Goal: Communication & Community: Answer question/provide support

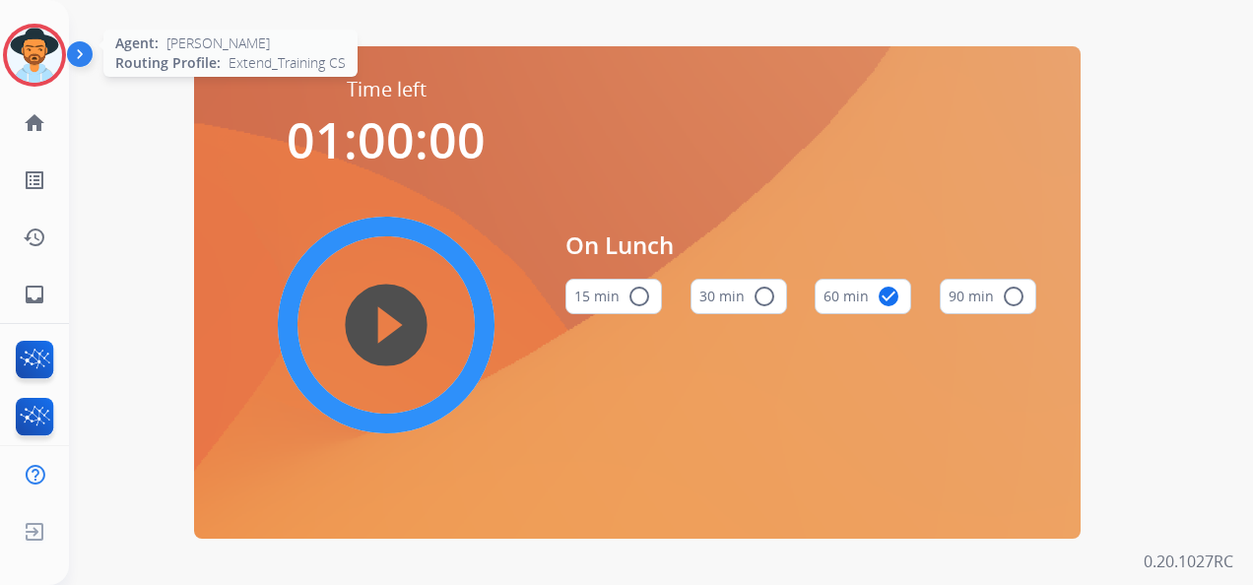
click at [29, 49] on img at bounding box center [34, 55] width 55 height 55
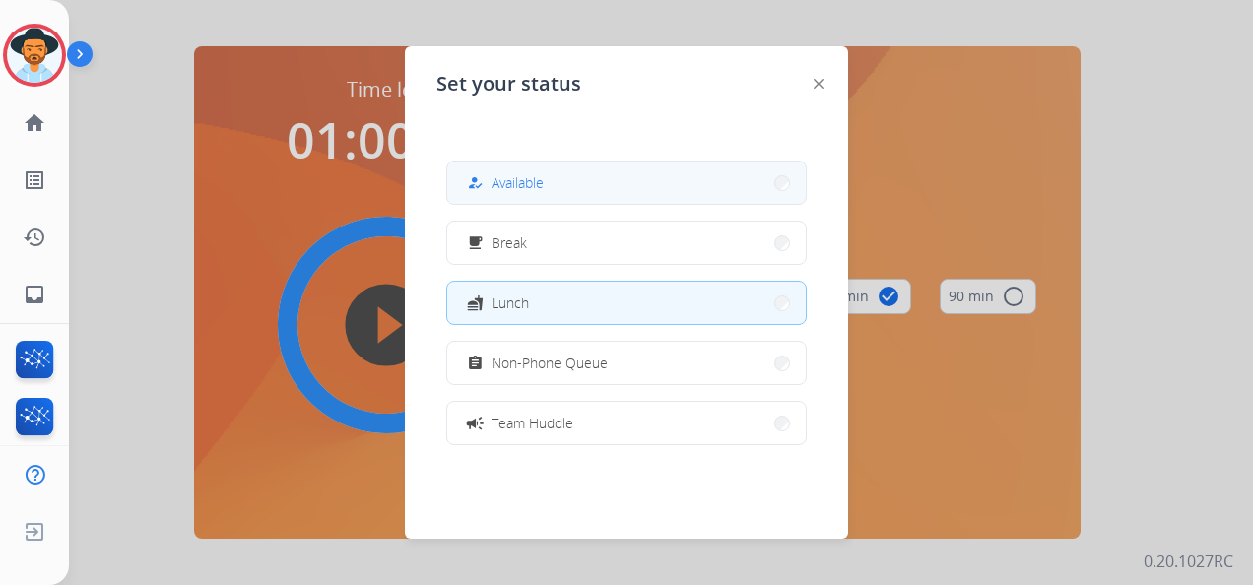
click at [640, 190] on button "how_to_reg Available" at bounding box center [626, 183] width 358 height 42
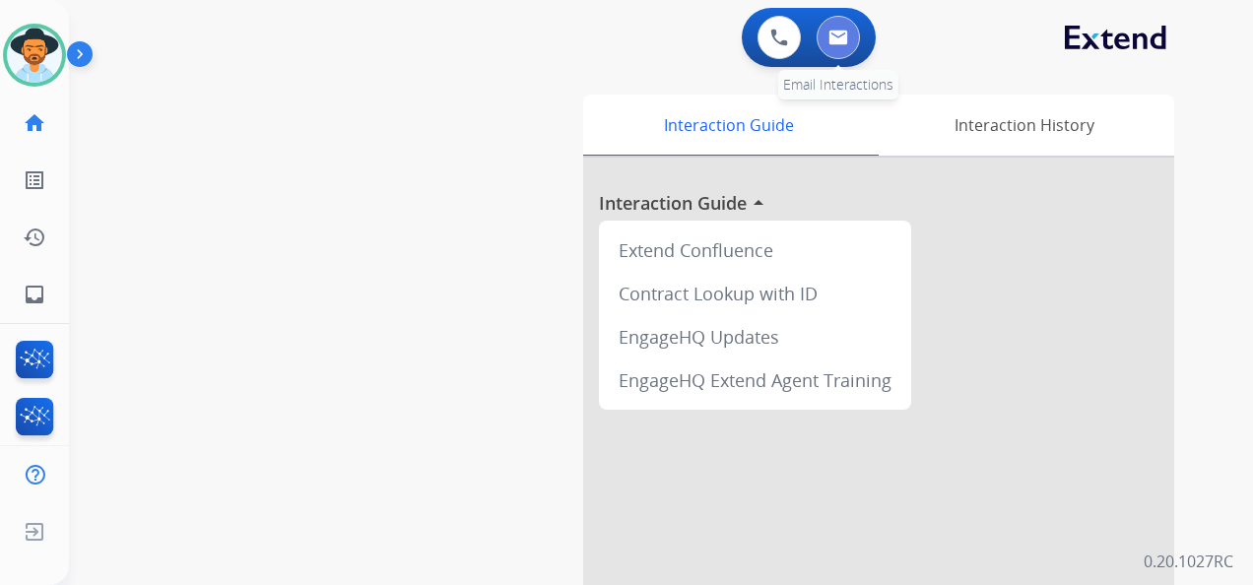
click at [855, 26] on button at bounding box center [837, 37] width 43 height 43
select select "**********"
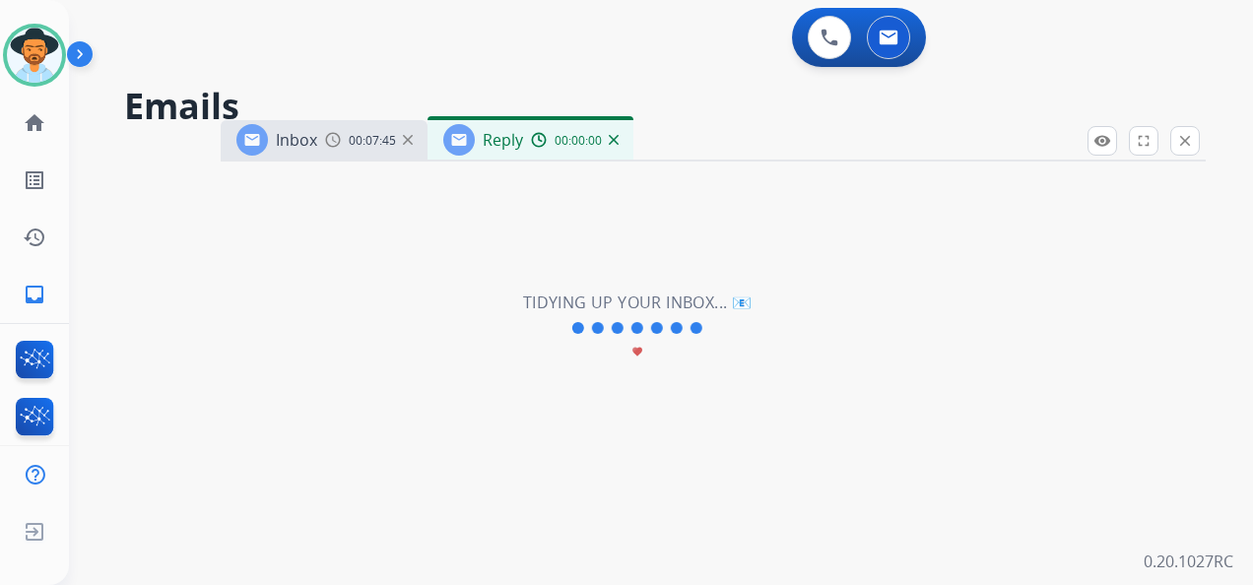
select select "**********"
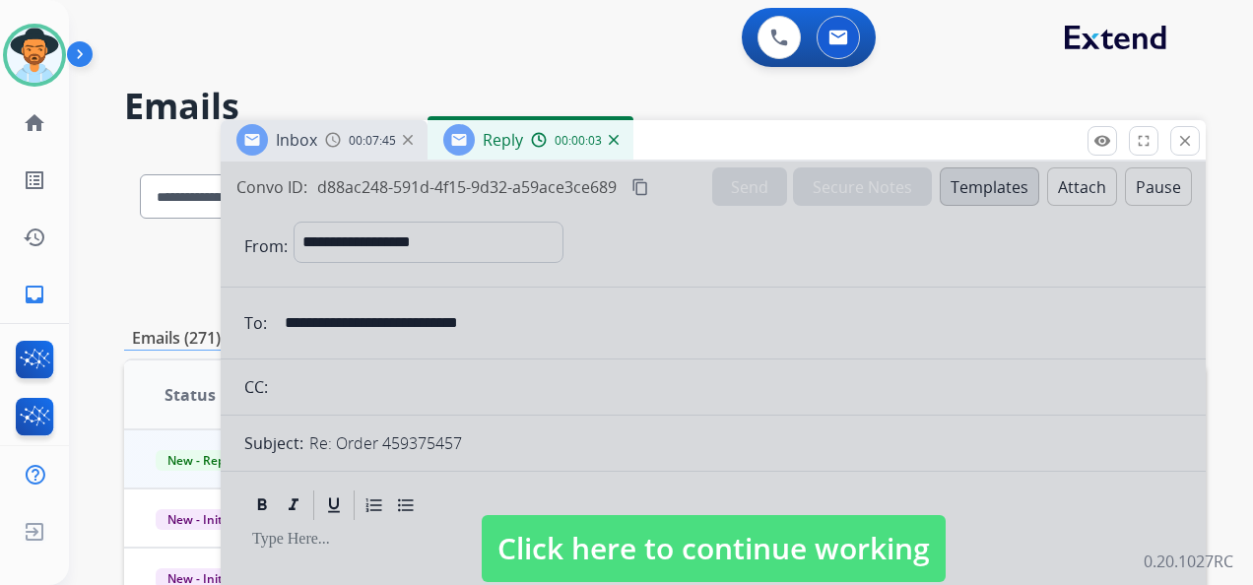
click at [685, 555] on span "Click here to continue working" at bounding box center [714, 548] width 464 height 67
select select
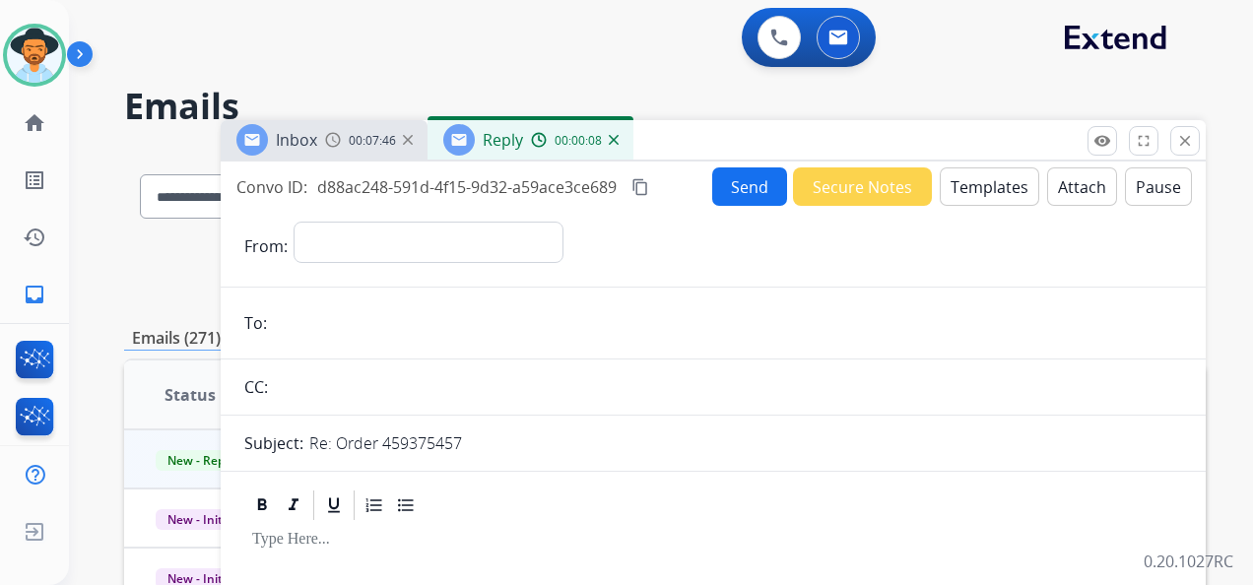
click at [612, 140] on img at bounding box center [614, 140] width 10 height 10
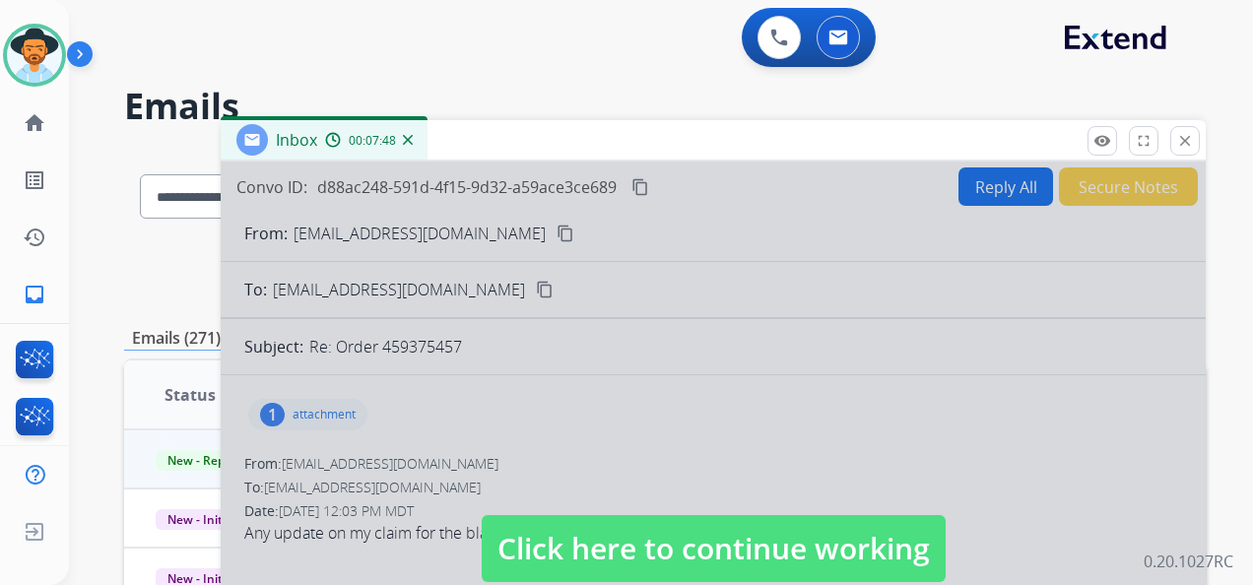
click at [800, 562] on span "Click here to continue working" at bounding box center [714, 548] width 464 height 67
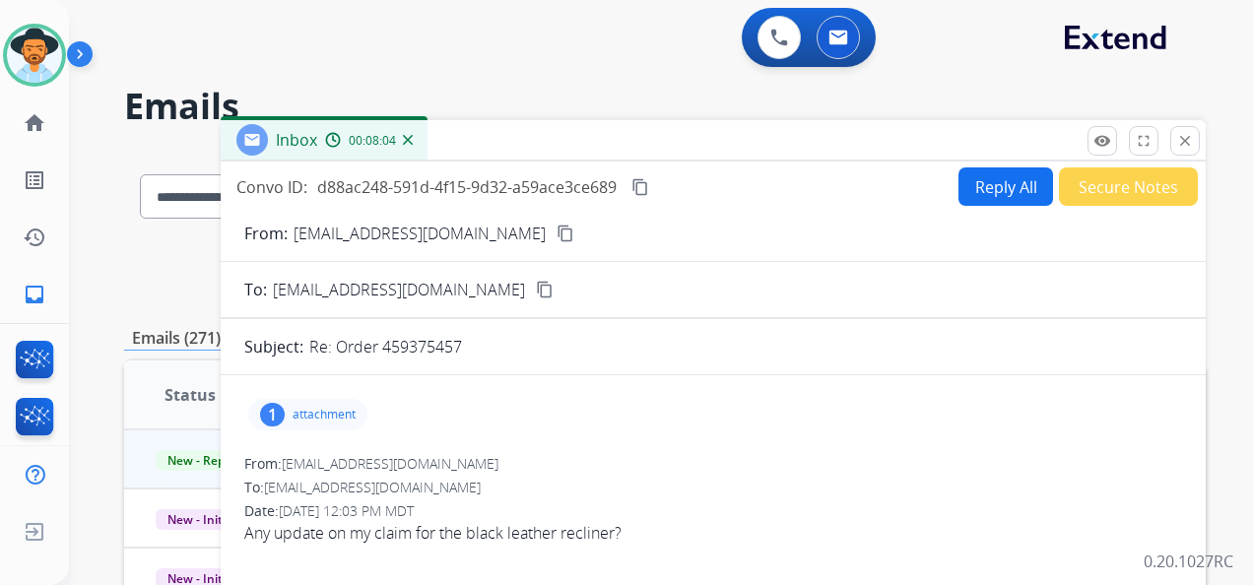
drag, startPoint x: 642, startPoint y: 193, endPoint x: 699, endPoint y: 165, distance: 63.4
click at [642, 193] on mat-icon "content_copy" at bounding box center [640, 187] width 18 height 18
drag, startPoint x: 242, startPoint y: 530, endPoint x: 630, endPoint y: 534, distance: 388.0
copy span "Any update on my claim for the black leather recliner?"
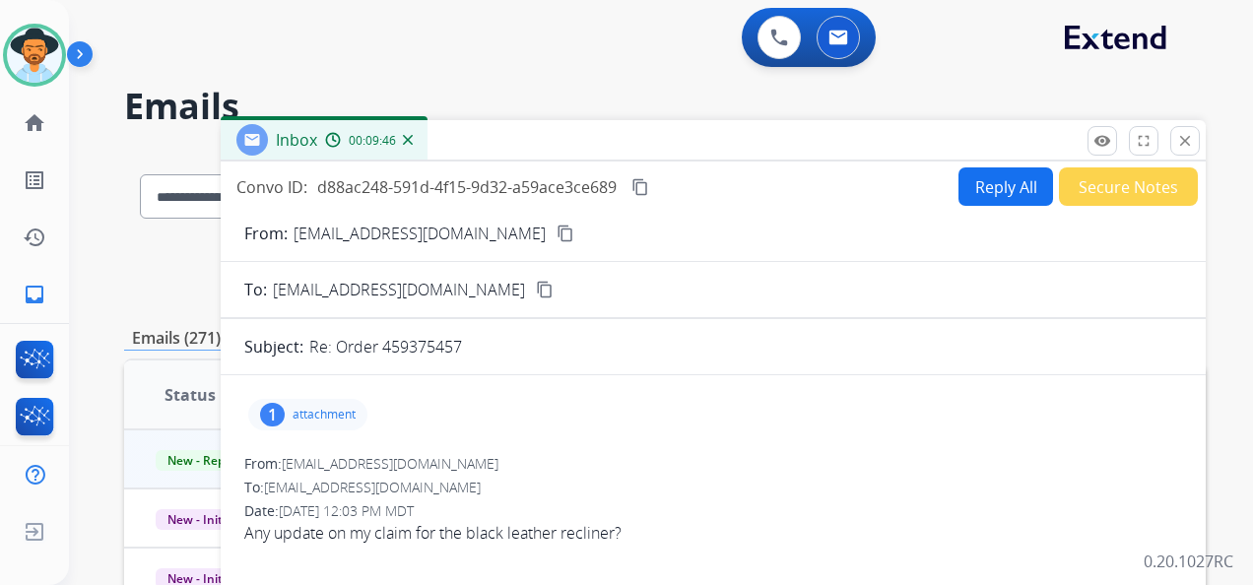
click at [1003, 200] on button "Reply All" at bounding box center [1005, 186] width 95 height 38
select select "**********"
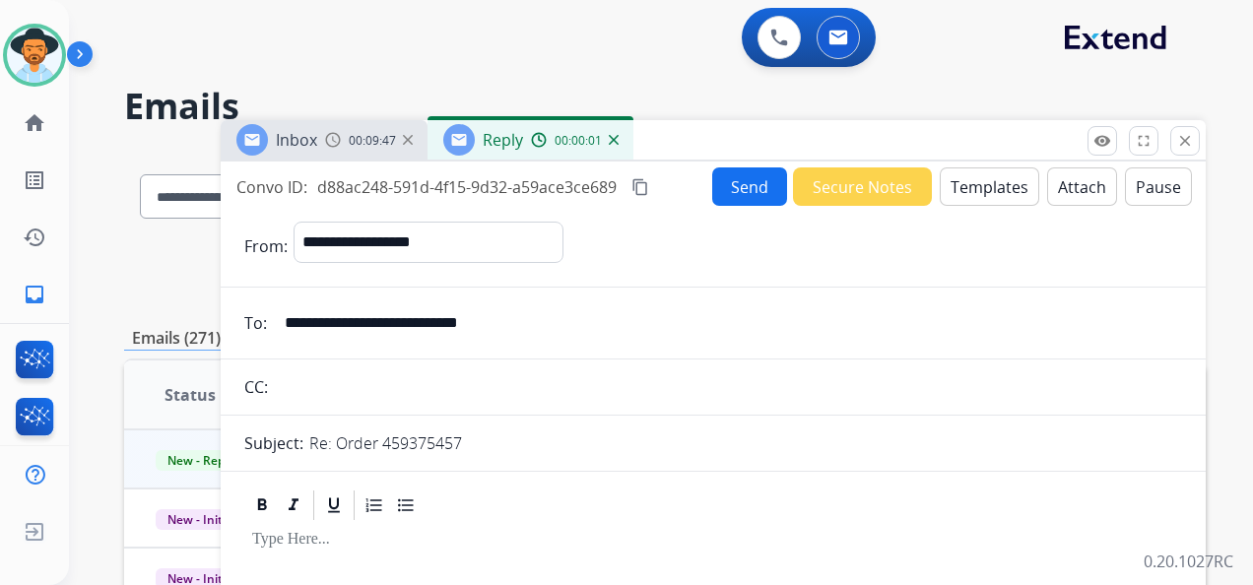
click at [995, 188] on button "Templates" at bounding box center [989, 186] width 99 height 38
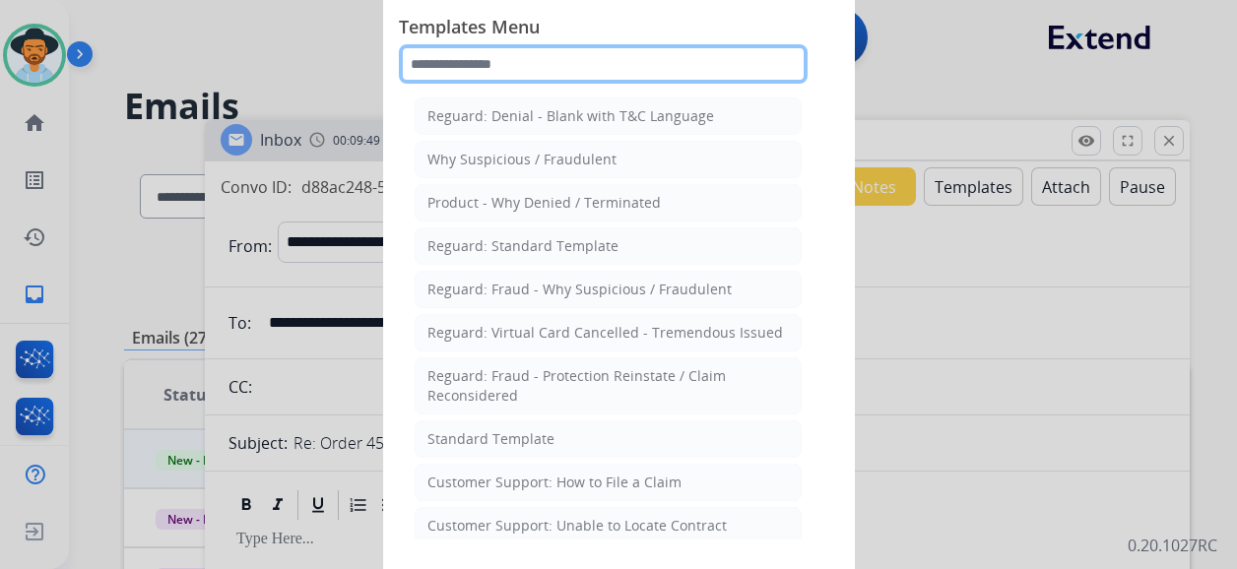
click at [540, 62] on input "text" at bounding box center [603, 63] width 409 height 39
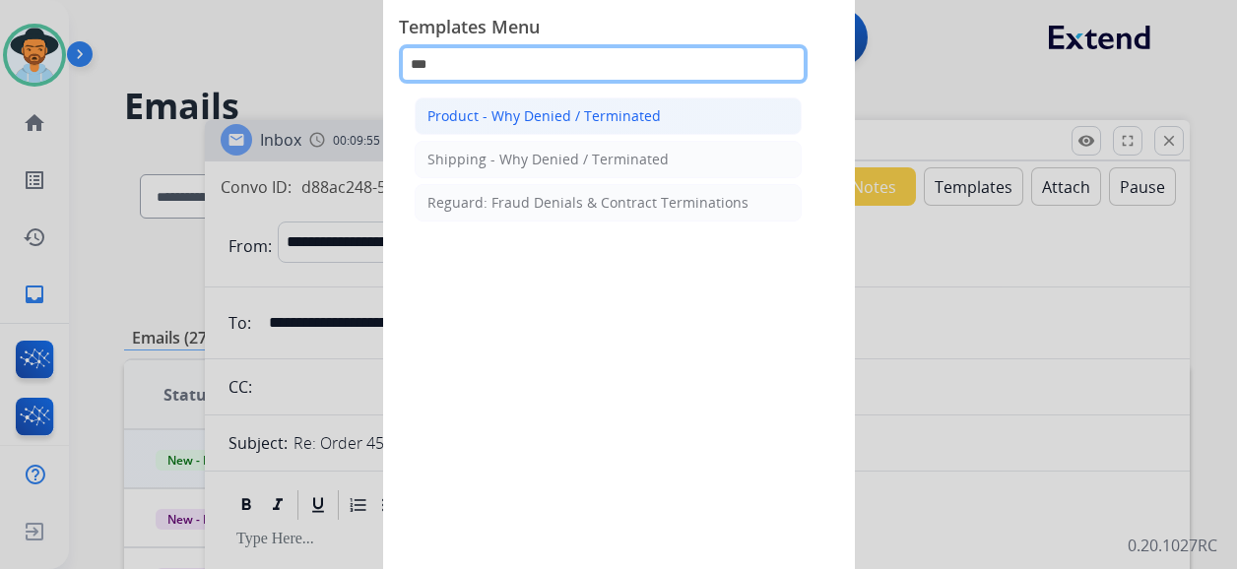
type input "***"
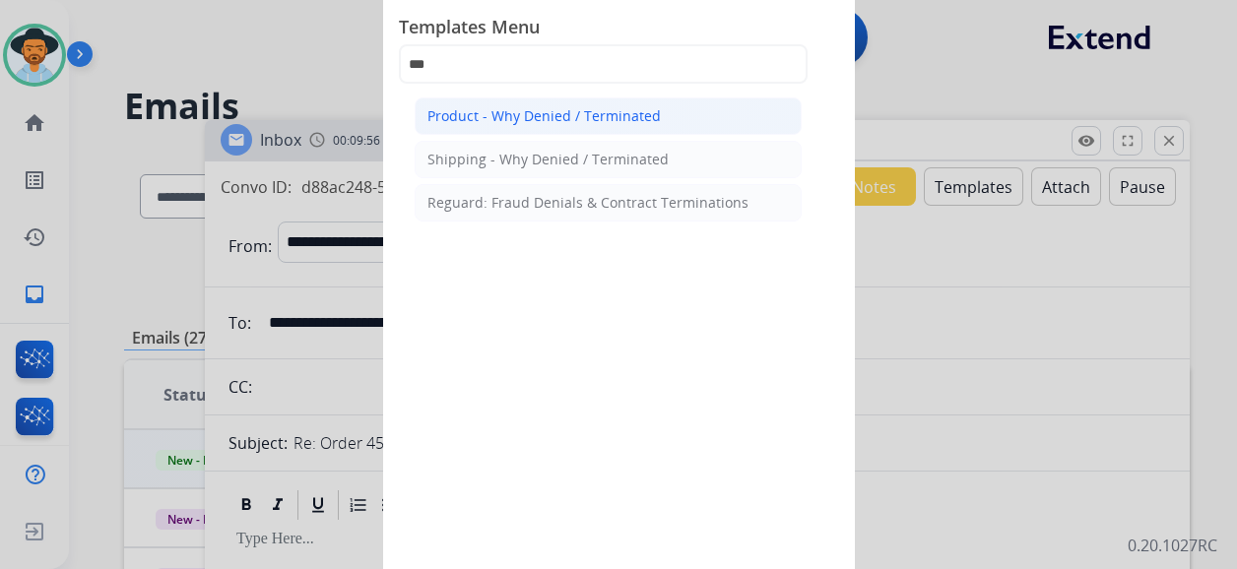
click at [596, 116] on div "Product - Why Denied / Terminated" at bounding box center [543, 116] width 233 height 20
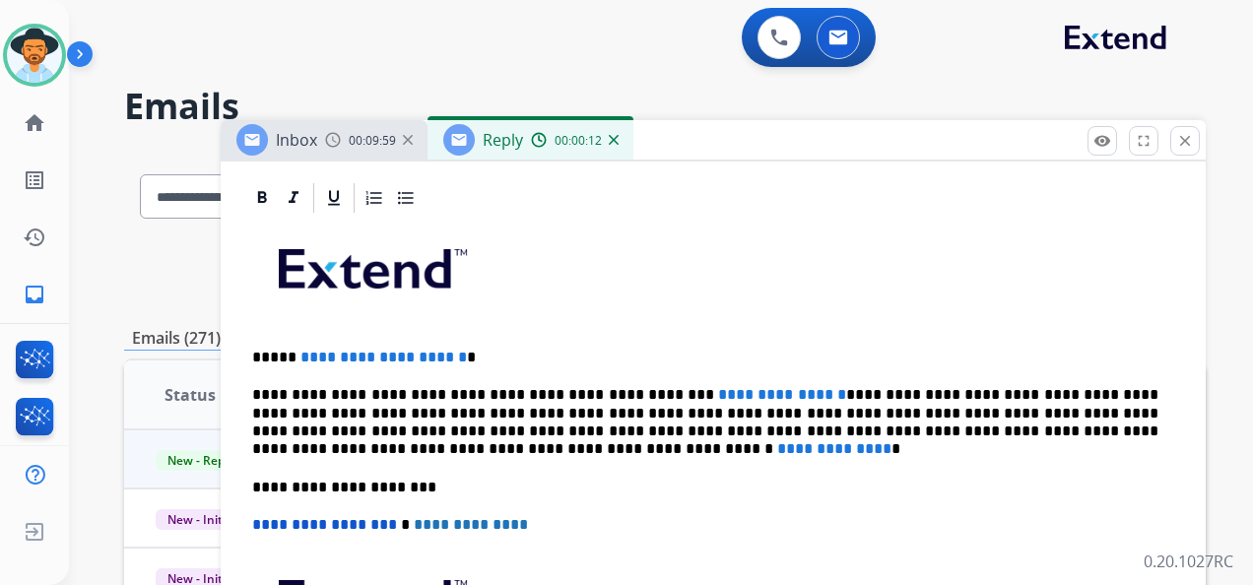
scroll to position [394, 0]
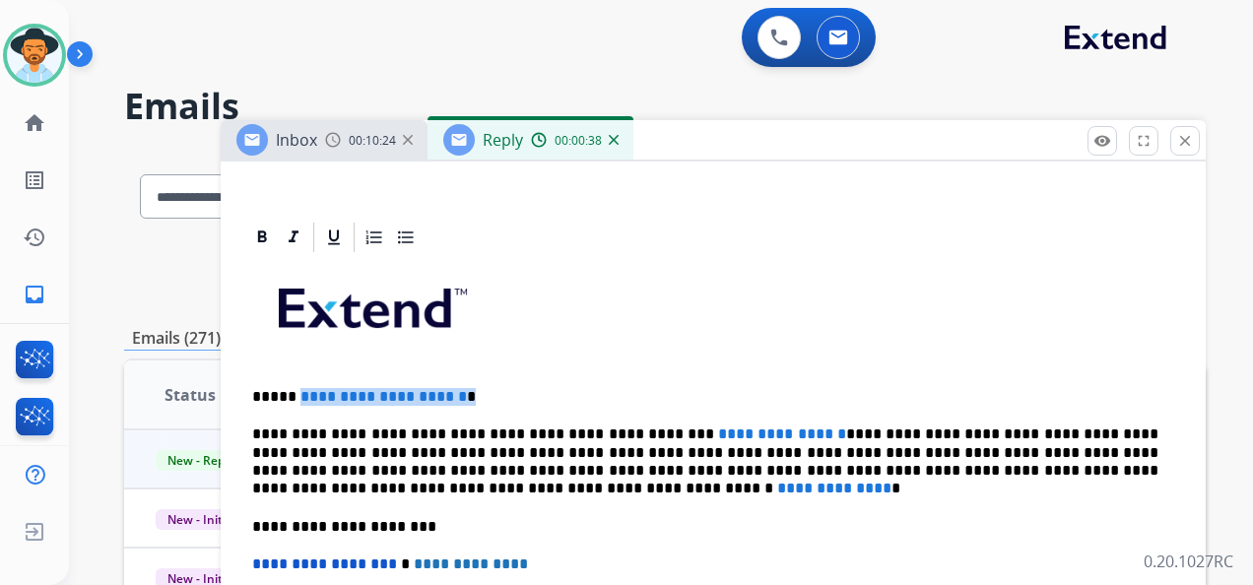
drag, startPoint x: 292, startPoint y: 392, endPoint x: 494, endPoint y: 385, distance: 202.0
click at [494, 388] on p "**********" at bounding box center [705, 397] width 906 height 18
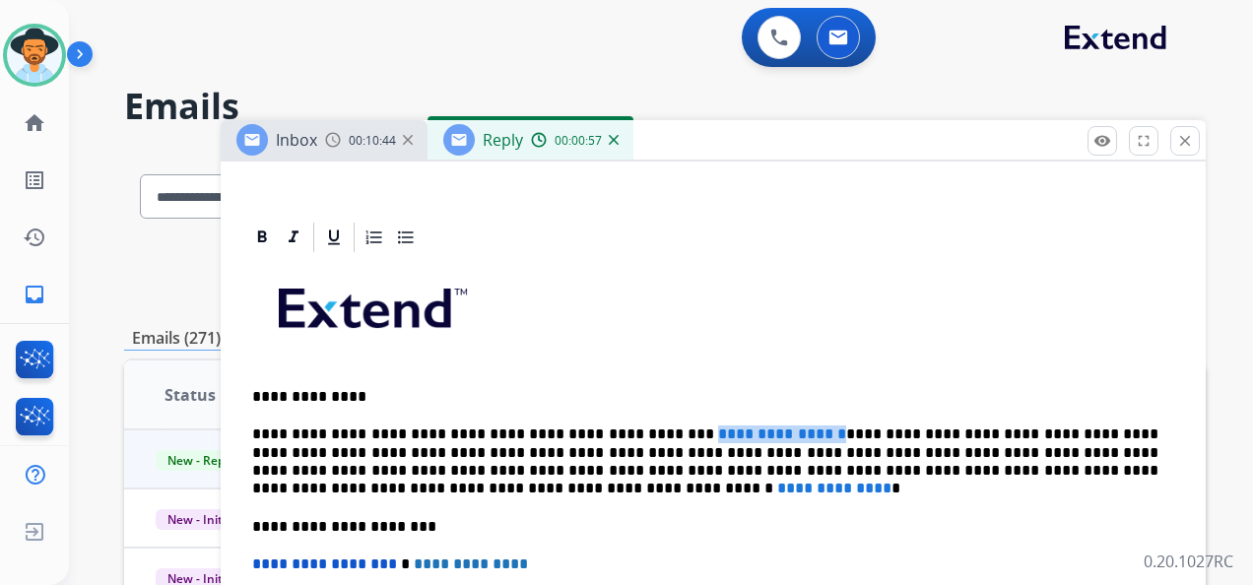
drag, startPoint x: 676, startPoint y: 423, endPoint x: 831, endPoint y: 422, distance: 155.6
click at [831, 425] on p "**********" at bounding box center [705, 461] width 906 height 73
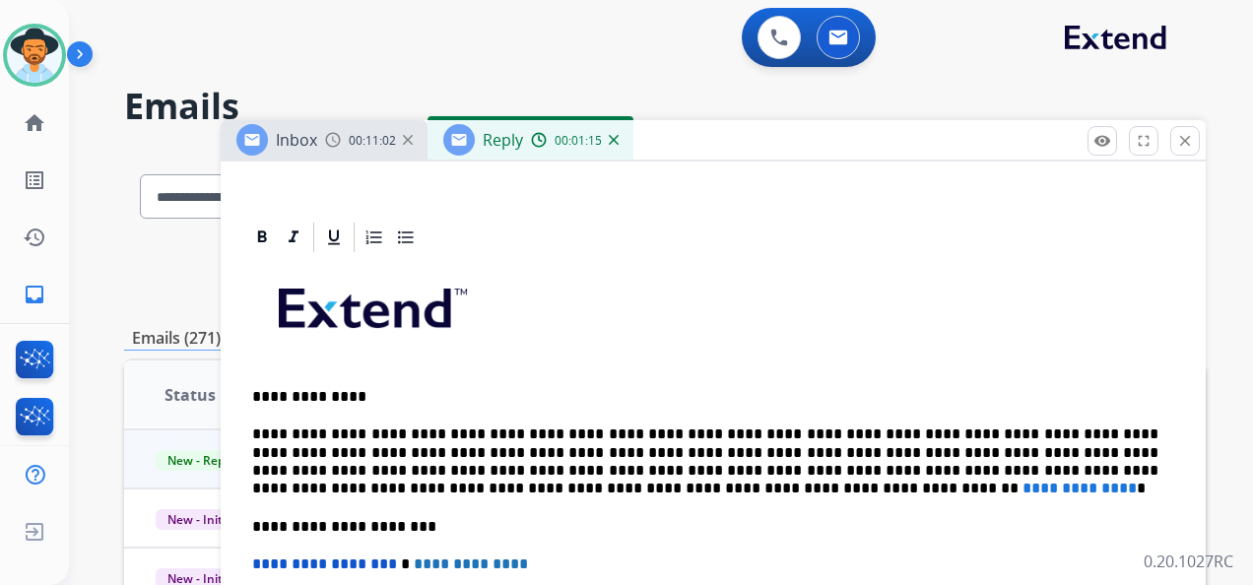
click at [676, 430] on p "**********" at bounding box center [705, 461] width 906 height 73
drag, startPoint x: 309, startPoint y: 483, endPoint x: 452, endPoint y: 483, distance: 142.8
click at [457, 485] on p "**********" at bounding box center [705, 461] width 906 height 73
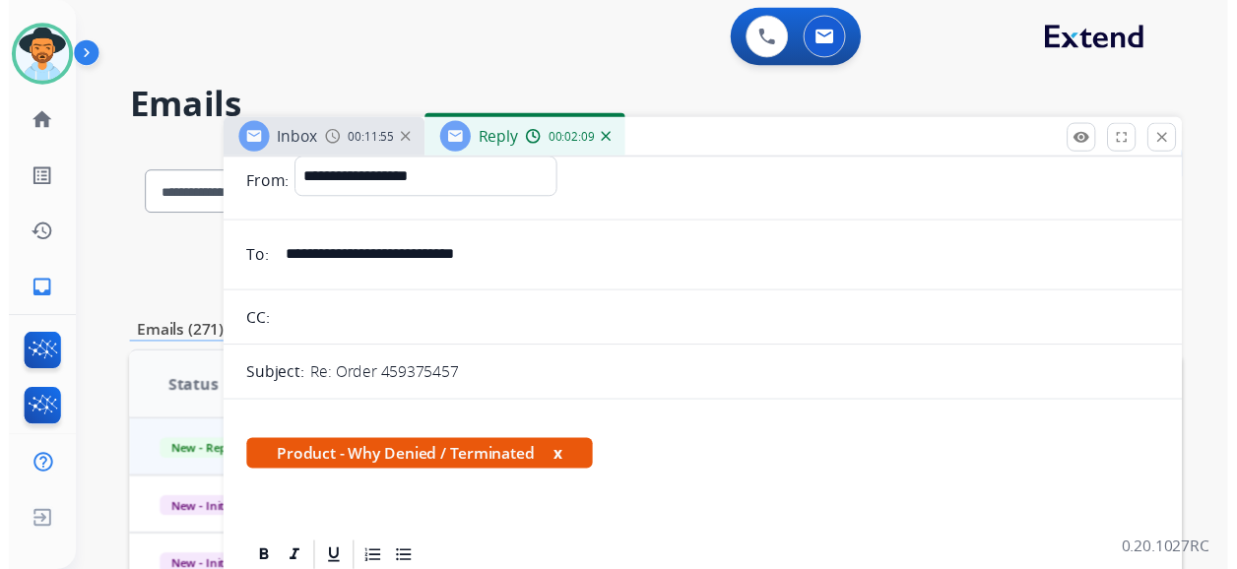
scroll to position [0, 0]
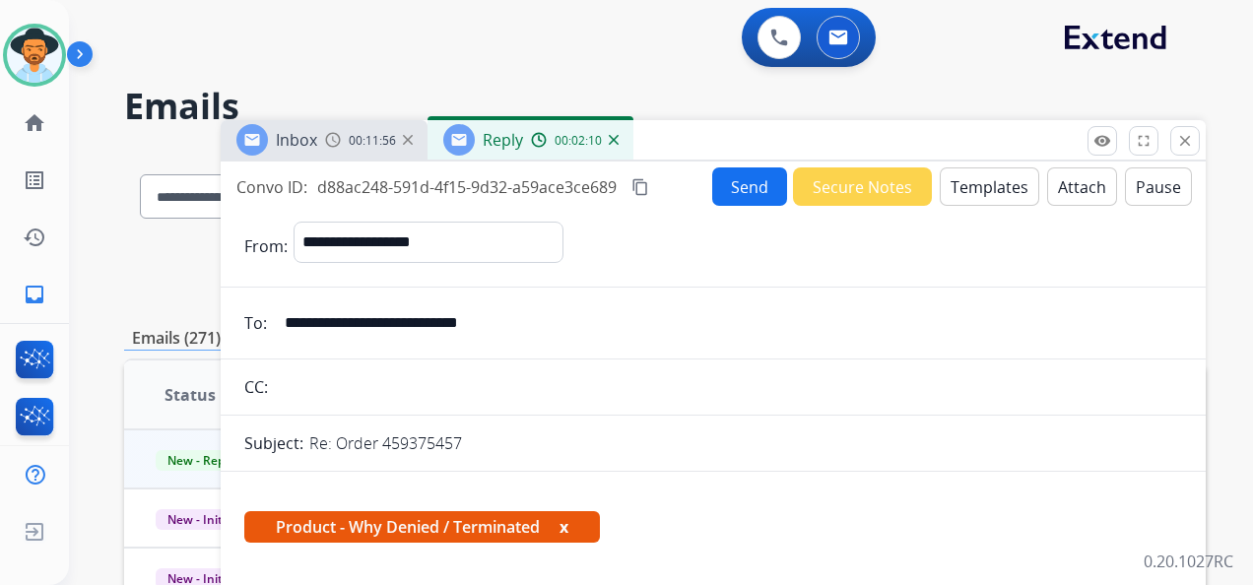
click at [739, 189] on button "Send" at bounding box center [749, 186] width 75 height 38
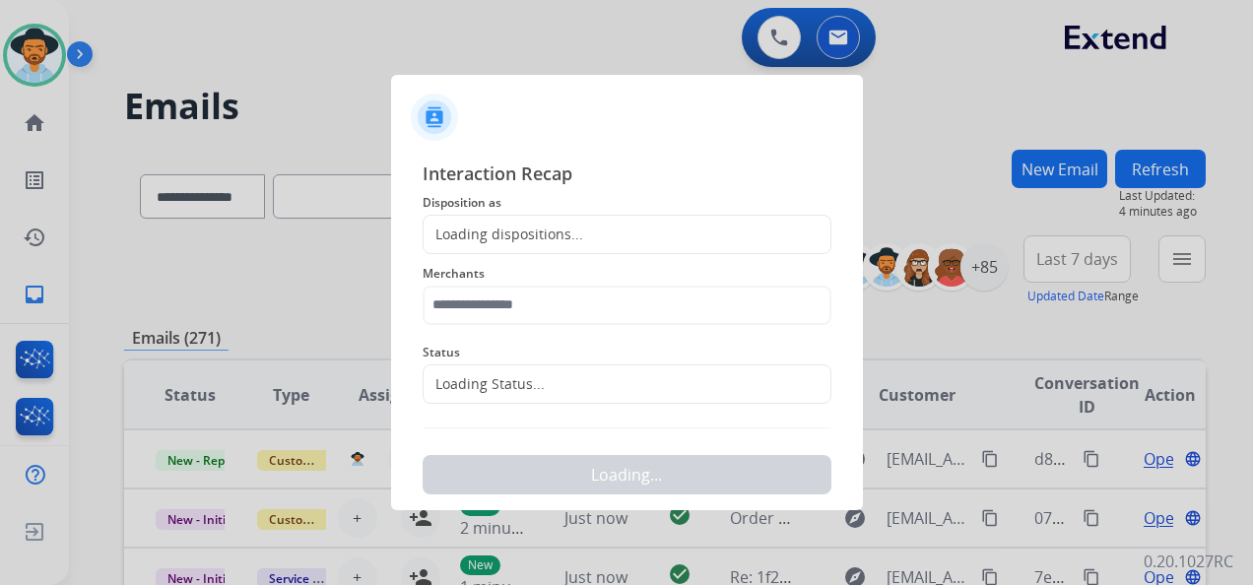
click at [557, 234] on div "Loading dispositions..." at bounding box center [503, 235] width 160 height 20
click at [552, 227] on div "Loading dispositions..." at bounding box center [503, 235] width 160 height 20
click at [550, 231] on div "Loading dispositions..." at bounding box center [503, 235] width 160 height 20
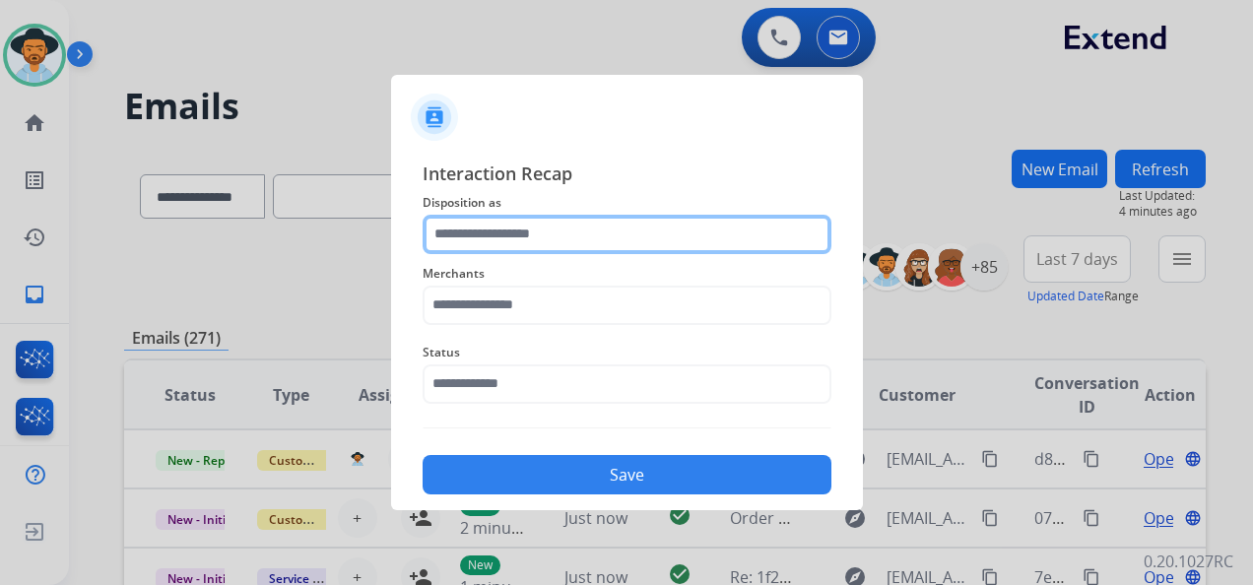
click at [582, 233] on input "text" at bounding box center [626, 234] width 409 height 39
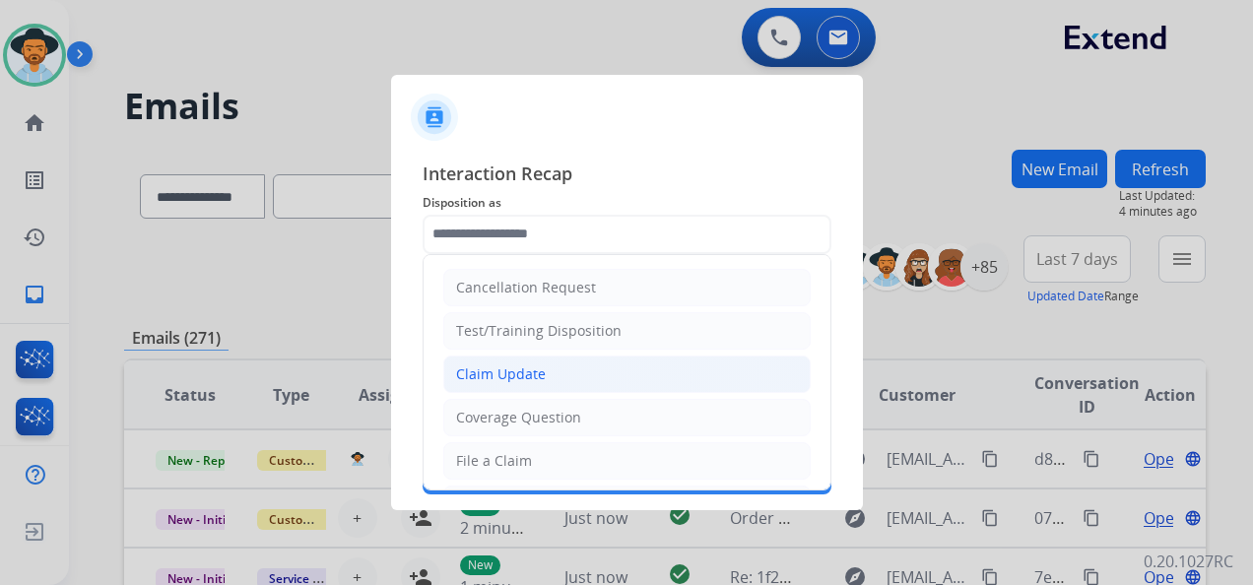
click at [553, 381] on li "Claim Update" at bounding box center [626, 374] width 367 height 37
type input "**********"
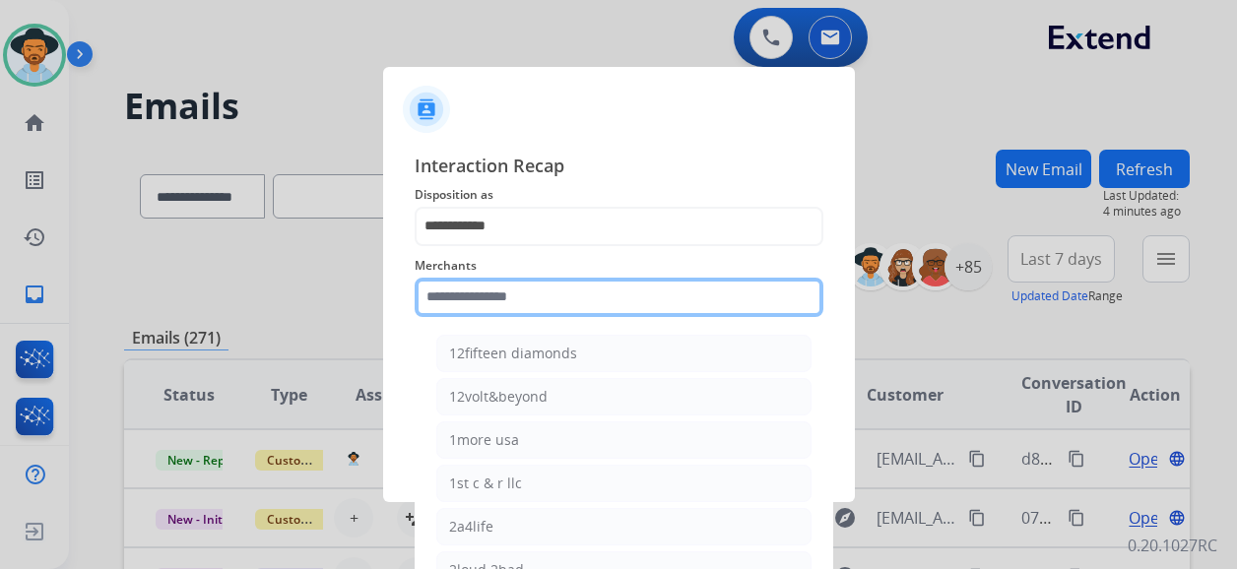
click at [544, 303] on input "text" at bounding box center [619, 297] width 409 height 39
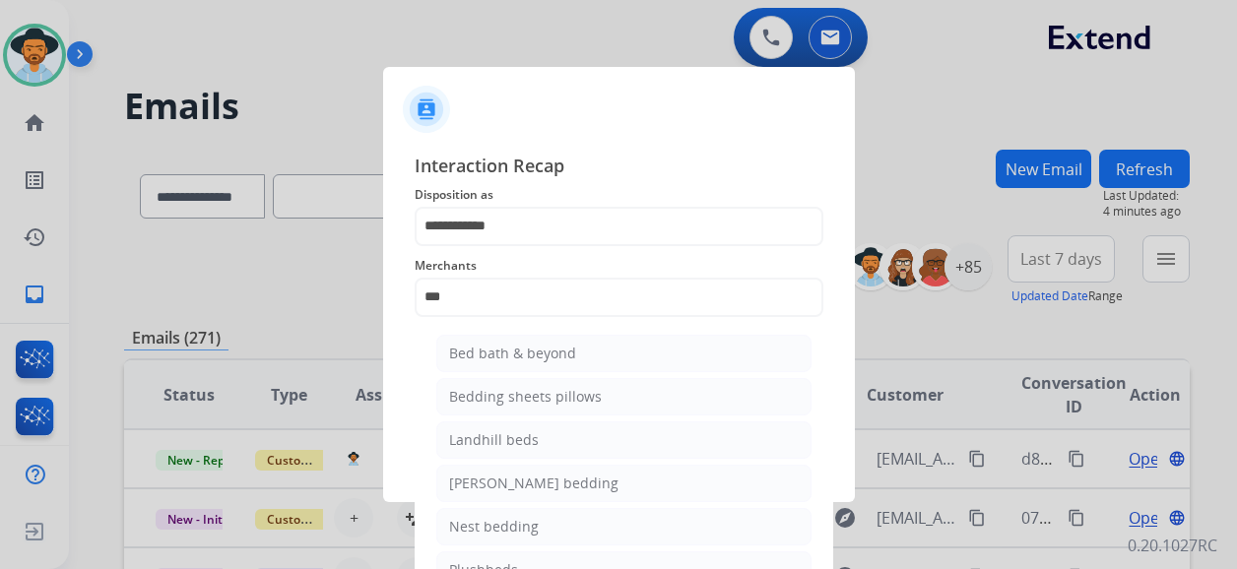
click at [553, 355] on div "Bed bath & beyond" at bounding box center [512, 354] width 127 height 20
type input "**********"
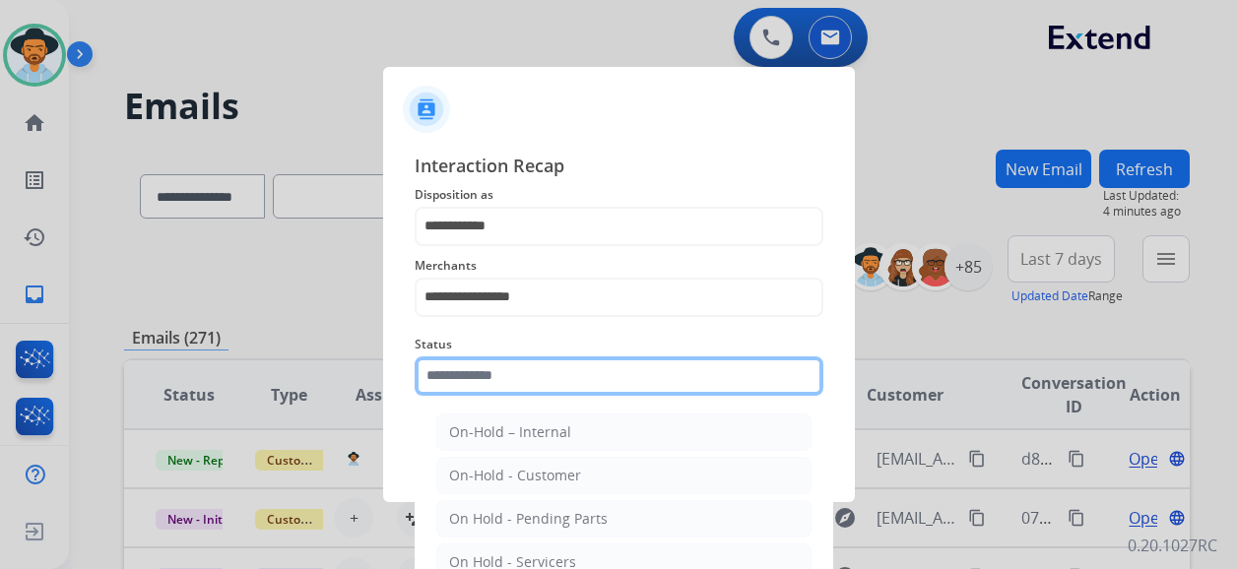
click at [525, 384] on input "text" at bounding box center [619, 376] width 409 height 39
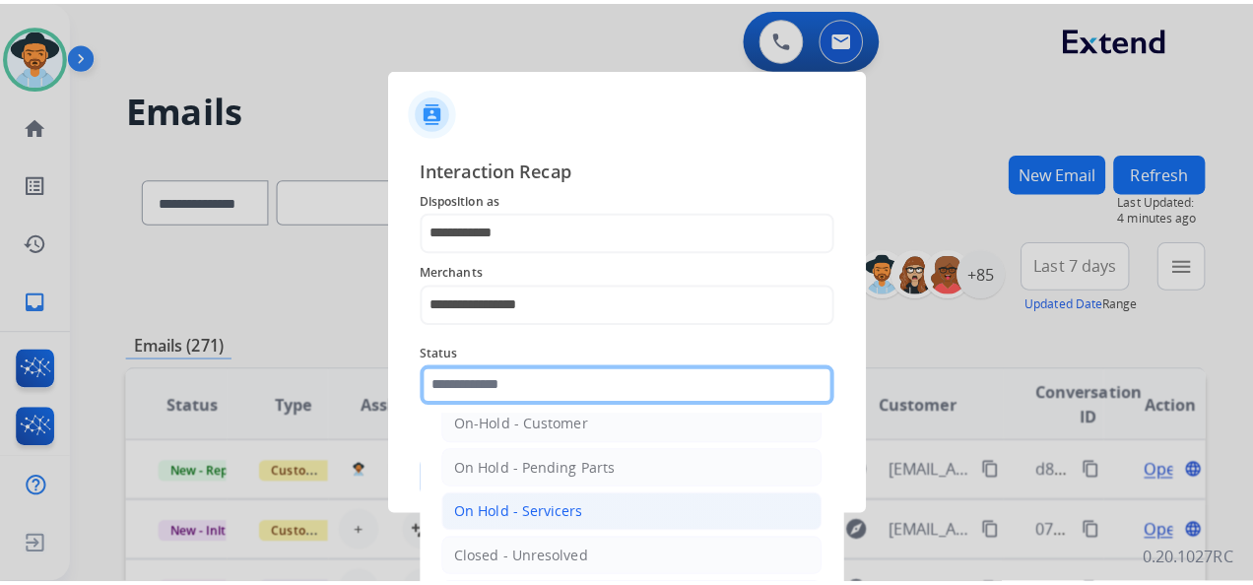
scroll to position [112, 0]
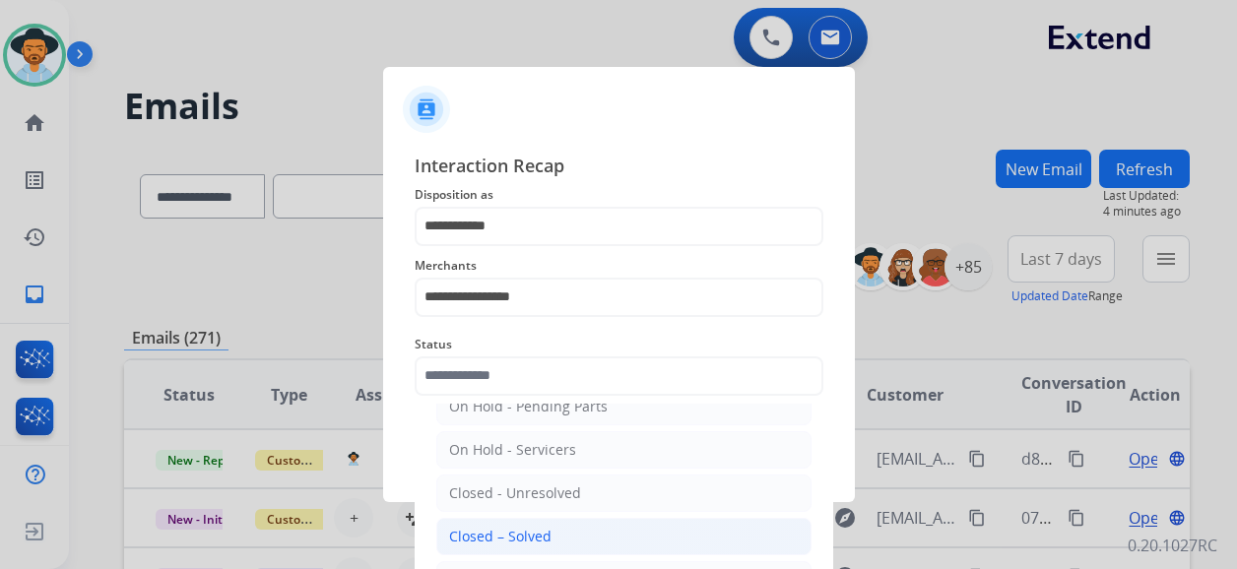
click at [538, 538] on div "Closed – Solved" at bounding box center [500, 537] width 102 height 20
type input "**********"
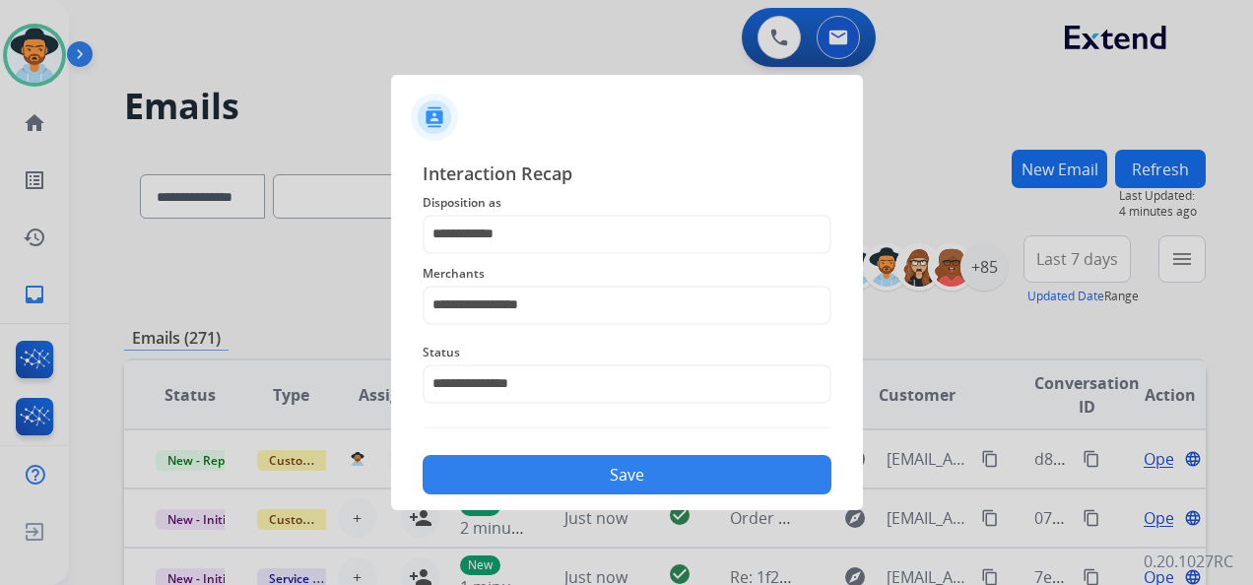
click at [634, 477] on button "Save" at bounding box center [626, 474] width 409 height 39
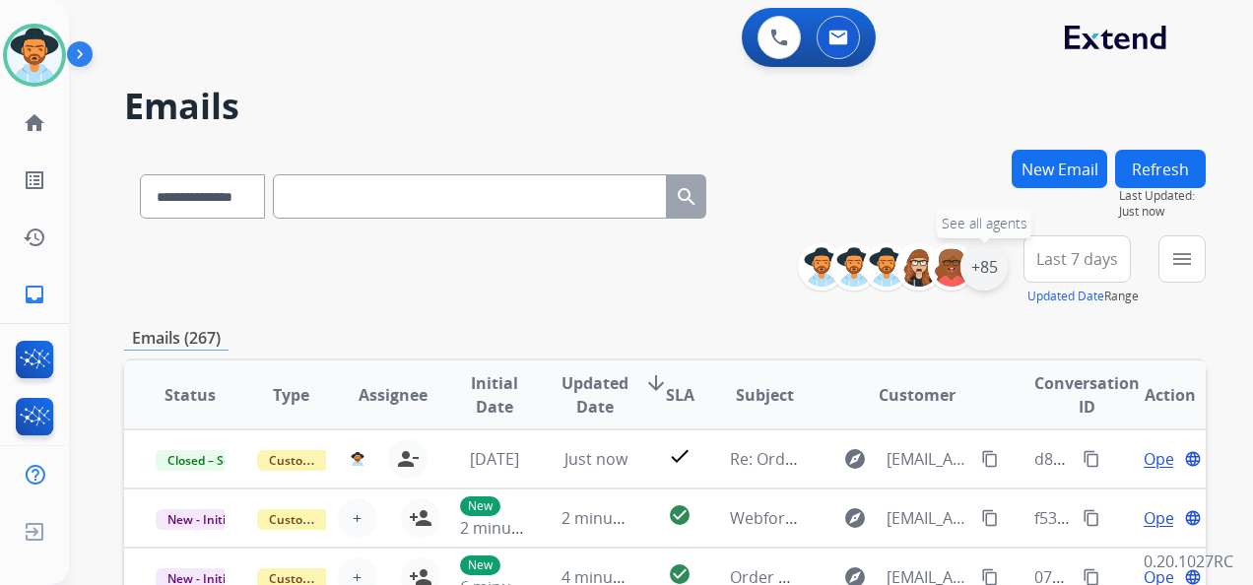
click at [975, 266] on div "+85" at bounding box center [983, 266] width 47 height 47
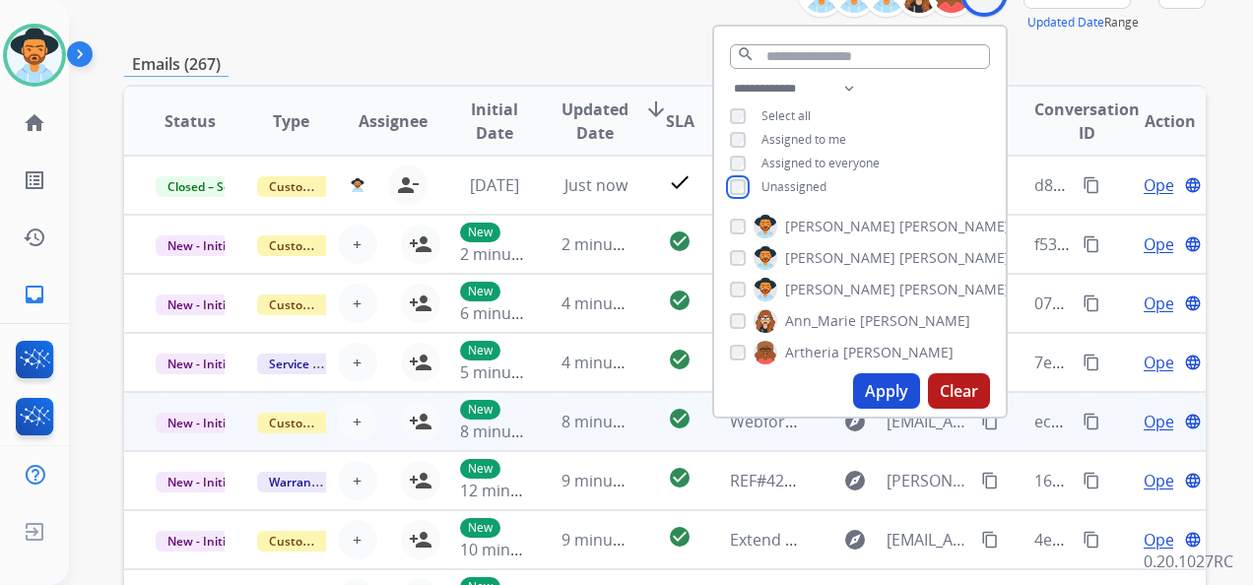
scroll to position [295, 0]
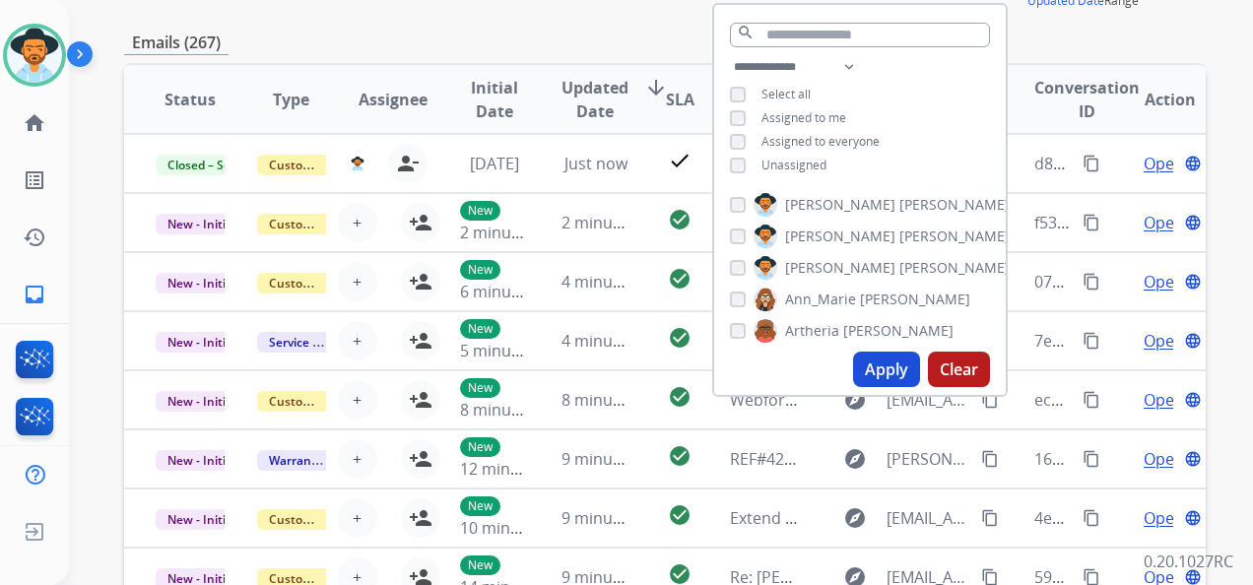
click at [878, 372] on button "Apply" at bounding box center [886, 369] width 67 height 35
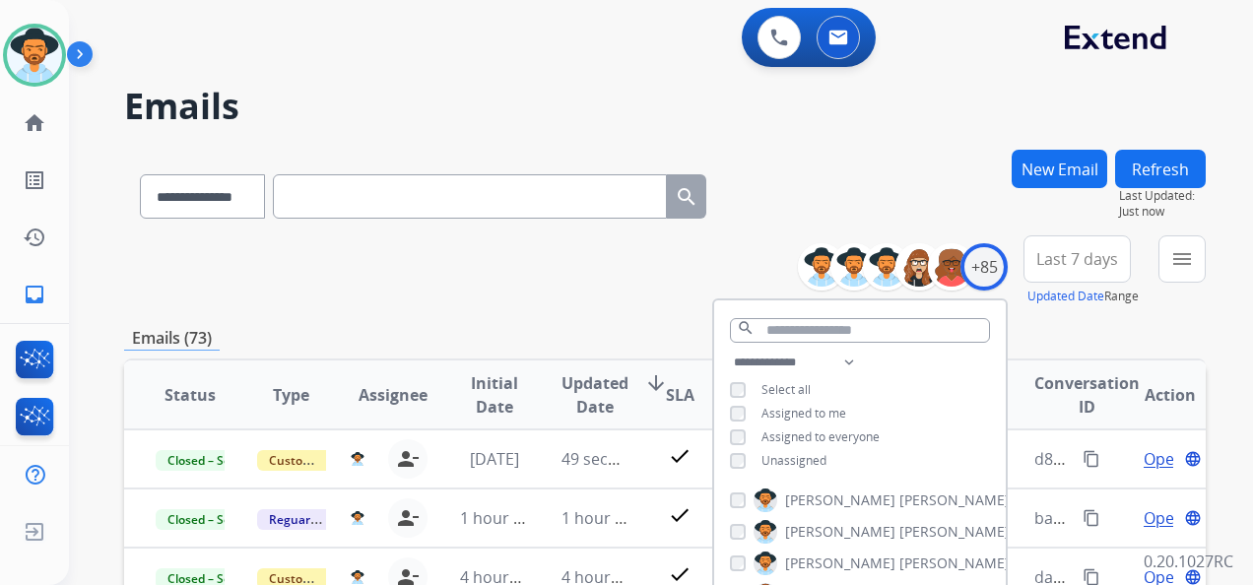
click at [1082, 255] on span "Last 7 days" at bounding box center [1077, 259] width 82 height 8
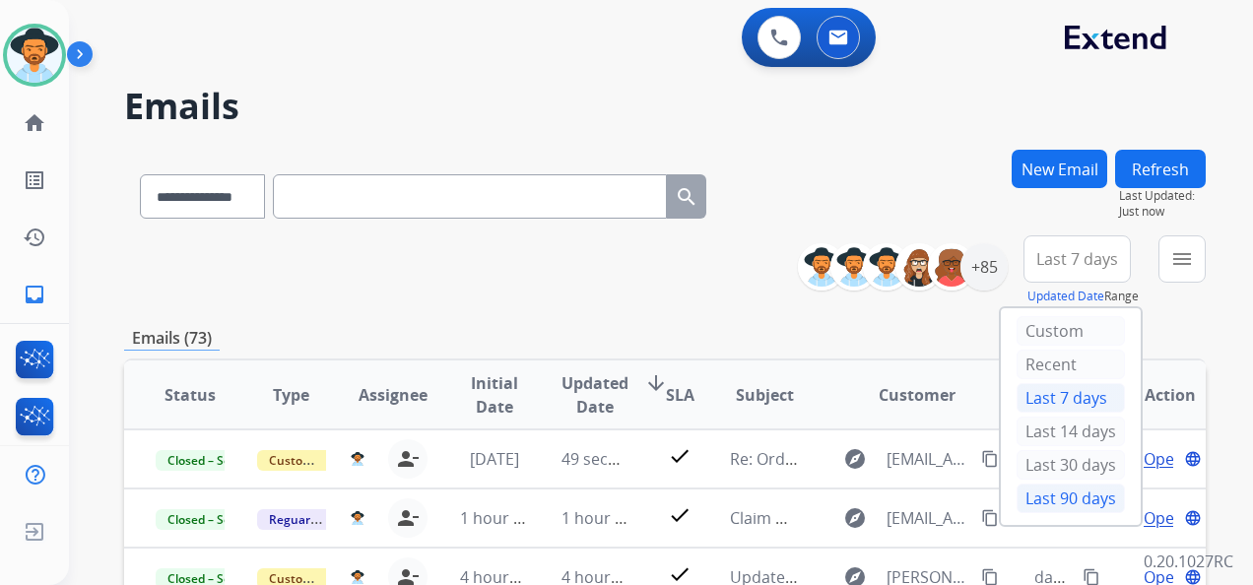
click at [1073, 489] on div "Last 90 days" at bounding box center [1070, 499] width 108 height 30
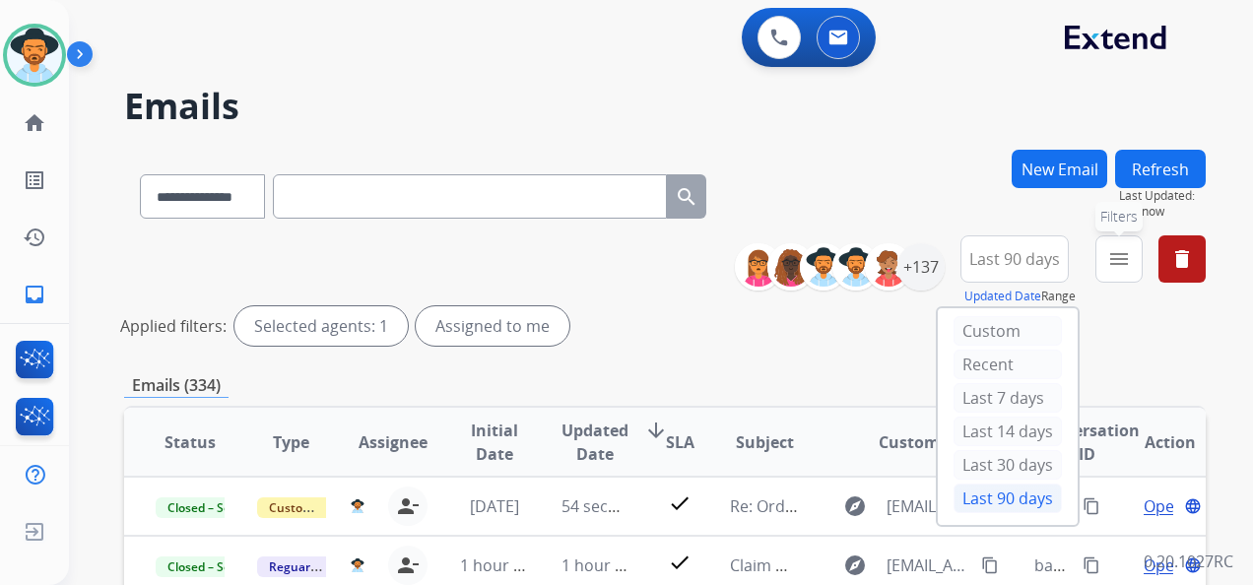
click at [1112, 263] on mat-icon "menu" at bounding box center [1119, 259] width 24 height 24
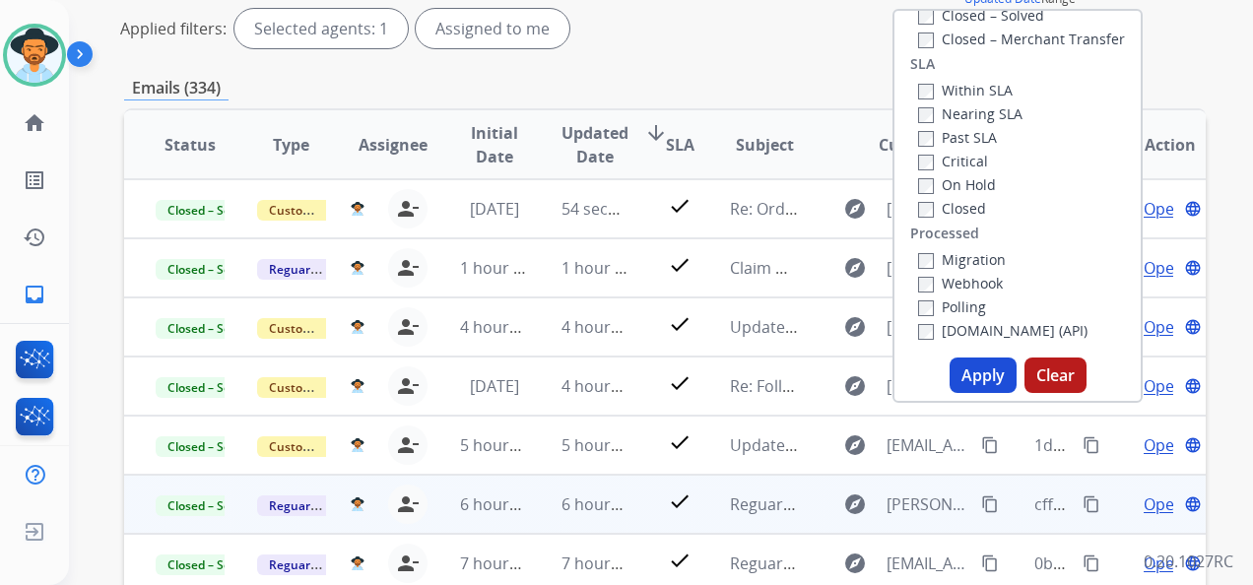
scroll to position [394, 0]
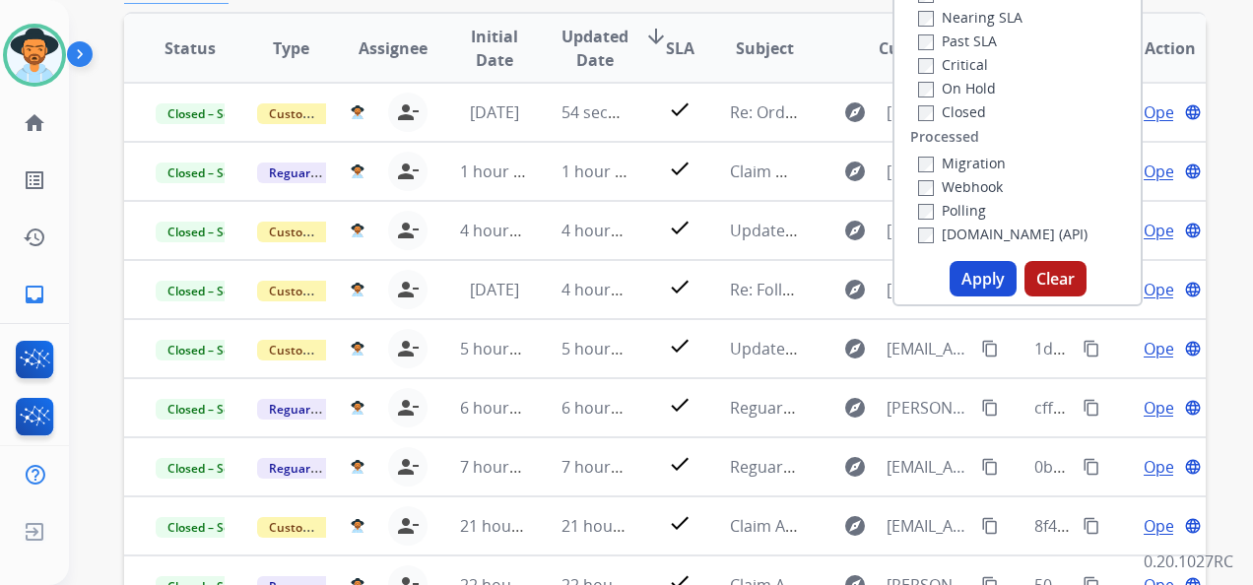
click at [976, 278] on button "Apply" at bounding box center [982, 278] width 67 height 35
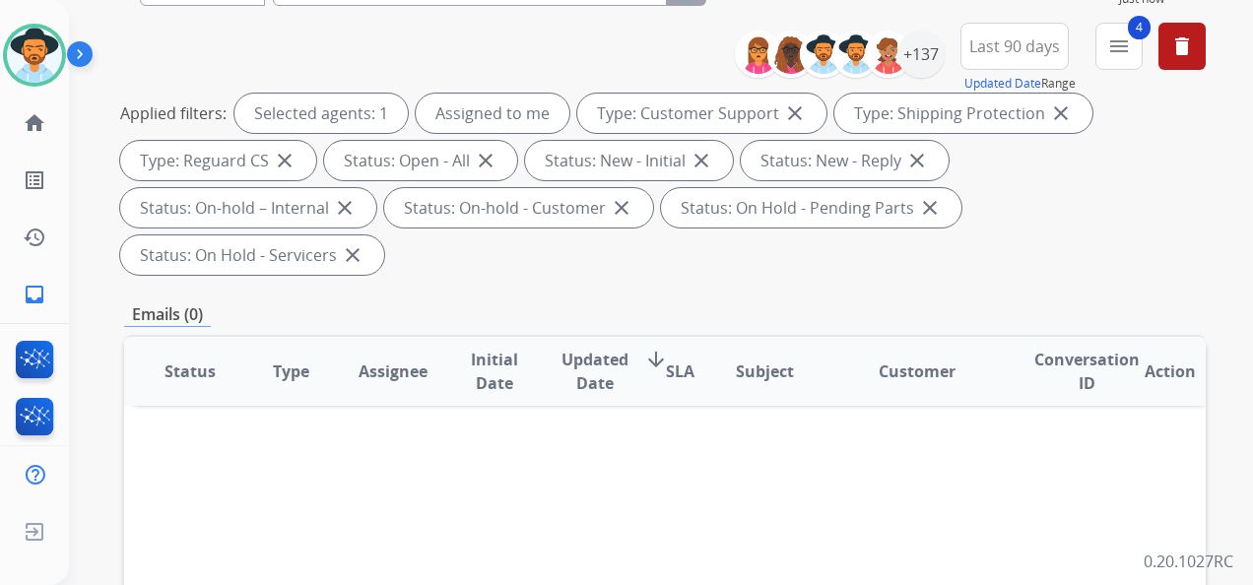
scroll to position [0, 0]
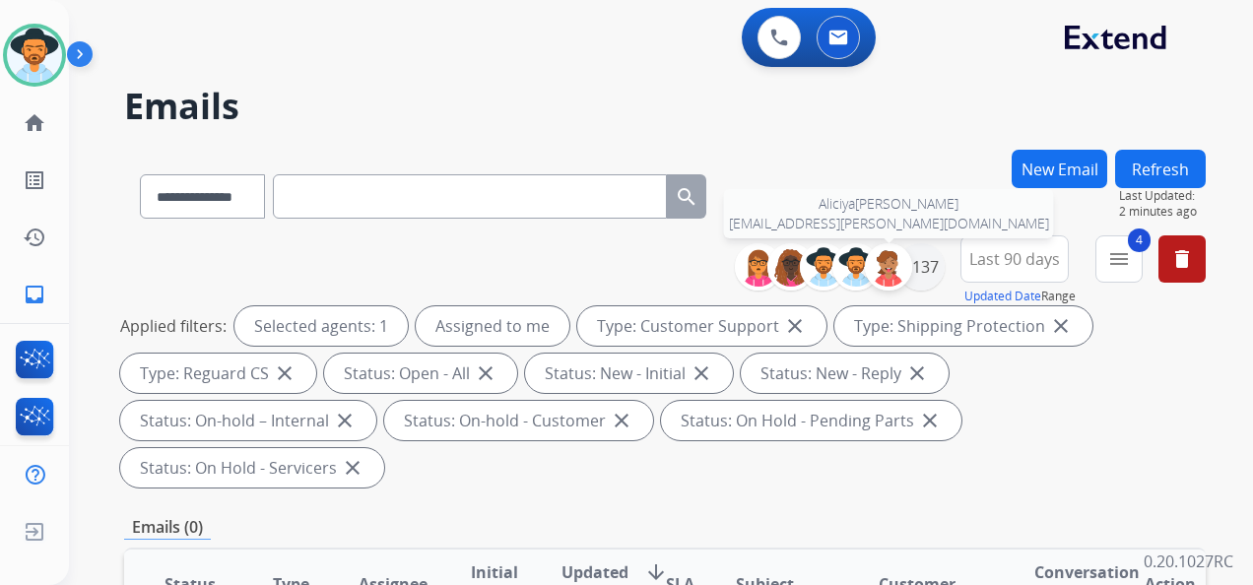
click at [904, 276] on div at bounding box center [888, 266] width 47 height 47
click at [922, 282] on div "+137" at bounding box center [920, 266] width 47 height 47
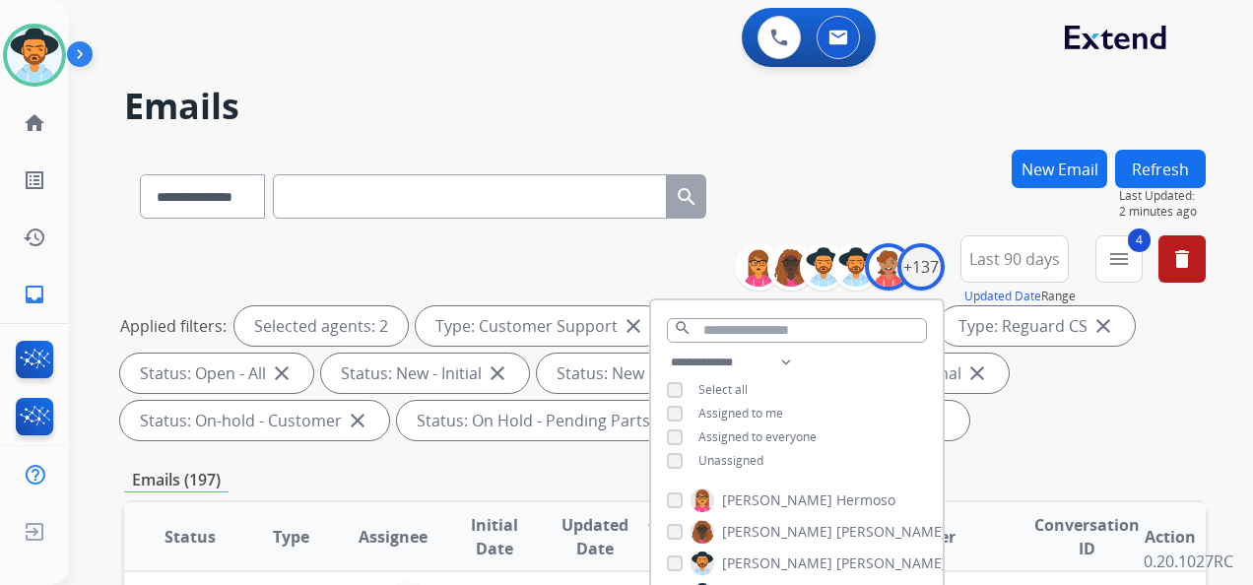
click at [680, 454] on div "Unassigned" at bounding box center [715, 461] width 97 height 16
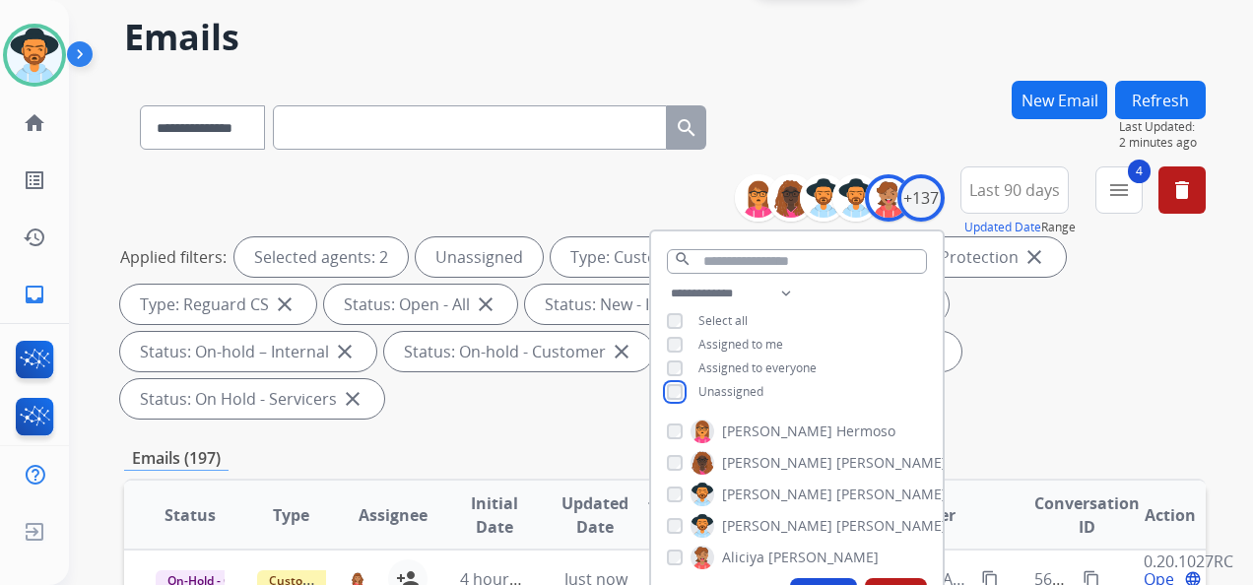
scroll to position [295, 0]
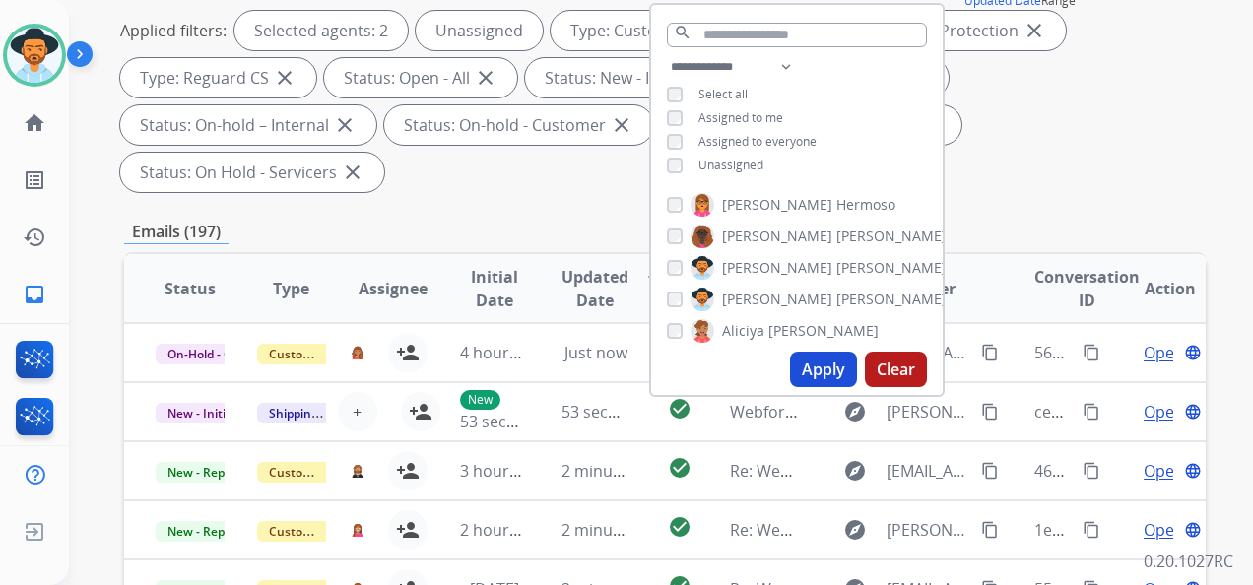
click at [821, 373] on button "Apply" at bounding box center [823, 369] width 67 height 35
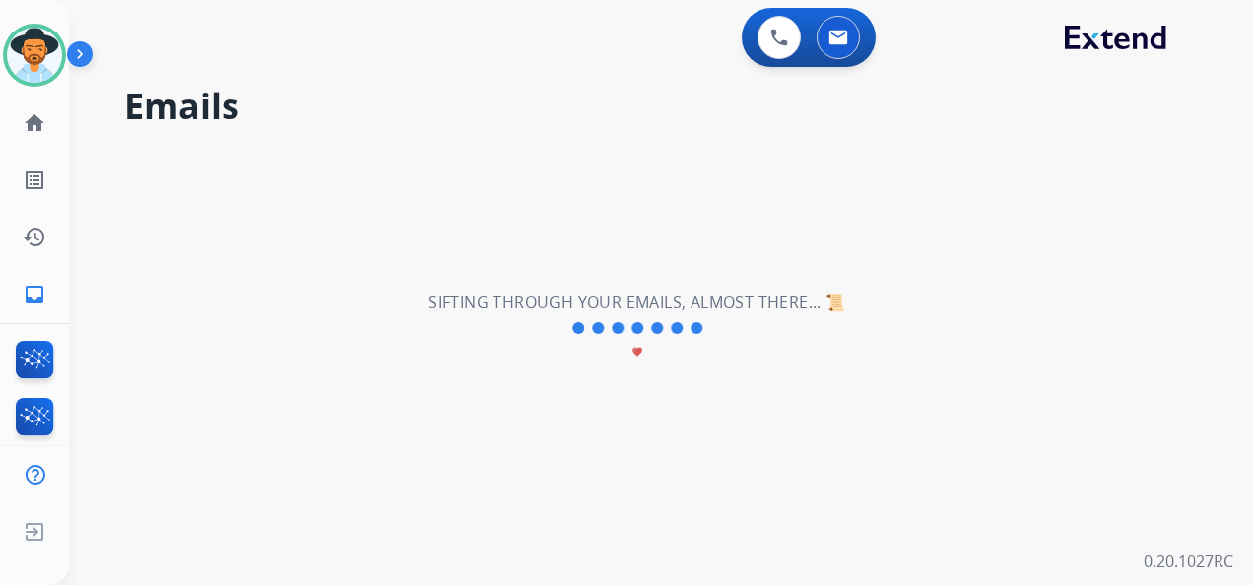
scroll to position [0, 0]
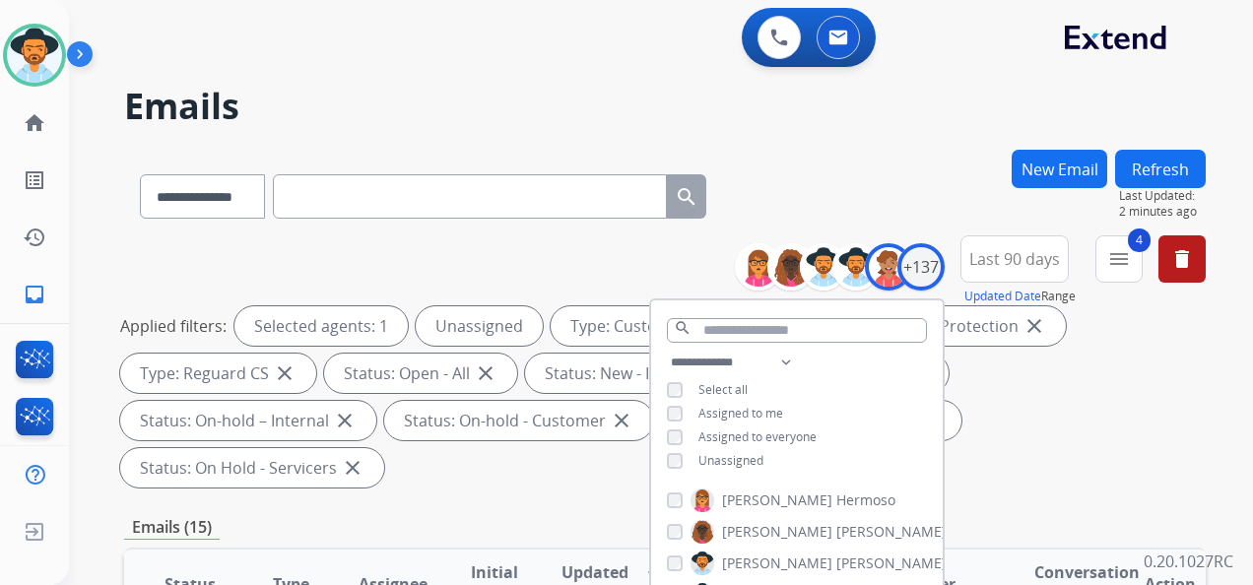
click at [1067, 444] on div "Applied filters: Selected agents: 1 Unassigned Type: Customer Support close Typ…" at bounding box center [660, 396] width 1081 height 181
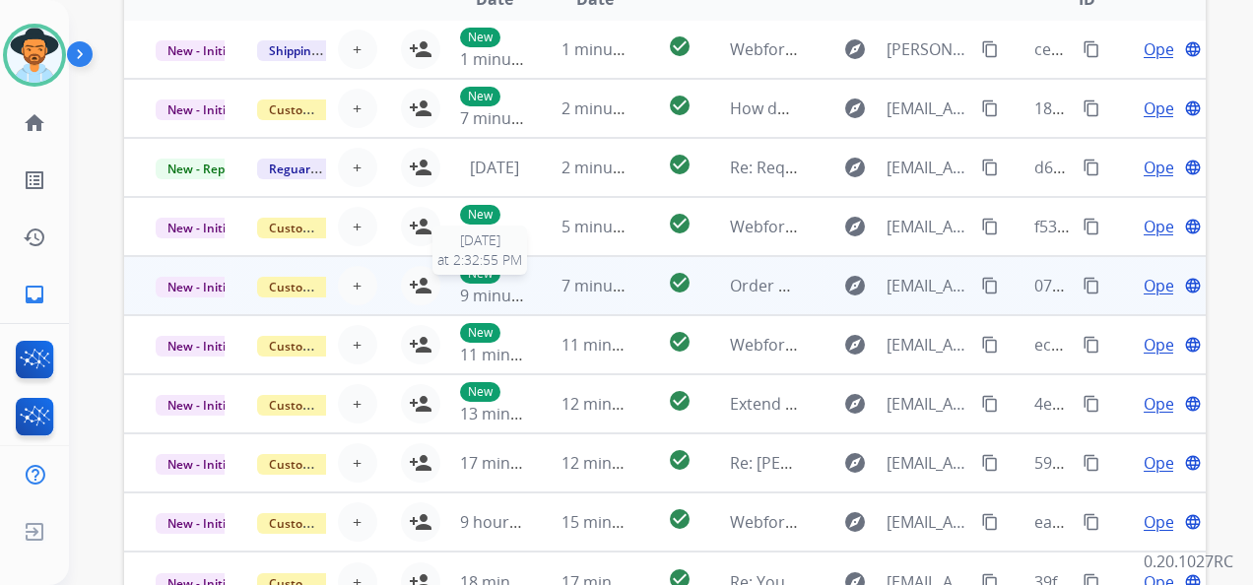
scroll to position [725, 0]
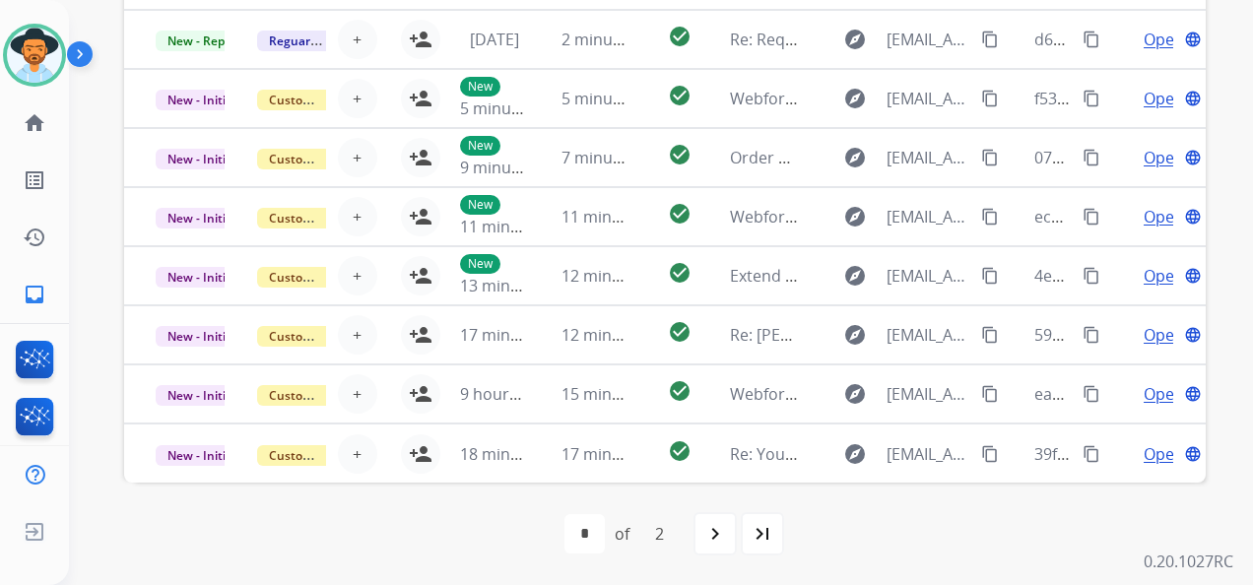
click at [756, 535] on mat-icon "last_page" at bounding box center [762, 534] width 24 height 24
select select "*"
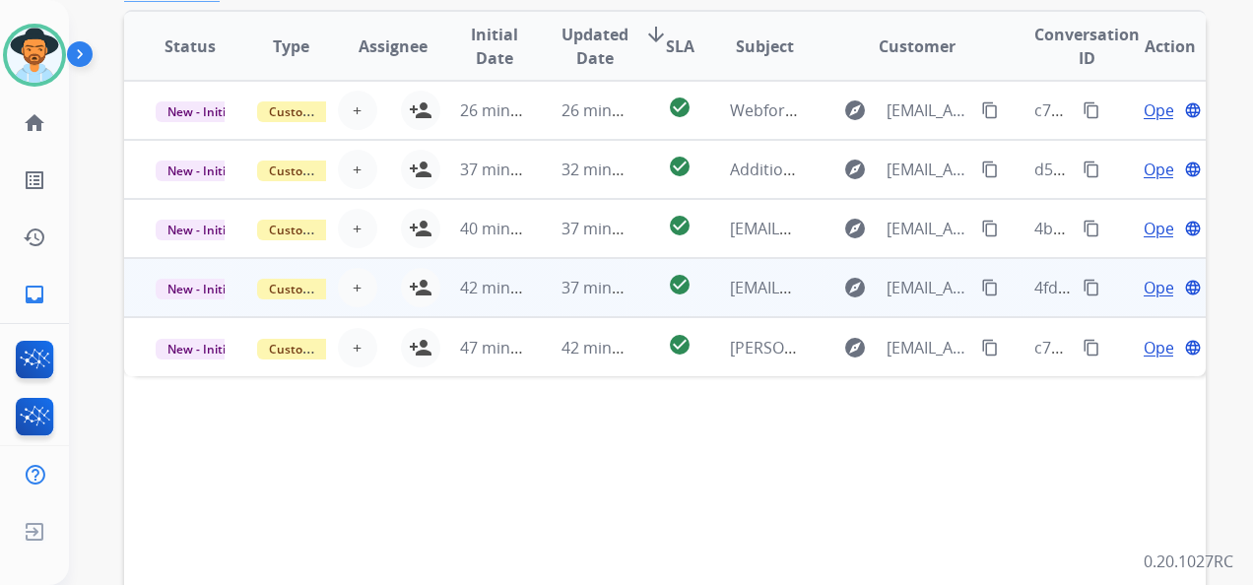
scroll to position [492, 0]
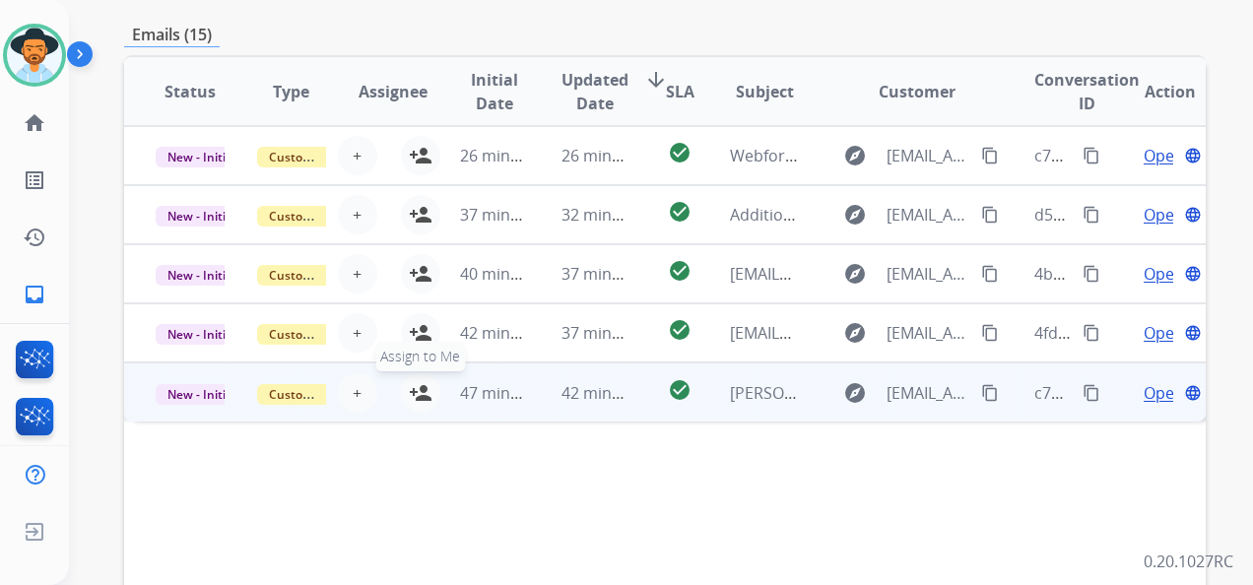
click at [418, 390] on mat-icon "person_add" at bounding box center [421, 393] width 24 height 24
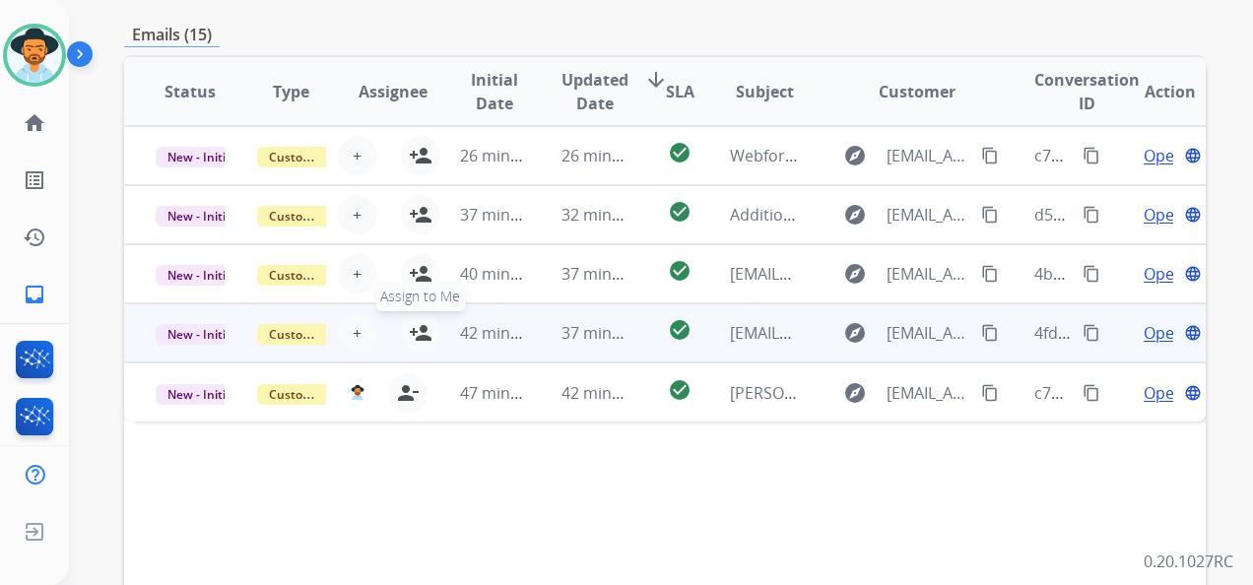
click at [416, 333] on mat-icon "person_add" at bounding box center [421, 333] width 24 height 24
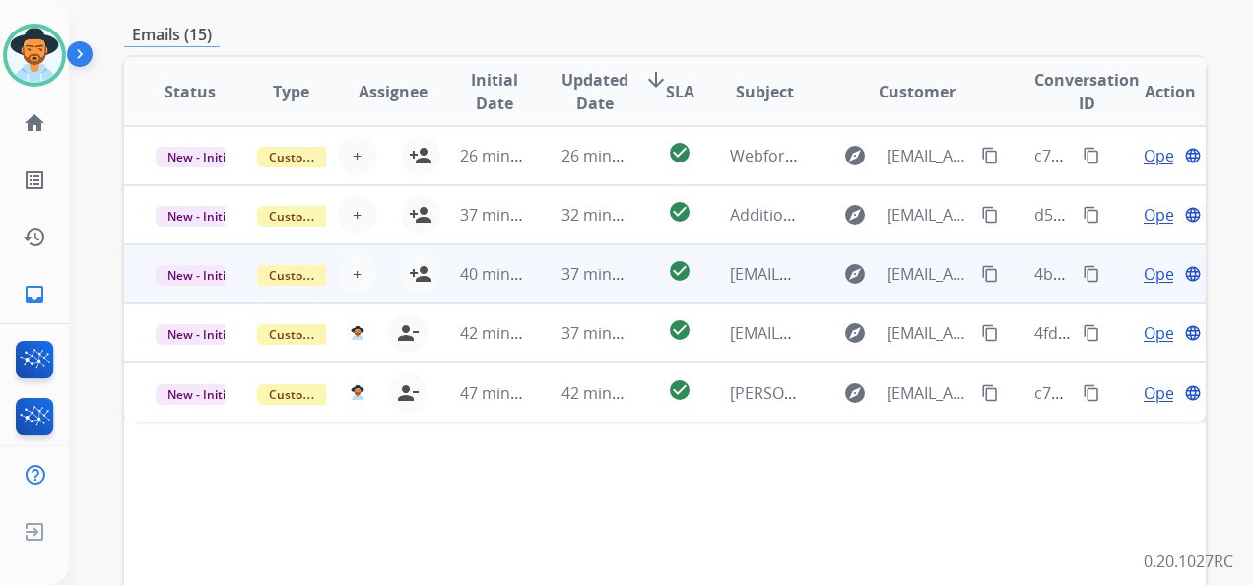
click at [428, 277] on td "40 minutes ago" at bounding box center [478, 273] width 101 height 59
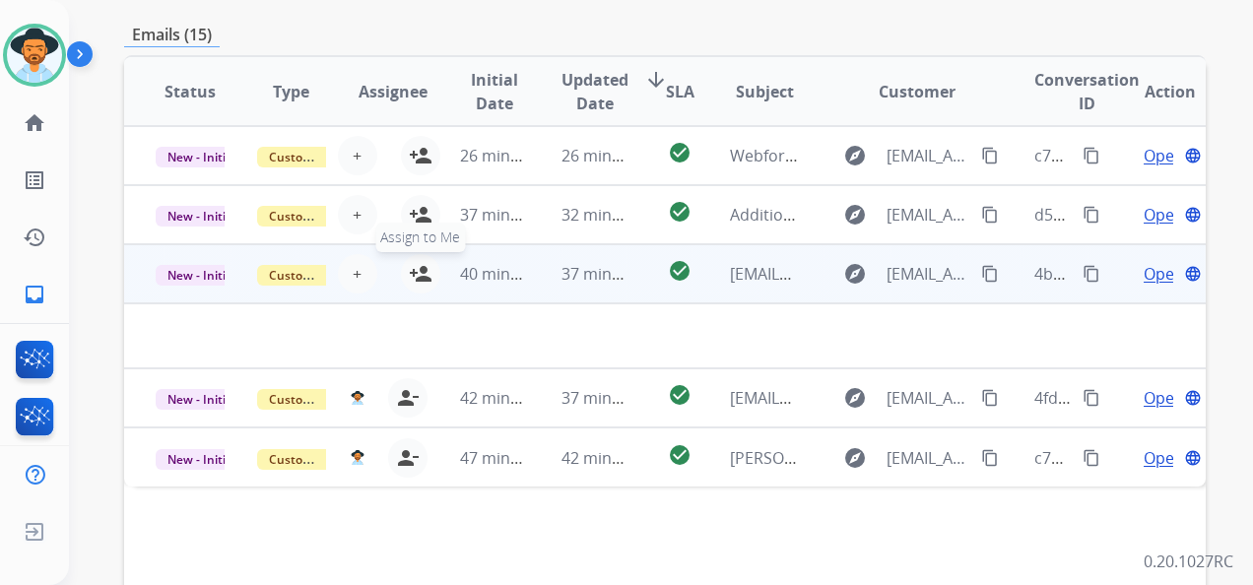
click at [416, 267] on mat-icon "person_add" at bounding box center [421, 274] width 24 height 24
click at [416, 267] on button "person_add Assign to Me" at bounding box center [420, 273] width 39 height 39
click at [416, 270] on mat-icon "person_add" at bounding box center [421, 274] width 24 height 24
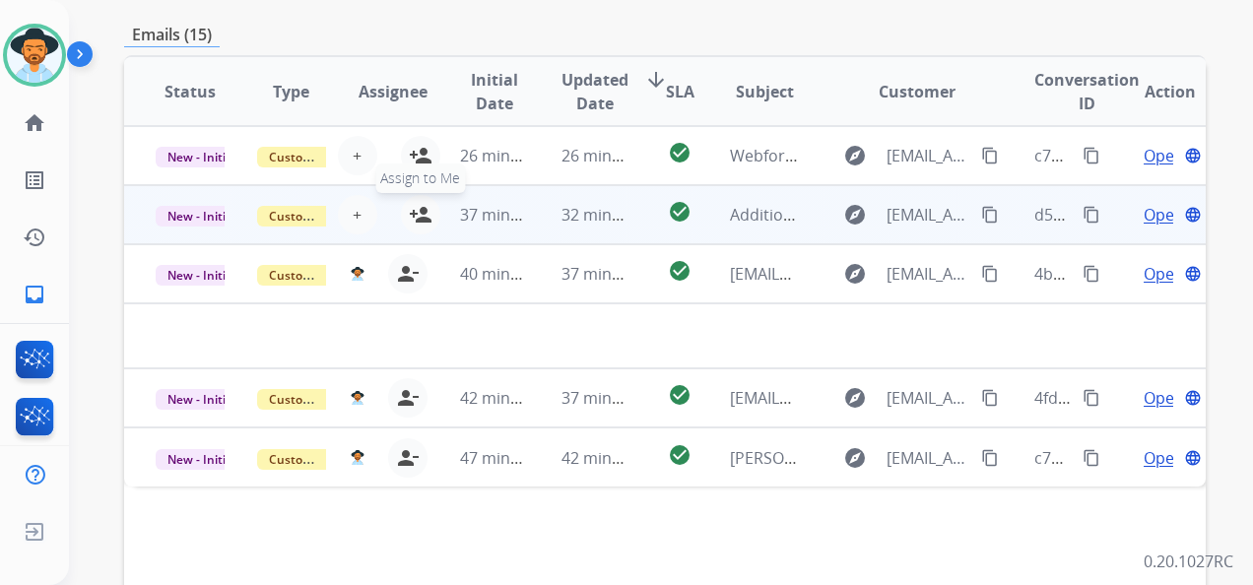
click at [418, 223] on mat-icon "person_add" at bounding box center [421, 215] width 24 height 24
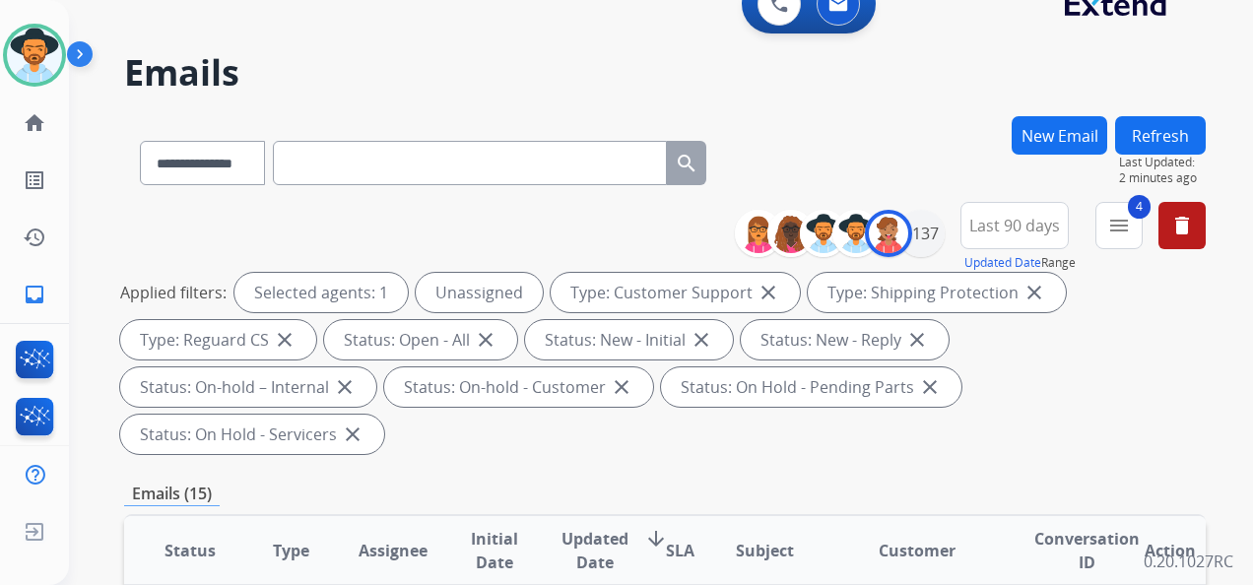
scroll to position [0, 0]
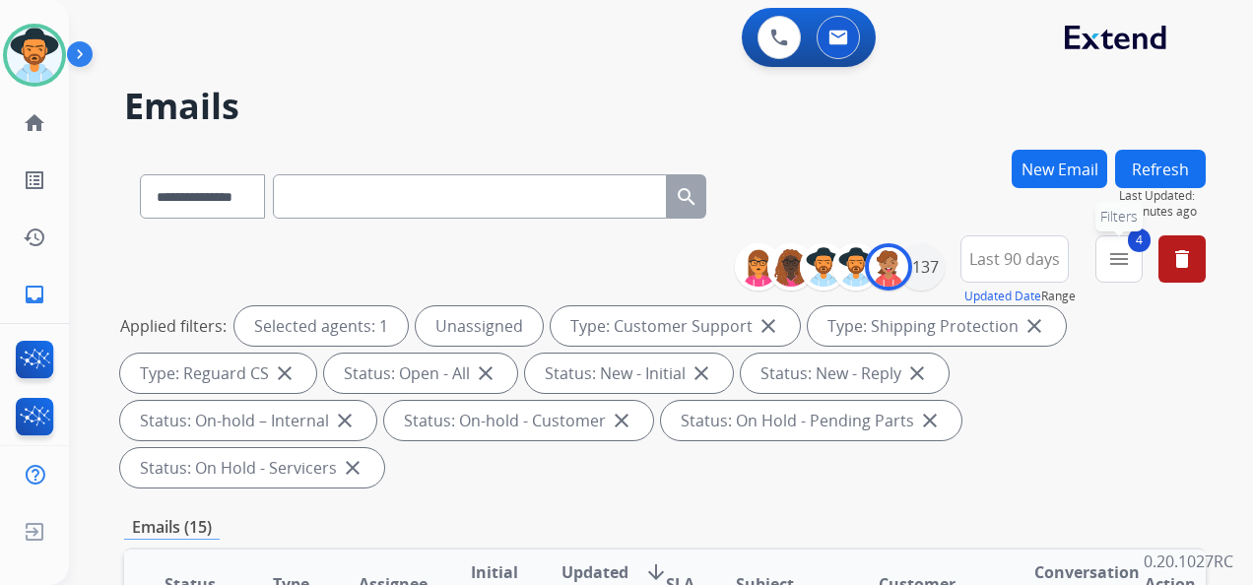
click at [1112, 264] on mat-icon "menu" at bounding box center [1119, 259] width 24 height 24
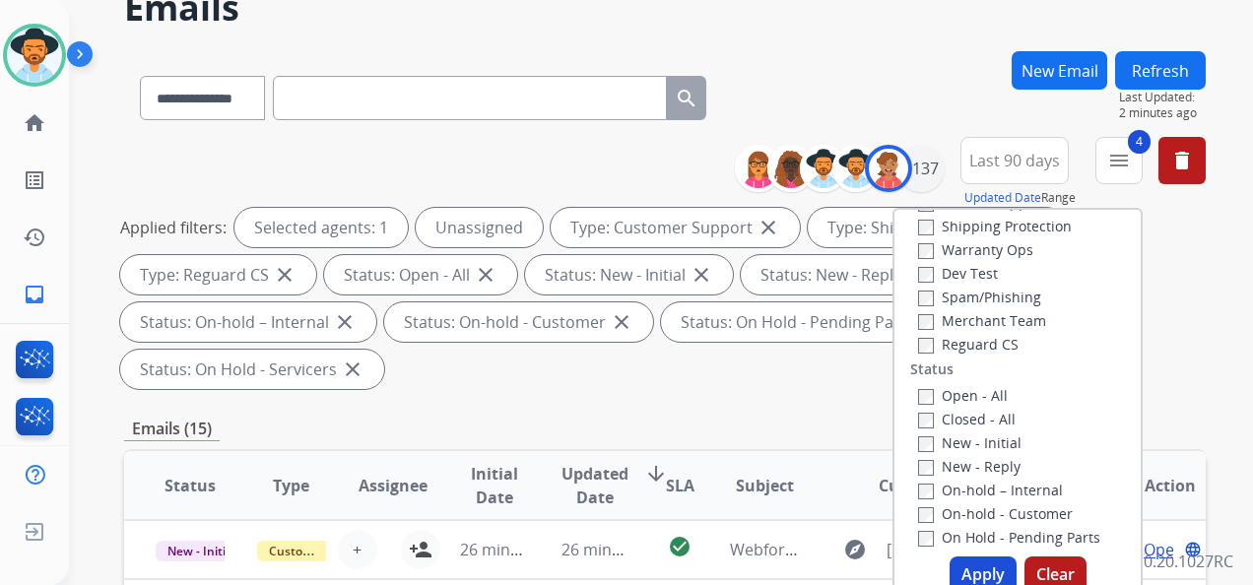
scroll to position [28, 0]
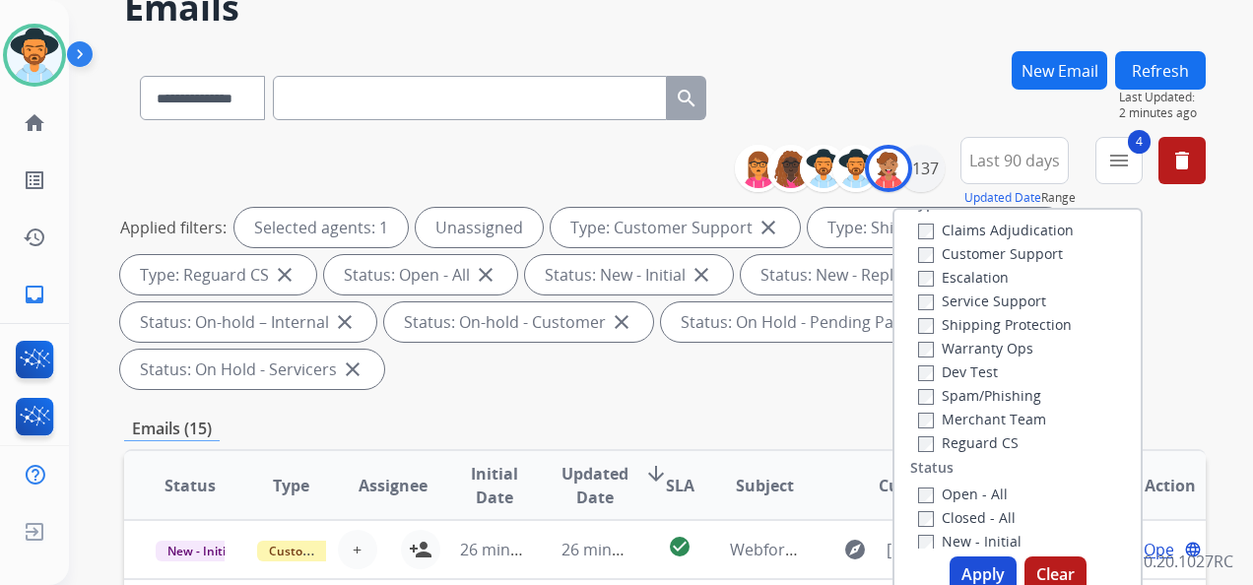
click at [981, 573] on button "Apply" at bounding box center [982, 573] width 67 height 35
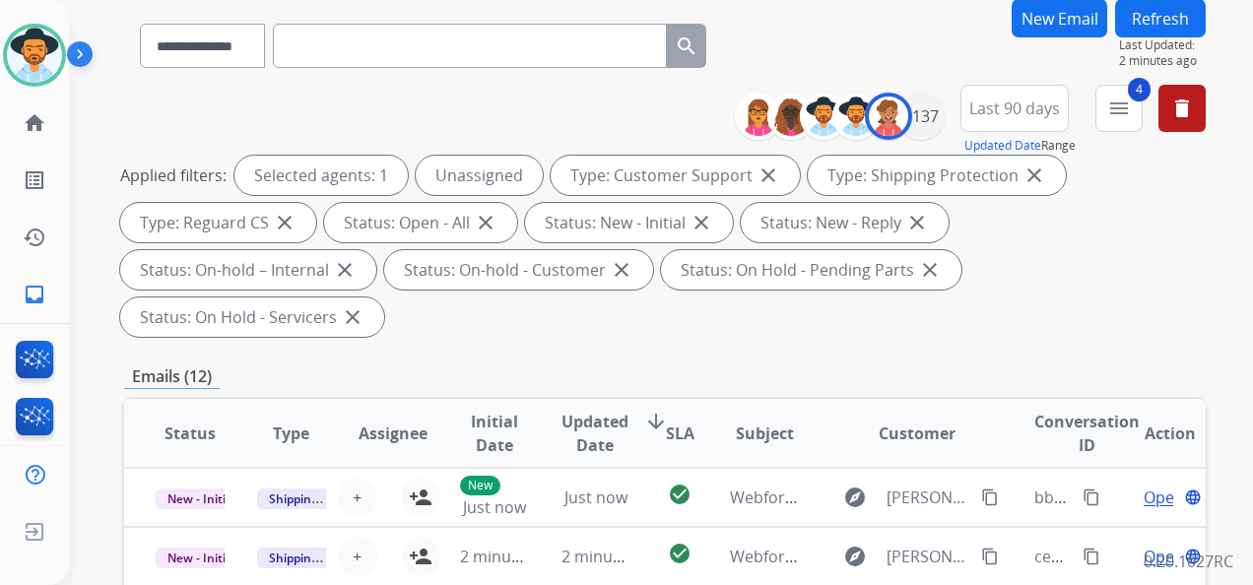
scroll to position [0, 0]
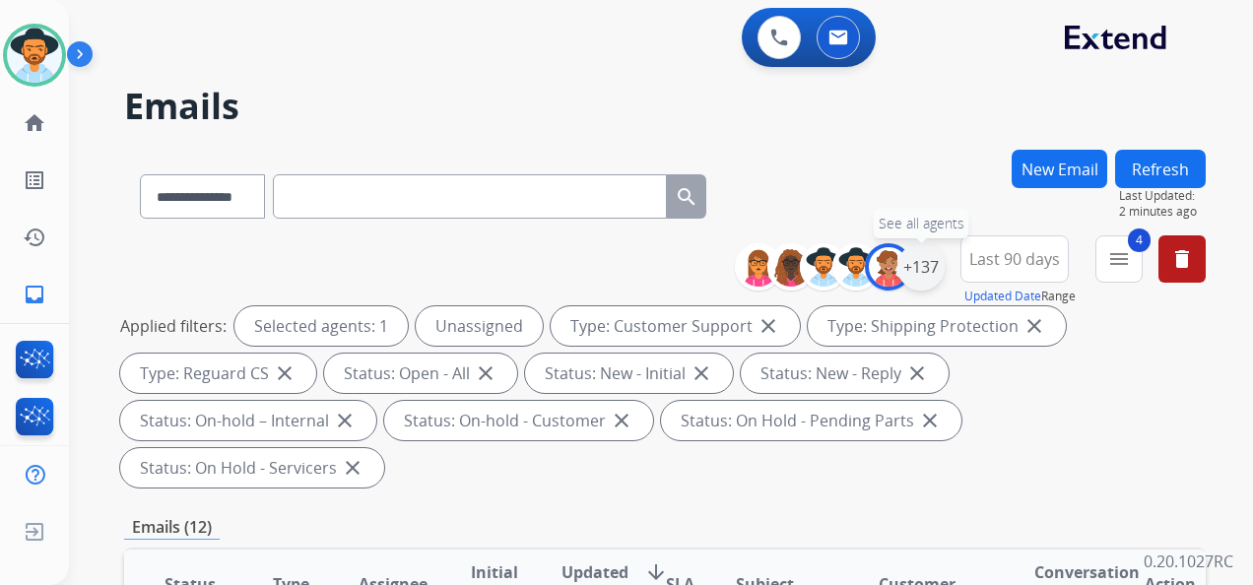
click at [920, 270] on div "+137" at bounding box center [920, 266] width 47 height 47
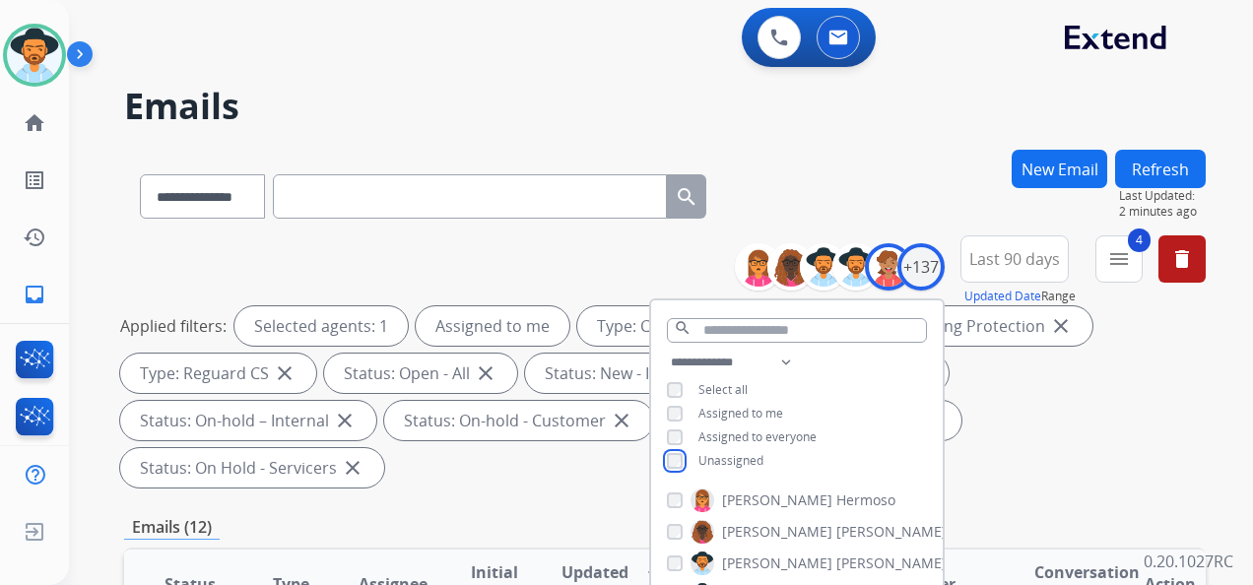
scroll to position [197, 0]
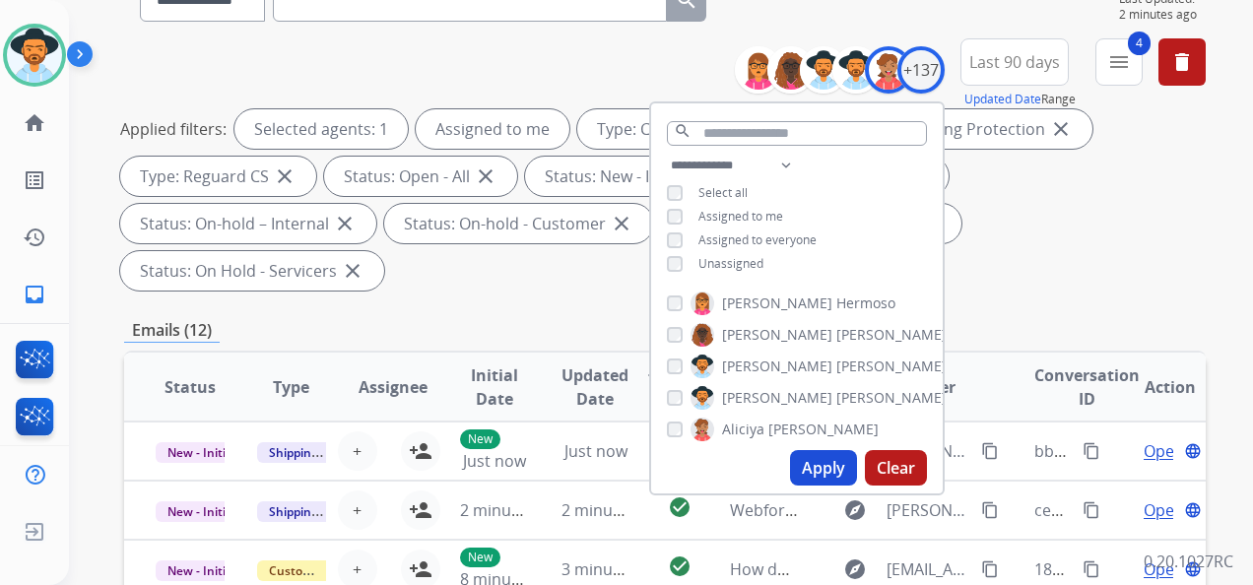
click at [822, 473] on button "Apply" at bounding box center [823, 467] width 67 height 35
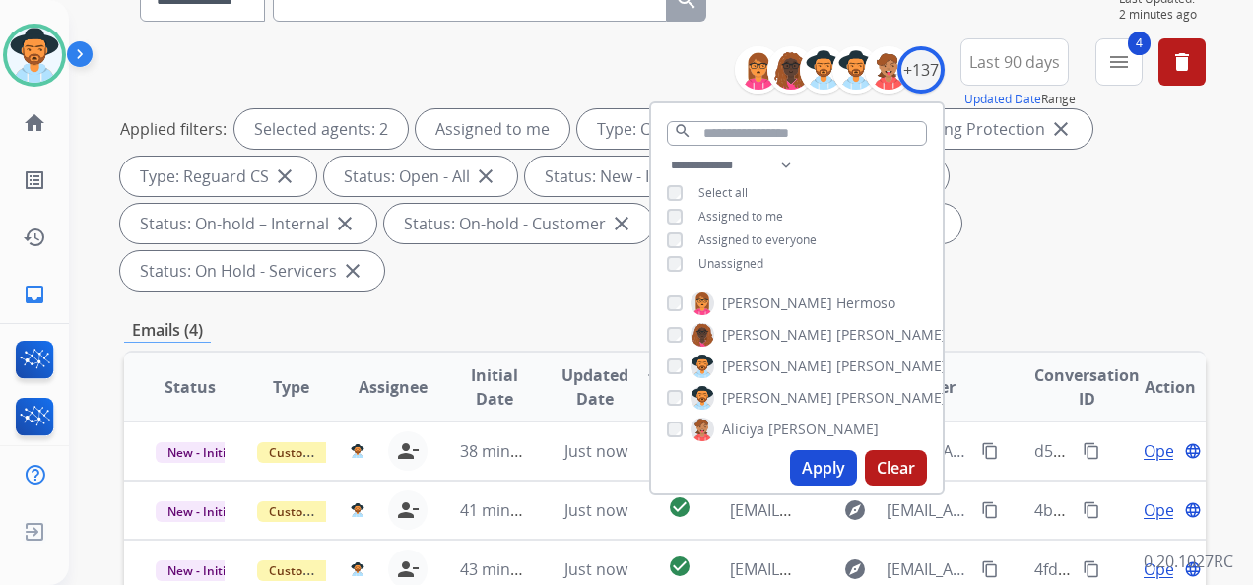
click at [827, 471] on button "Apply" at bounding box center [823, 467] width 67 height 35
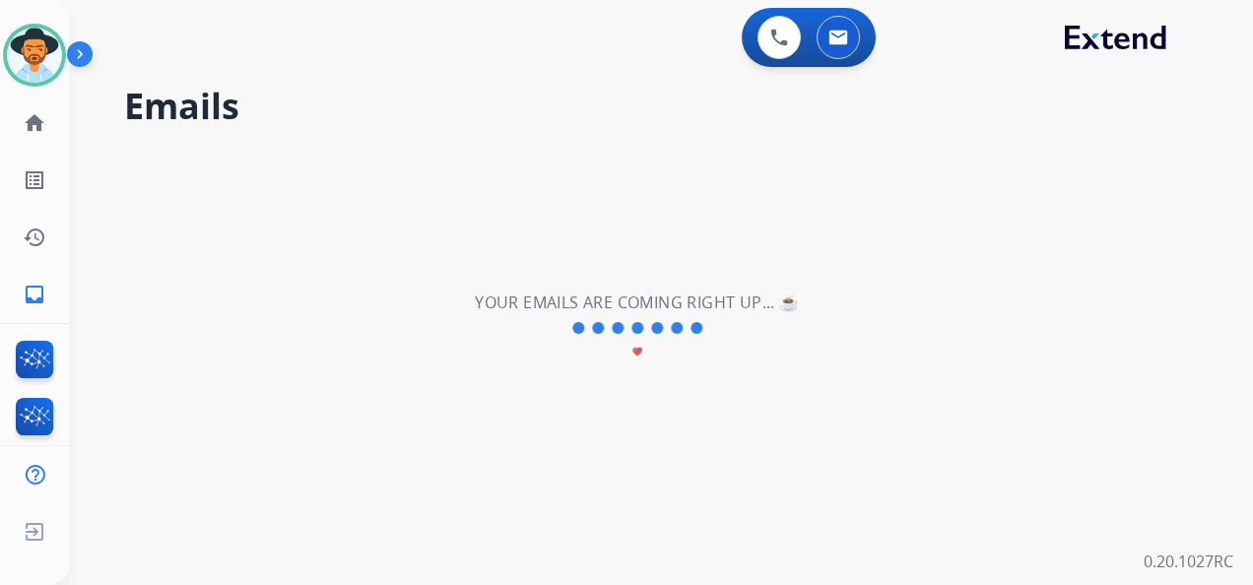
scroll to position [0, 0]
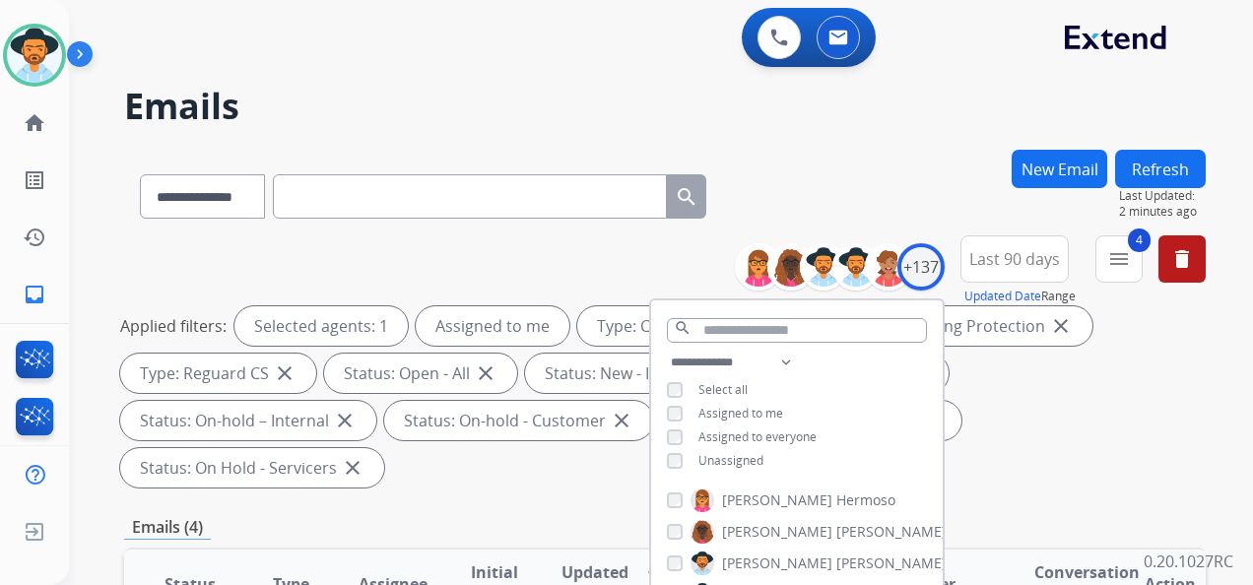
click at [1006, 472] on div "Applied filters: Selected agents: 1 Assigned to me Type: Customer Support close…" at bounding box center [660, 396] width 1081 height 181
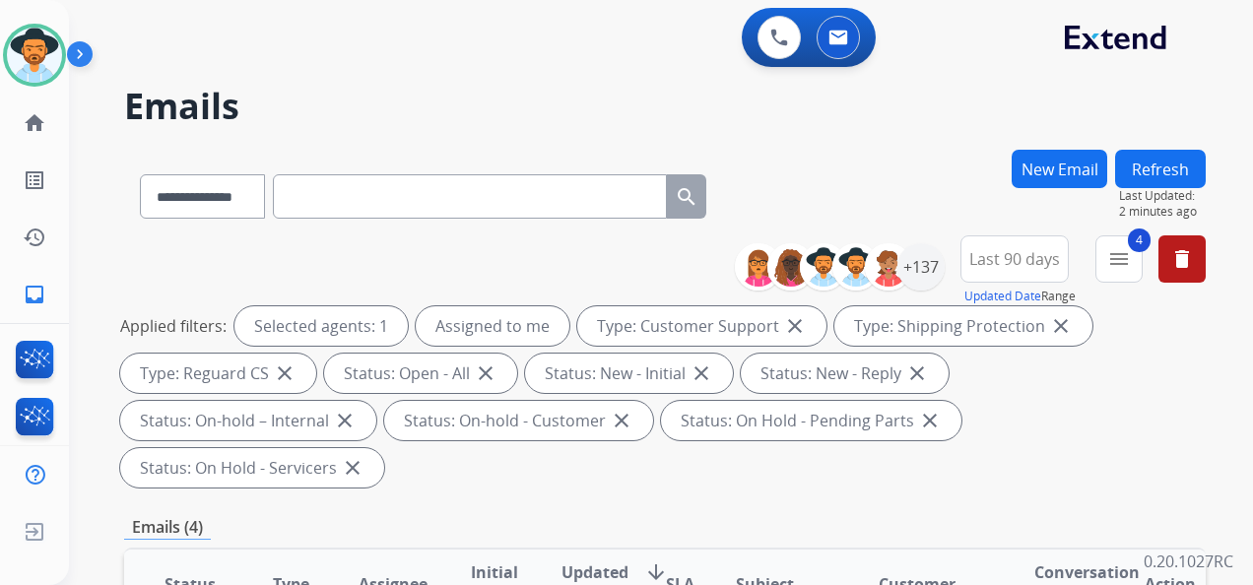
scroll to position [295, 0]
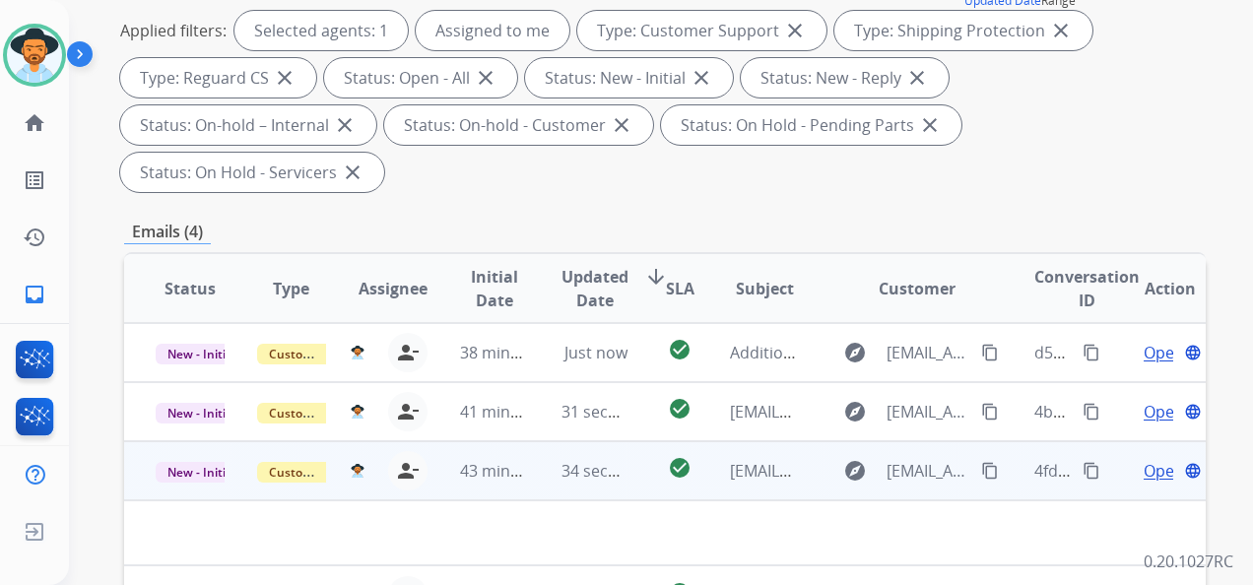
click at [1150, 469] on span "Open" at bounding box center [1163, 471] width 40 height 24
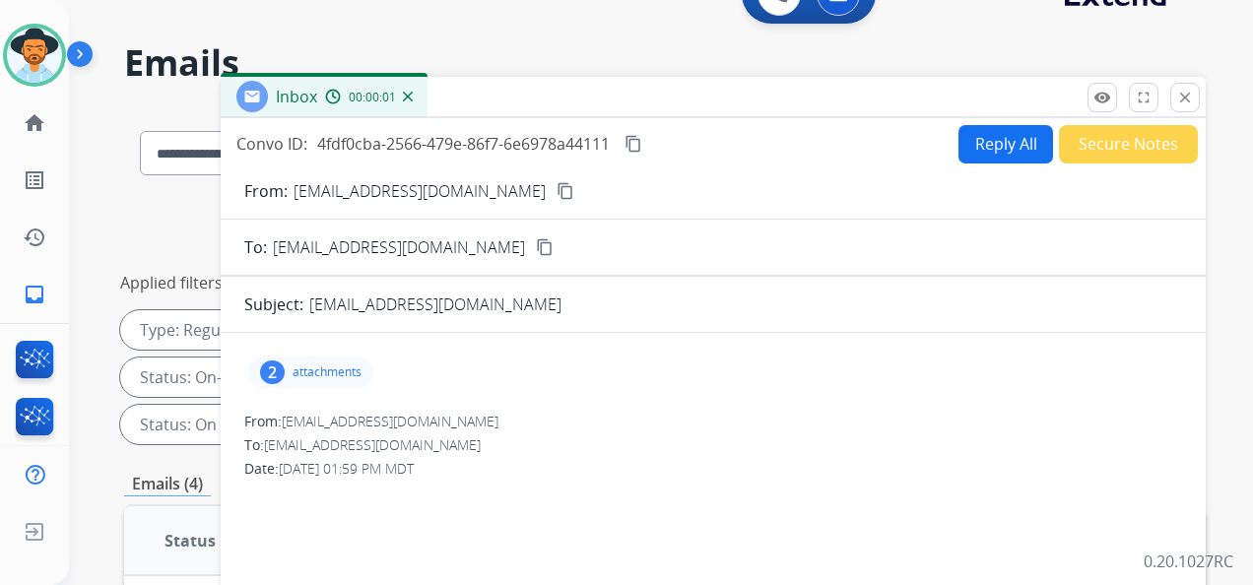
scroll to position [0, 0]
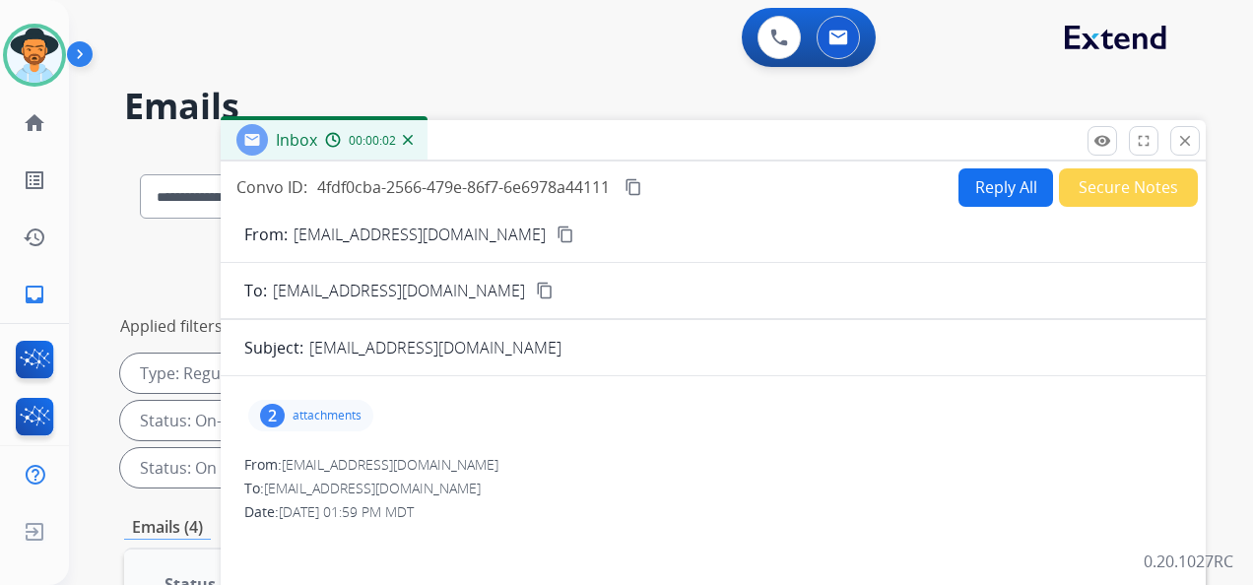
click at [556, 232] on mat-icon "content_copy" at bounding box center [565, 235] width 18 height 18
click at [339, 414] on p "attachments" at bounding box center [326, 416] width 69 height 16
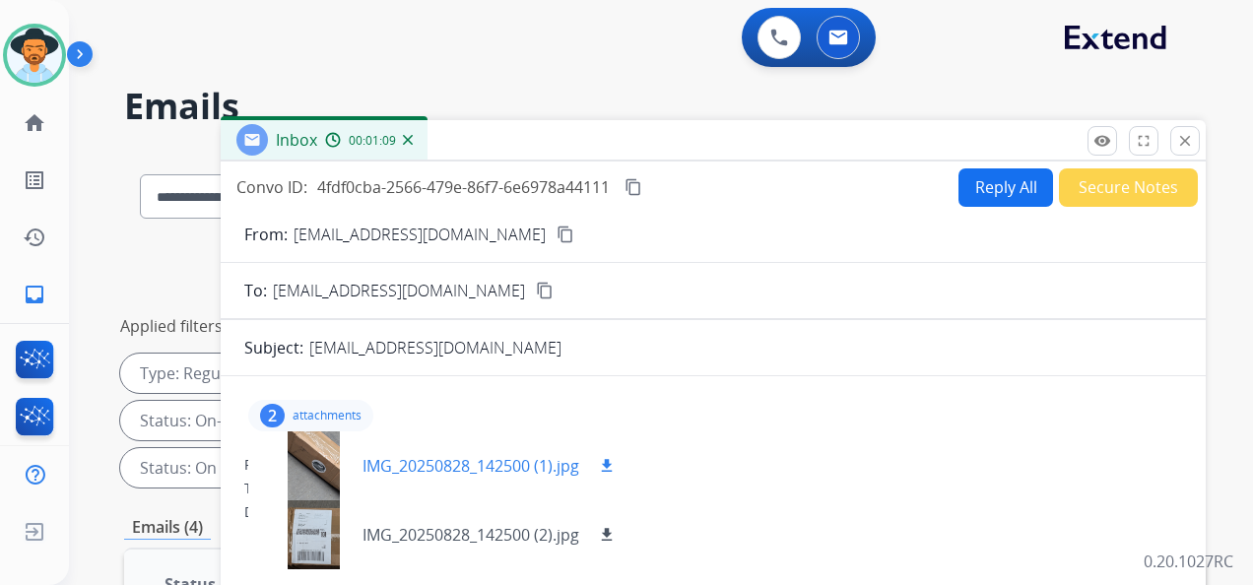
click at [611, 463] on mat-icon "download" at bounding box center [607, 466] width 18 height 18
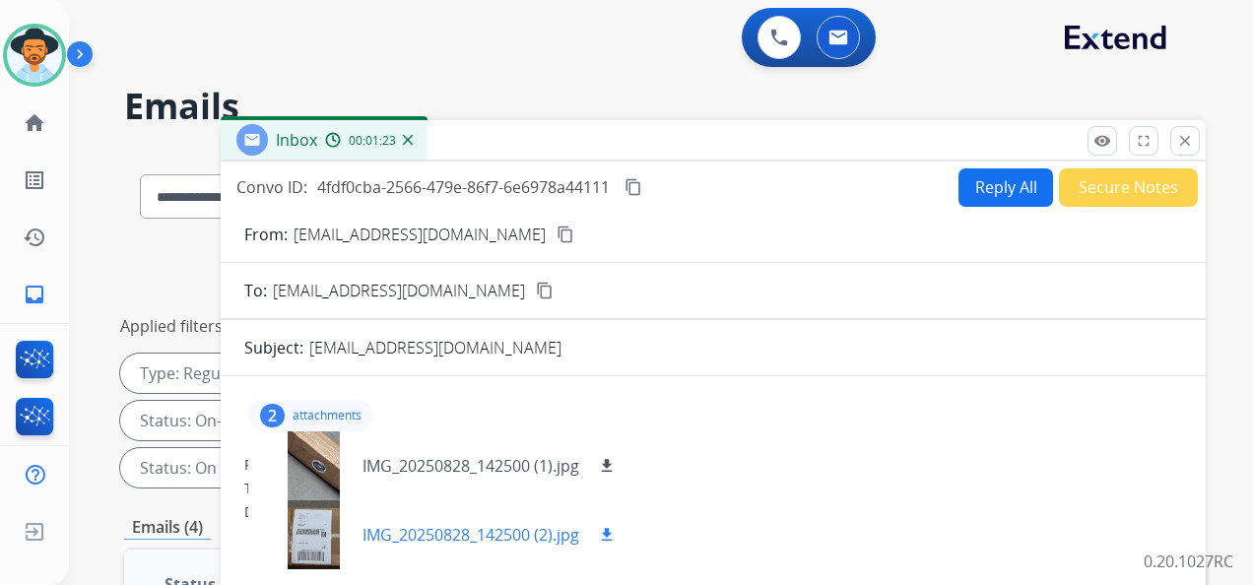
click at [608, 534] on mat-icon "download" at bounding box center [607, 535] width 18 height 18
click at [981, 185] on button "Reply All" at bounding box center [1005, 187] width 95 height 38
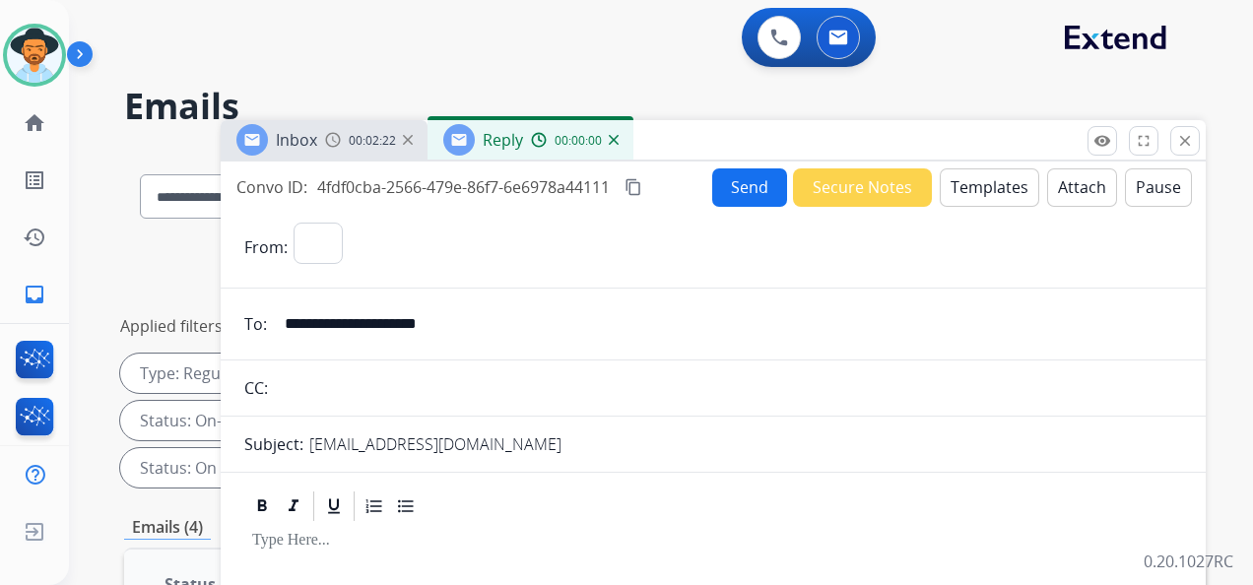
select select "**********"
click at [638, 181] on mat-icon "content_copy" at bounding box center [633, 187] width 18 height 18
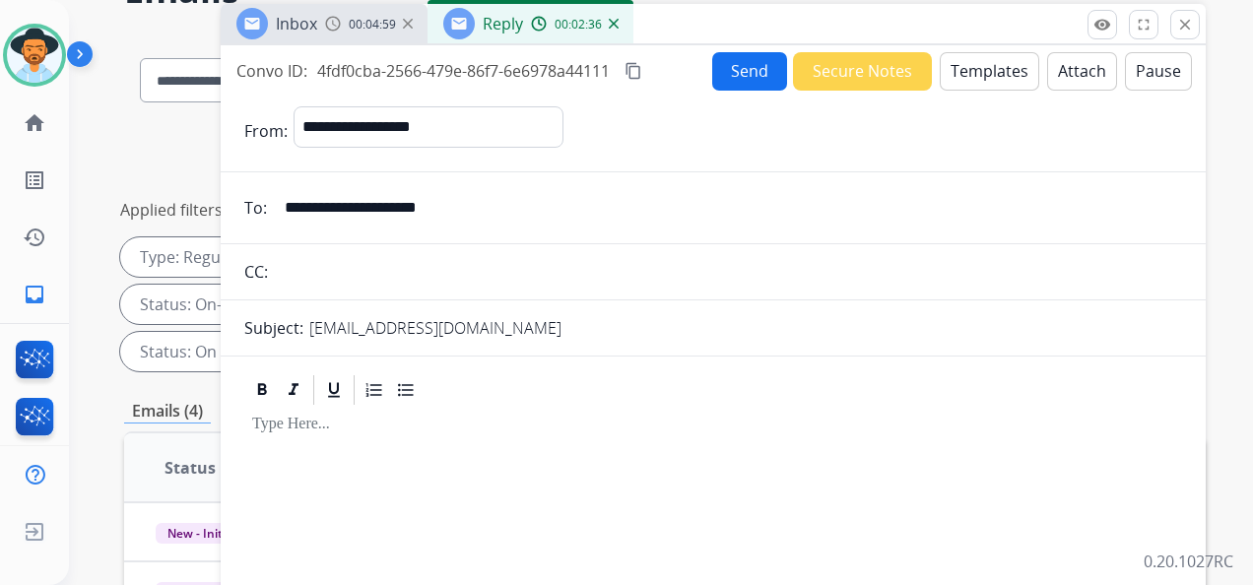
scroll to position [98, 0]
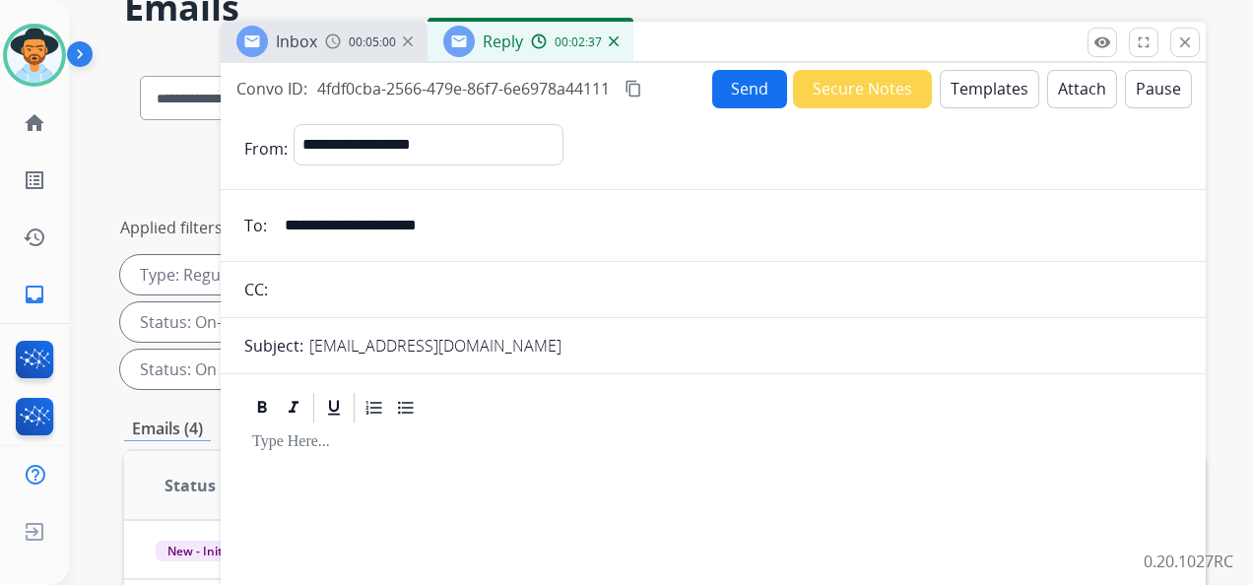
click at [982, 83] on button "Templates" at bounding box center [989, 89] width 99 height 38
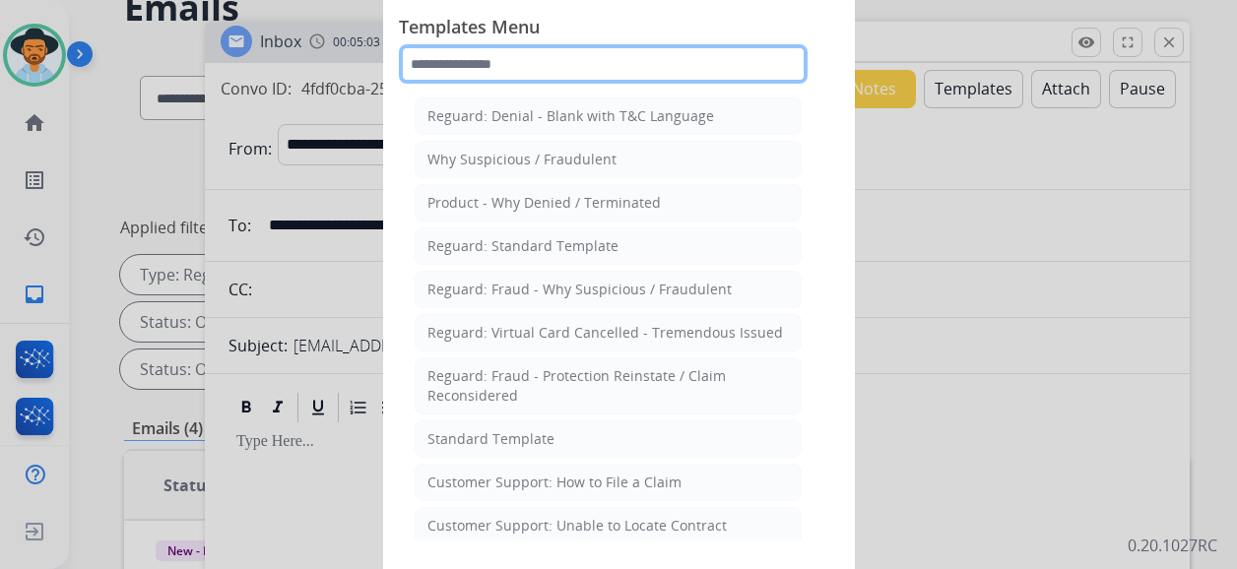
click at [591, 71] on input "text" at bounding box center [603, 63] width 409 height 39
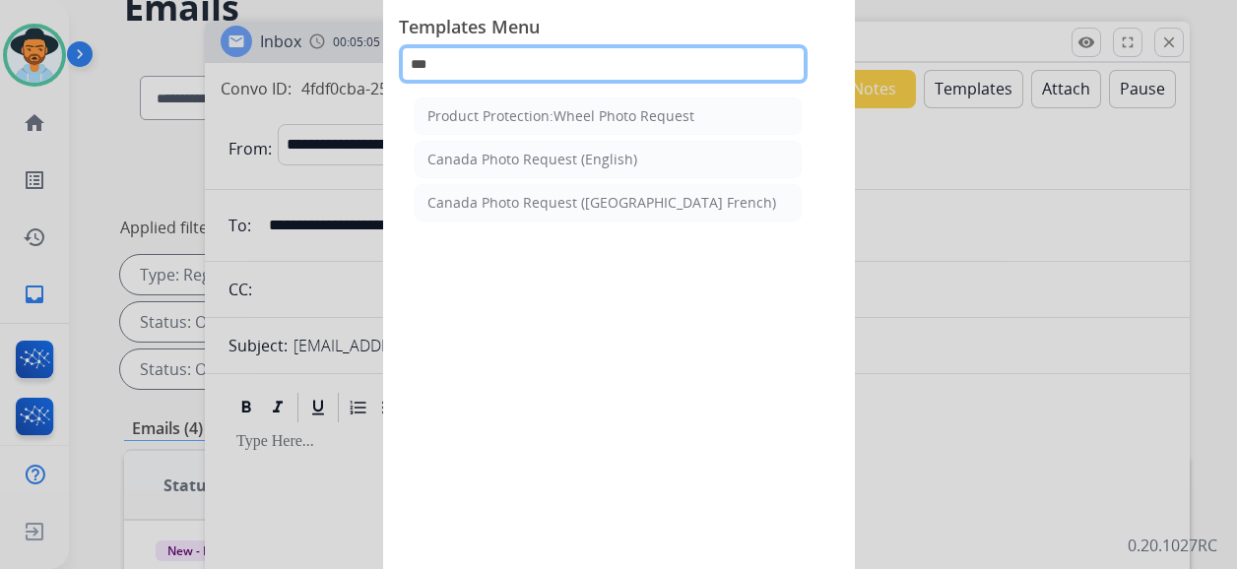
type input "****"
drag, startPoint x: 456, startPoint y: 63, endPoint x: 411, endPoint y: 64, distance: 45.3
click at [411, 64] on input "****" at bounding box center [603, 63] width 409 height 39
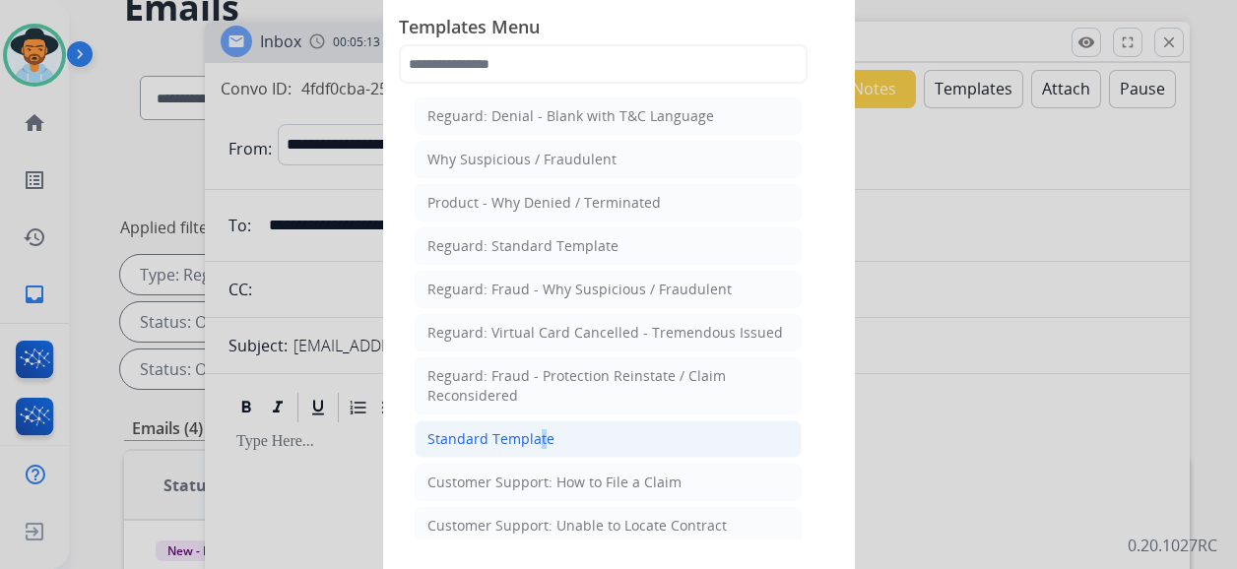
click at [538, 429] on div "Standard Template" at bounding box center [490, 439] width 127 height 20
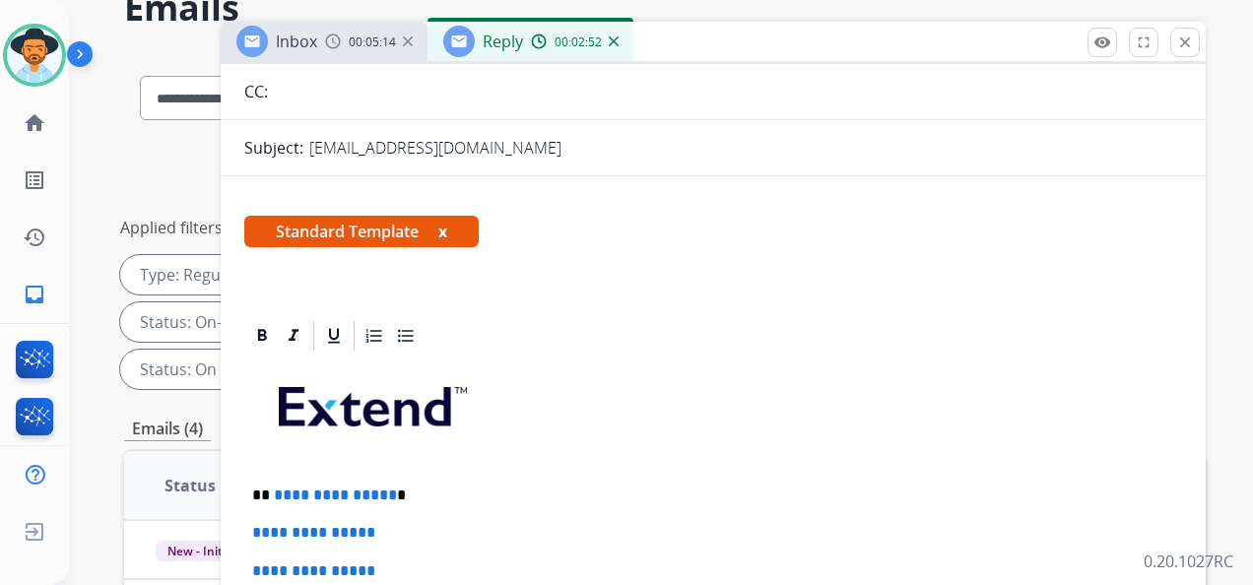
scroll to position [368, 0]
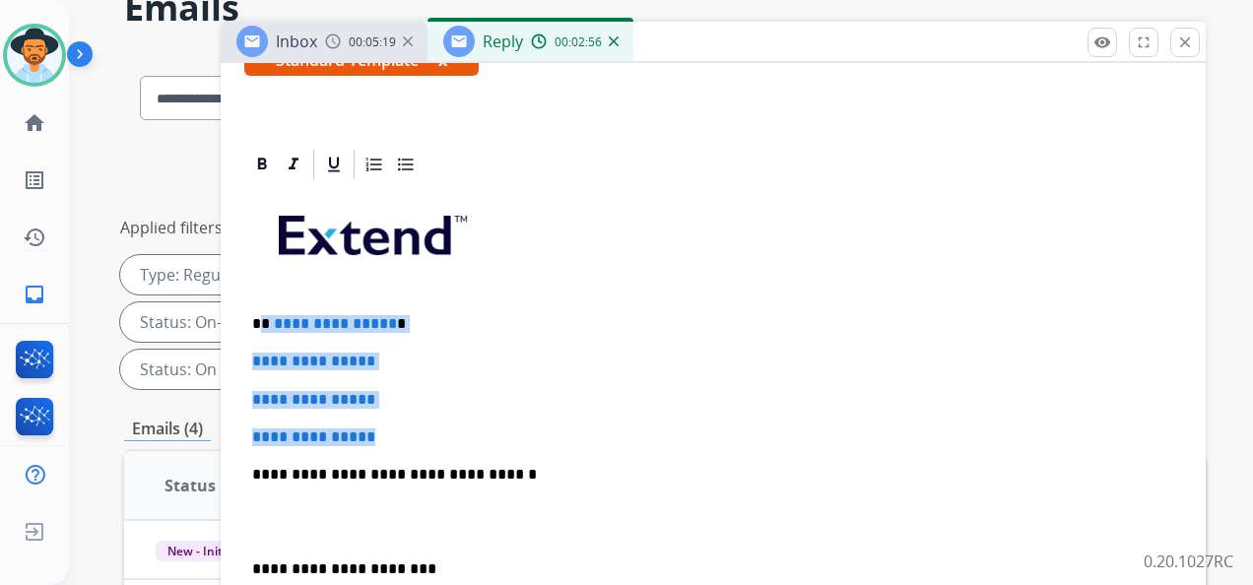
drag, startPoint x: 397, startPoint y: 429, endPoint x: 260, endPoint y: 323, distance: 173.4
click at [260, 323] on div "**********" at bounding box center [713, 521] width 938 height 678
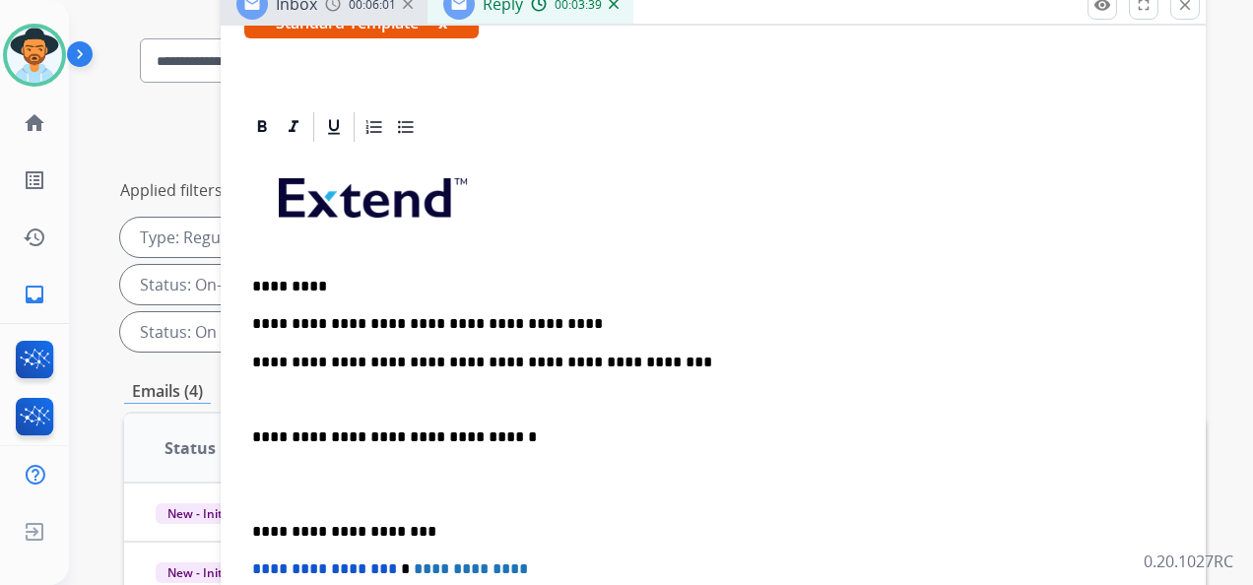
scroll to position [98, 0]
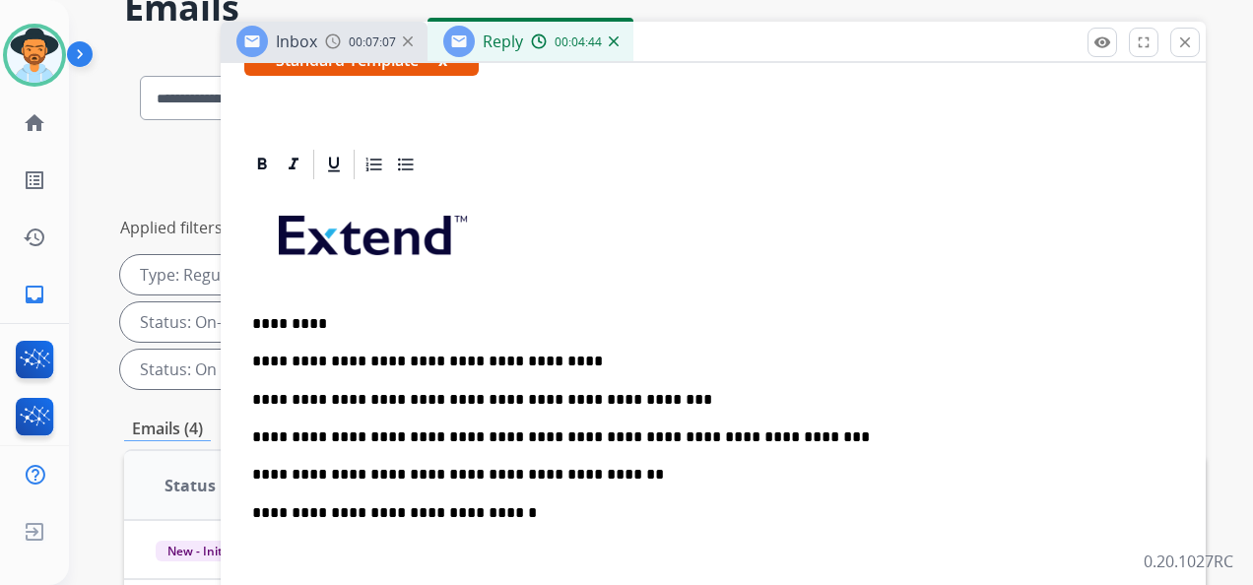
click at [345, 437] on p "**********" at bounding box center [705, 437] width 906 height 18
click at [389, 457] on div "**********" at bounding box center [713, 539] width 938 height 715
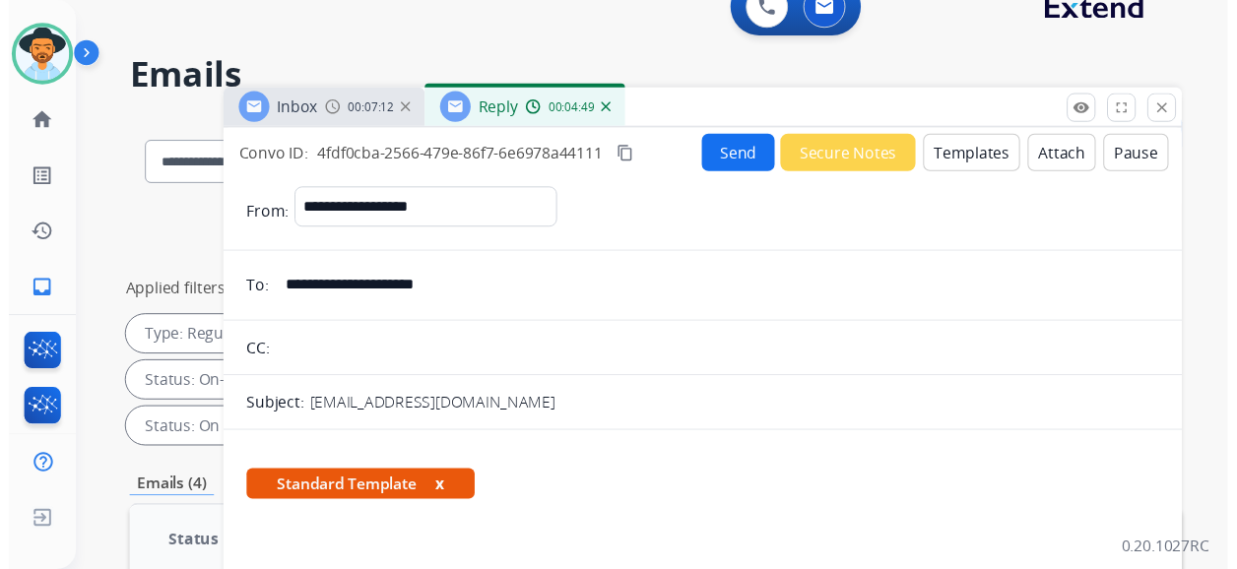
scroll to position [0, 0]
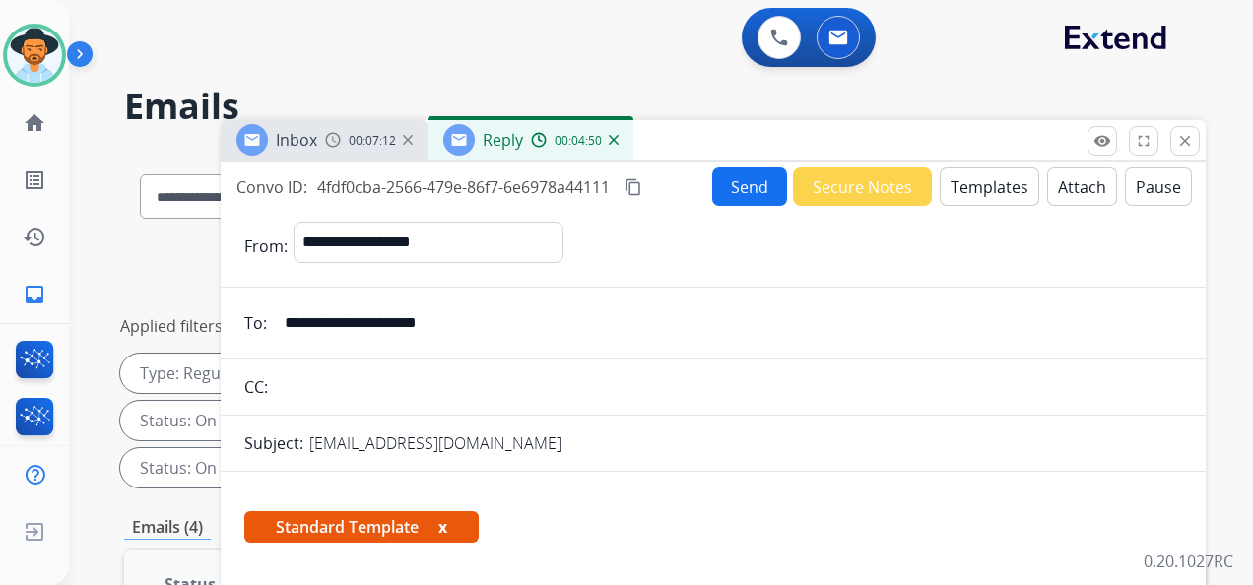
click at [723, 199] on button "Send" at bounding box center [749, 186] width 75 height 38
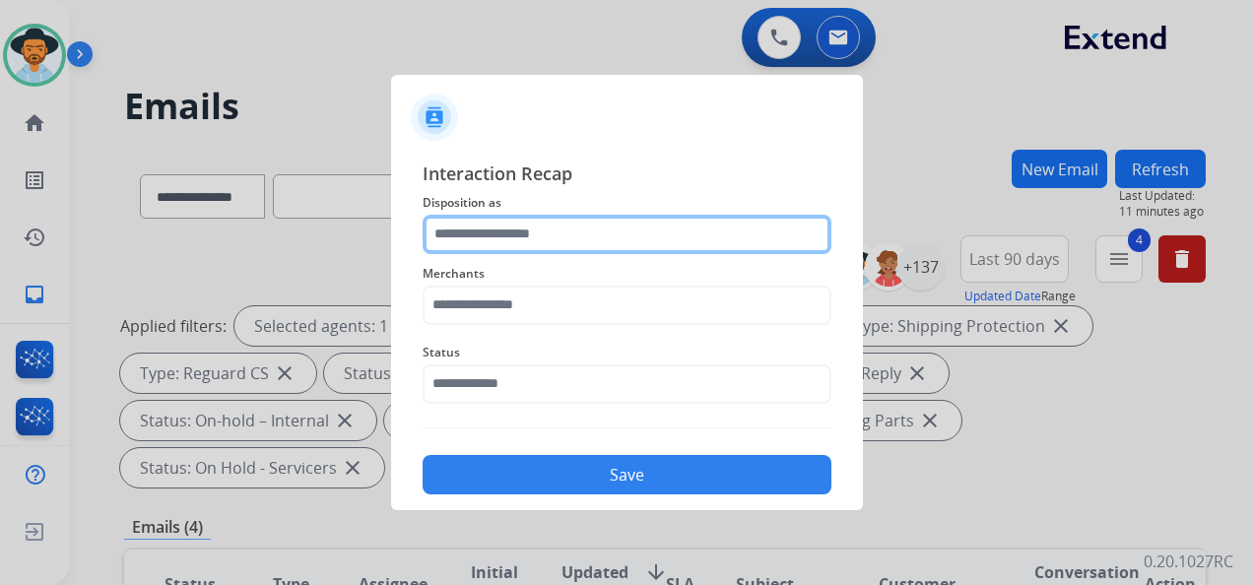
click at [690, 242] on input "text" at bounding box center [626, 234] width 409 height 39
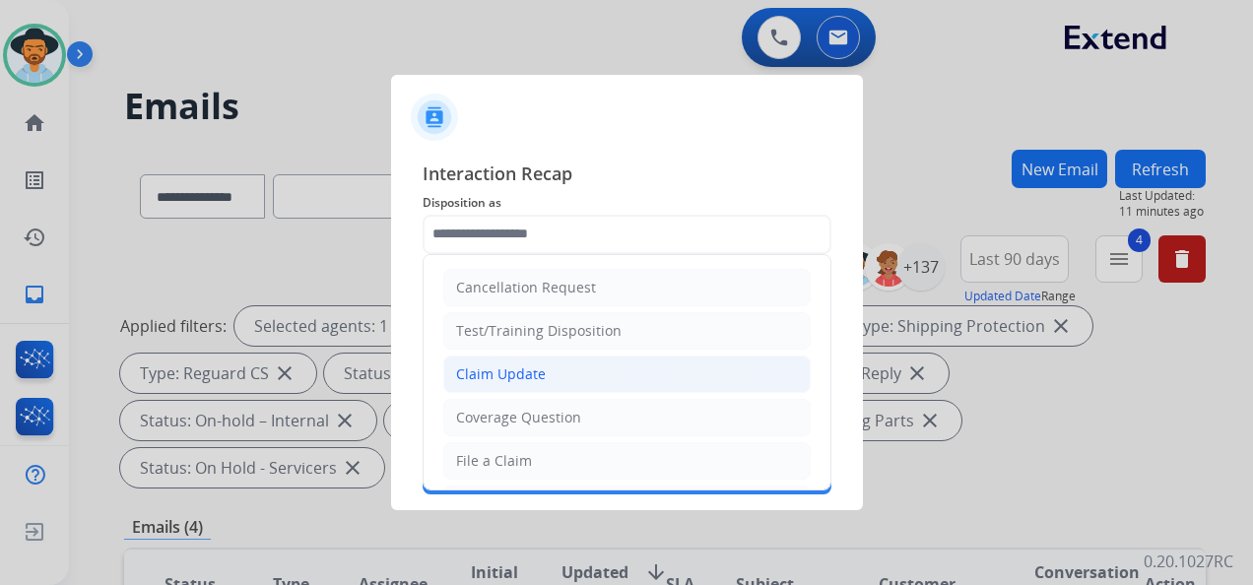
click at [615, 366] on li "Claim Update" at bounding box center [626, 374] width 367 height 37
type input "**********"
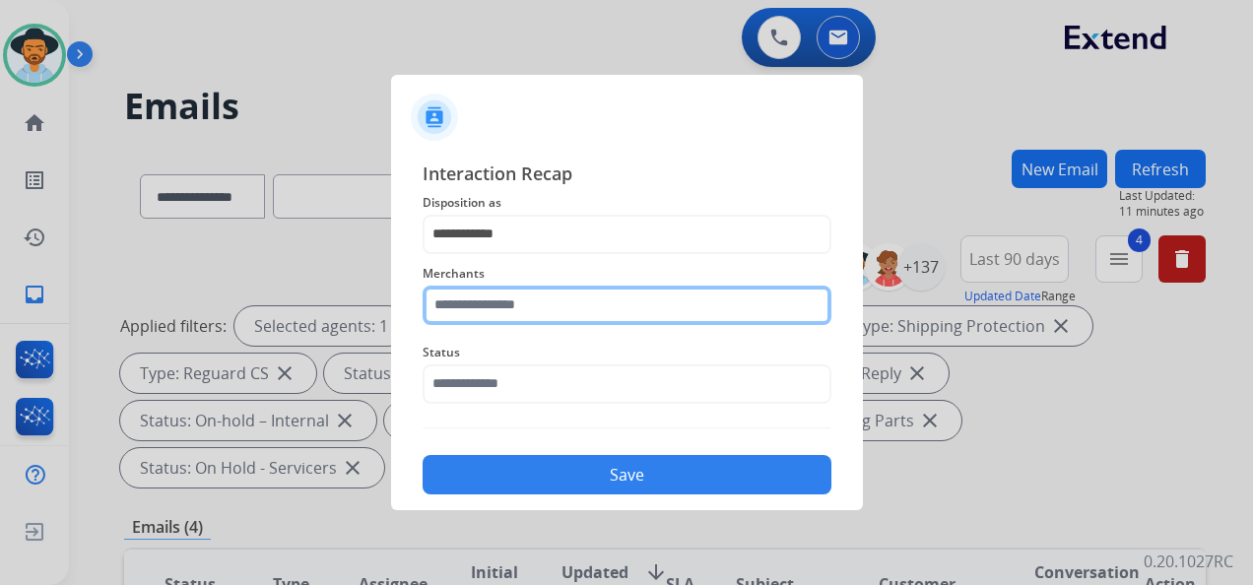
click at [605, 313] on input "text" at bounding box center [626, 305] width 409 height 39
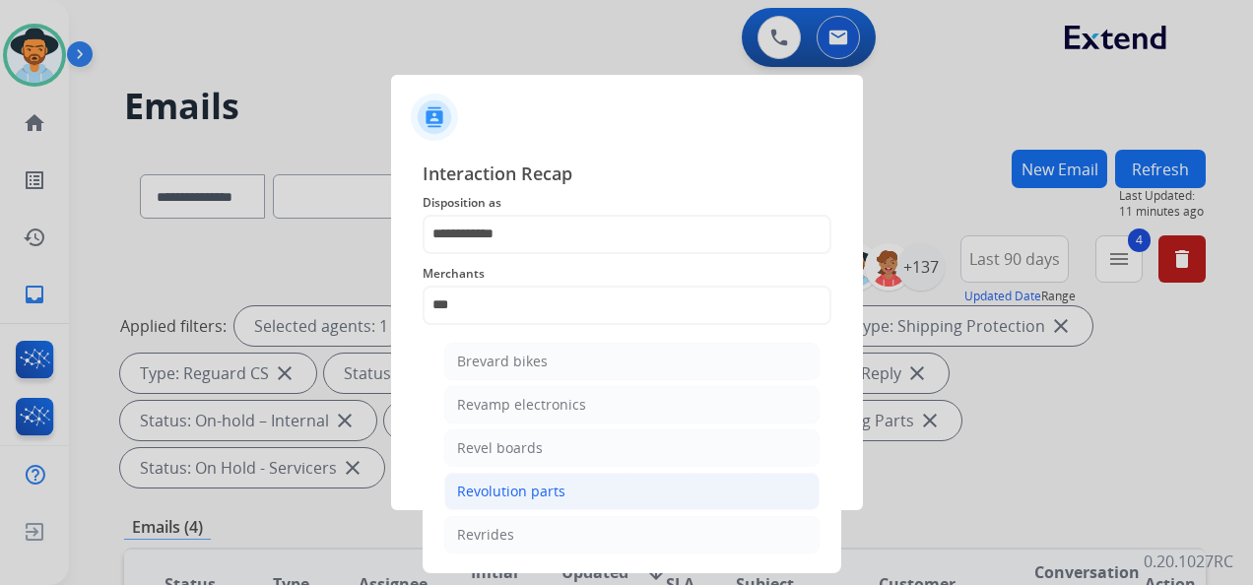
click at [628, 483] on li "Revolution parts" at bounding box center [631, 491] width 375 height 37
type input "**********"
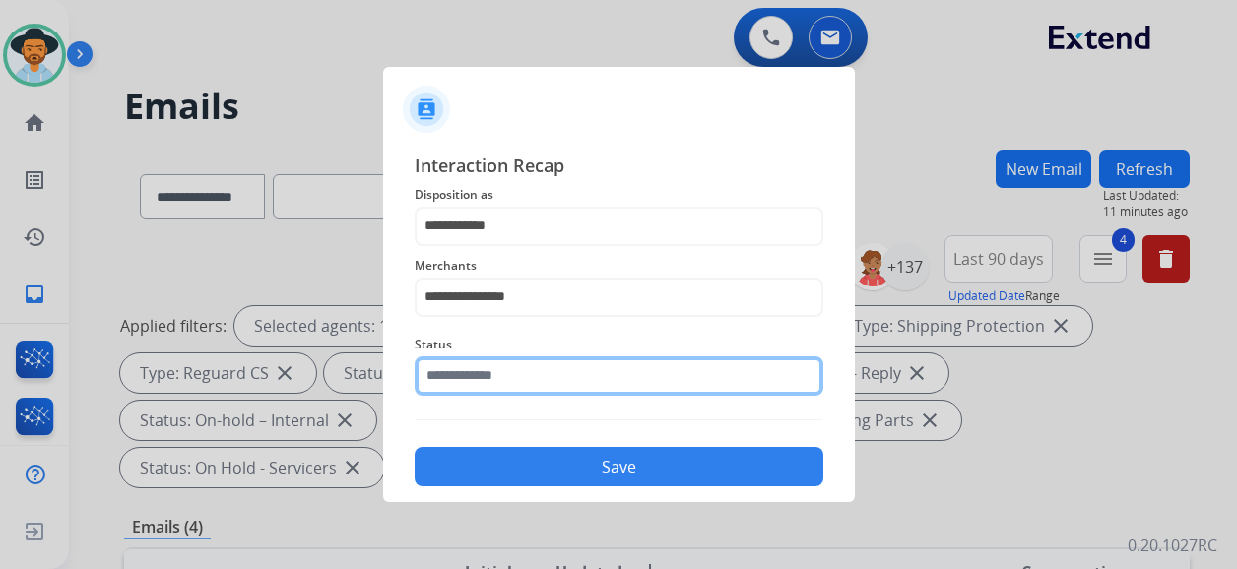
click at [553, 383] on input "text" at bounding box center [619, 376] width 409 height 39
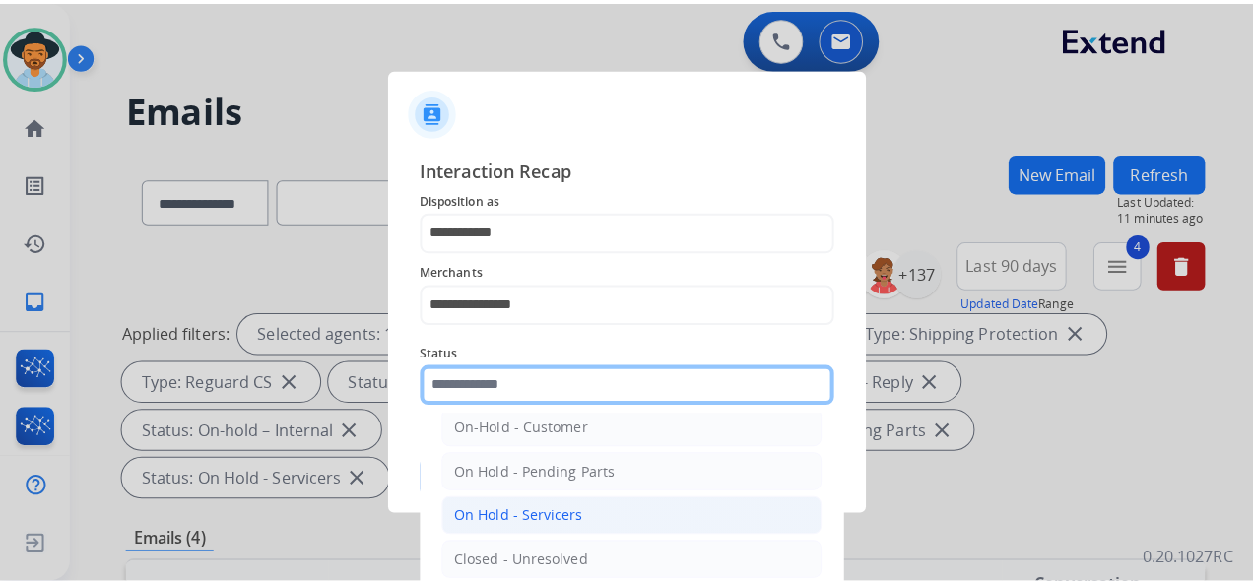
scroll to position [112, 0]
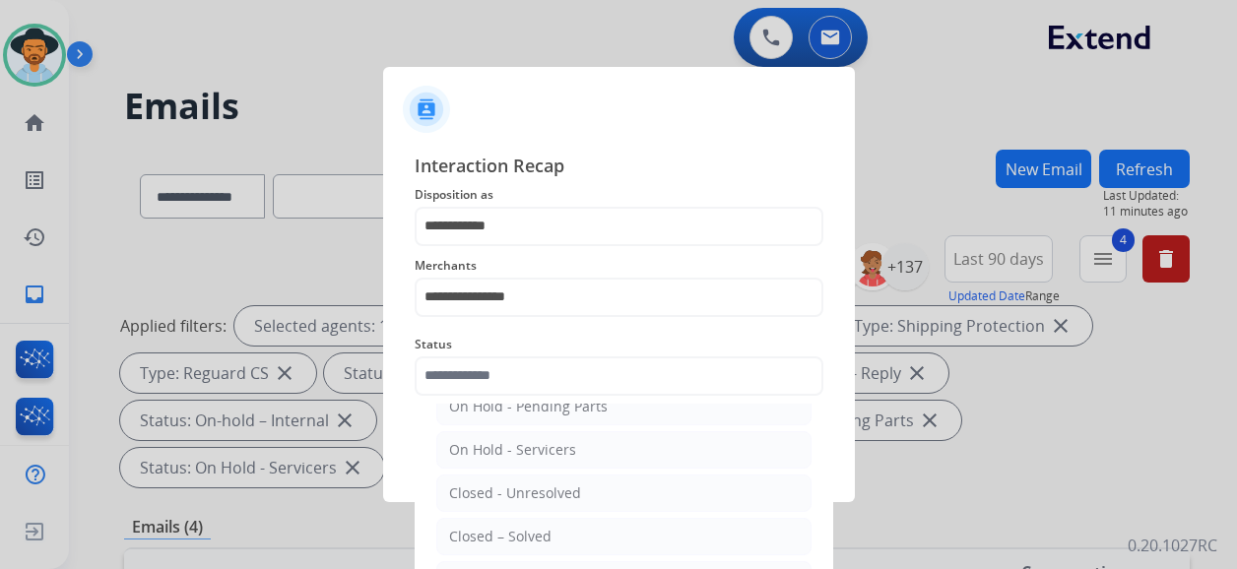
drag, startPoint x: 571, startPoint y: 536, endPoint x: 590, endPoint y: 511, distance: 30.9
click at [571, 535] on li "Closed – Solved" at bounding box center [623, 536] width 375 height 37
type input "**********"
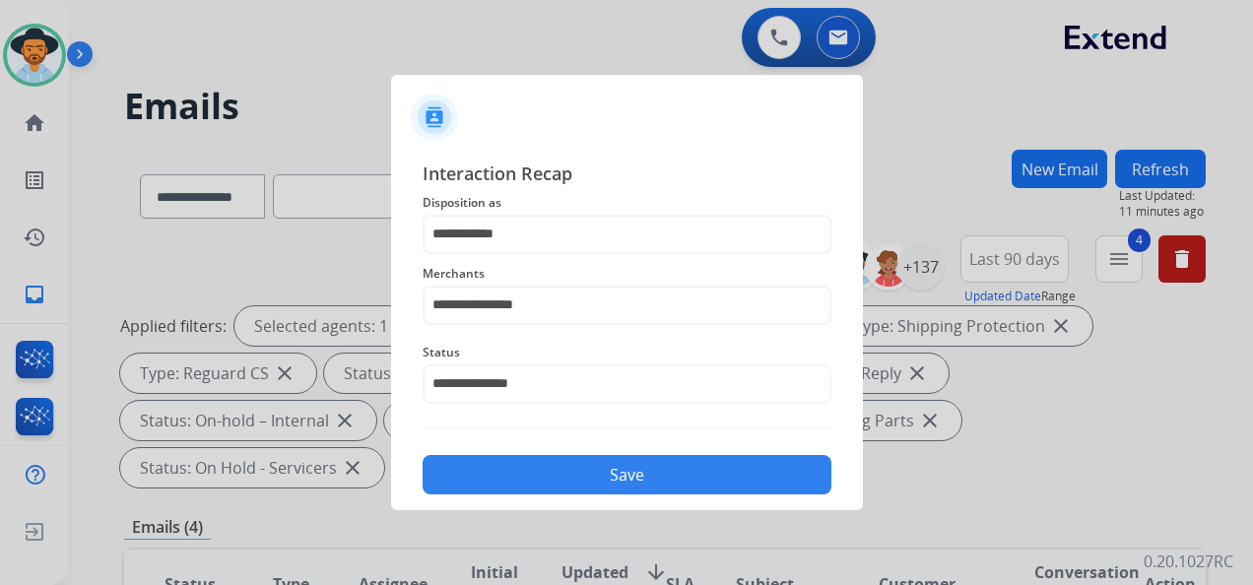
click at [613, 473] on button "Save" at bounding box center [626, 474] width 409 height 39
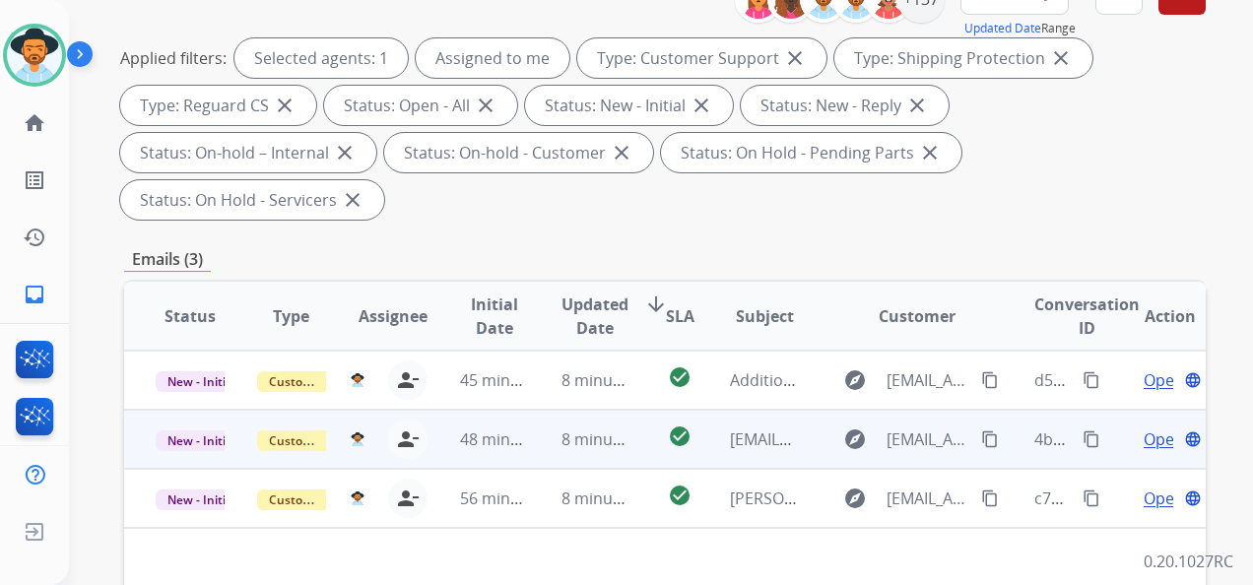
scroll to position [295, 0]
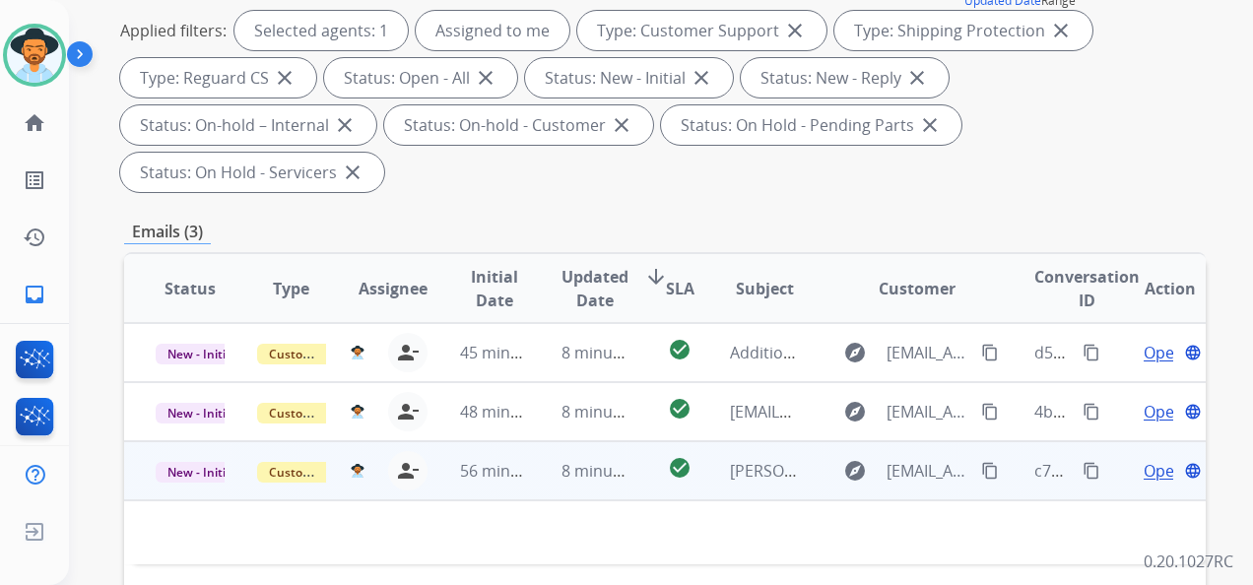
click at [1143, 474] on span "Open" at bounding box center [1163, 471] width 40 height 24
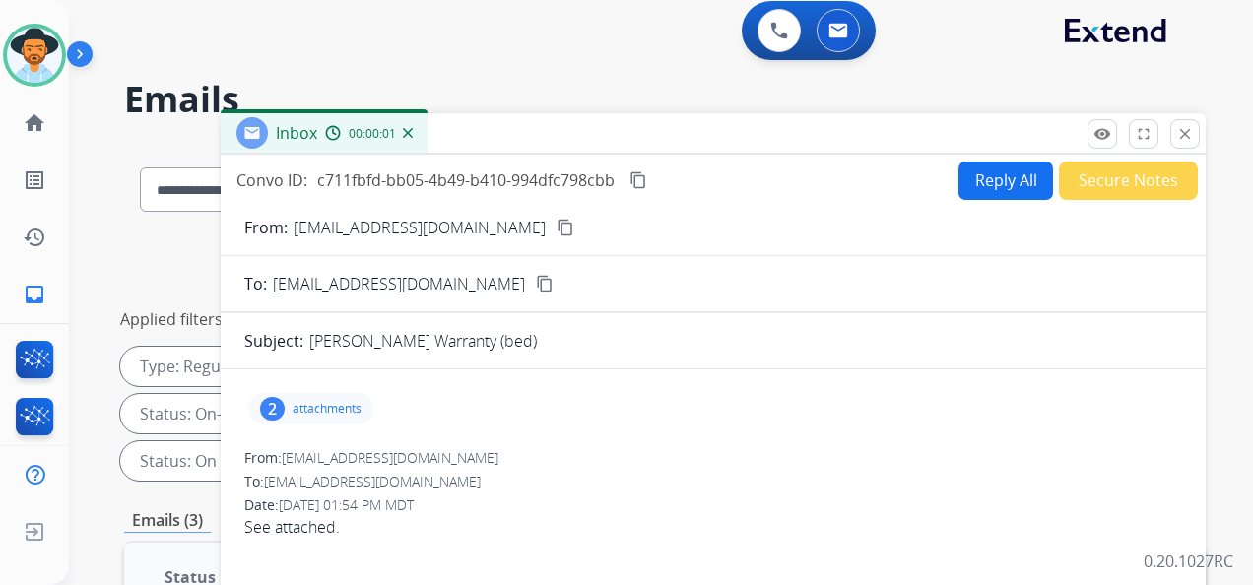
scroll to position [0, 0]
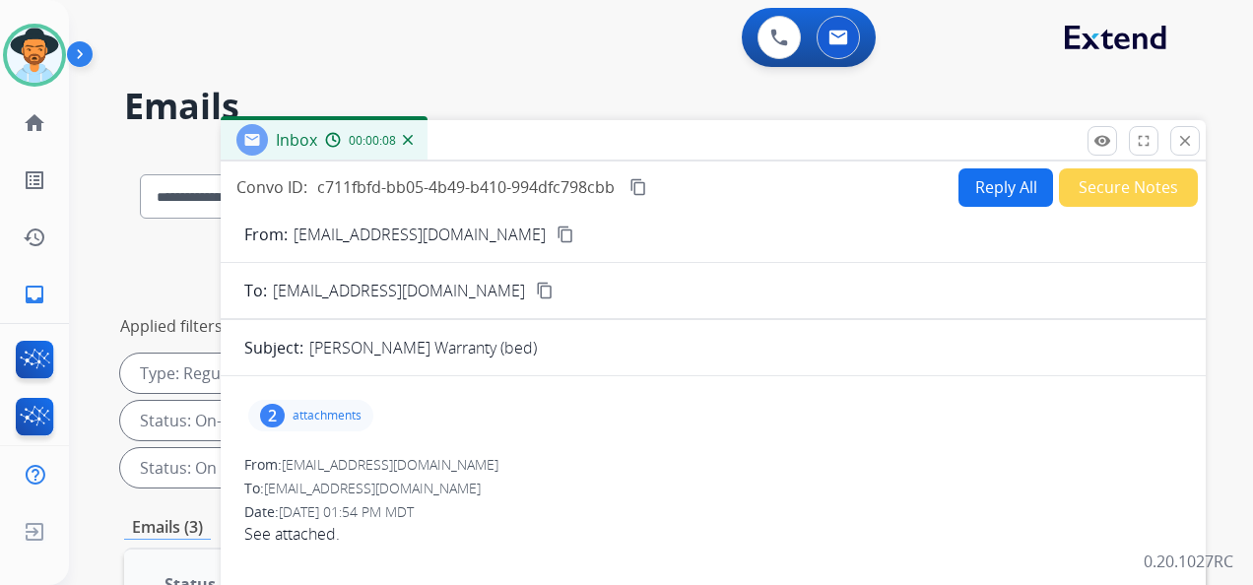
click at [556, 236] on mat-icon "content_copy" at bounding box center [565, 235] width 18 height 18
click at [350, 415] on p "attachments" at bounding box center [326, 416] width 69 height 16
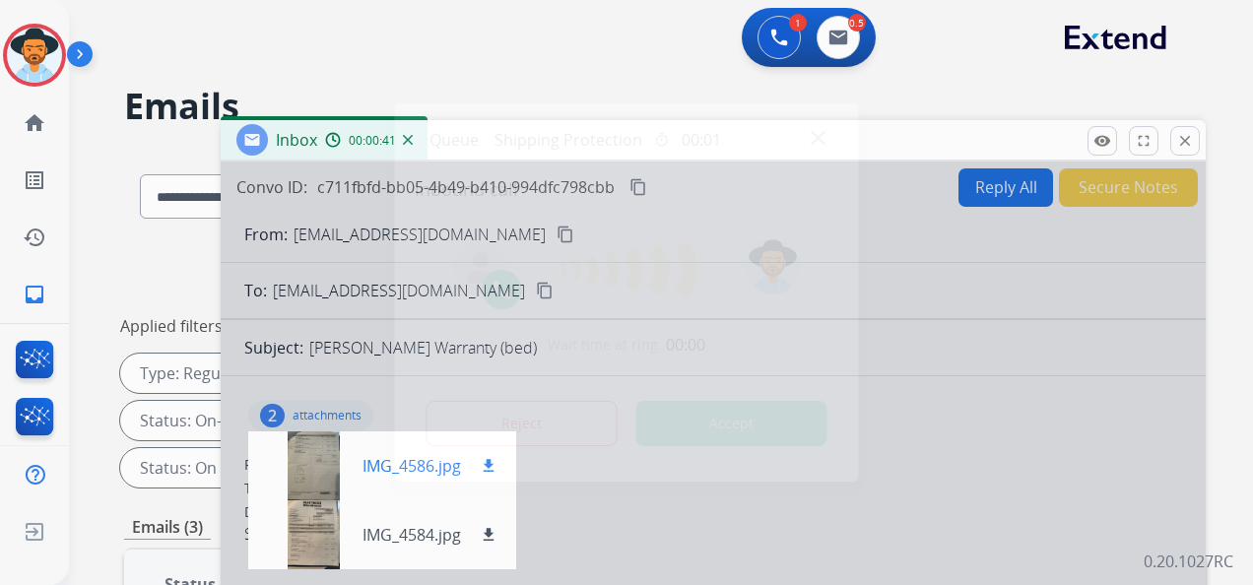
click at [297, 474] on div at bounding box center [626, 292] width 1253 height 585
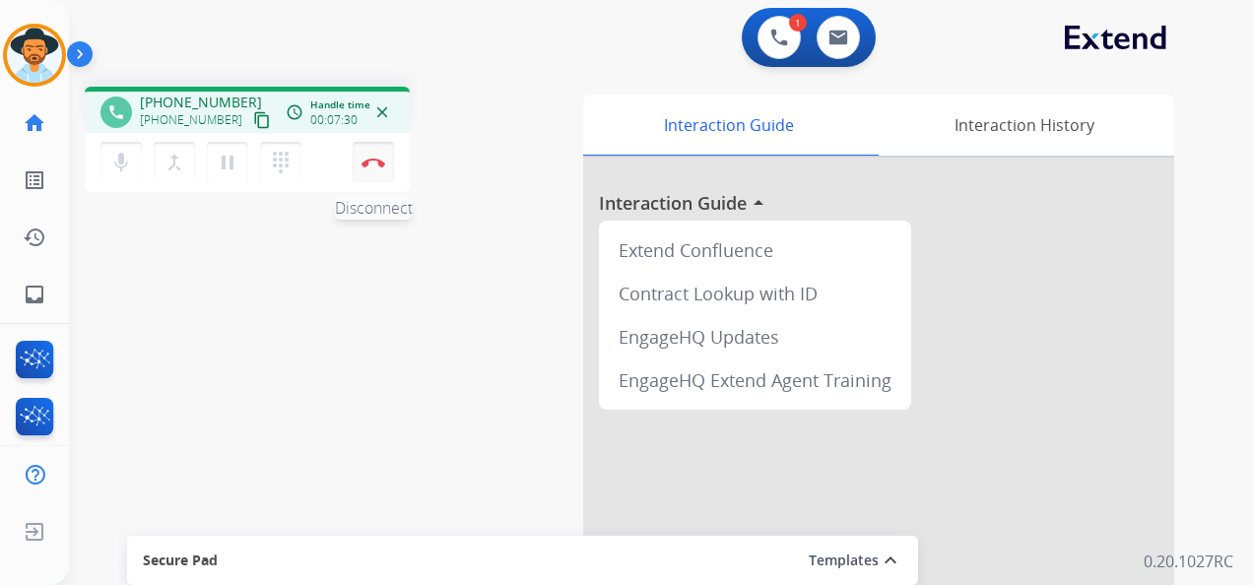
click at [379, 162] on img at bounding box center [373, 163] width 24 height 10
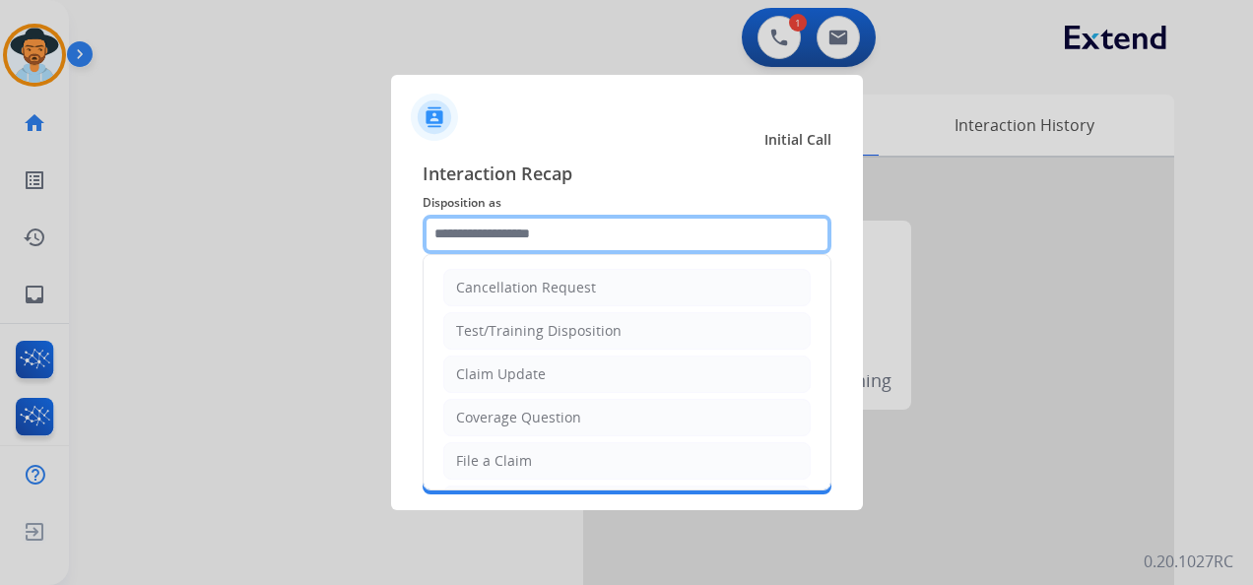
click at [564, 230] on input "text" at bounding box center [626, 234] width 409 height 39
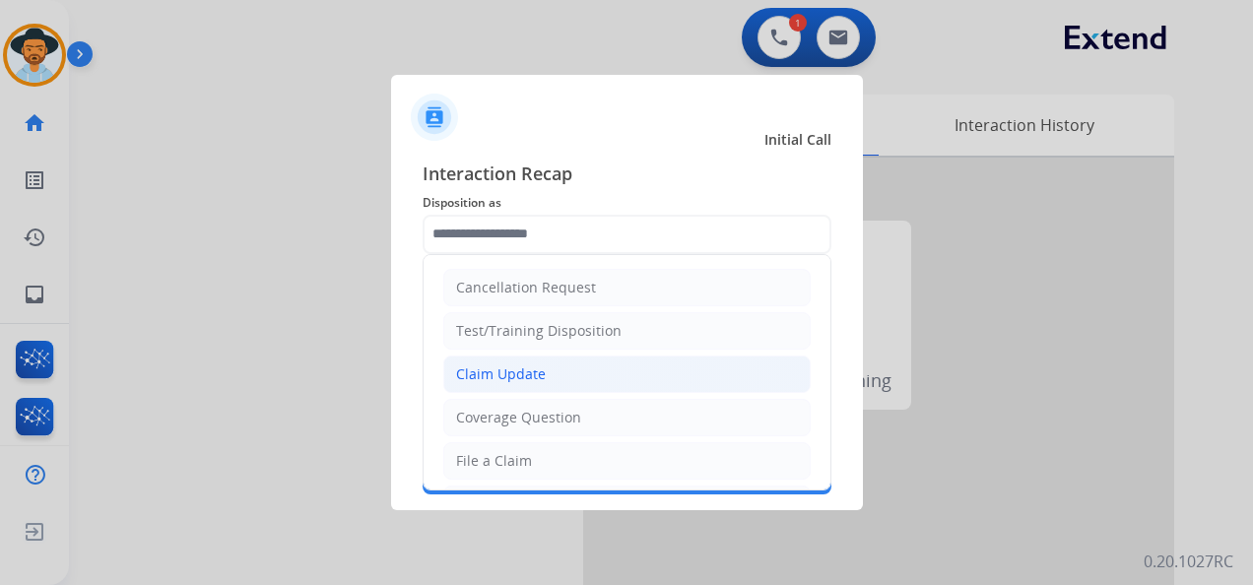
click at [582, 372] on li "Claim Update" at bounding box center [626, 374] width 367 height 37
type input "**********"
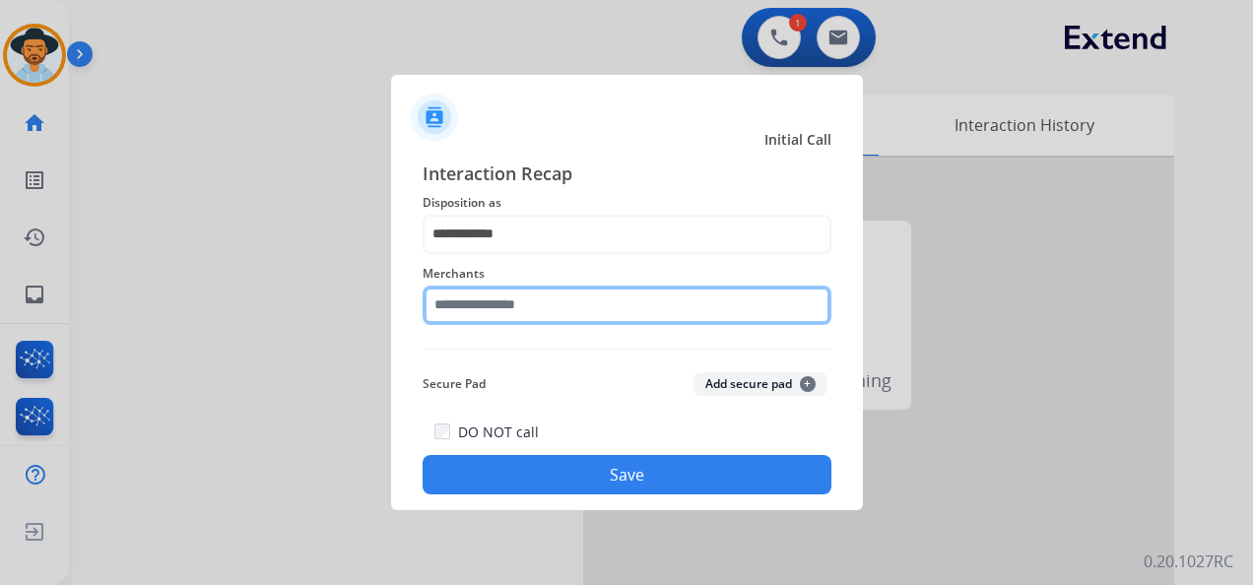
click at [532, 298] on input "text" at bounding box center [626, 305] width 409 height 39
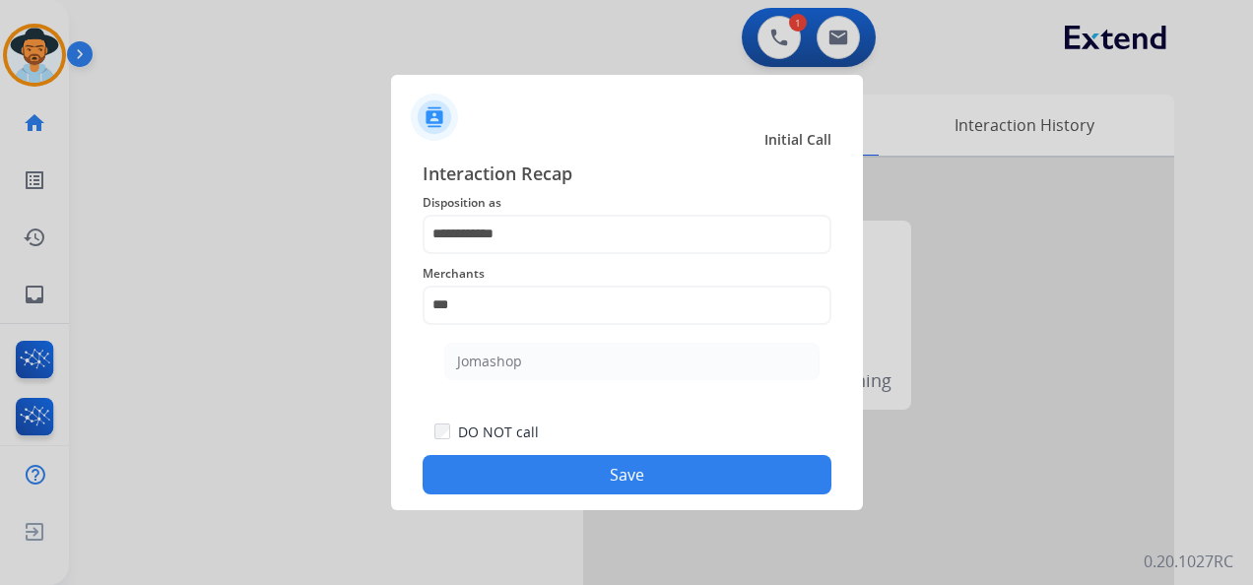
click at [638, 366] on li "Jomashop" at bounding box center [631, 361] width 375 height 37
type input "********"
click at [625, 465] on button "Save" at bounding box center [626, 474] width 409 height 39
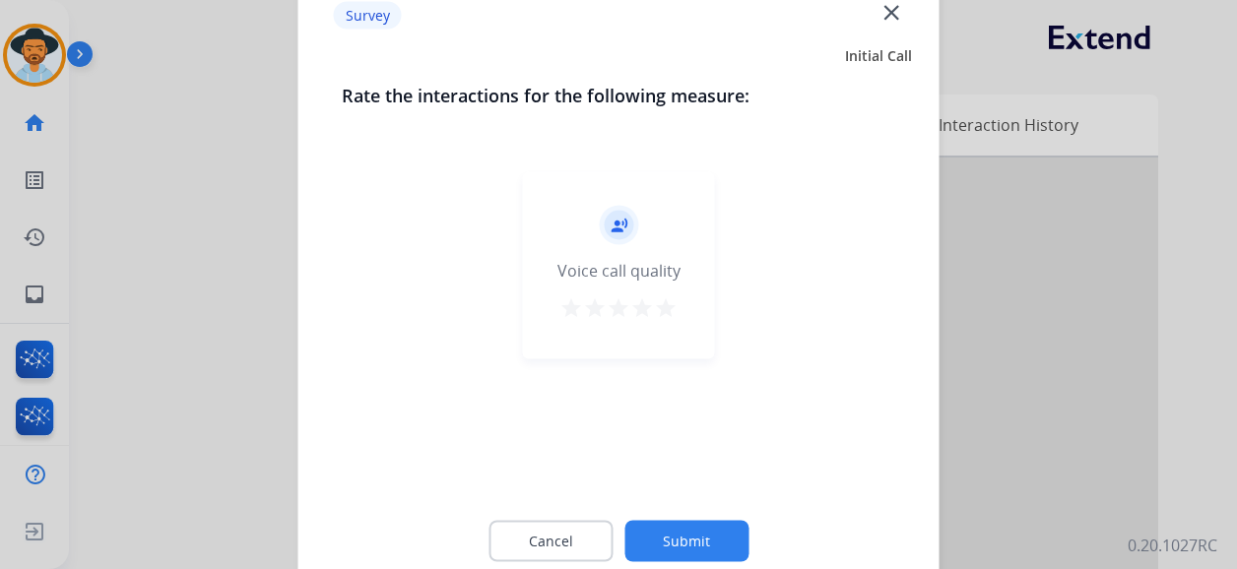
click at [660, 296] on mat-icon "star" at bounding box center [666, 308] width 24 height 24
click at [691, 536] on button "Submit" at bounding box center [686, 541] width 124 height 41
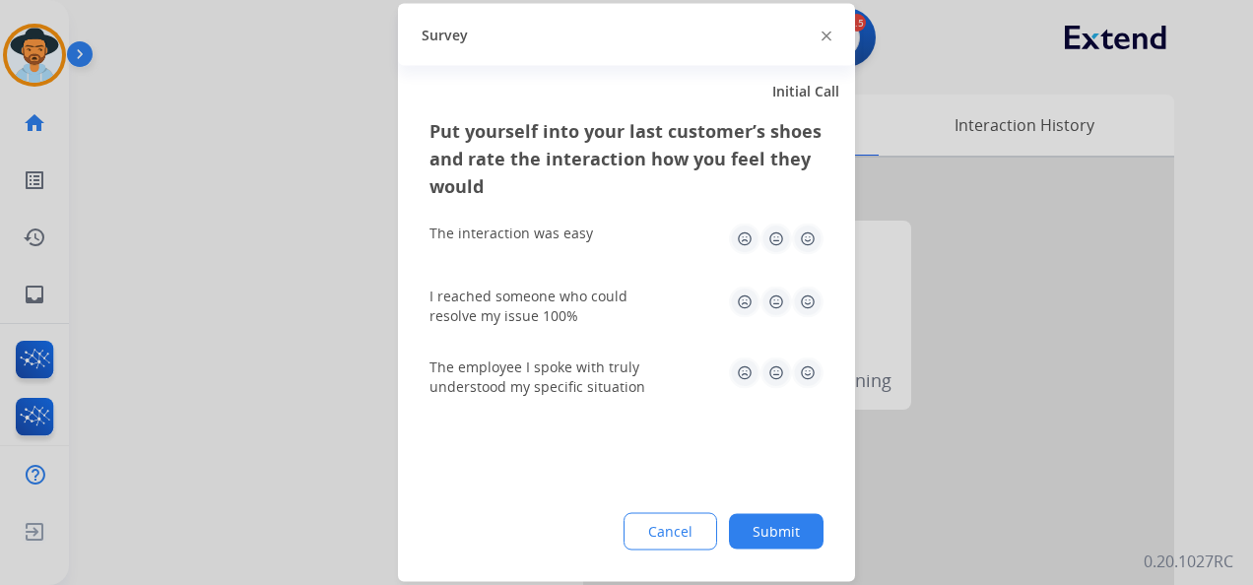
click at [801, 246] on img at bounding box center [808, 240] width 32 height 32
click at [804, 303] on img at bounding box center [808, 303] width 32 height 32
click at [806, 374] on img at bounding box center [808, 373] width 32 height 32
click at [790, 530] on button "Submit" at bounding box center [776, 531] width 95 height 35
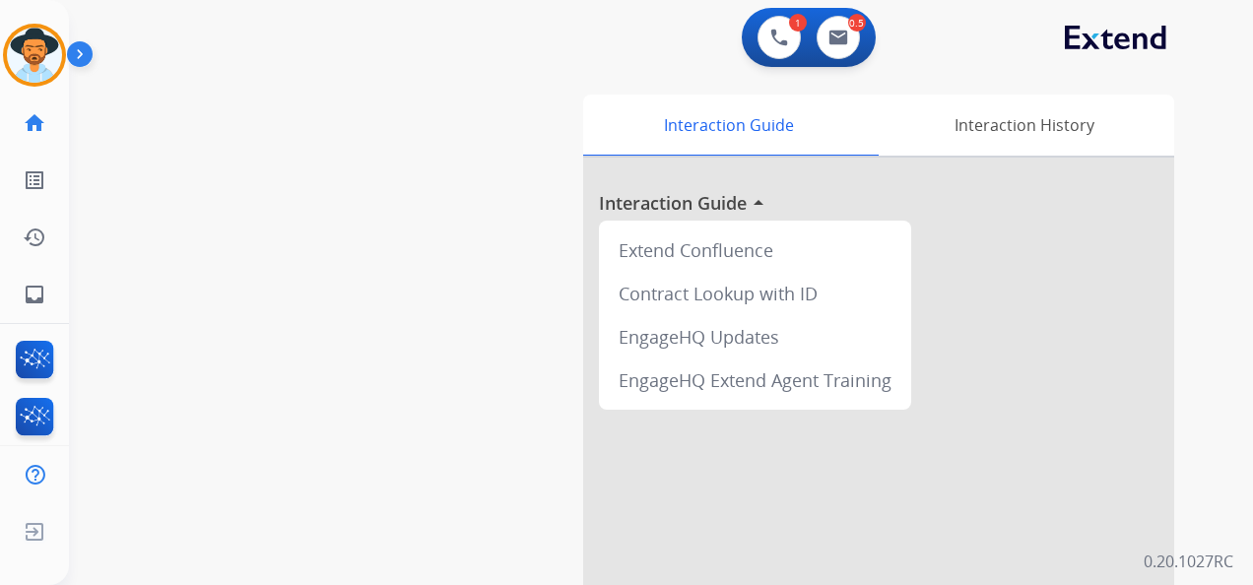
drag, startPoint x: 53, startPoint y: 63, endPoint x: 90, endPoint y: 62, distance: 36.5
click at [52, 63] on img at bounding box center [34, 55] width 55 height 55
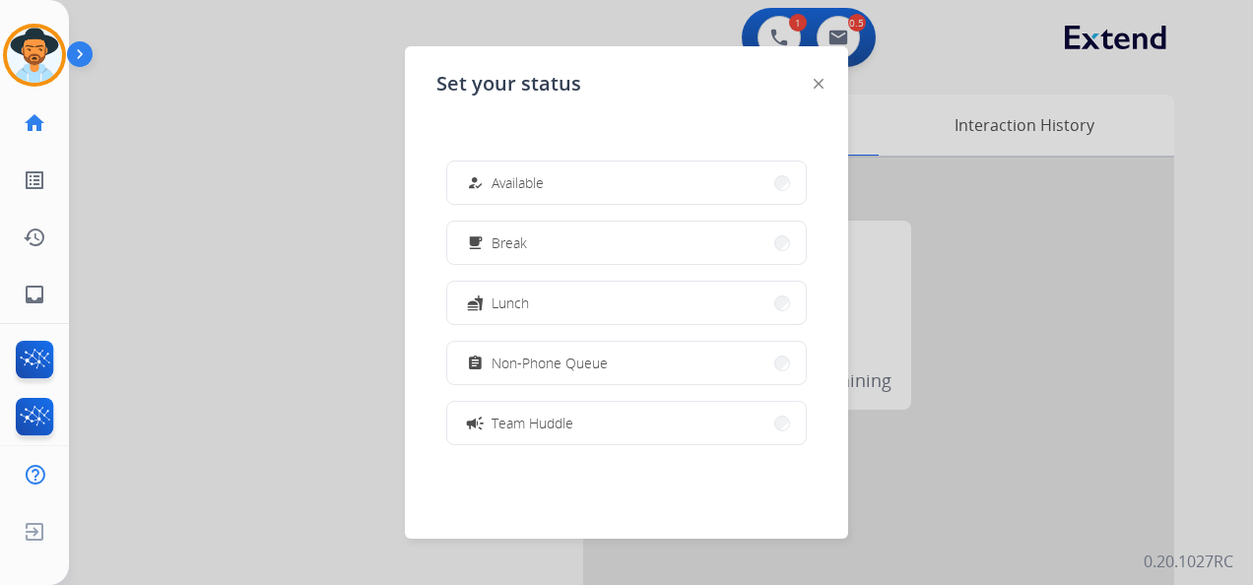
click at [534, 182] on span "Available" at bounding box center [517, 182] width 52 height 21
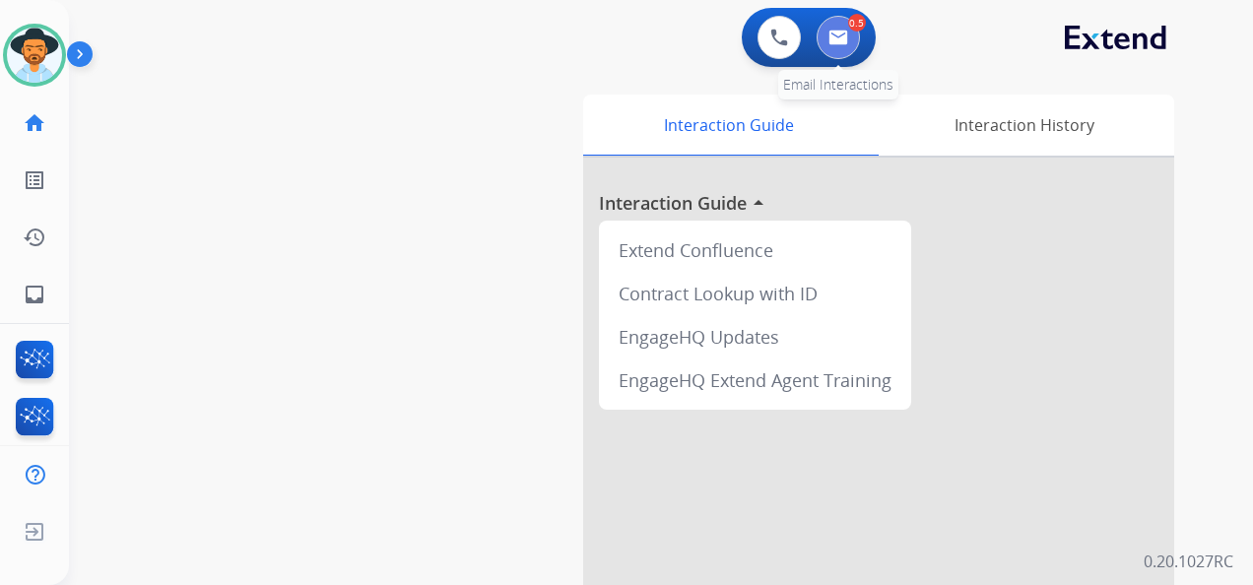
click at [831, 37] on img at bounding box center [838, 38] width 20 height 16
select select "**********"
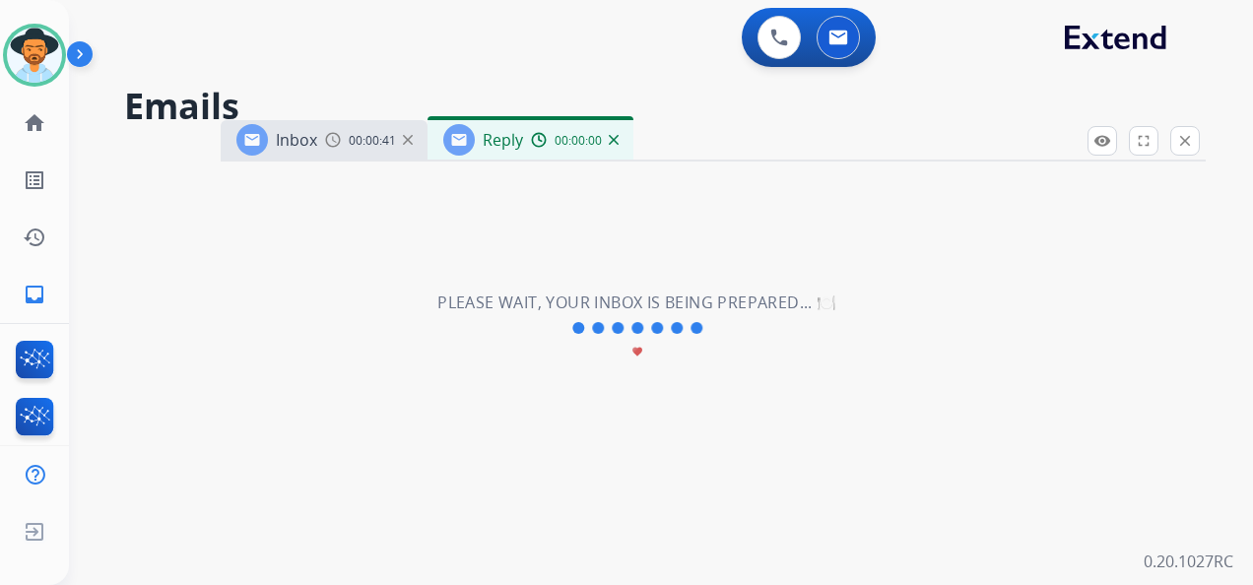
select select "**********"
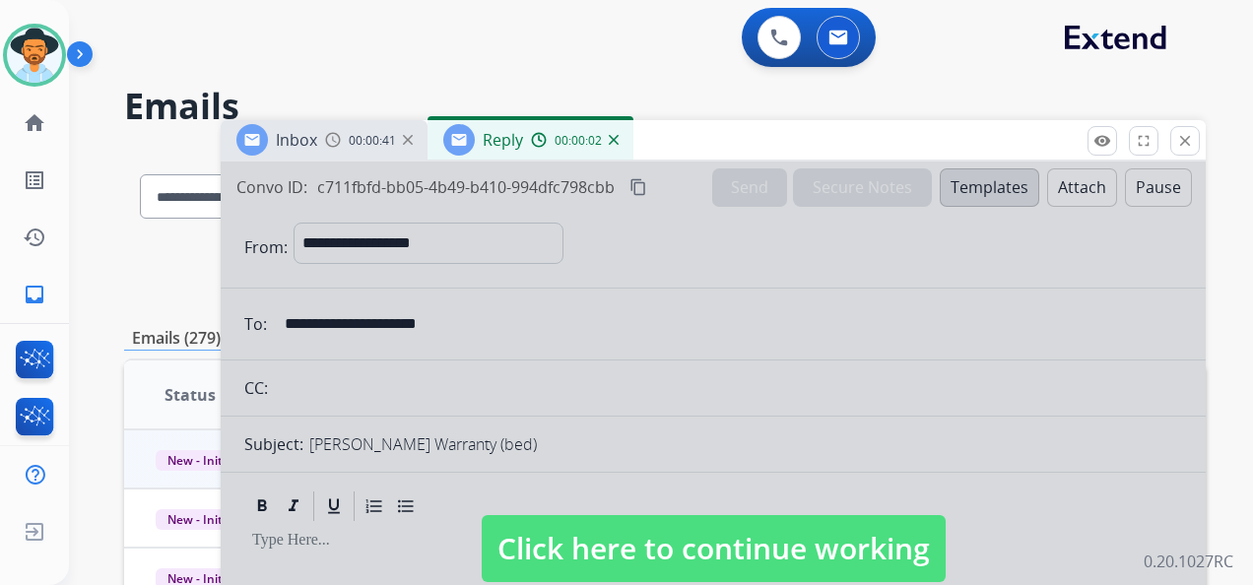
click at [803, 535] on span "Click here to continue working" at bounding box center [714, 548] width 464 height 67
select select
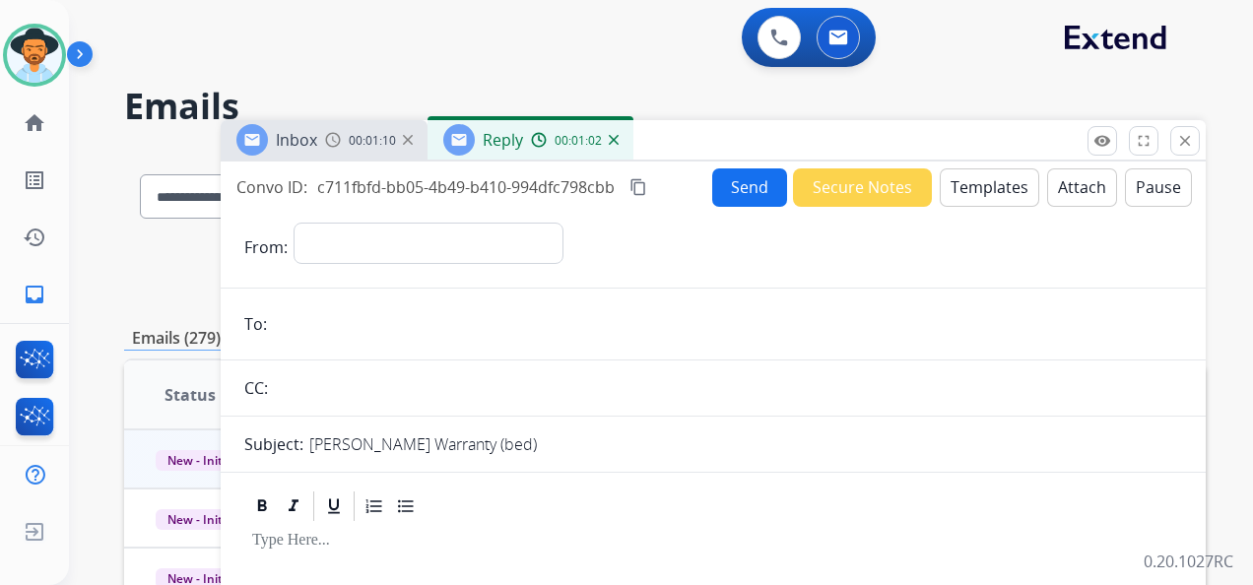
click at [612, 137] on img at bounding box center [614, 140] width 10 height 10
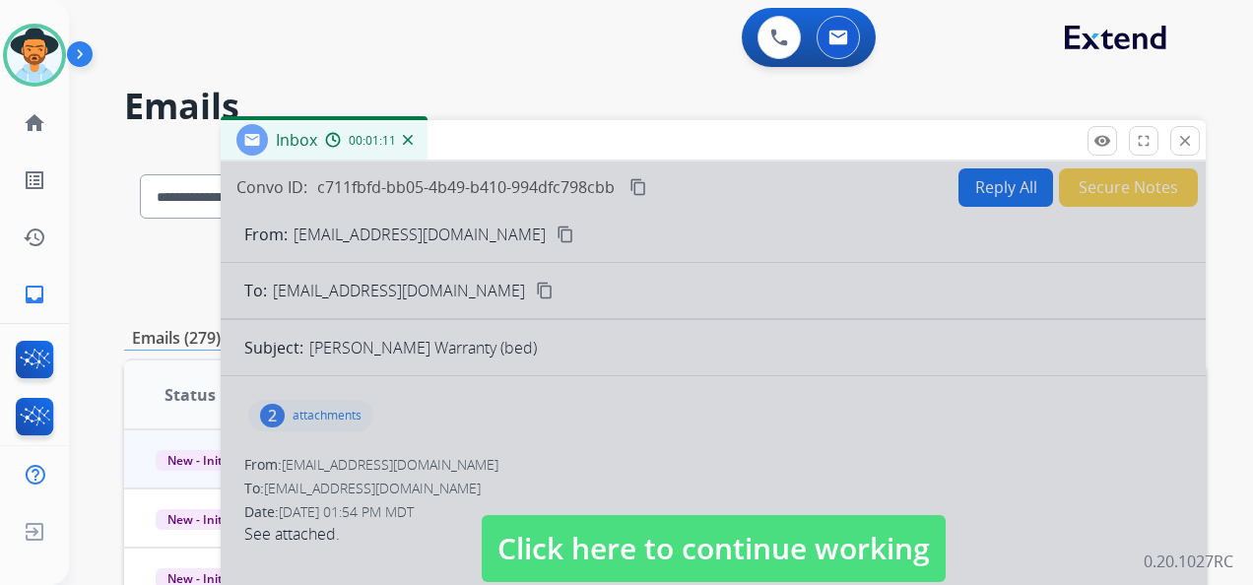
click at [643, 538] on span "Click here to continue working" at bounding box center [714, 548] width 464 height 67
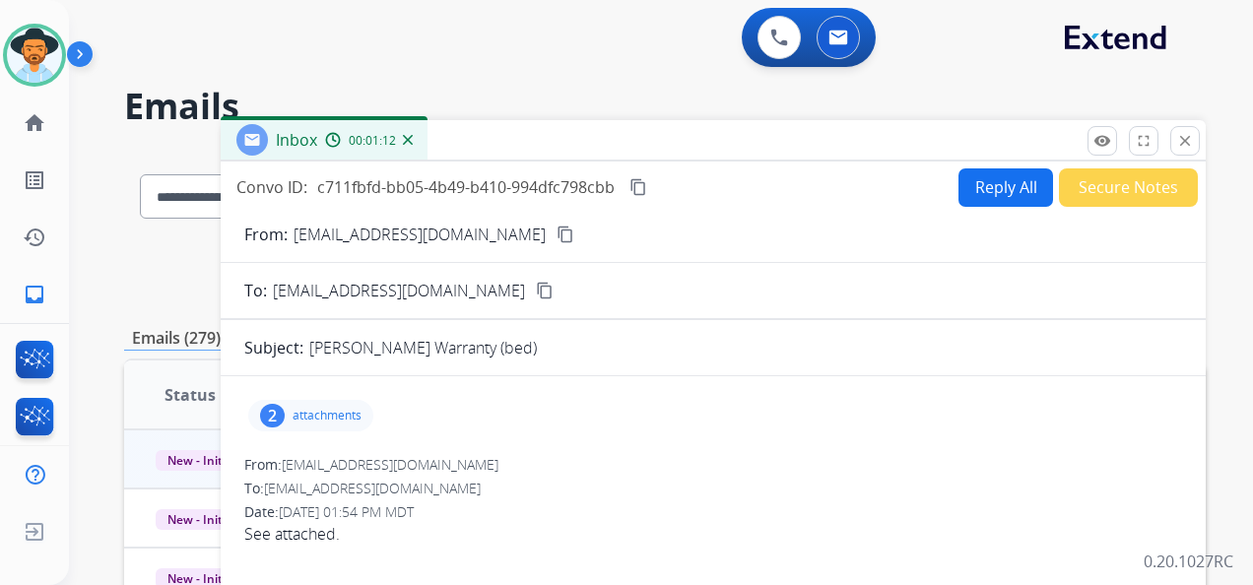
click at [319, 410] on p "attachments" at bounding box center [326, 416] width 69 height 16
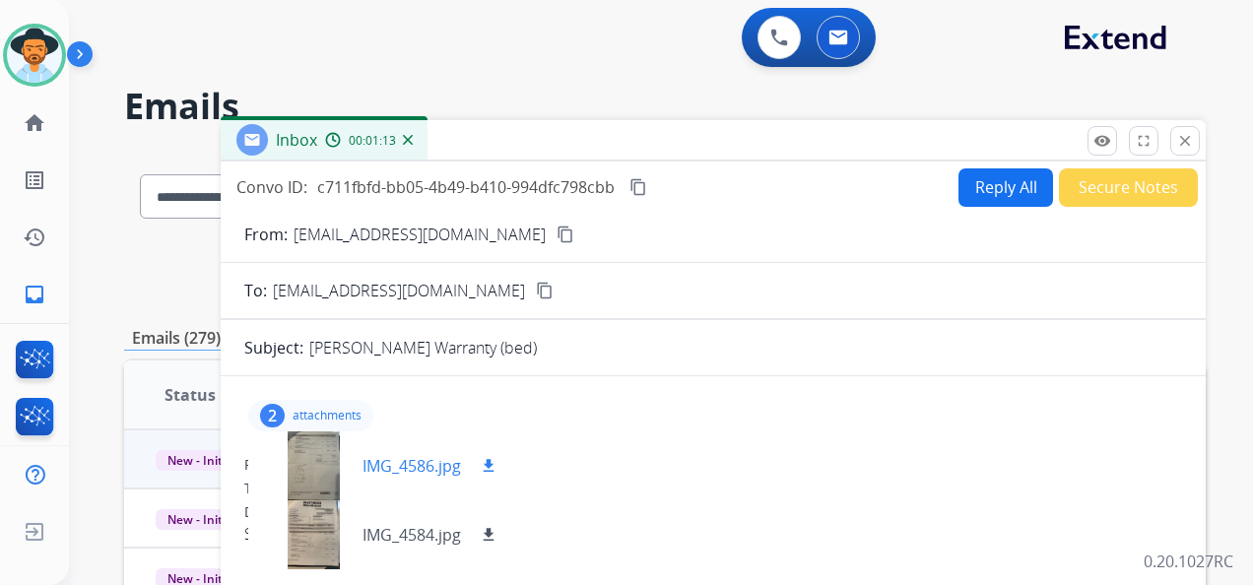
click at [324, 464] on div at bounding box center [313, 465] width 98 height 69
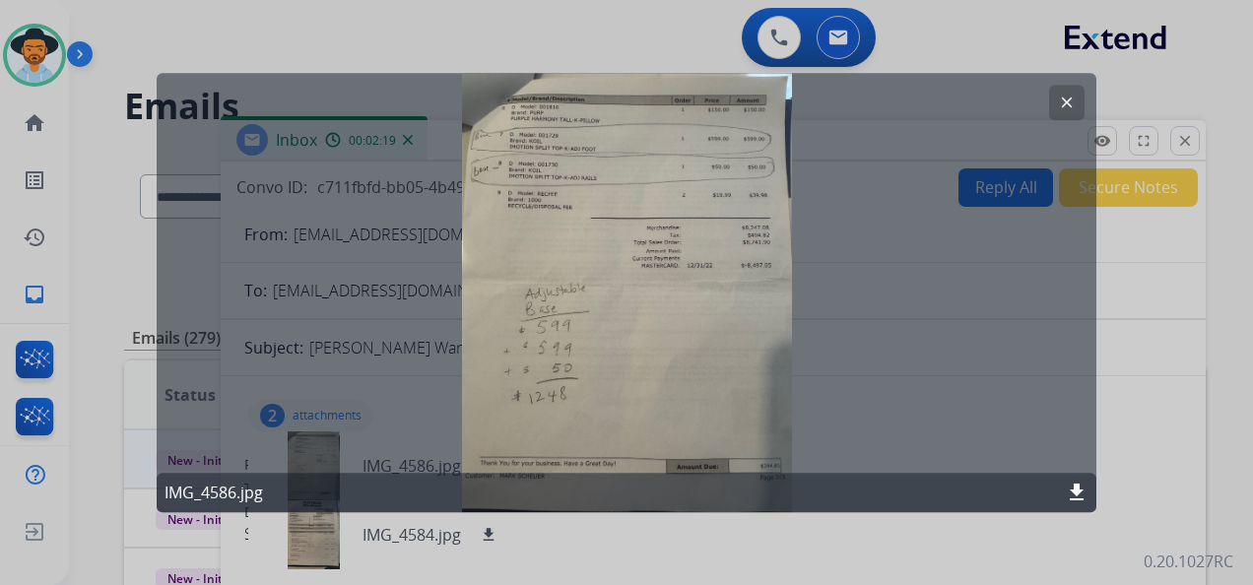
click at [1060, 101] on mat-icon "clear" at bounding box center [1067, 103] width 18 height 18
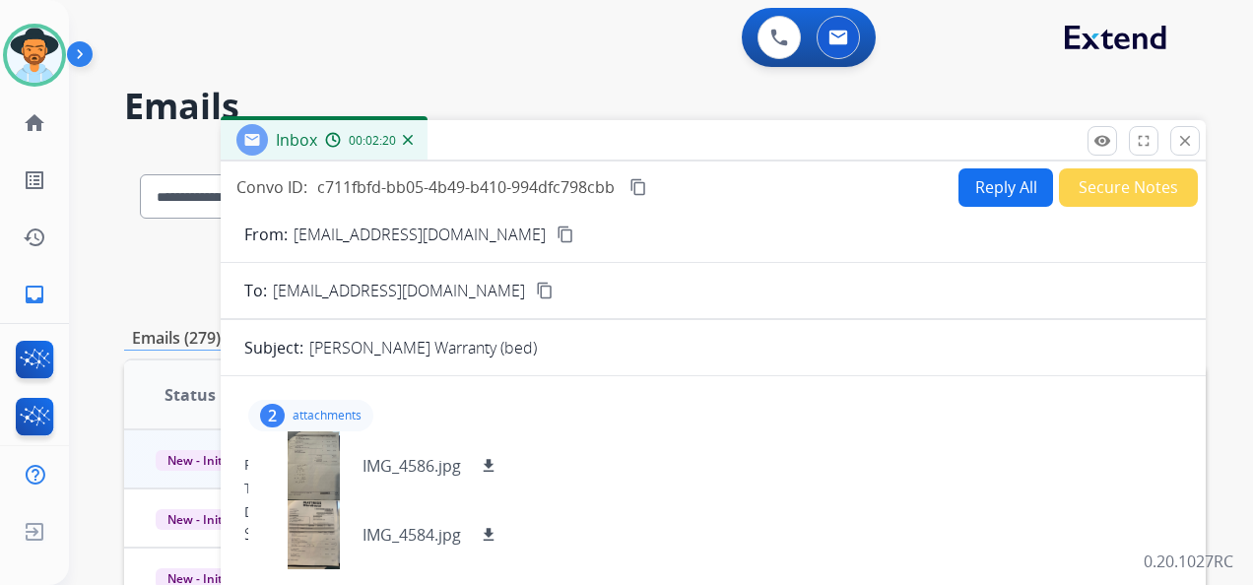
click at [640, 189] on mat-icon "content_copy" at bounding box center [638, 187] width 18 height 18
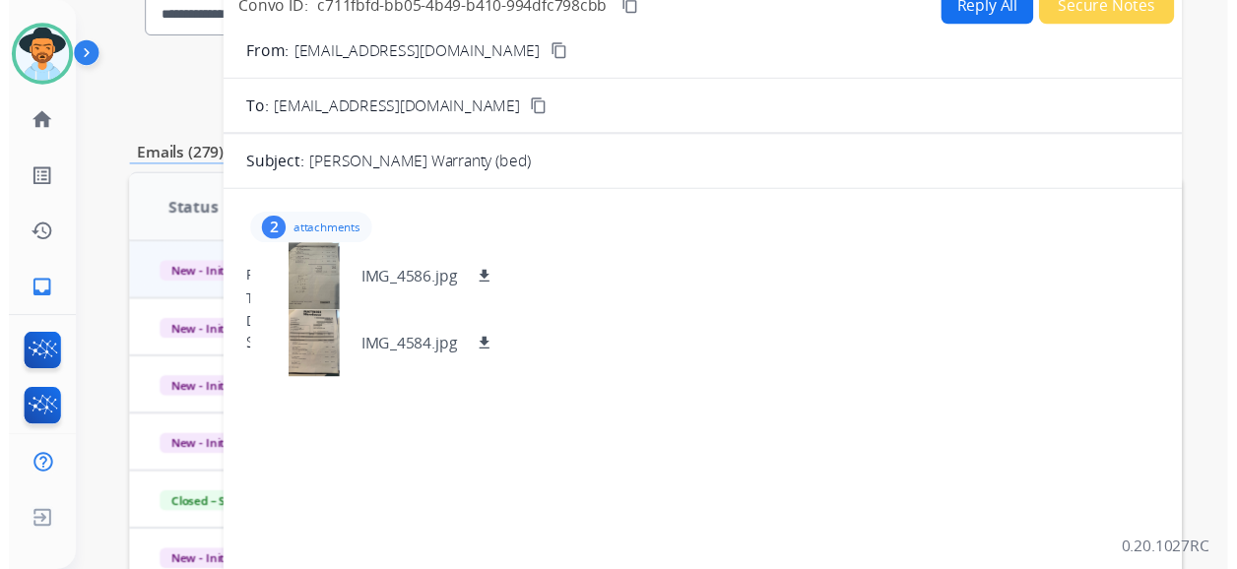
scroll to position [98, 0]
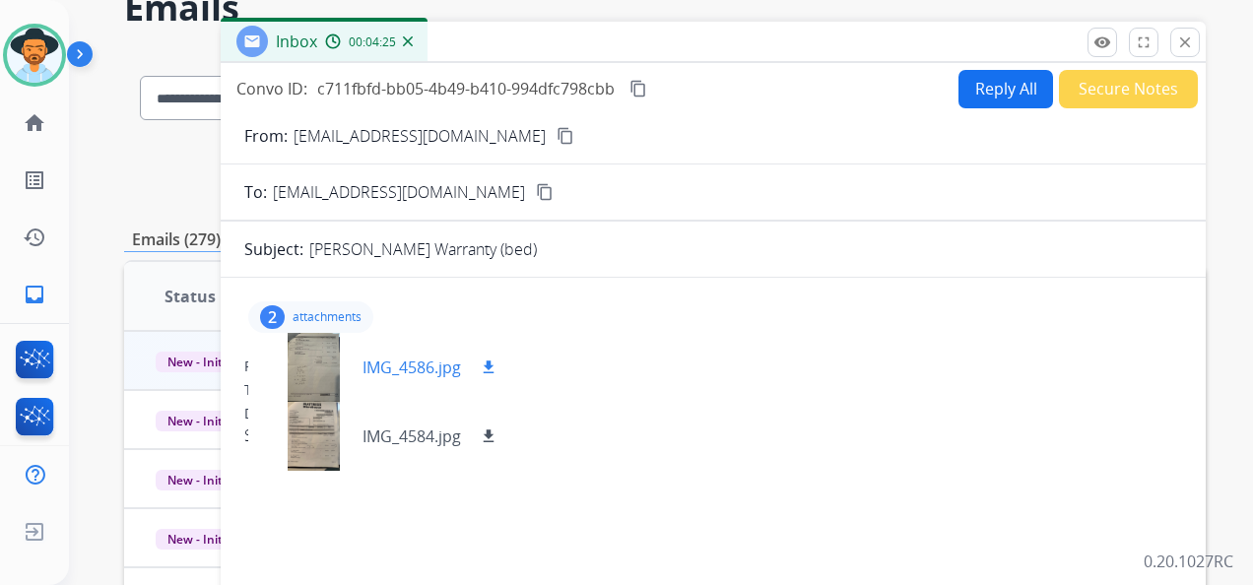
click at [329, 352] on div at bounding box center [313, 367] width 98 height 69
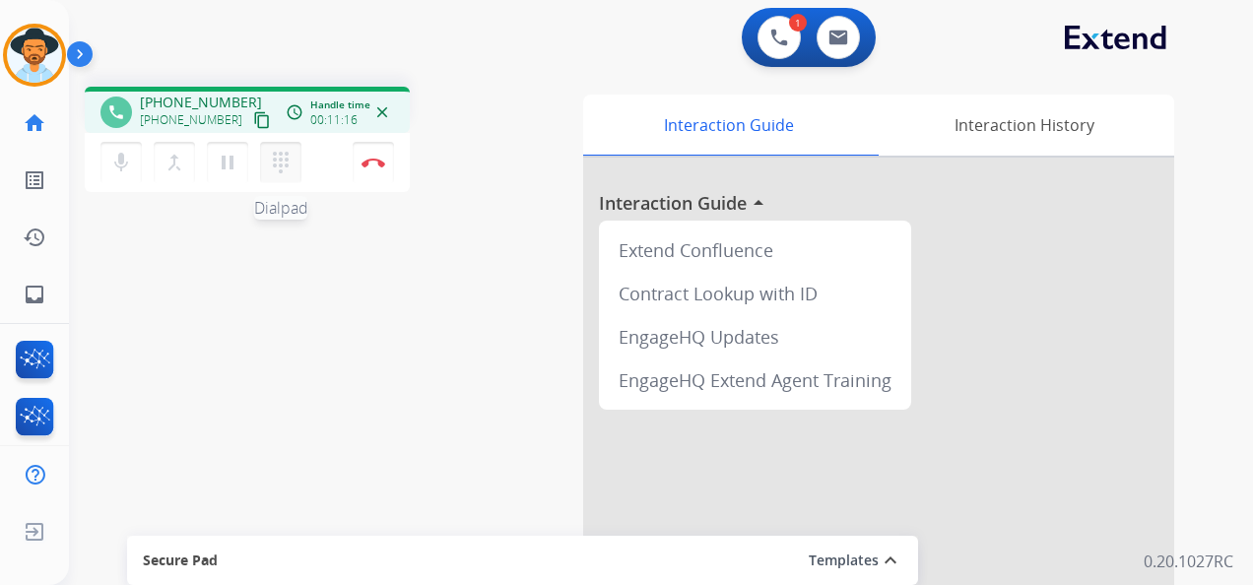
click at [282, 163] on mat-icon "dialpad" at bounding box center [281, 163] width 24 height 24
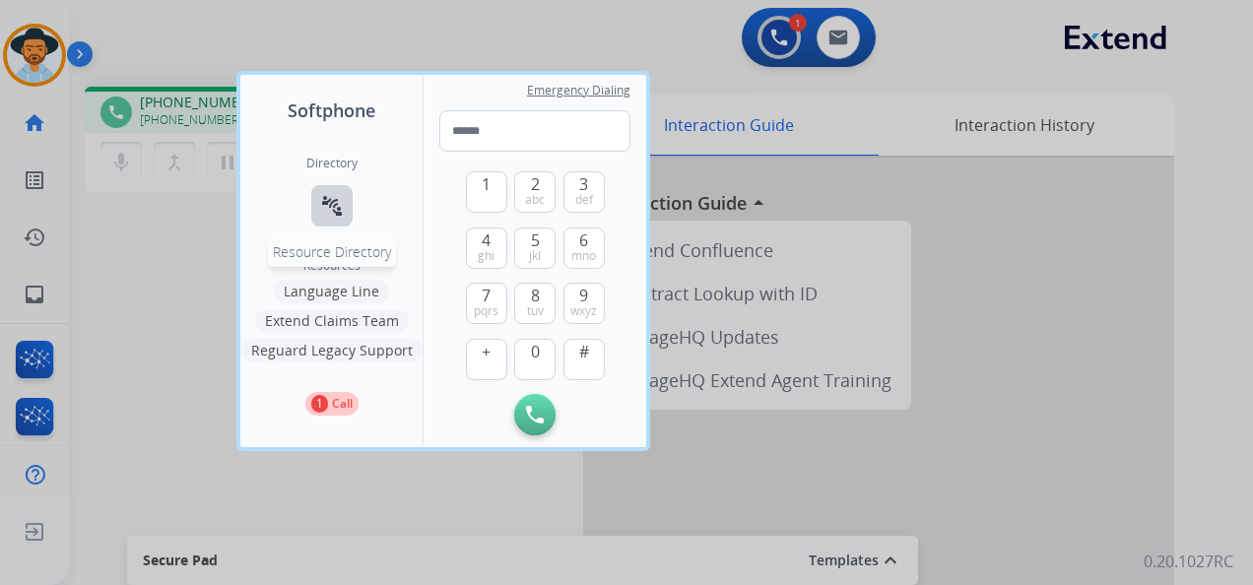
click at [327, 199] on mat-icon "connect_without_contact" at bounding box center [332, 206] width 24 height 24
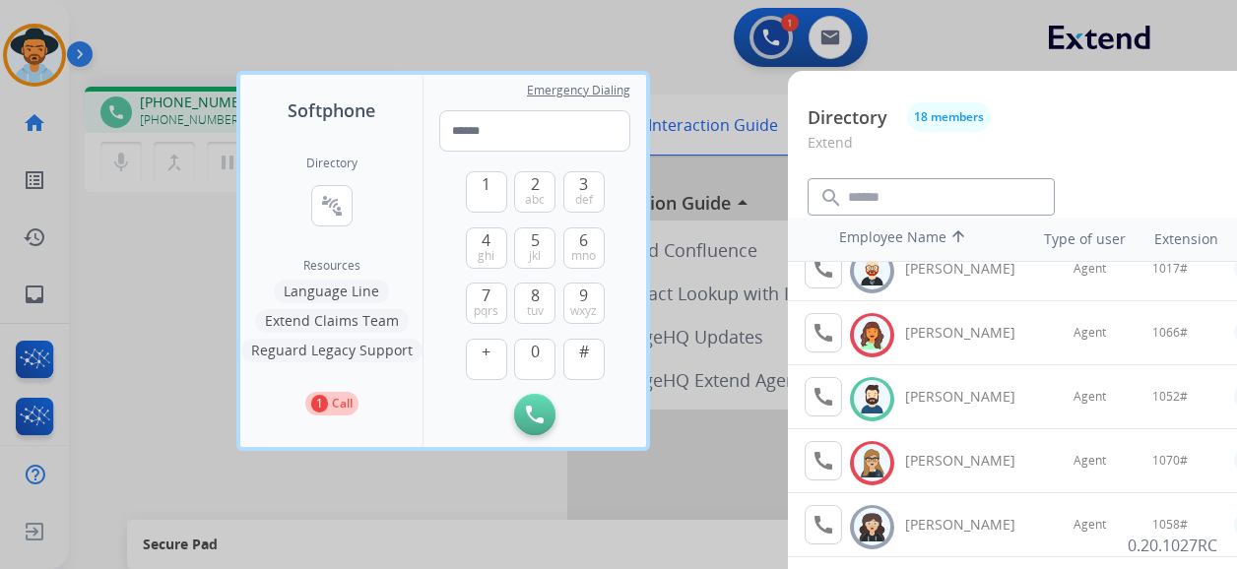
scroll to position [295, 0]
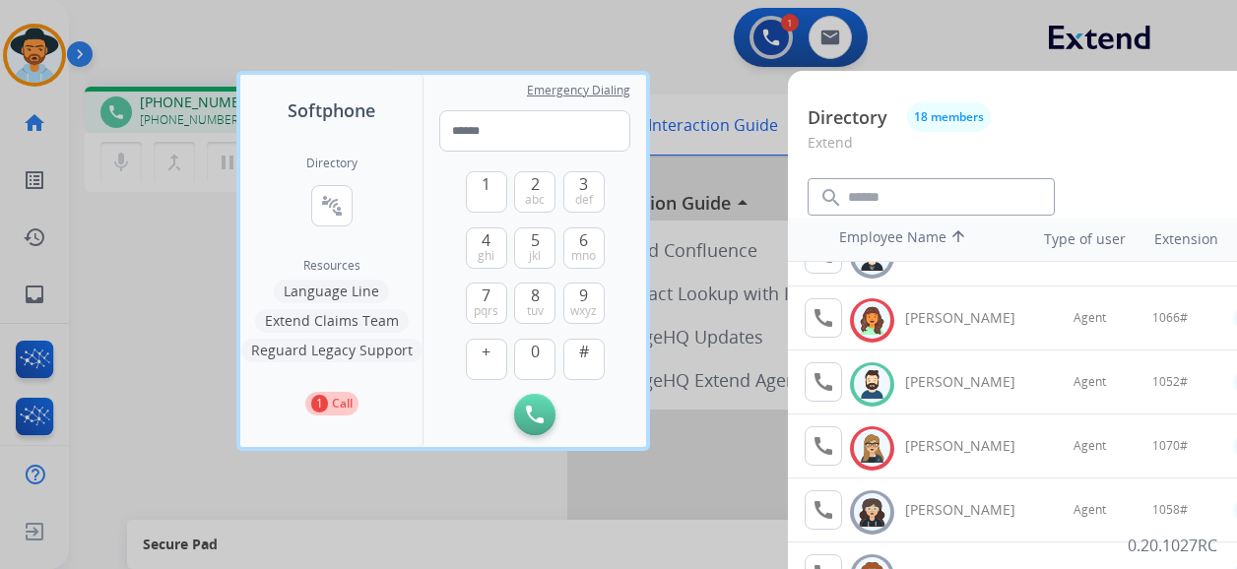
click at [535, 14] on div at bounding box center [618, 284] width 1237 height 569
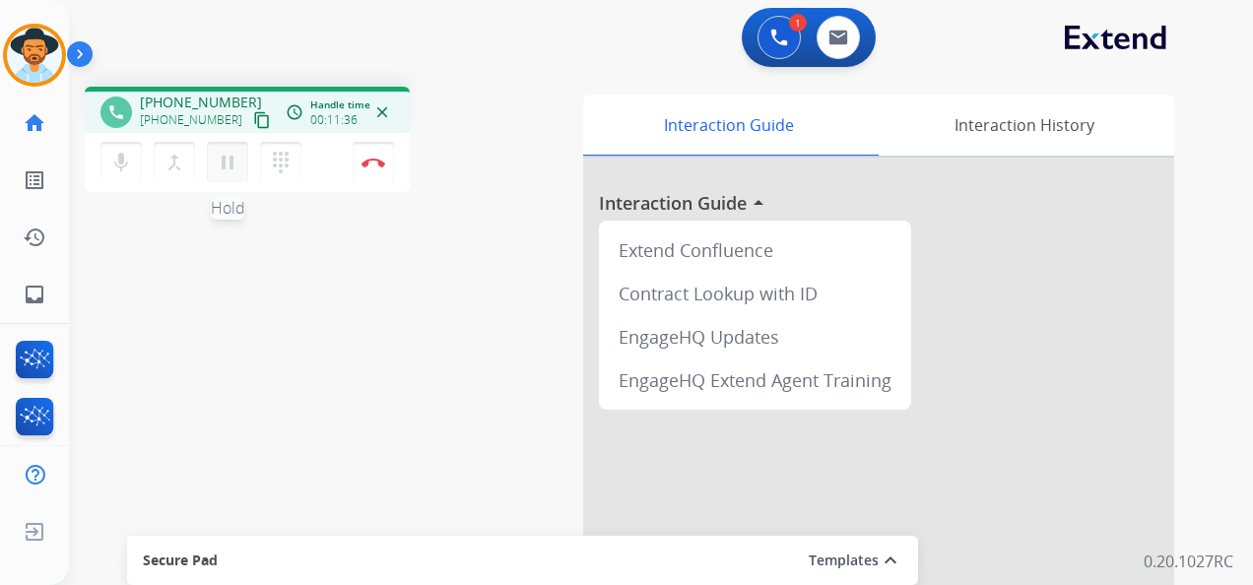
click at [227, 162] on mat-icon "pause" at bounding box center [228, 163] width 24 height 24
click at [283, 164] on mat-icon "dialpad" at bounding box center [281, 163] width 24 height 24
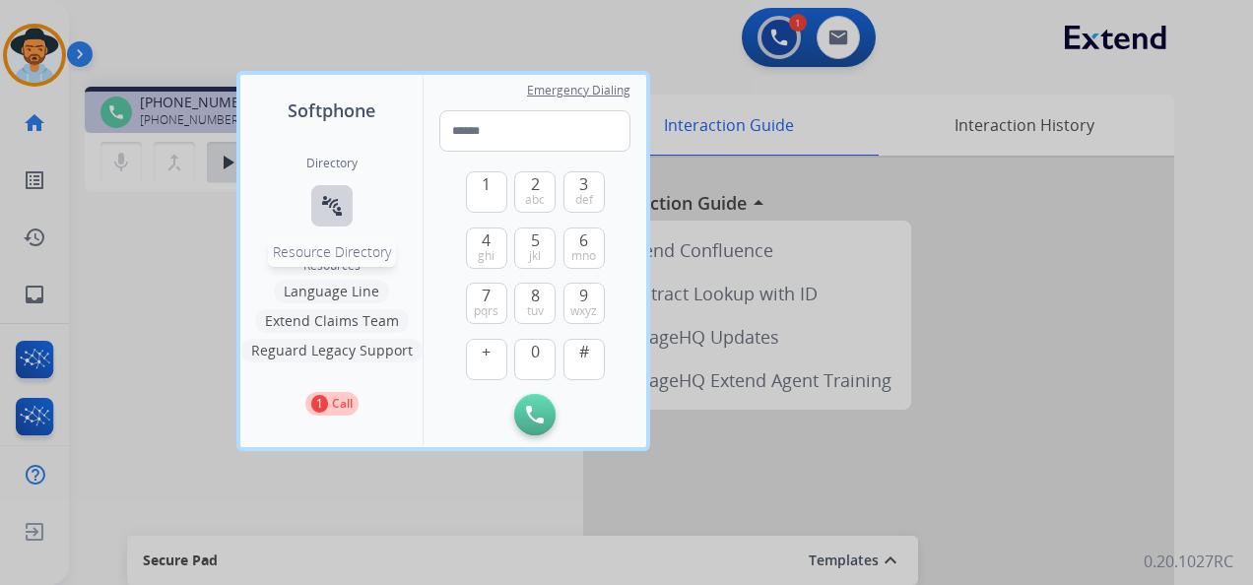
click at [340, 195] on mat-icon "connect_without_contact" at bounding box center [332, 206] width 24 height 24
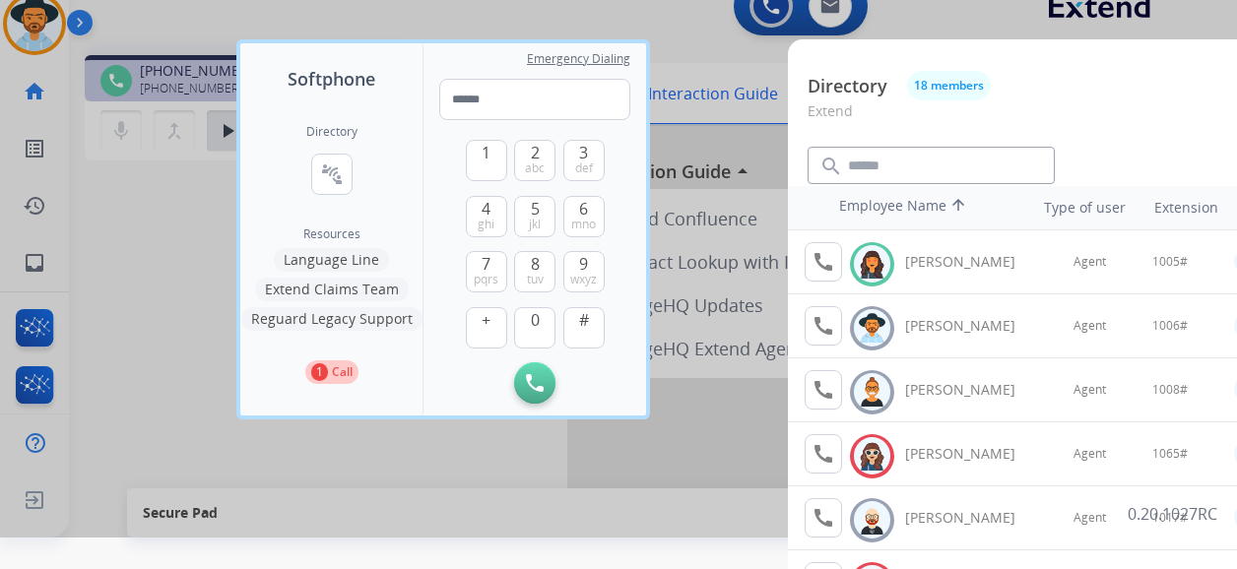
scroll to position [4, 0]
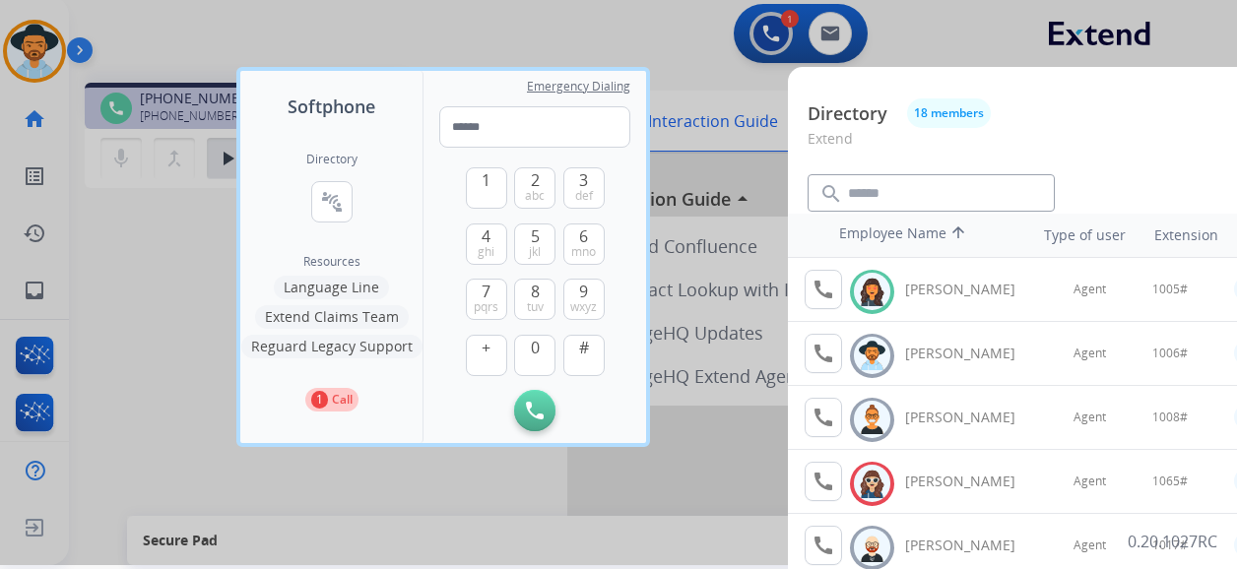
click at [462, 25] on div at bounding box center [618, 280] width 1237 height 569
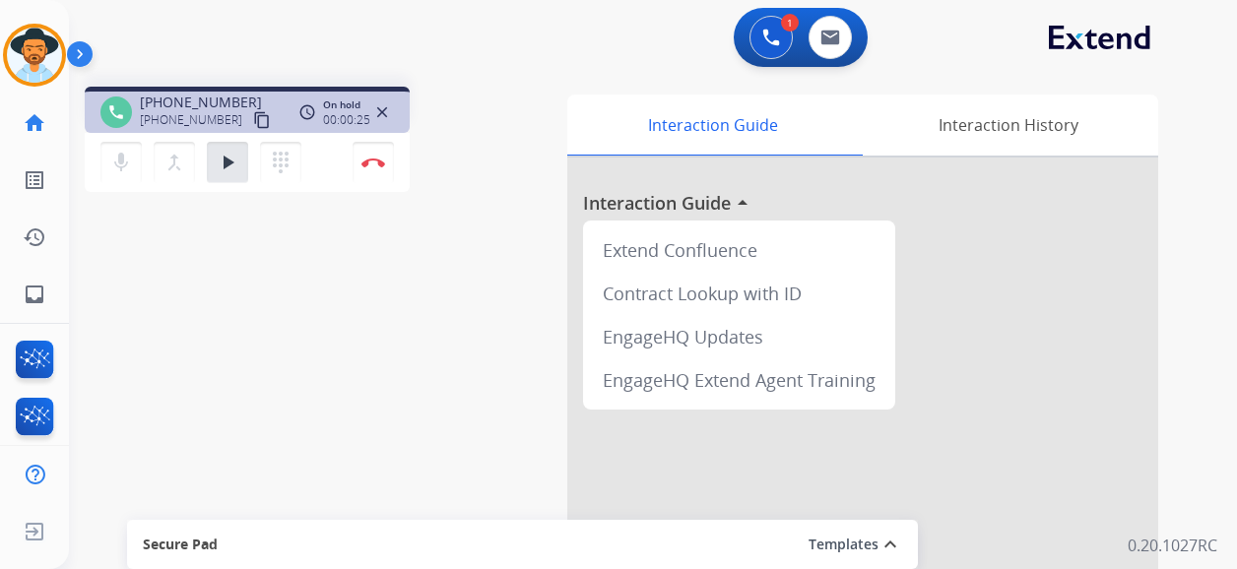
scroll to position [0, 0]
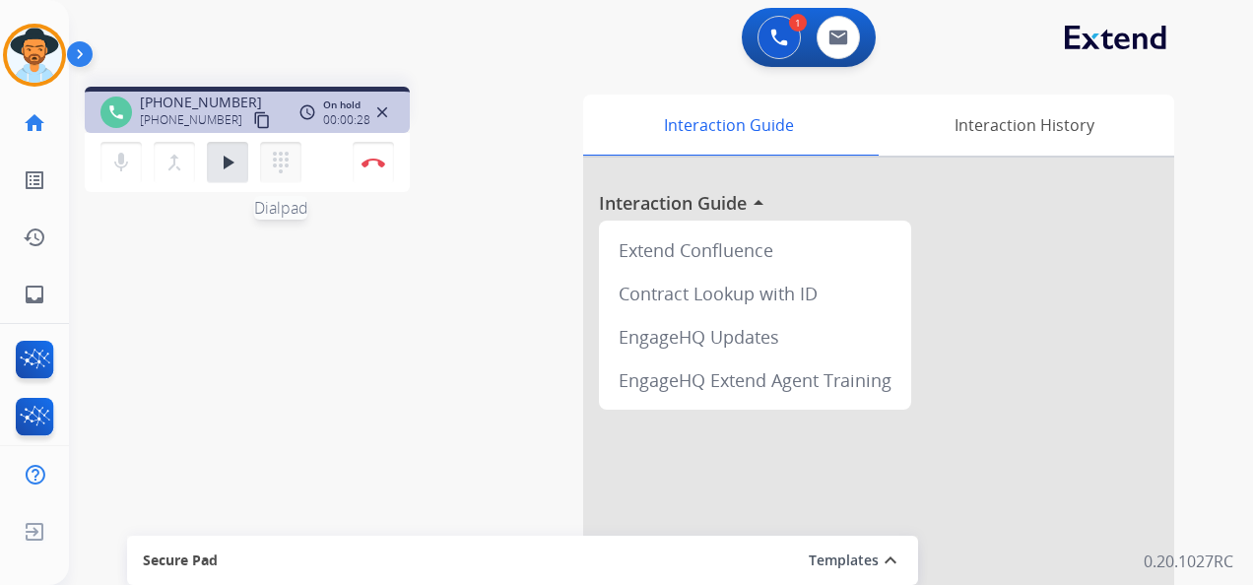
click at [283, 156] on mat-icon "dialpad" at bounding box center [281, 163] width 24 height 24
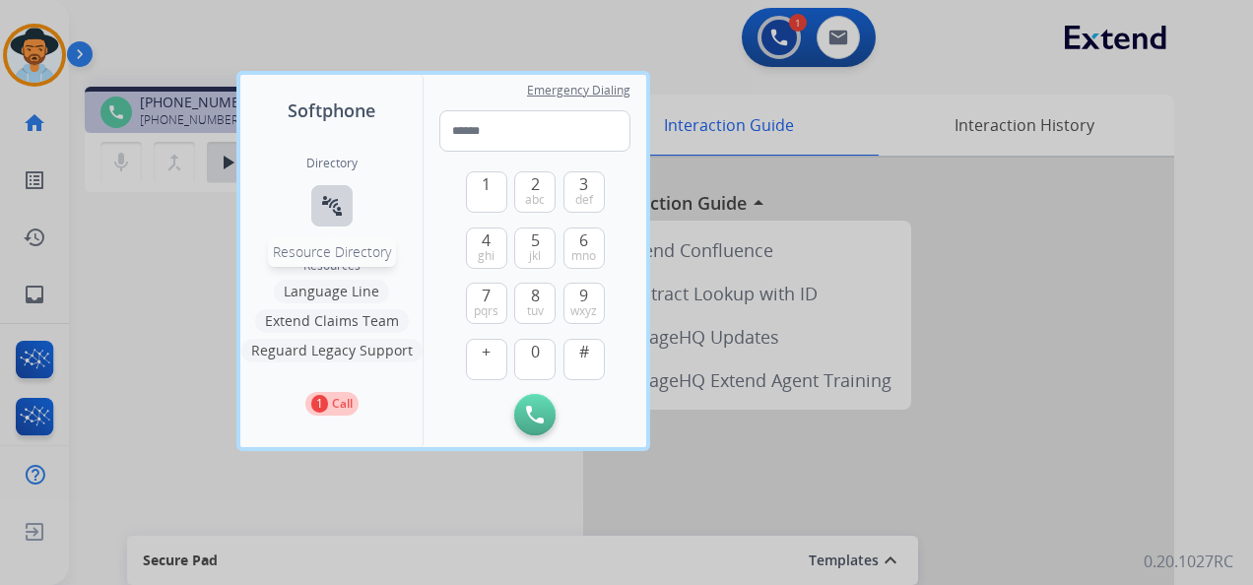
click at [333, 189] on button "connect_without_contact Resource Directory" at bounding box center [331, 205] width 41 height 41
click at [325, 199] on mat-icon "connect_without_contact" at bounding box center [332, 206] width 24 height 24
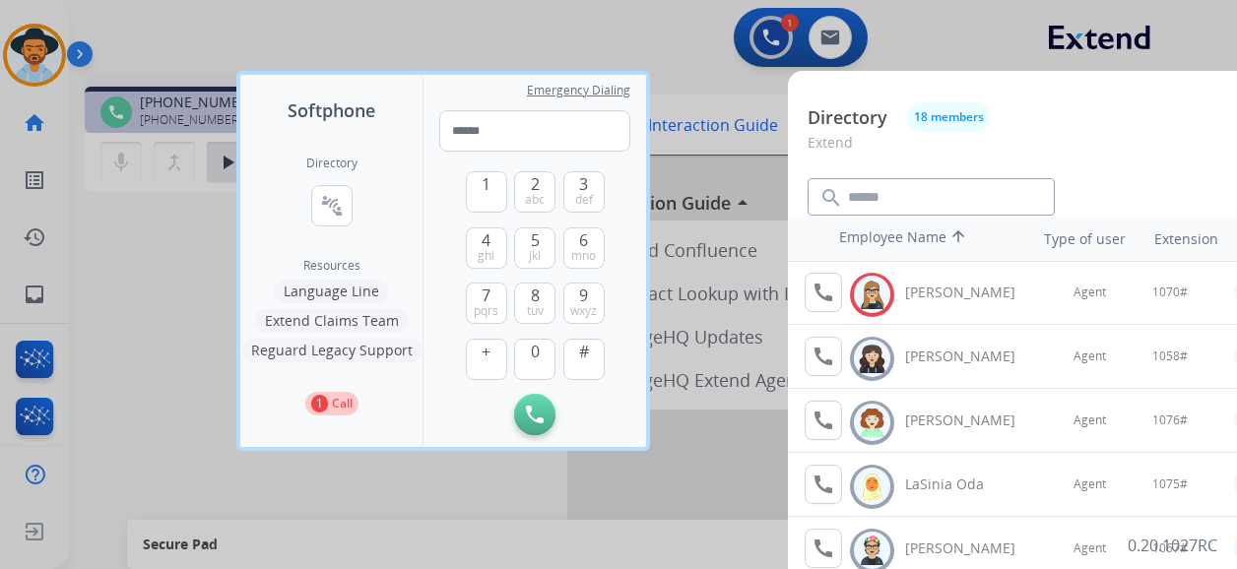
scroll to position [351, 0]
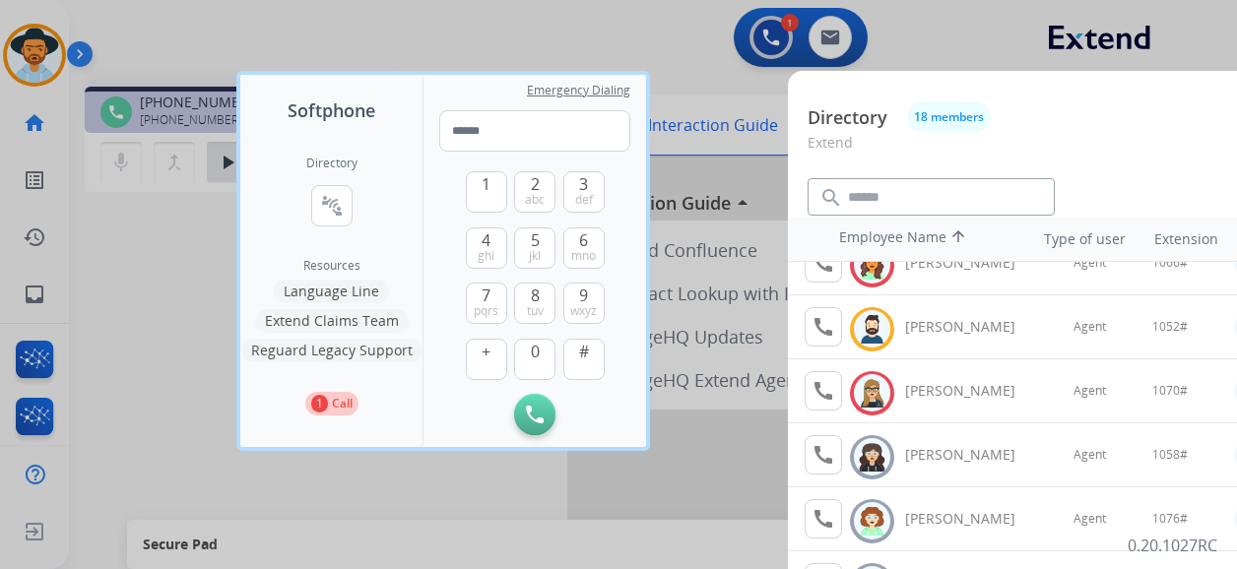
click at [589, 17] on div at bounding box center [618, 284] width 1237 height 569
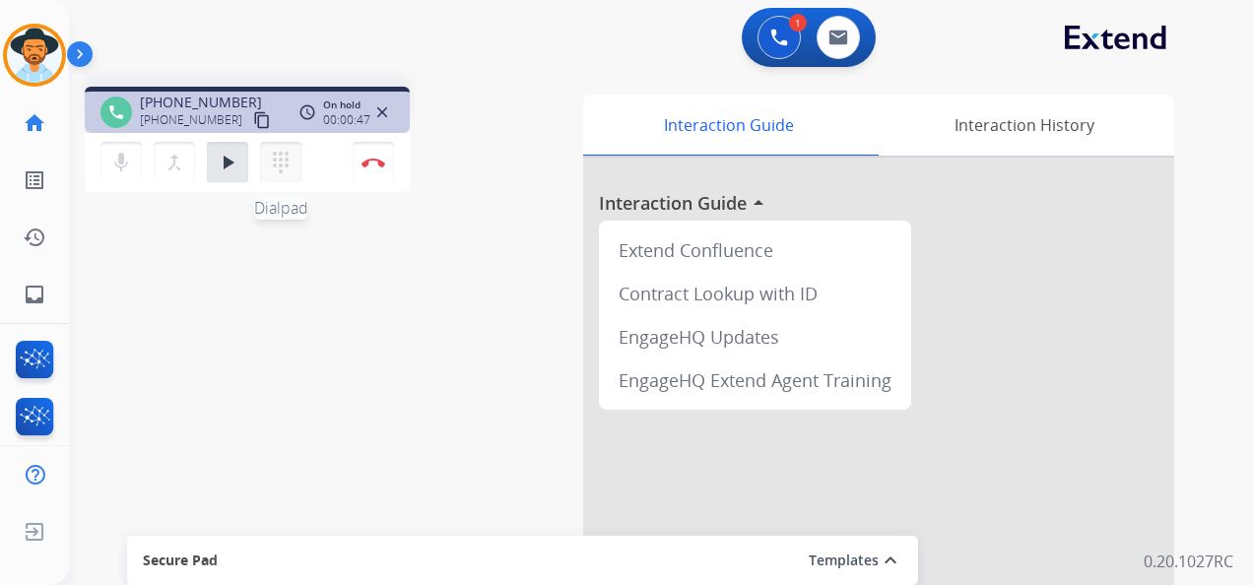
click at [276, 161] on mat-icon "dialpad" at bounding box center [281, 163] width 24 height 24
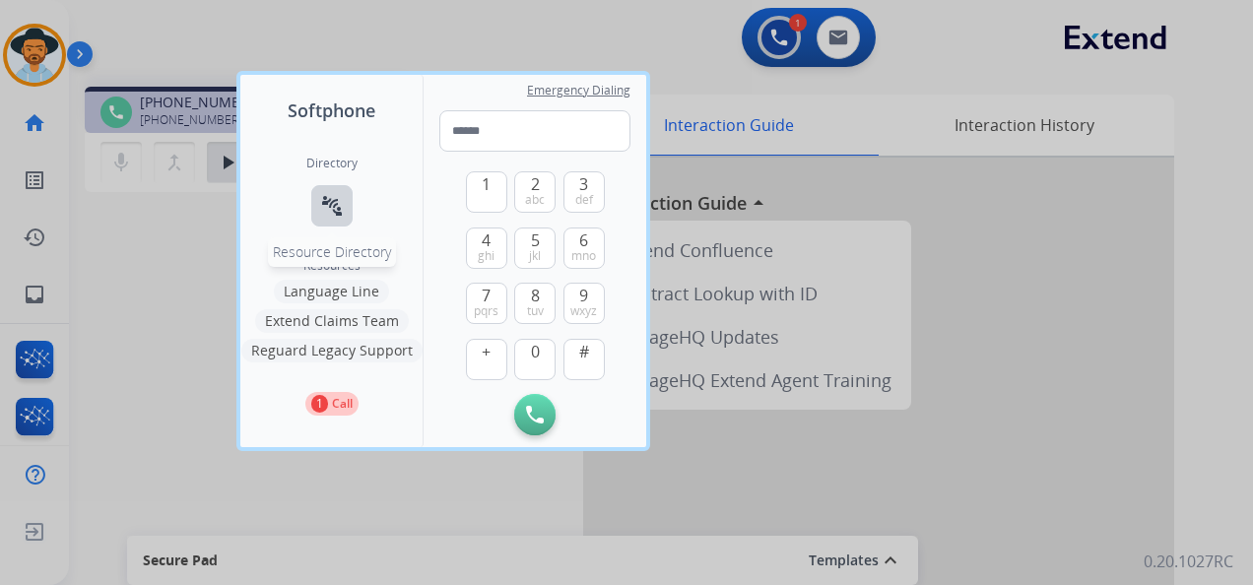
click at [349, 204] on button "connect_without_contact Resource Directory" at bounding box center [331, 205] width 41 height 41
click at [347, 202] on button "connect_without_contact Resource Directory" at bounding box center [331, 205] width 41 height 41
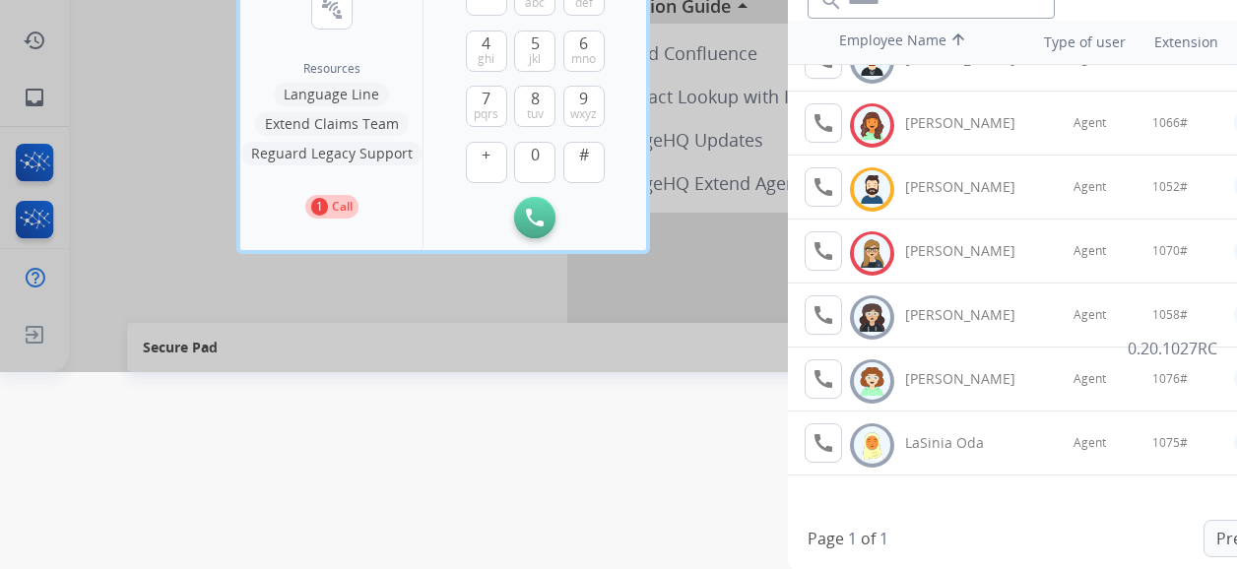
scroll to position [394, 0]
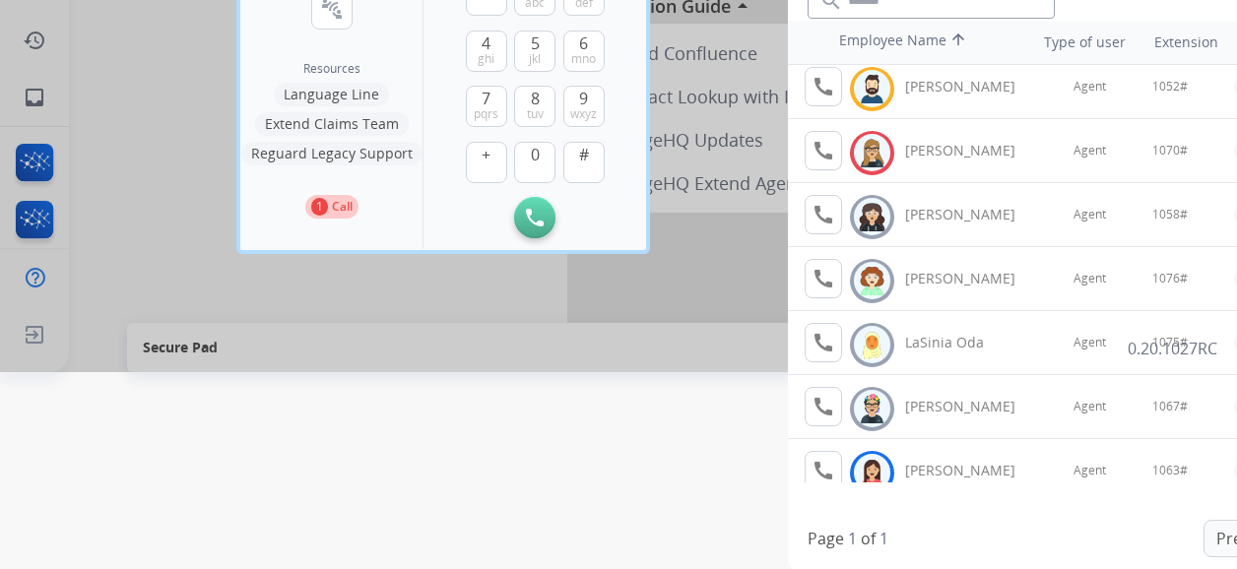
click at [98, 201] on div at bounding box center [618, 87] width 1237 height 569
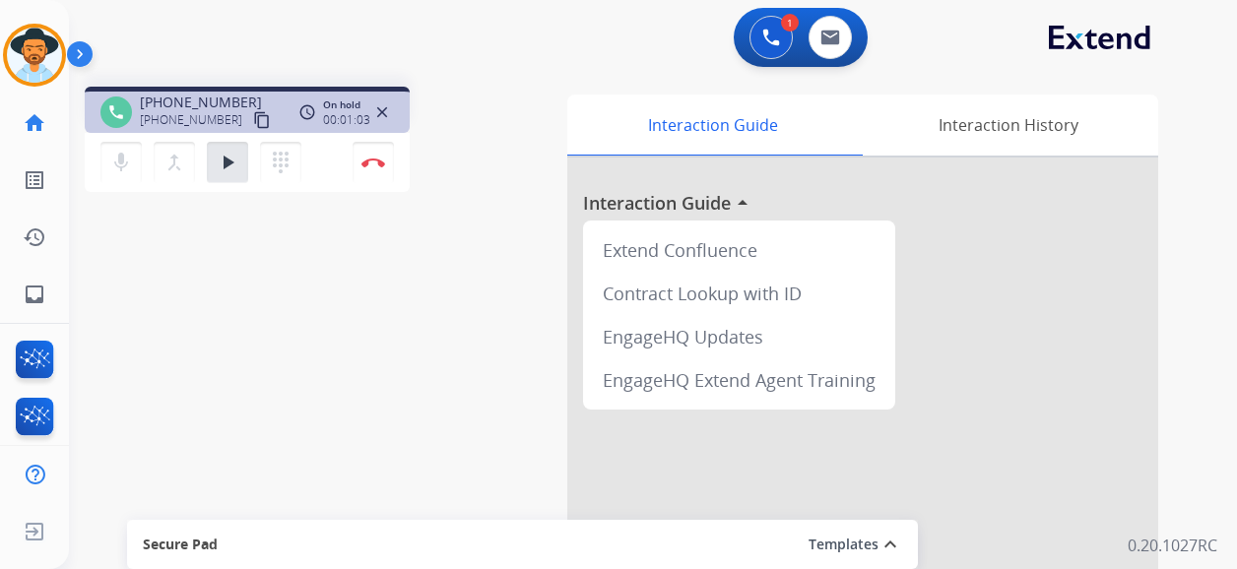
scroll to position [0, 0]
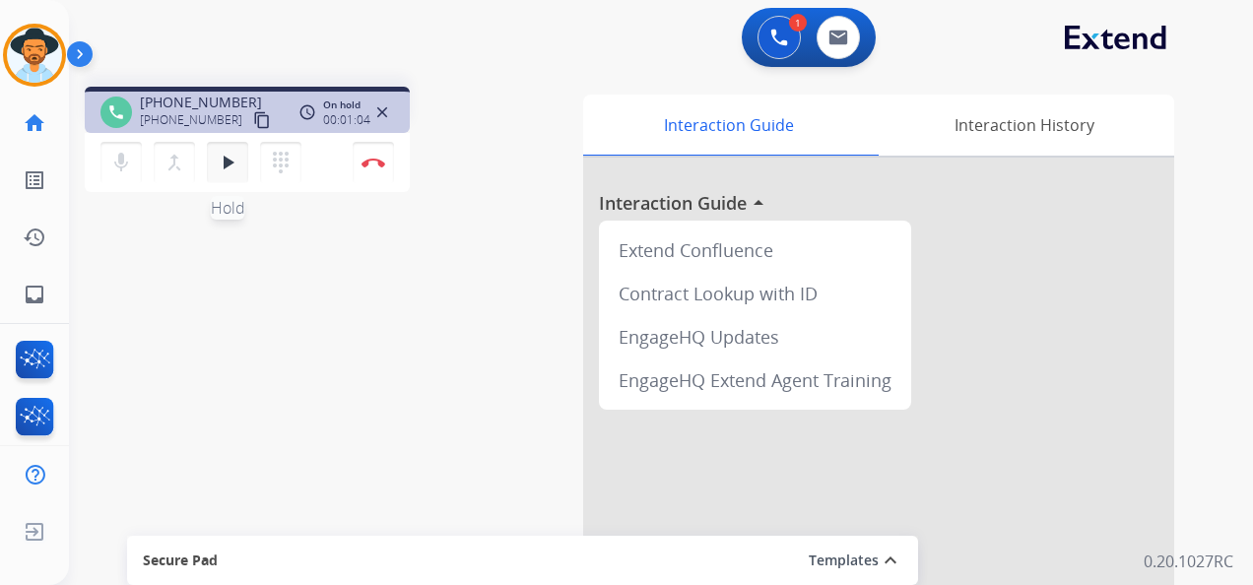
click at [221, 173] on button "play_arrow Hold" at bounding box center [227, 162] width 41 height 41
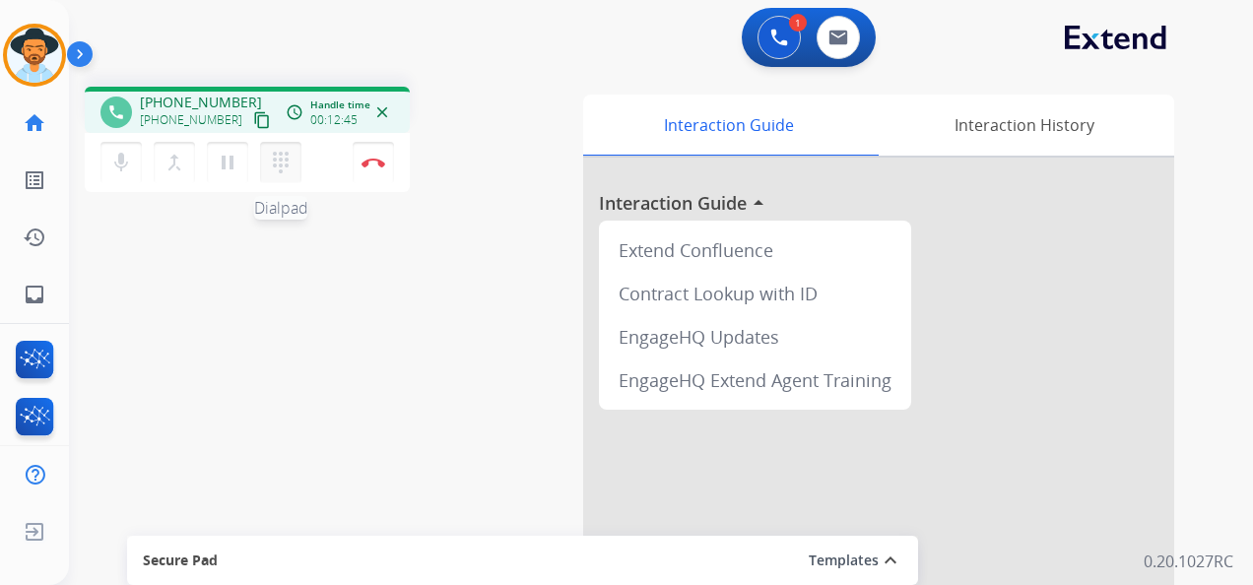
click at [282, 157] on mat-icon "dialpad" at bounding box center [281, 163] width 24 height 24
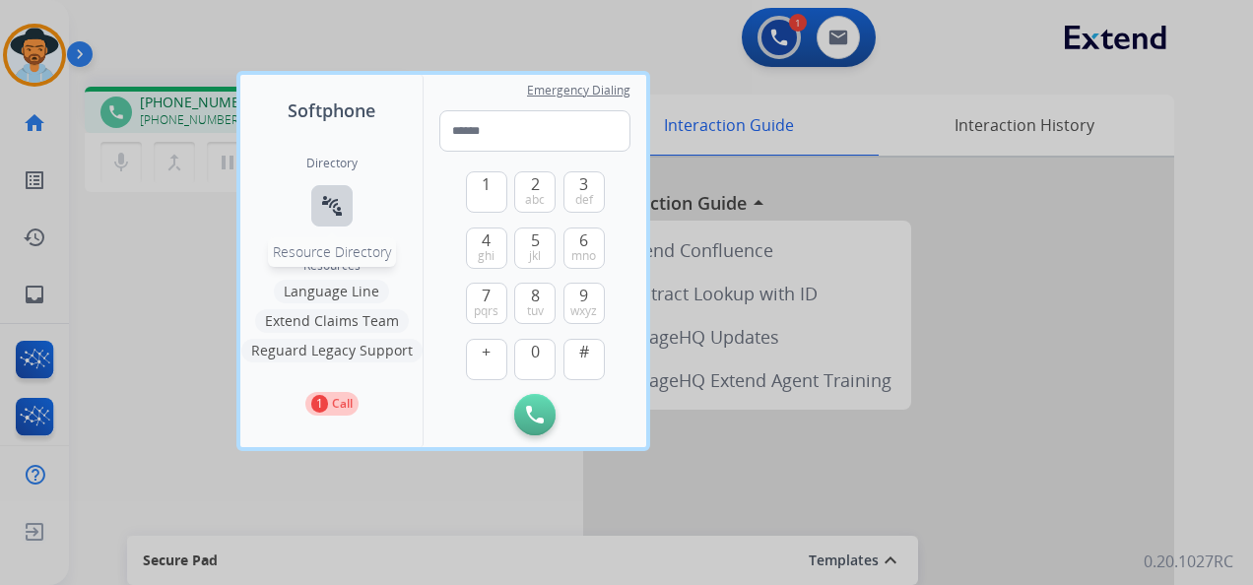
drag, startPoint x: 282, startPoint y: 157, endPoint x: 342, endPoint y: 199, distance: 73.5
click at [342, 199] on mat-icon "connect_without_contact" at bounding box center [332, 206] width 24 height 24
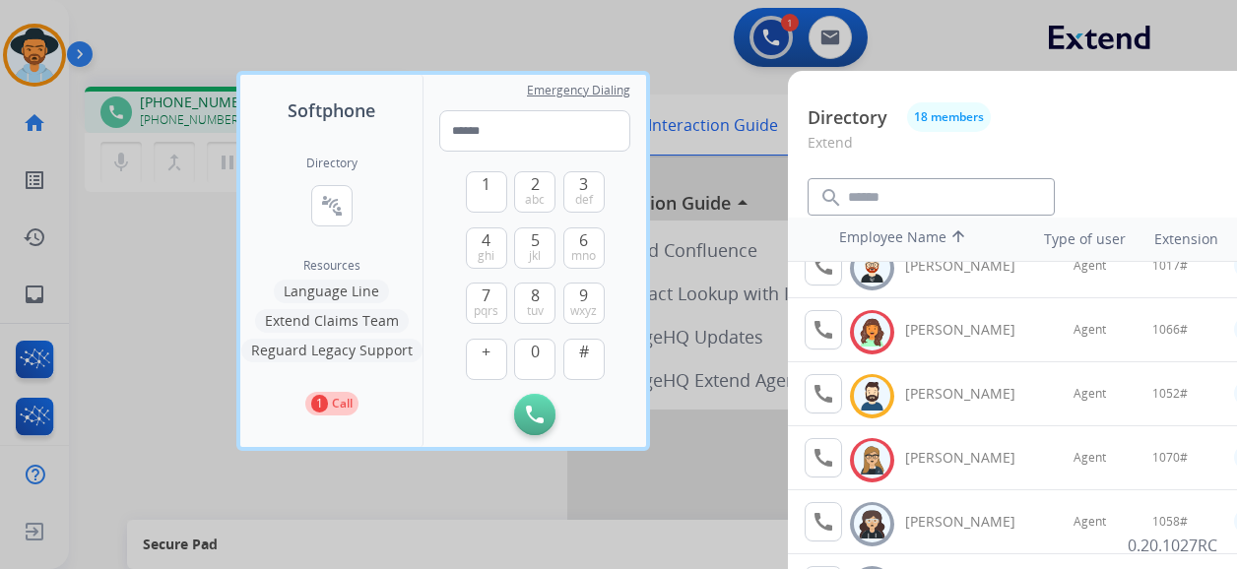
scroll to position [252, 0]
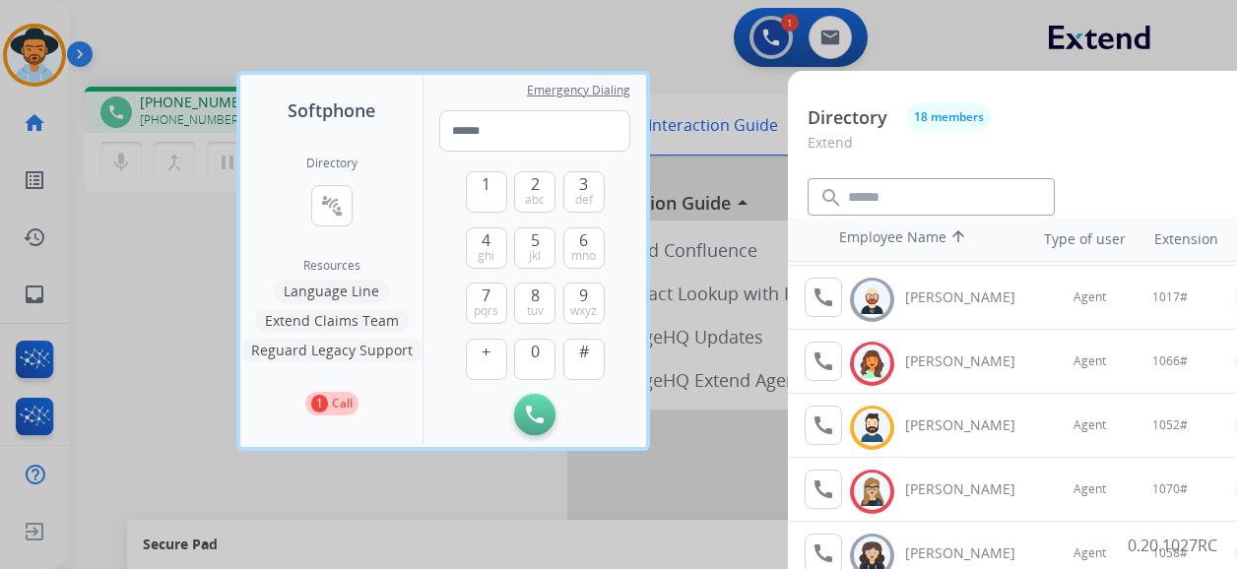
drag, startPoint x: 528, startPoint y: 28, endPoint x: 545, endPoint y: 28, distance: 16.7
click at [530, 28] on div at bounding box center [618, 284] width 1237 height 569
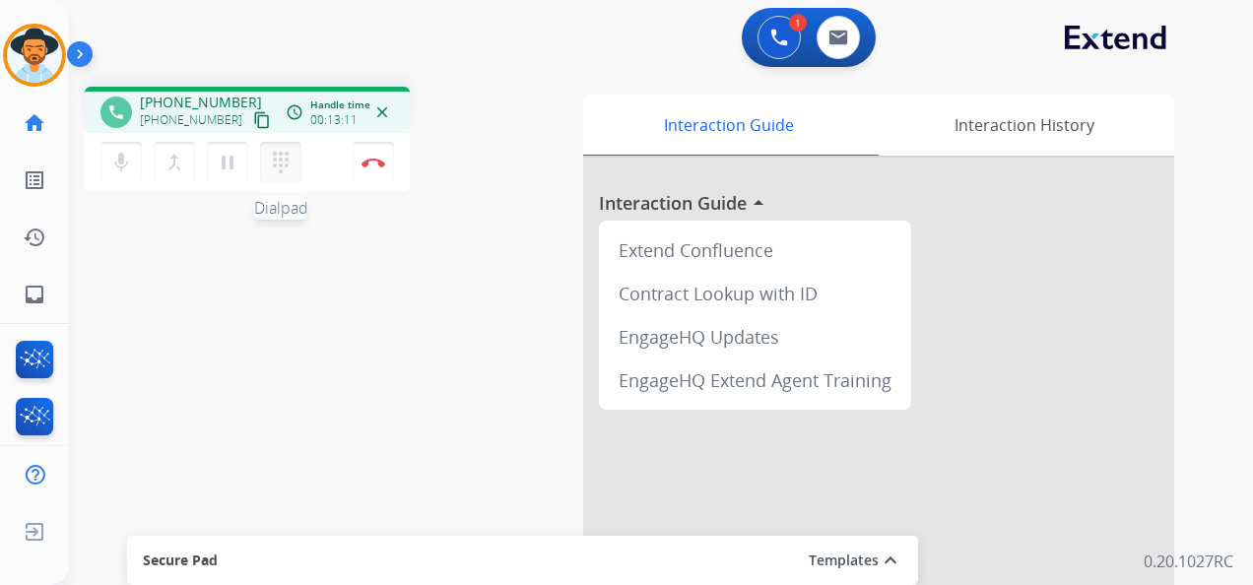
click at [278, 160] on mat-icon "dialpad" at bounding box center [281, 163] width 24 height 24
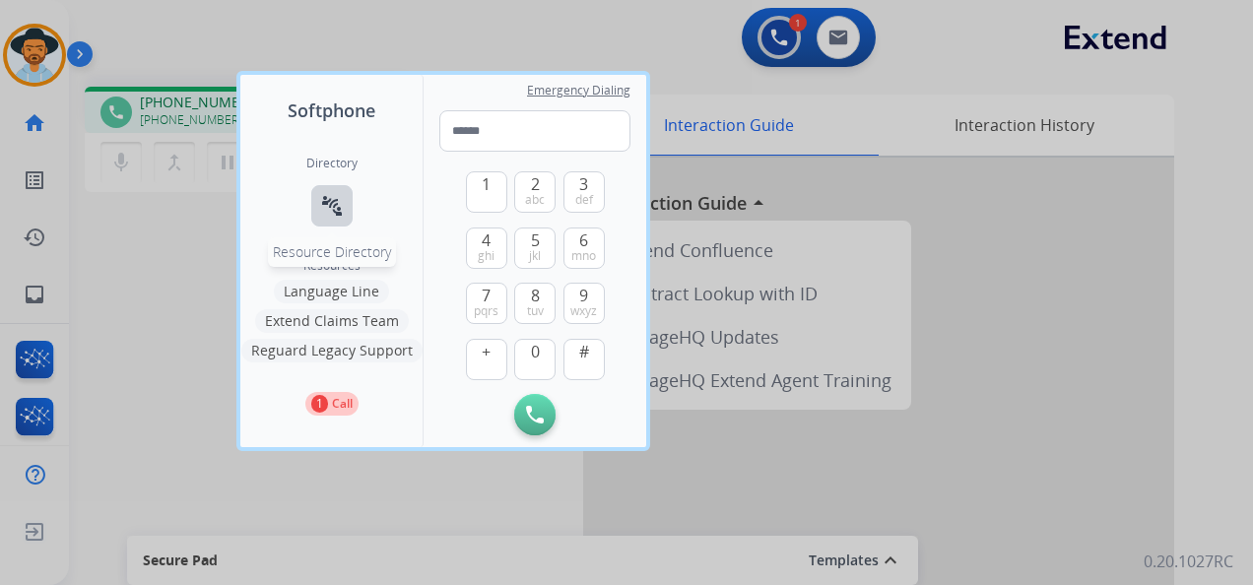
click at [334, 204] on mat-icon "connect_without_contact" at bounding box center [332, 206] width 24 height 24
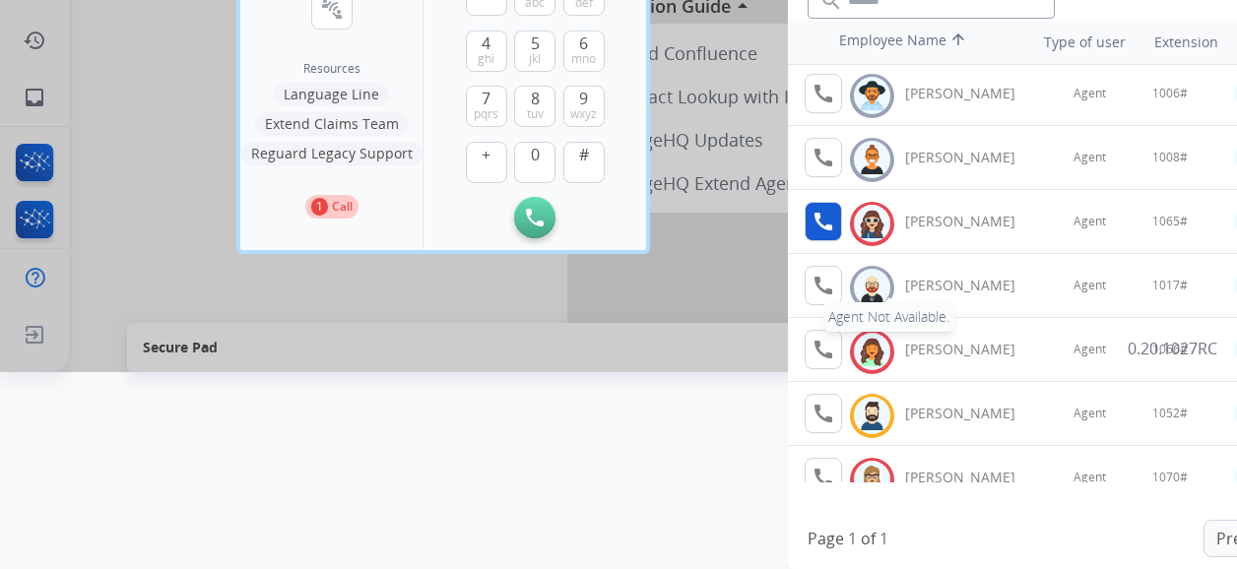
scroll to position [98, 0]
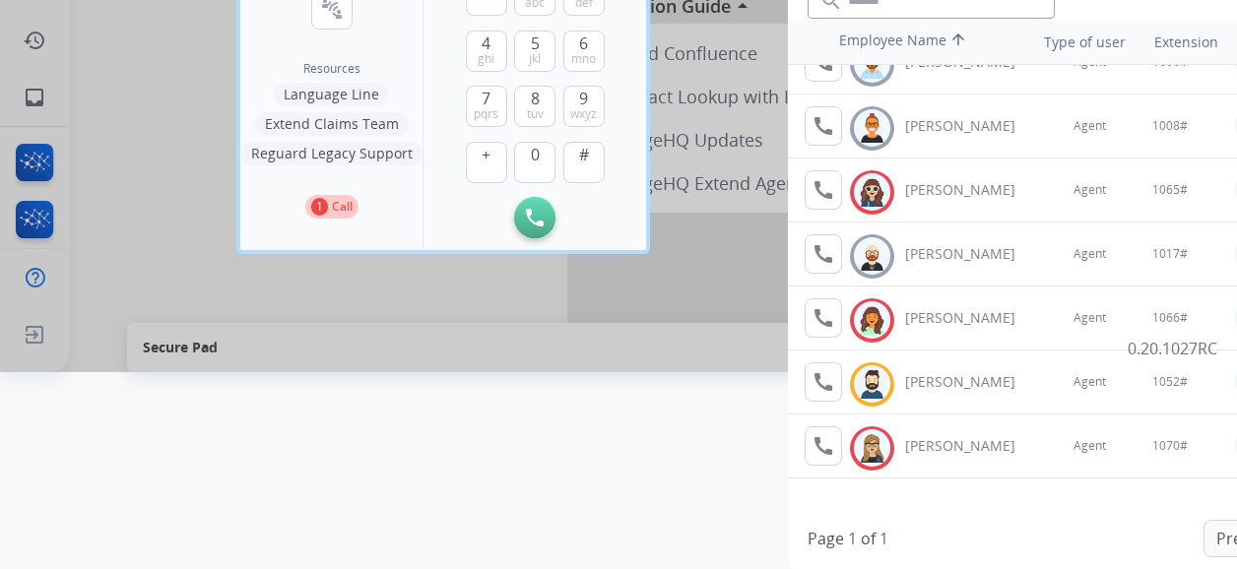
click at [429, 329] on div at bounding box center [618, 87] width 1237 height 569
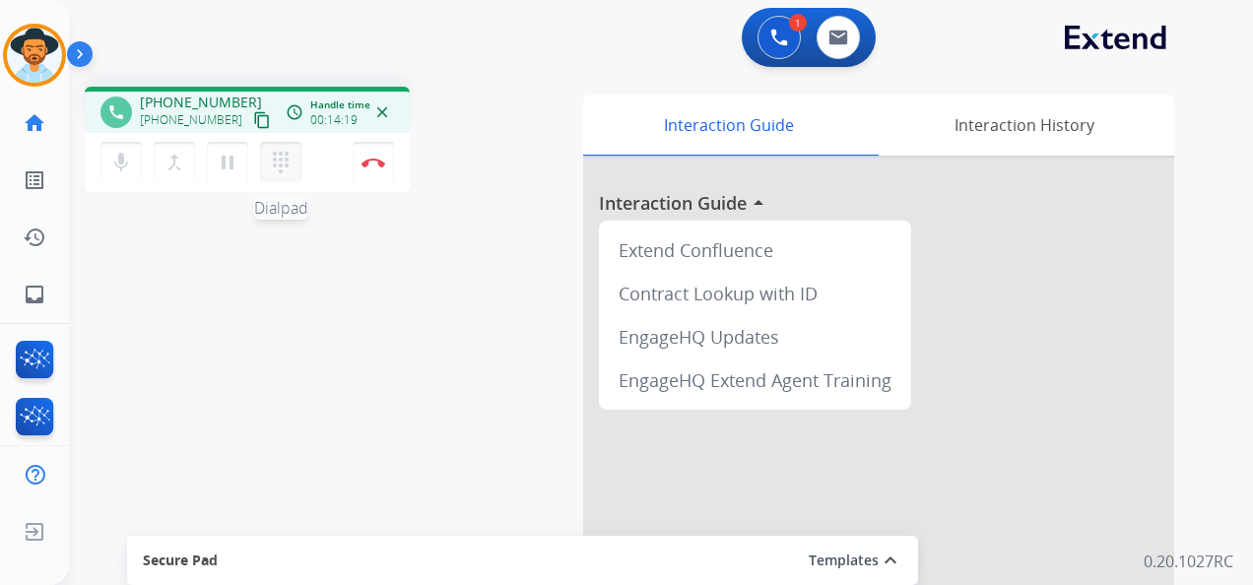
click at [281, 166] on mat-icon "dialpad" at bounding box center [281, 163] width 24 height 24
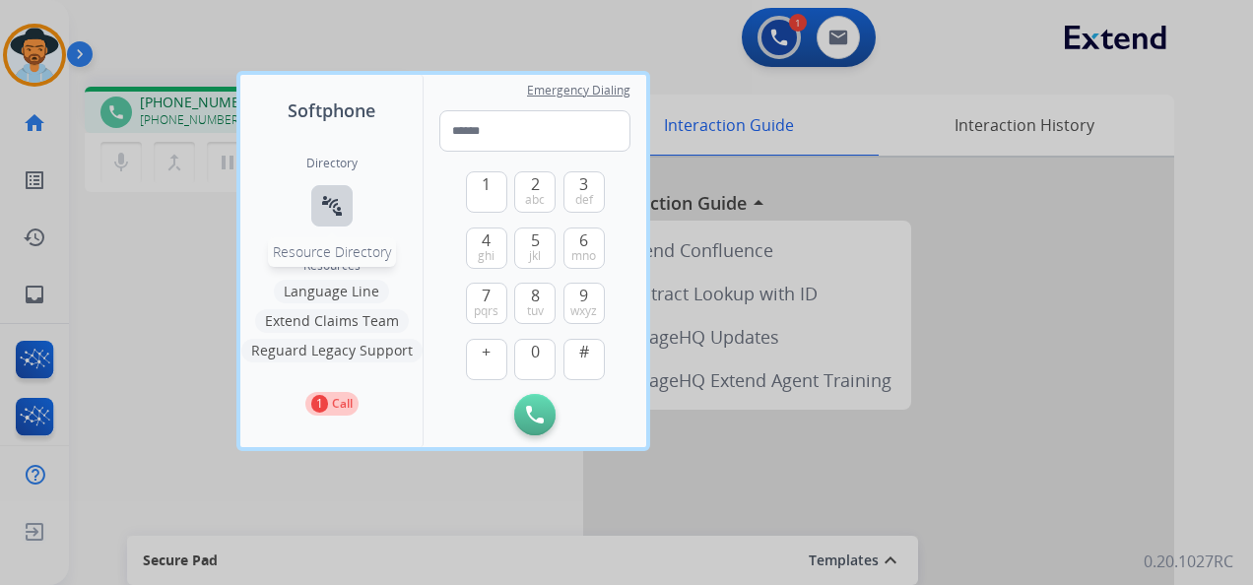
click at [336, 205] on mat-icon "connect_without_contact" at bounding box center [332, 206] width 24 height 24
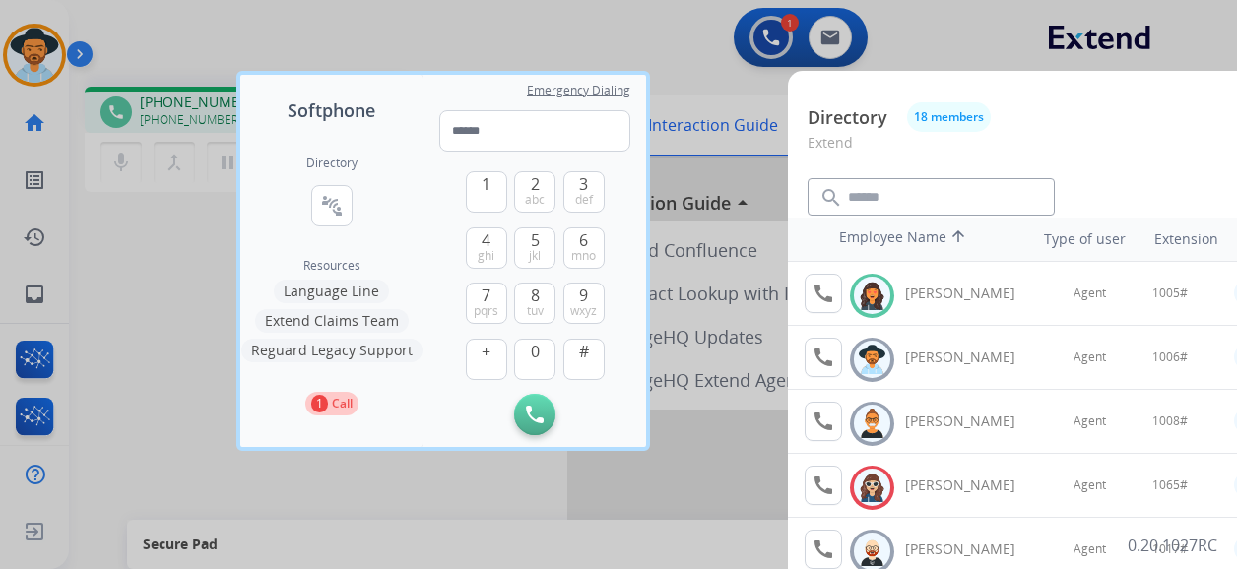
click at [661, 32] on div at bounding box center [618, 284] width 1237 height 569
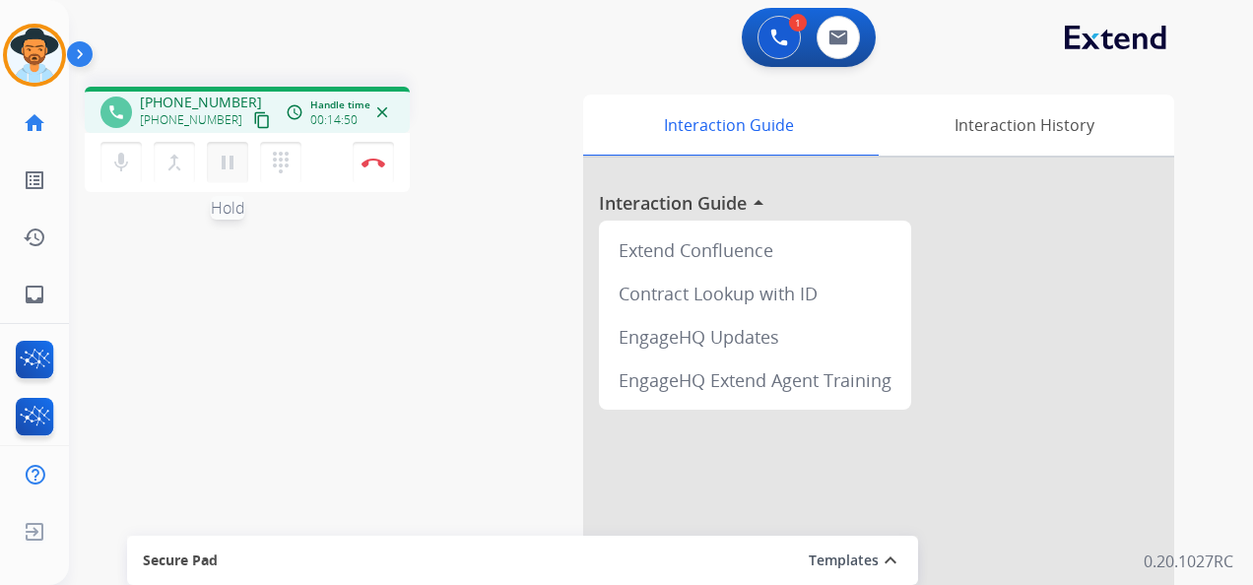
click at [229, 158] on mat-icon "pause" at bounding box center [228, 163] width 24 height 24
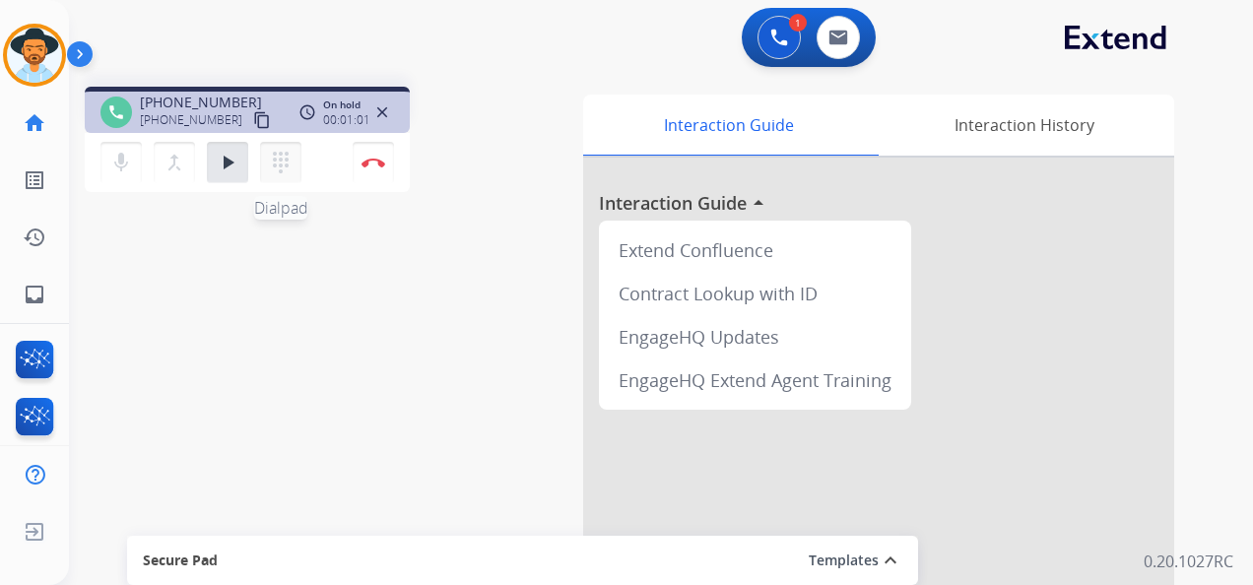
click at [280, 165] on mat-icon "dialpad" at bounding box center [281, 163] width 24 height 24
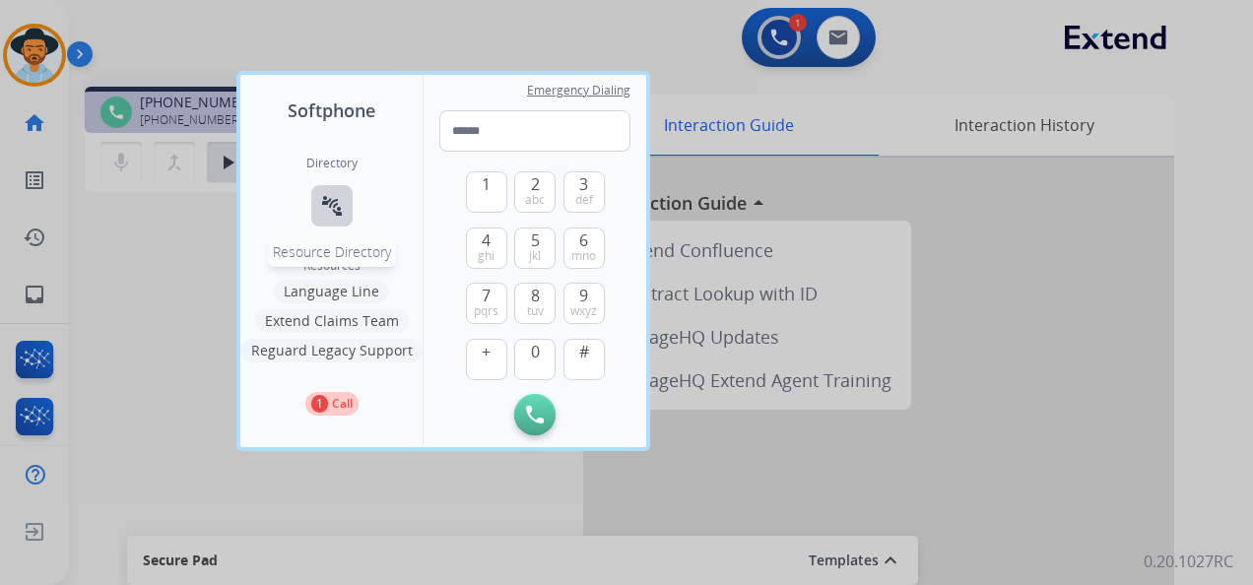
click at [330, 211] on mat-icon "connect_without_contact" at bounding box center [332, 206] width 24 height 24
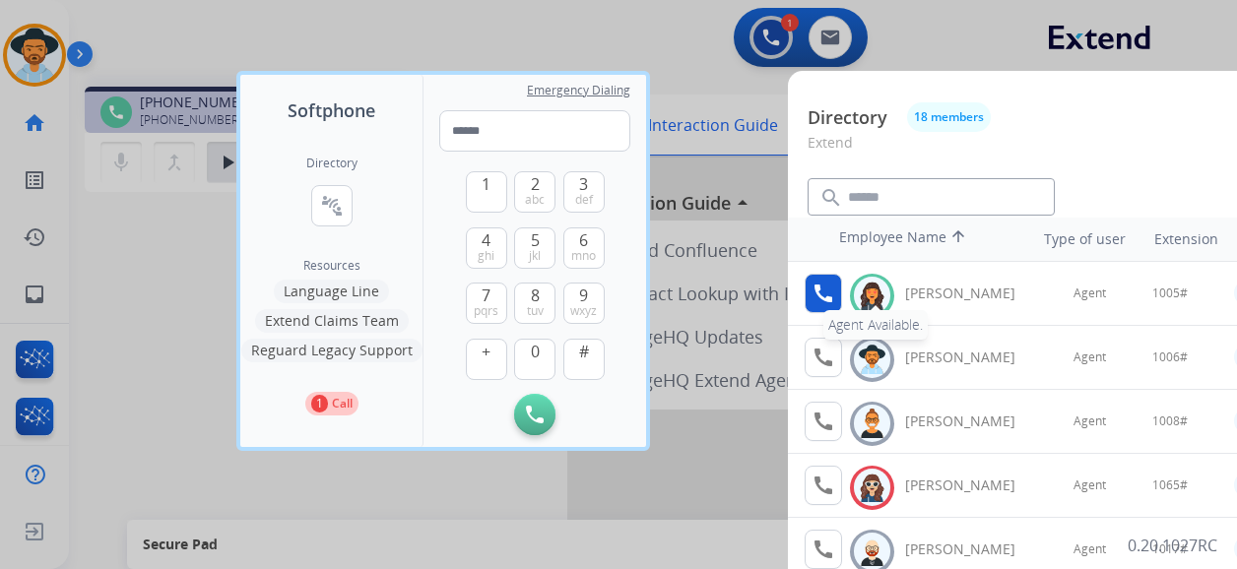
click at [827, 299] on mat-icon "call" at bounding box center [824, 294] width 24 height 24
click at [827, 299] on div "Contract Lookup with ID" at bounding box center [739, 293] width 296 height 43
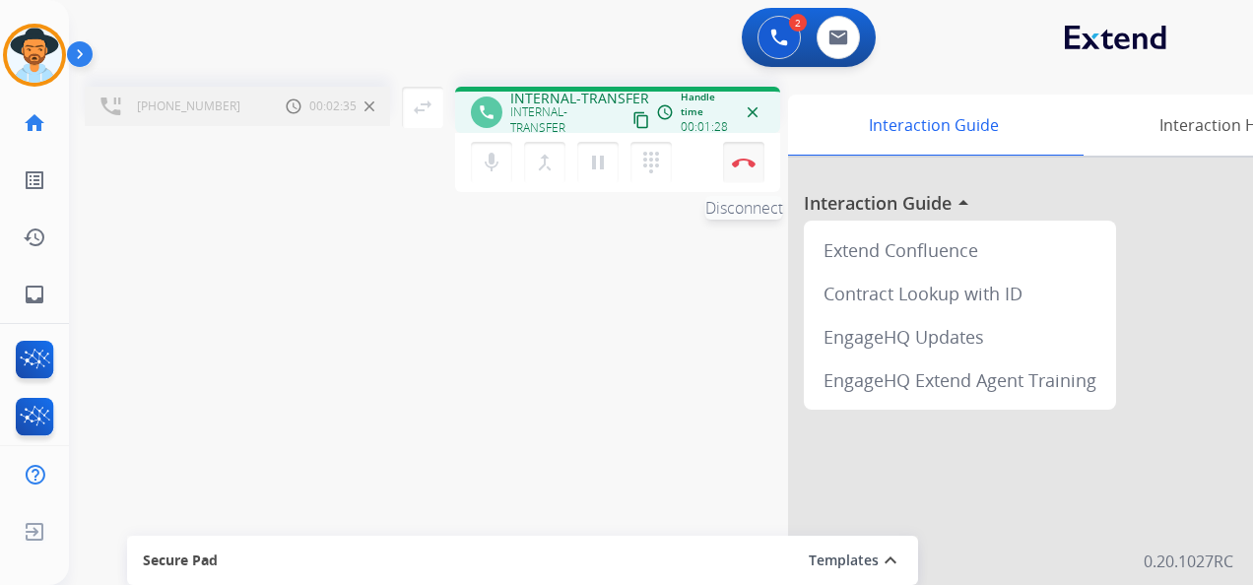
click at [754, 162] on button "Disconnect" at bounding box center [743, 162] width 41 height 41
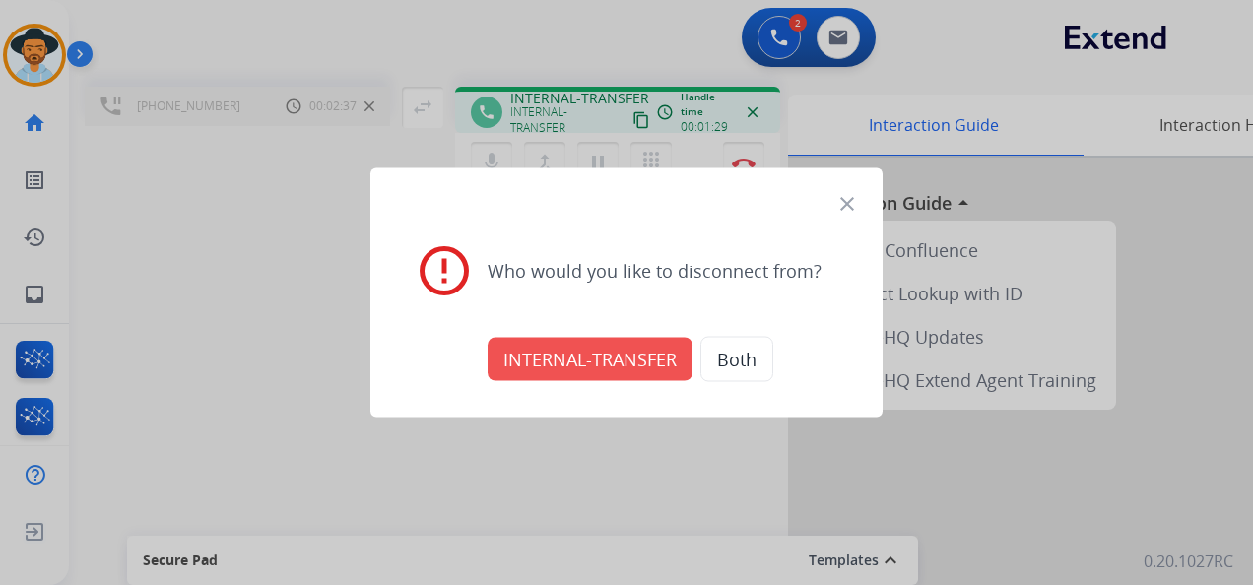
click at [628, 344] on button "INTERNAL-TRANSFER" at bounding box center [589, 359] width 205 height 43
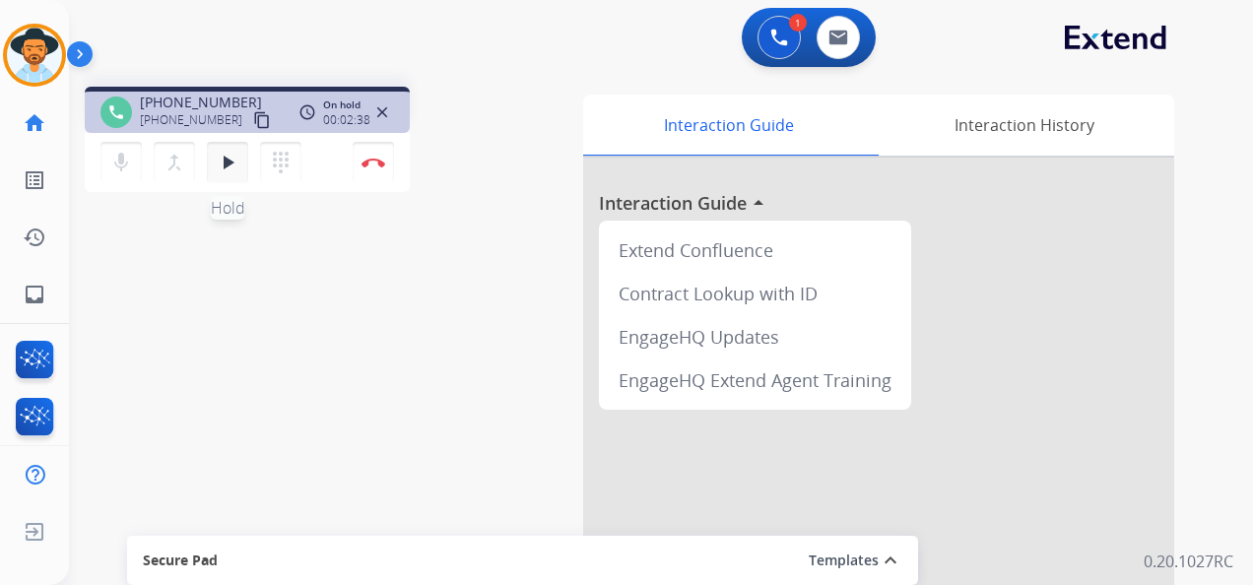
click at [241, 165] on button "play_arrow Hold" at bounding box center [227, 162] width 41 height 41
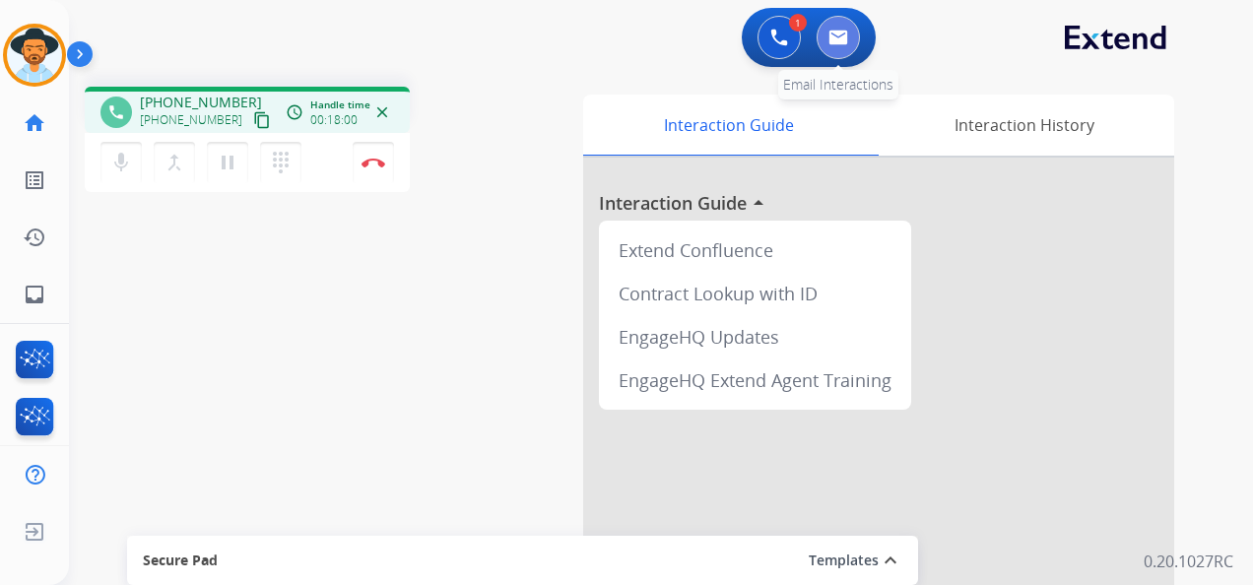
click at [832, 28] on button at bounding box center [837, 37] width 43 height 43
select select "**********"
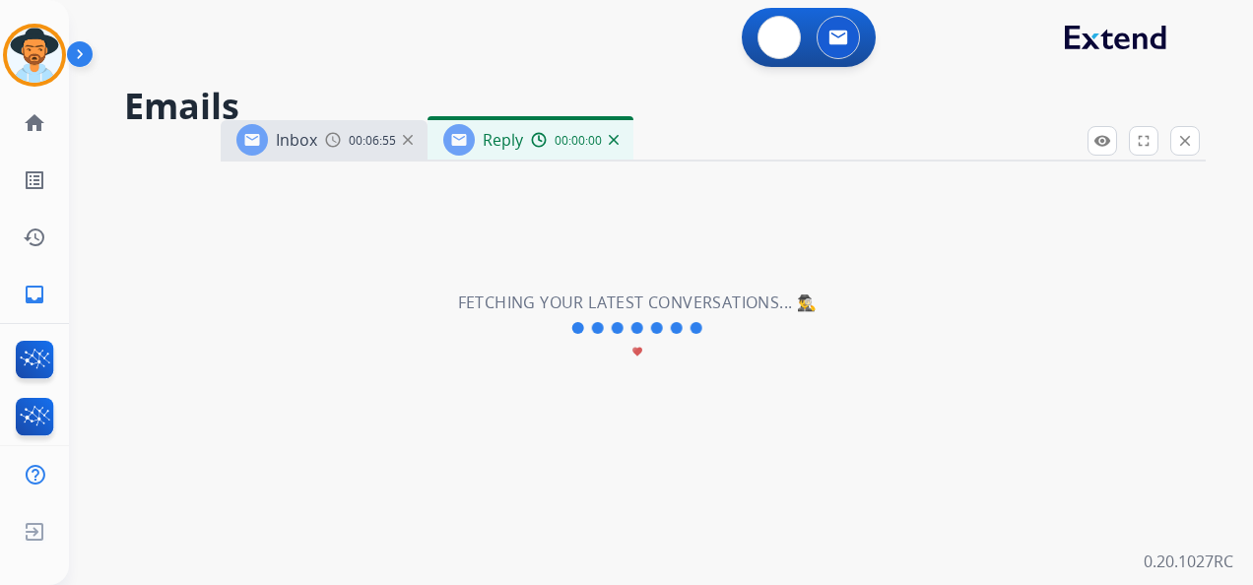
select select "**********"
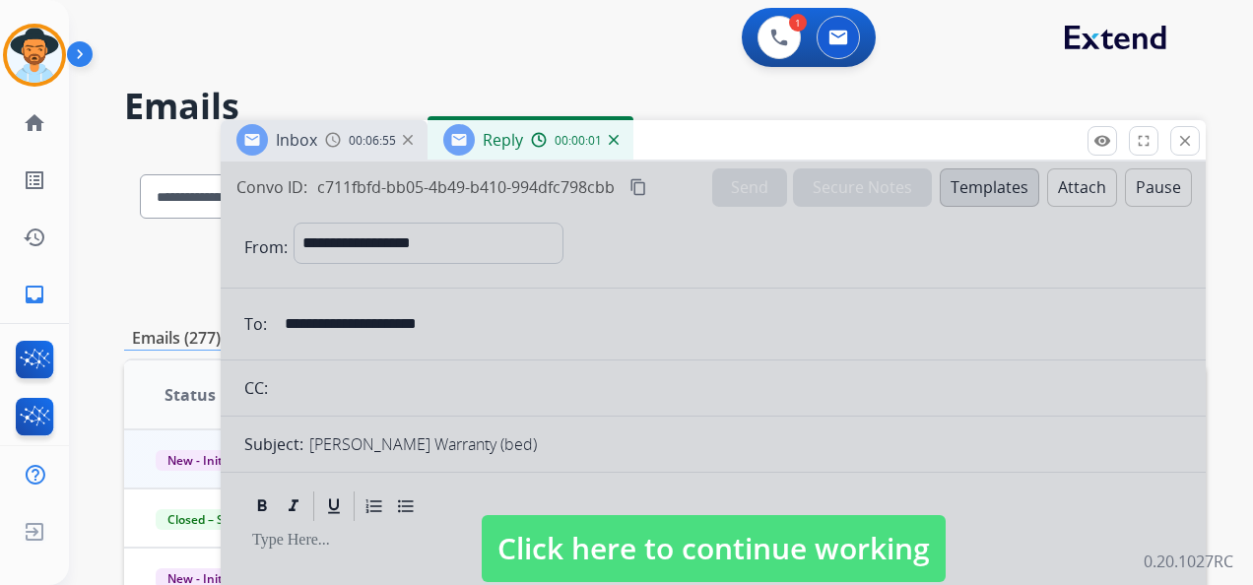
click at [754, 548] on span "Click here to continue working" at bounding box center [714, 548] width 464 height 67
select select
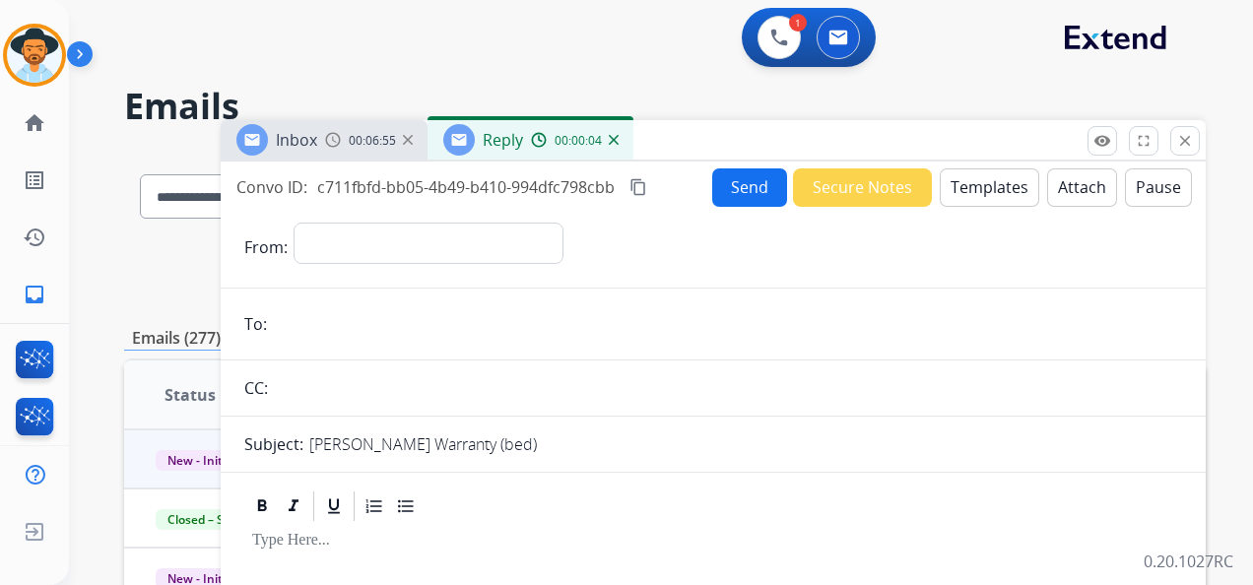
click at [613, 134] on div "Reply 00:00:04" at bounding box center [530, 139] width 206 height 39
click at [615, 138] on img at bounding box center [614, 140] width 10 height 10
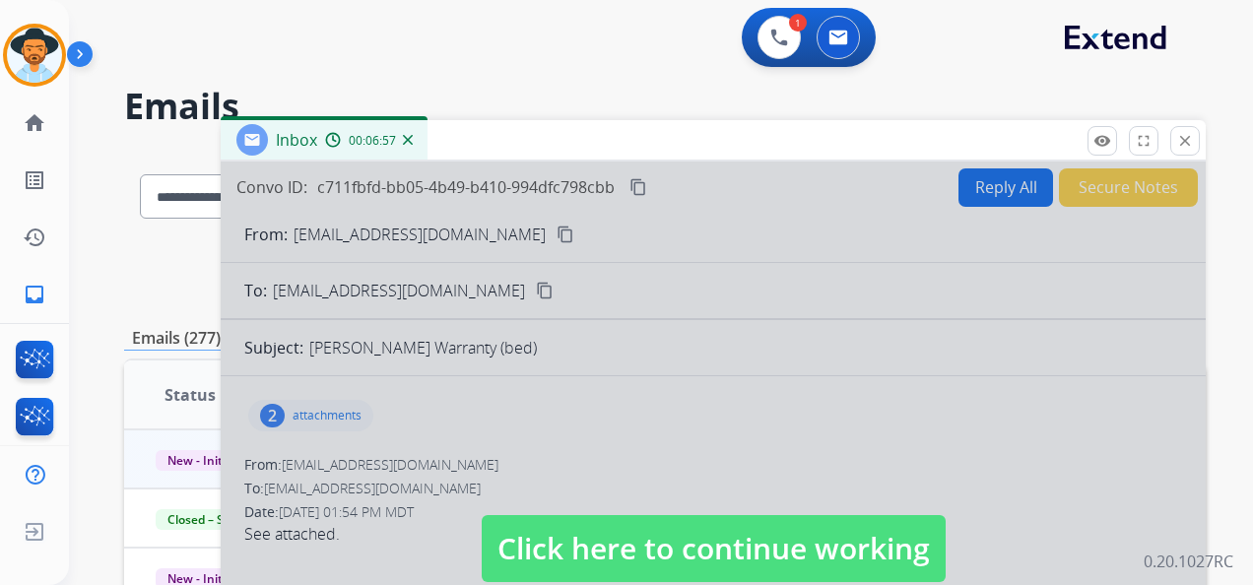
click at [615, 138] on div "Inbox 00:06:57" at bounding box center [713, 140] width 985 height 41
click at [408, 141] on img at bounding box center [408, 140] width 10 height 10
click at [408, 141] on div "**********" at bounding box center [637, 363] width 1136 height 585
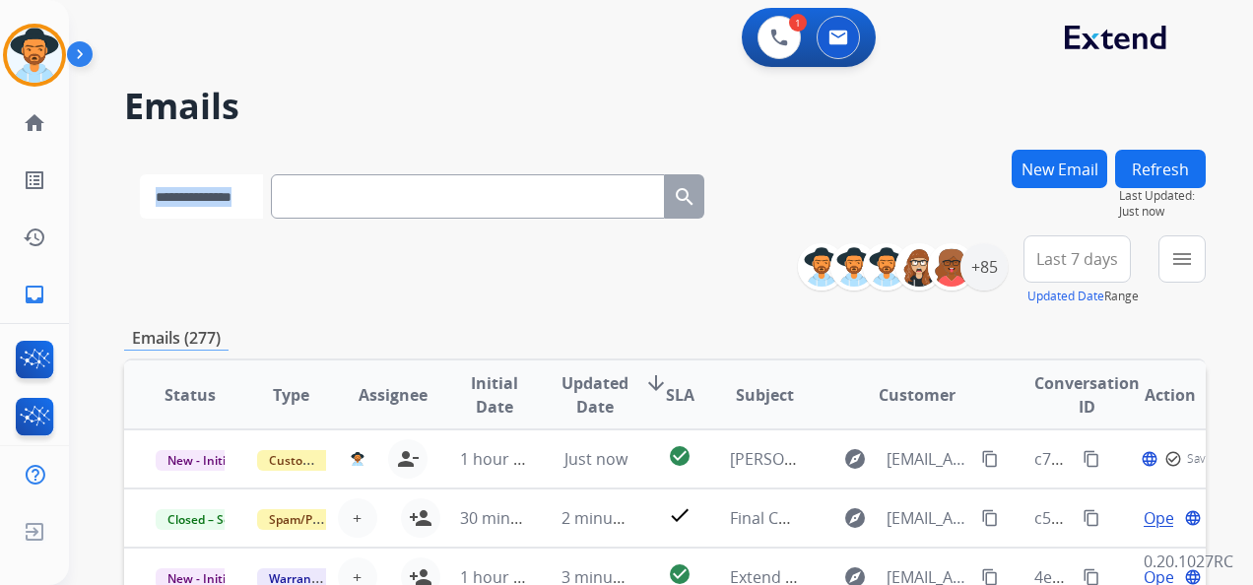
drag, startPoint x: 408, startPoint y: 141, endPoint x: 270, endPoint y: 197, distance: 148.9
click at [263, 197] on select "**********" at bounding box center [201, 196] width 123 height 44
select select "**********"
click at [140, 174] on select "**********" at bounding box center [201, 196] width 123 height 44
click at [346, 201] on input "text" at bounding box center [470, 196] width 394 height 44
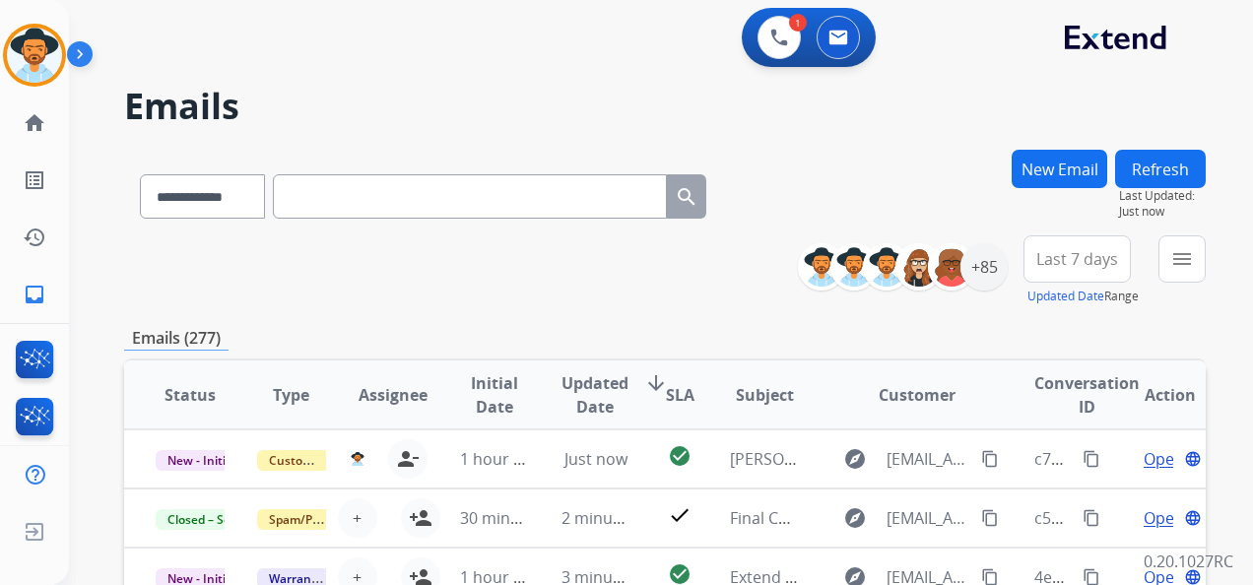
paste input "**********"
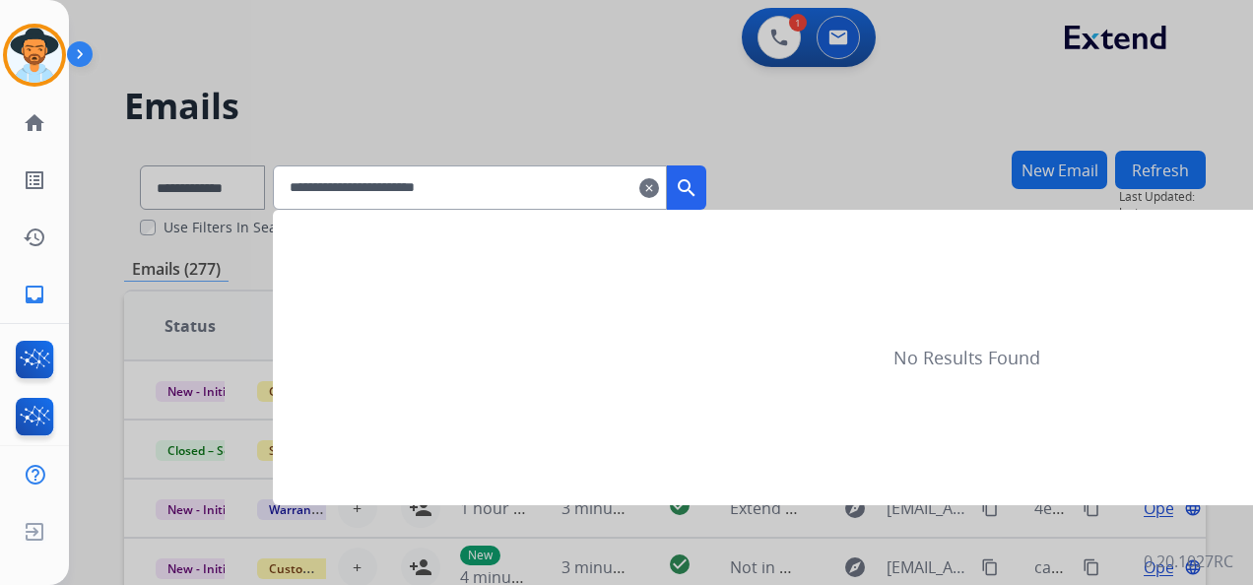
click at [346, 201] on input "**********" at bounding box center [470, 187] width 394 height 44
type input "**********"
click at [698, 188] on mat-icon "search" at bounding box center [687, 188] width 24 height 24
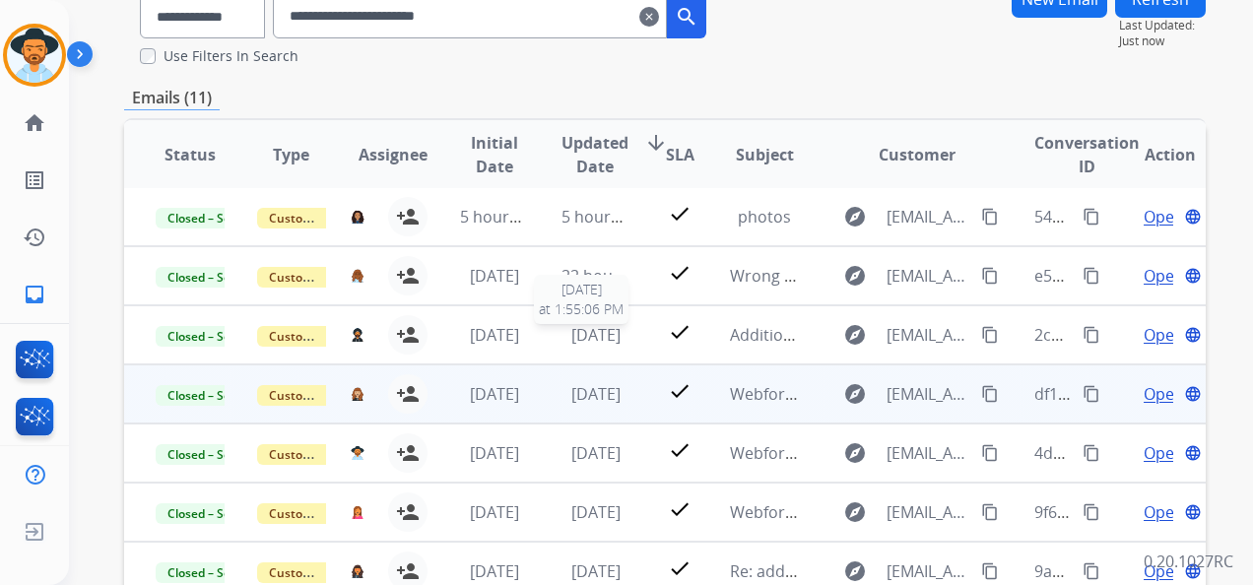
scroll to position [467, 0]
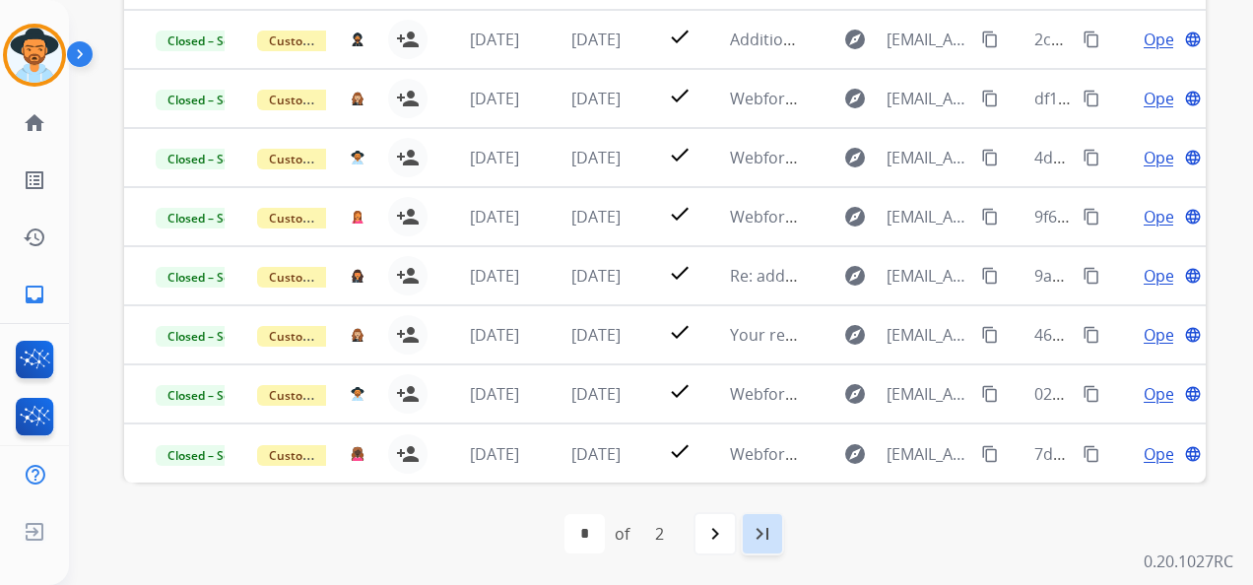
click at [771, 531] on mat-icon "last_page" at bounding box center [762, 534] width 24 height 24
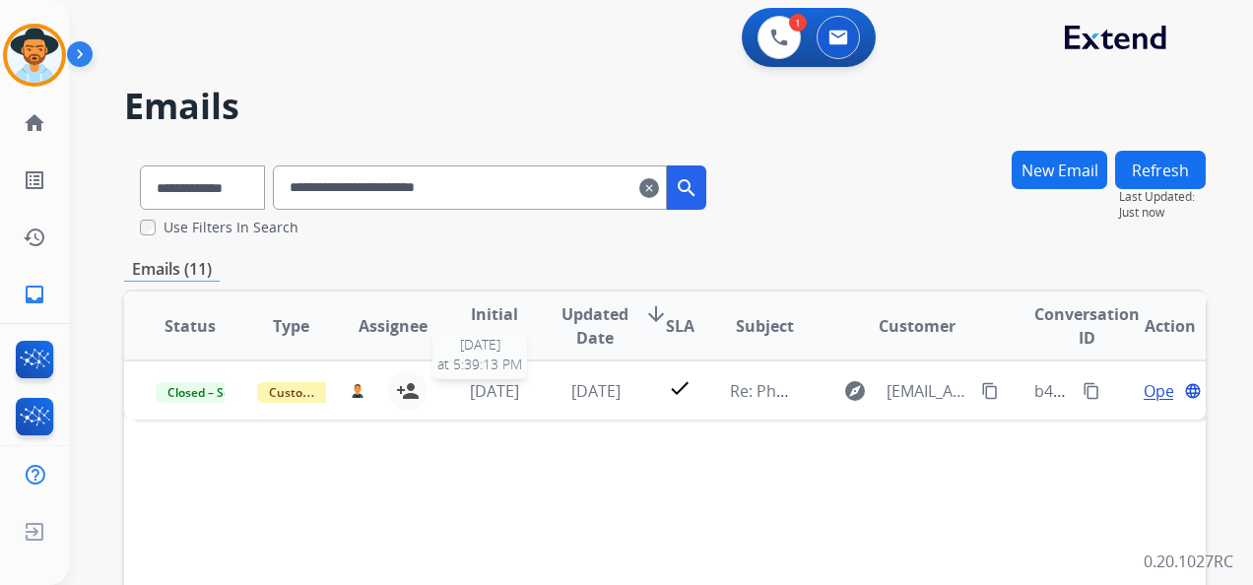
scroll to position [0, 0]
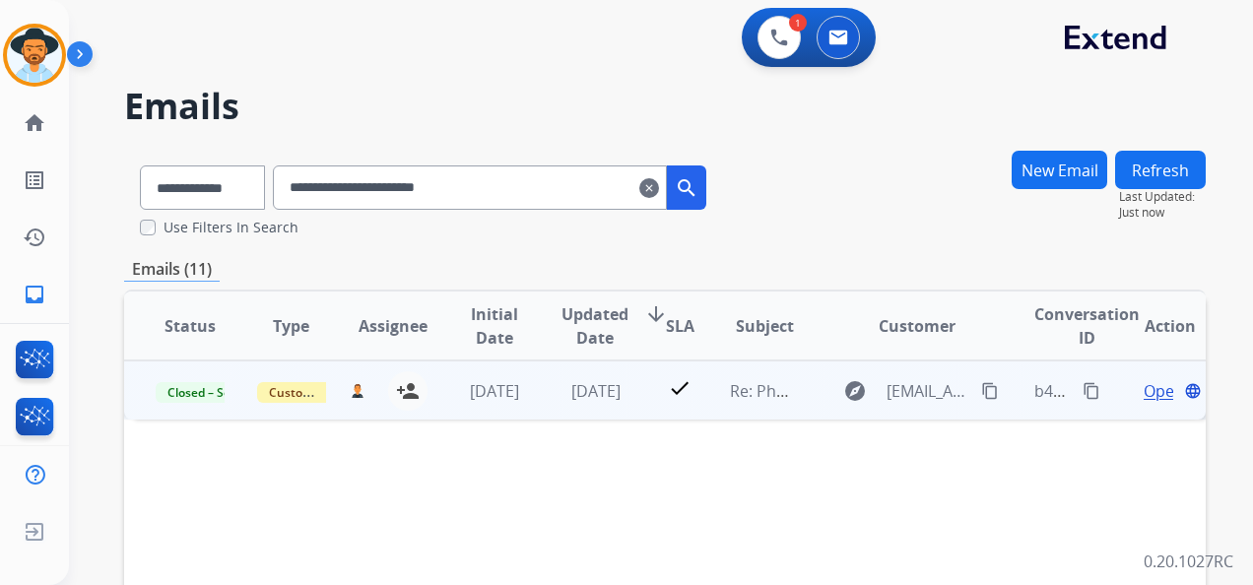
click at [1143, 392] on span "Open" at bounding box center [1163, 391] width 40 height 24
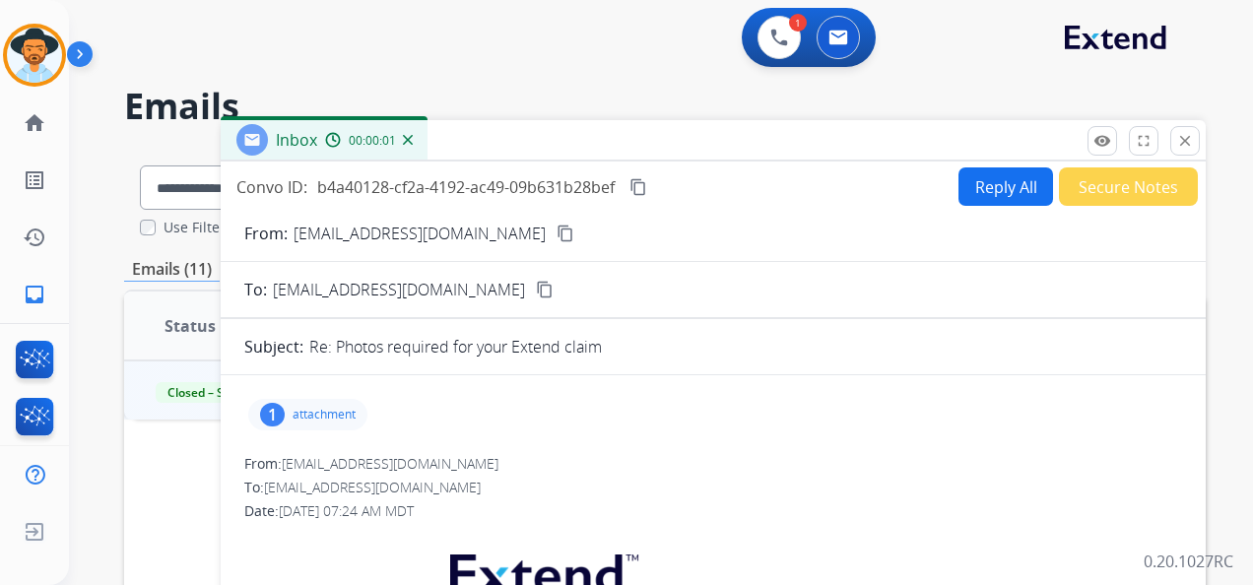
click at [325, 414] on p "attachment" at bounding box center [323, 415] width 63 height 16
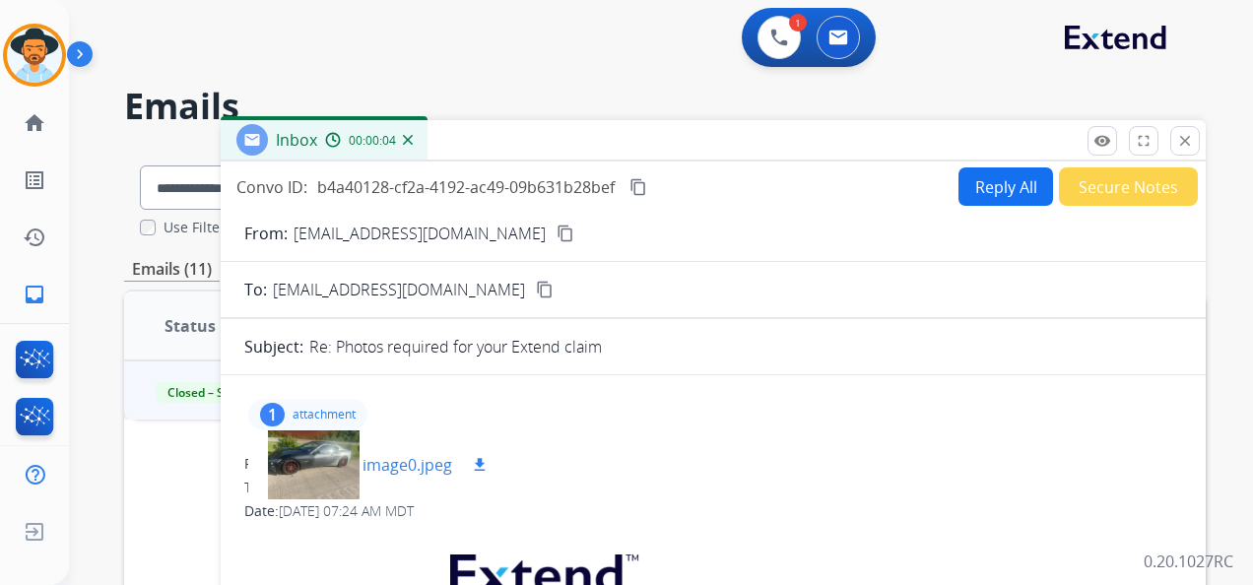
click at [319, 459] on div at bounding box center [313, 464] width 98 height 69
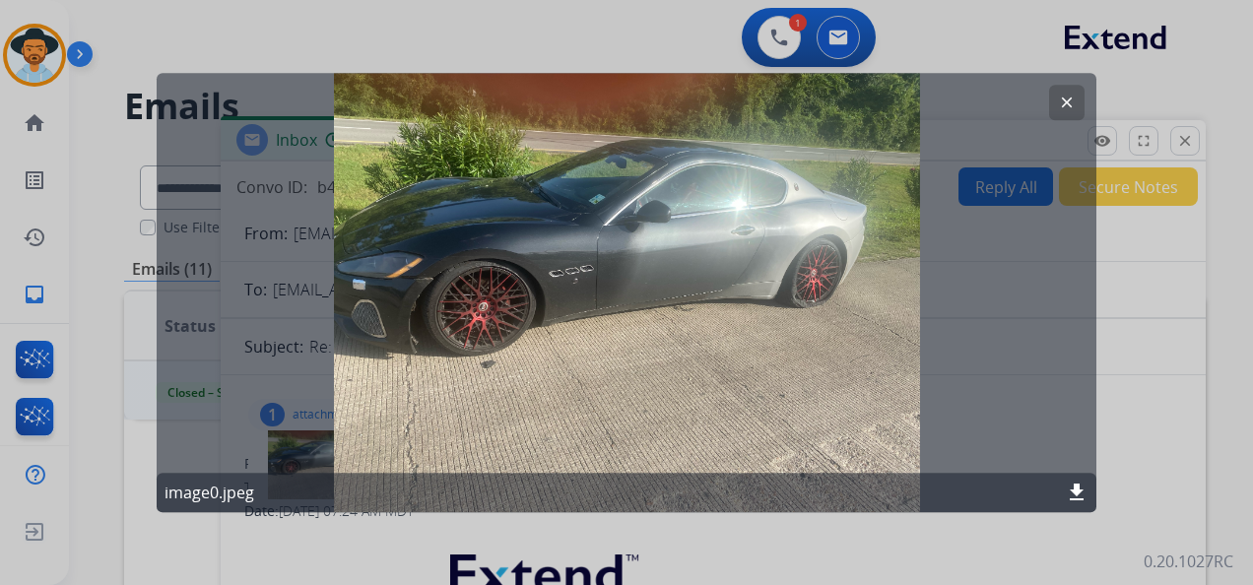
click at [1059, 100] on mat-icon "clear" at bounding box center [1067, 103] width 18 height 18
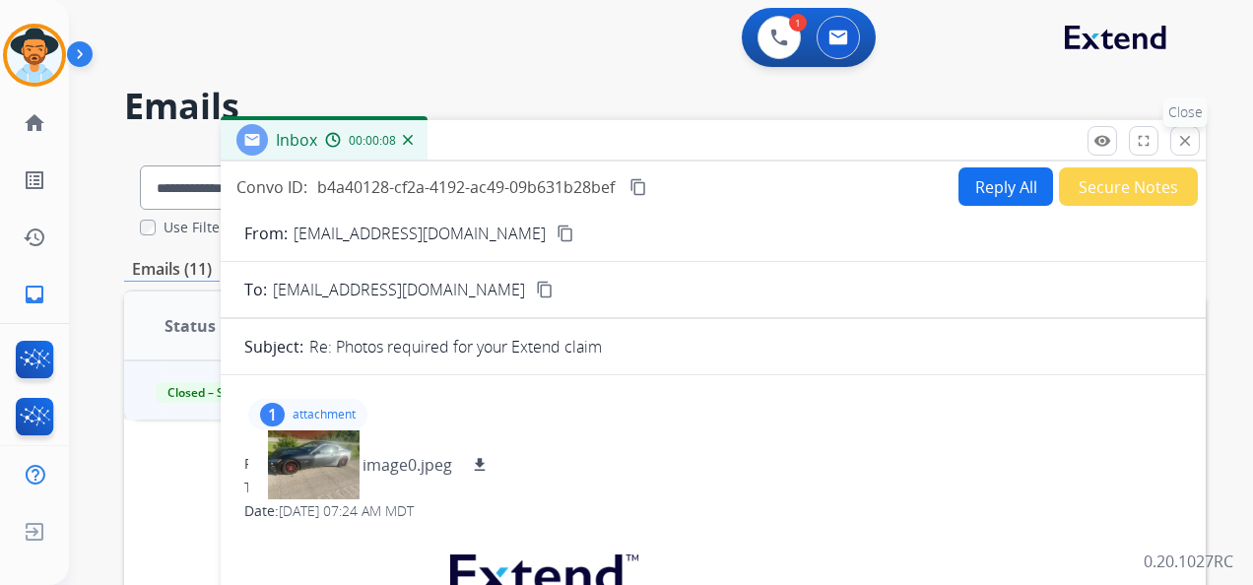
click at [1192, 138] on mat-icon "close" at bounding box center [1185, 141] width 18 height 18
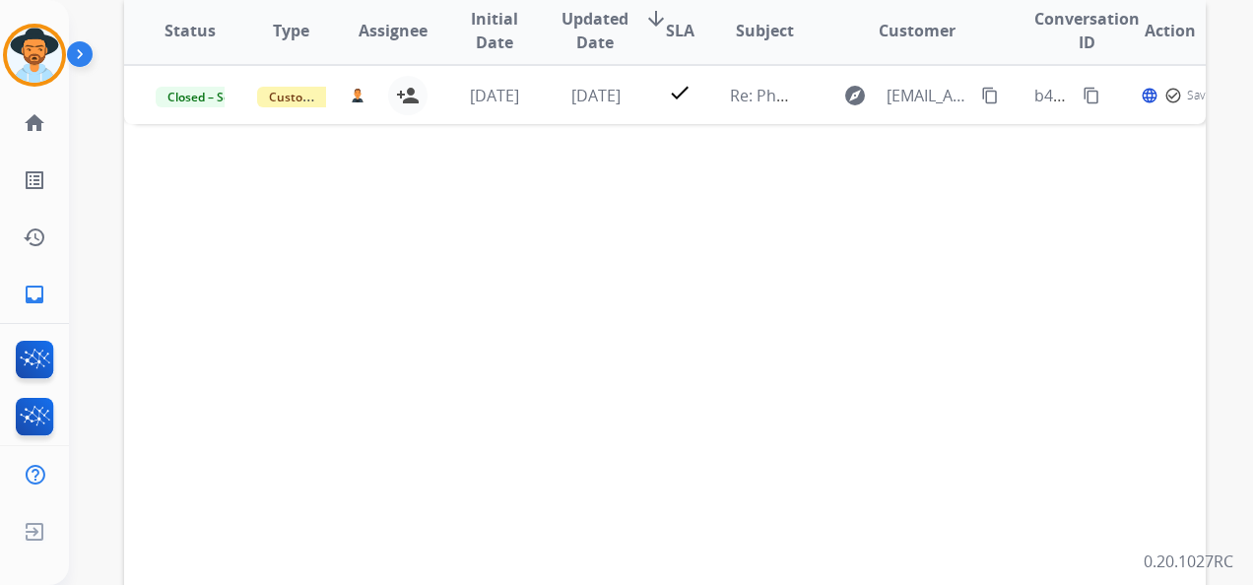
scroll to position [467, 0]
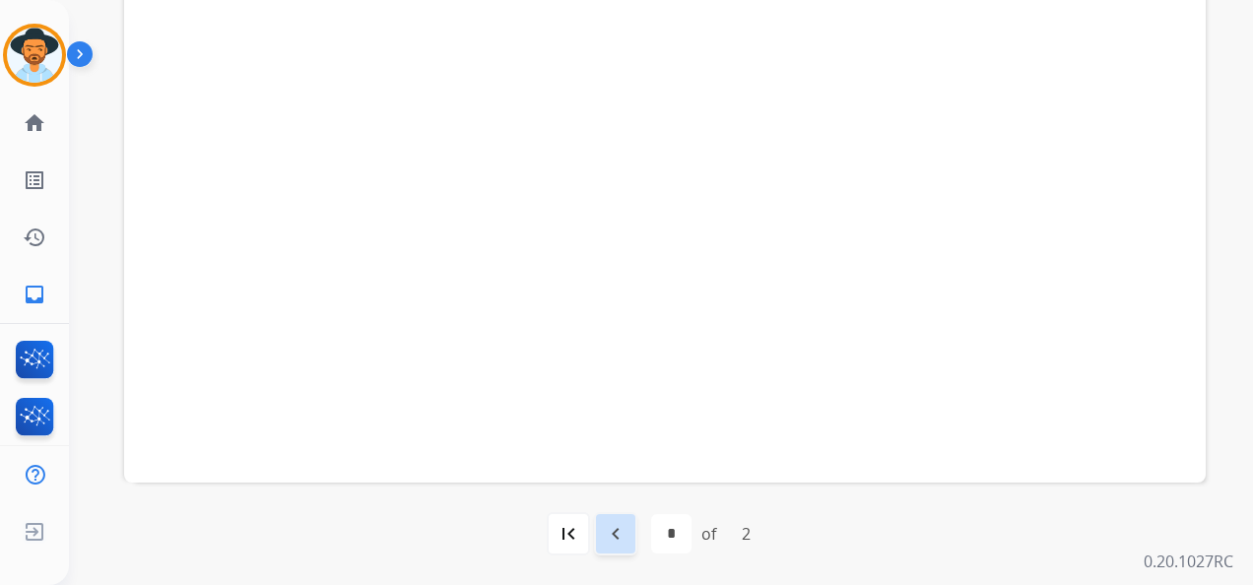
click at [617, 533] on mat-icon "navigate_before" at bounding box center [616, 534] width 24 height 24
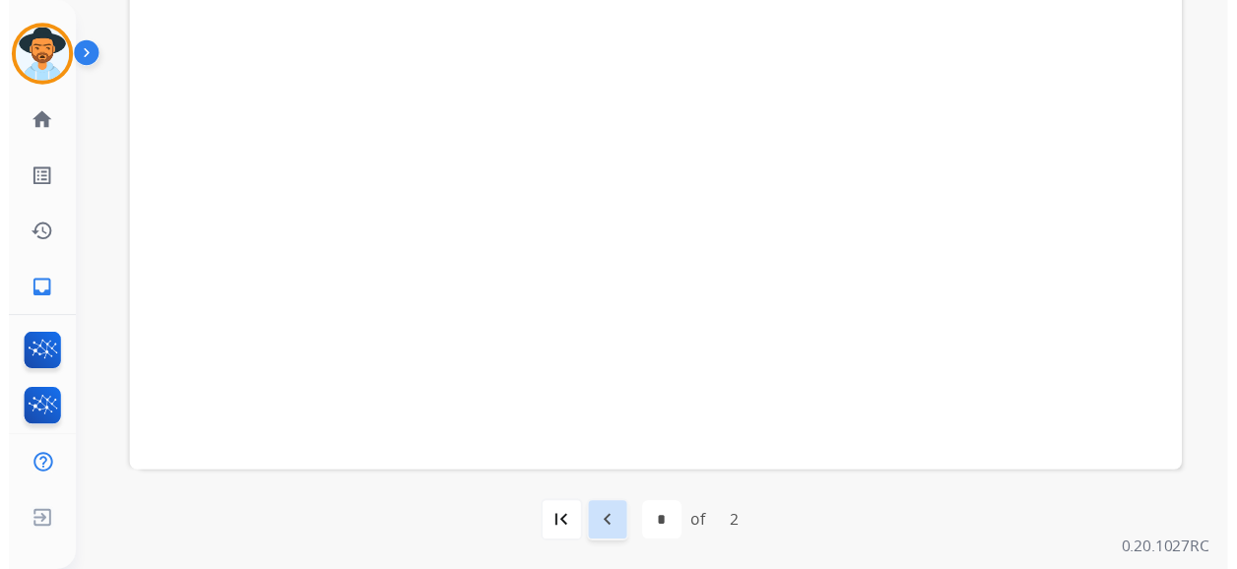
scroll to position [0, 0]
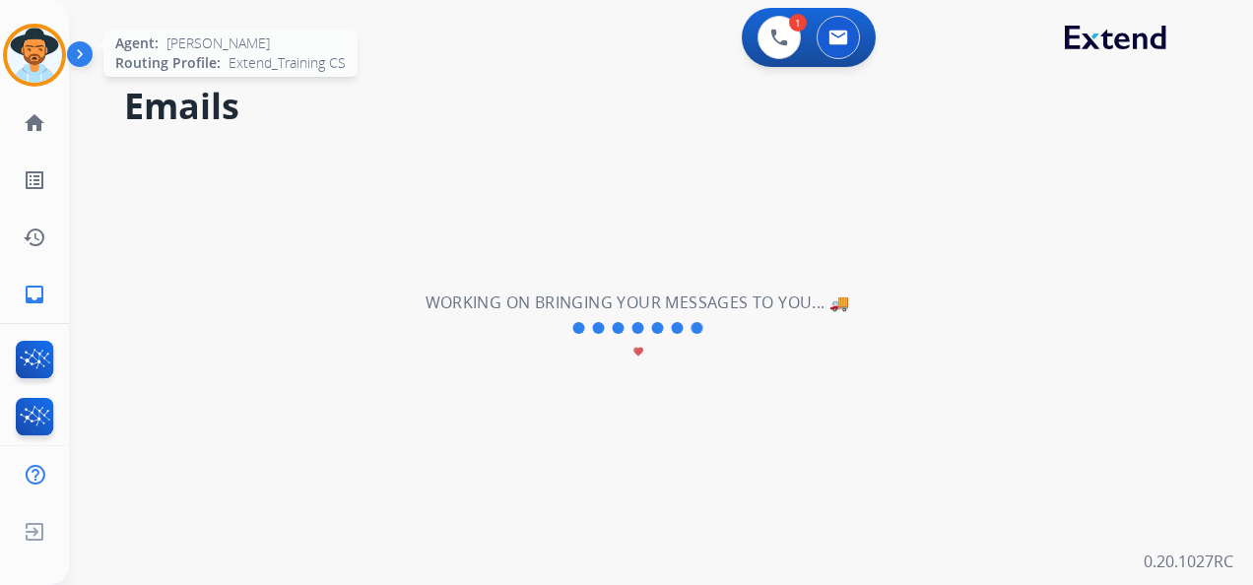
click at [45, 46] on img at bounding box center [34, 55] width 55 height 55
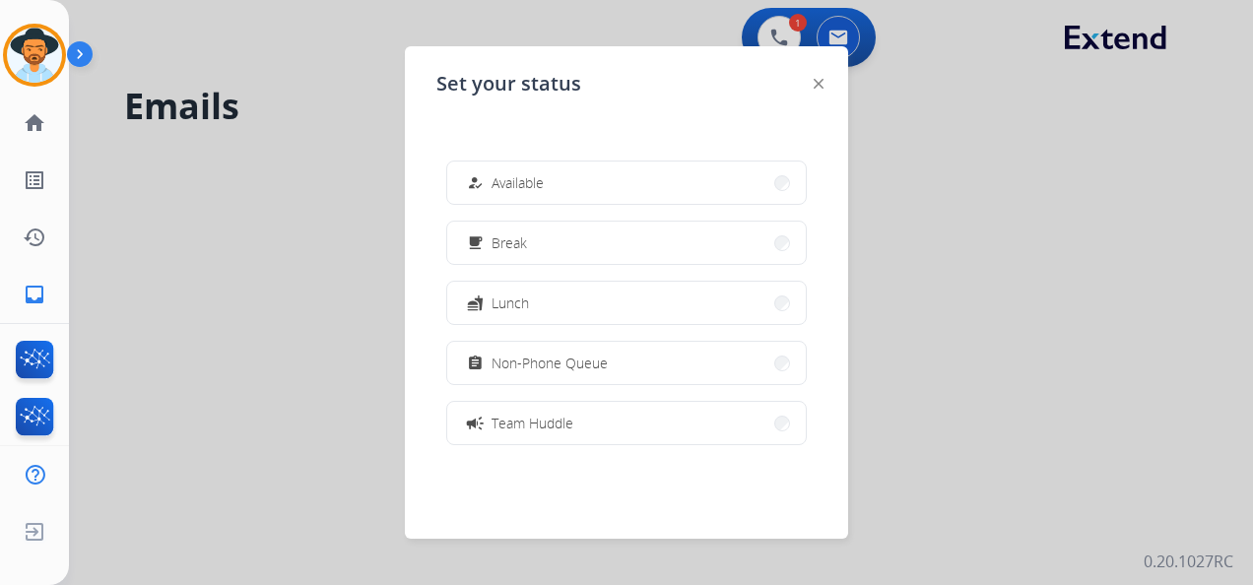
click at [819, 83] on img at bounding box center [818, 84] width 10 height 10
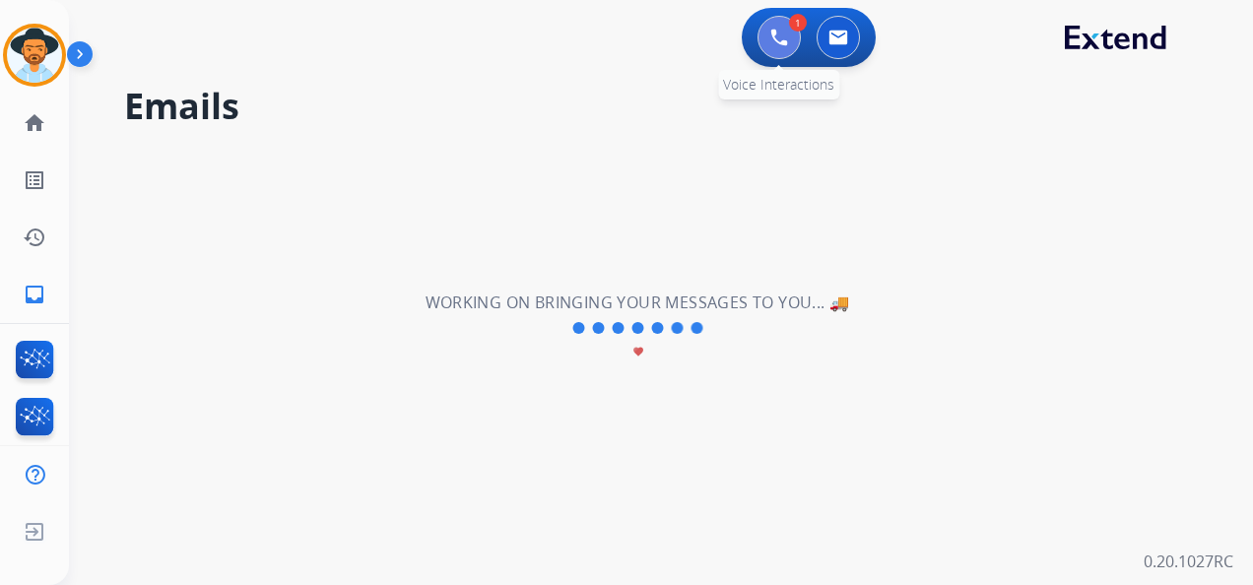
click at [774, 33] on img at bounding box center [779, 38] width 18 height 18
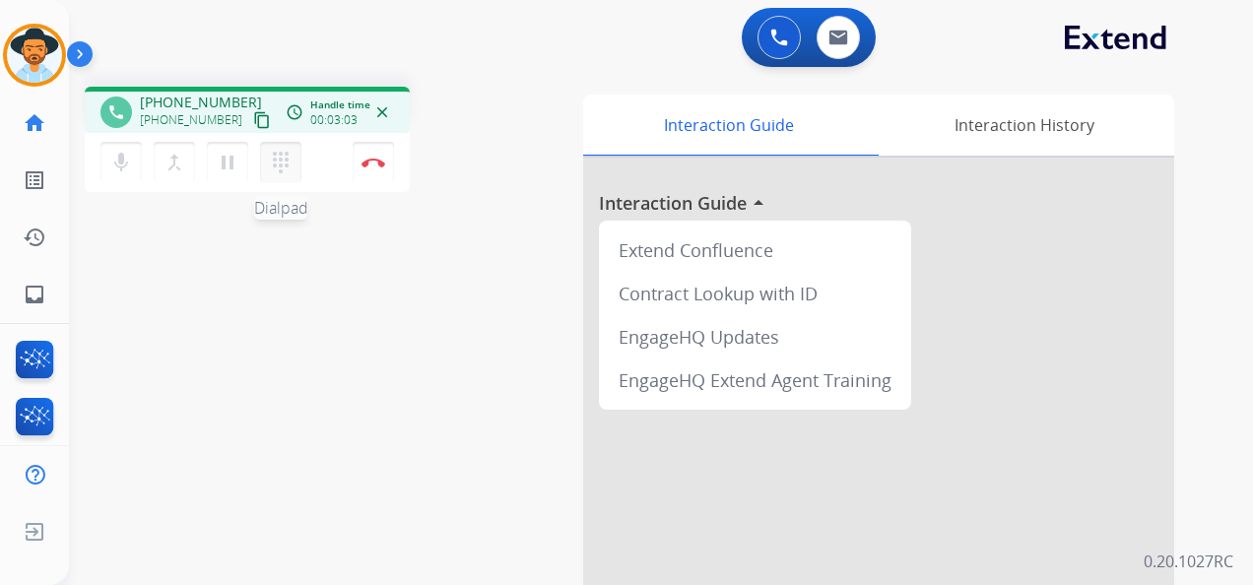
click at [277, 160] on mat-icon "dialpad" at bounding box center [281, 163] width 24 height 24
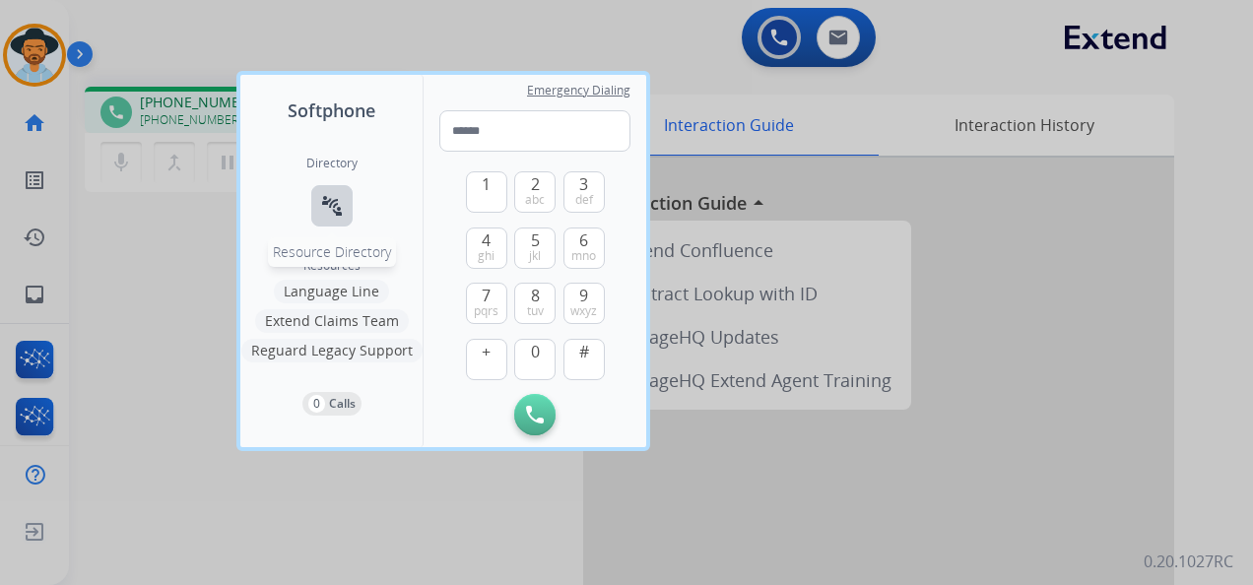
click at [337, 203] on mat-icon "connect_without_contact" at bounding box center [332, 206] width 24 height 24
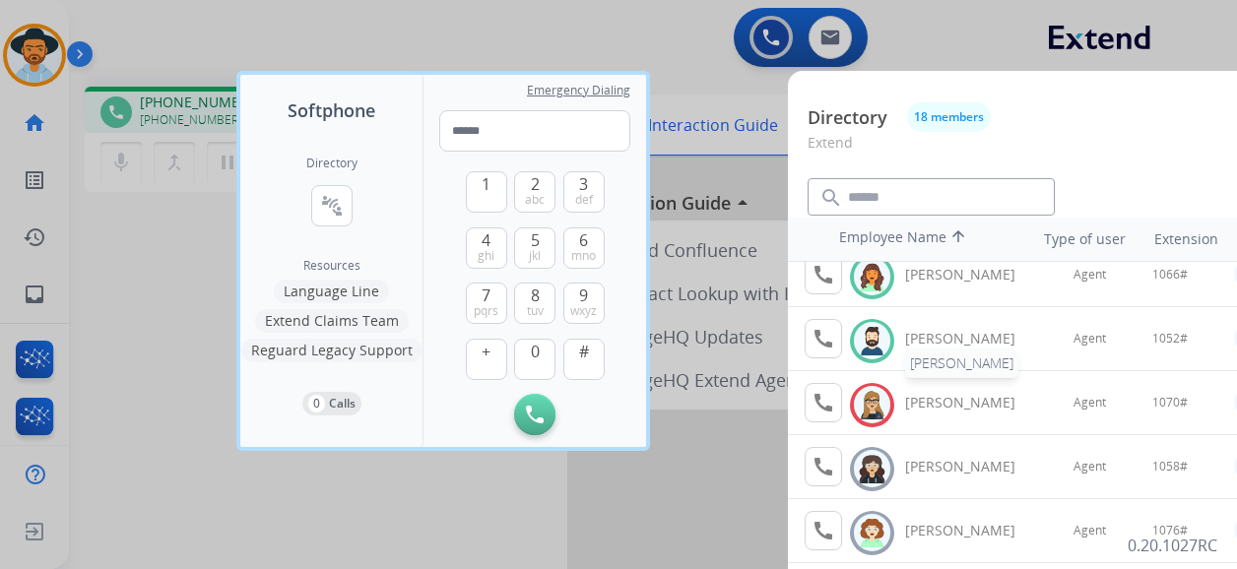
scroll to position [295, 0]
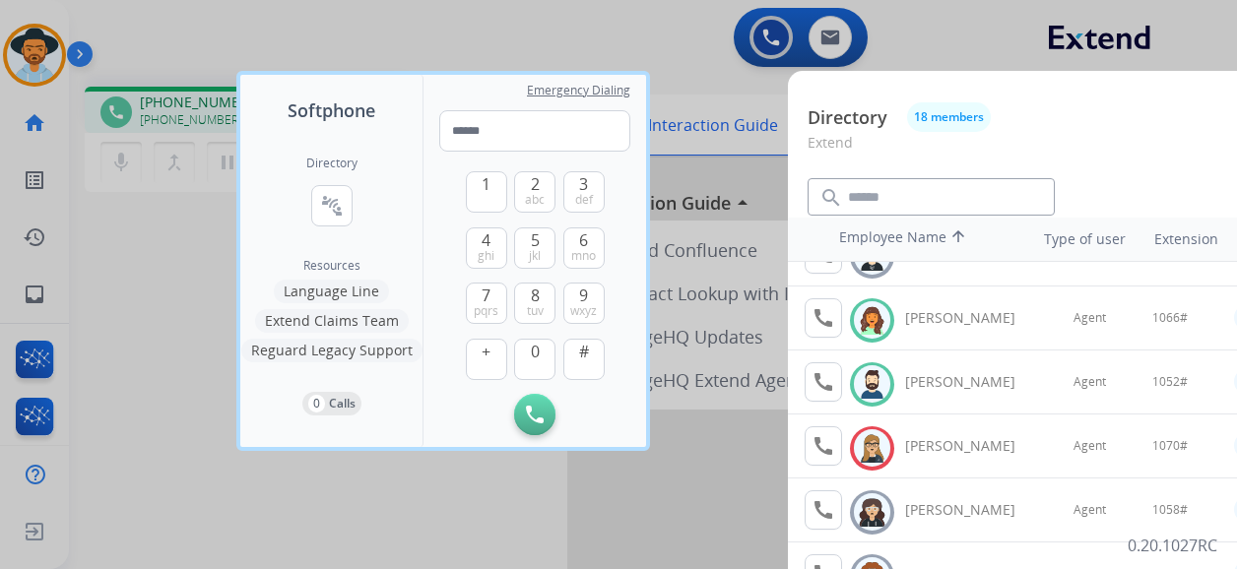
click at [540, 32] on div at bounding box center [618, 284] width 1237 height 569
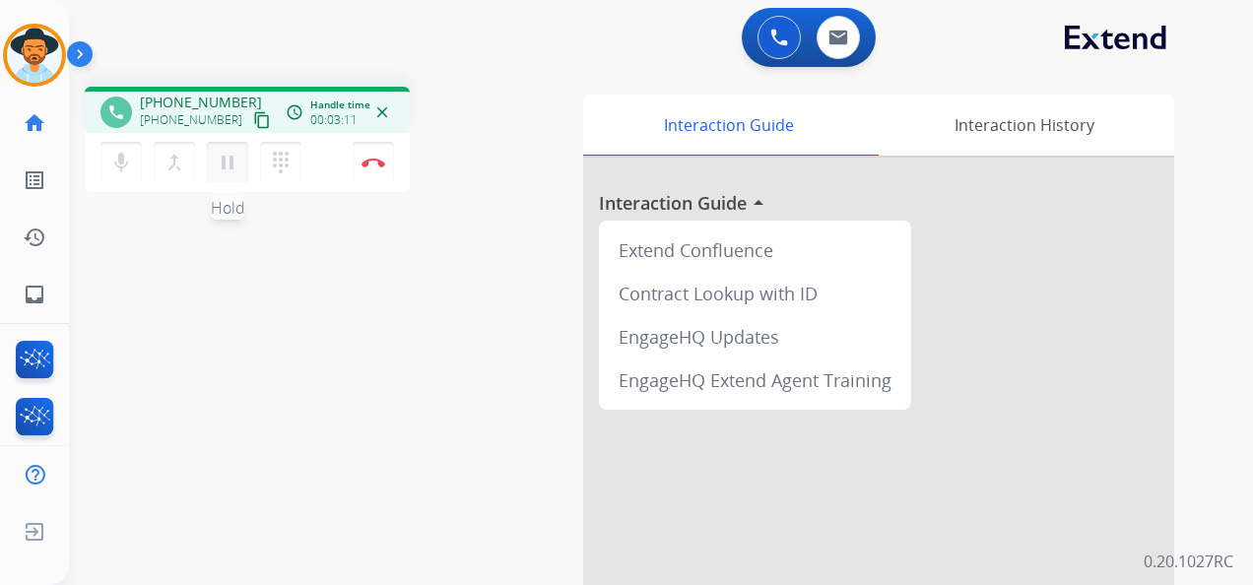
click at [232, 163] on mat-icon "pause" at bounding box center [228, 163] width 24 height 24
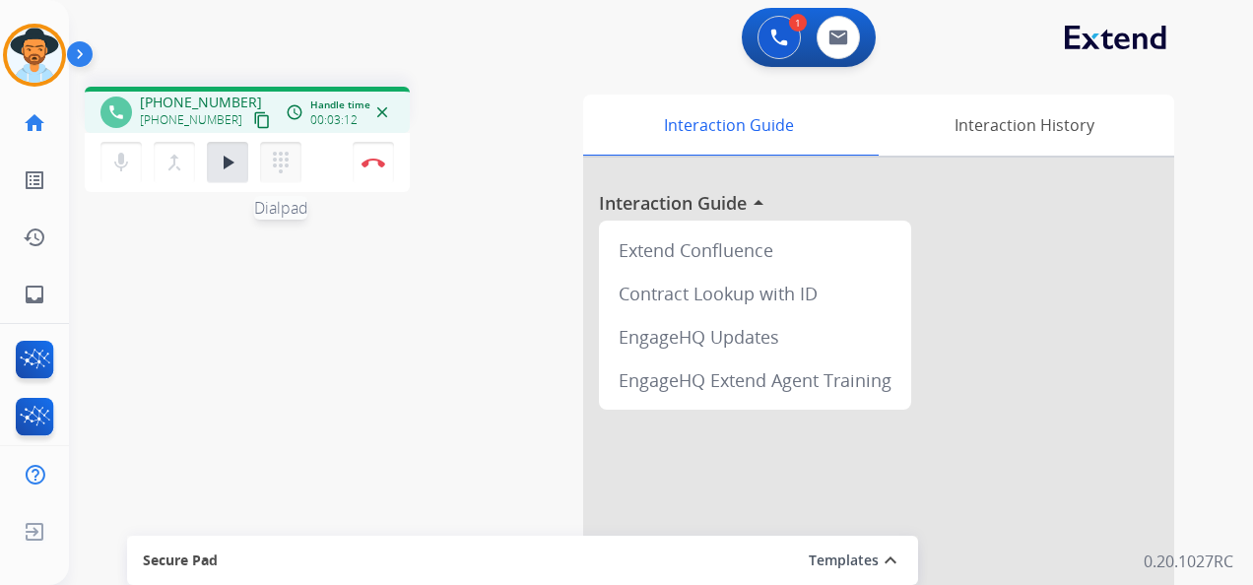
click at [276, 160] on mat-icon "dialpad" at bounding box center [281, 163] width 24 height 24
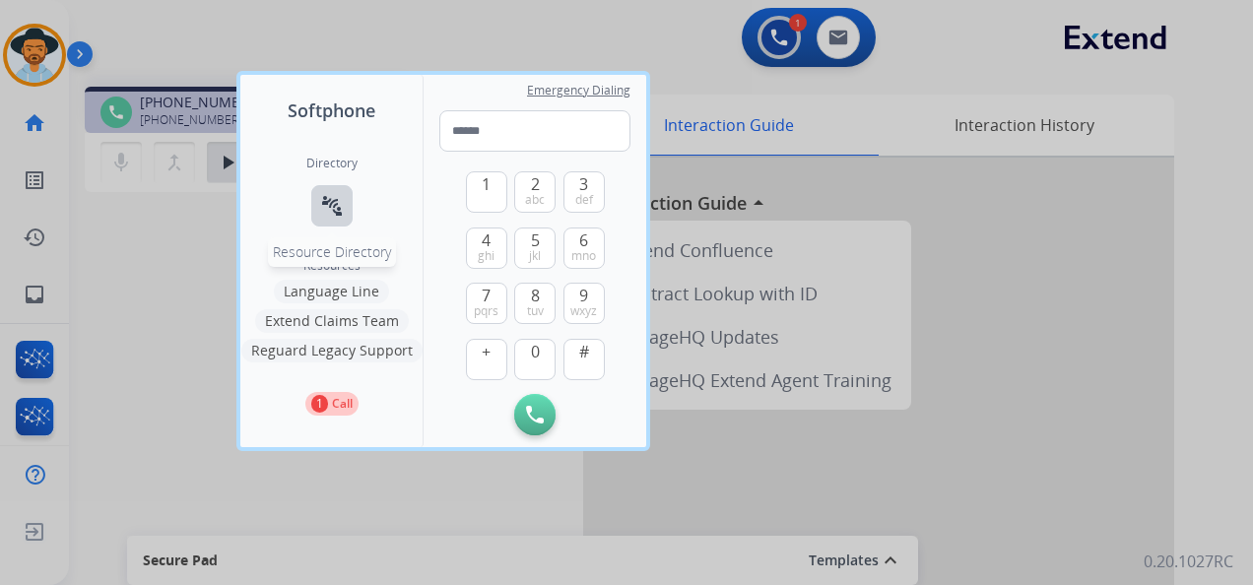
drag, startPoint x: 337, startPoint y: 198, endPoint x: 364, endPoint y: 205, distance: 28.4
click at [339, 199] on mat-icon "connect_without_contact" at bounding box center [332, 206] width 24 height 24
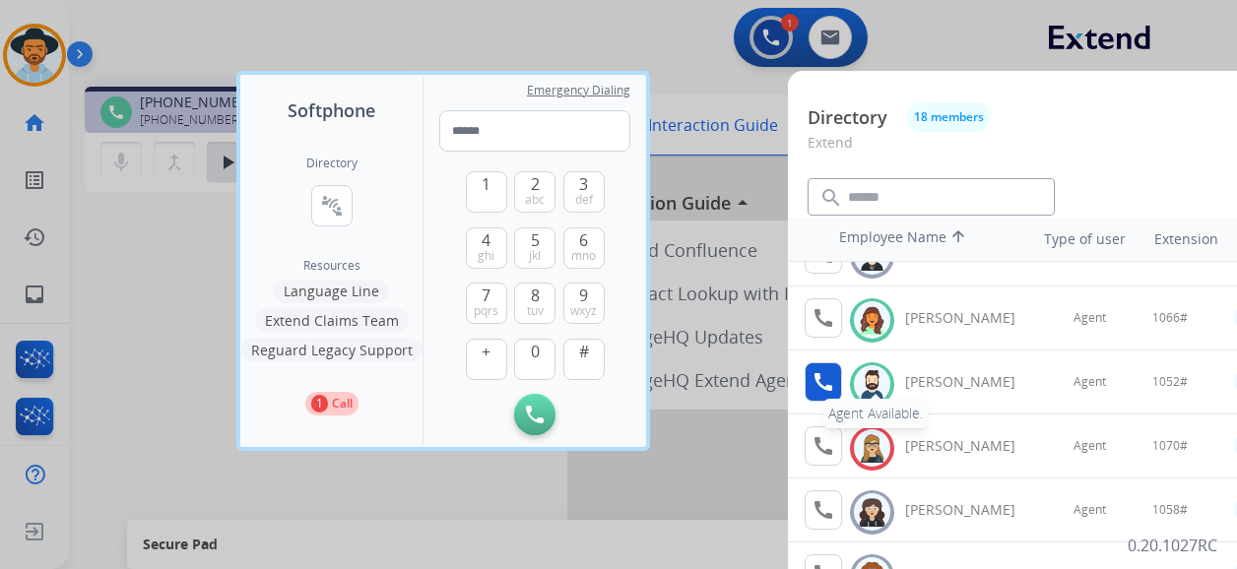
click at [825, 371] on mat-icon "call" at bounding box center [824, 382] width 24 height 24
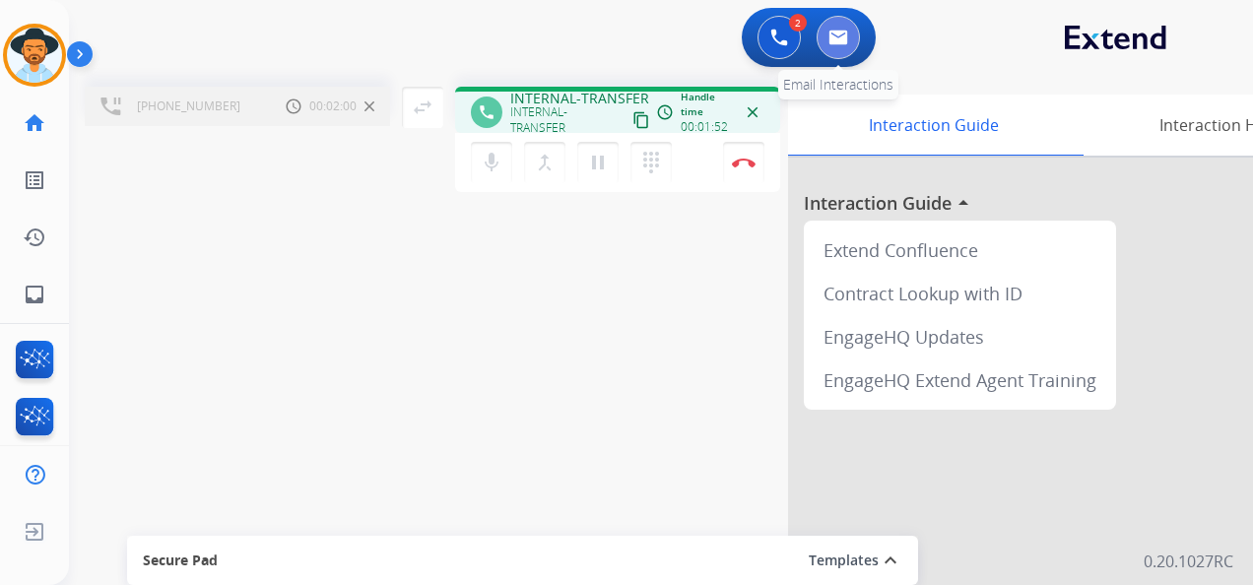
click at [840, 32] on img at bounding box center [838, 38] width 20 height 16
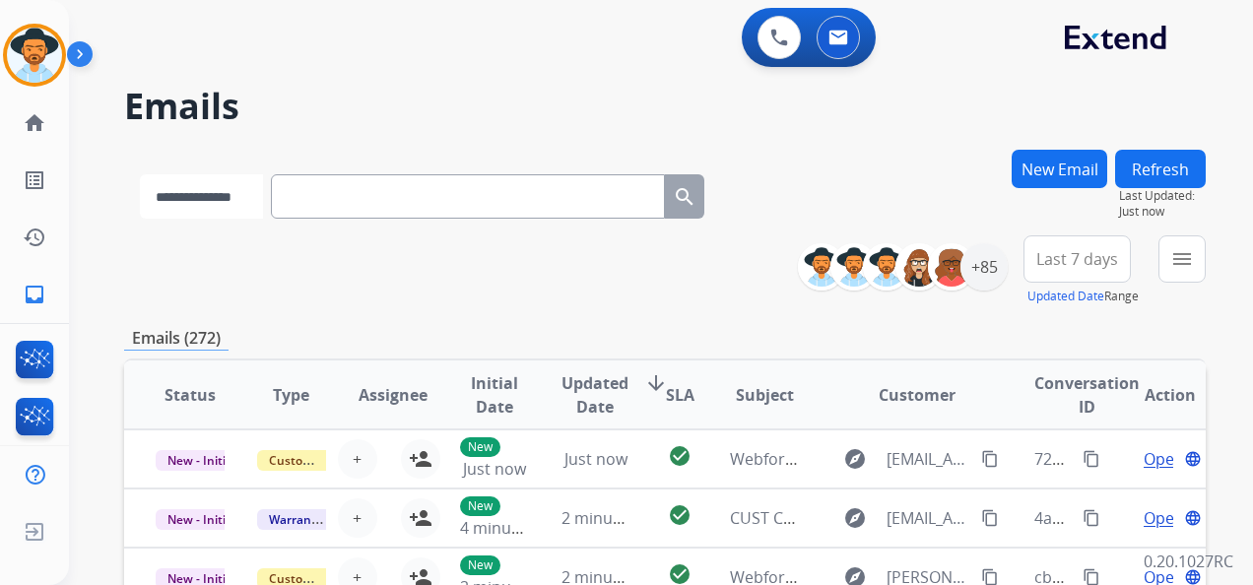
drag, startPoint x: 279, startPoint y: 190, endPoint x: 282, endPoint y: 201, distance: 11.2
click at [263, 190] on select "**********" at bounding box center [201, 196] width 123 height 44
select select "**********"
click at [140, 174] on select "**********" at bounding box center [201, 196] width 123 height 44
click at [370, 194] on input "text" at bounding box center [470, 196] width 394 height 44
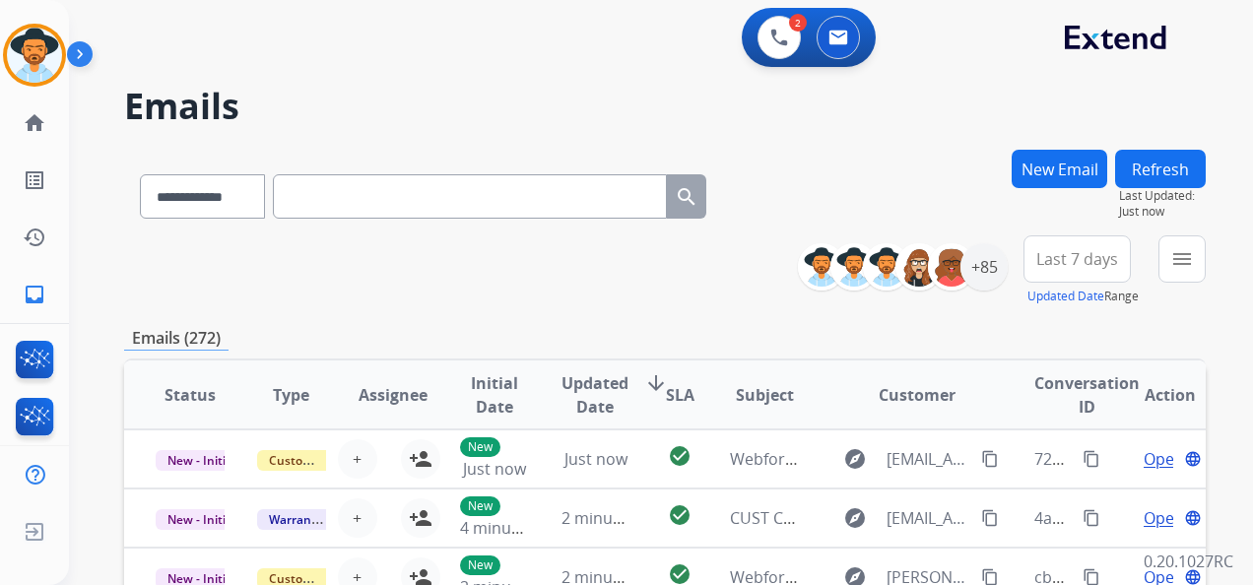
paste input "**********"
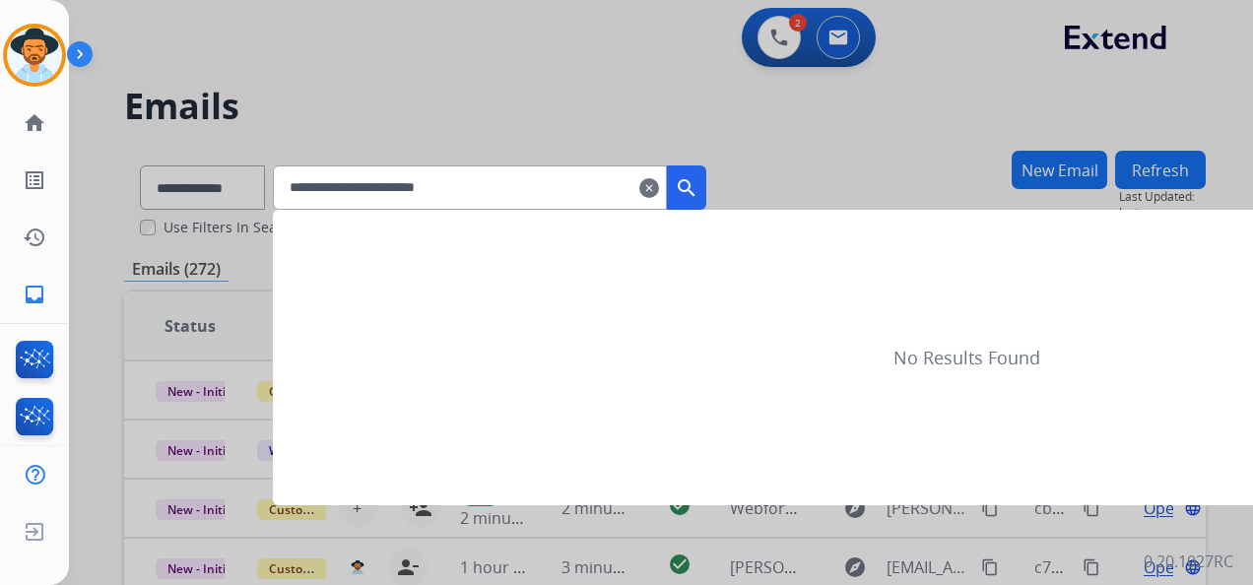
type input "**********"
click at [698, 193] on mat-icon "search" at bounding box center [687, 188] width 24 height 24
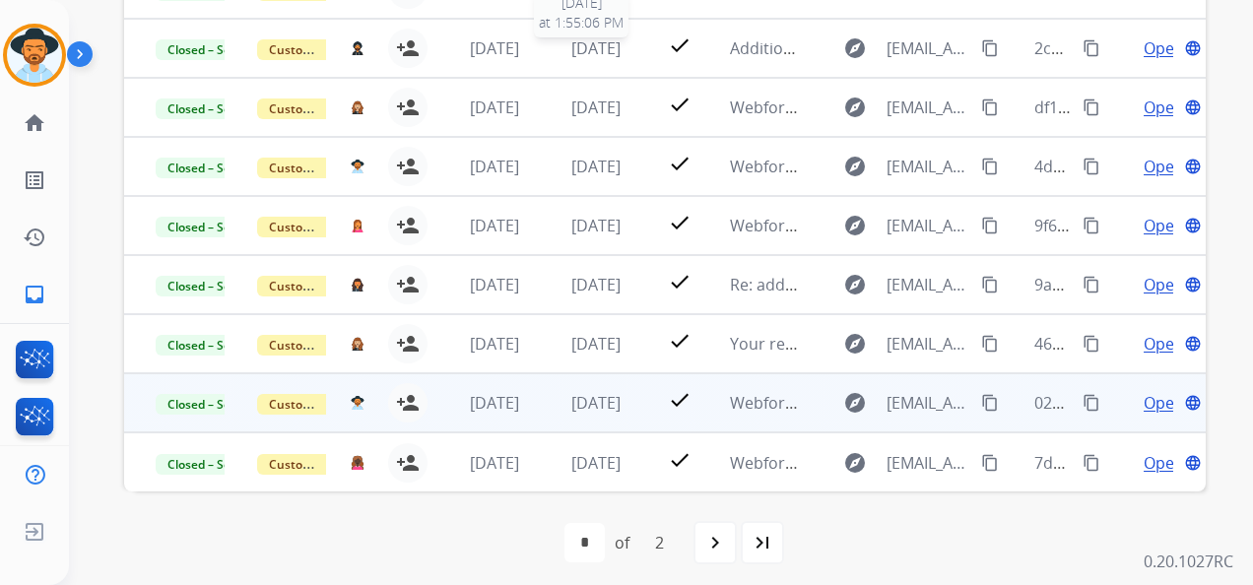
scroll to position [467, 0]
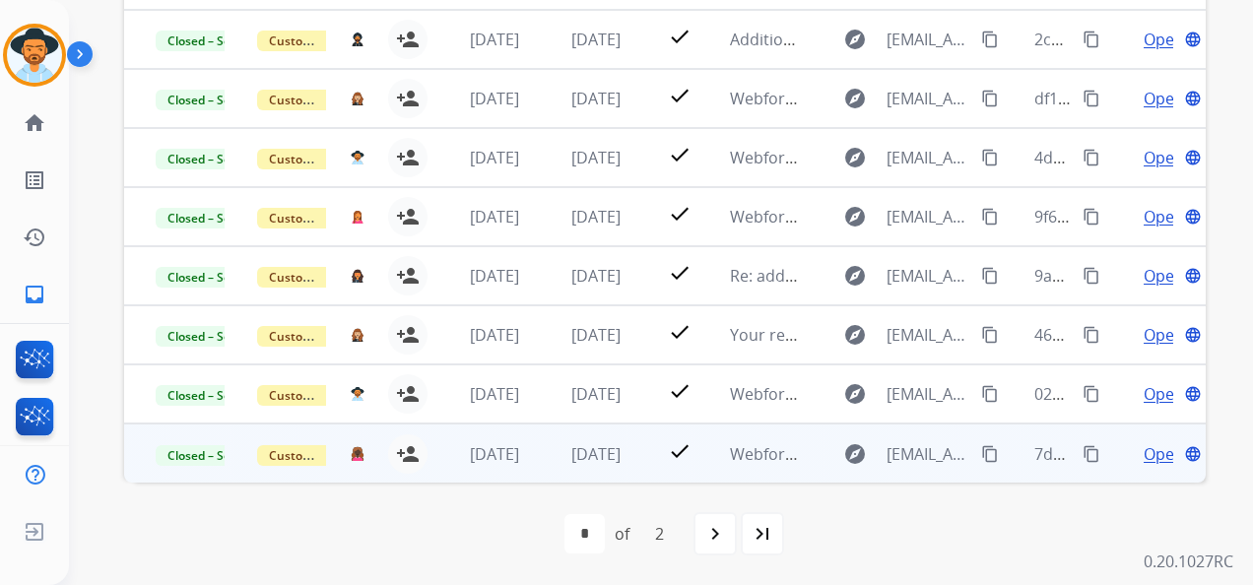
click at [1148, 457] on span "Open" at bounding box center [1163, 454] width 40 height 24
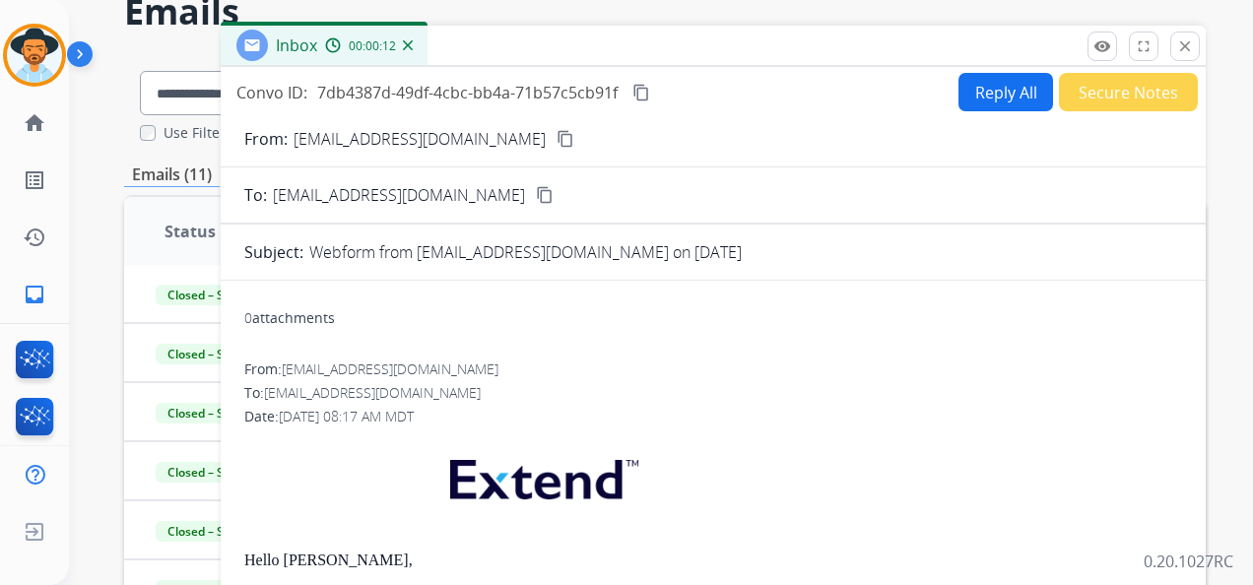
scroll to position [73, 0]
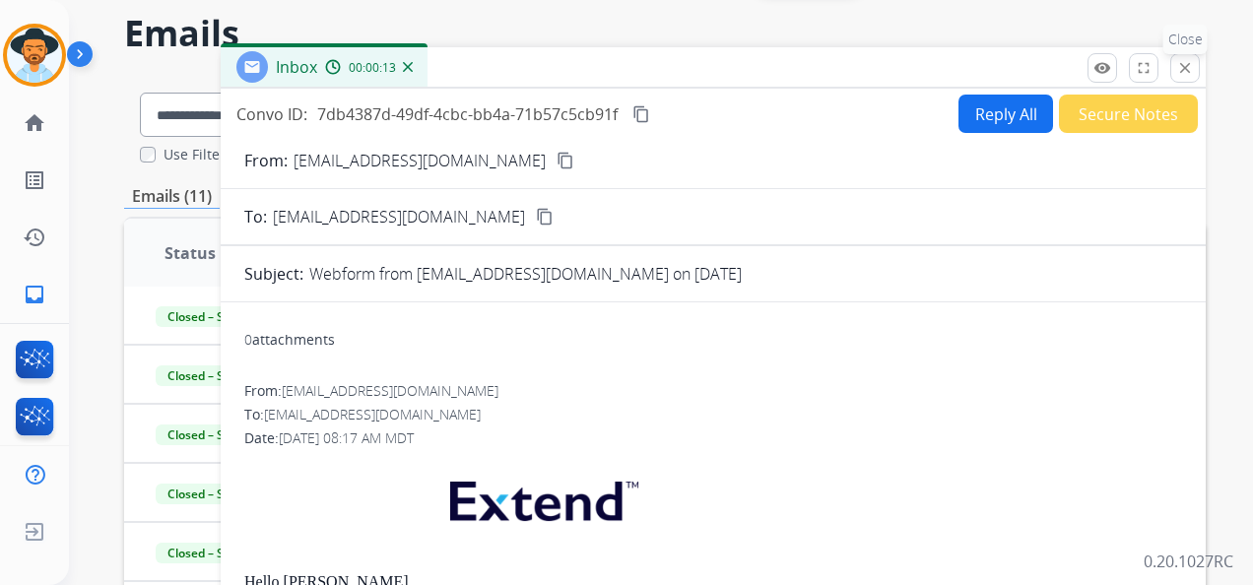
click at [1186, 67] on mat-icon "close" at bounding box center [1185, 68] width 18 height 18
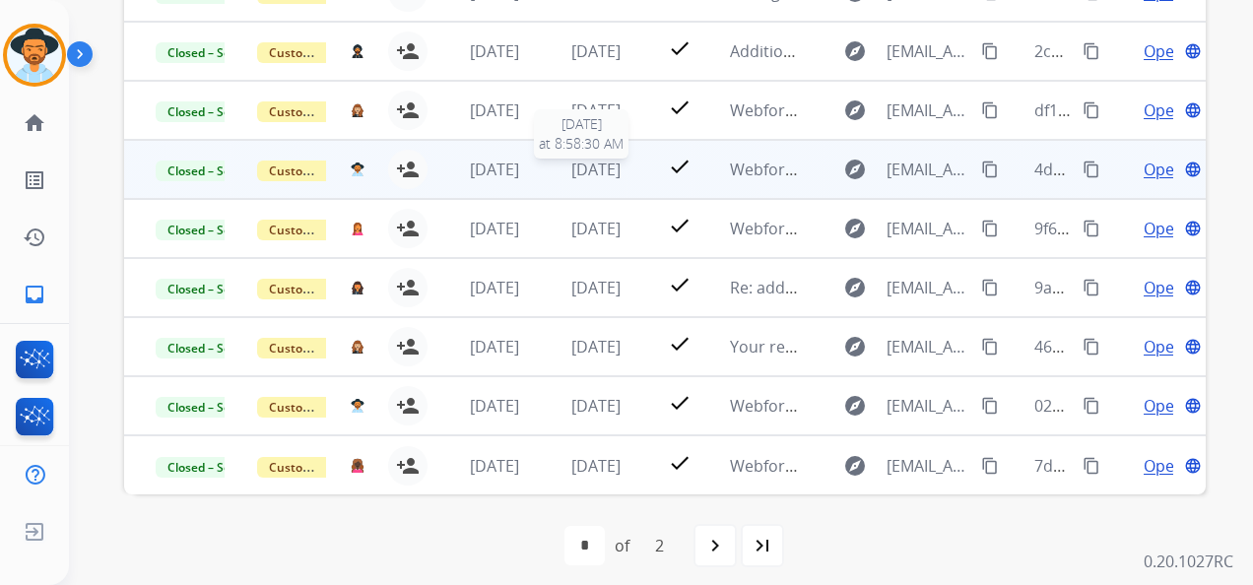
scroll to position [467, 0]
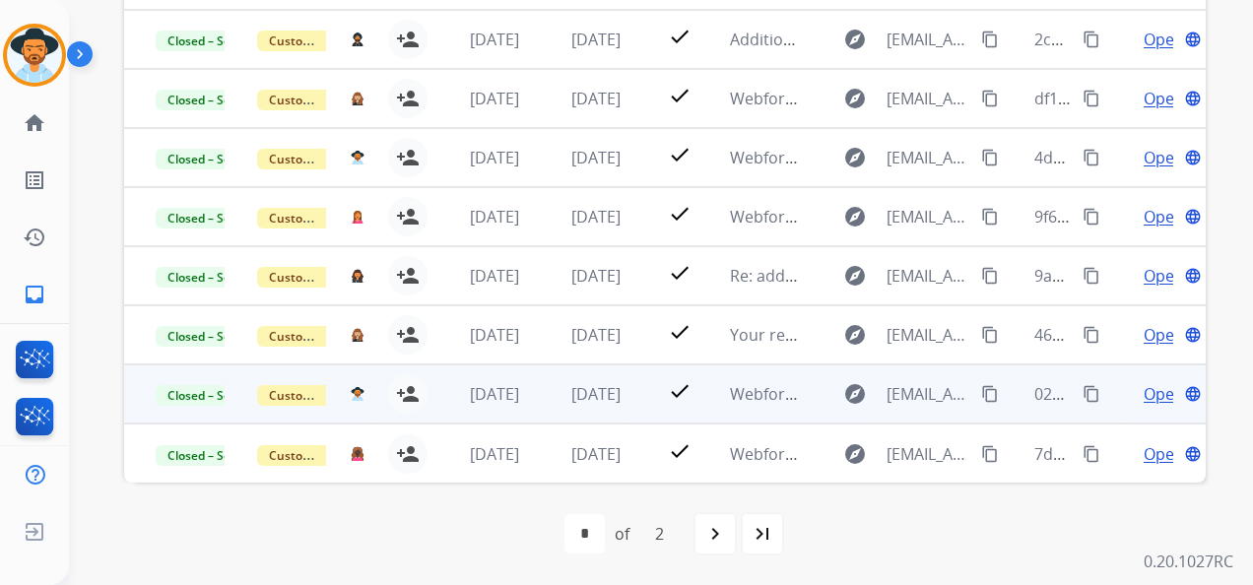
click at [1143, 395] on span "Open" at bounding box center [1163, 394] width 40 height 24
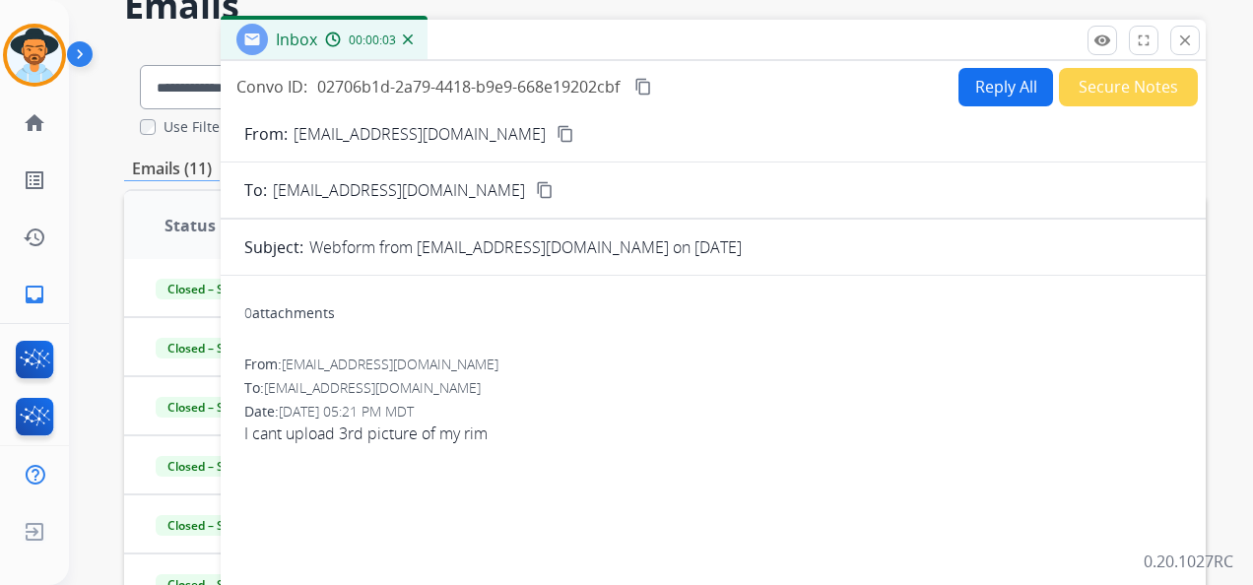
scroll to position [73, 0]
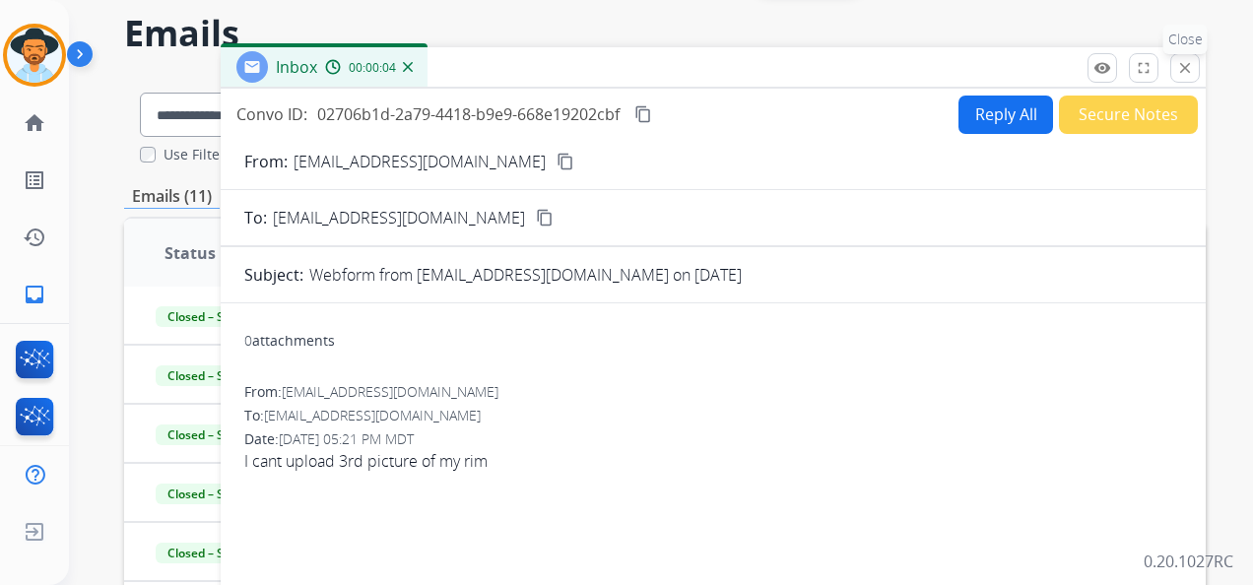
click at [1183, 58] on button "close Close" at bounding box center [1185, 68] width 30 height 30
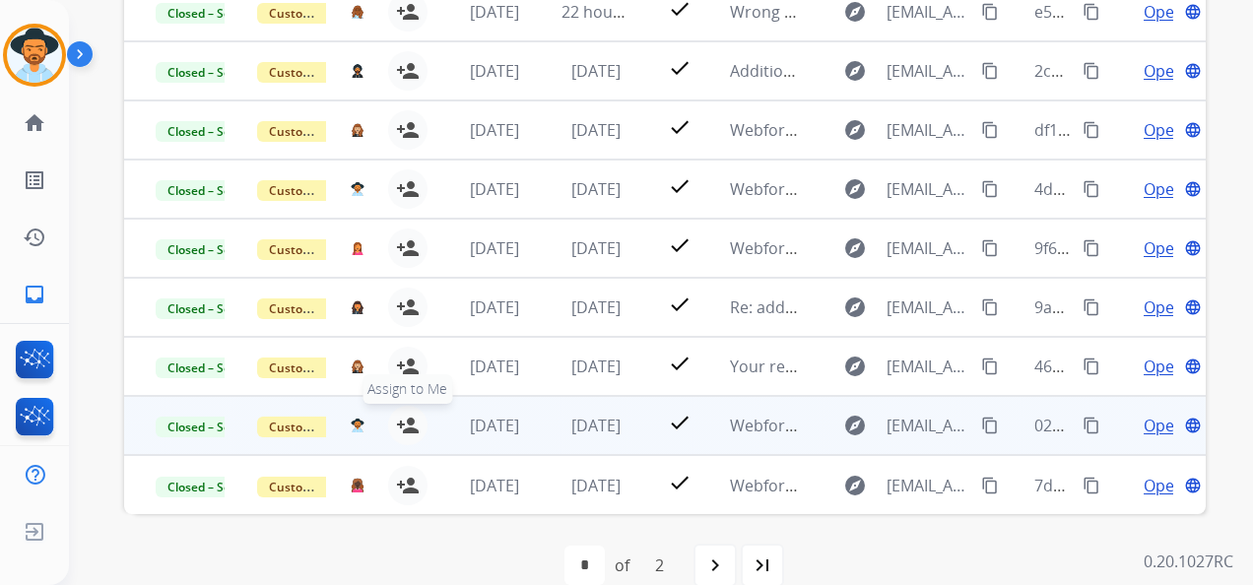
scroll to position [467, 0]
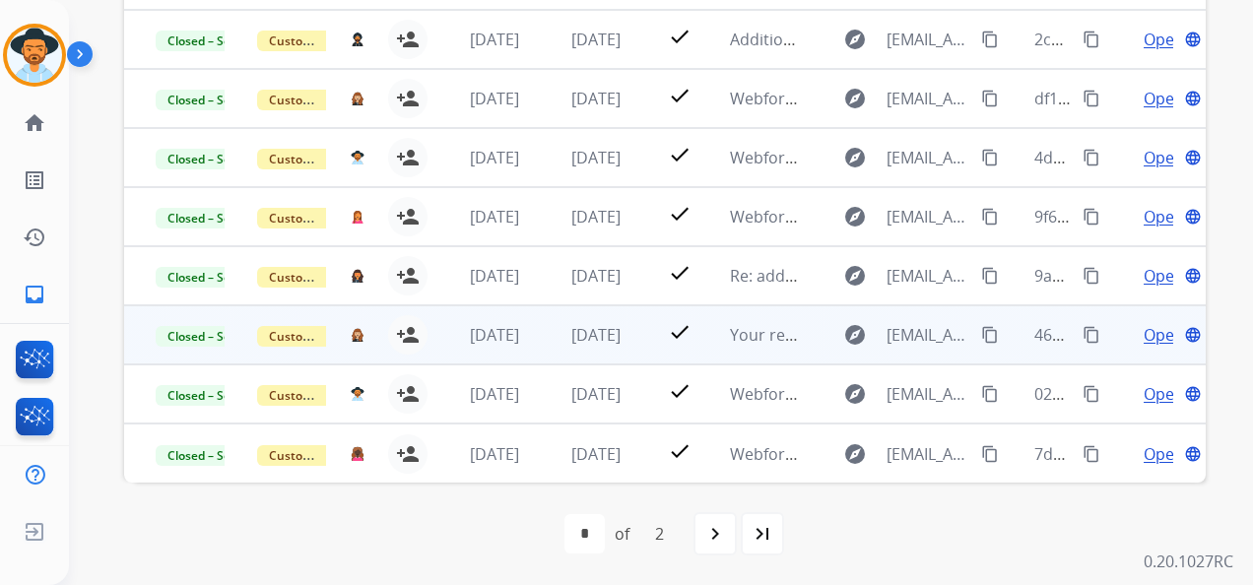
click at [1143, 330] on span "Open" at bounding box center [1163, 335] width 40 height 24
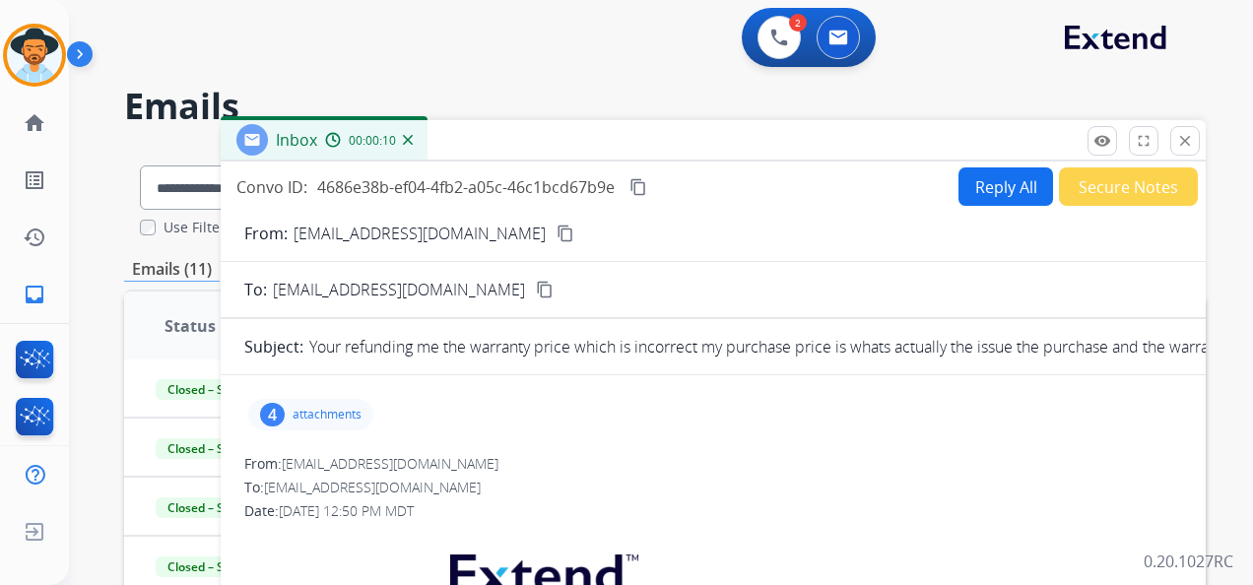
scroll to position [0, 0]
click at [1182, 130] on button "close Close" at bounding box center [1185, 141] width 30 height 30
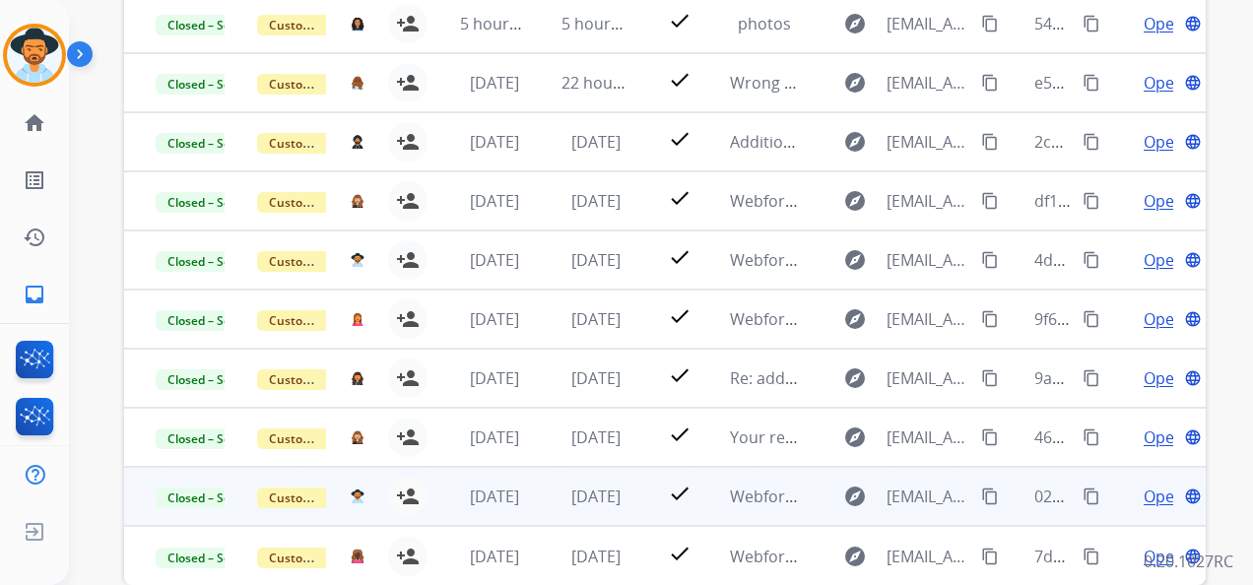
scroll to position [394, 0]
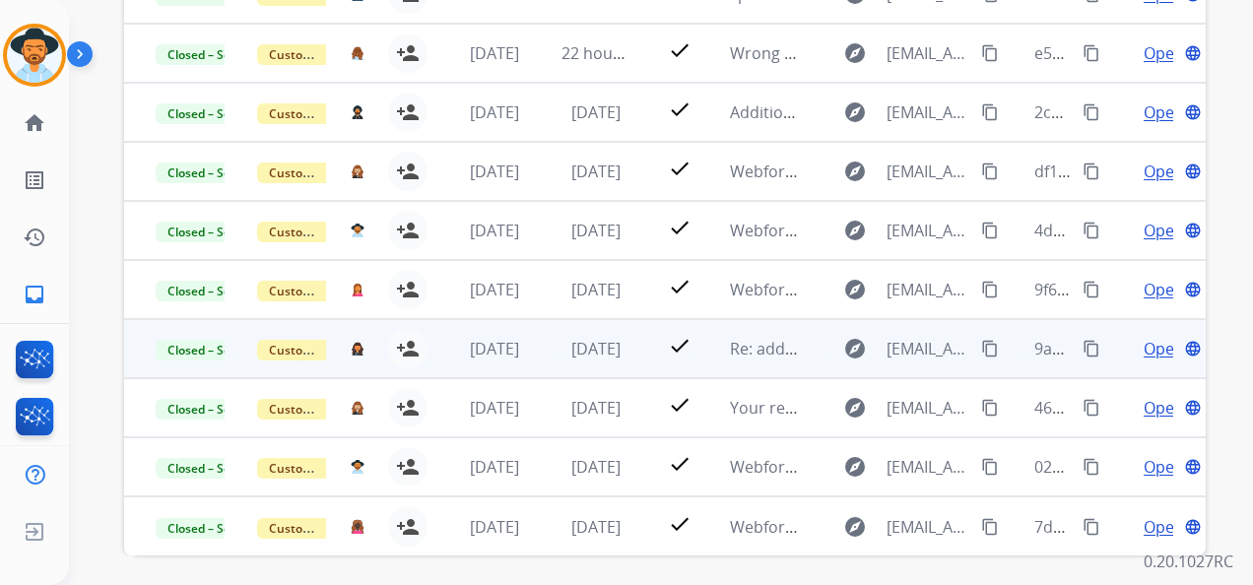
click at [1143, 349] on span "Open" at bounding box center [1163, 349] width 40 height 24
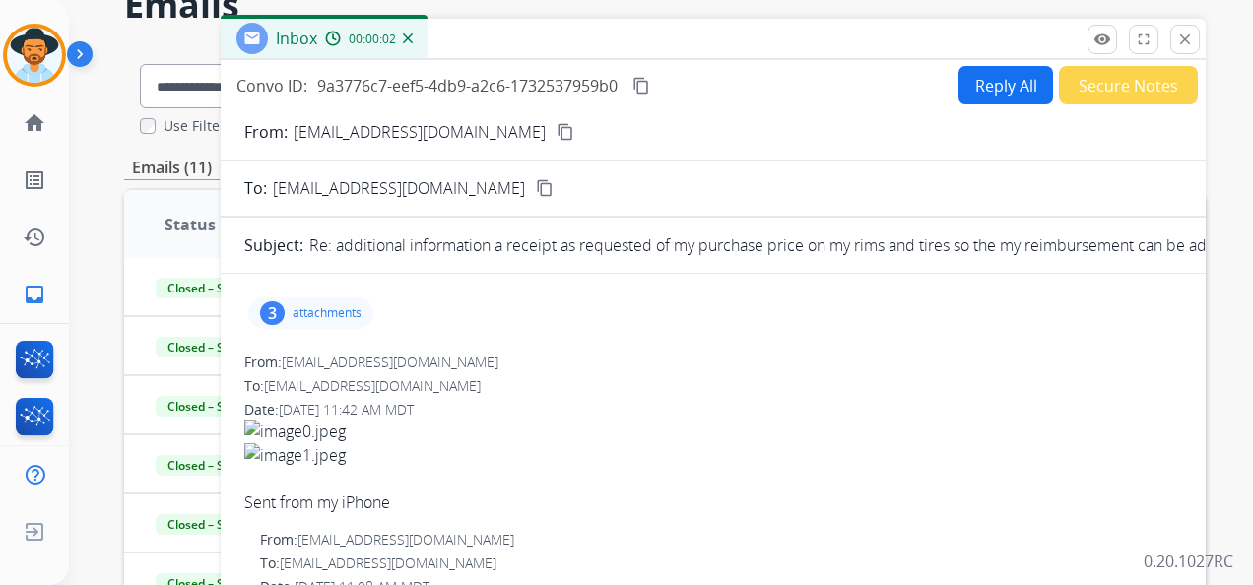
scroll to position [98, 0]
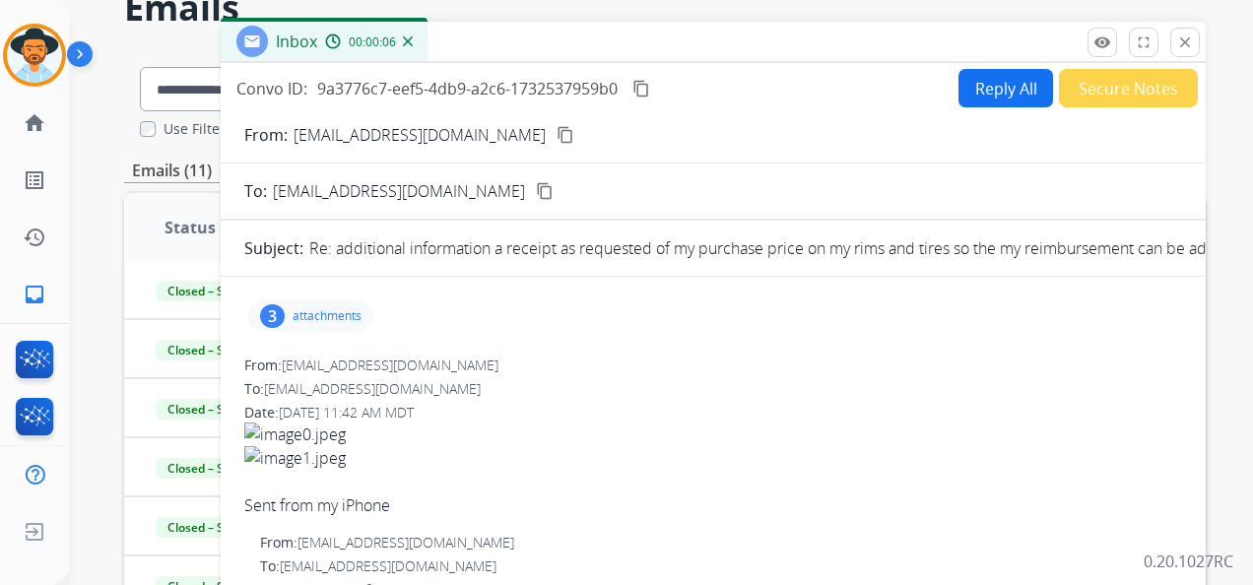
click at [315, 314] on p "attachments" at bounding box center [326, 316] width 69 height 16
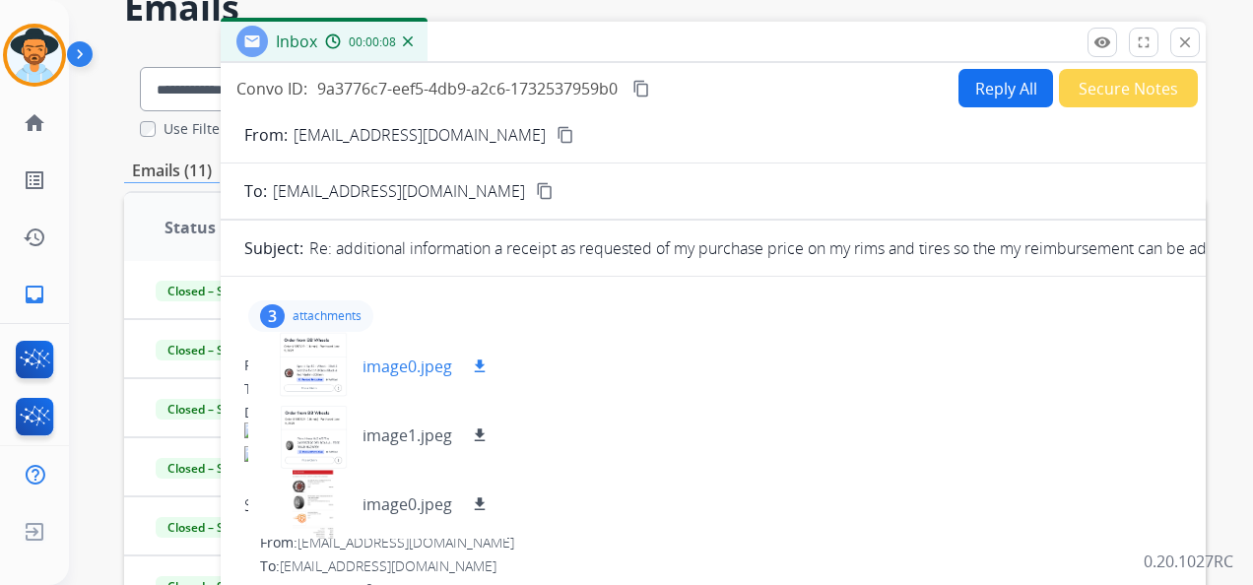
click at [319, 355] on div at bounding box center [313, 366] width 98 height 69
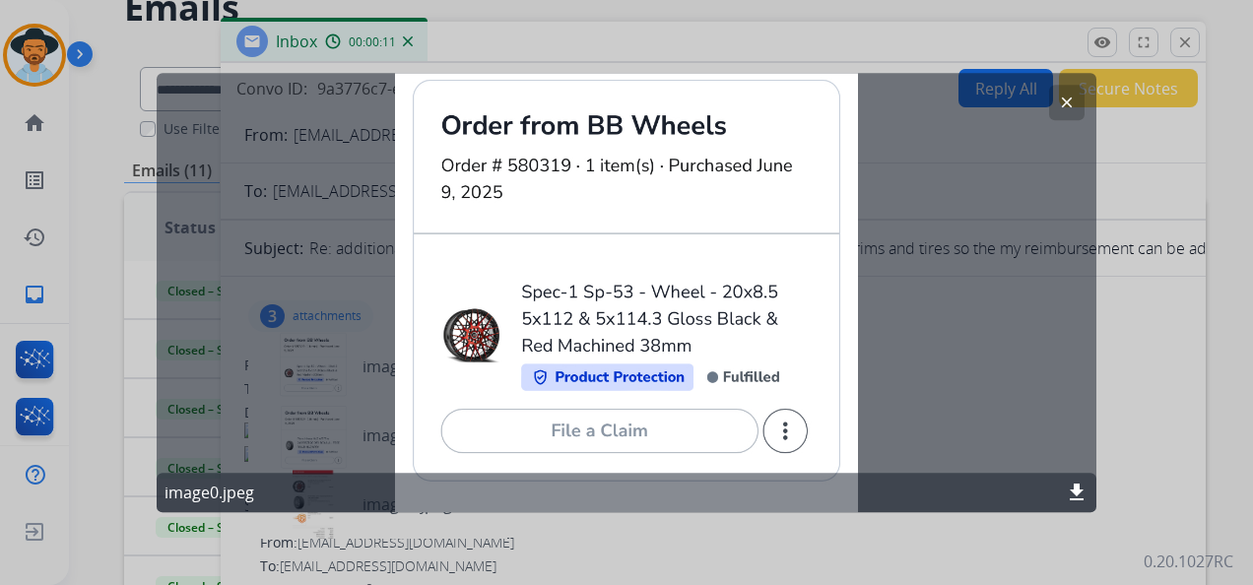
click at [1061, 100] on mat-icon "clear" at bounding box center [1067, 103] width 18 height 18
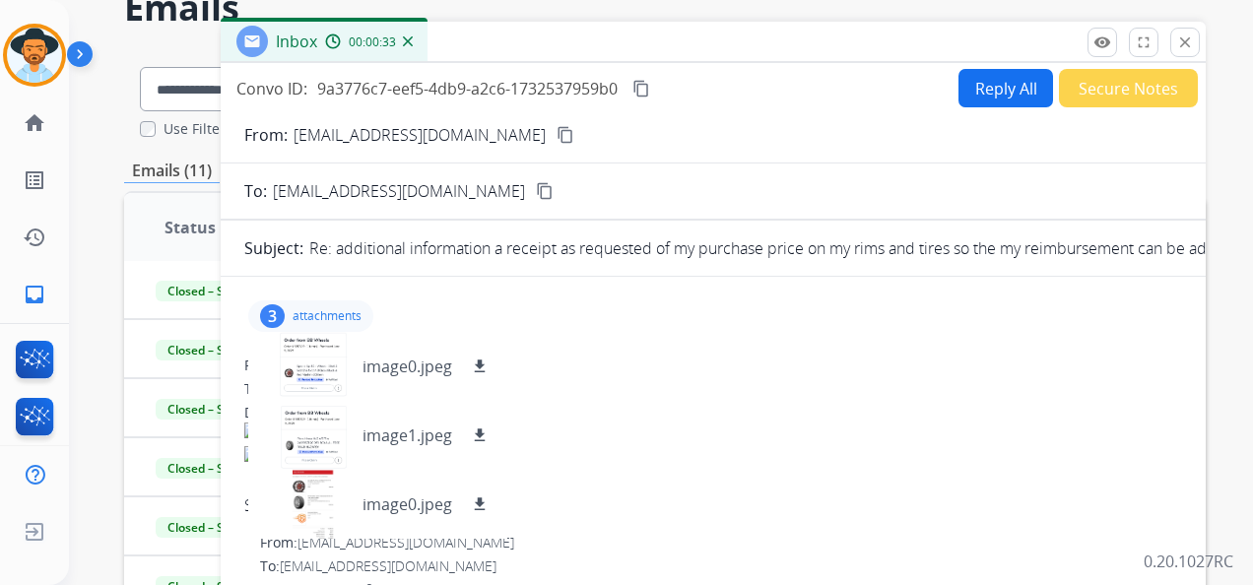
drag, startPoint x: 315, startPoint y: 85, endPoint x: 621, endPoint y: 93, distance: 306.4
click at [621, 93] on div "Convo ID: 9a3776c7-eef5-4db9-a2c6-1732537959b0 content_copy" at bounding box center [444, 89] width 417 height 24
copy span "9a3776c7-eef5-4db9-a2c6-1732537959b0"
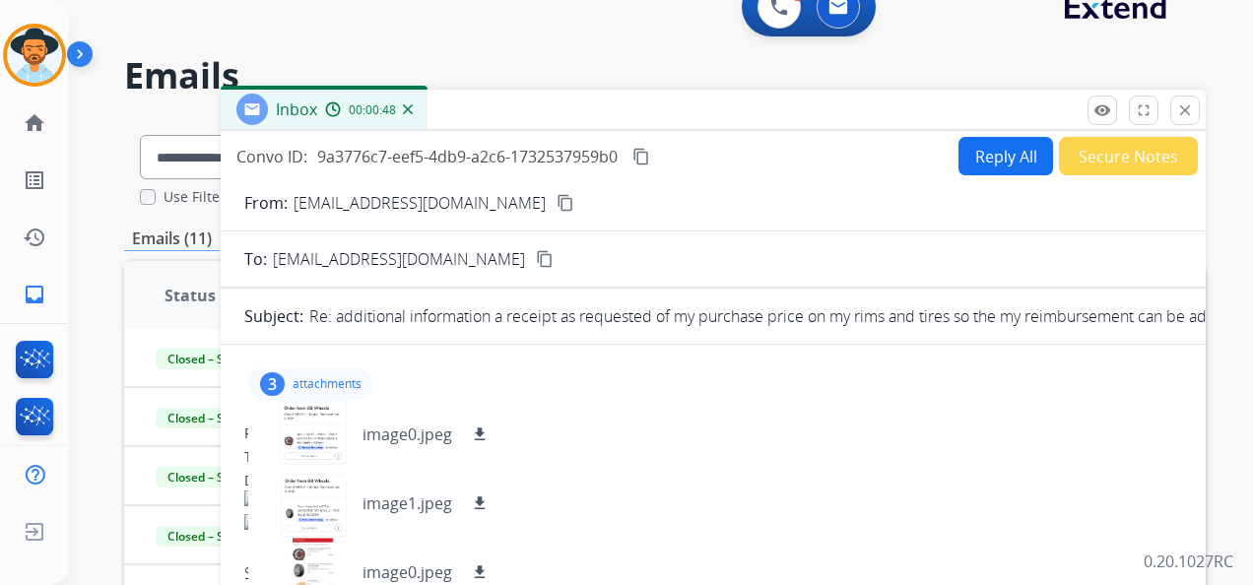
scroll to position [0, 0]
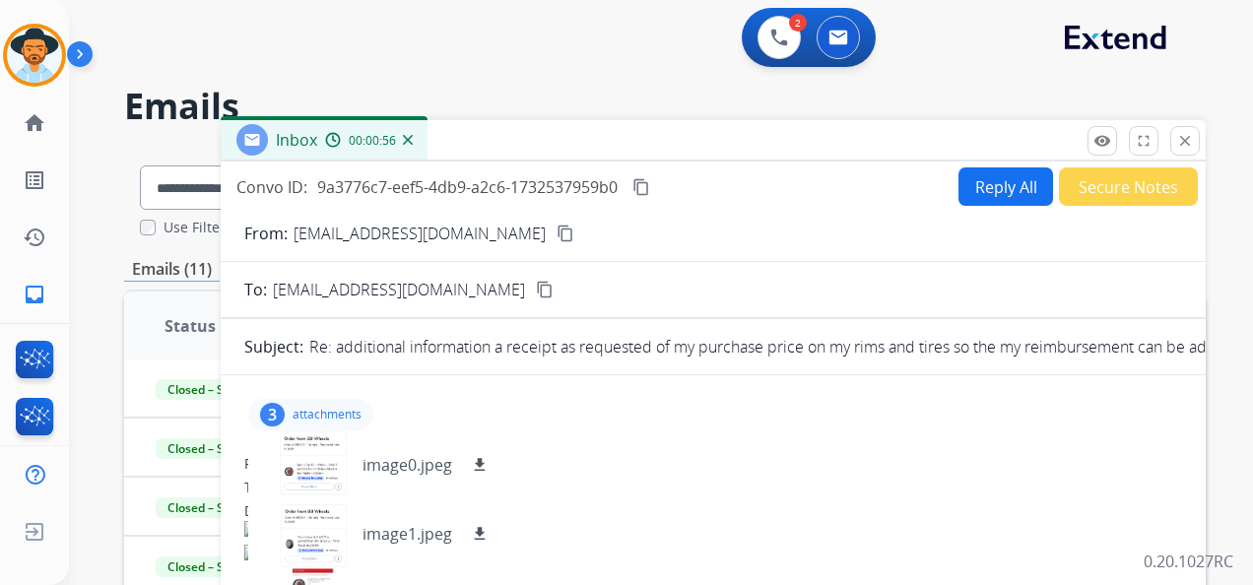
click at [519, 61] on div "2 Voice Interactions 0 Email Interactions" at bounding box center [649, 39] width 1113 height 63
drag, startPoint x: 1189, startPoint y: 136, endPoint x: 1106, endPoint y: 119, distance: 84.4
click at [1187, 134] on mat-icon "close" at bounding box center [1185, 141] width 18 height 18
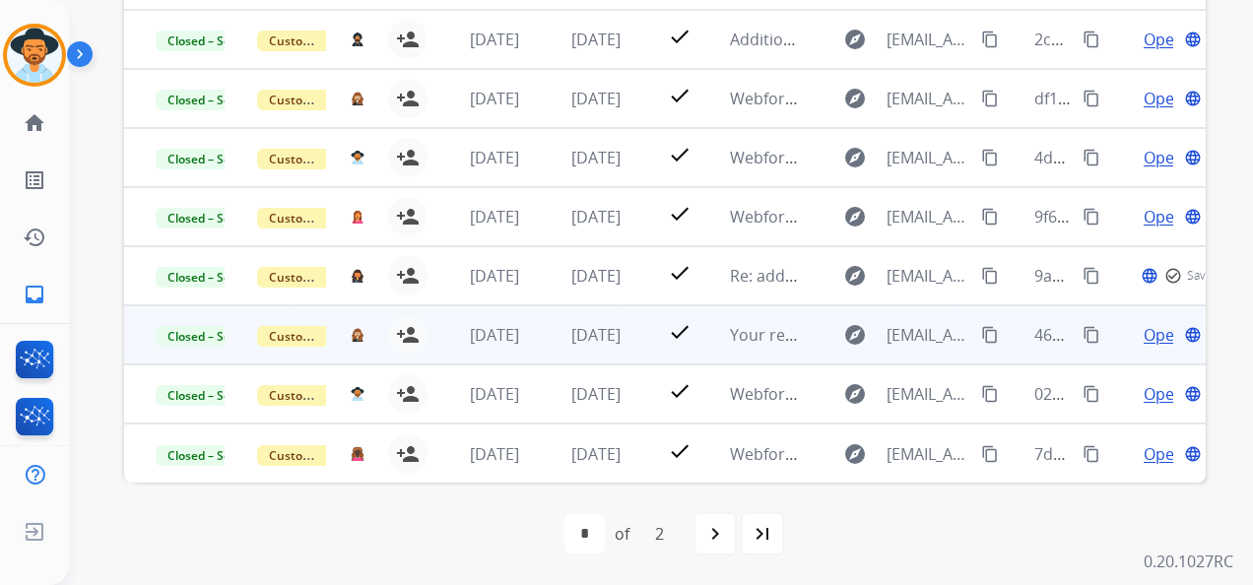
scroll to position [2, 0]
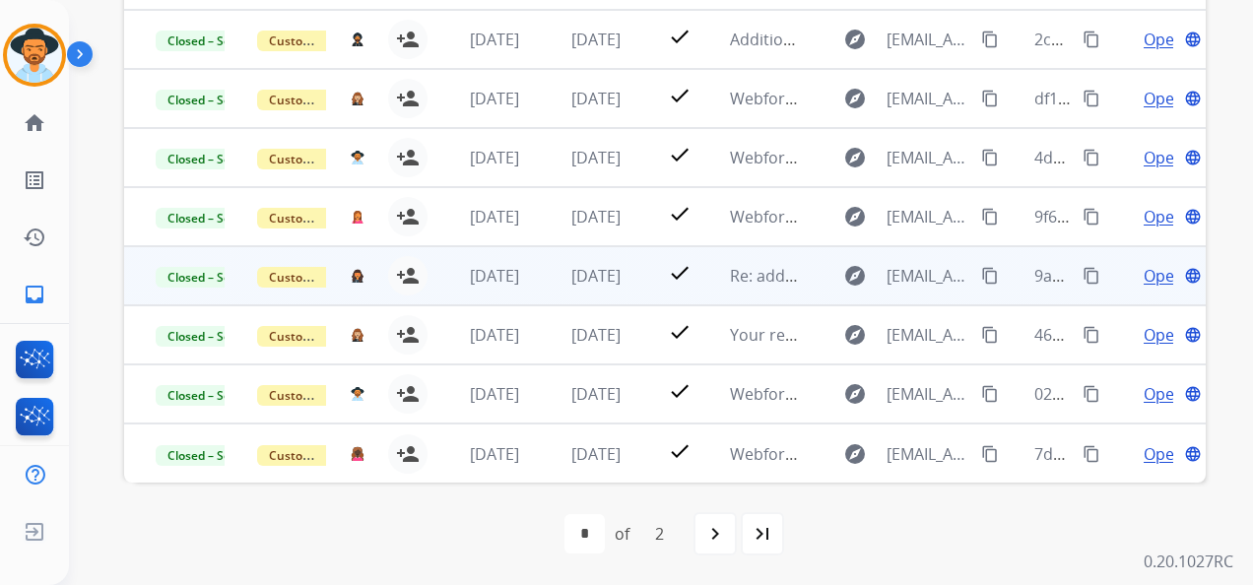
click at [1143, 273] on span "Open" at bounding box center [1163, 276] width 40 height 24
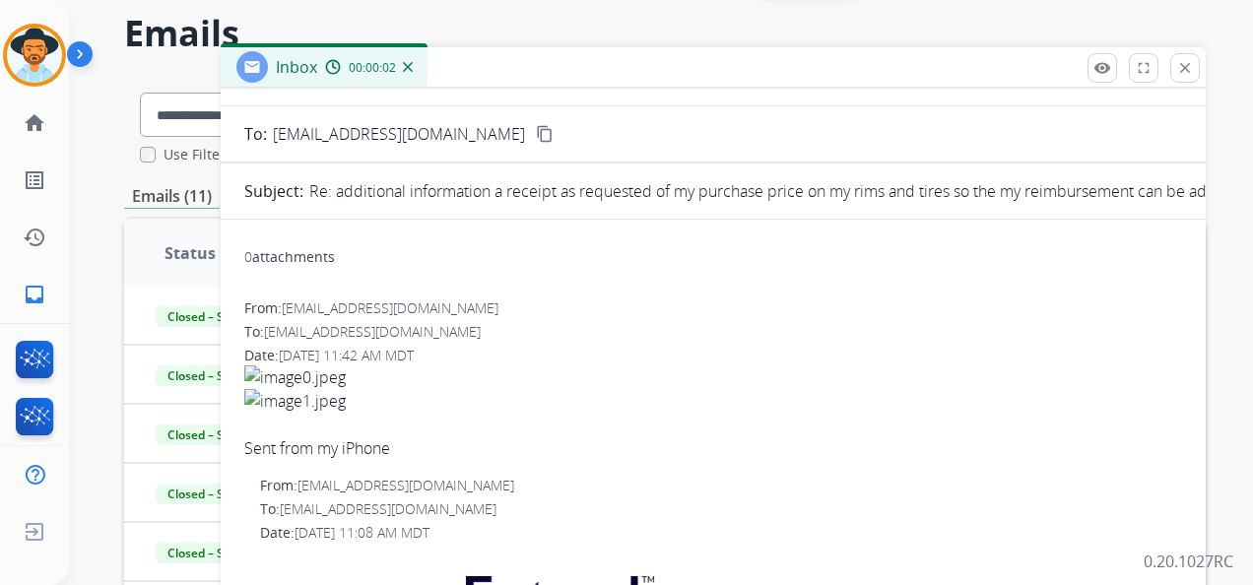
scroll to position [197, 0]
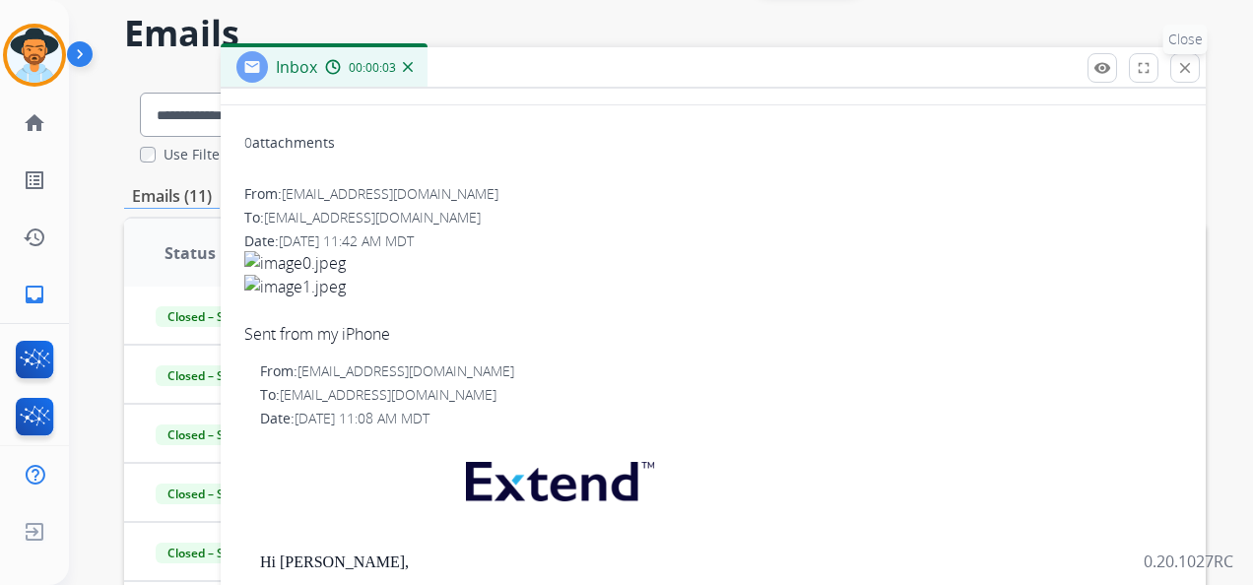
click at [1177, 61] on mat-icon "close" at bounding box center [1185, 68] width 18 height 18
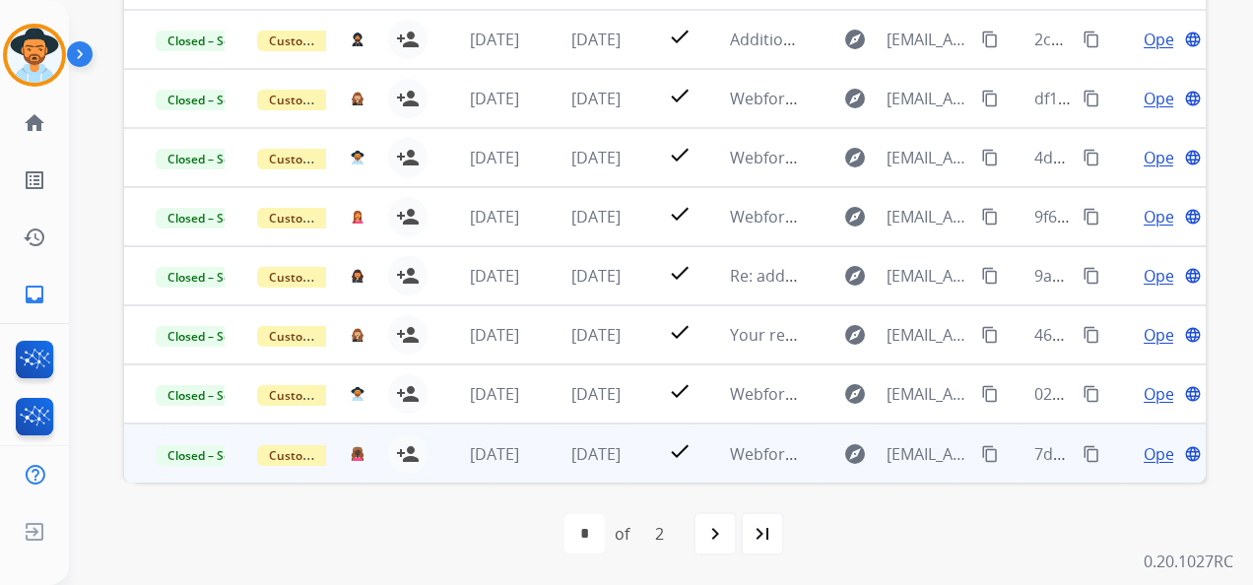
scroll to position [2, 0]
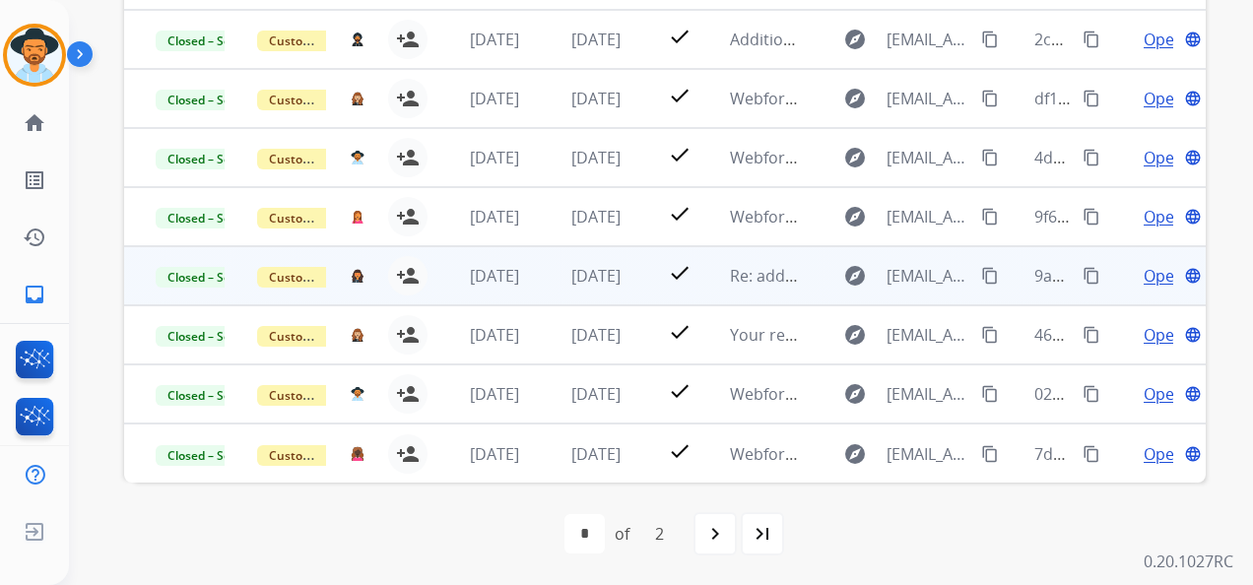
click at [1143, 269] on span "Open" at bounding box center [1163, 276] width 40 height 24
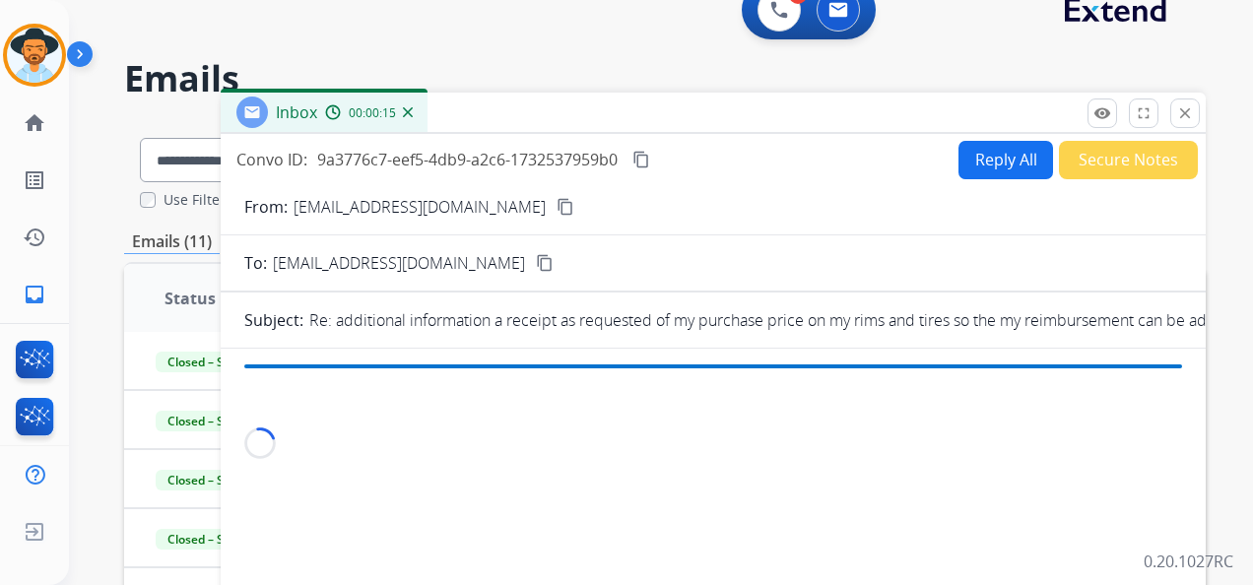
scroll to position [0, 0]
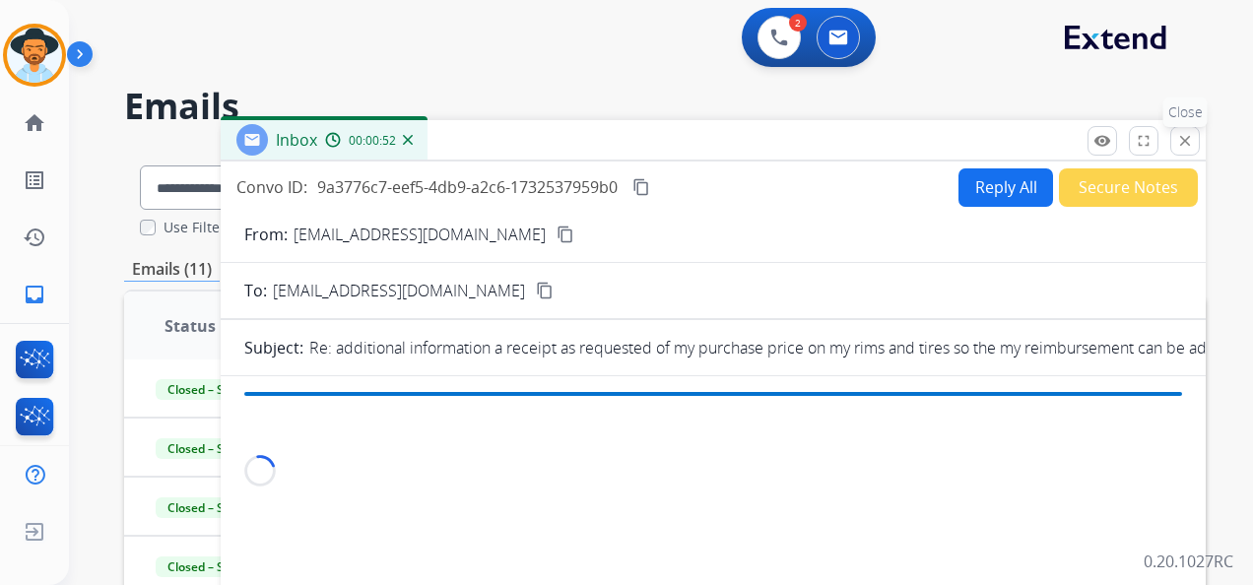
click at [1192, 140] on mat-icon "close" at bounding box center [1185, 141] width 18 height 18
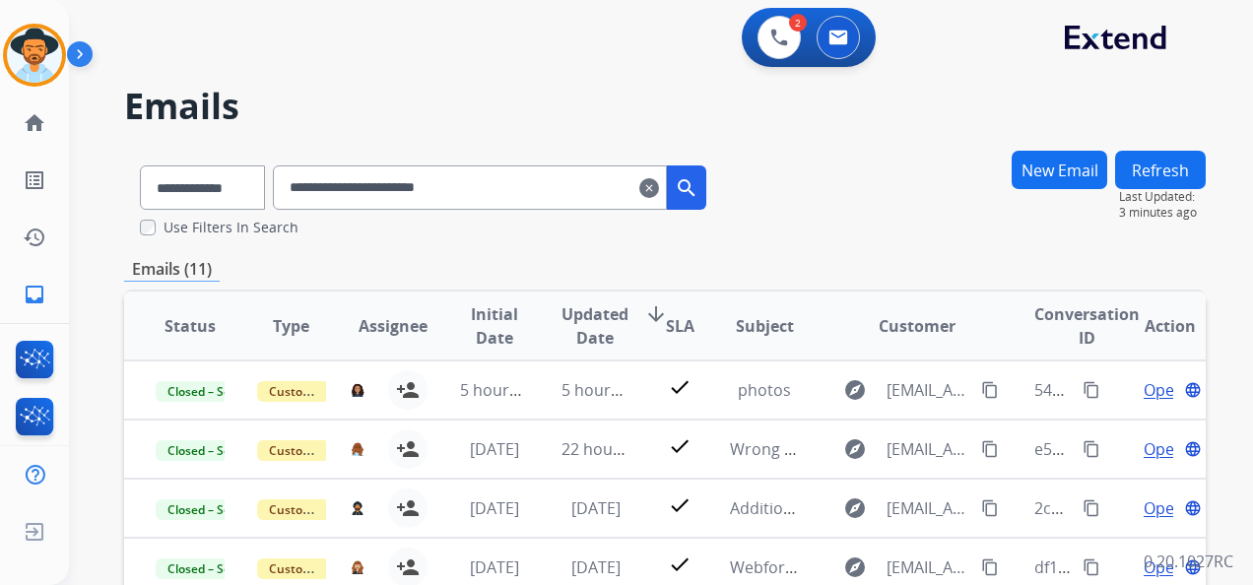
click at [659, 187] on mat-icon "clear" at bounding box center [649, 188] width 20 height 24
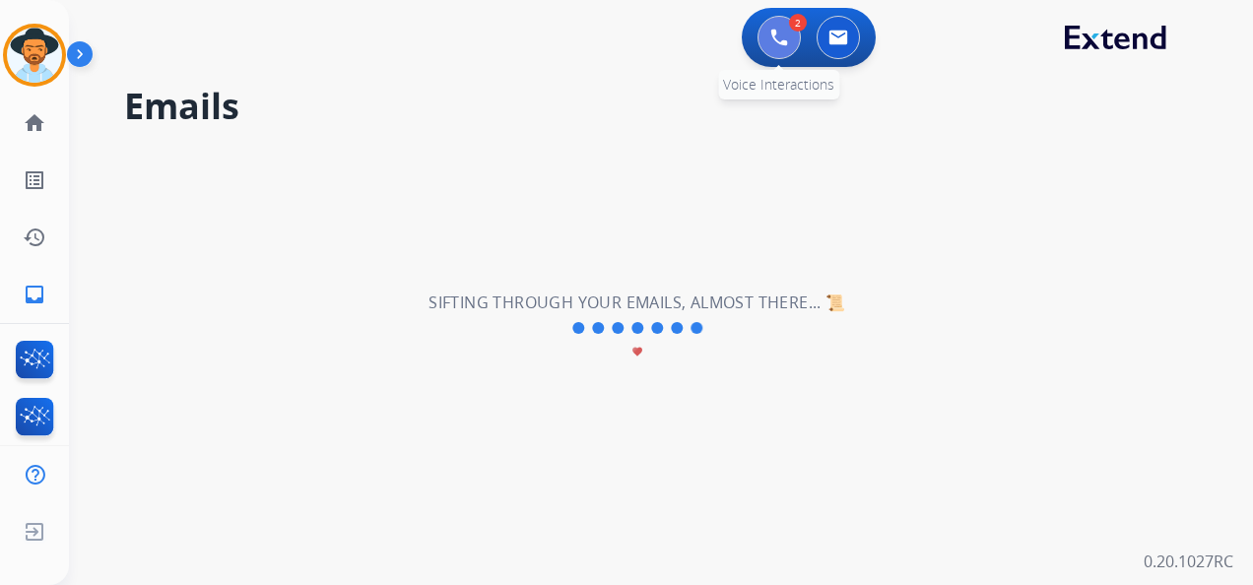
click at [774, 33] on img at bounding box center [779, 38] width 18 height 18
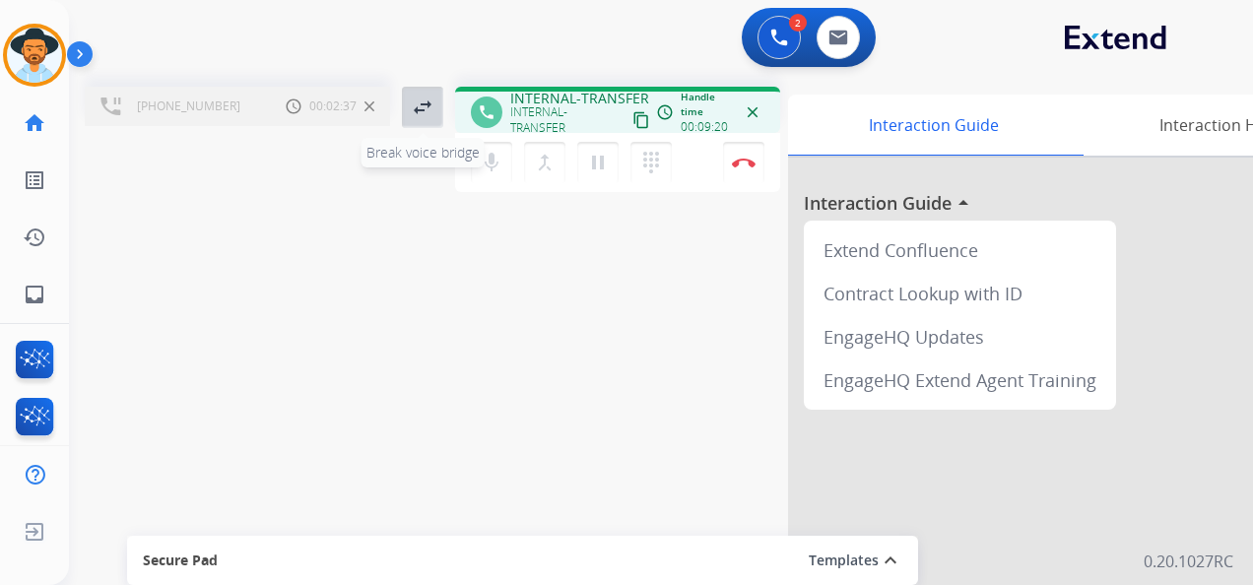
click at [428, 100] on mat-icon "swap_horiz" at bounding box center [423, 108] width 24 height 24
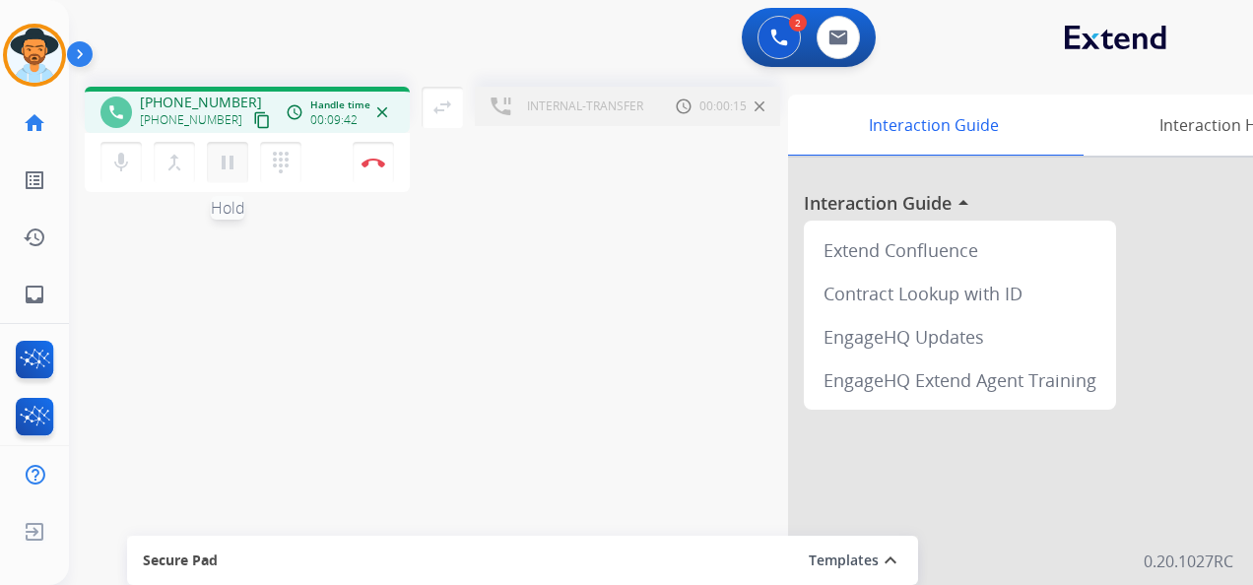
click at [229, 164] on mat-icon "pause" at bounding box center [228, 163] width 24 height 24
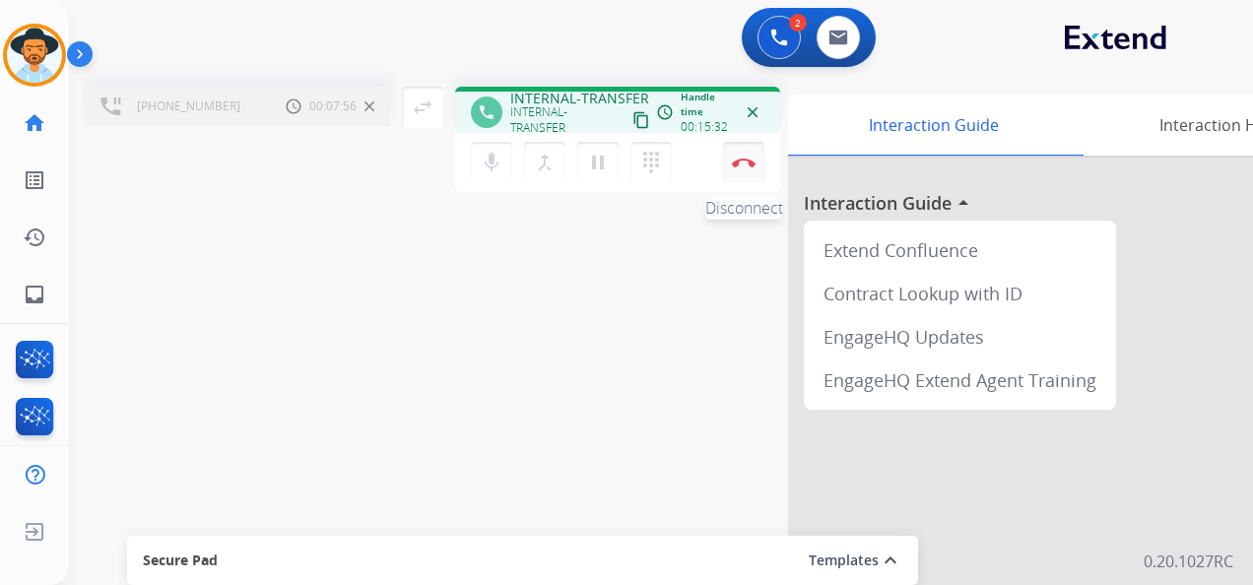
click at [745, 162] on img at bounding box center [744, 163] width 24 height 10
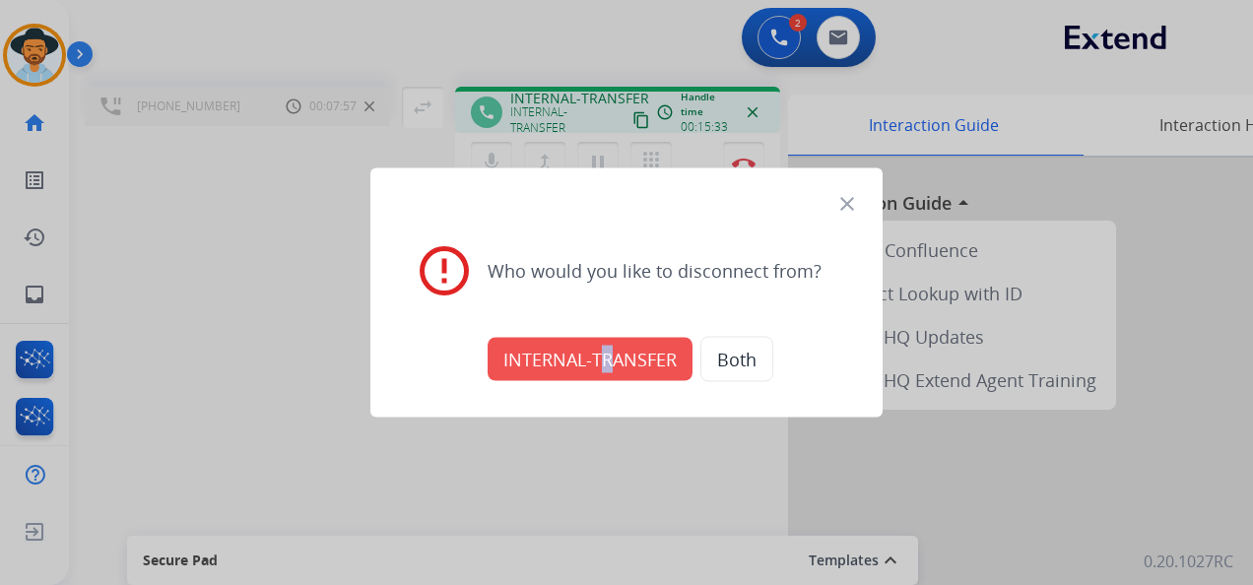
drag, startPoint x: 596, startPoint y: 382, endPoint x: 590, endPoint y: 369, distance: 14.1
click at [598, 379] on div "INTERNAL-TRANSFER Both" at bounding box center [626, 359] width 465 height 69
click at [598, 377] on button "INTERNAL-TRANSFER" at bounding box center [589, 359] width 205 height 43
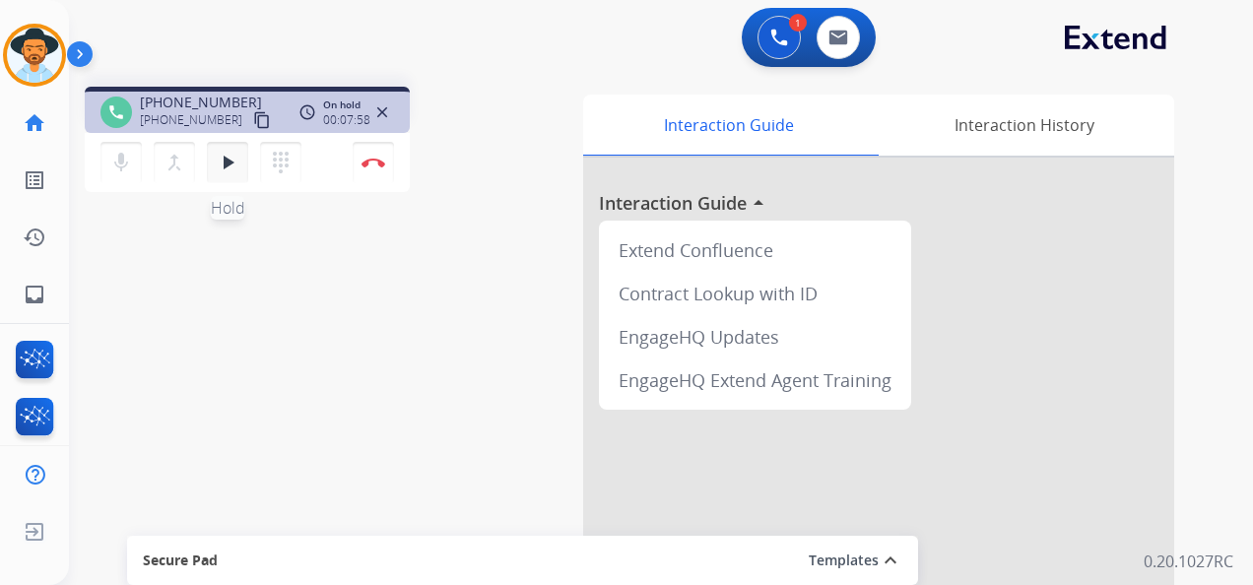
click at [228, 156] on mat-icon "play_arrow" at bounding box center [228, 163] width 24 height 24
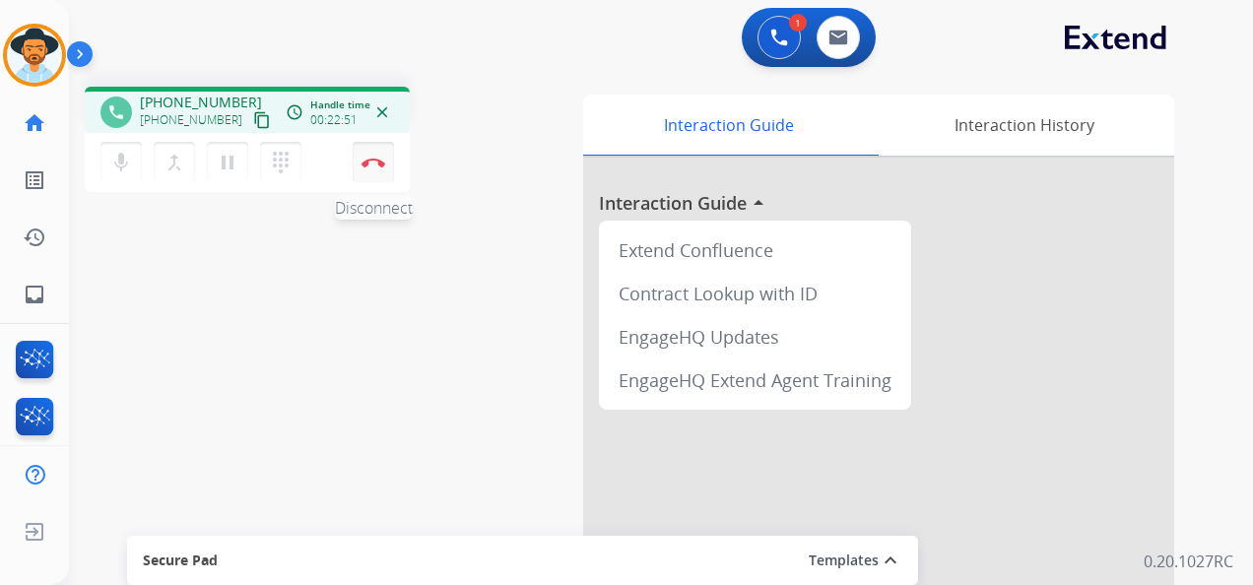
click at [376, 167] on button "Disconnect" at bounding box center [373, 162] width 41 height 41
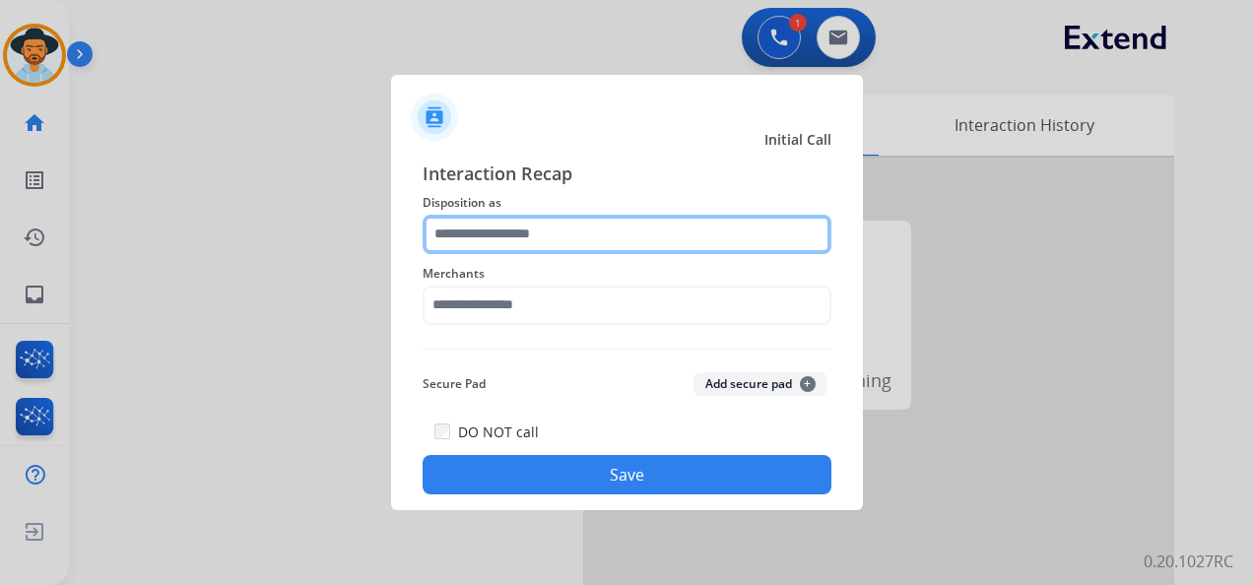
click at [550, 234] on input "text" at bounding box center [626, 234] width 409 height 39
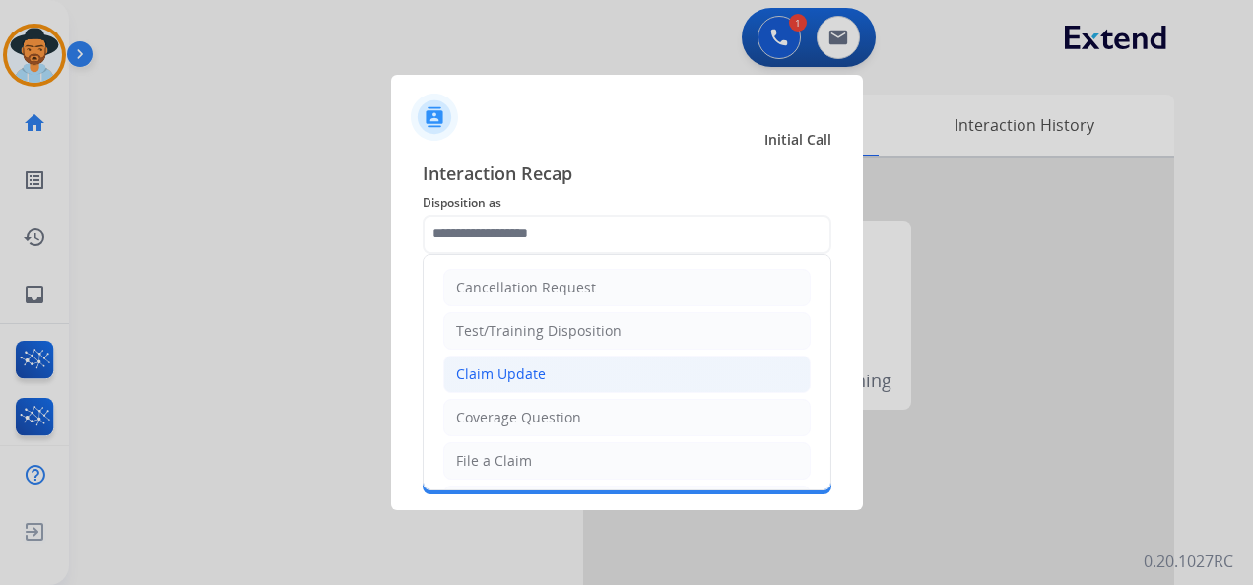
click at [579, 373] on li "Claim Update" at bounding box center [626, 374] width 367 height 37
type input "**********"
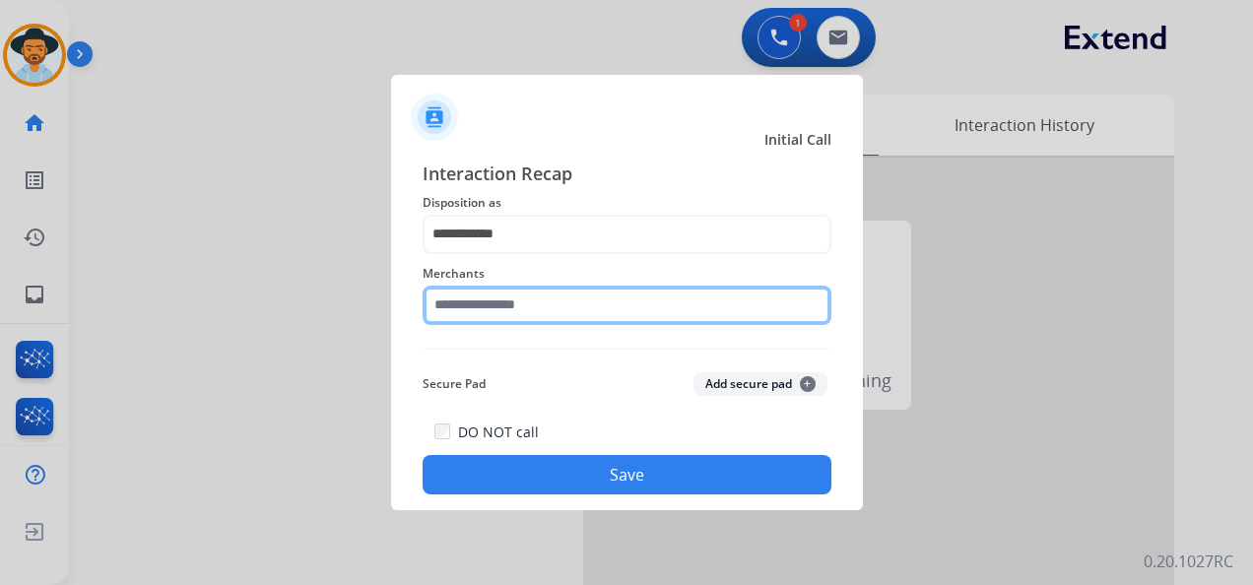
click at [550, 312] on input "text" at bounding box center [626, 305] width 409 height 39
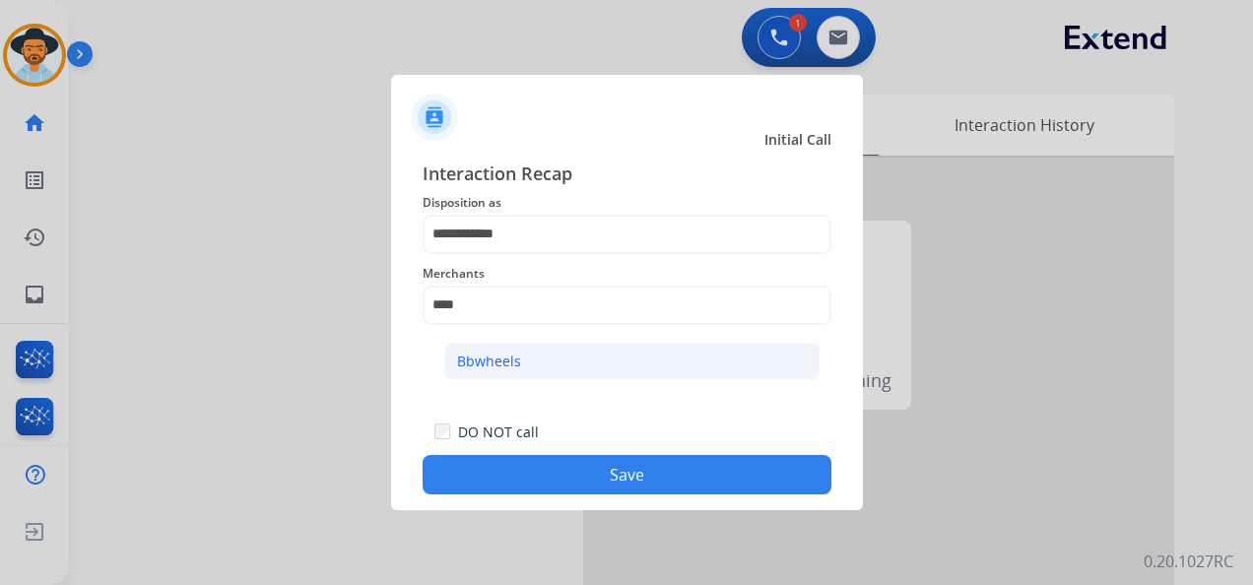
click at [685, 353] on li "Bbwheels" at bounding box center [631, 361] width 375 height 37
type input "********"
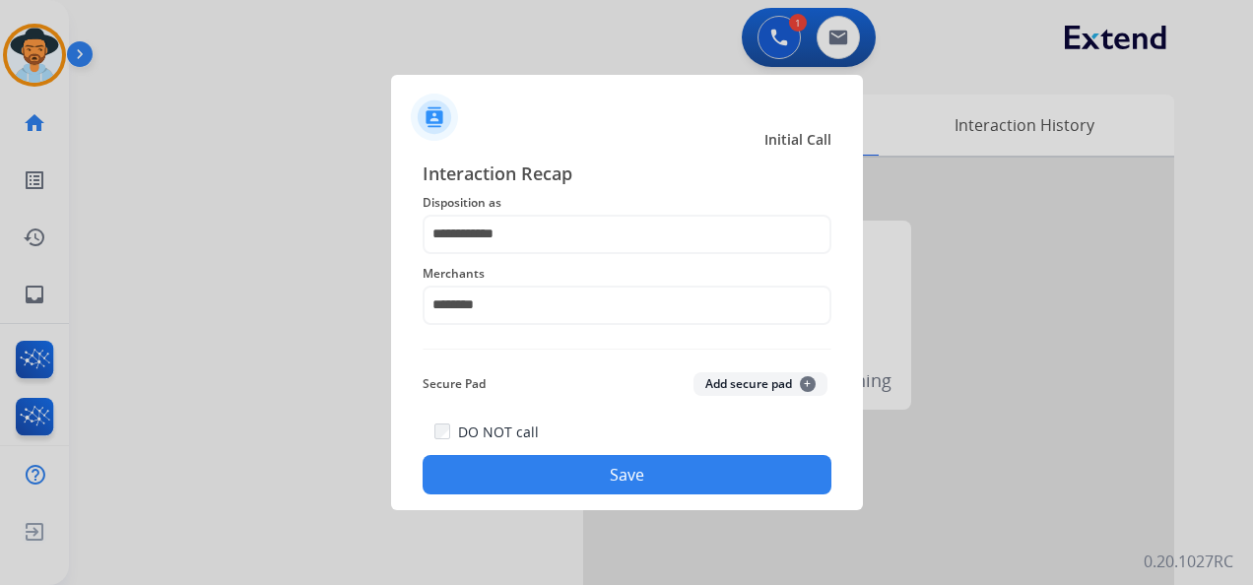
click at [633, 475] on button "Save" at bounding box center [626, 474] width 409 height 39
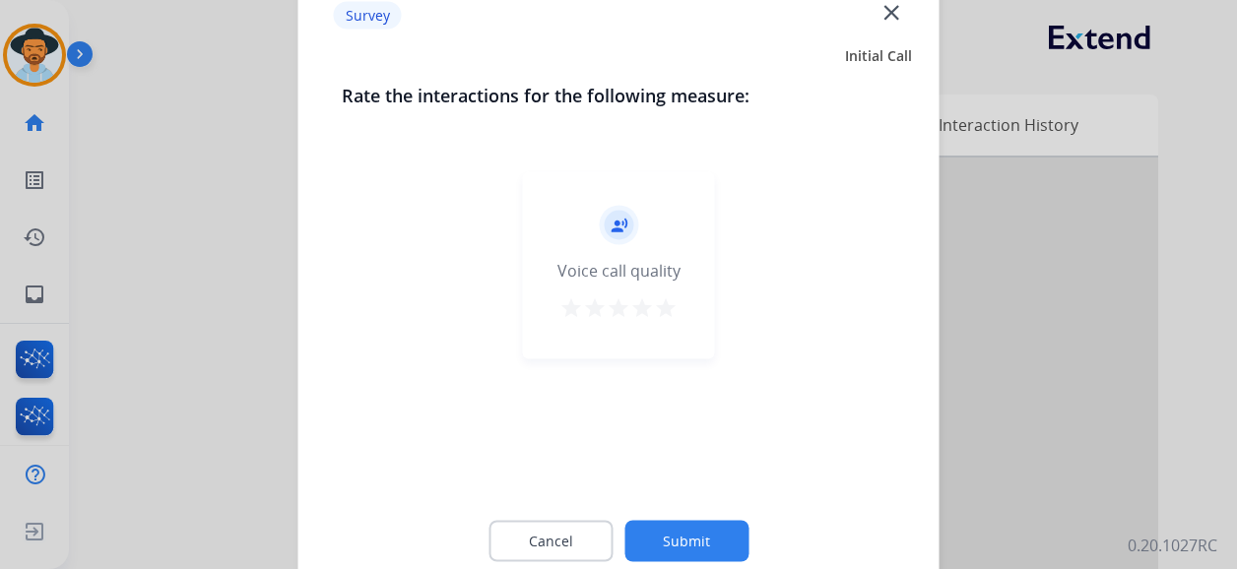
click at [680, 308] on div "record_voice_over Voice call quality star star star star star" at bounding box center [619, 265] width 192 height 187
click at [664, 308] on mat-icon "star" at bounding box center [666, 308] width 24 height 24
click at [715, 529] on button "Submit" at bounding box center [686, 541] width 124 height 41
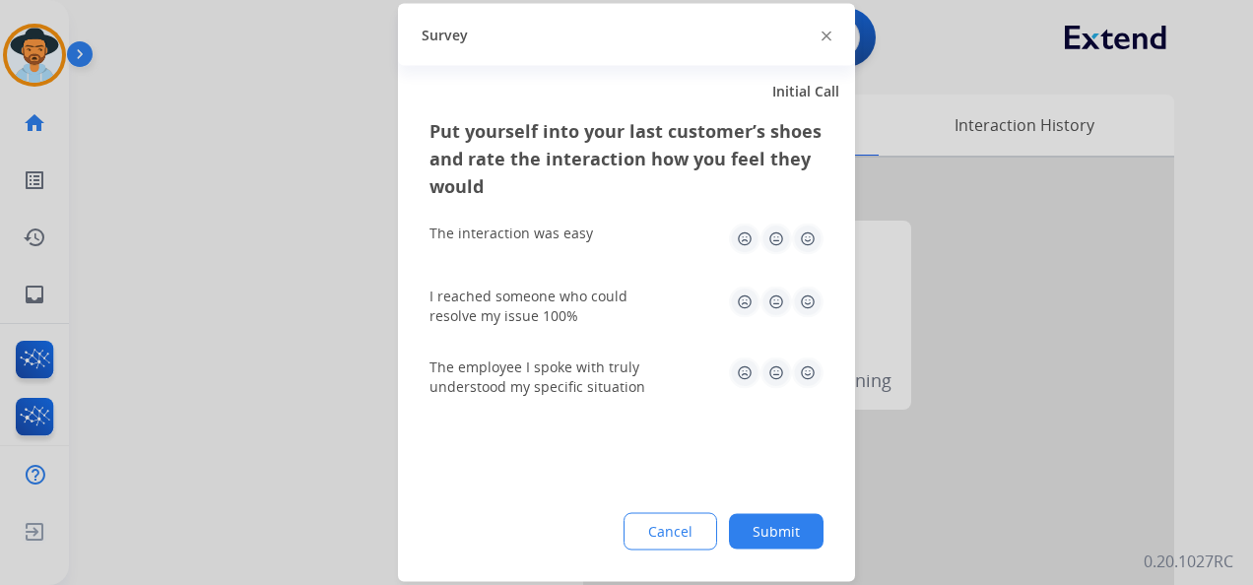
click at [806, 236] on img at bounding box center [808, 240] width 32 height 32
click at [814, 304] on img at bounding box center [808, 303] width 32 height 32
click at [812, 370] on img at bounding box center [808, 373] width 32 height 32
click at [790, 526] on button "Submit" at bounding box center [776, 531] width 95 height 35
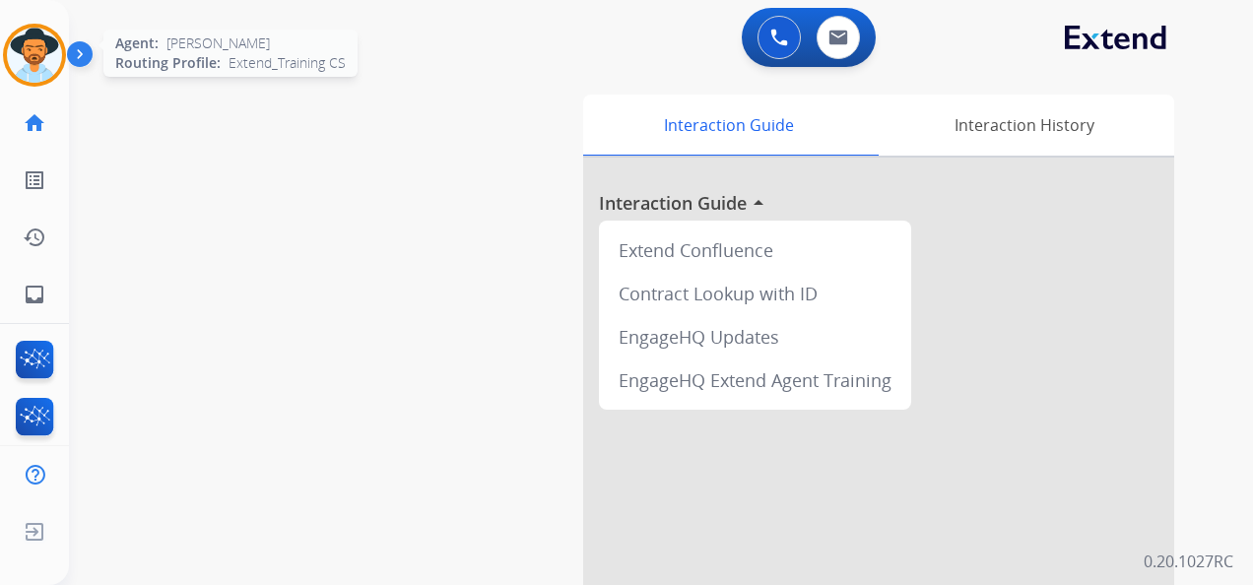
click at [10, 55] on img at bounding box center [34, 55] width 55 height 55
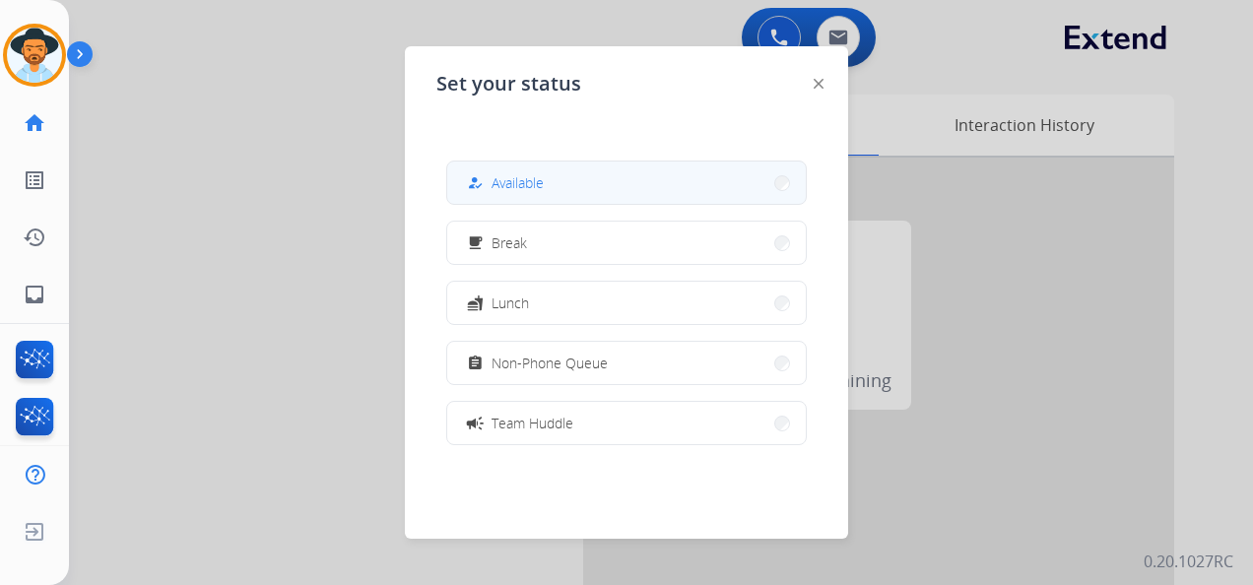
click at [615, 188] on button "how_to_reg Available" at bounding box center [626, 183] width 358 height 42
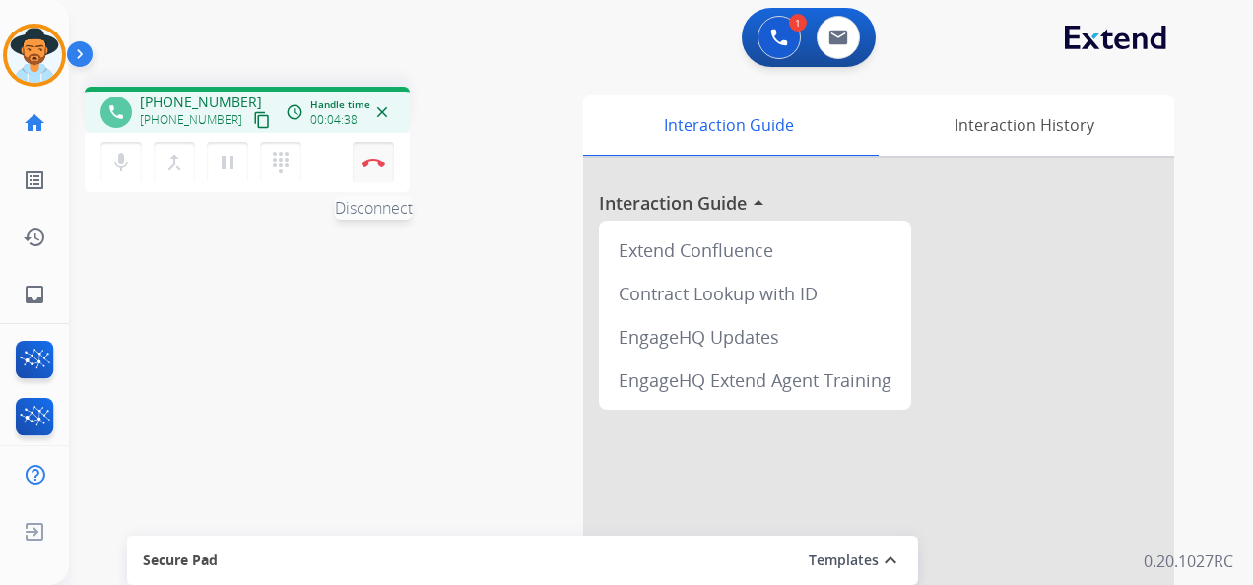
click at [379, 160] on img at bounding box center [373, 163] width 24 height 10
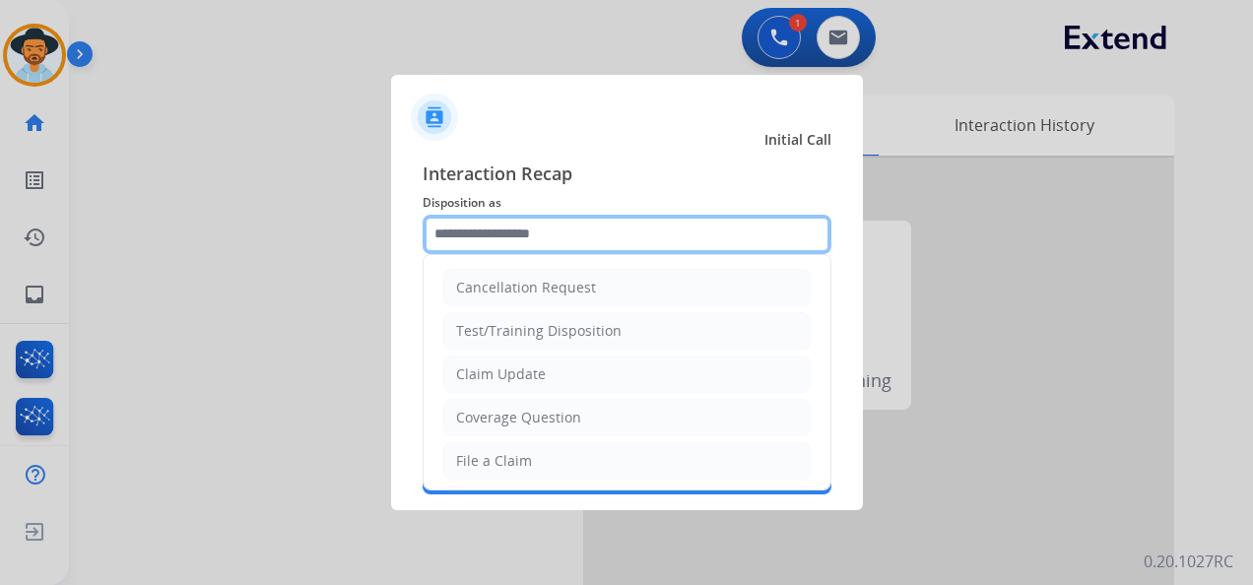
click at [572, 234] on input "text" at bounding box center [626, 234] width 409 height 39
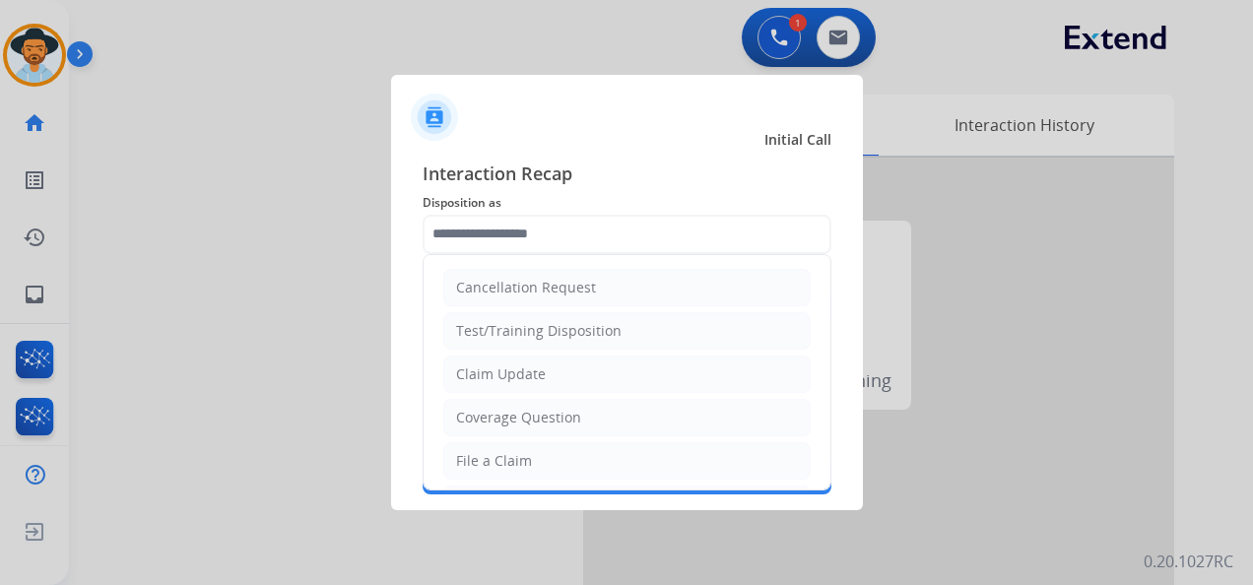
click at [567, 457] on li "File a Claim" at bounding box center [626, 460] width 367 height 37
type input "**********"
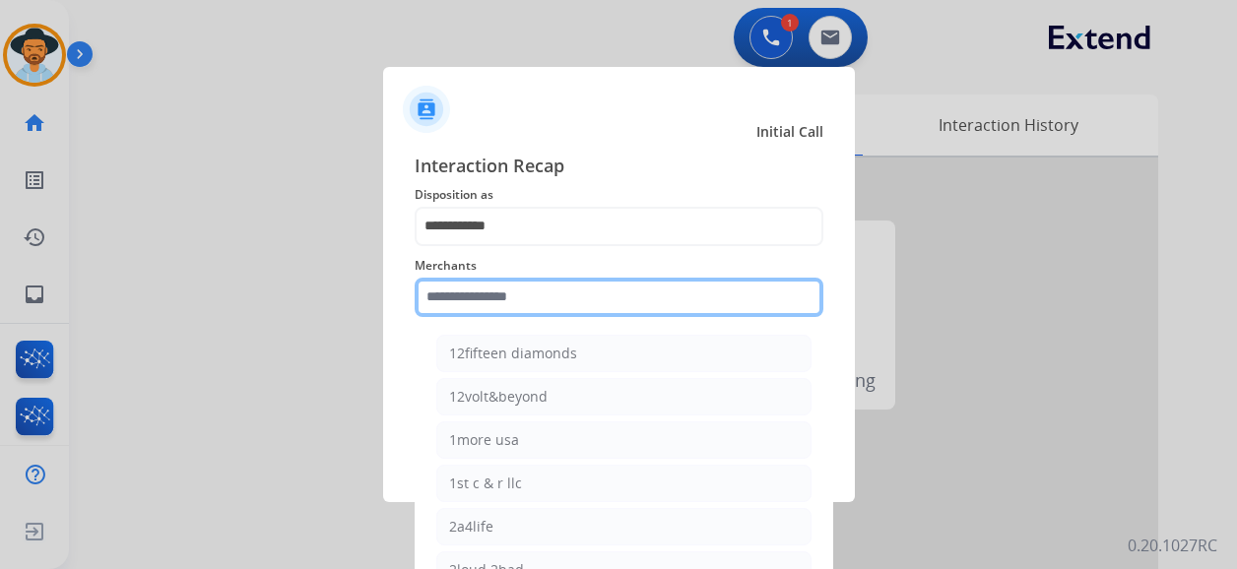
click at [555, 311] on input "text" at bounding box center [619, 297] width 409 height 39
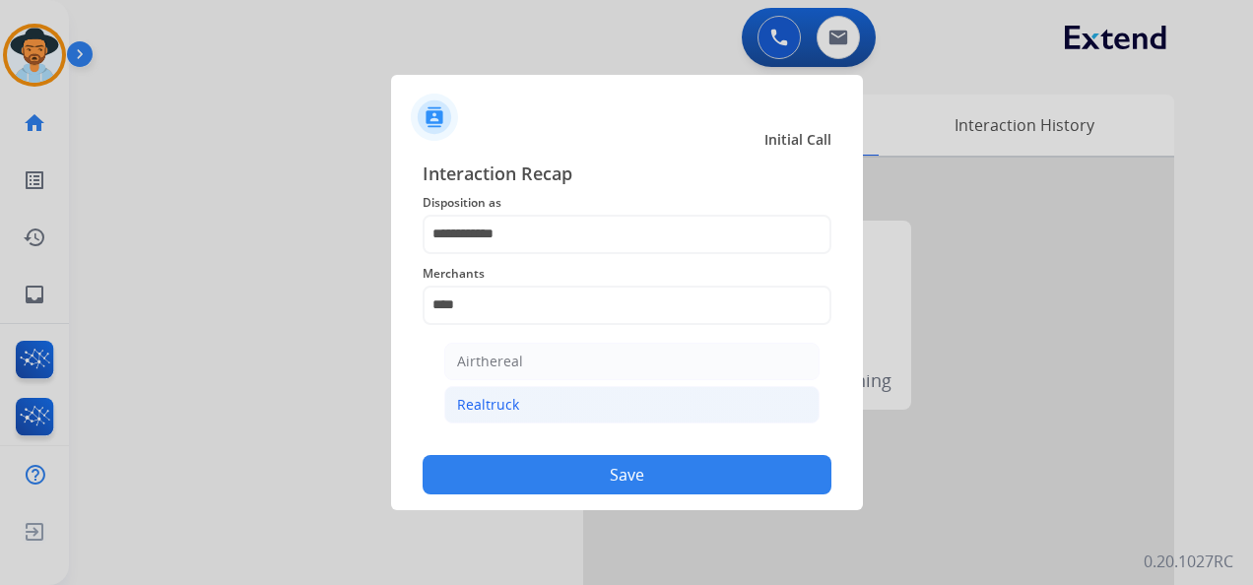
click at [583, 394] on li "Realtruck" at bounding box center [631, 404] width 375 height 37
type input "*********"
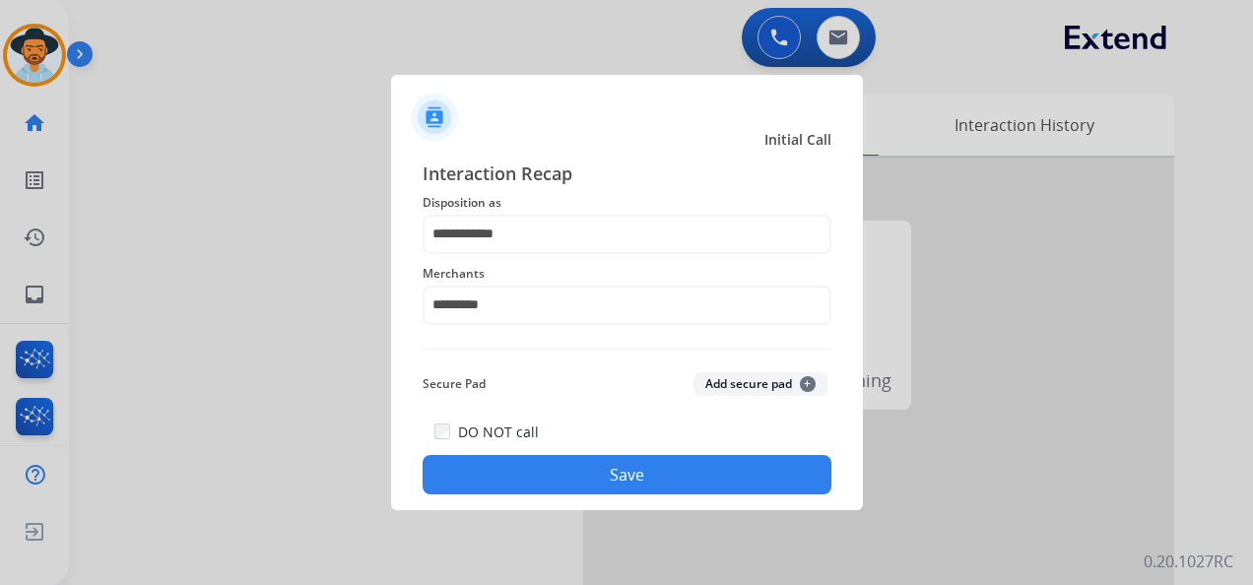
click at [615, 477] on button "Save" at bounding box center [626, 474] width 409 height 39
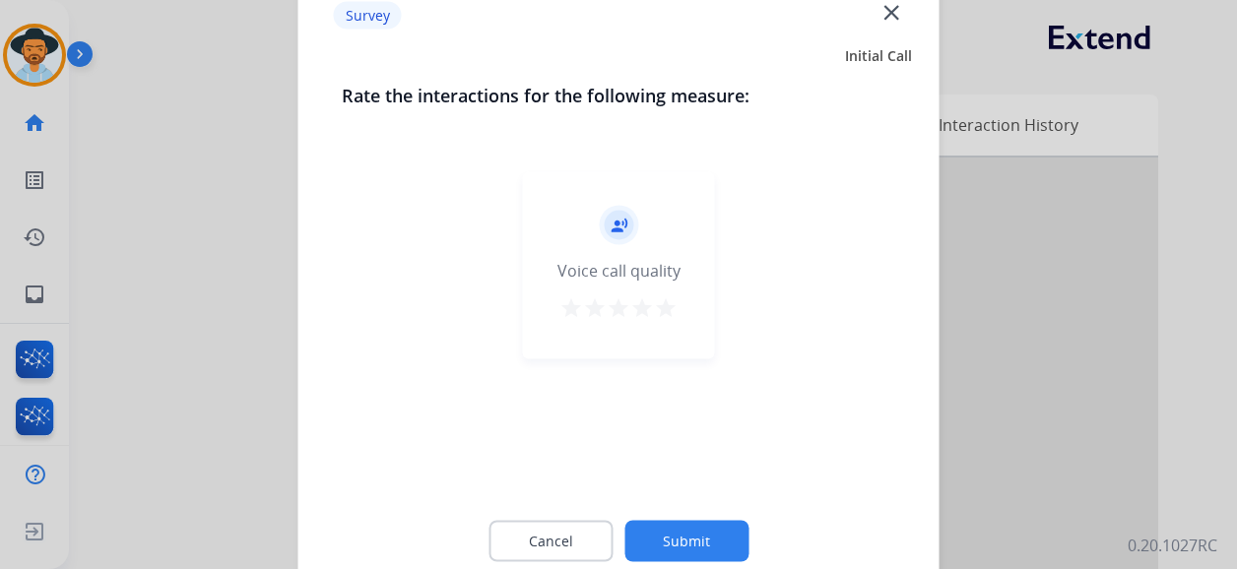
drag, startPoint x: 662, startPoint y: 310, endPoint x: 670, endPoint y: 320, distance: 12.6
click at [662, 311] on mat-icon "star" at bounding box center [666, 308] width 24 height 24
click at [697, 542] on button "Submit" at bounding box center [686, 541] width 124 height 41
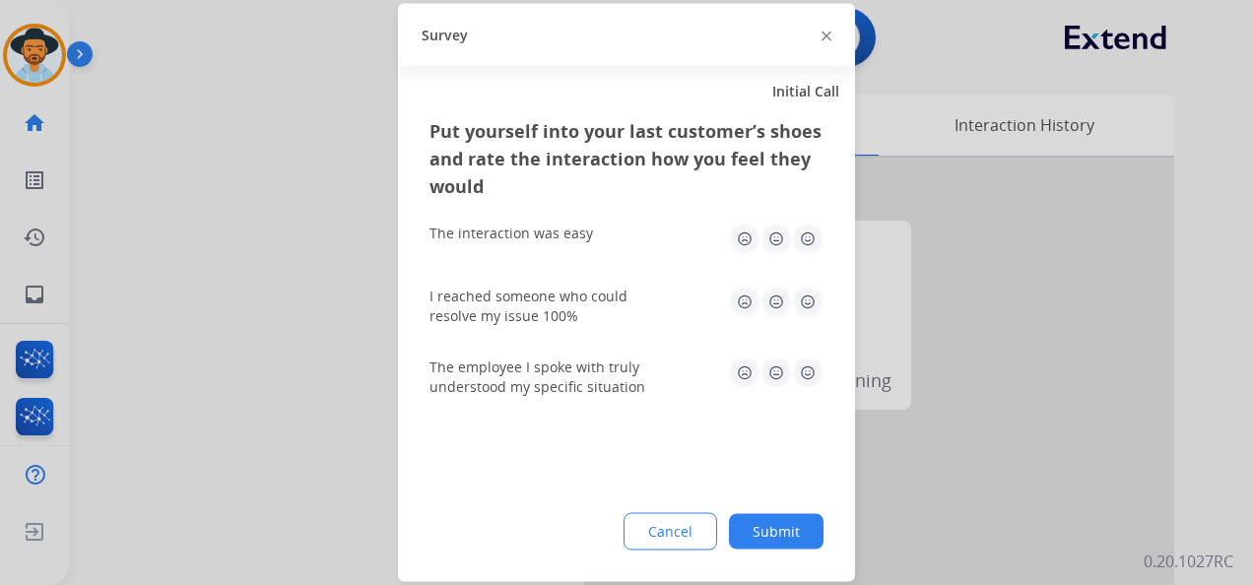
click at [814, 244] on img at bounding box center [808, 240] width 32 height 32
click at [810, 293] on img at bounding box center [808, 303] width 32 height 32
drag, startPoint x: 807, startPoint y: 366, endPoint x: 812, endPoint y: 395, distance: 29.0
click at [808, 366] on img at bounding box center [808, 373] width 32 height 32
click at [784, 531] on button "Submit" at bounding box center [776, 531] width 95 height 35
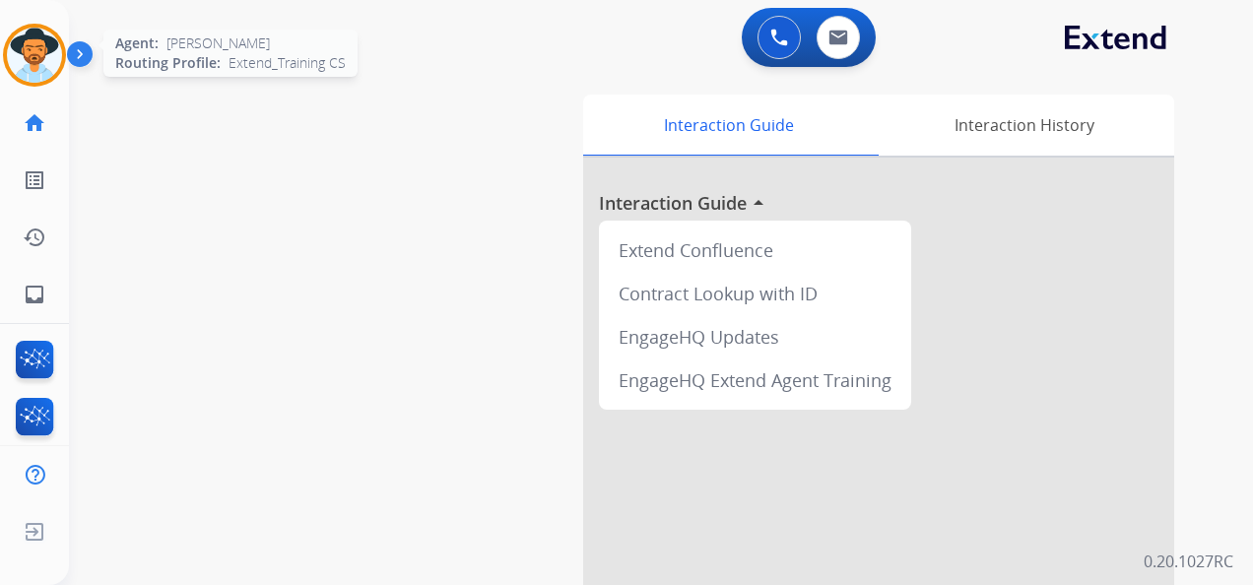
click at [35, 57] on img at bounding box center [34, 55] width 55 height 55
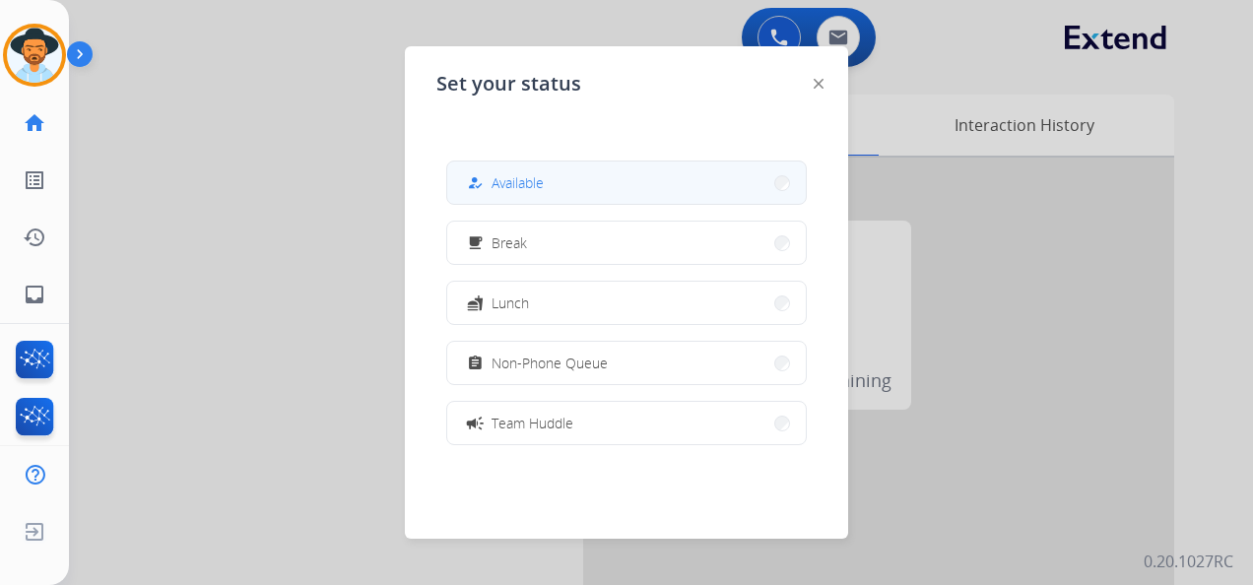
click at [578, 182] on button "how_to_reg Available" at bounding box center [626, 183] width 358 height 42
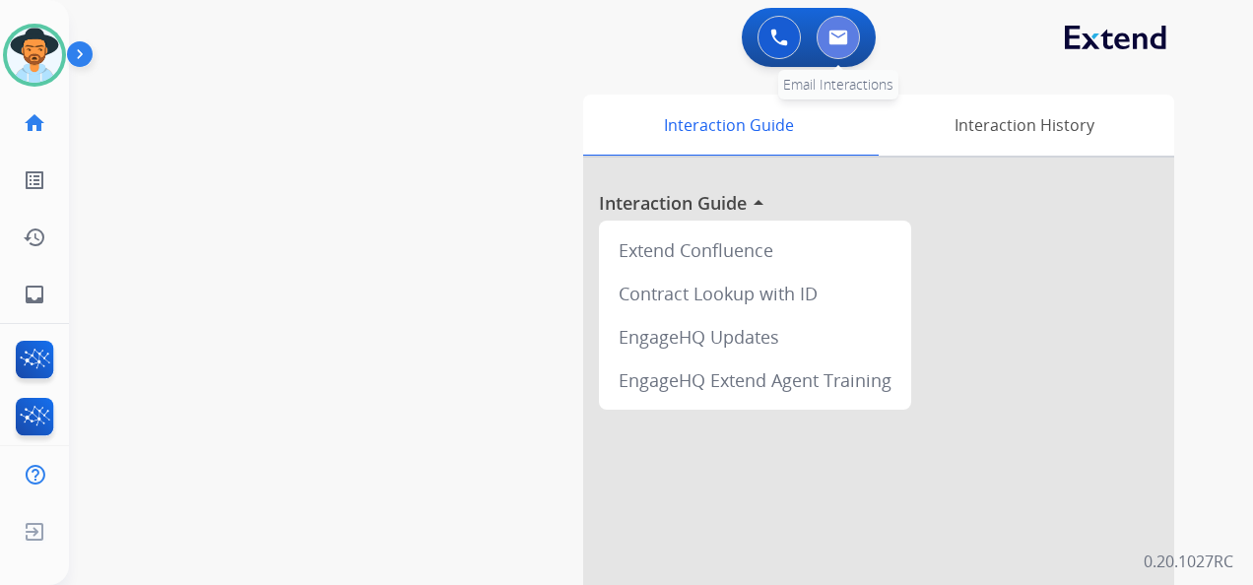
click at [848, 43] on button at bounding box center [837, 37] width 43 height 43
select select "**********"
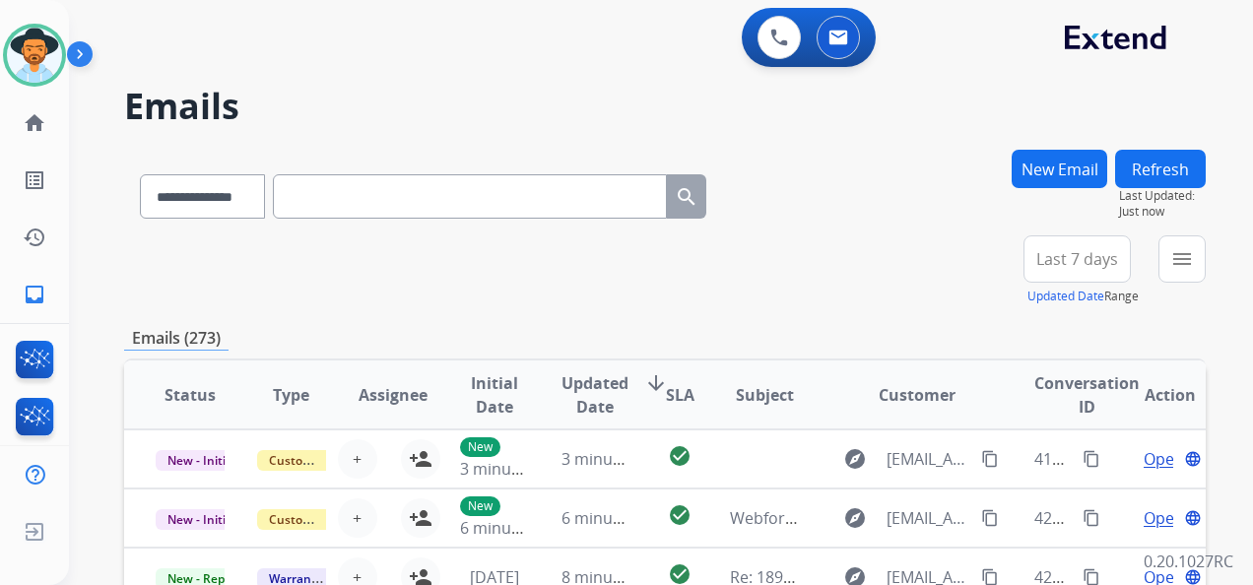
click at [1066, 263] on span "Last 7 days" at bounding box center [1077, 259] width 82 height 8
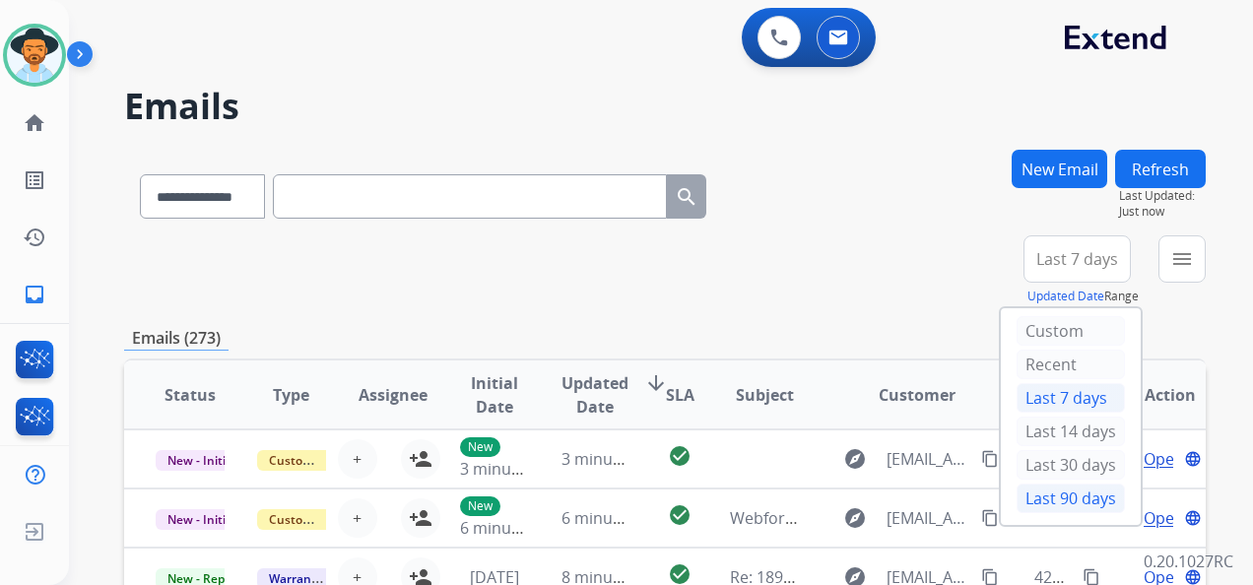
click at [1062, 484] on div "Last 90 days" at bounding box center [1070, 499] width 108 height 30
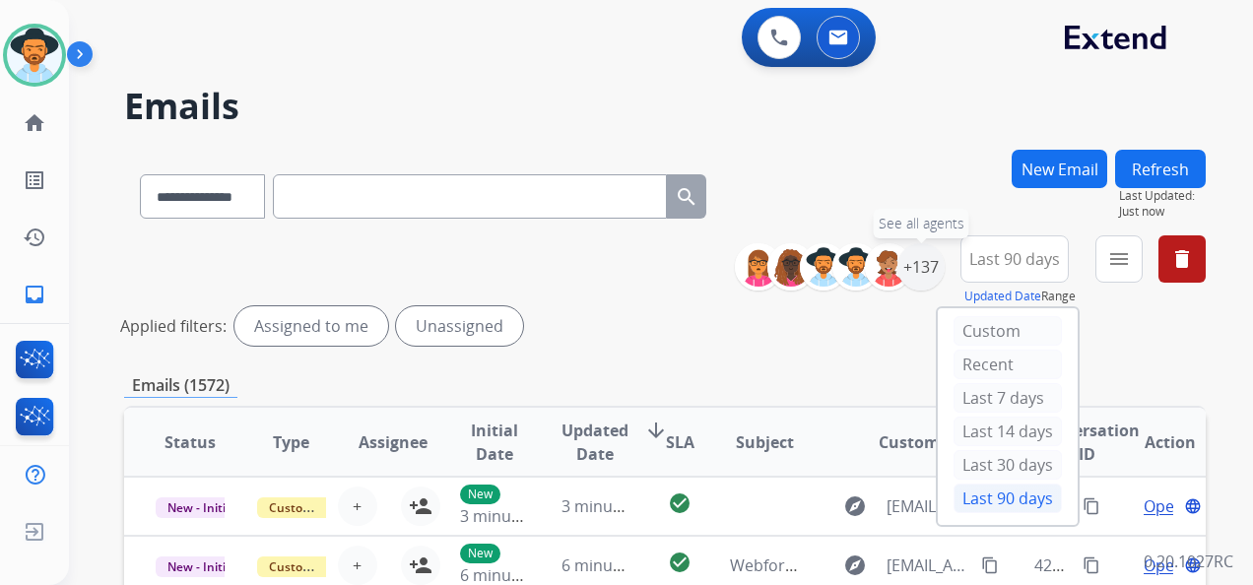
click at [917, 260] on div "+137" at bounding box center [920, 266] width 47 height 47
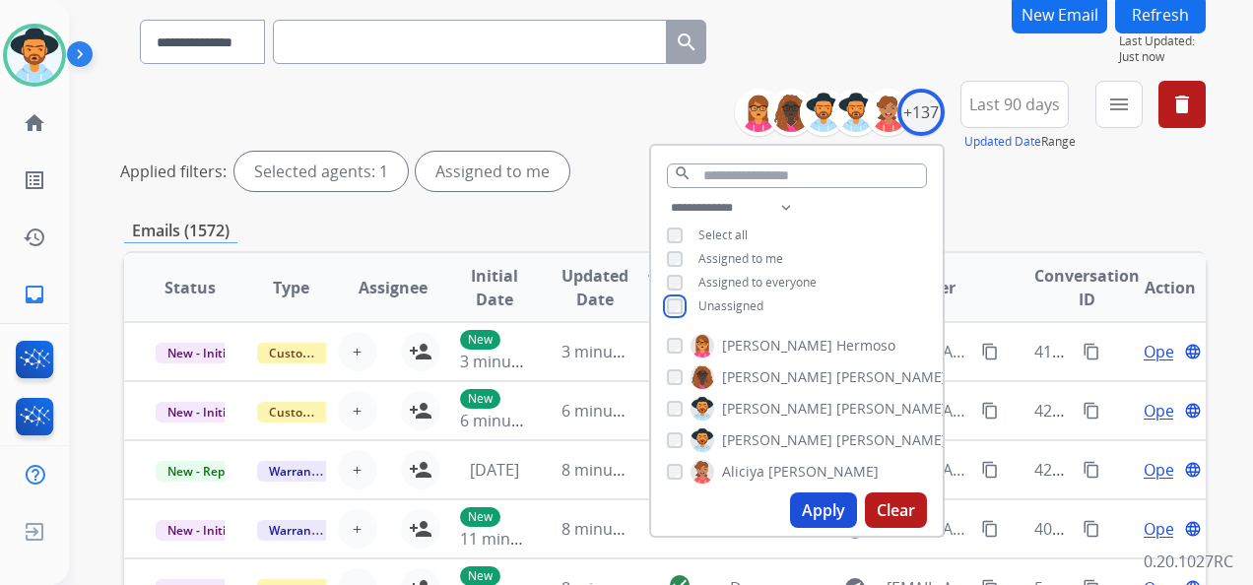
scroll to position [295, 0]
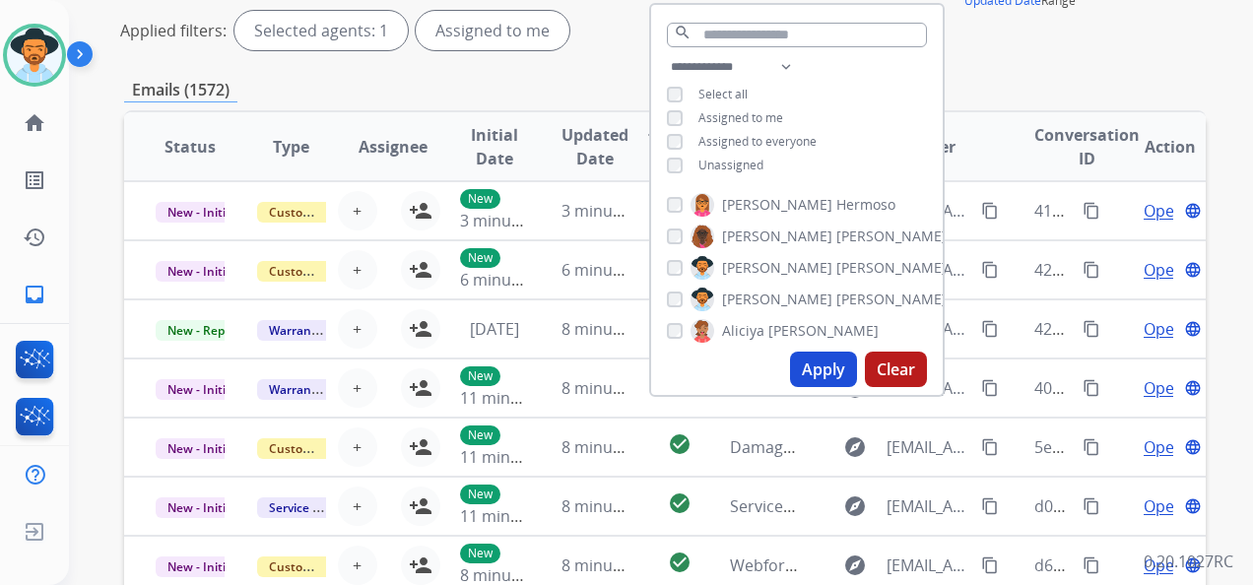
click at [814, 368] on button "Apply" at bounding box center [823, 369] width 67 height 35
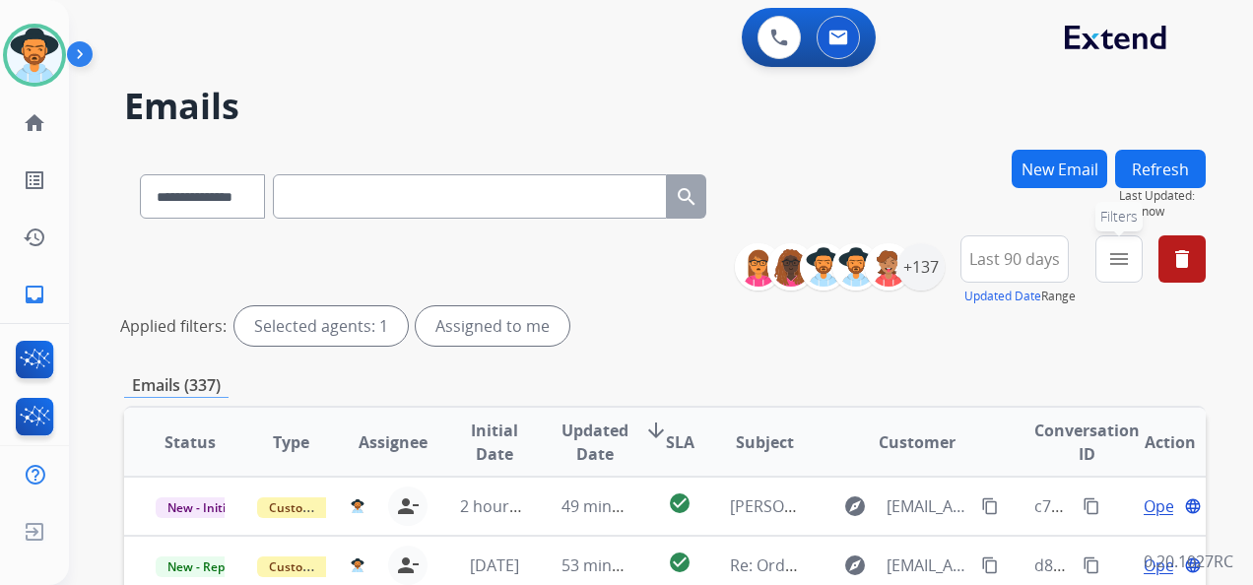
click at [1114, 261] on mat-icon "menu" at bounding box center [1119, 259] width 24 height 24
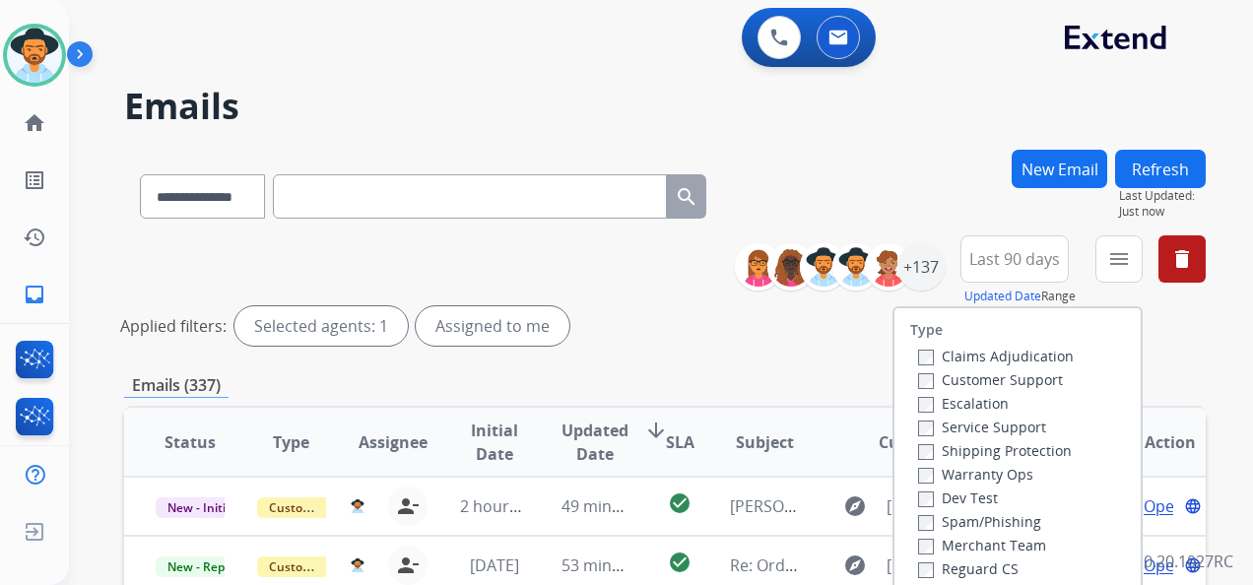
click at [918, 370] on label "Customer Support" at bounding box center [990, 379] width 145 height 19
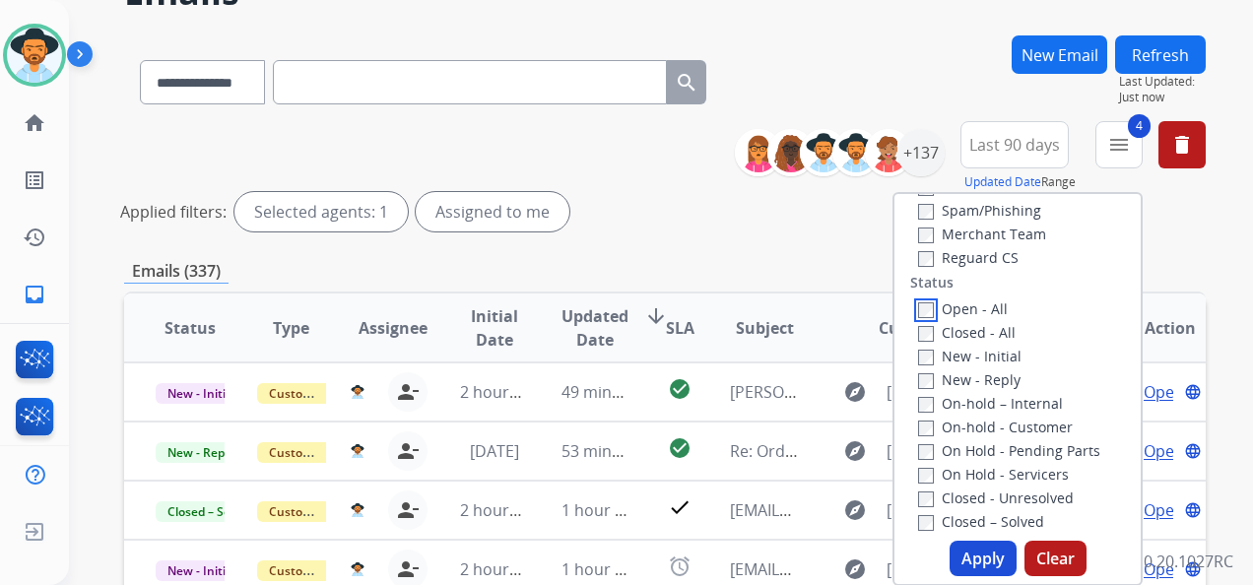
scroll to position [197, 0]
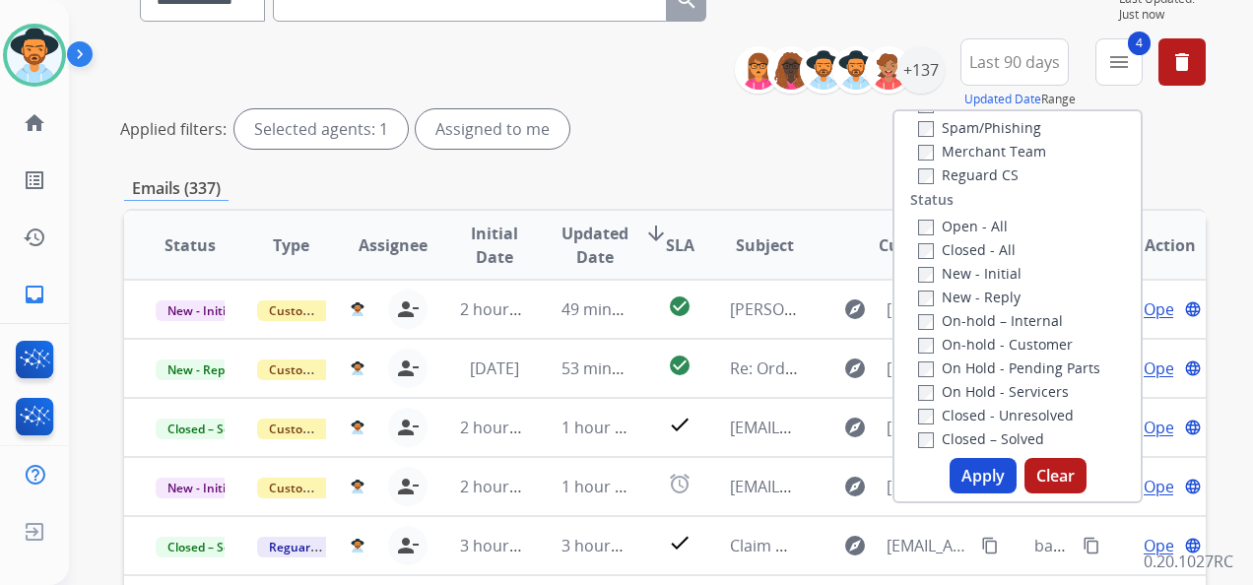
click at [973, 468] on button "Apply" at bounding box center [982, 475] width 67 height 35
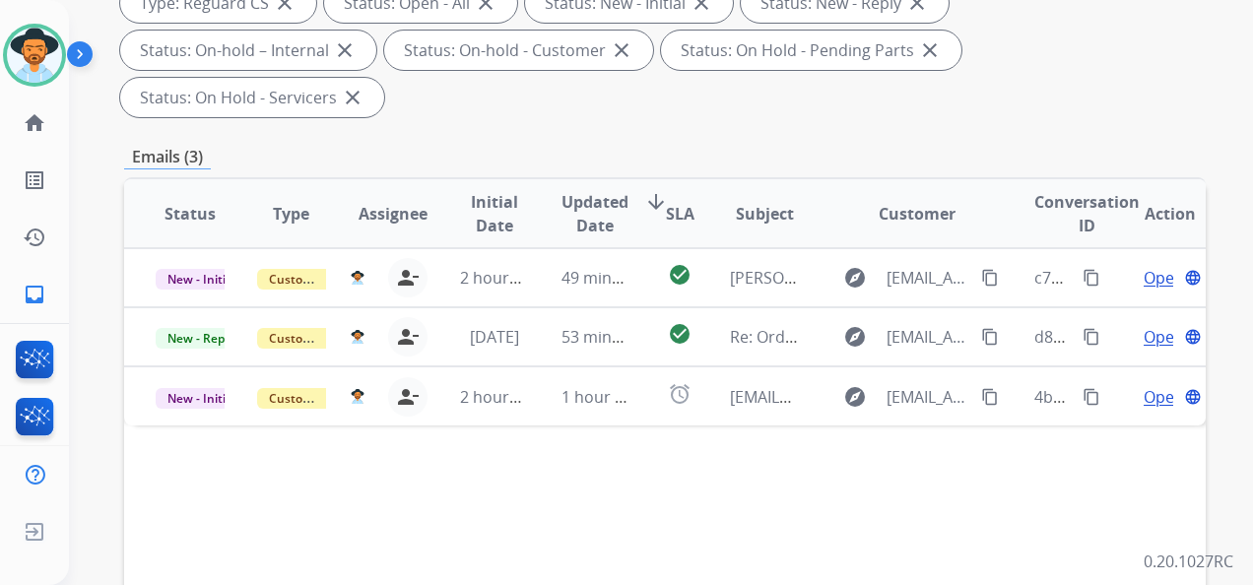
scroll to position [394, 0]
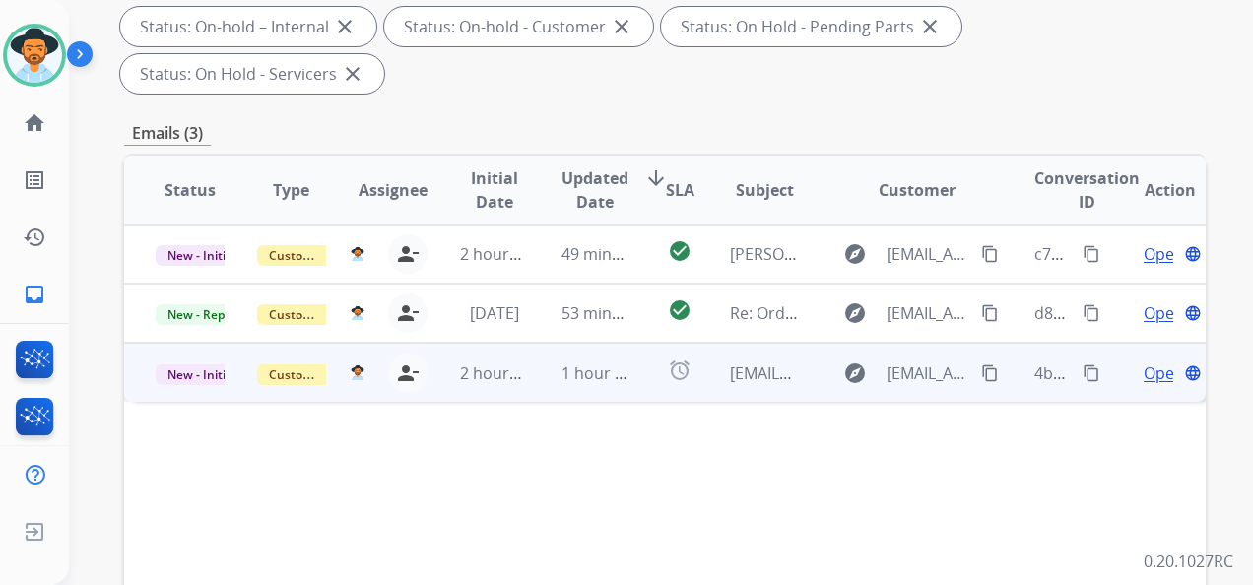
click at [1147, 380] on span "Open" at bounding box center [1163, 373] width 40 height 24
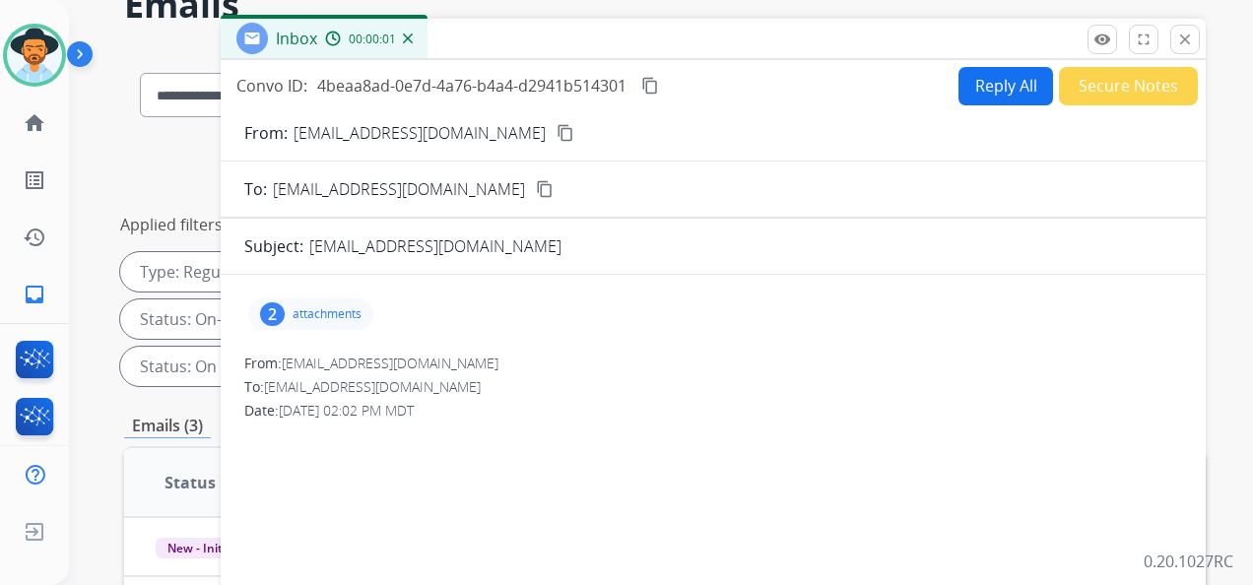
scroll to position [98, 0]
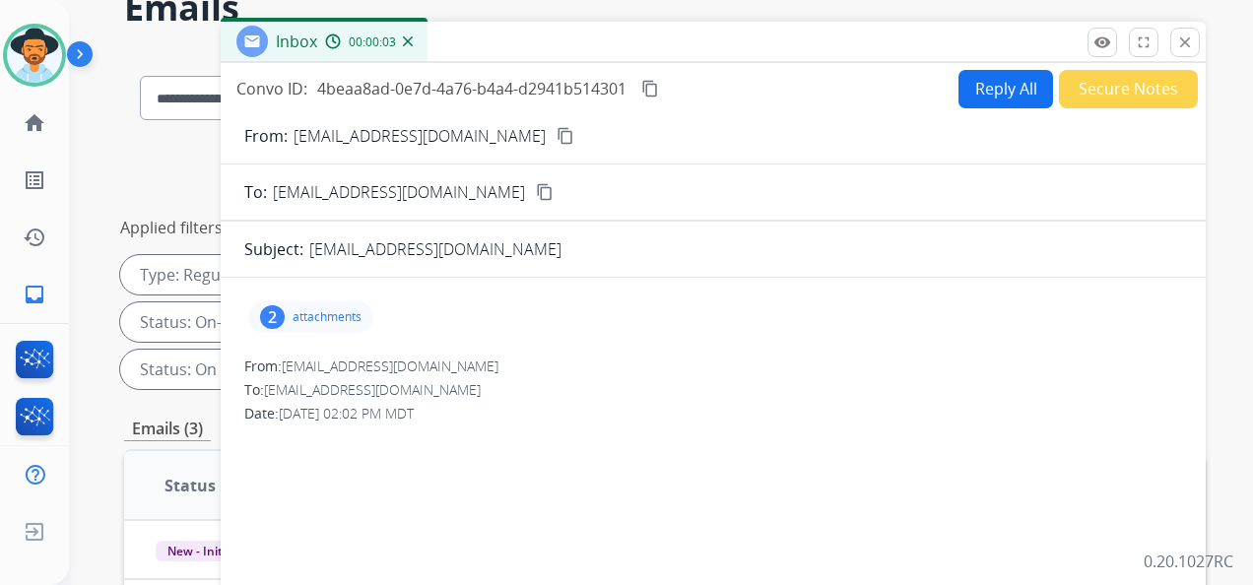
click at [556, 141] on mat-icon "content_copy" at bounding box center [565, 136] width 18 height 18
click at [1006, 95] on button "Reply All" at bounding box center [1005, 89] width 95 height 38
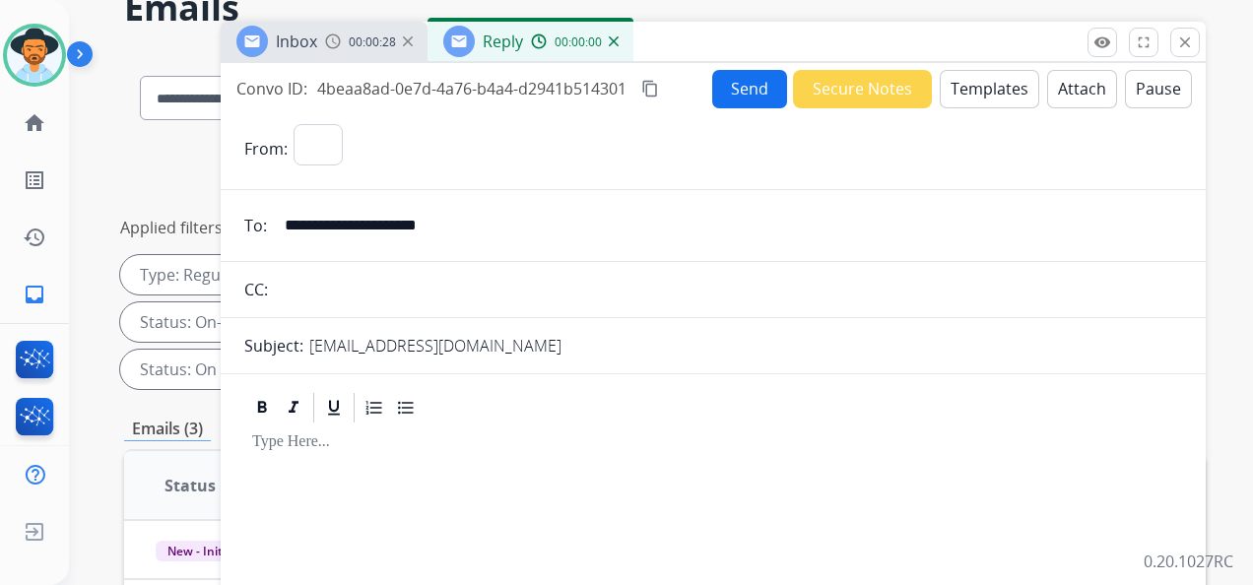
select select "**********"
click at [977, 98] on button "Templates" at bounding box center [989, 89] width 99 height 38
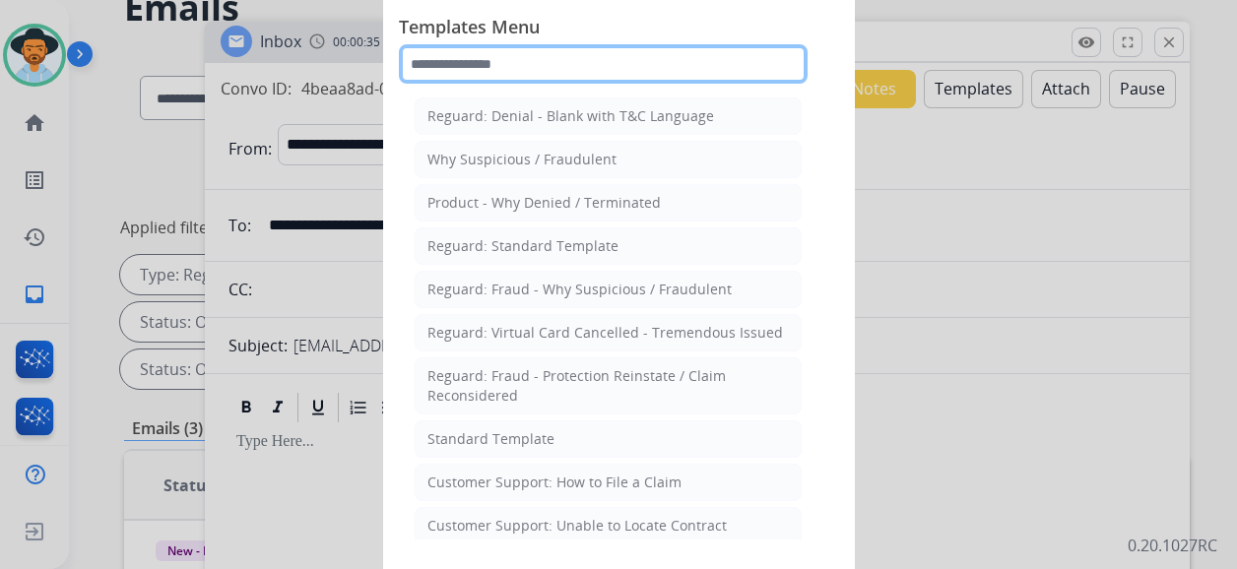
click at [619, 71] on input "text" at bounding box center [603, 63] width 409 height 39
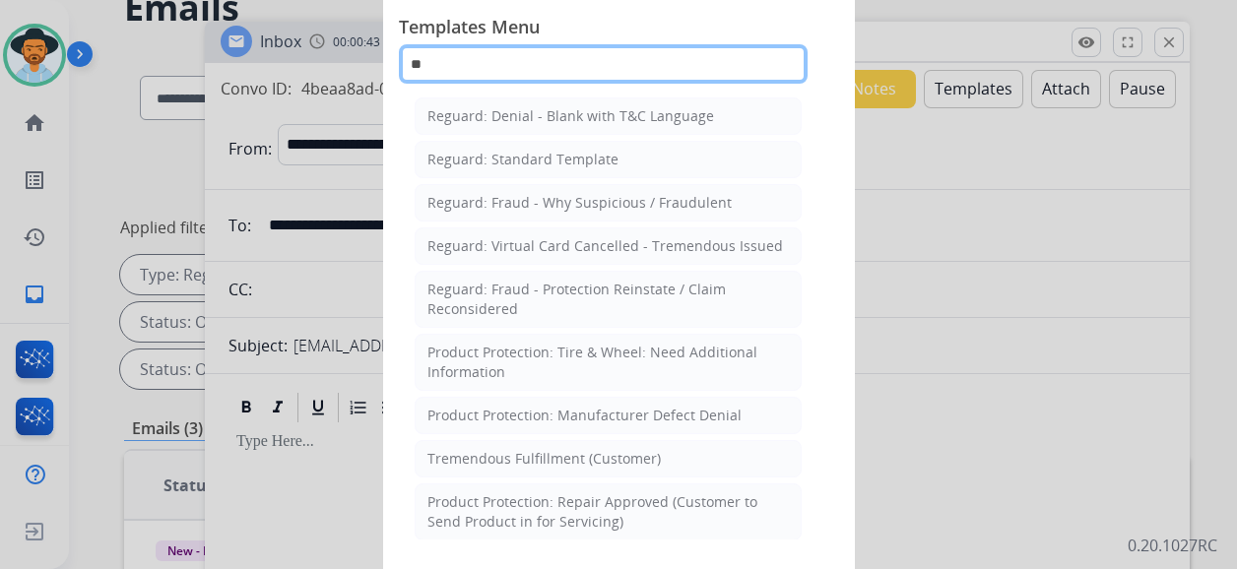
type input "*"
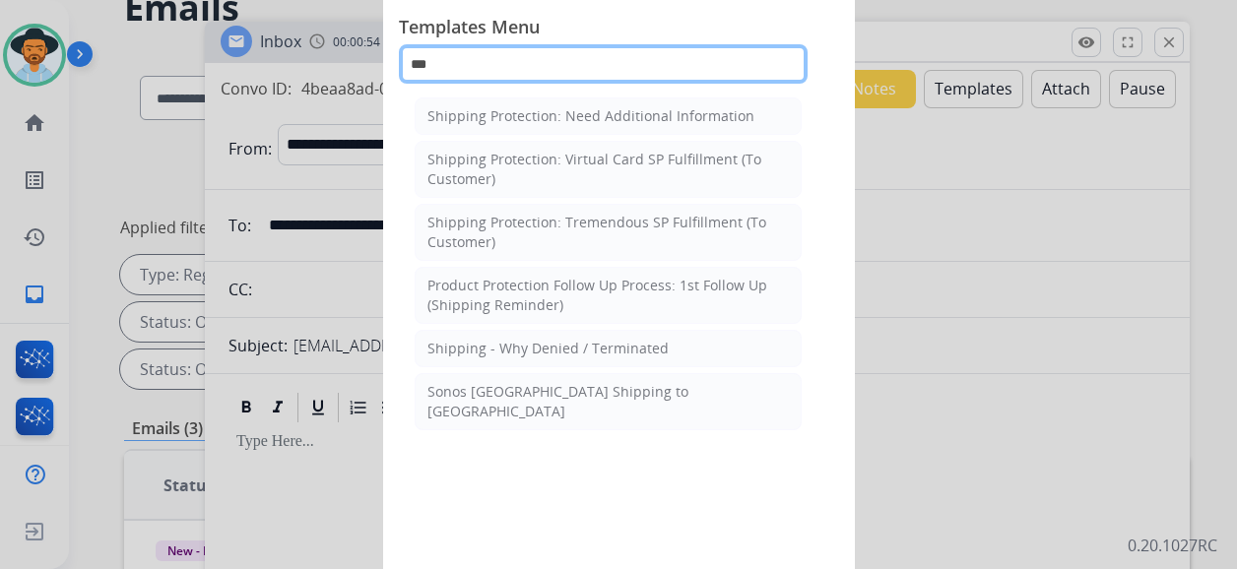
type input "***"
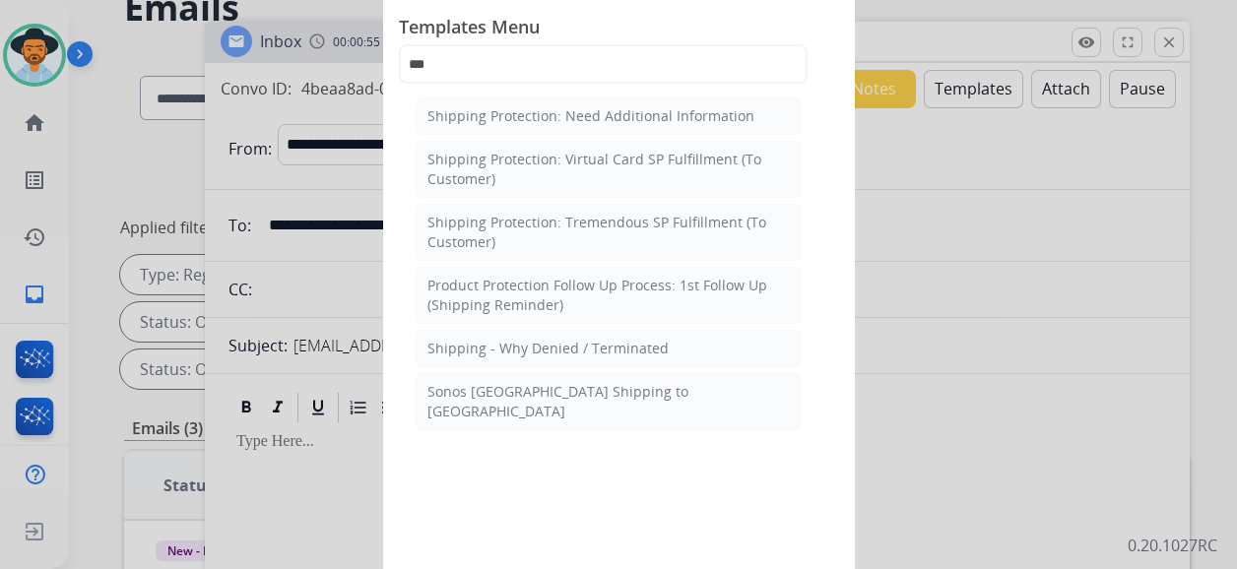
click at [965, 197] on div at bounding box center [618, 284] width 1237 height 569
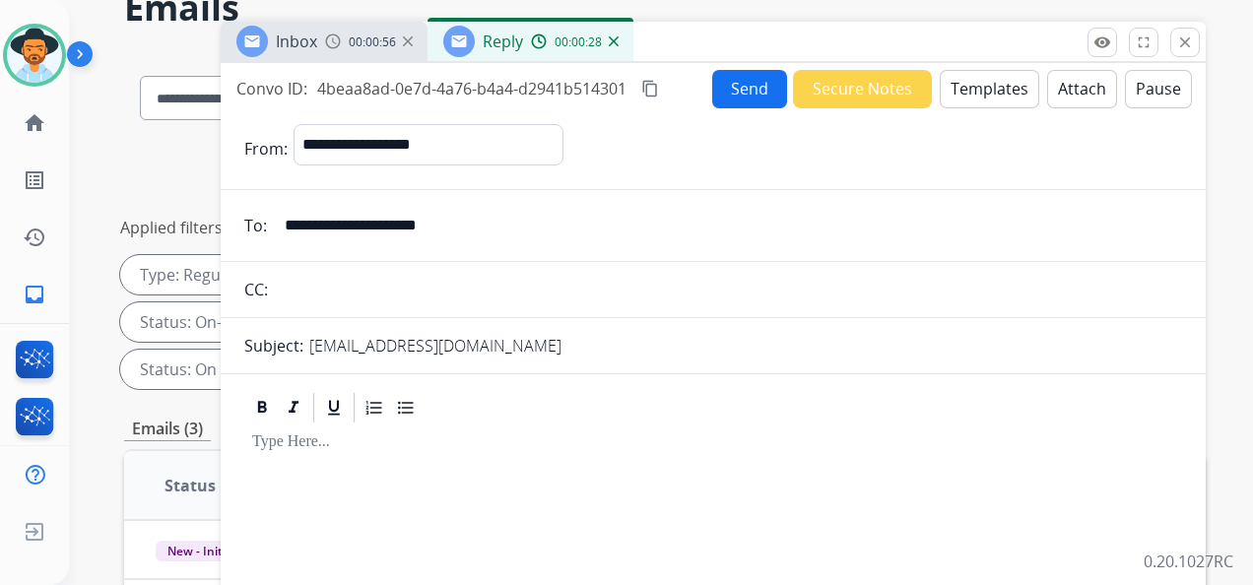
click at [987, 102] on button "Templates" at bounding box center [989, 89] width 99 height 38
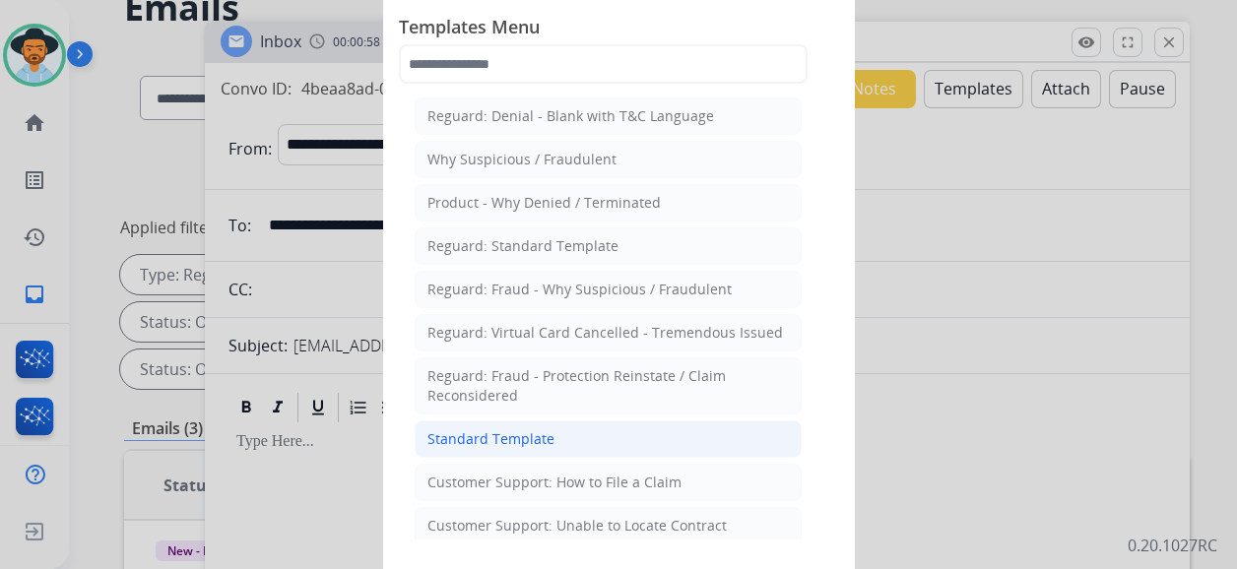
click at [597, 427] on li "Standard Template" at bounding box center [608, 439] width 387 height 37
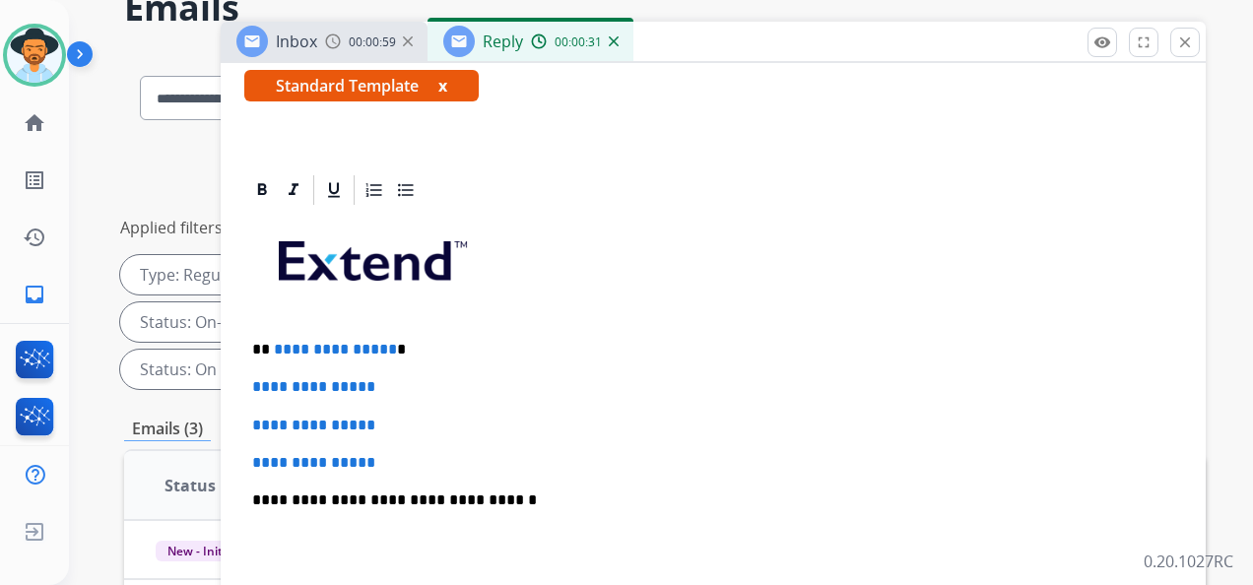
scroll to position [368, 0]
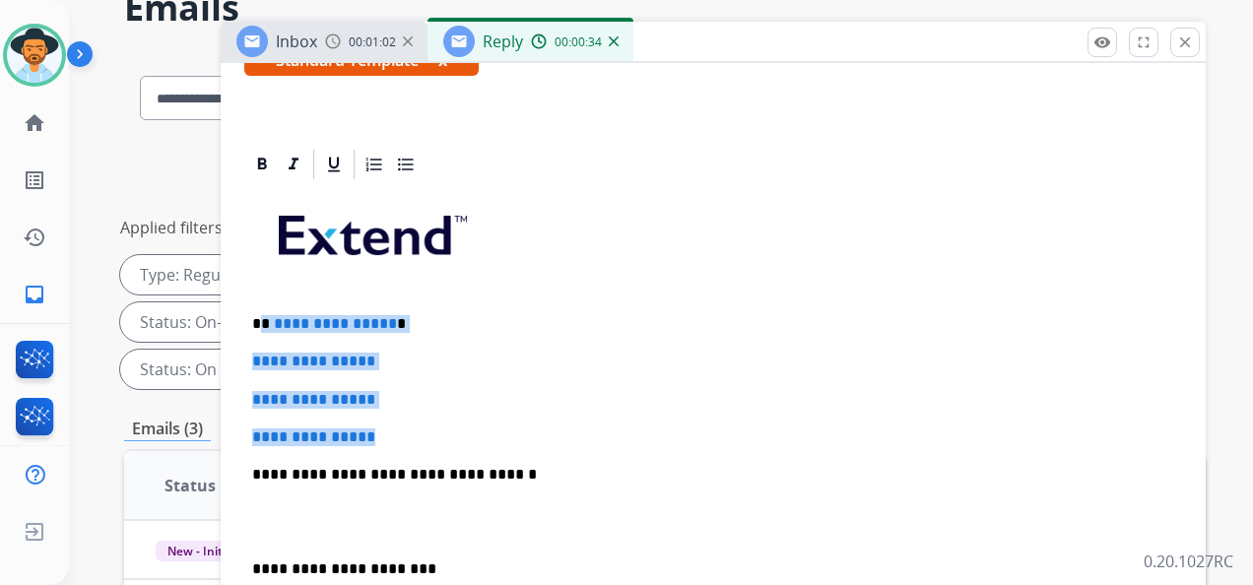
drag, startPoint x: 404, startPoint y: 433, endPoint x: 263, endPoint y: 320, distance: 180.7
click at [263, 320] on div "**********" at bounding box center [713, 521] width 938 height 678
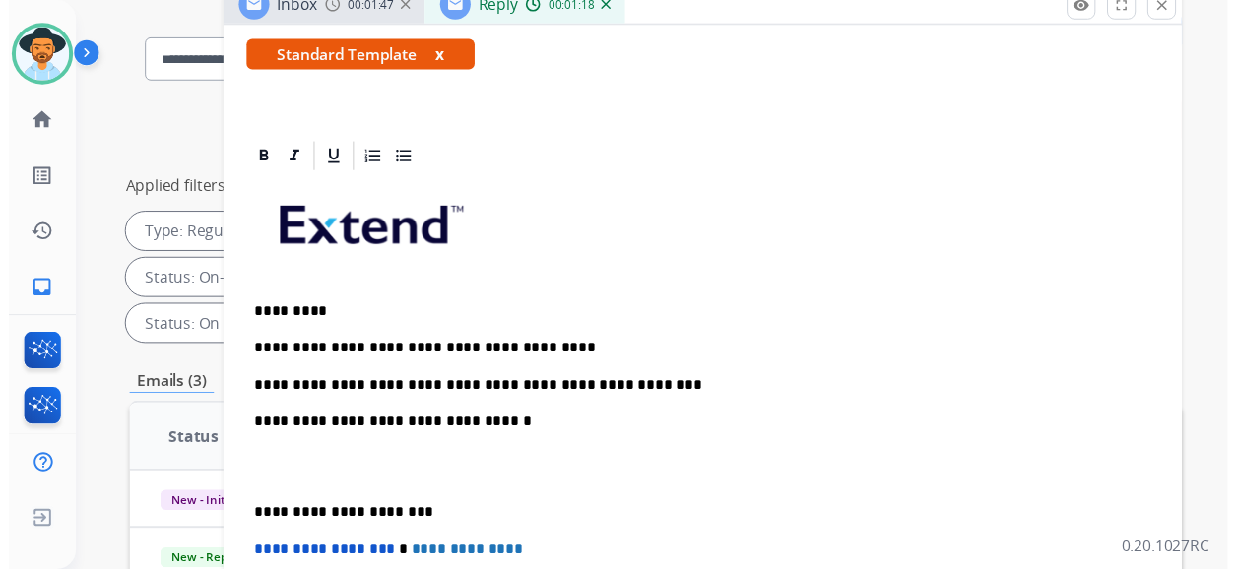
scroll to position [98, 0]
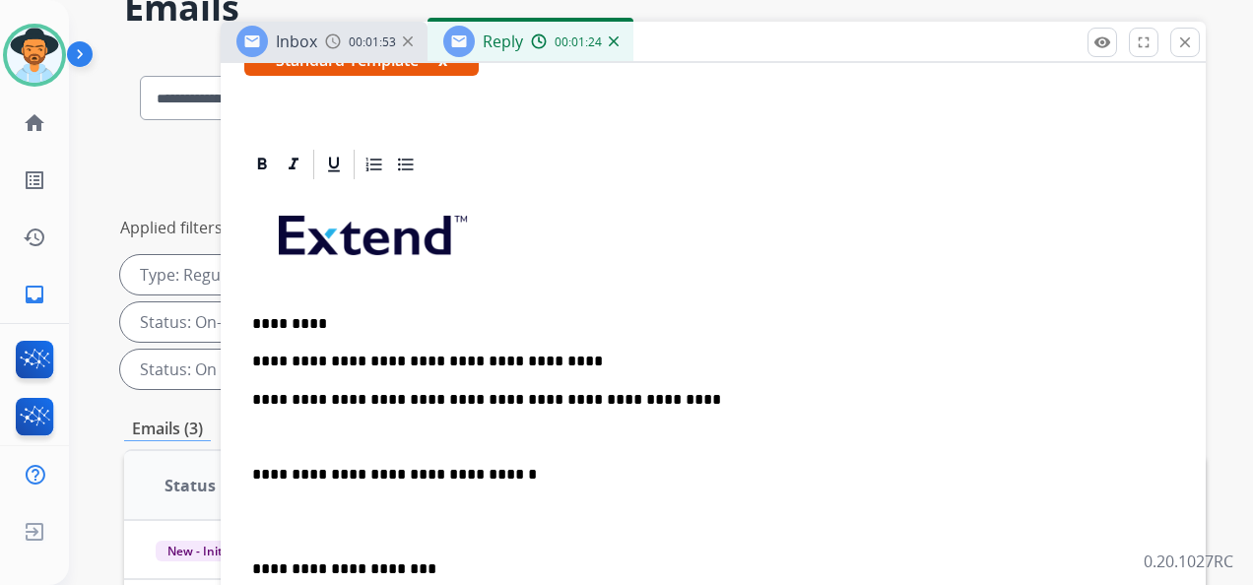
click at [654, 396] on p "**********" at bounding box center [705, 400] width 906 height 18
click at [495, 402] on p "**********" at bounding box center [705, 400] width 906 height 18
click at [452, 394] on p "**********" at bounding box center [705, 400] width 906 height 18
click at [418, 402] on p "**********" at bounding box center [705, 400] width 906 height 18
click at [633, 450] on div "**********" at bounding box center [713, 521] width 938 height 678
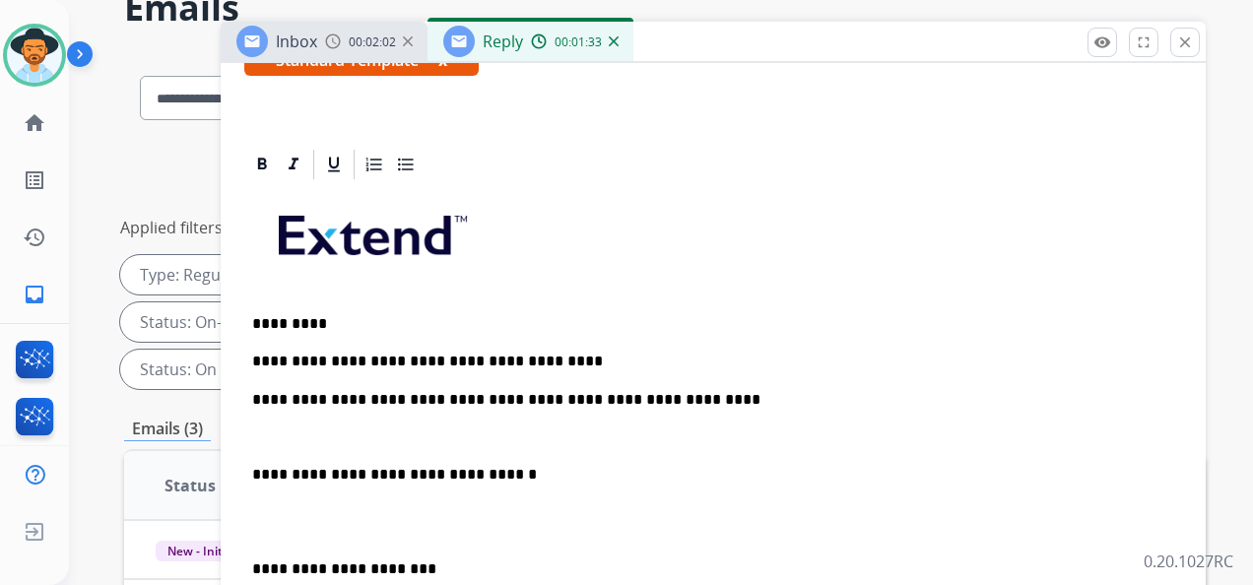
click at [676, 394] on p "**********" at bounding box center [705, 400] width 906 height 18
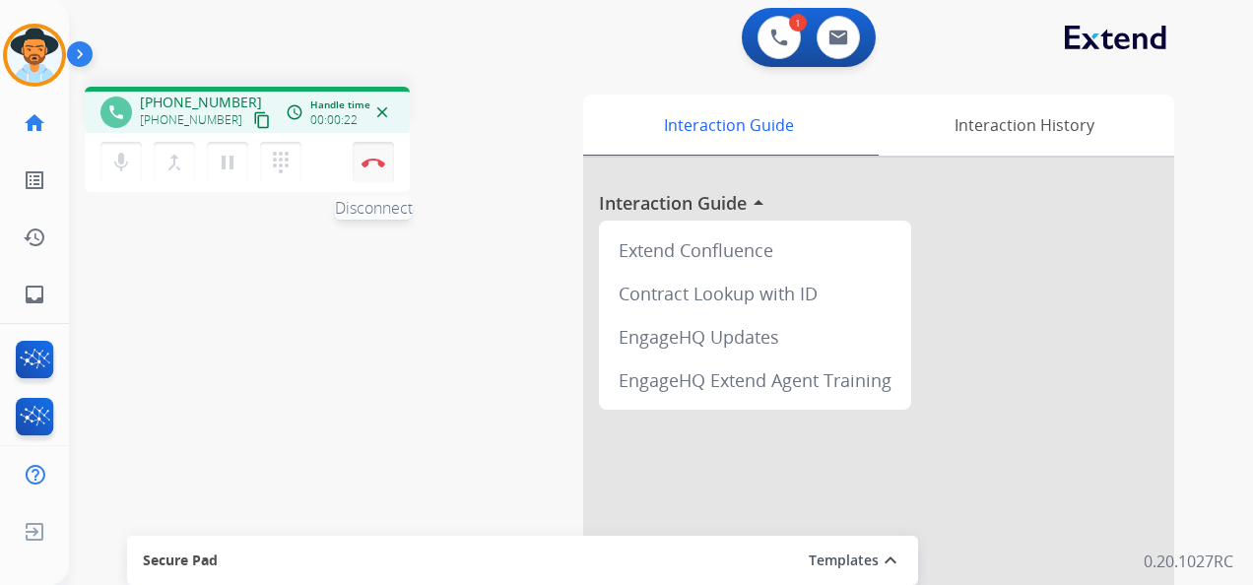
click at [370, 162] on img at bounding box center [373, 163] width 24 height 10
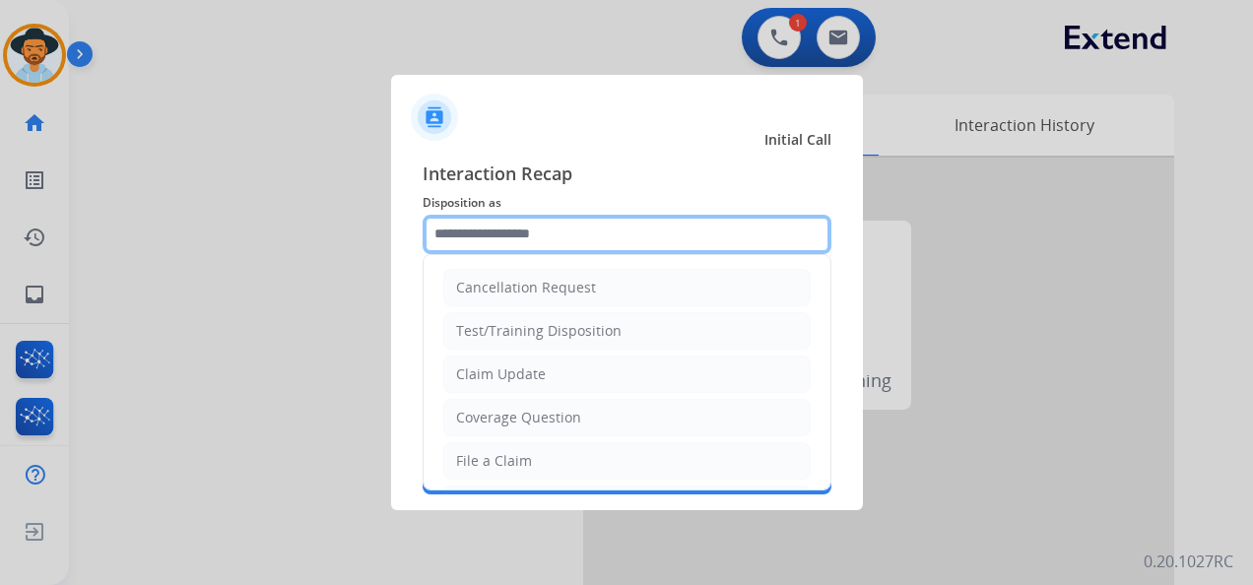
click at [546, 234] on input "text" at bounding box center [626, 234] width 409 height 39
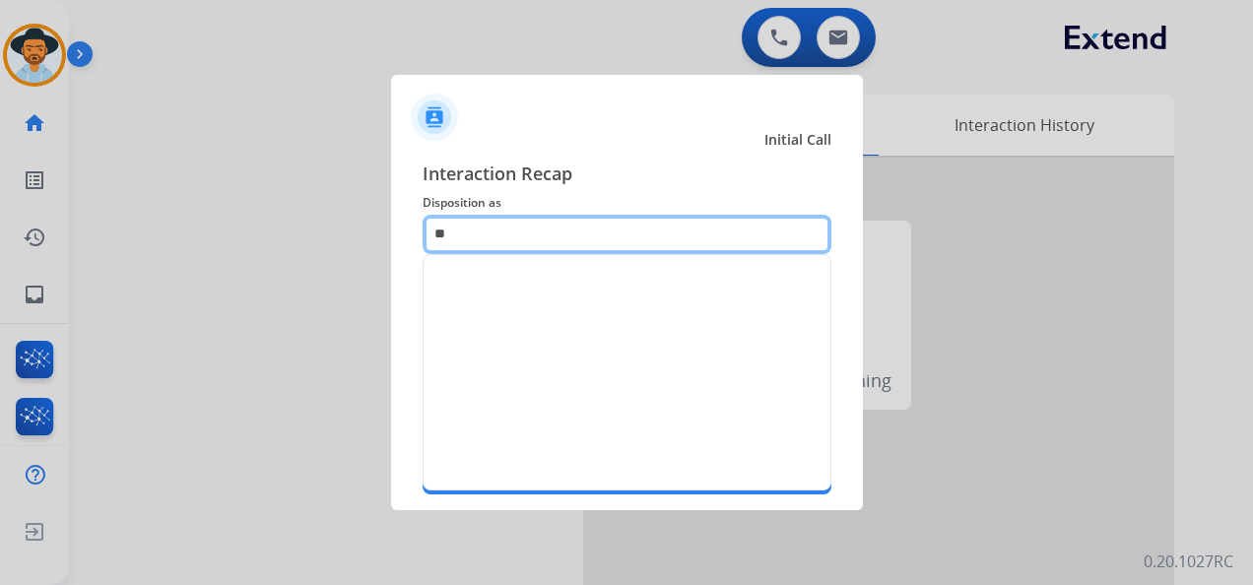
type input "*"
type input "*********"
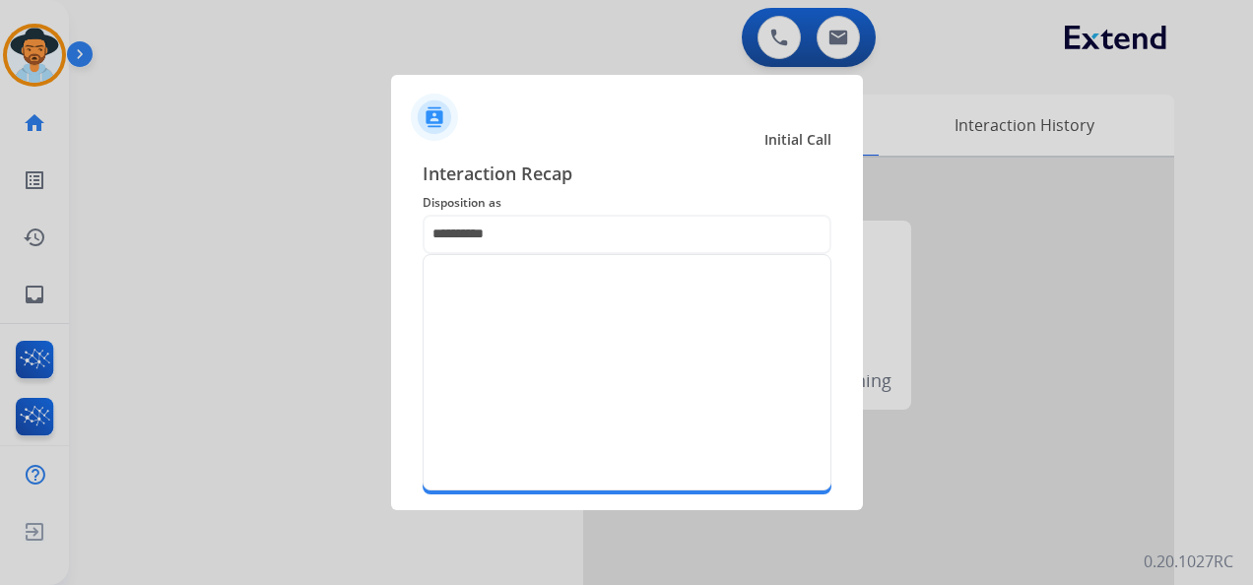
drag, startPoint x: 513, startPoint y: 75, endPoint x: 587, endPoint y: 181, distance: 129.5
click at [0, 89] on app-contact-recap-modal "Initial Call Interaction Recap Disposition as ********* Merchants Secure Pad Ad…" at bounding box center [0, 292] width 0 height 585
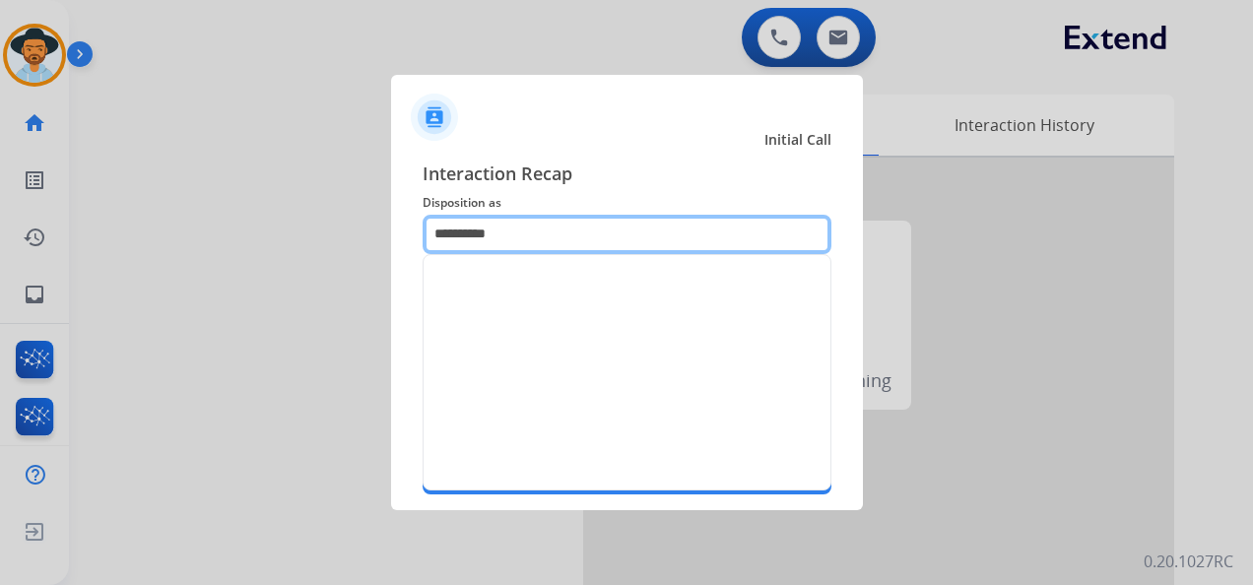
drag, startPoint x: 580, startPoint y: 219, endPoint x: 577, endPoint y: 232, distance: 14.1
click at [578, 219] on input "*********" at bounding box center [626, 234] width 409 height 39
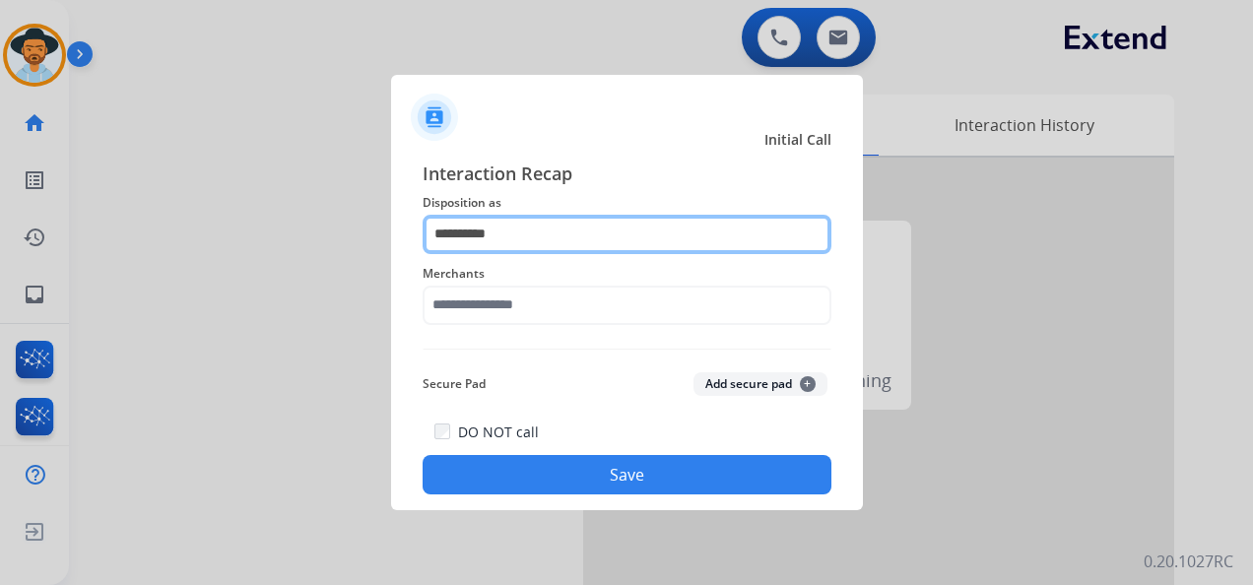
click at [579, 242] on input "*********" at bounding box center [626, 234] width 409 height 39
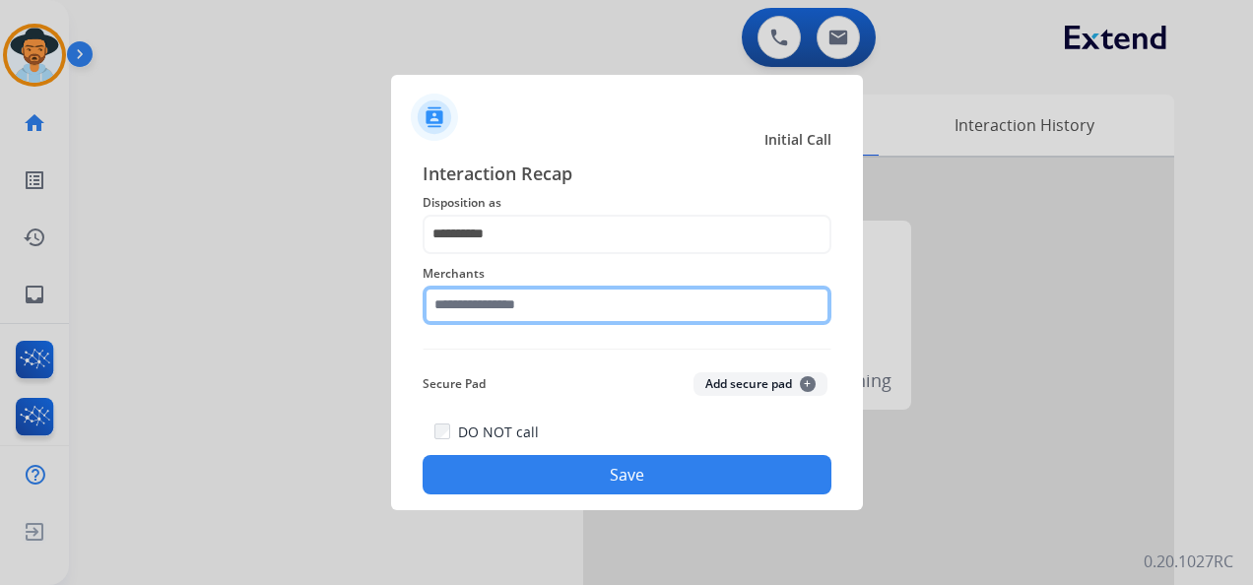
click at [577, 306] on input "text" at bounding box center [626, 305] width 409 height 39
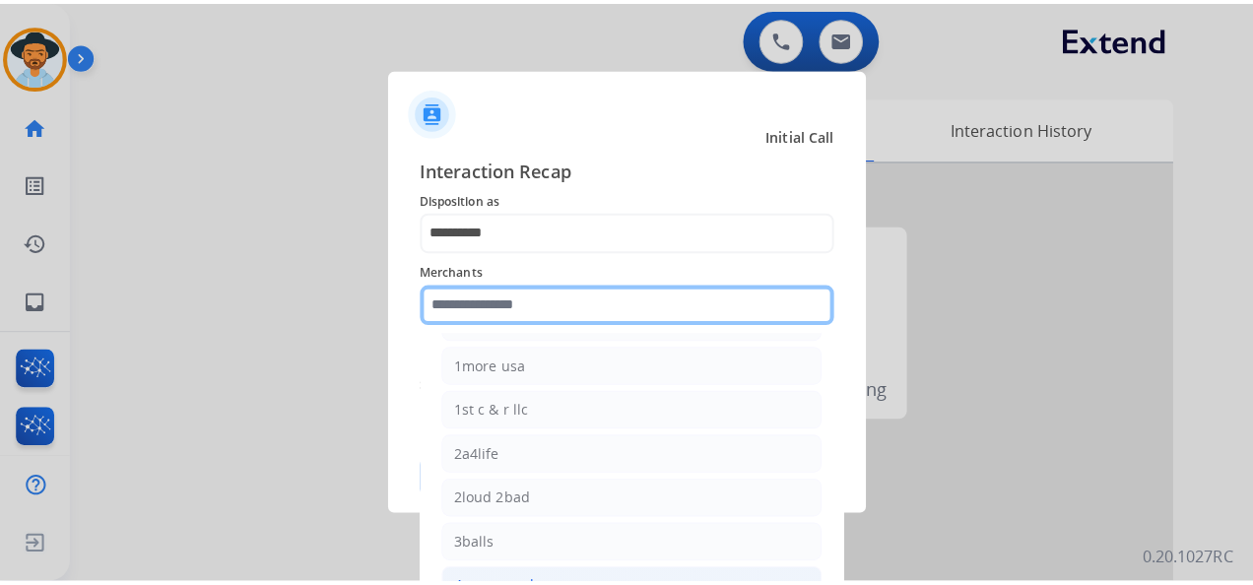
scroll to position [197, 0]
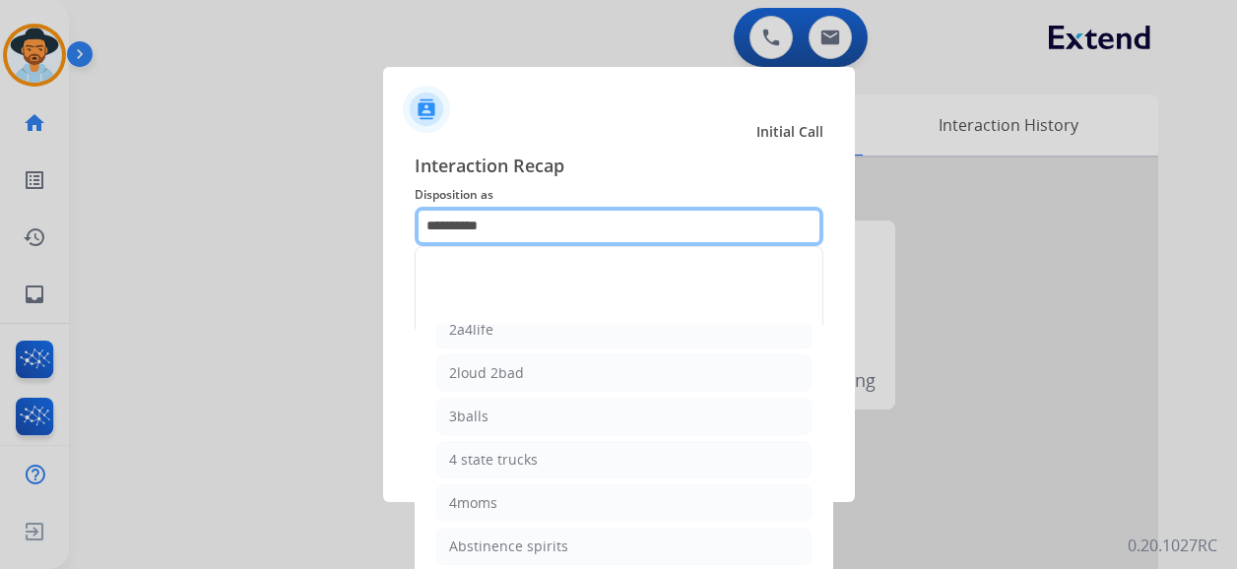
drag, startPoint x: 540, startPoint y: 230, endPoint x: 420, endPoint y: 223, distance: 120.4
click at [420, 223] on div "Interaction Recap Disposition as ********* Merchants 12fifteen diamonds 12volt&…" at bounding box center [619, 319] width 472 height 367
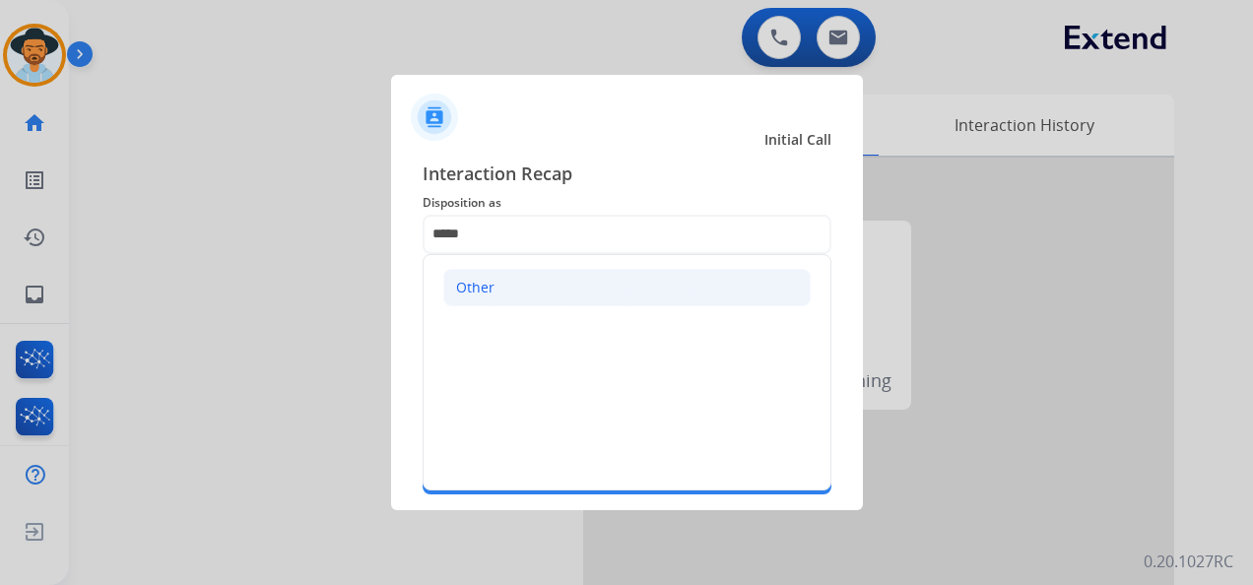
click at [528, 295] on li "Other" at bounding box center [626, 287] width 367 height 37
type input "*****"
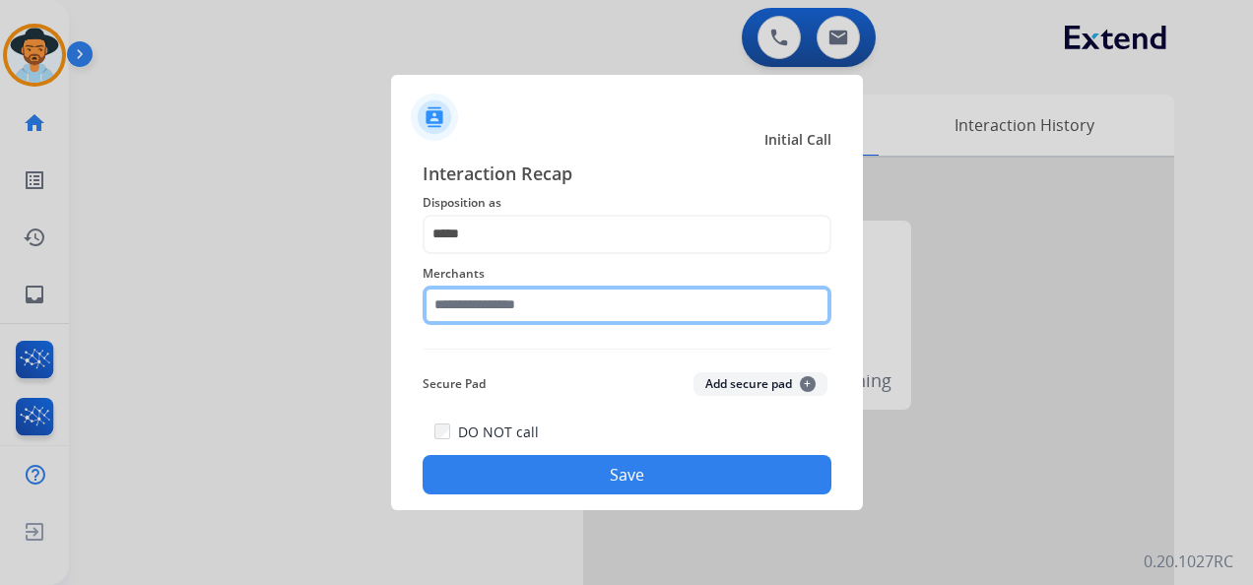
click at [563, 317] on div "Merchants" at bounding box center [626, 293] width 409 height 79
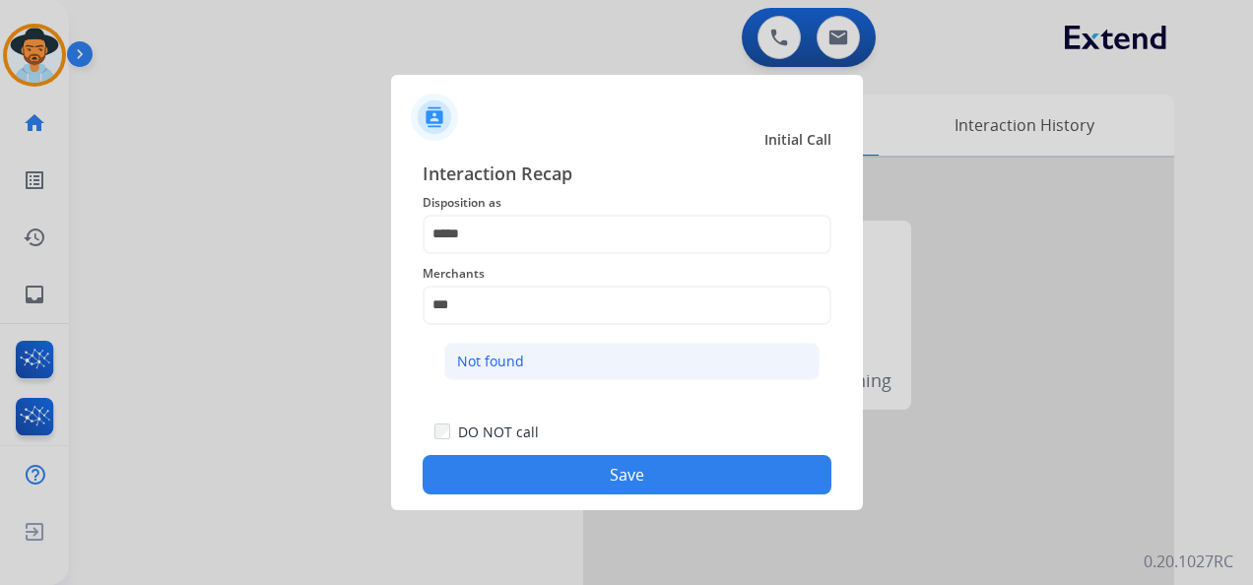
click at [559, 357] on li "Not found" at bounding box center [631, 361] width 375 height 37
type input "*********"
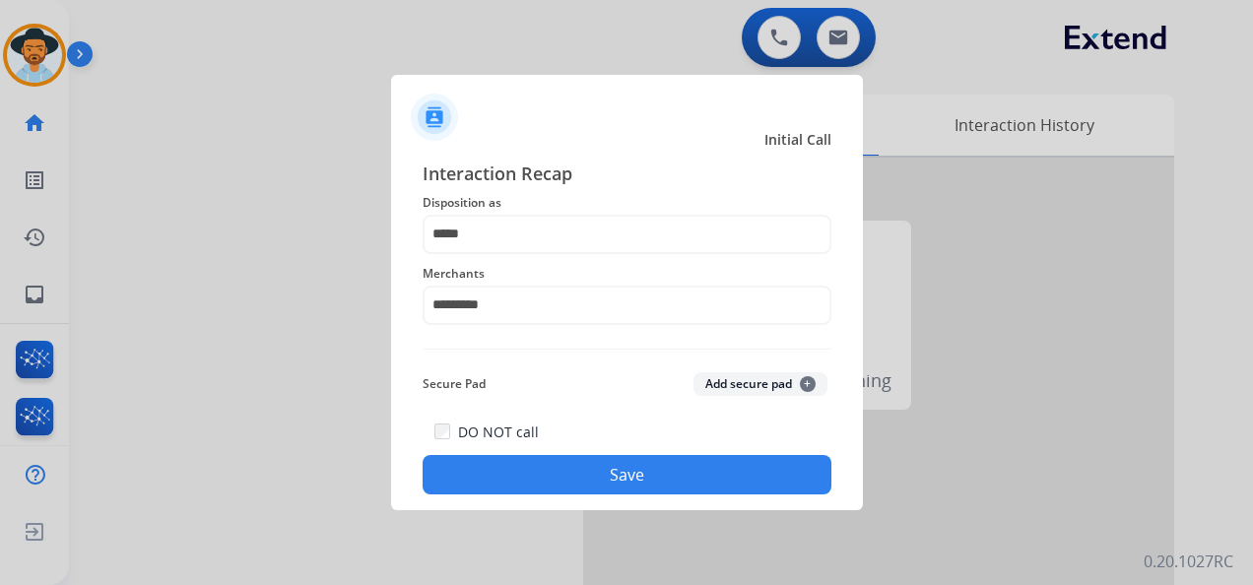
click at [638, 471] on button "Save" at bounding box center [626, 474] width 409 height 39
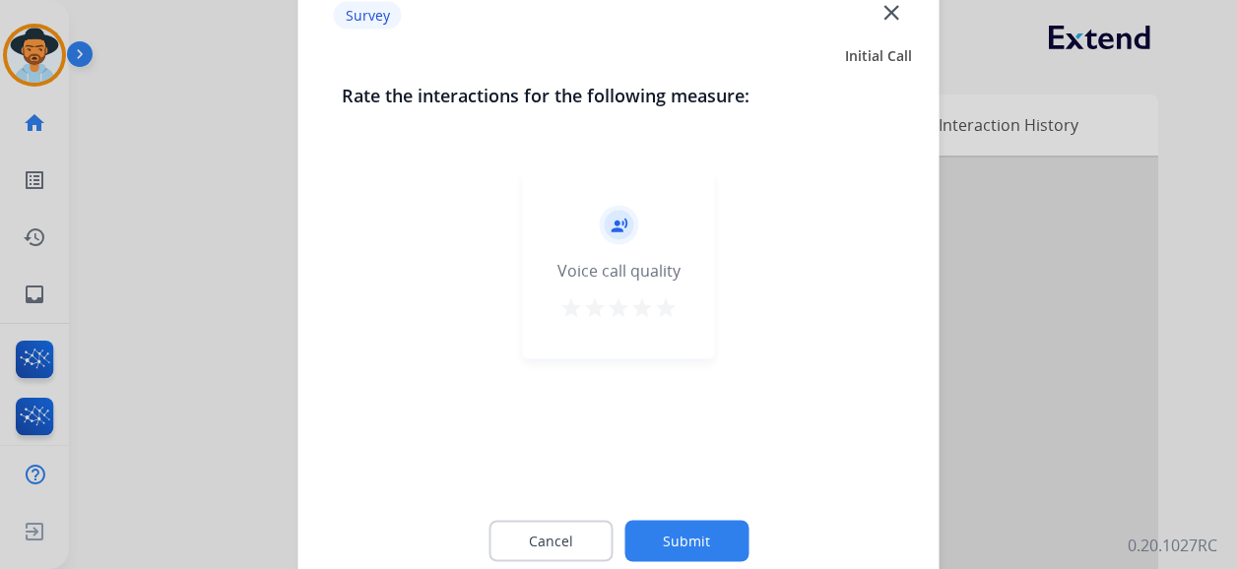
click at [672, 307] on mat-icon "star" at bounding box center [666, 308] width 24 height 24
click at [699, 536] on button "Submit" at bounding box center [686, 541] width 124 height 41
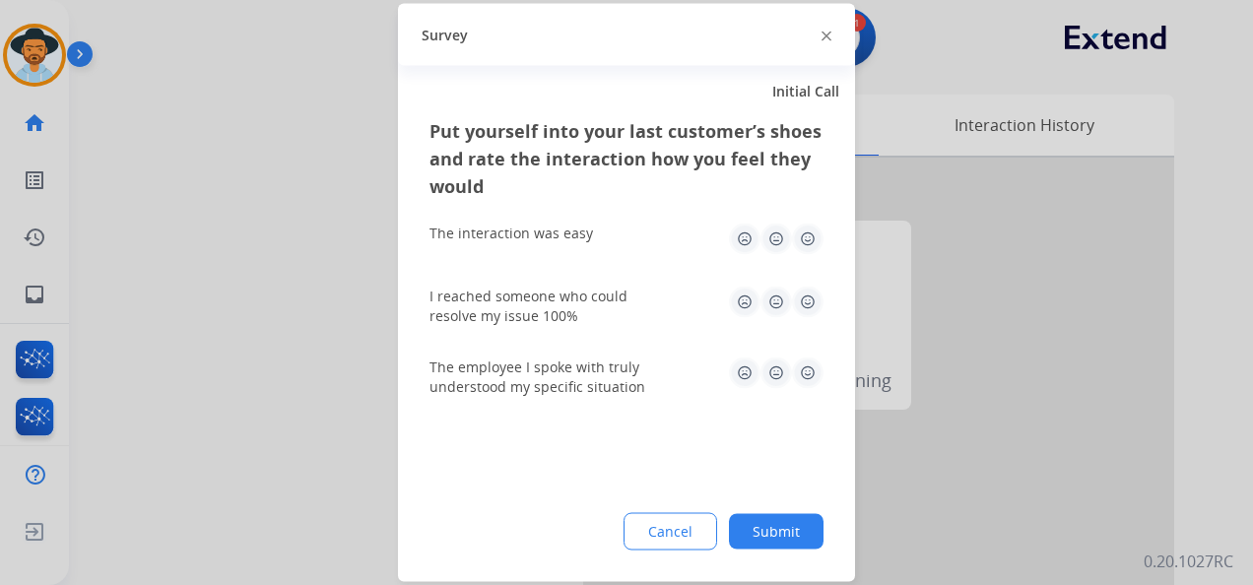
click at [817, 234] on img at bounding box center [808, 240] width 32 height 32
click at [802, 295] on img at bounding box center [808, 303] width 32 height 32
click at [804, 369] on img at bounding box center [808, 373] width 32 height 32
click at [779, 527] on button "Submit" at bounding box center [776, 531] width 95 height 35
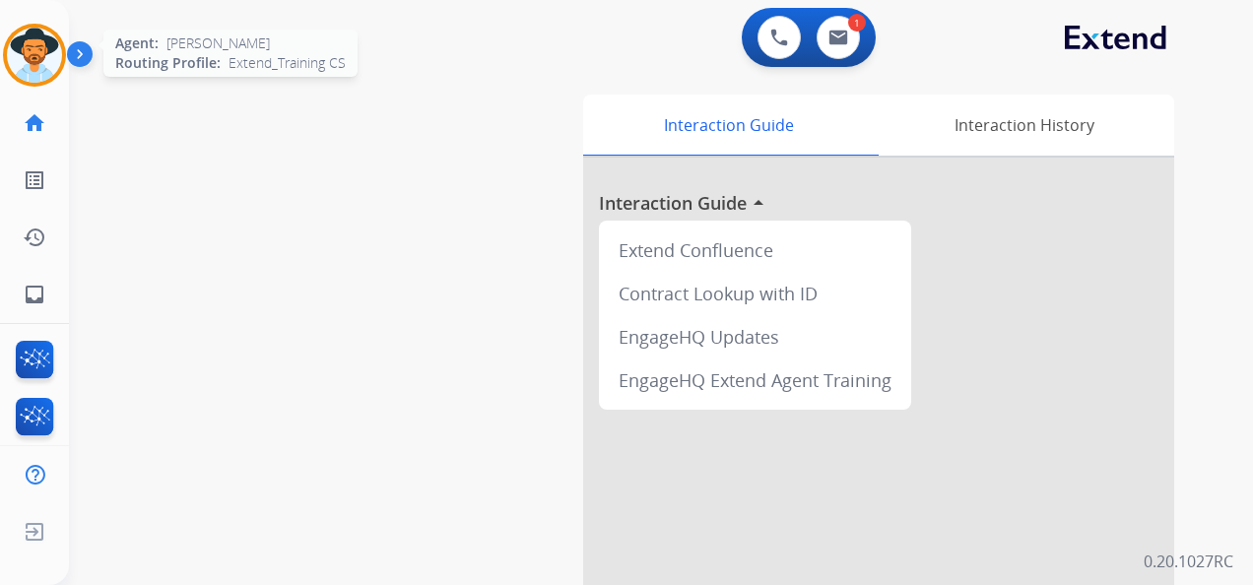
drag, startPoint x: 37, startPoint y: 57, endPoint x: 51, endPoint y: 54, distance: 14.1
click at [37, 57] on img at bounding box center [34, 55] width 55 height 55
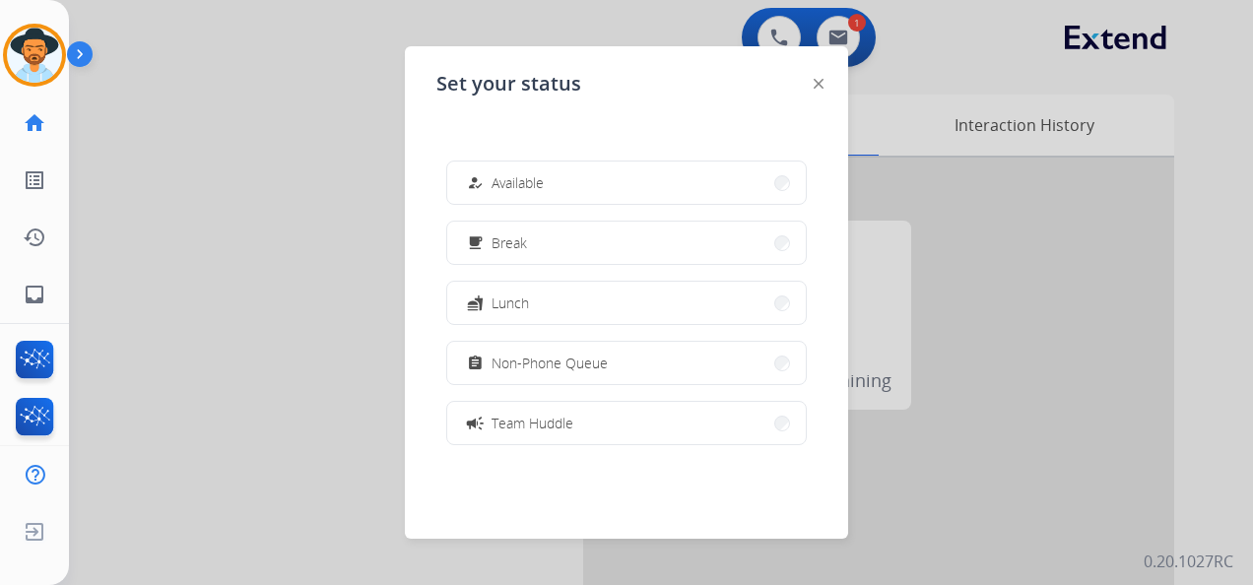
click at [552, 183] on button "how_to_reg Available" at bounding box center [626, 183] width 358 height 42
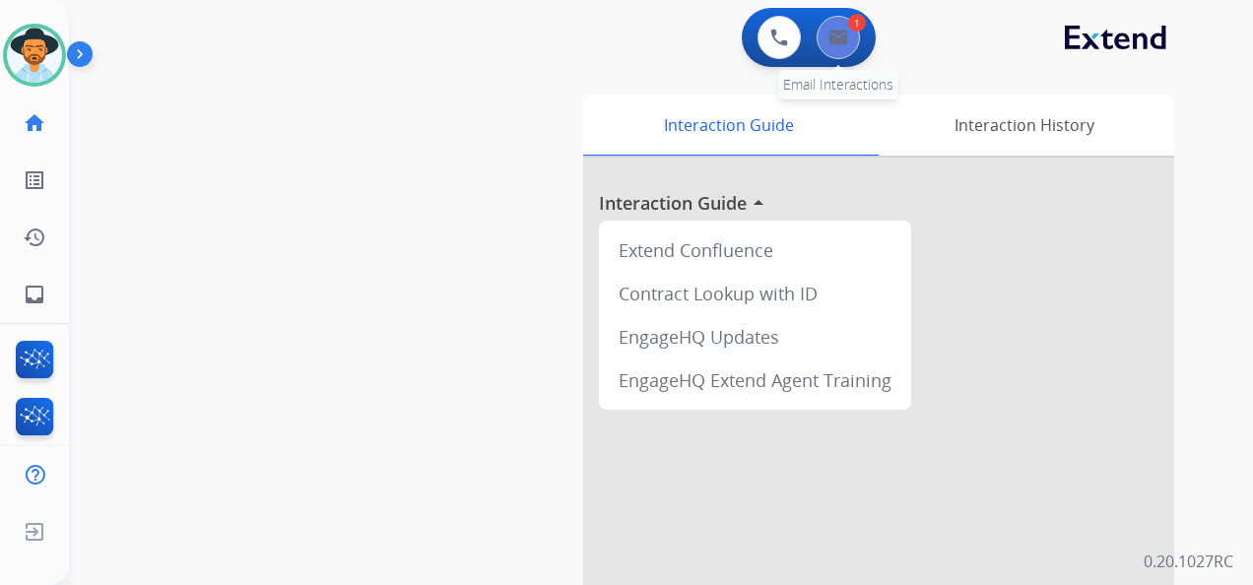
click at [849, 29] on button at bounding box center [837, 37] width 43 height 43
select select "**********"
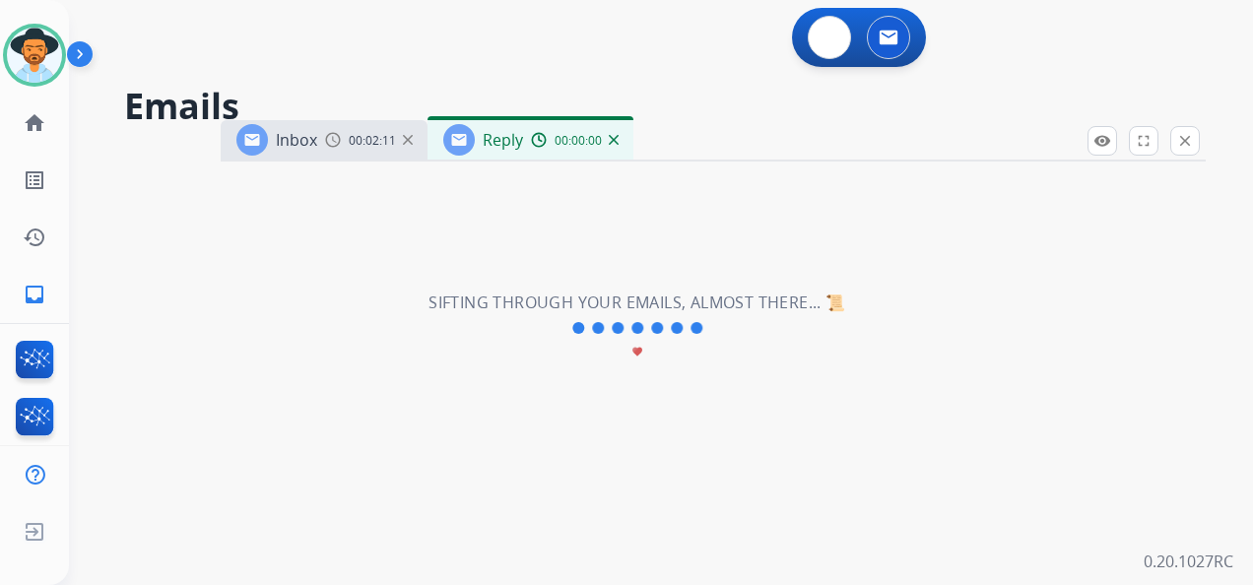
select select "**********"
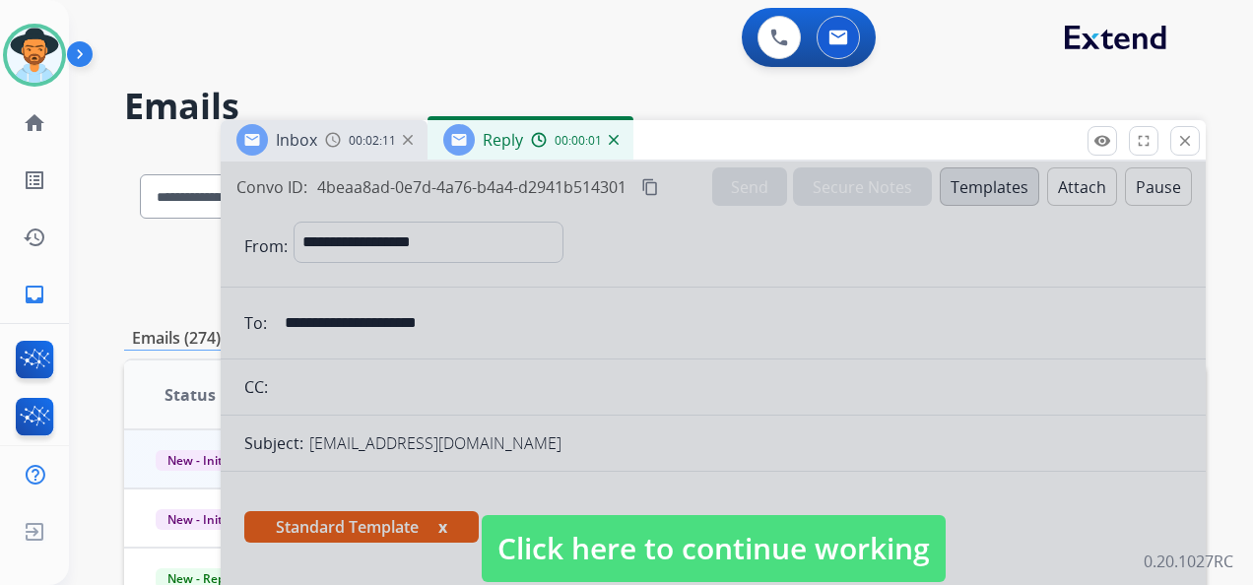
click at [692, 566] on span "Click here to continue working" at bounding box center [714, 548] width 464 height 67
click at [692, 566] on div "Standard Template x" at bounding box center [713, 534] width 985 height 95
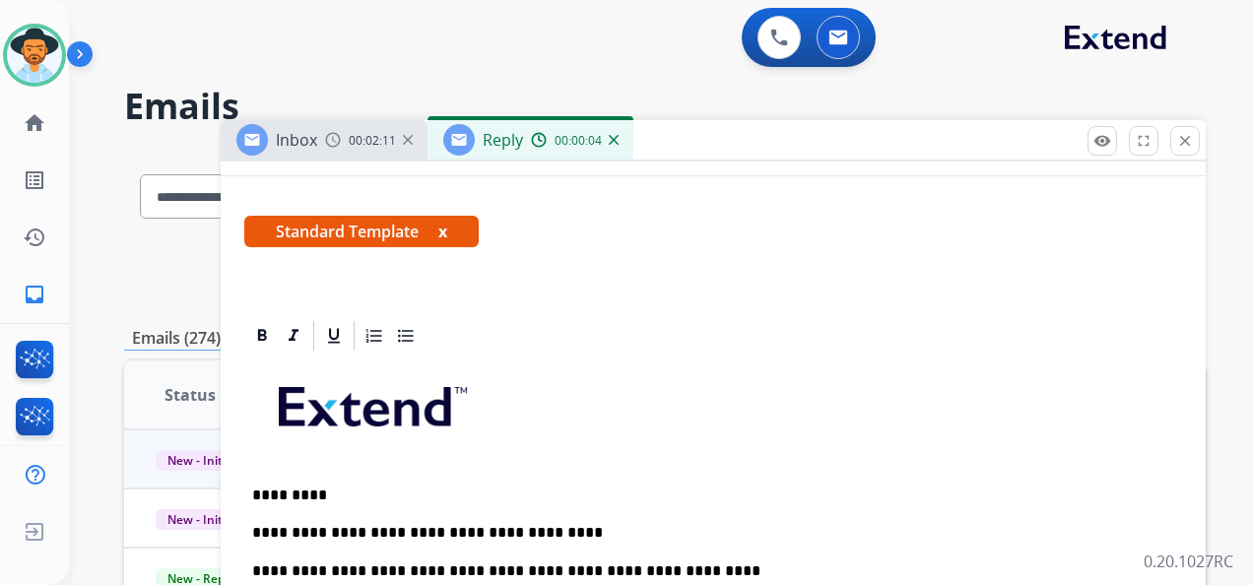
scroll to position [492, 0]
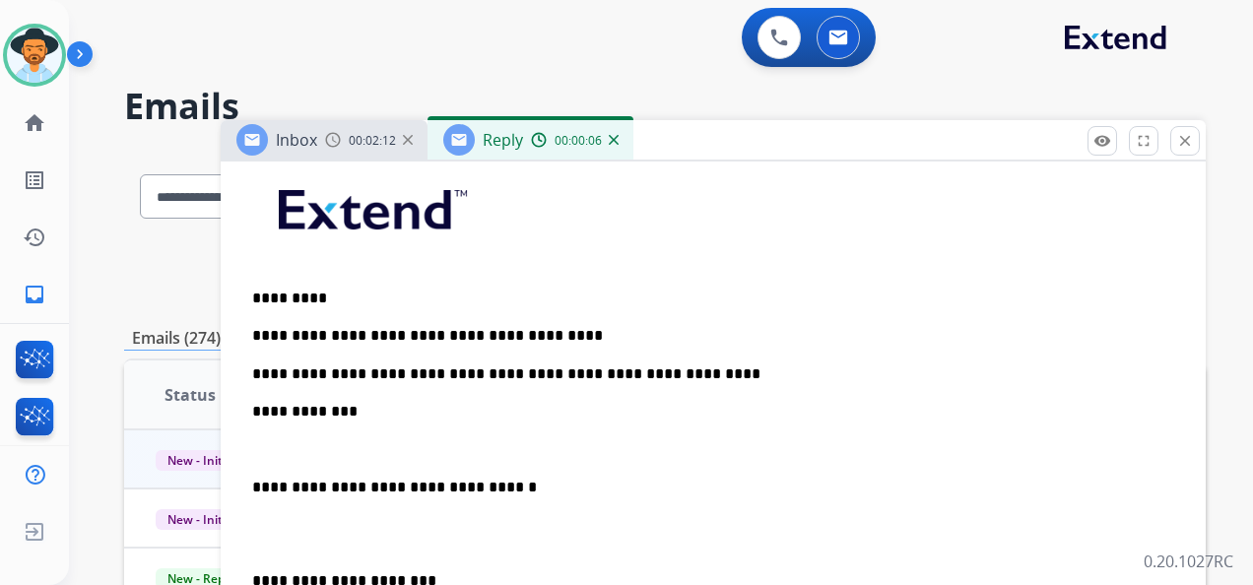
click at [360, 405] on p "**********" at bounding box center [705, 412] width 906 height 18
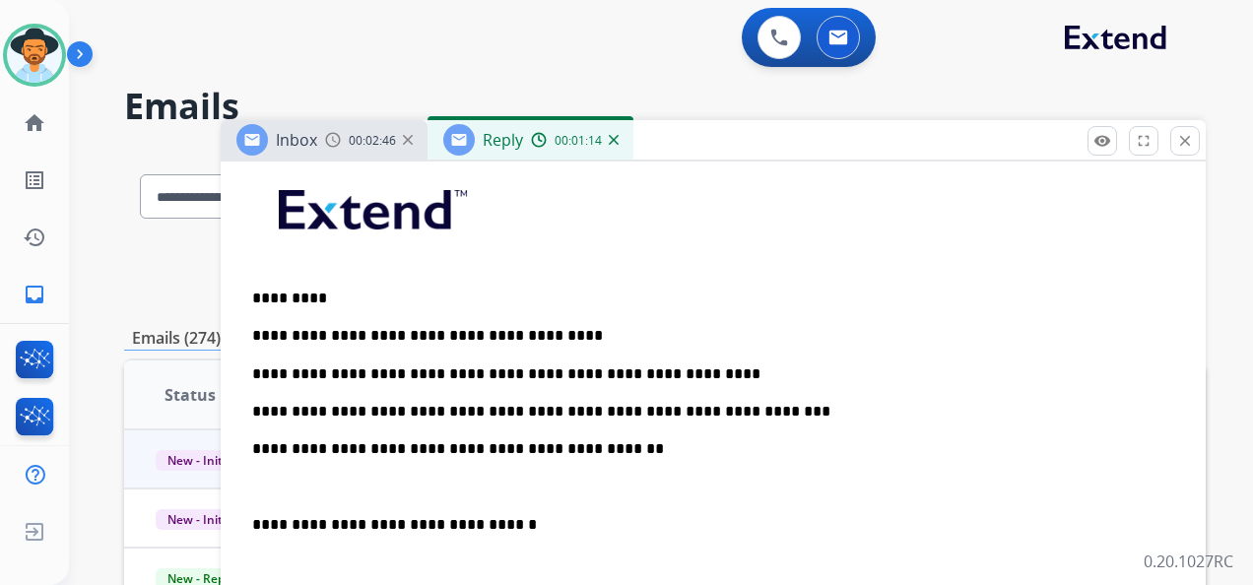
drag, startPoint x: 251, startPoint y: 521, endPoint x: 451, endPoint y: 577, distance: 207.7
click at [251, 520] on div "**********" at bounding box center [713, 533] width 938 height 753
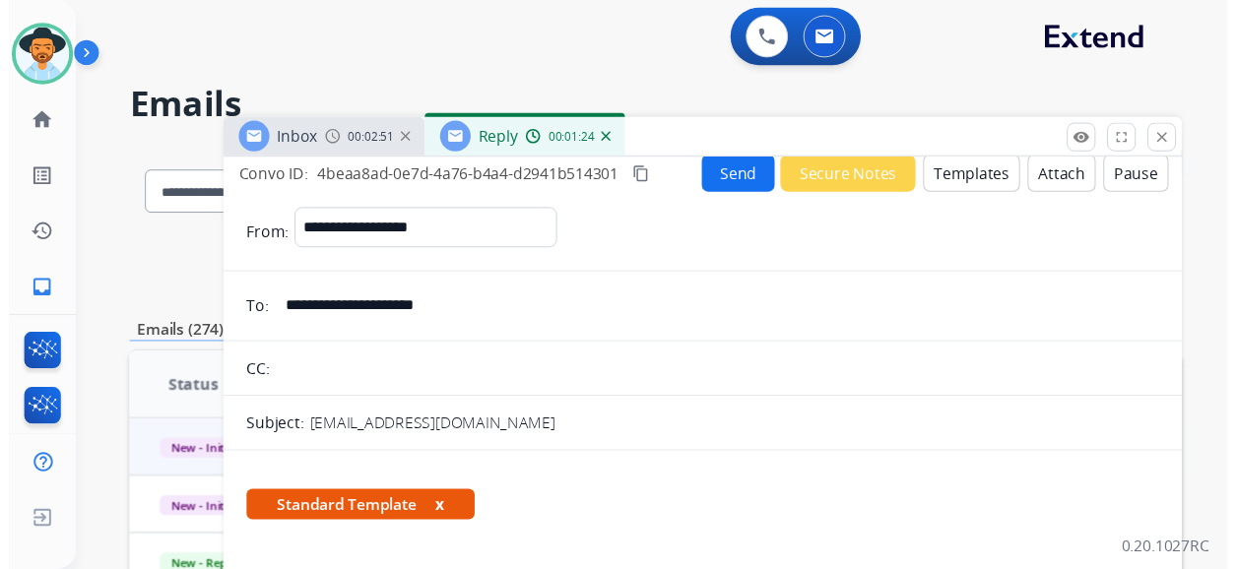
scroll to position [0, 0]
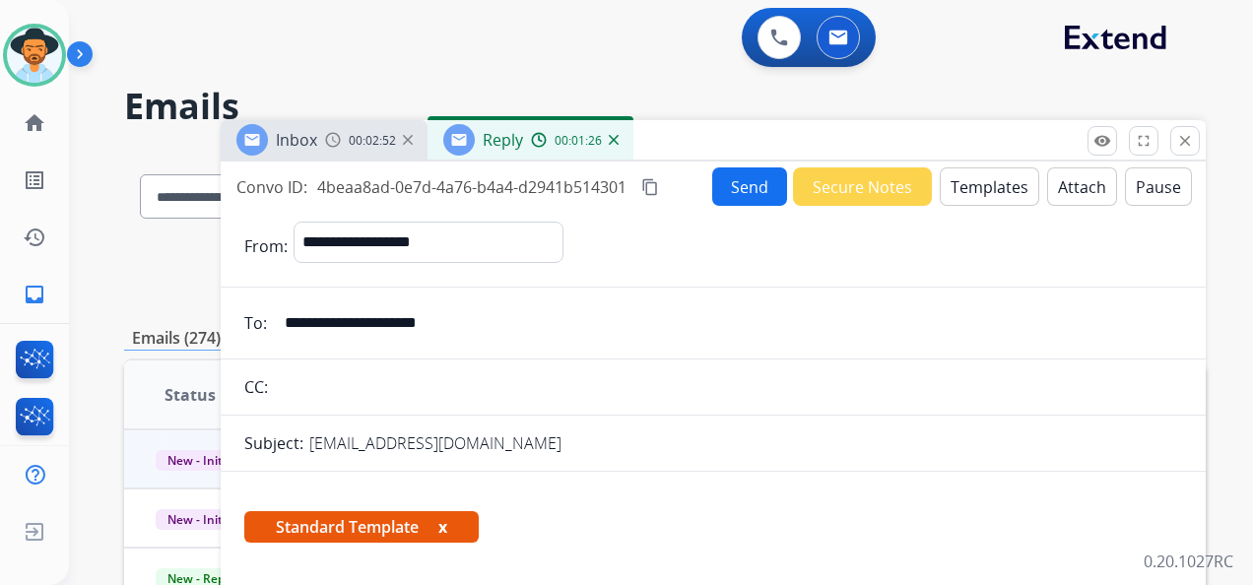
click at [747, 182] on button "Send" at bounding box center [749, 186] width 75 height 38
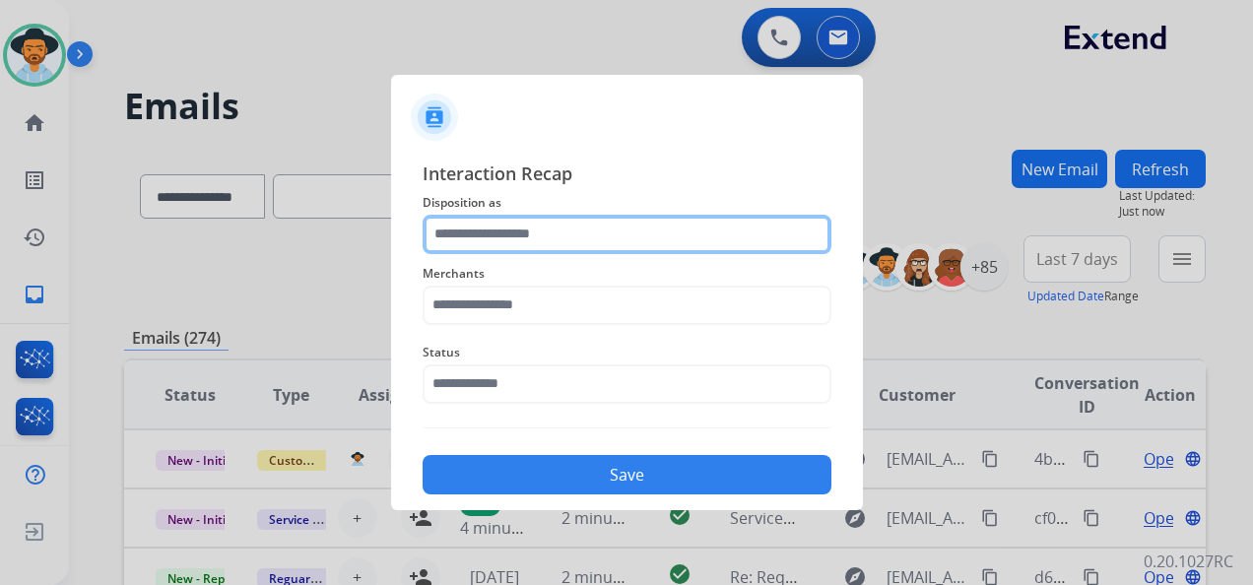
click at [577, 231] on input "text" at bounding box center [626, 234] width 409 height 39
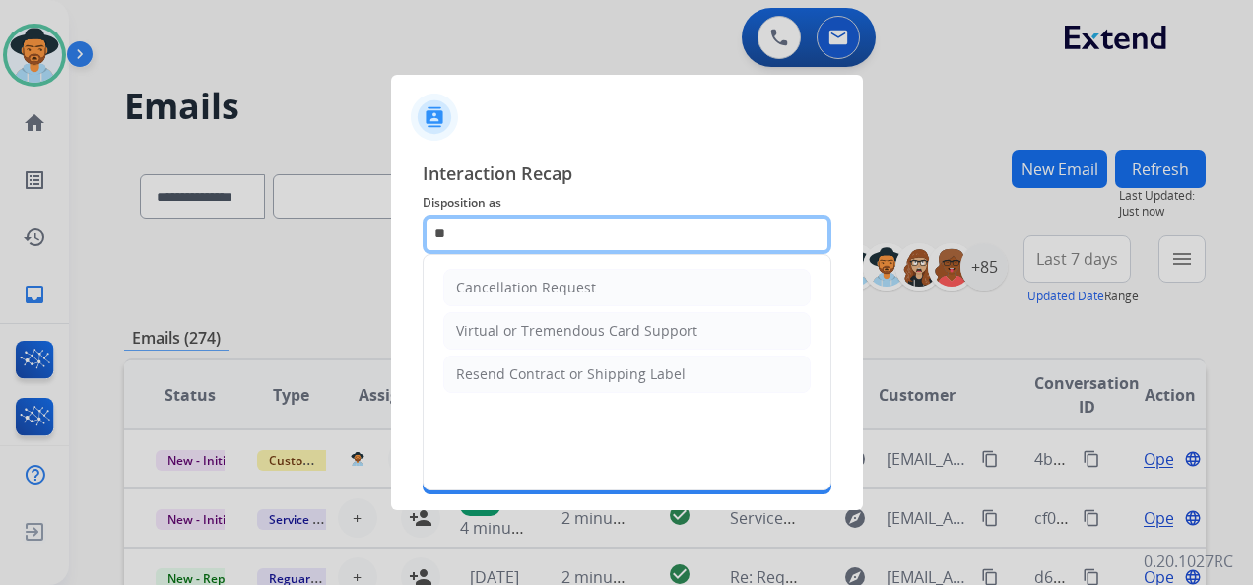
type input "*"
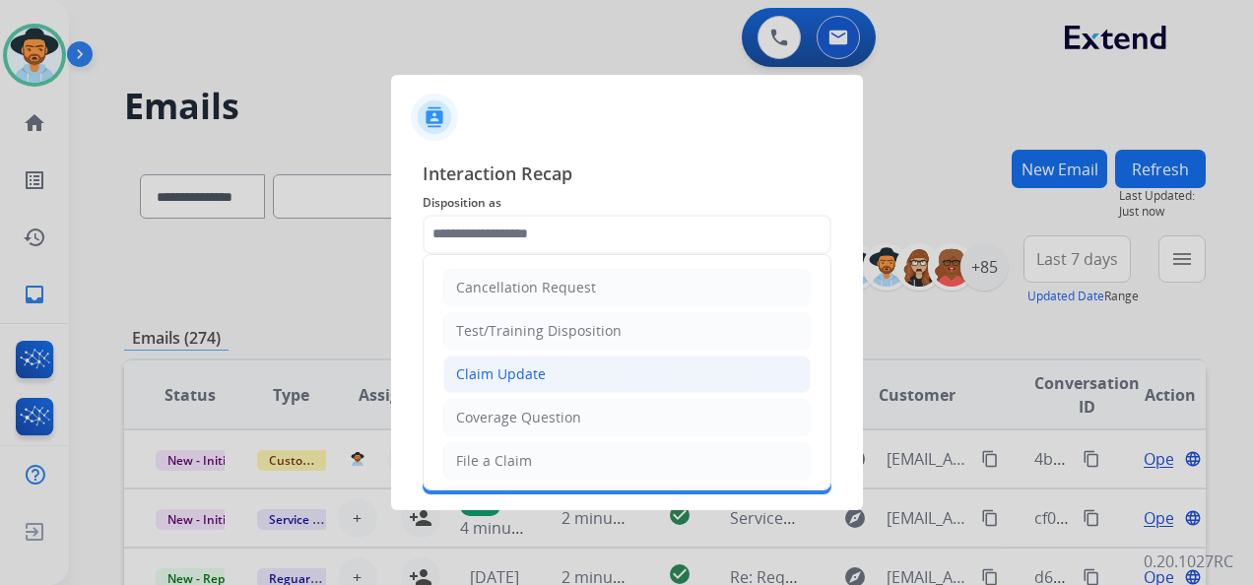
click at [576, 368] on li "Claim Update" at bounding box center [626, 374] width 367 height 37
type input "**********"
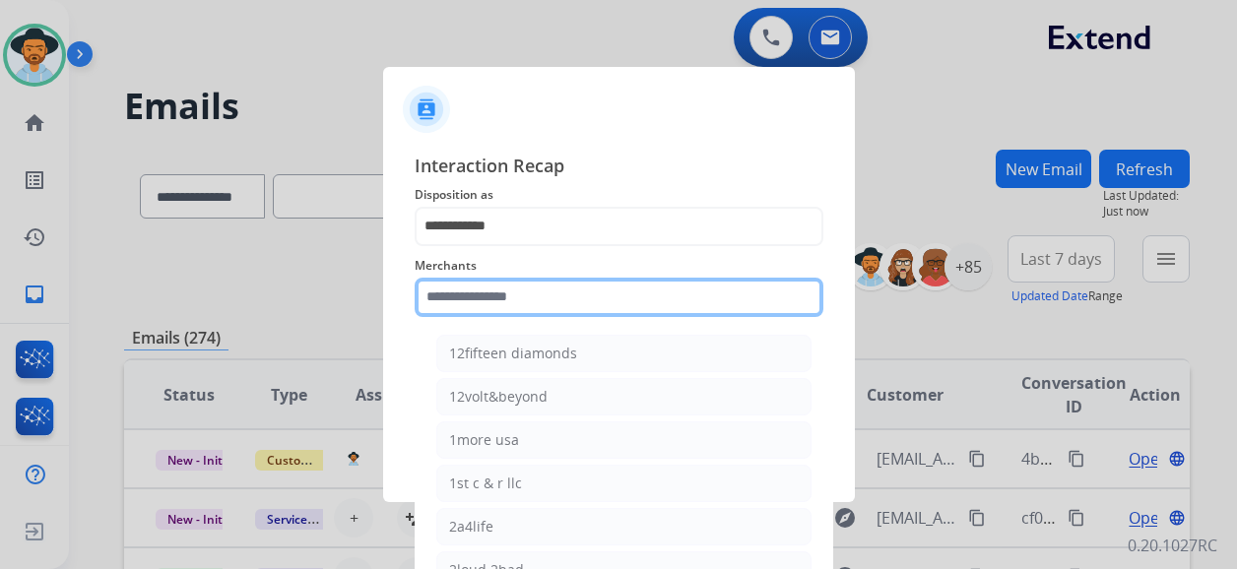
click at [510, 301] on input "text" at bounding box center [619, 297] width 409 height 39
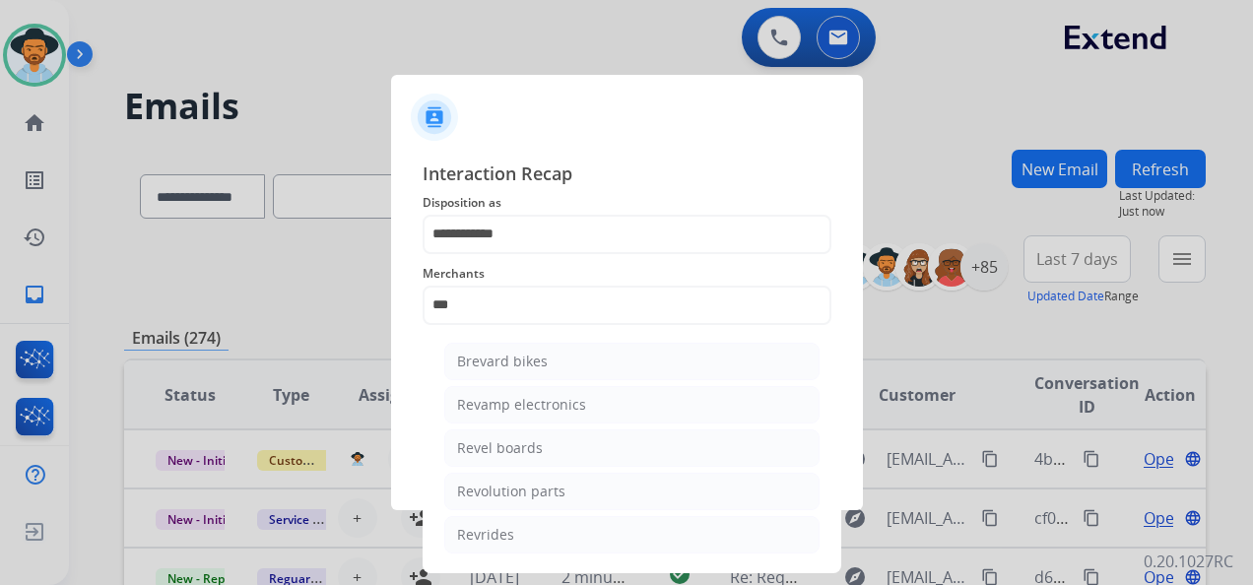
click at [548, 488] on div "Revolution parts" at bounding box center [511, 492] width 108 height 20
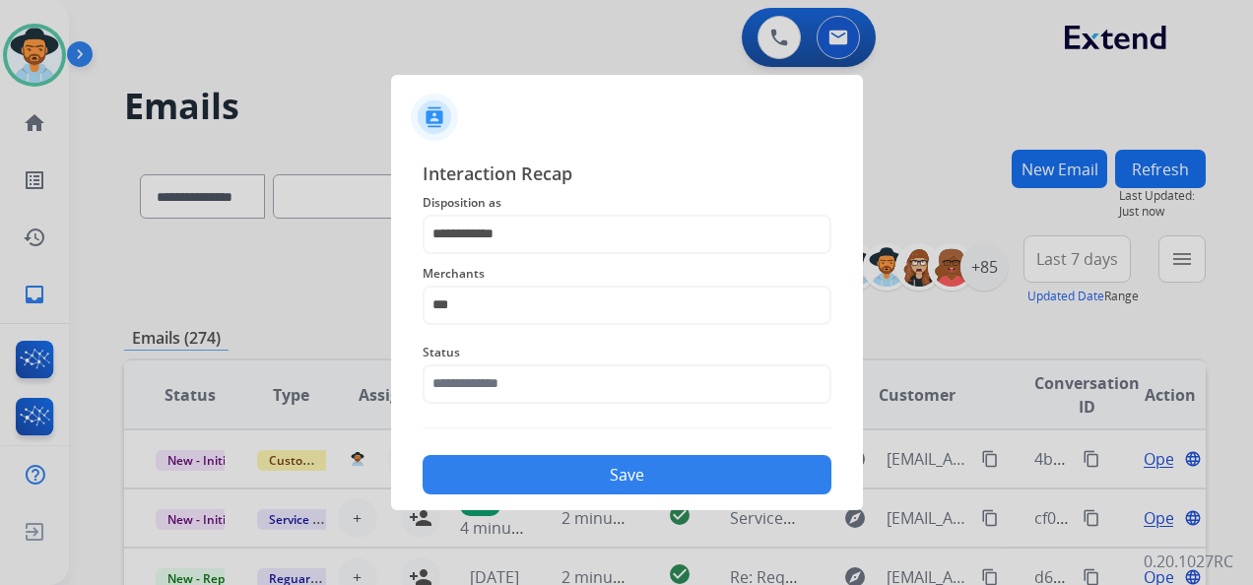
type input "**********"
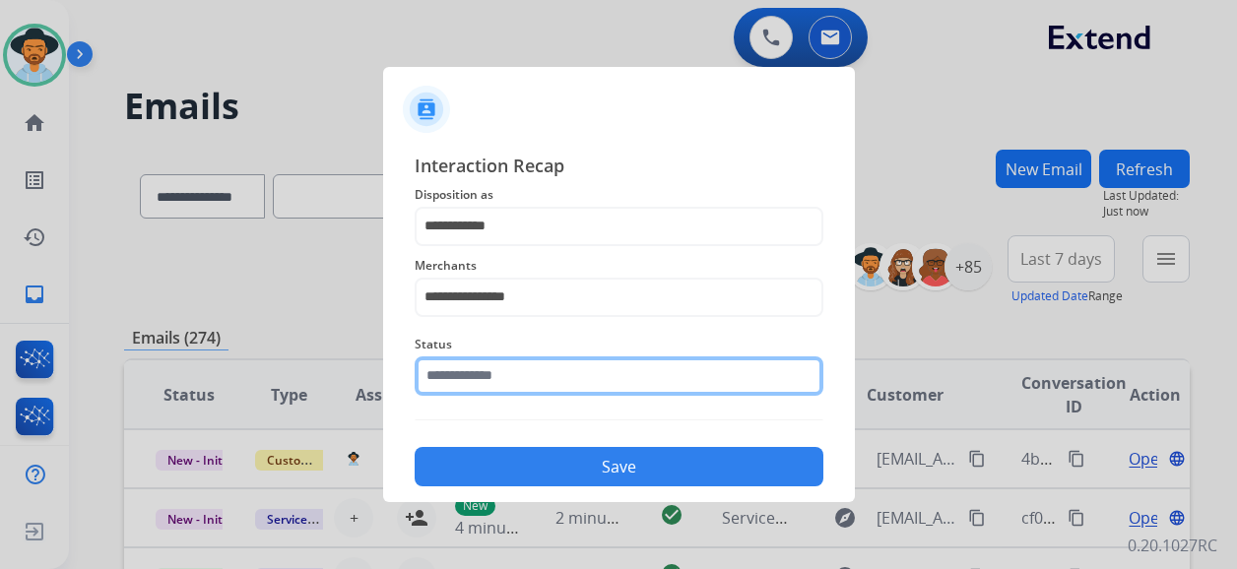
click at [563, 371] on input "text" at bounding box center [619, 376] width 409 height 39
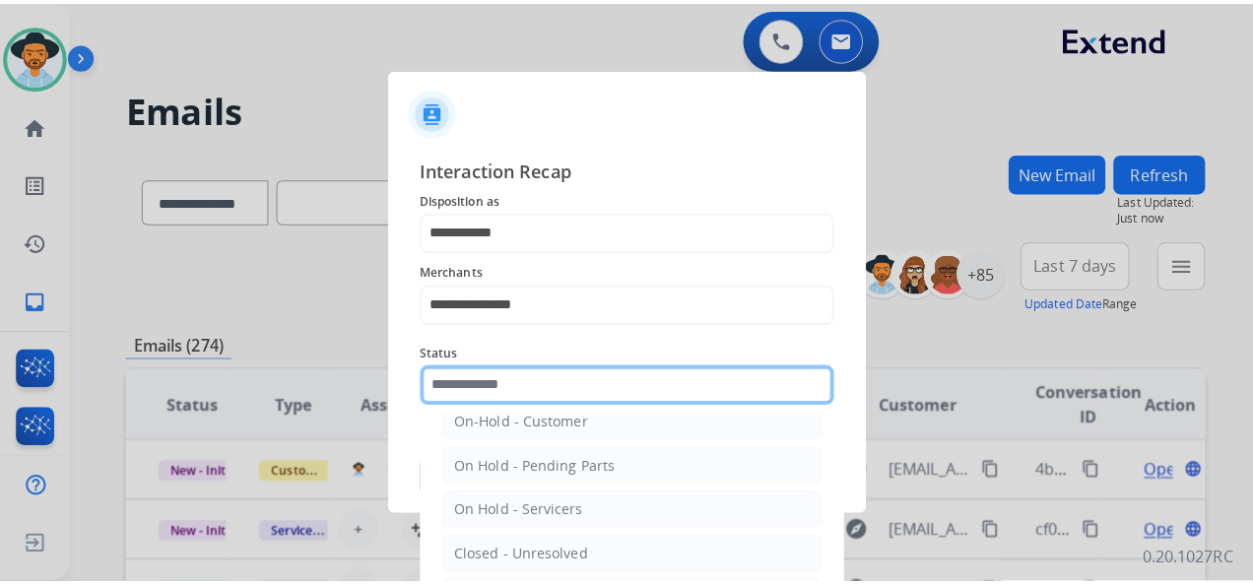
scroll to position [112, 0]
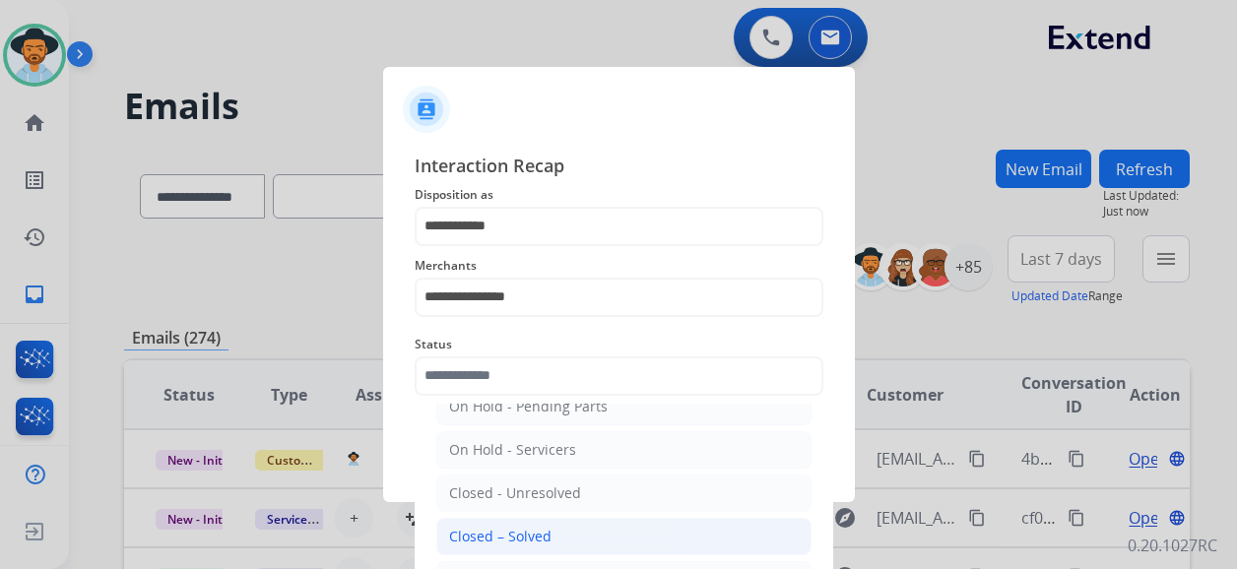
click at [559, 522] on li "Closed – Solved" at bounding box center [623, 536] width 375 height 37
type input "**********"
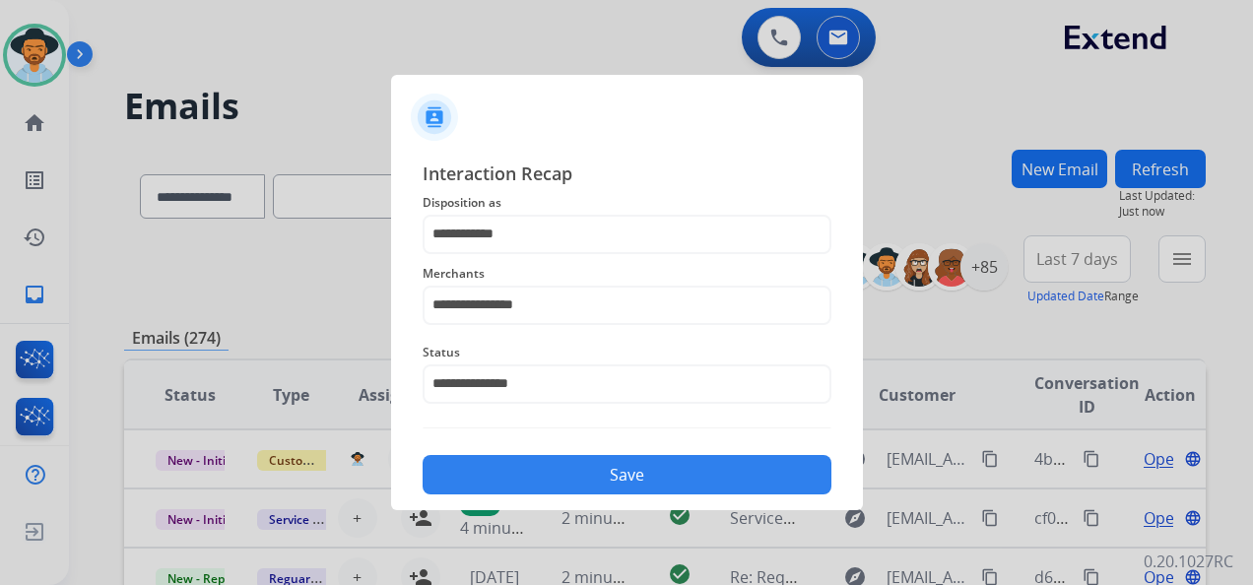
click at [622, 474] on button "Save" at bounding box center [626, 474] width 409 height 39
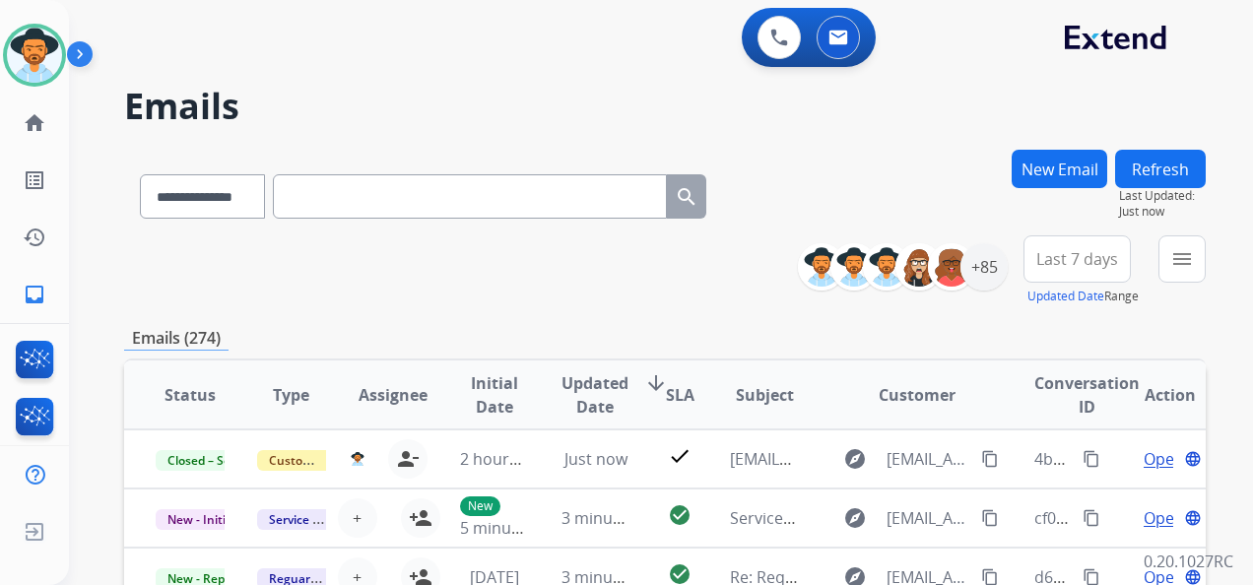
scroll to position [2, 0]
click at [994, 266] on div "+85" at bounding box center [983, 266] width 47 height 47
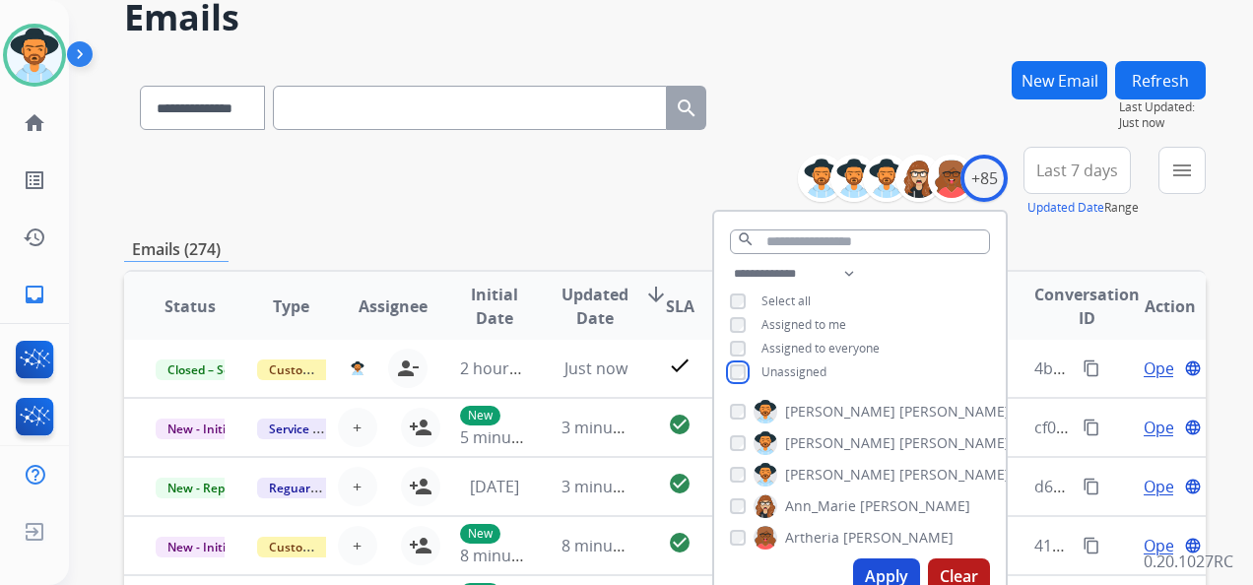
scroll to position [197, 0]
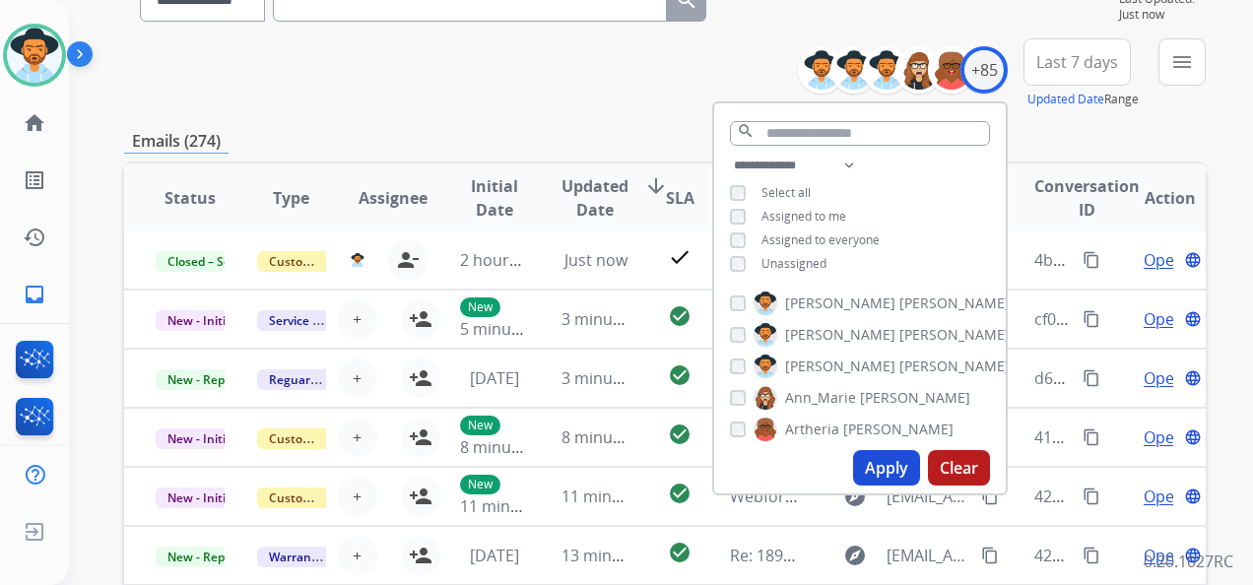
click at [885, 469] on button "Apply" at bounding box center [886, 467] width 67 height 35
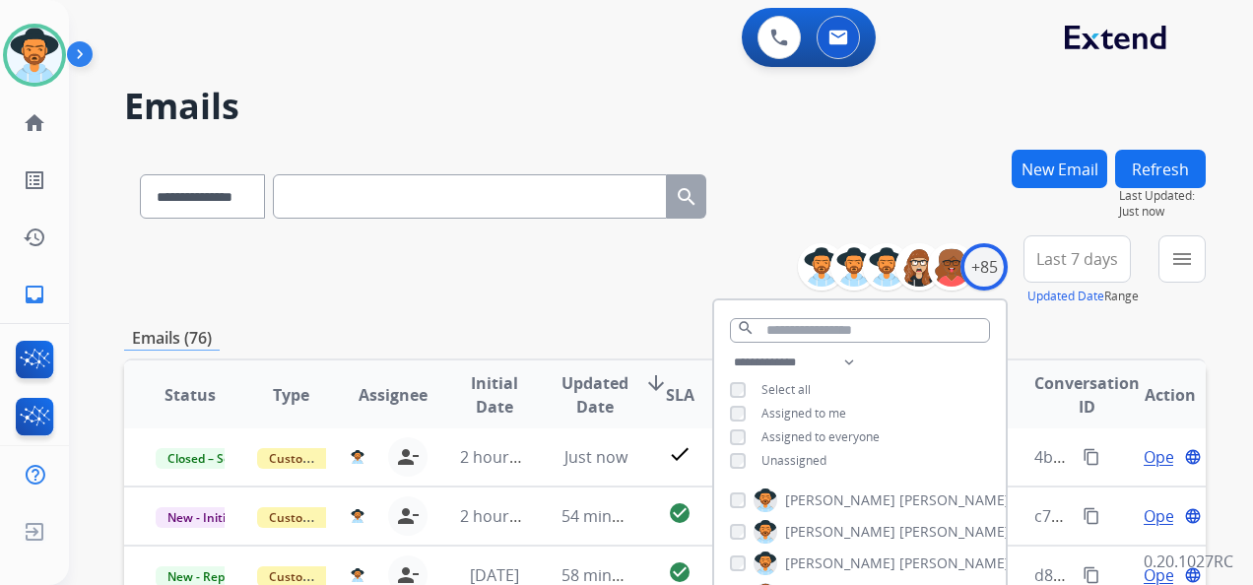
click at [1049, 257] on span "Last 7 days" at bounding box center [1077, 259] width 82 height 8
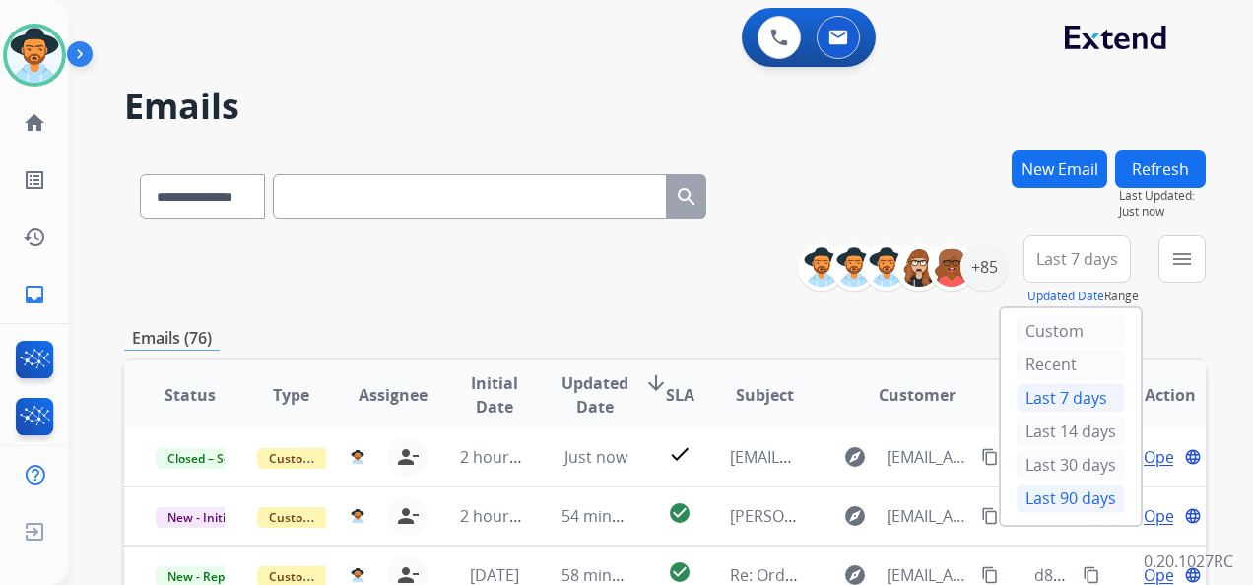
click at [1051, 485] on div "Last 90 days" at bounding box center [1070, 499] width 108 height 30
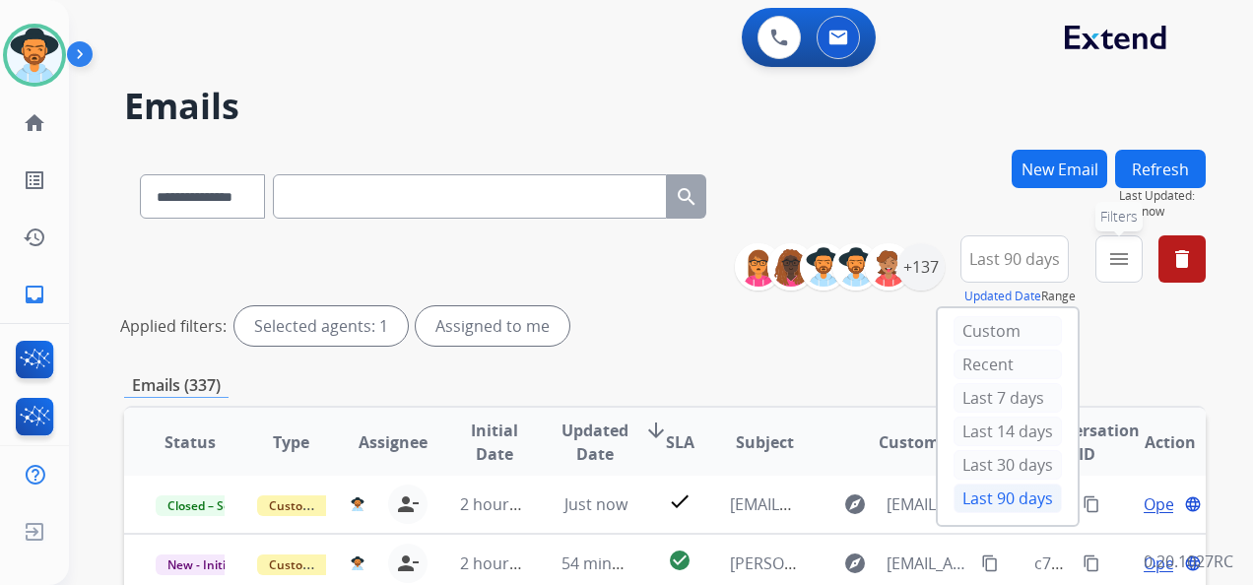
click at [1121, 260] on mat-icon "menu" at bounding box center [1119, 259] width 24 height 24
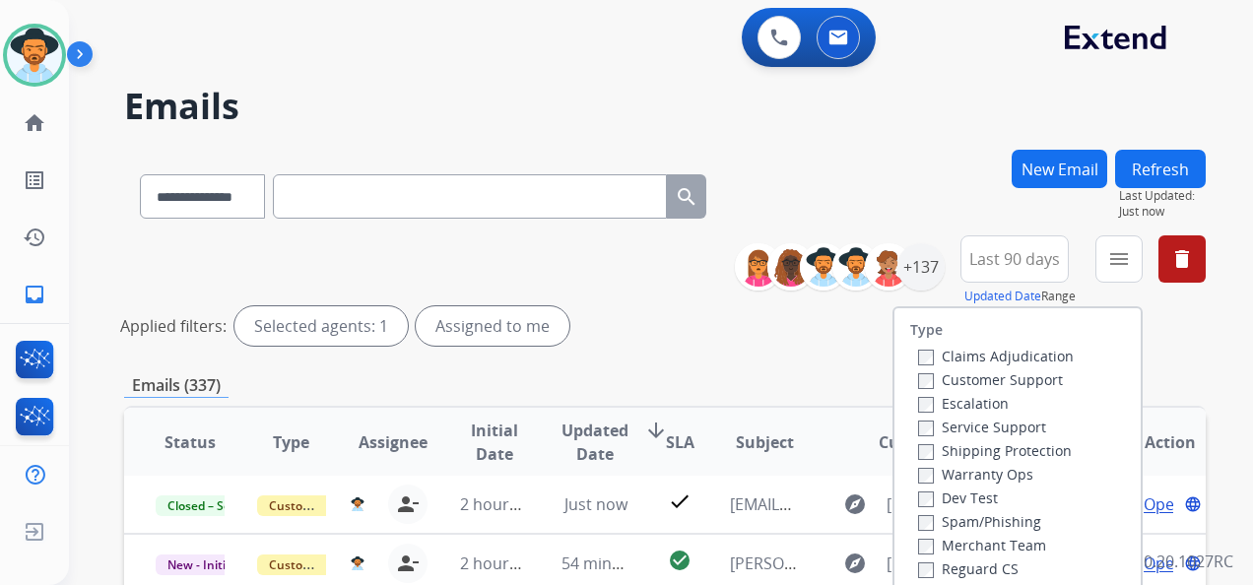
click at [922, 382] on label "Customer Support" at bounding box center [990, 379] width 145 height 19
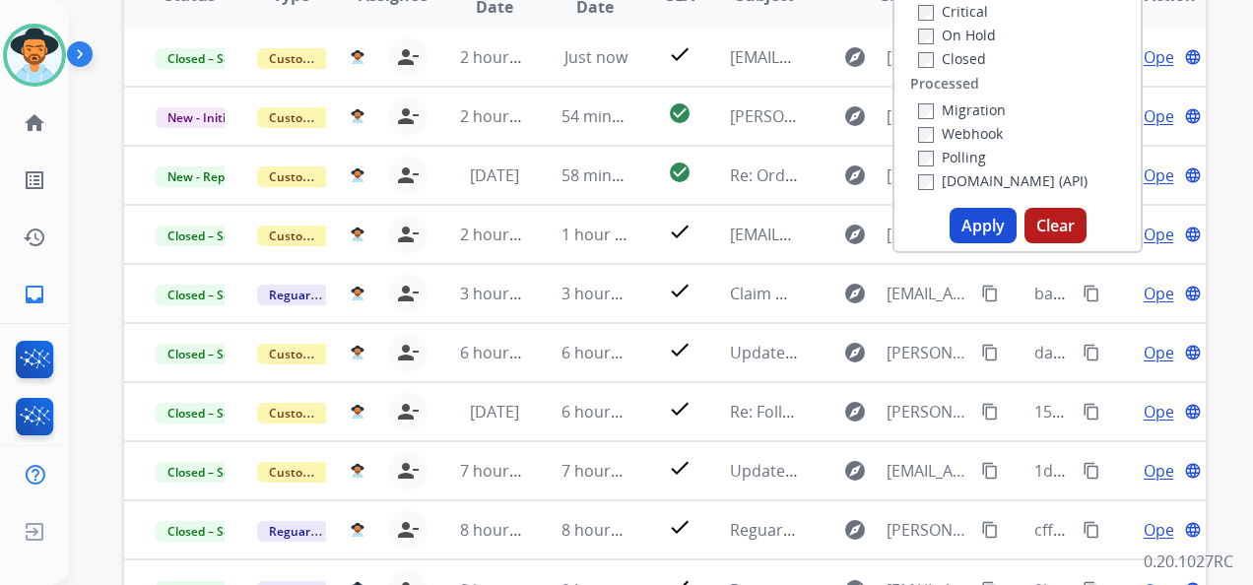
scroll to position [492, 0]
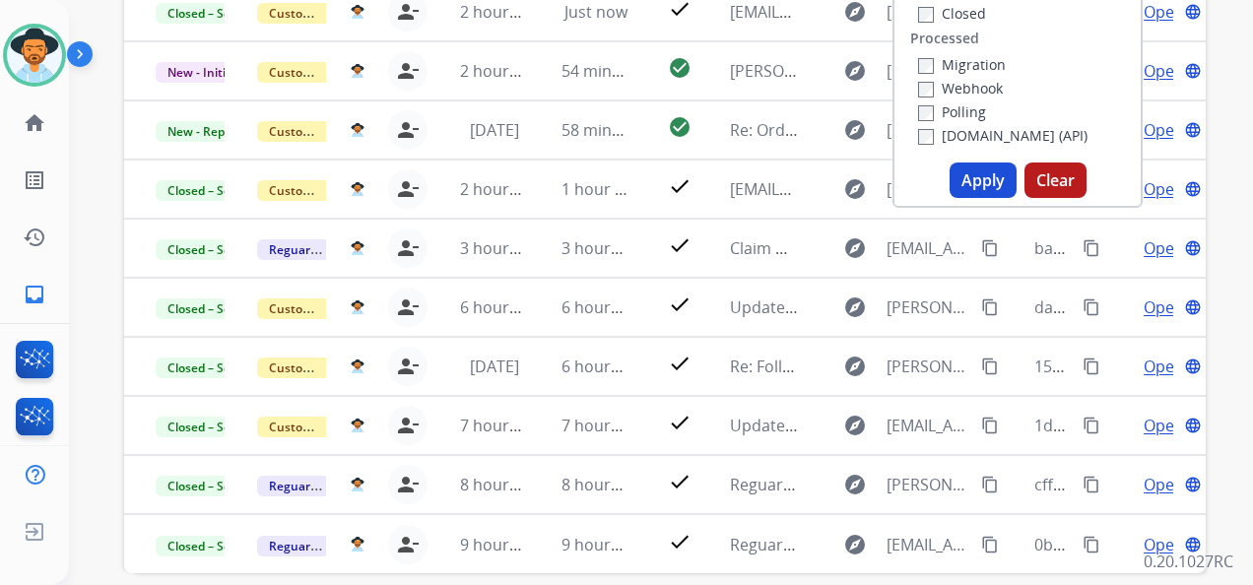
click at [969, 175] on button "Apply" at bounding box center [982, 179] width 67 height 35
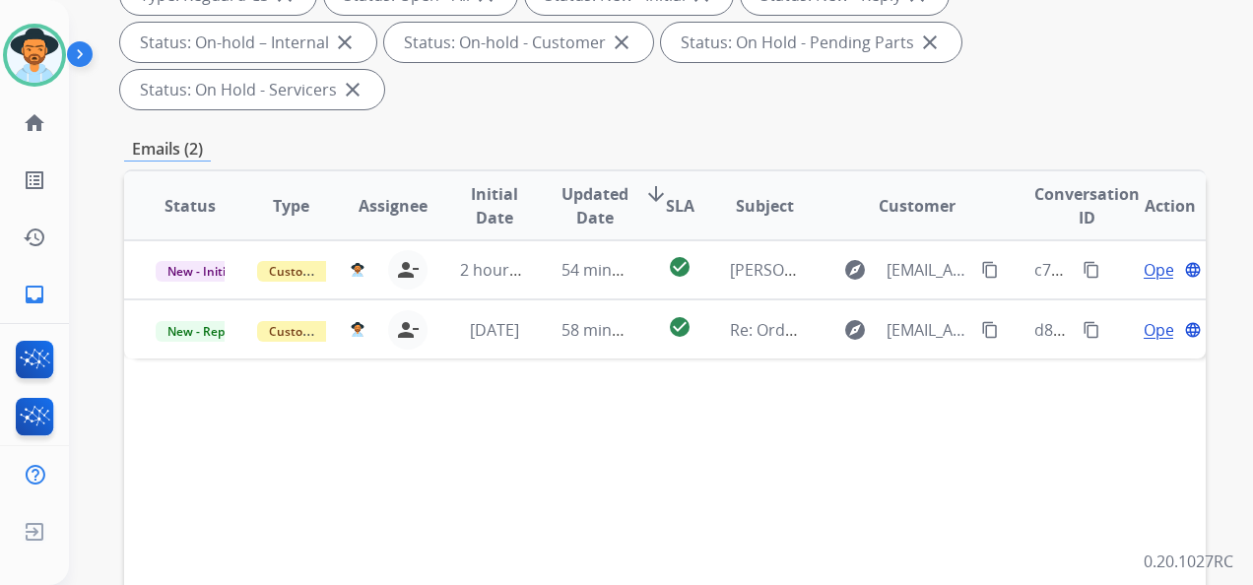
scroll to position [394, 0]
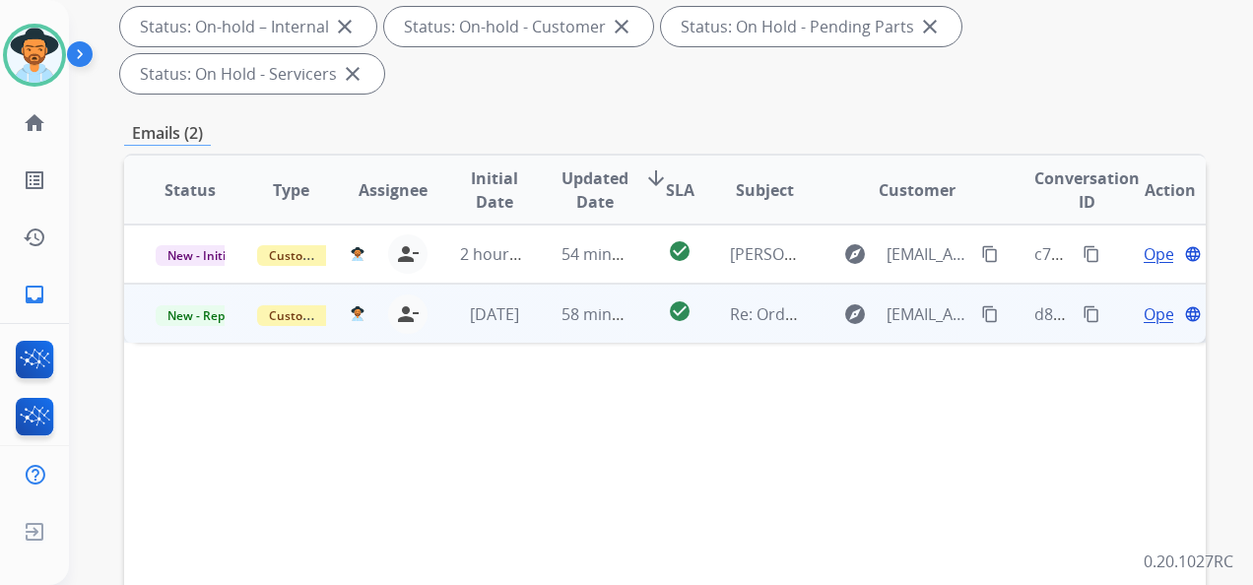
click at [1149, 312] on span "Open" at bounding box center [1163, 314] width 40 height 24
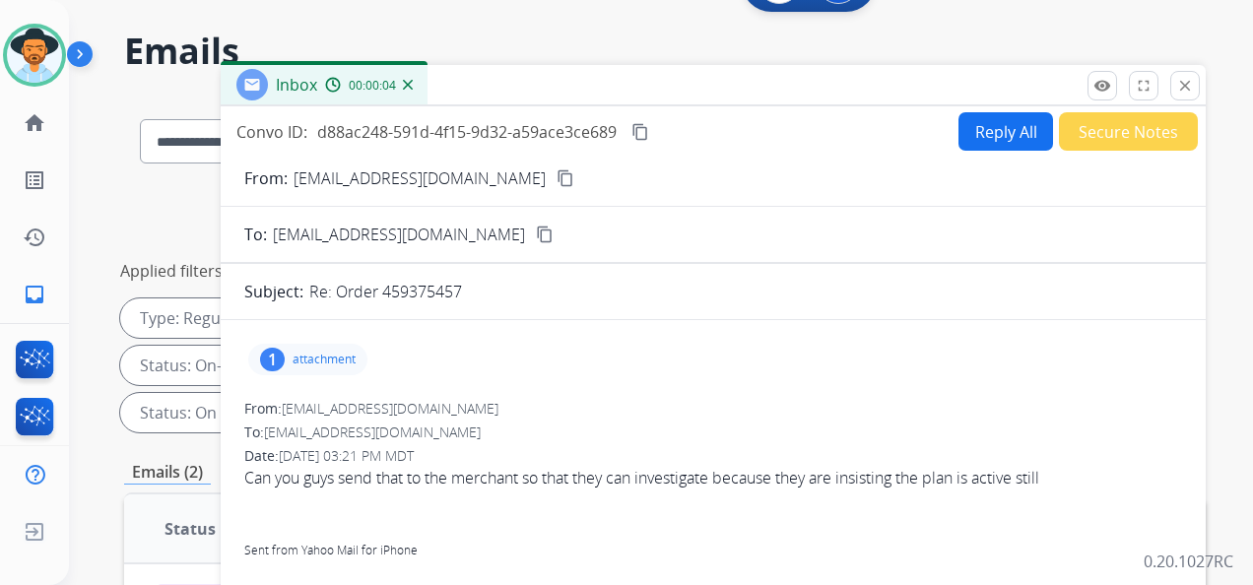
scroll to position [0, 0]
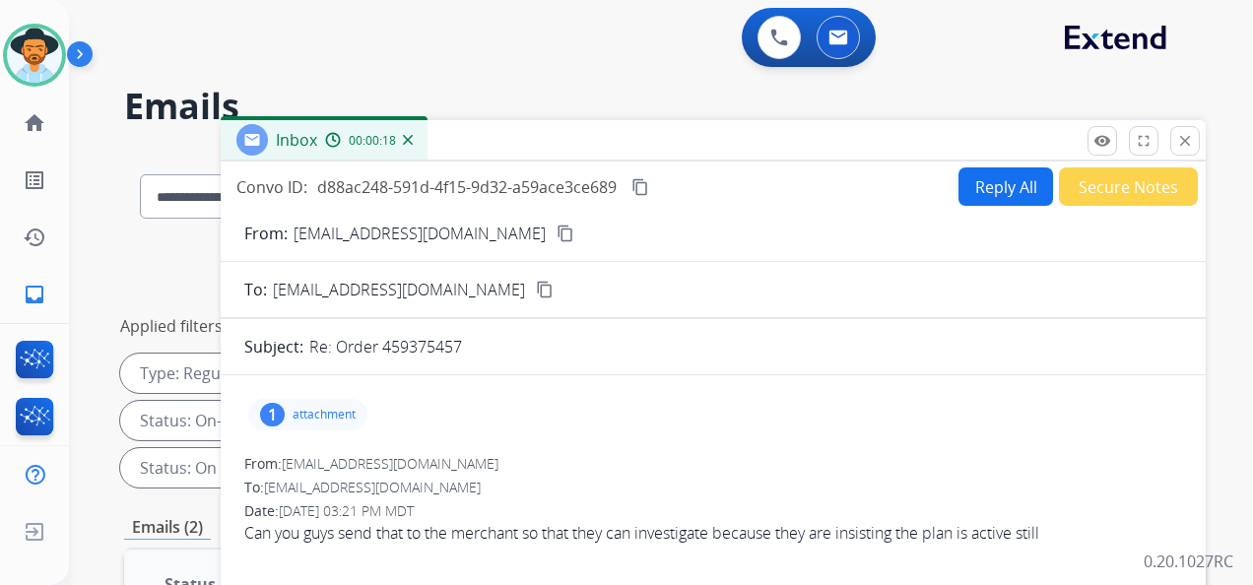
click at [561, 230] on mat-icon "content_copy" at bounding box center [565, 234] width 18 height 18
click at [984, 189] on button "Reply All" at bounding box center [1005, 186] width 95 height 38
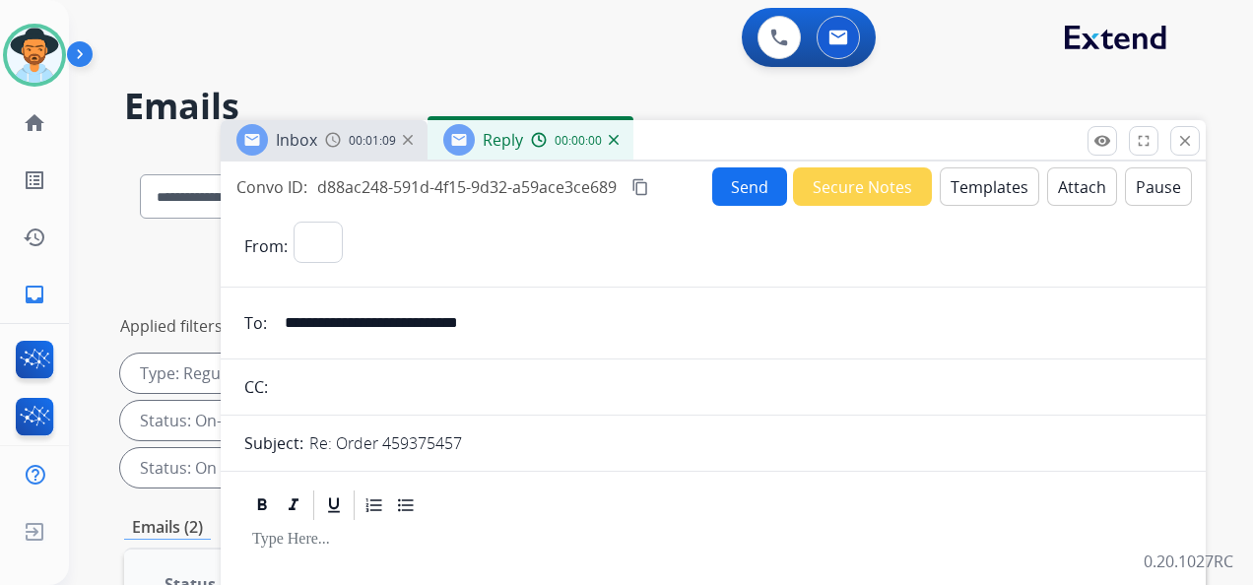
select select "**********"
click at [960, 187] on button "Templates" at bounding box center [989, 186] width 99 height 38
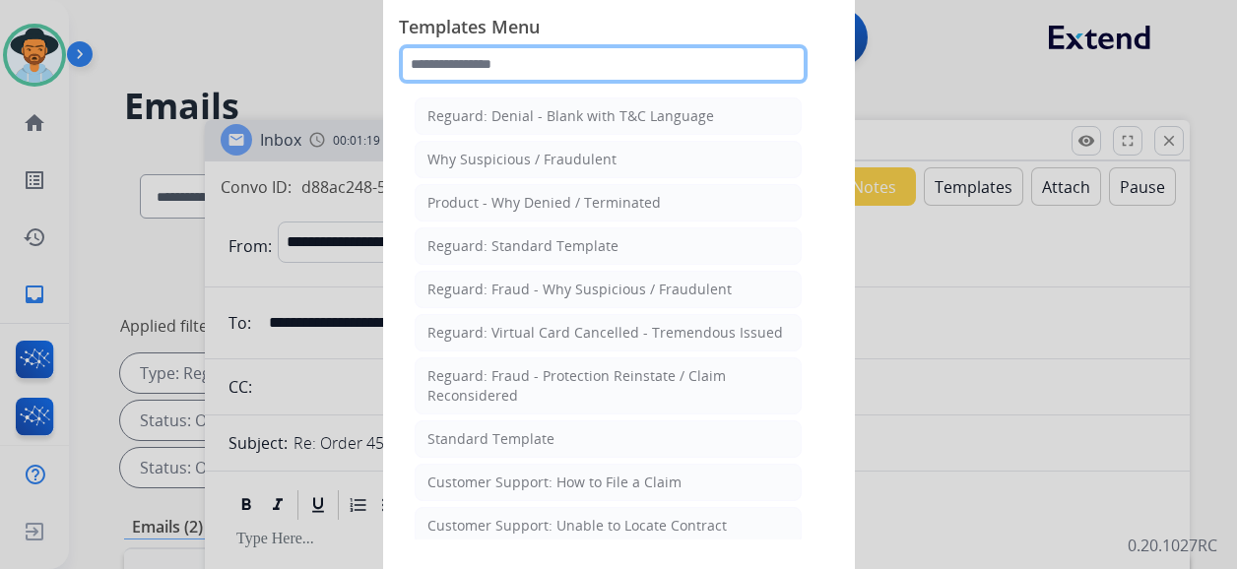
click at [582, 65] on input "text" at bounding box center [603, 63] width 409 height 39
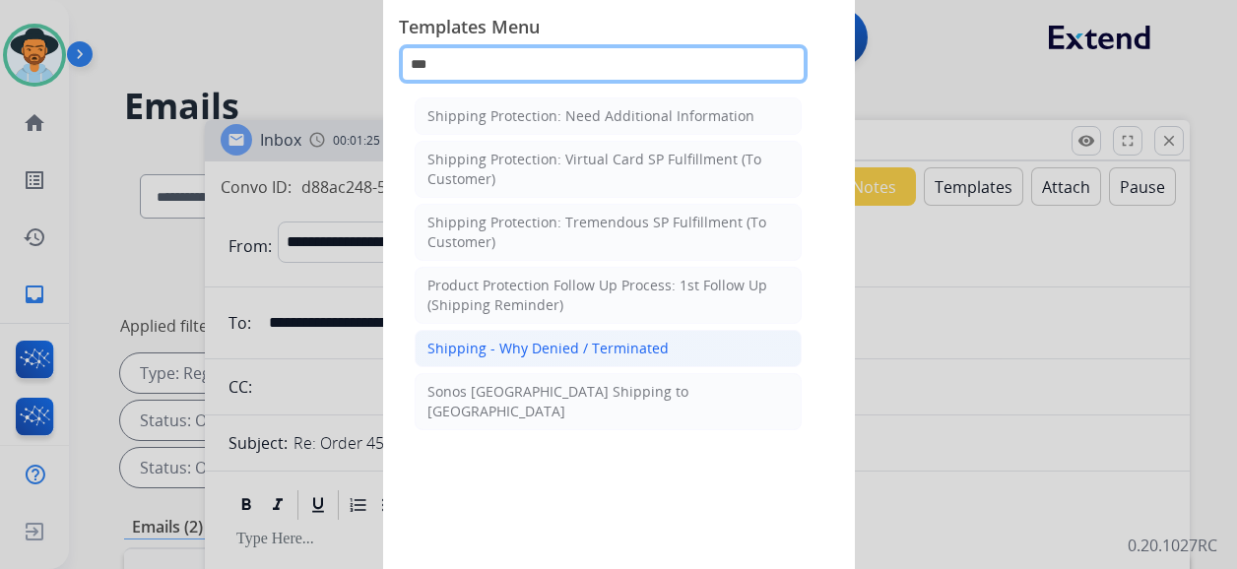
type input "***"
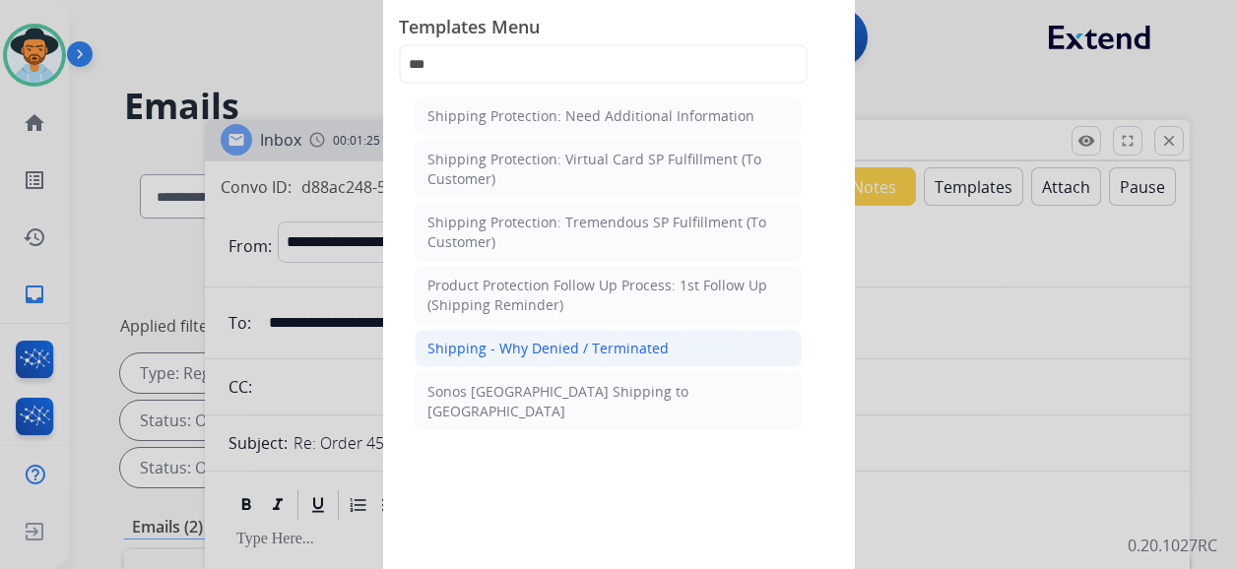
click at [642, 344] on div "Shipping - Why Denied / Terminated" at bounding box center [547, 349] width 241 height 20
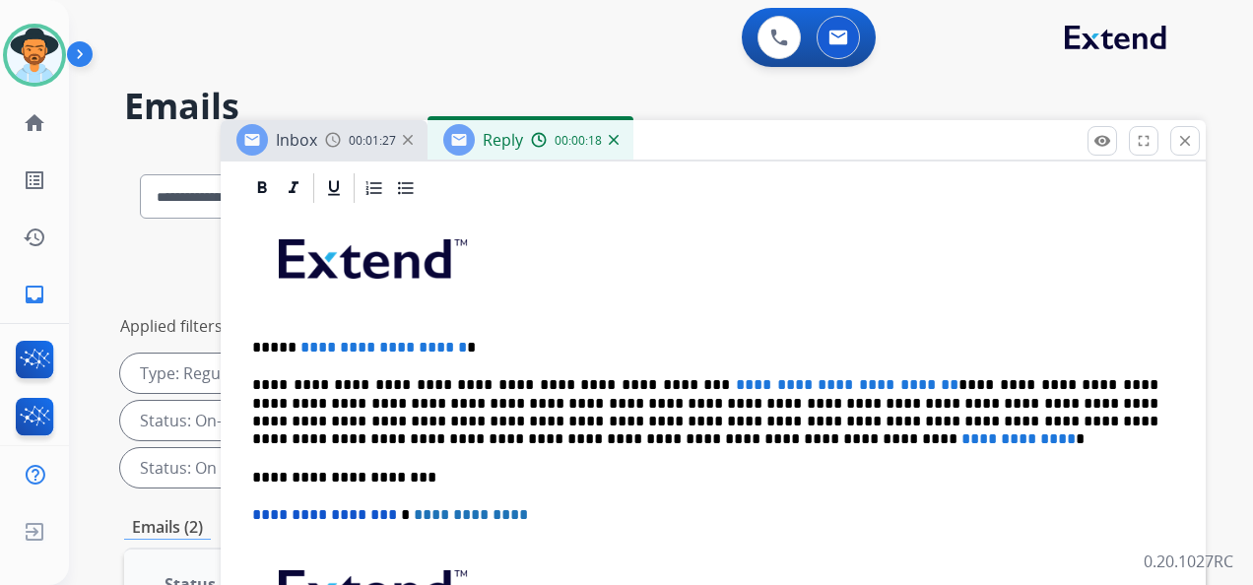
scroll to position [492, 0]
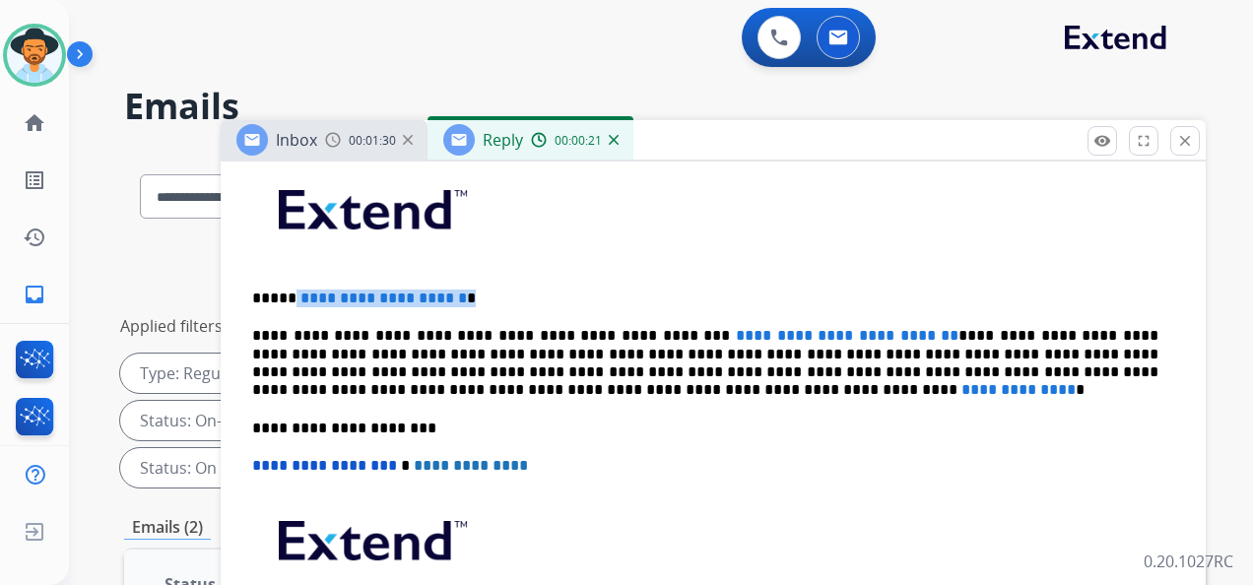
drag, startPoint x: 492, startPoint y: 293, endPoint x: 286, endPoint y: 288, distance: 206.9
click at [286, 290] on p "**********" at bounding box center [705, 299] width 906 height 18
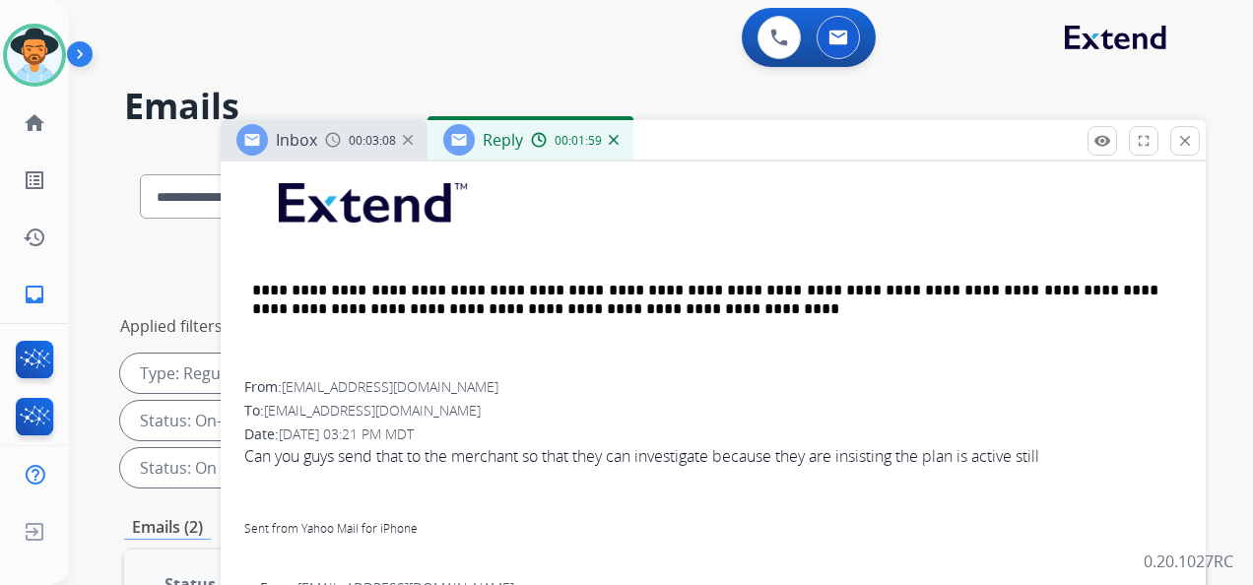
scroll to position [886, 0]
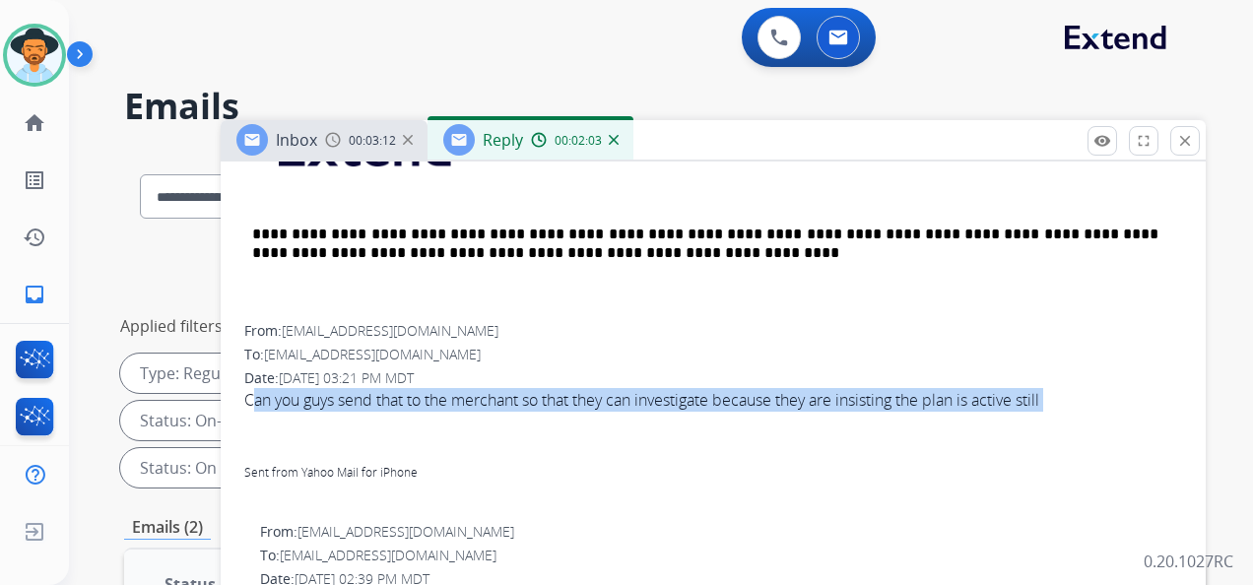
drag, startPoint x: 244, startPoint y: 393, endPoint x: 761, endPoint y: 418, distance: 517.6
click at [761, 418] on span "Can you guys send that to the merchant so that they can investigate because the…" at bounding box center [713, 447] width 938 height 118
copy span "Can you guys send that to the merchant so that they can investigate because the…"
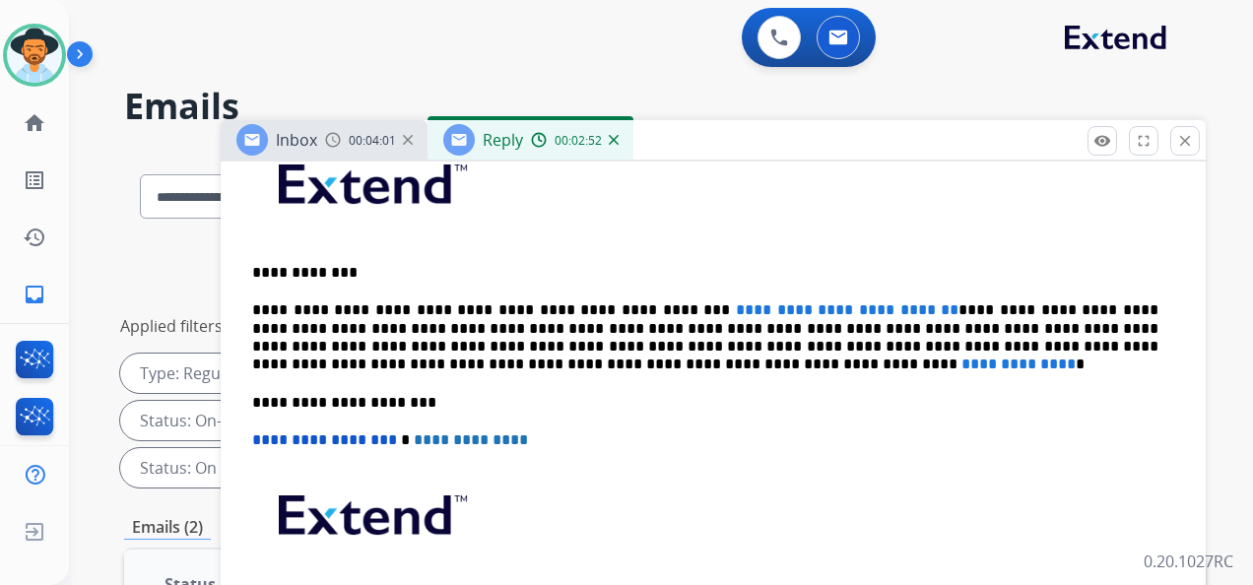
scroll to position [492, 0]
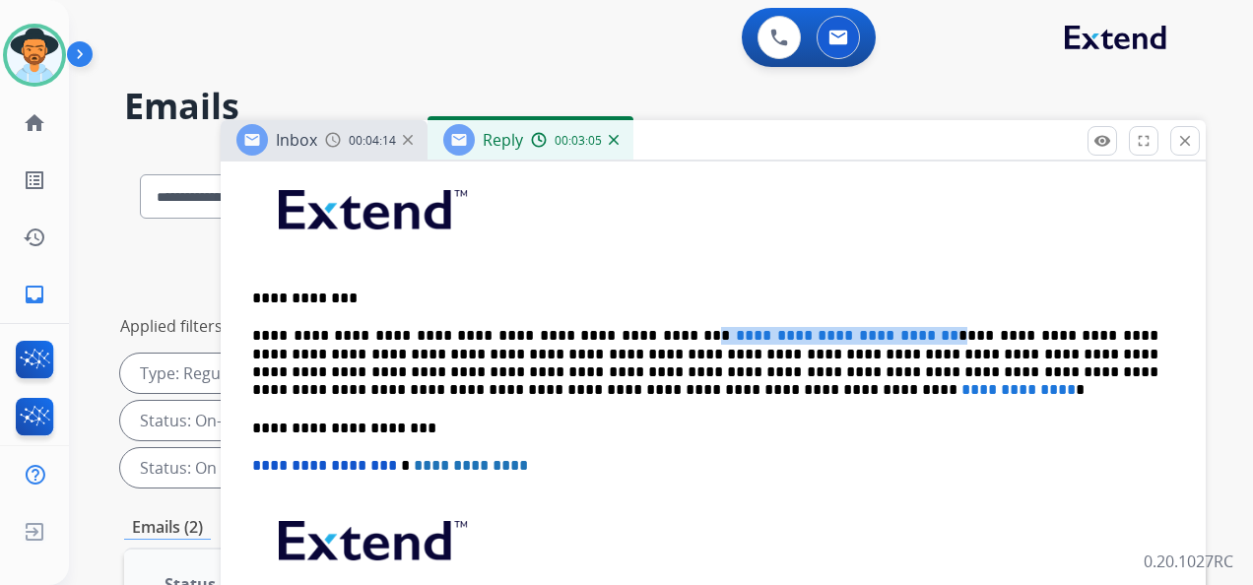
drag, startPoint x: 878, startPoint y: 332, endPoint x: 626, endPoint y: 333, distance: 252.1
click at [626, 333] on p "**********" at bounding box center [705, 363] width 906 height 73
drag, startPoint x: 627, startPoint y: 331, endPoint x: 876, endPoint y: 335, distance: 249.2
click at [876, 335] on p "**********" at bounding box center [705, 363] width 906 height 73
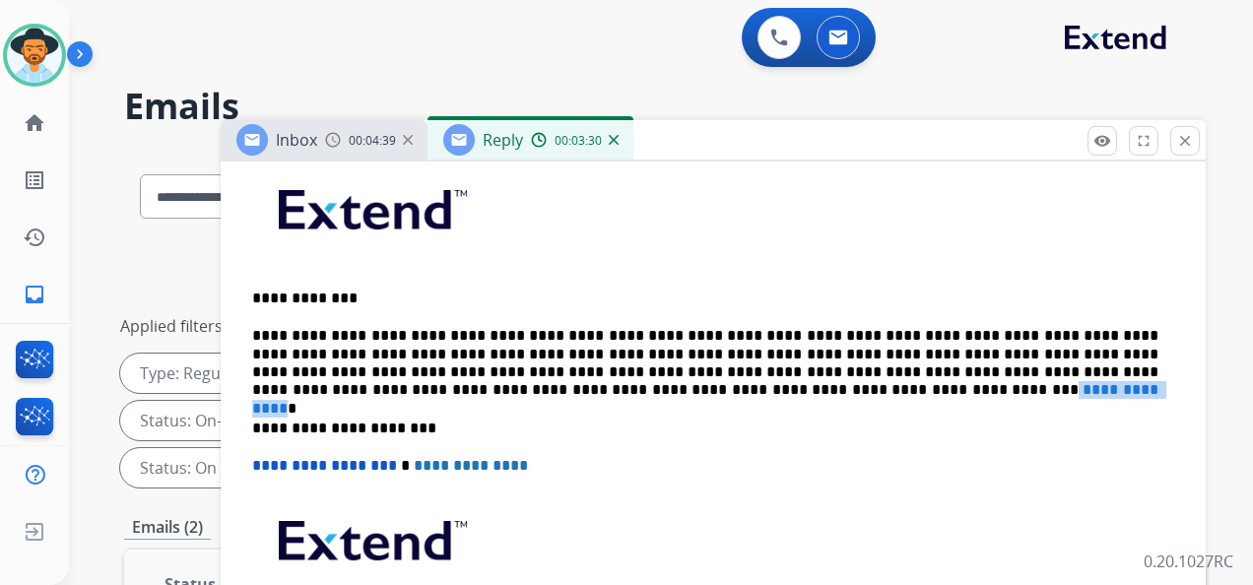
drag, startPoint x: 445, startPoint y: 388, endPoint x: 563, endPoint y: 388, distance: 118.2
click at [563, 388] on p "**********" at bounding box center [705, 363] width 906 height 73
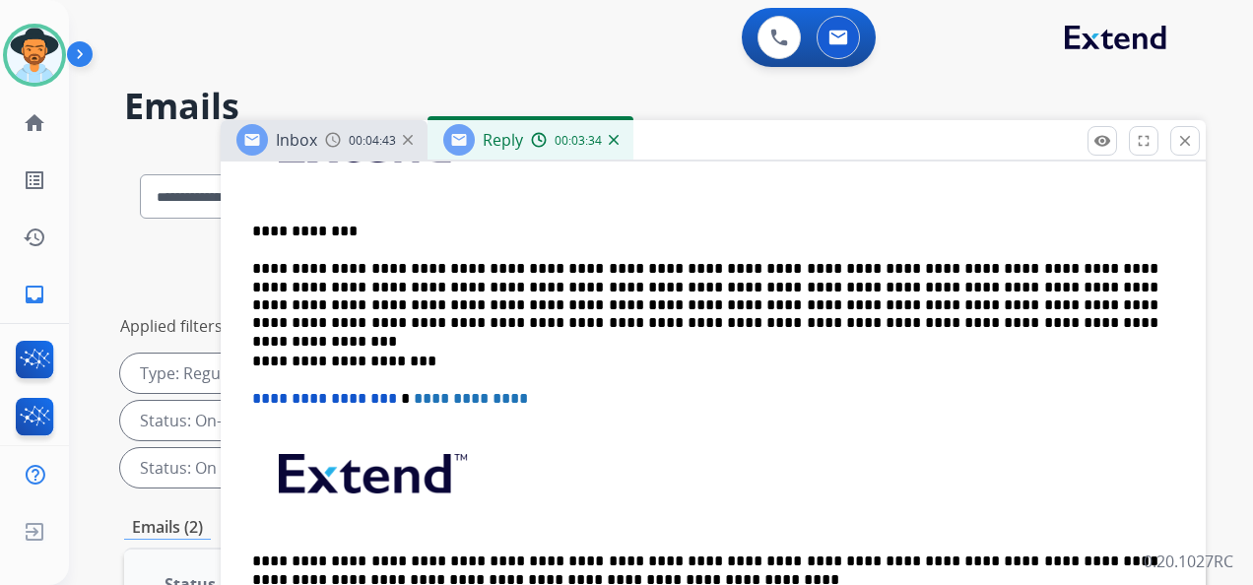
scroll to position [591, 0]
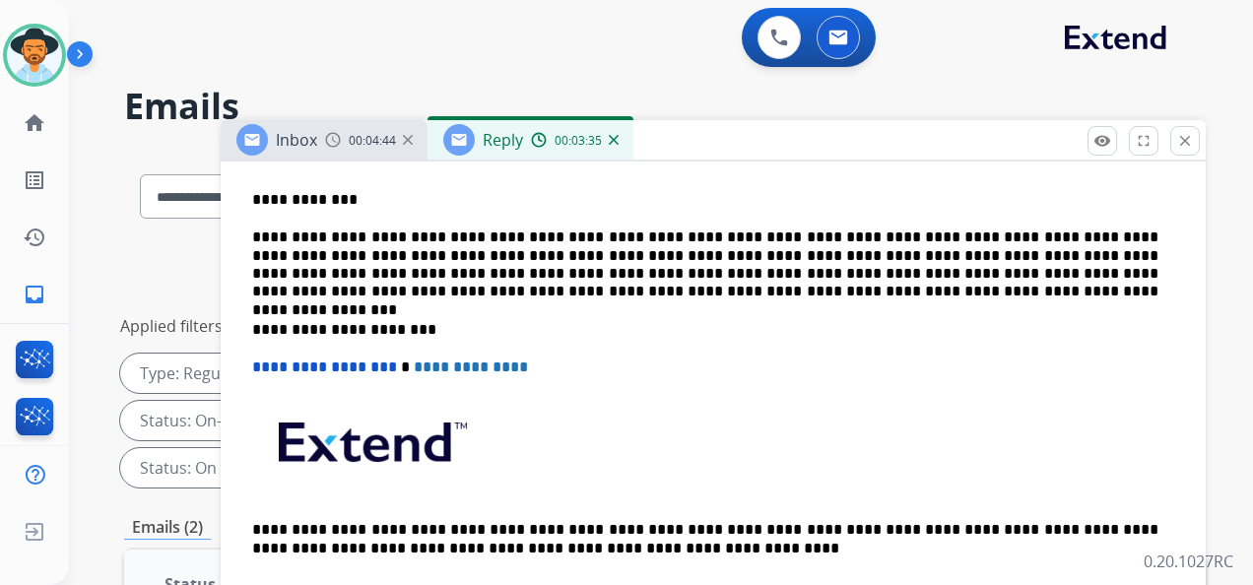
click at [644, 451] on p at bounding box center [713, 449] width 922 height 105
click at [692, 382] on div "**********" at bounding box center [713, 339] width 938 height 562
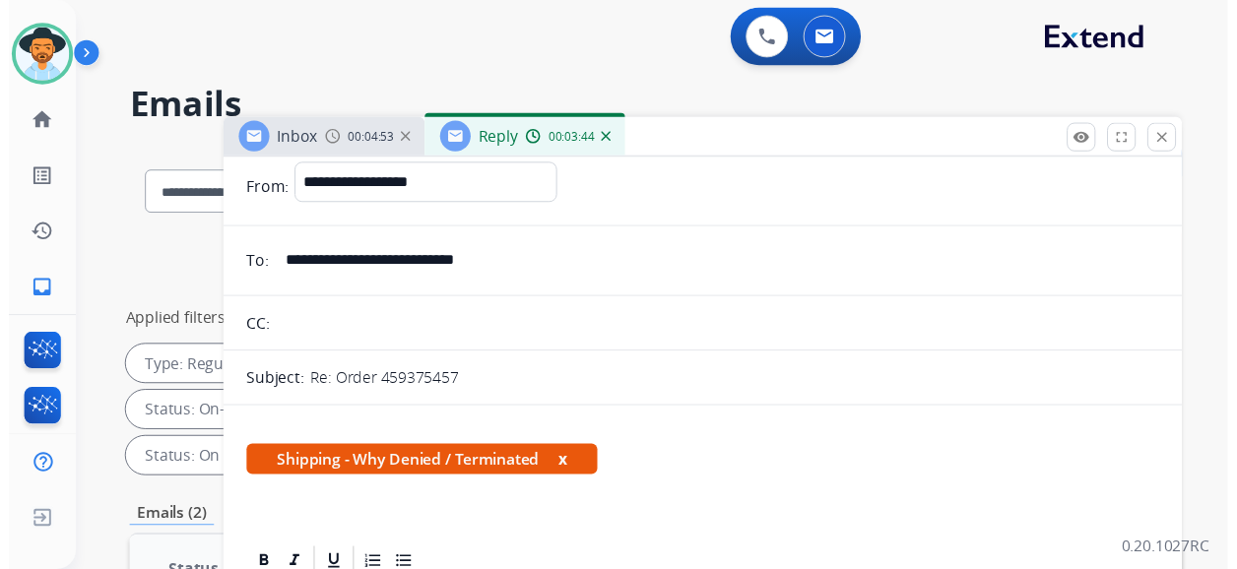
scroll to position [0, 0]
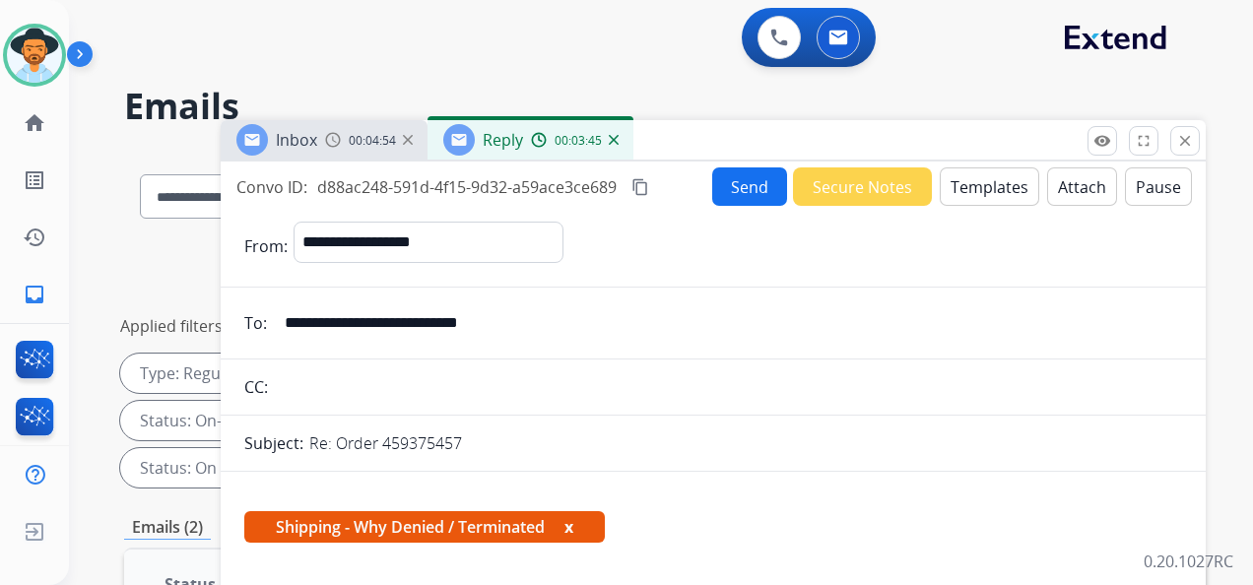
click at [741, 202] on button "Send" at bounding box center [749, 186] width 75 height 38
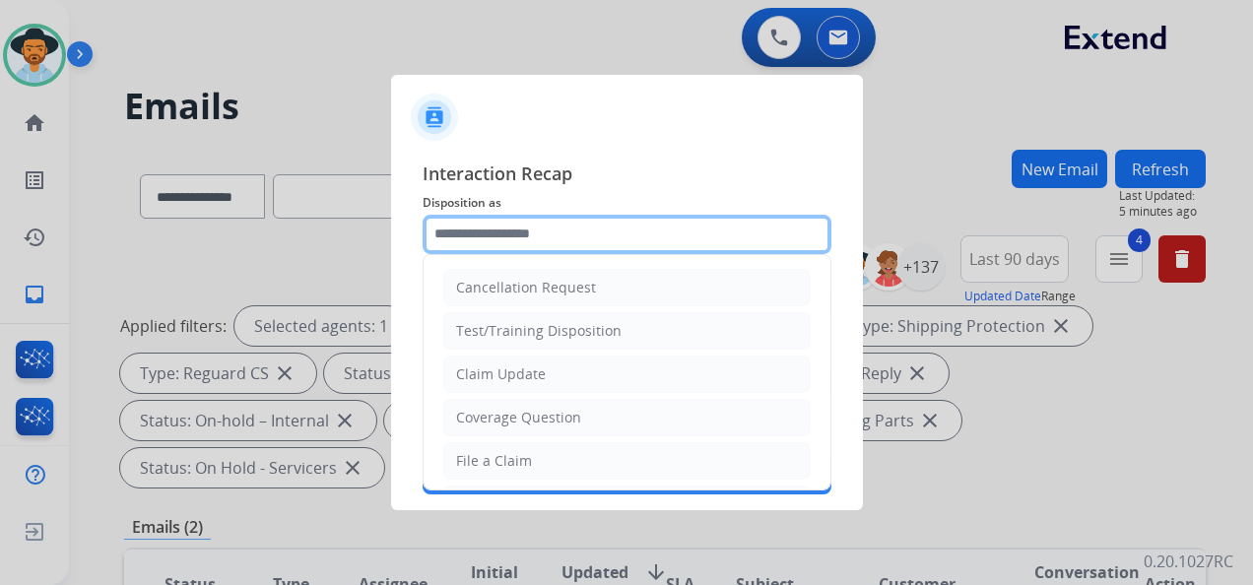
click at [572, 234] on input "text" at bounding box center [626, 234] width 409 height 39
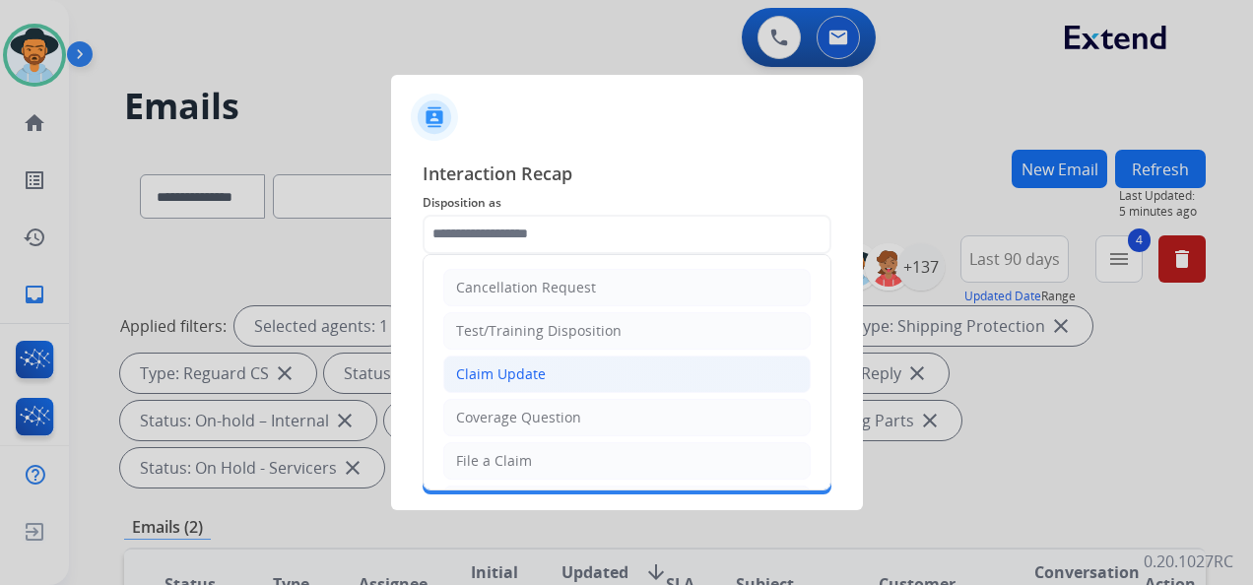
click at [578, 388] on li "Claim Update" at bounding box center [626, 374] width 367 height 37
type input "**********"
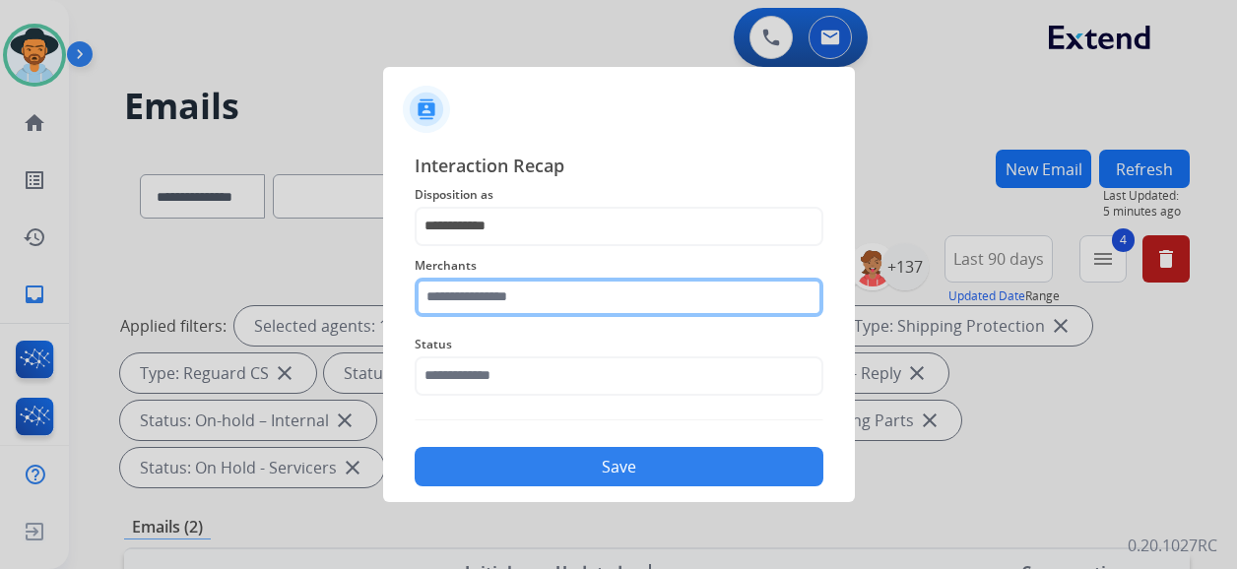
click at [554, 318] on div "Merchants" at bounding box center [619, 285] width 409 height 79
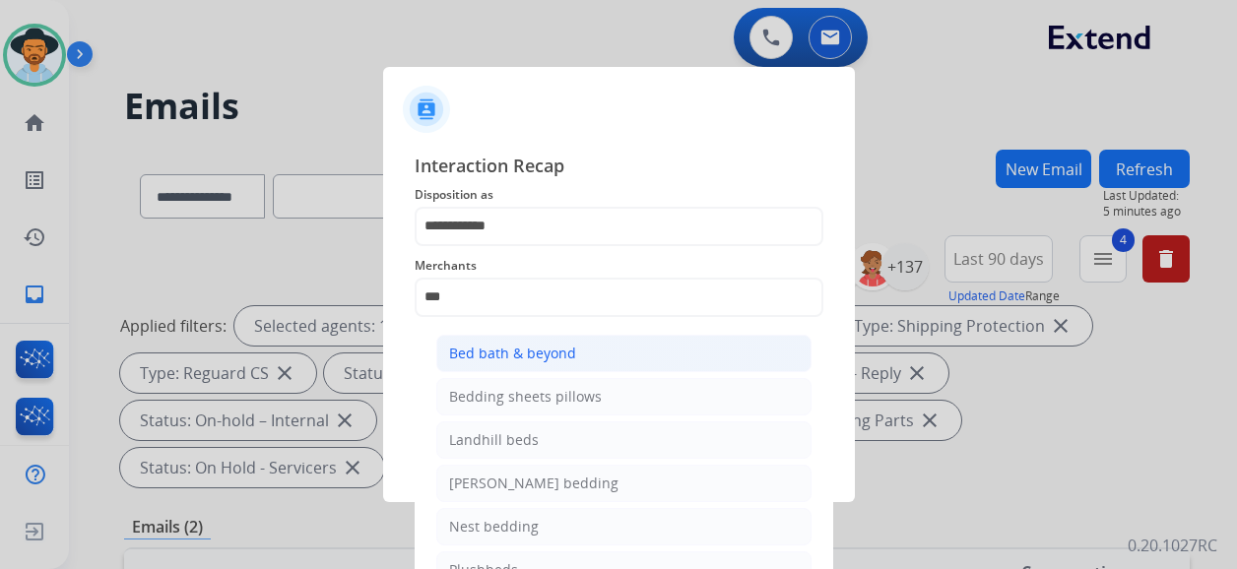
click at [538, 348] on div "Bed bath & beyond" at bounding box center [512, 354] width 127 height 20
type input "**********"
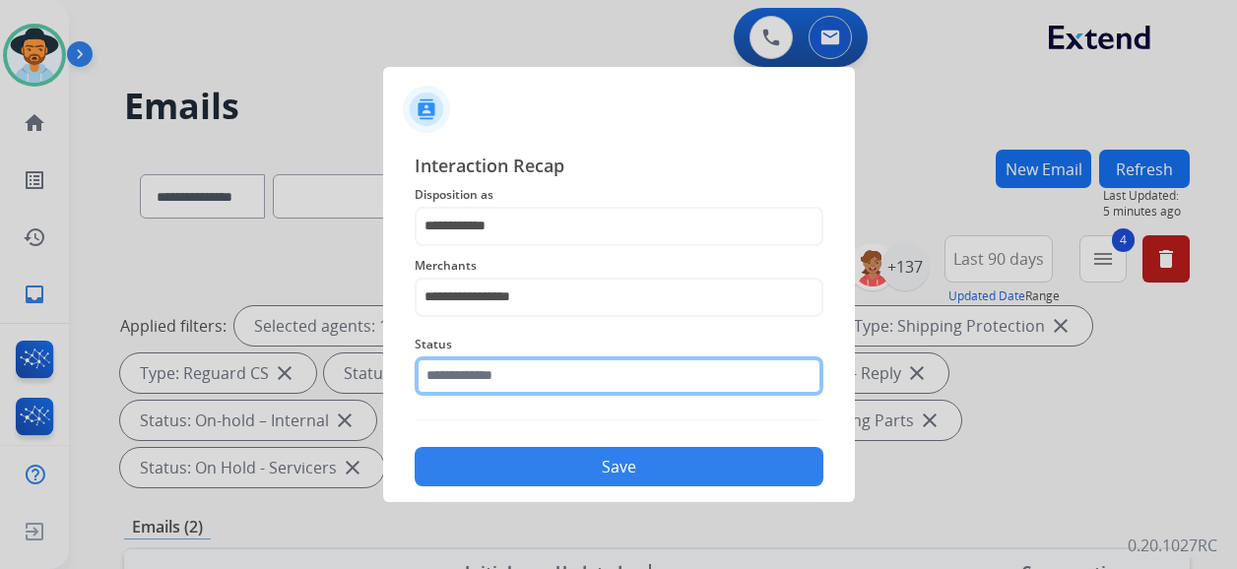
click at [571, 396] on div "Status" at bounding box center [619, 364] width 409 height 79
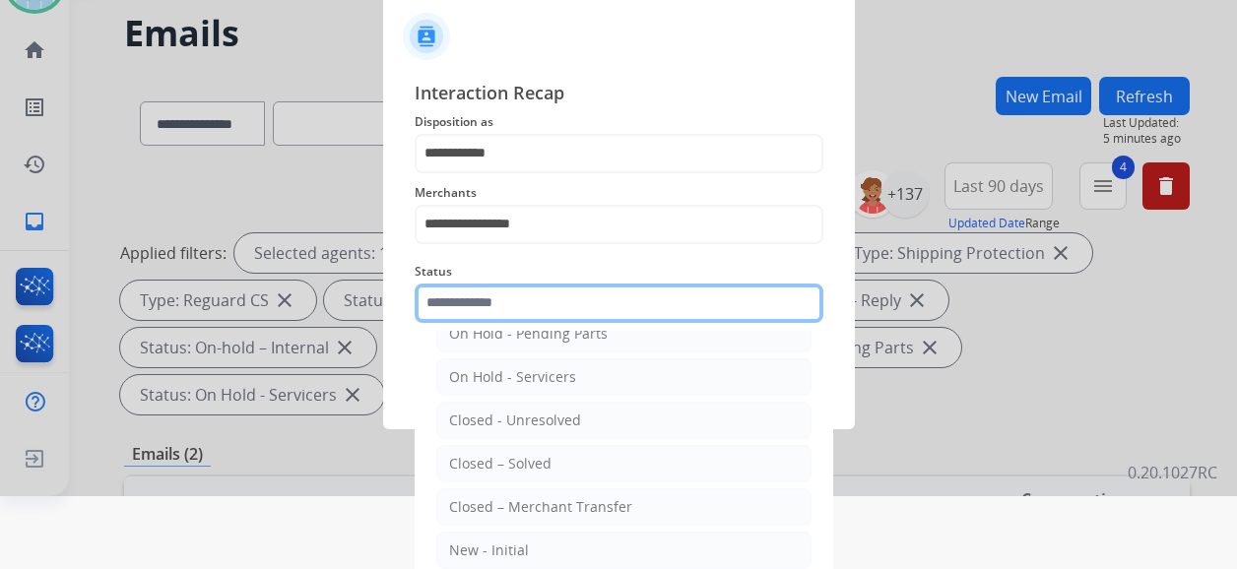
scroll to position [98, 0]
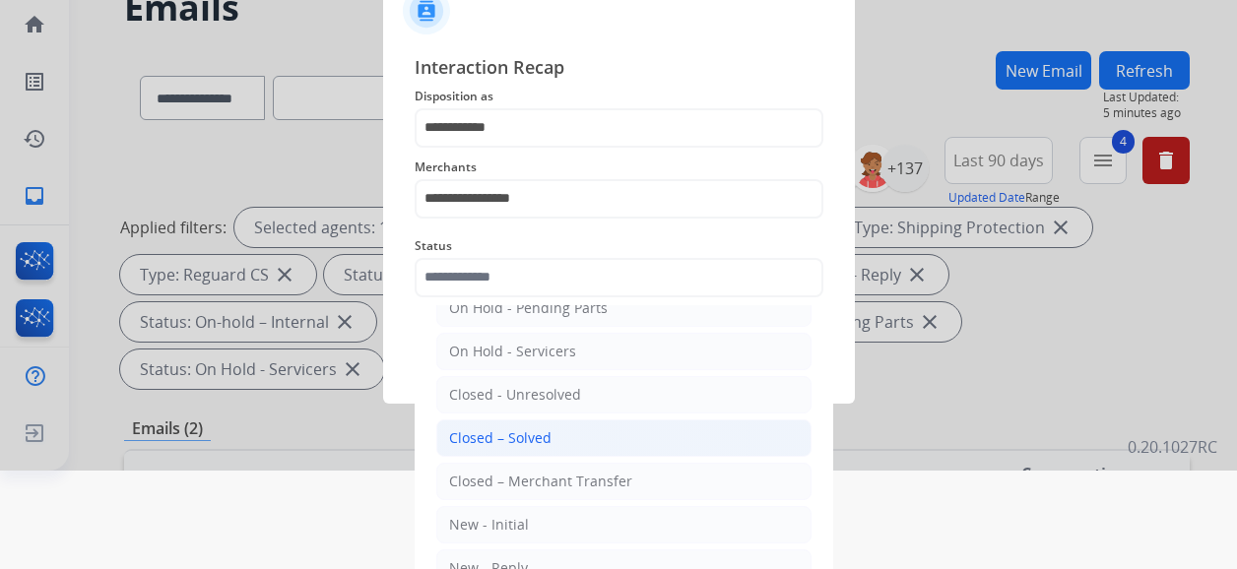
click at [542, 429] on div "Closed – Solved" at bounding box center [500, 438] width 102 height 20
type input "**********"
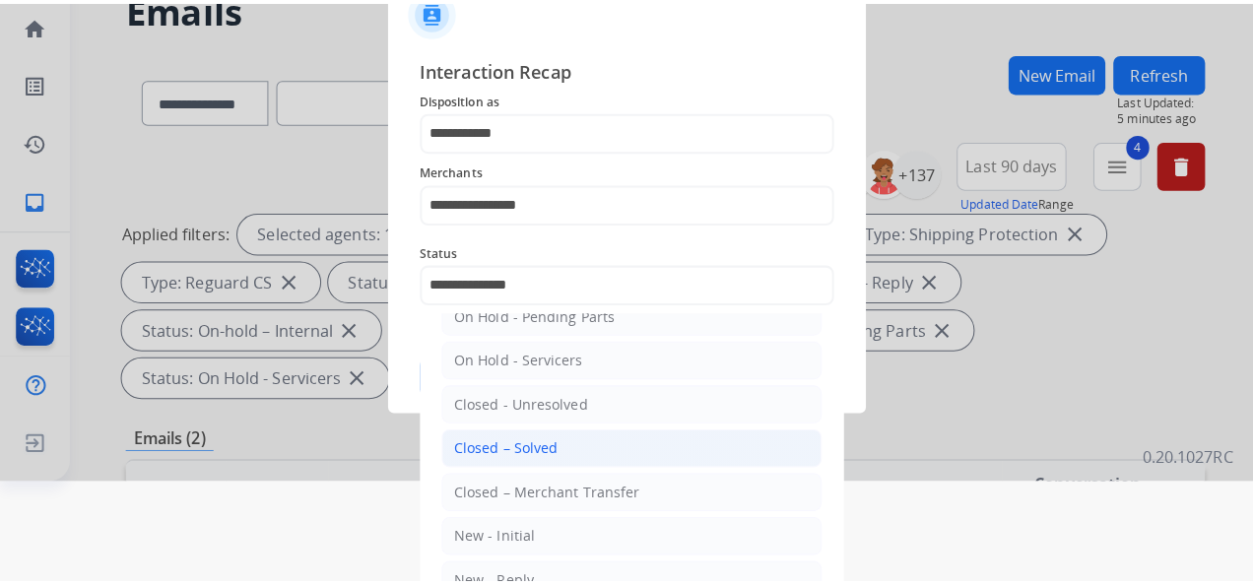
scroll to position [0, 0]
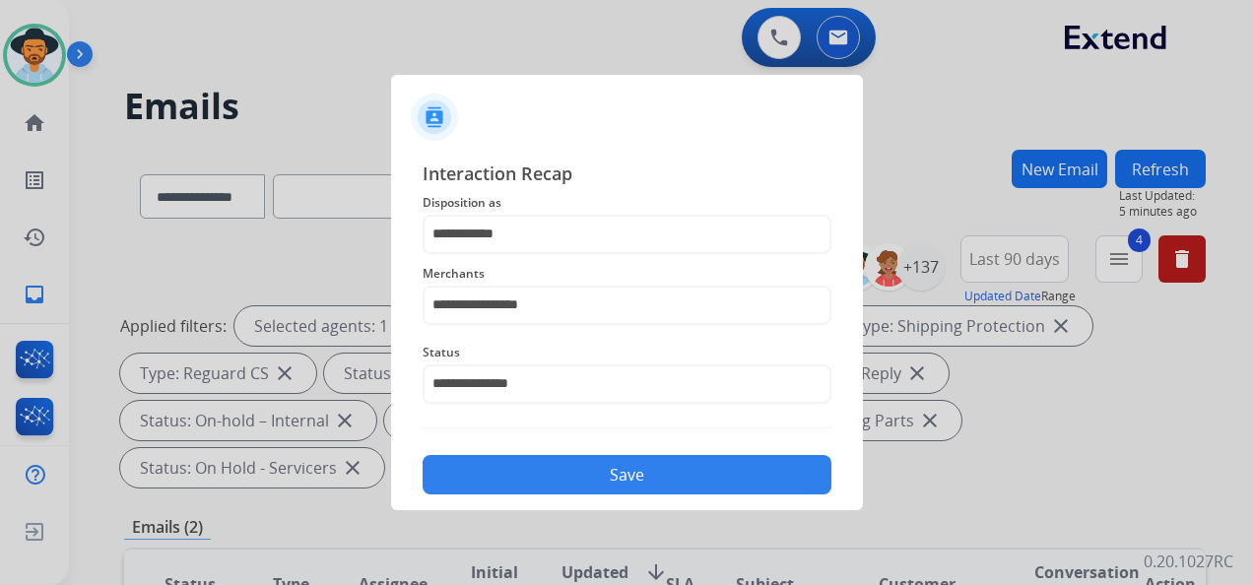
click at [645, 481] on button "Save" at bounding box center [626, 474] width 409 height 39
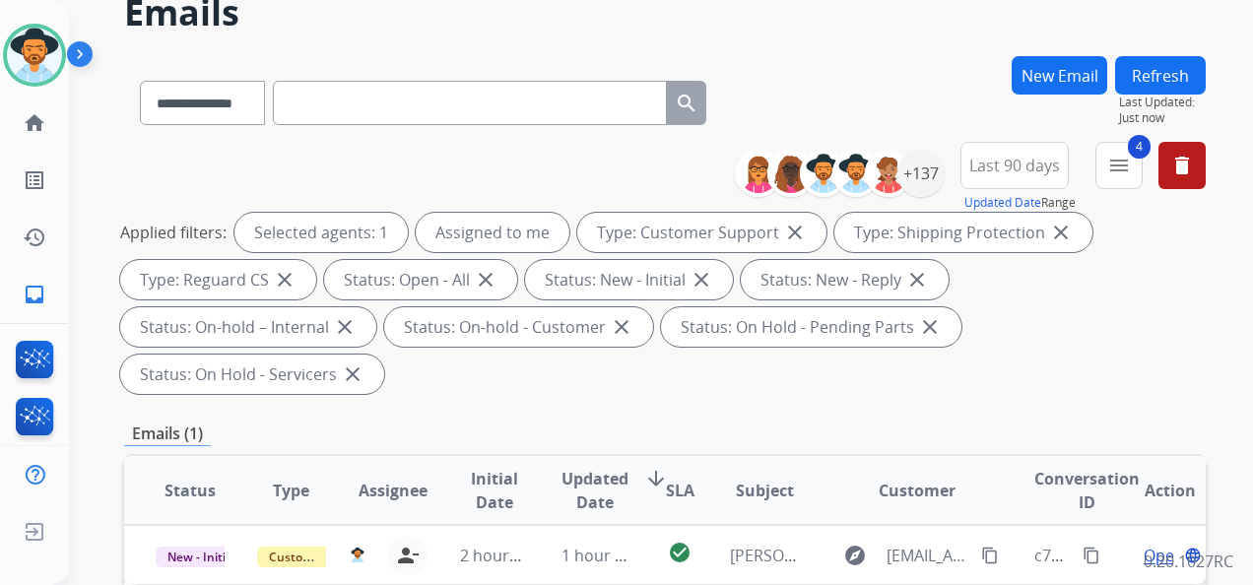
scroll to position [197, 0]
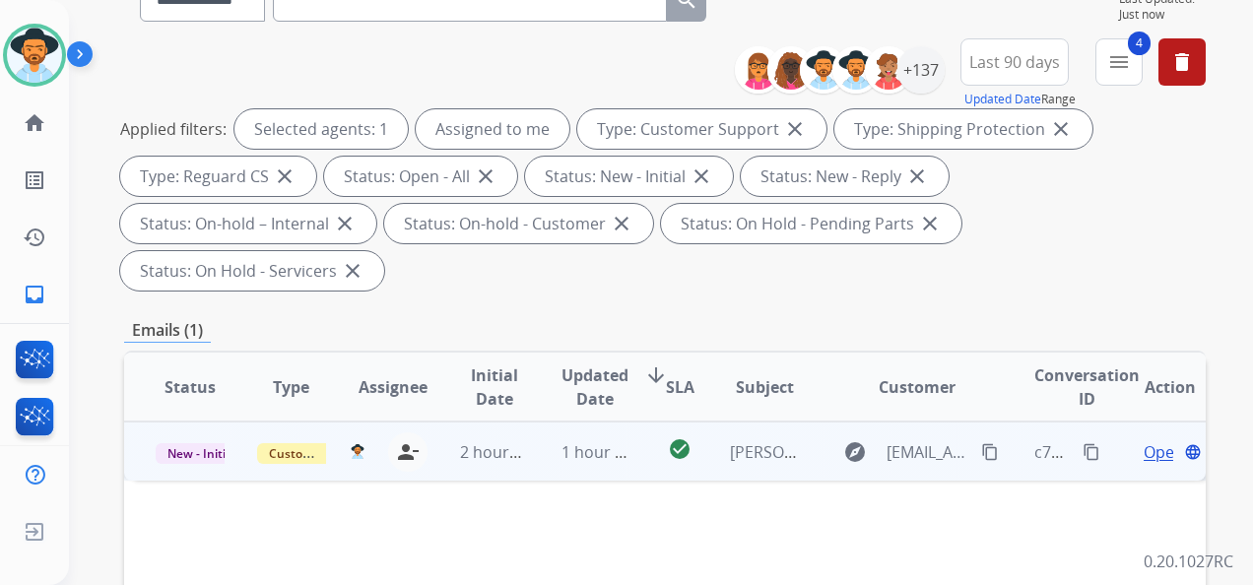
click at [1143, 454] on span "Open" at bounding box center [1163, 452] width 40 height 24
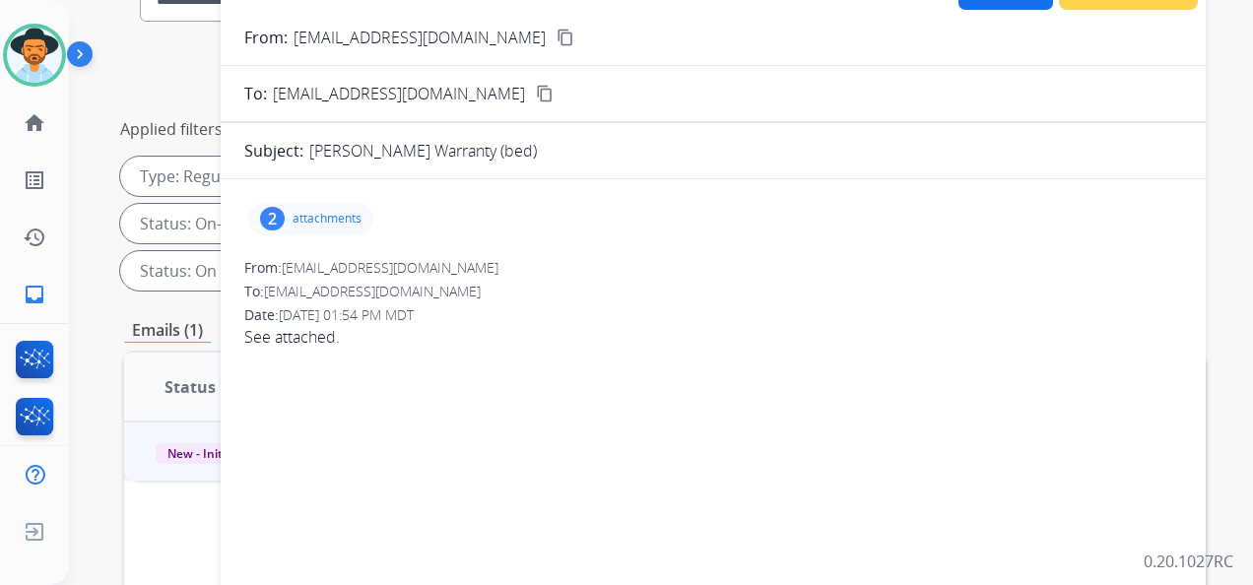
click at [347, 219] on p "attachments" at bounding box center [326, 219] width 69 height 16
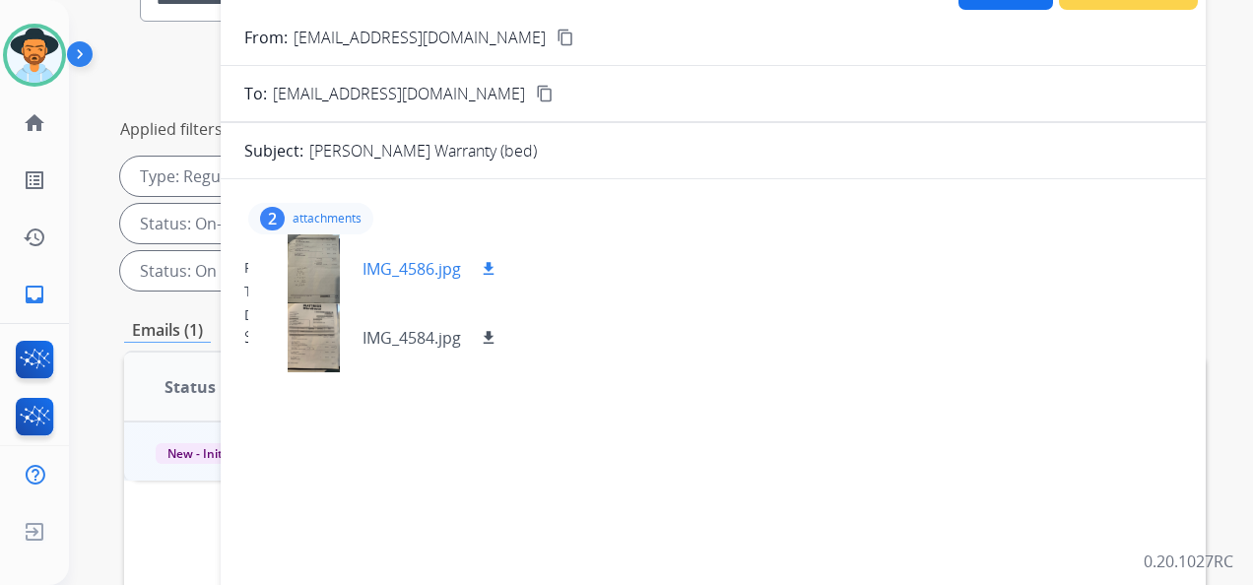
click at [307, 263] on div at bounding box center [313, 268] width 98 height 69
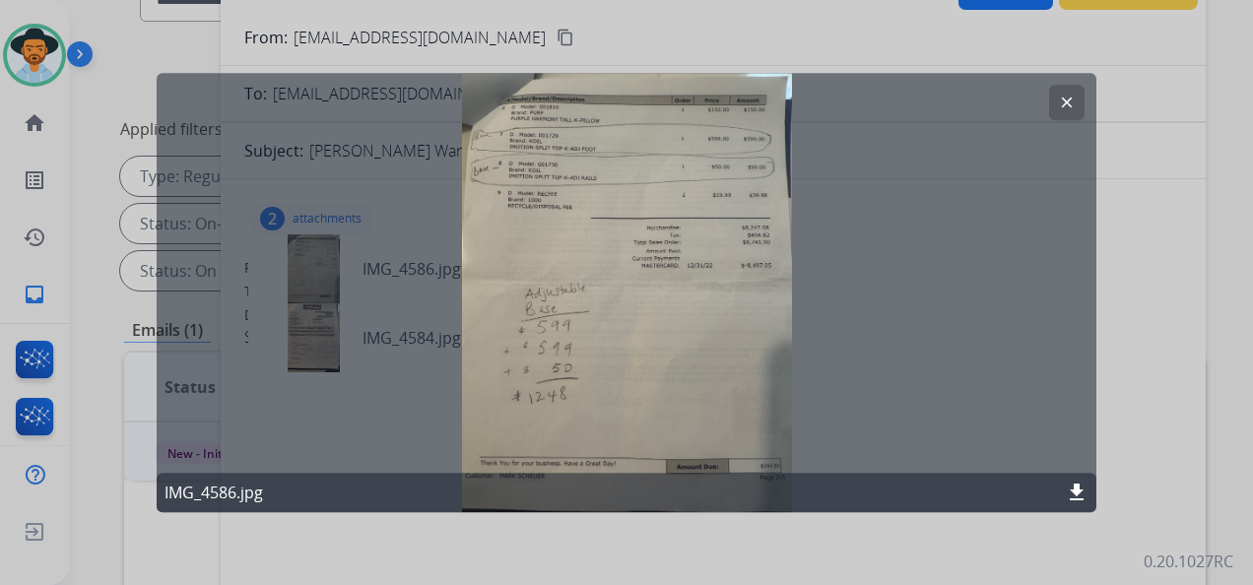
click at [1079, 106] on button "clear" at bounding box center [1066, 102] width 35 height 35
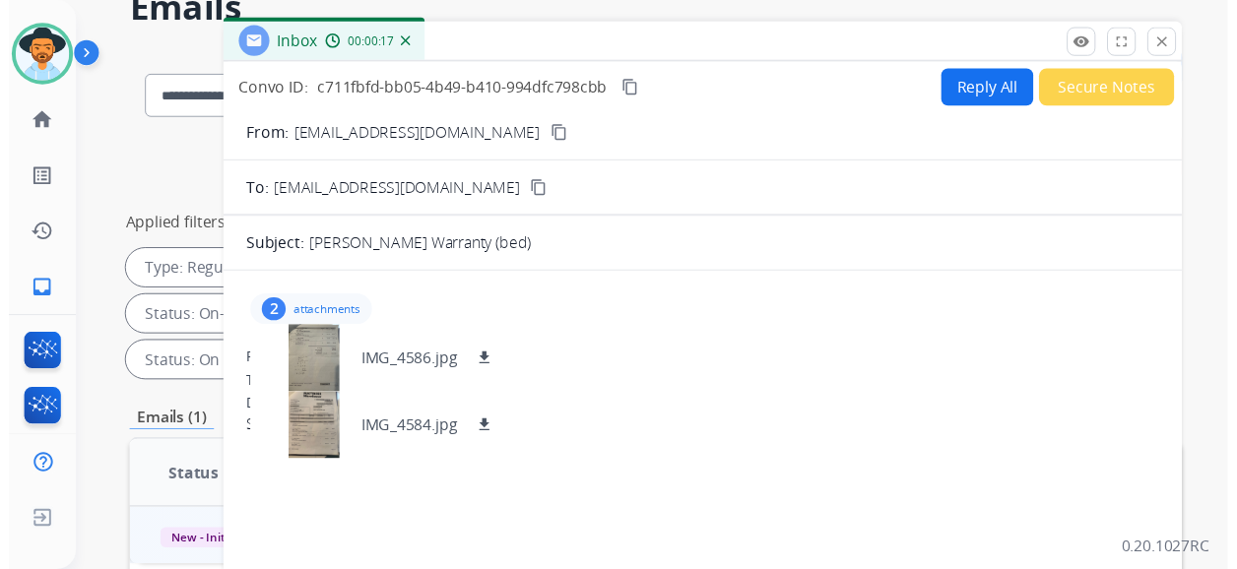
scroll to position [0, 0]
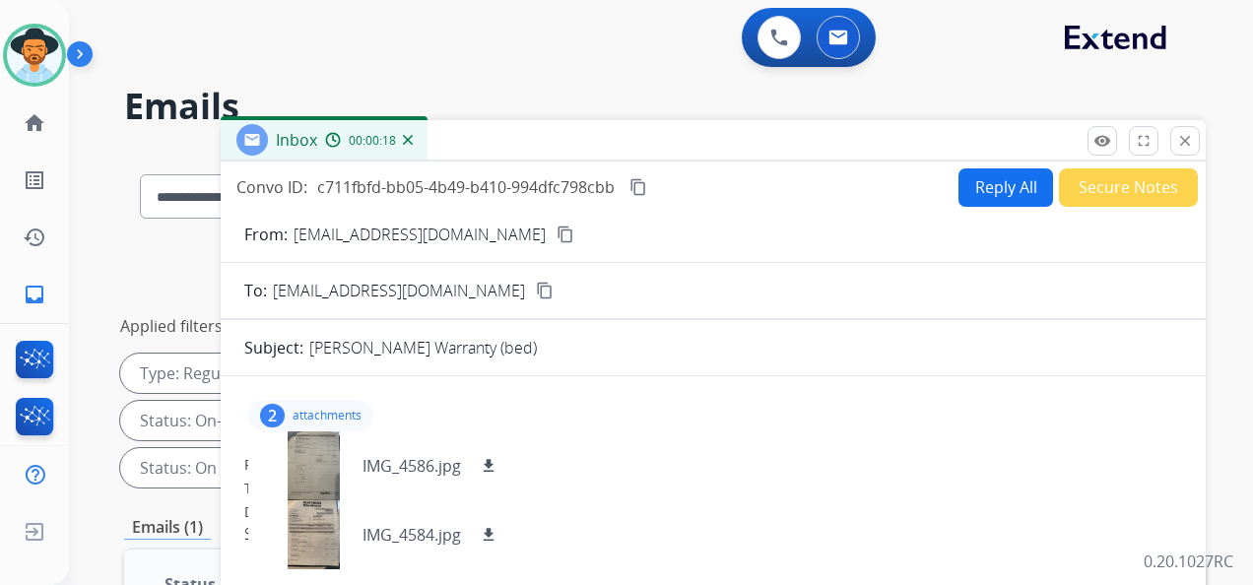
click at [556, 228] on mat-icon "content_copy" at bounding box center [565, 235] width 18 height 18
click at [993, 185] on button "Reply All" at bounding box center [1005, 187] width 95 height 38
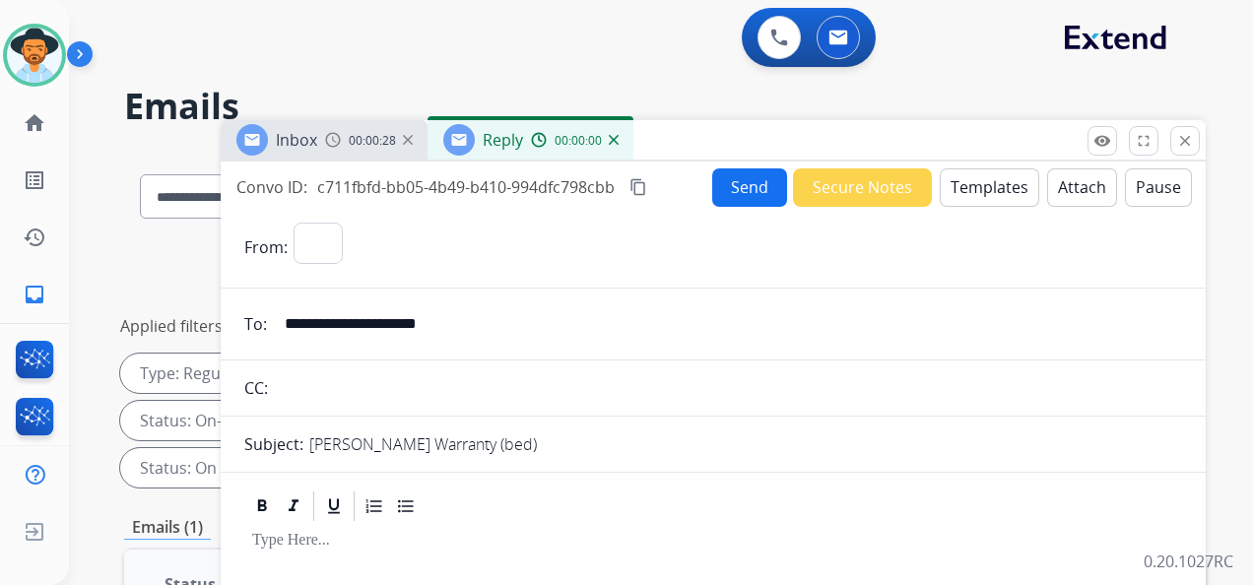
select select "**********"
click at [985, 192] on button "Templates" at bounding box center [989, 187] width 99 height 38
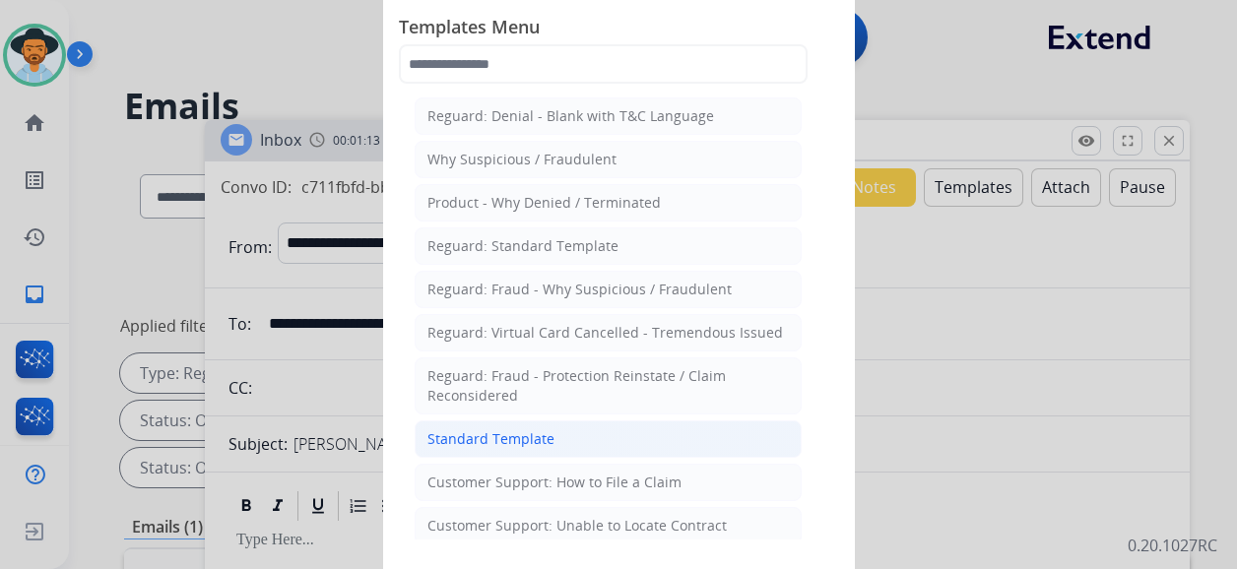
click at [615, 437] on li "Standard Template" at bounding box center [608, 439] width 387 height 37
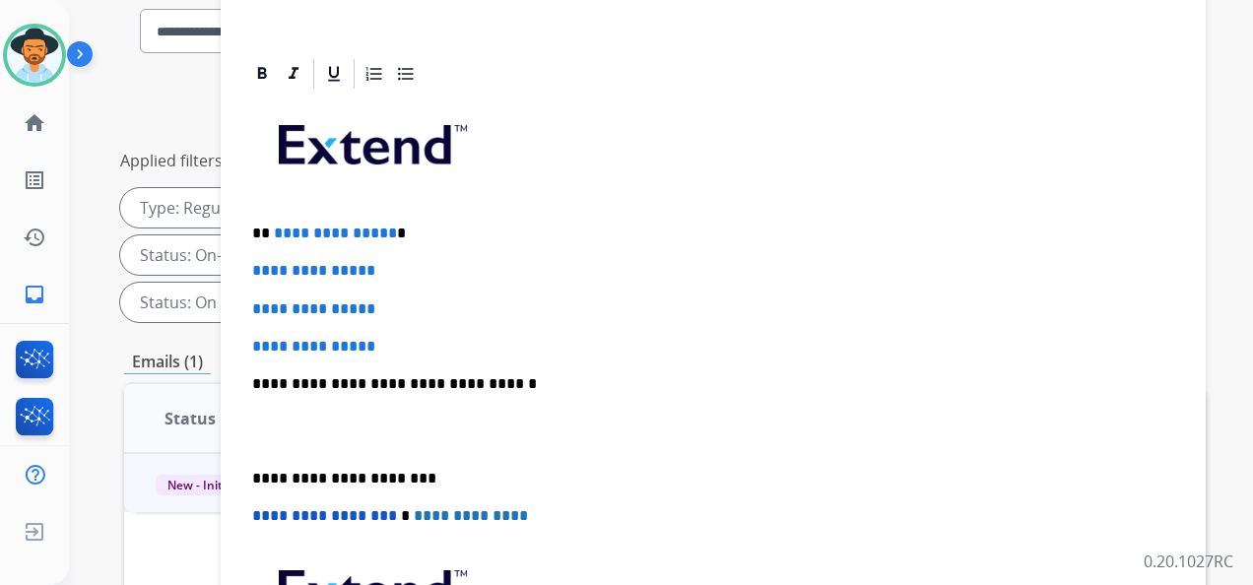
scroll to position [197, 0]
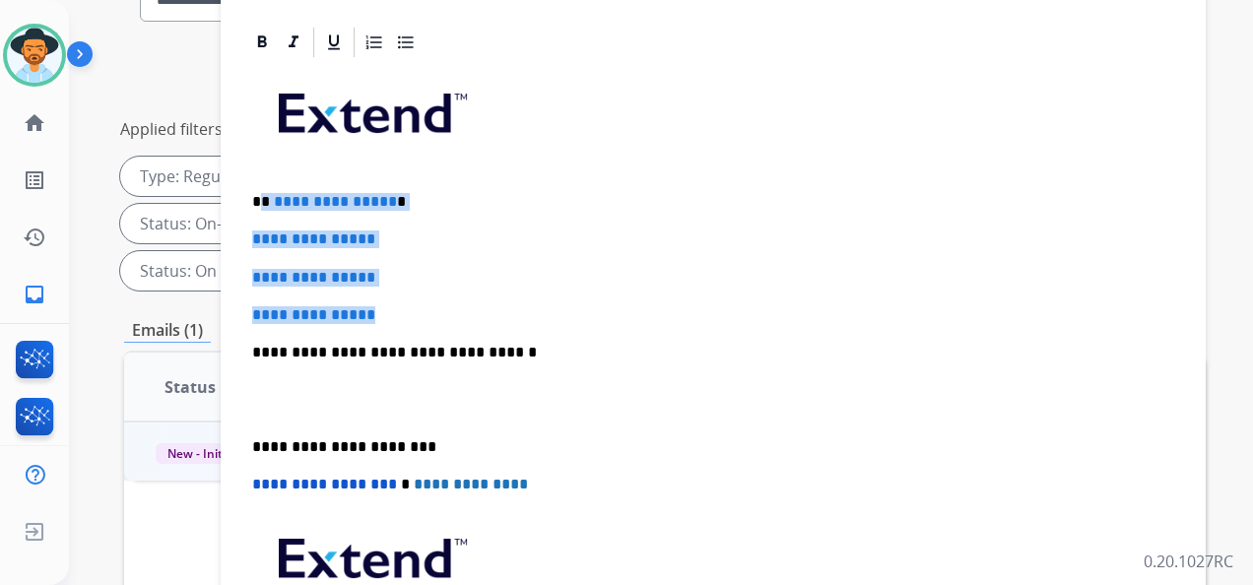
drag, startPoint x: 420, startPoint y: 312, endPoint x: 261, endPoint y: 200, distance: 194.3
click at [261, 200] on div "**********" at bounding box center [713, 399] width 938 height 678
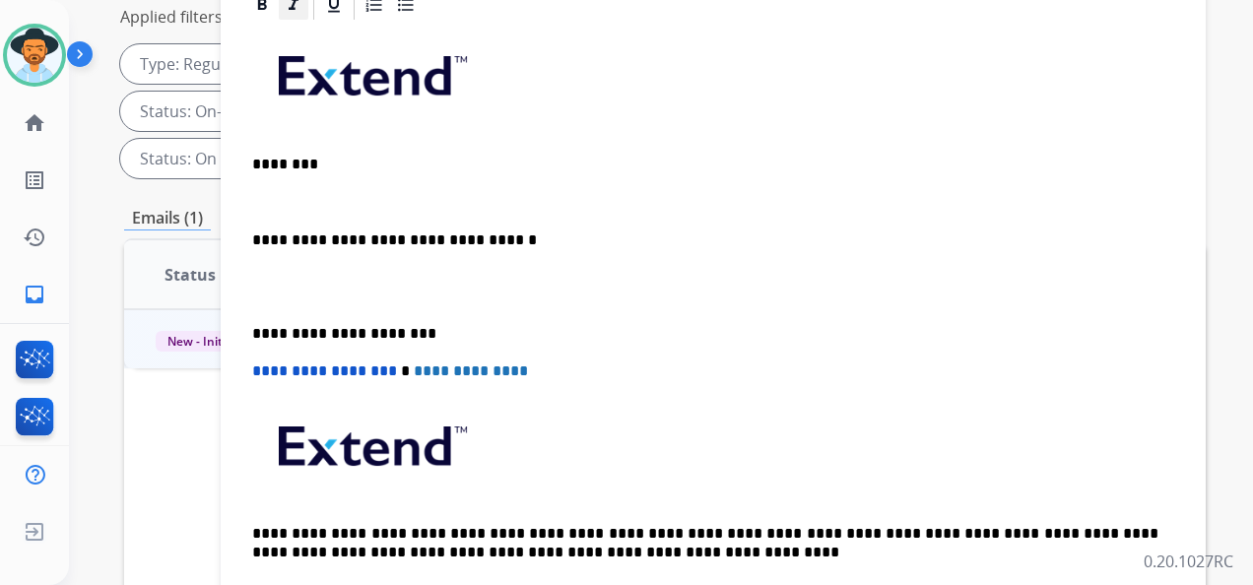
scroll to position [272, 0]
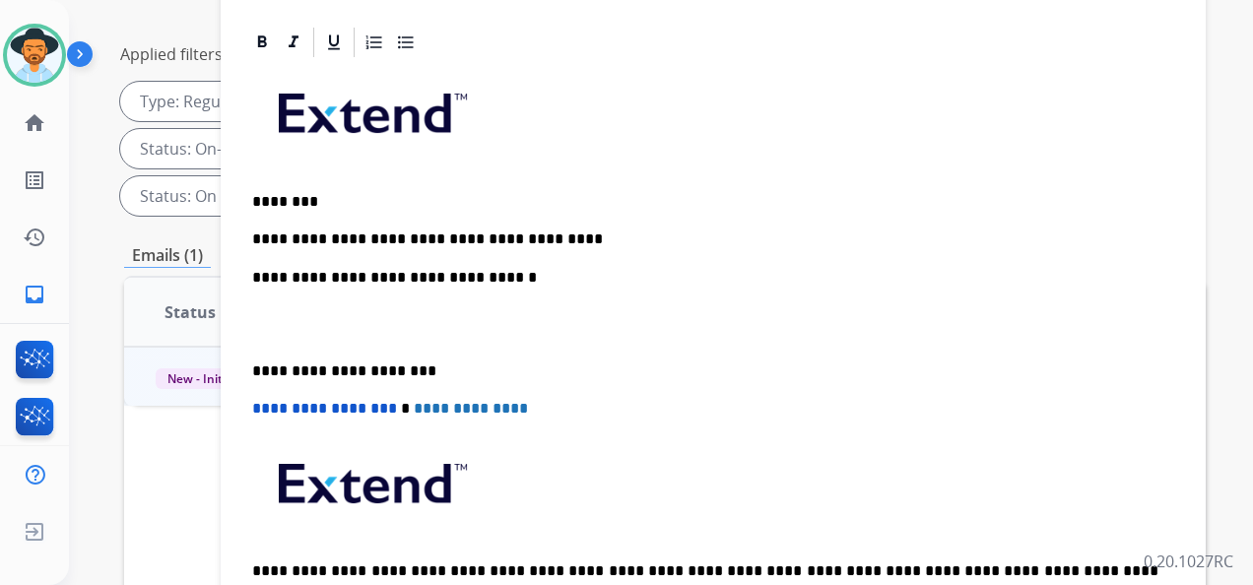
click at [559, 230] on p "**********" at bounding box center [705, 239] width 906 height 18
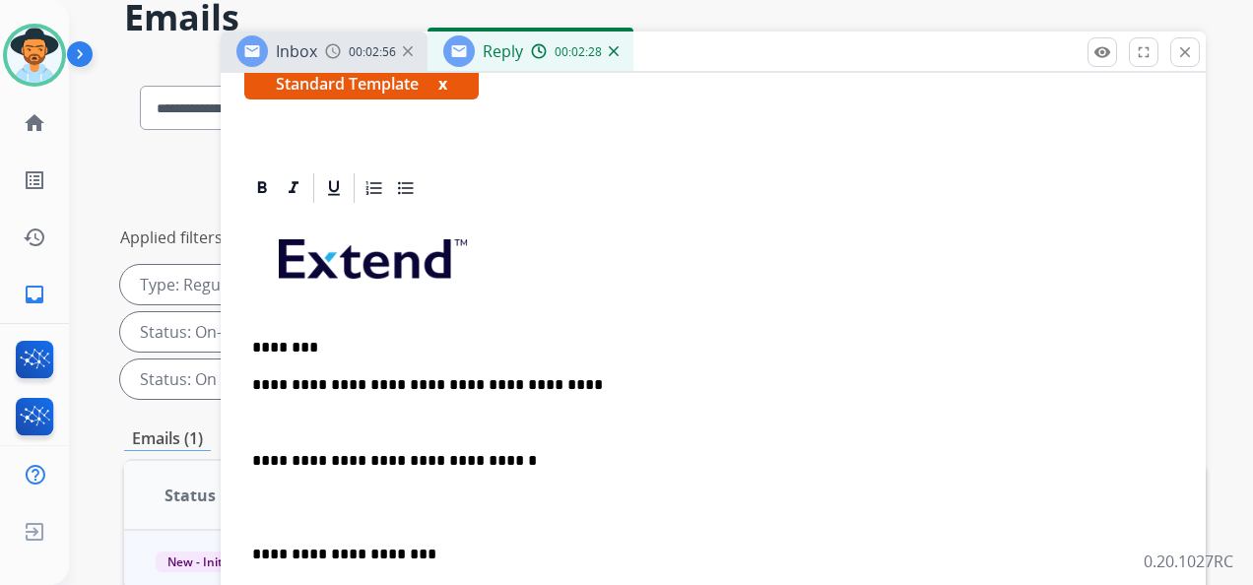
scroll to position [134, 0]
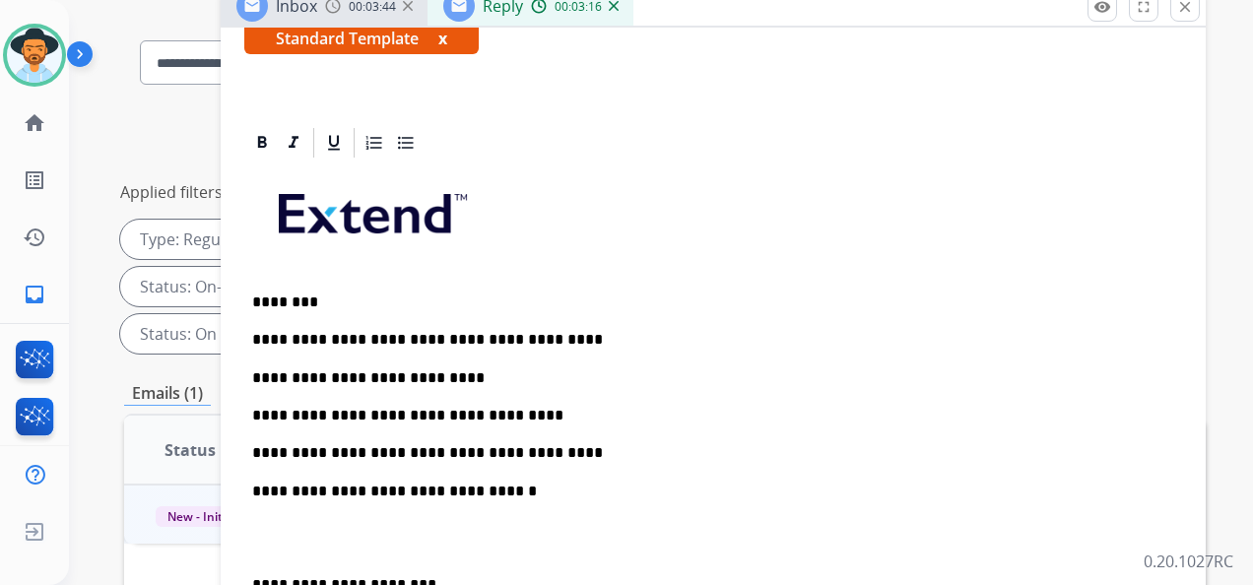
click at [555, 454] on p "**********" at bounding box center [705, 453] width 906 height 18
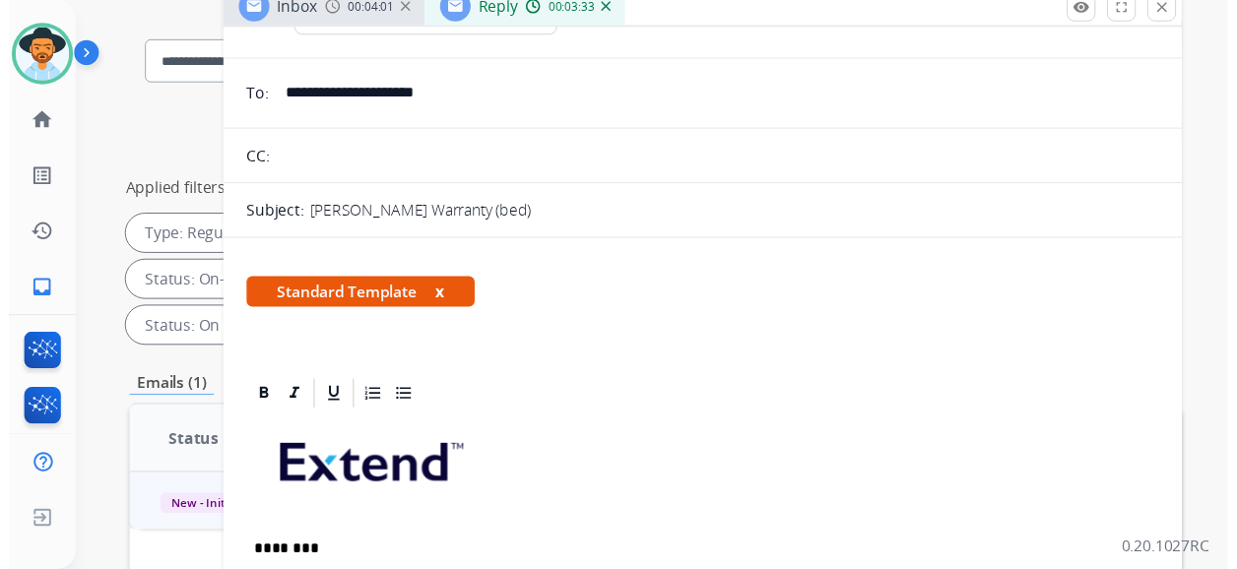
scroll to position [0, 0]
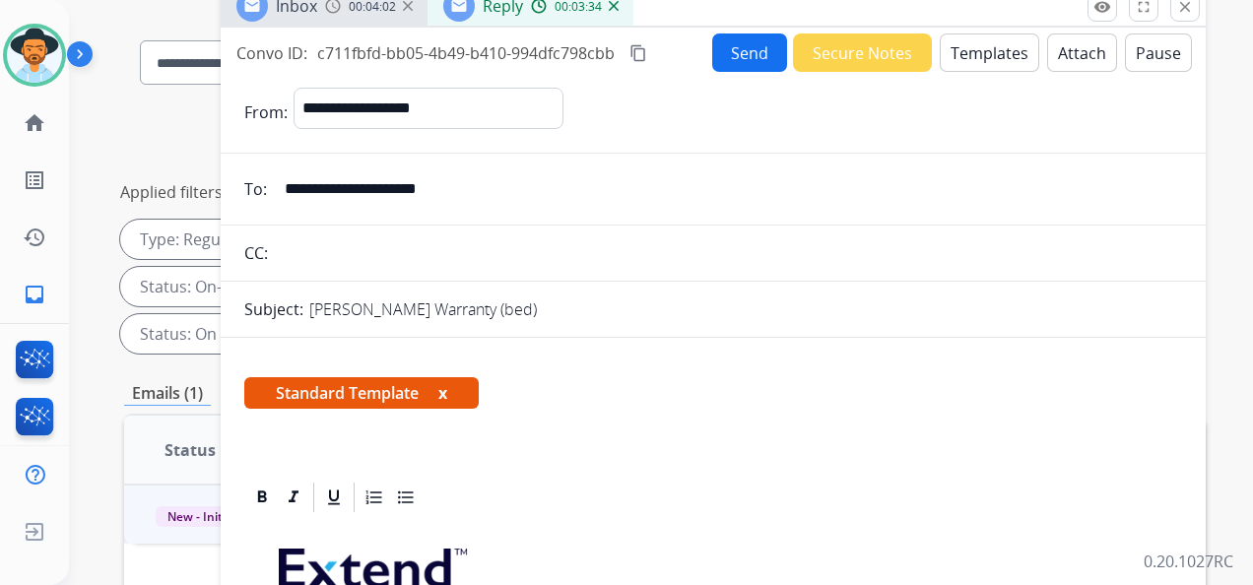
click at [731, 54] on button "Send" at bounding box center [749, 52] width 75 height 38
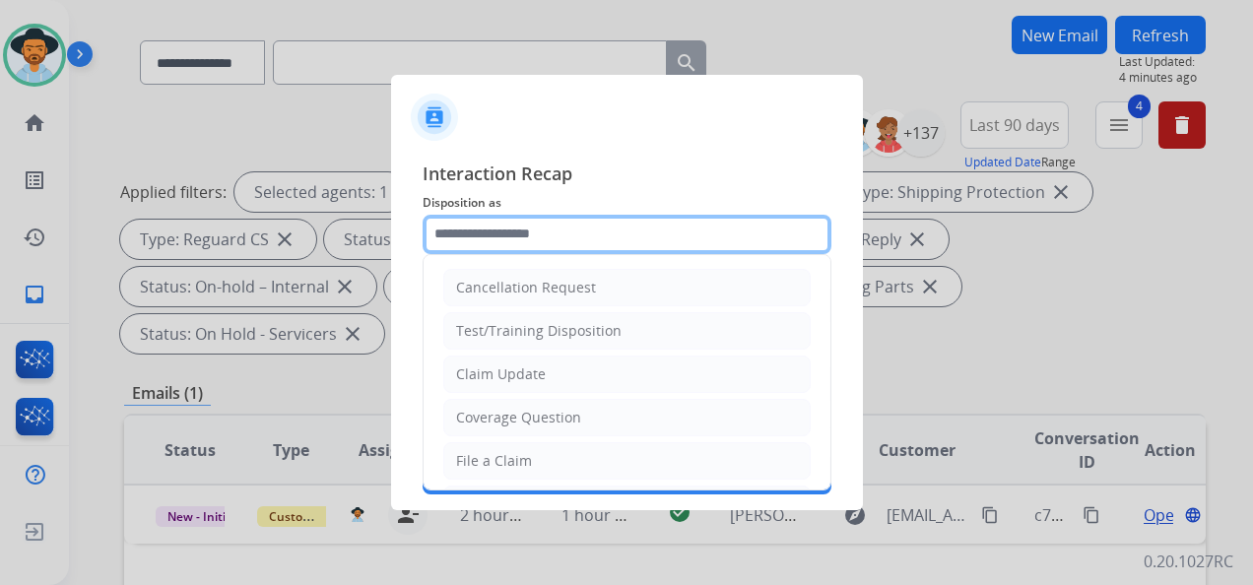
click at [543, 248] on input "text" at bounding box center [626, 234] width 409 height 39
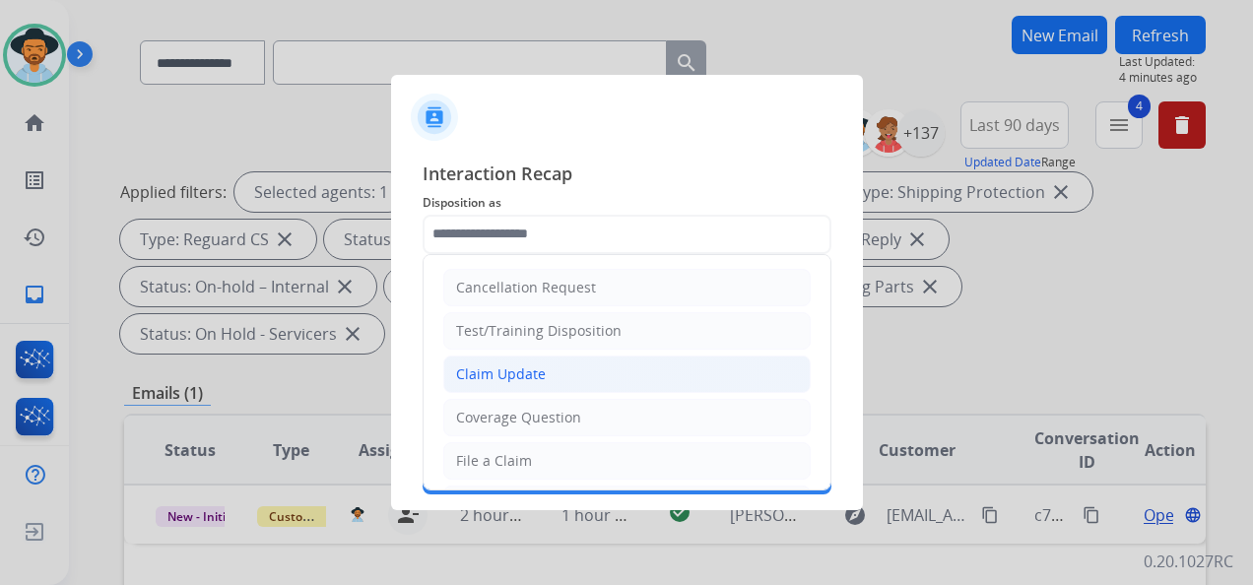
click at [512, 364] on div "Claim Update" at bounding box center [501, 374] width 90 height 20
type input "**********"
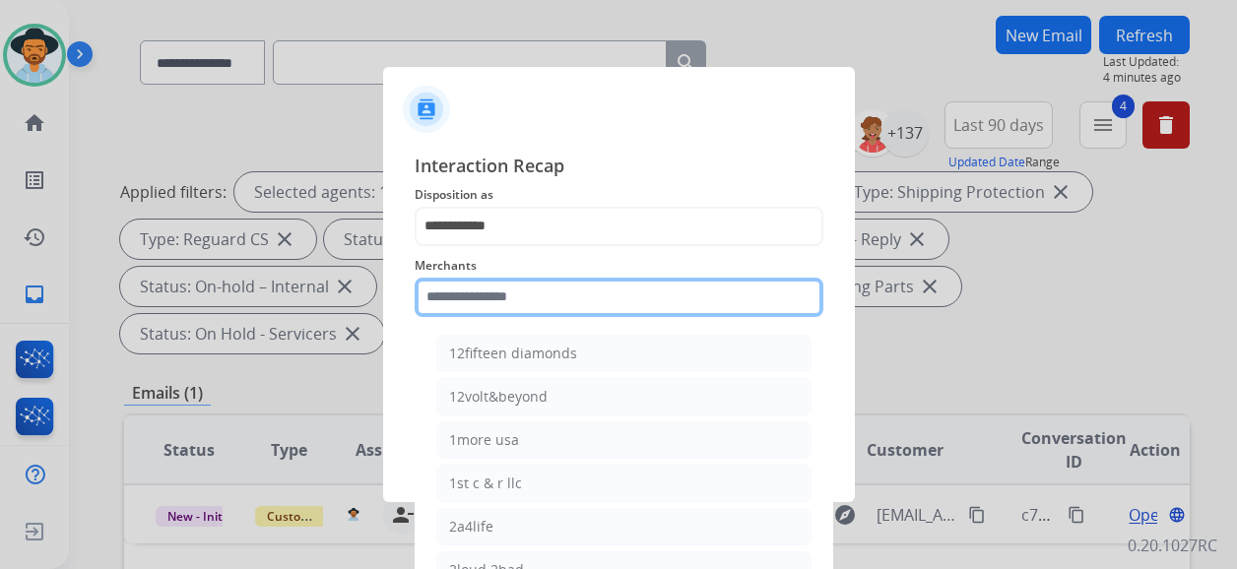
click at [478, 294] on input "text" at bounding box center [619, 297] width 409 height 39
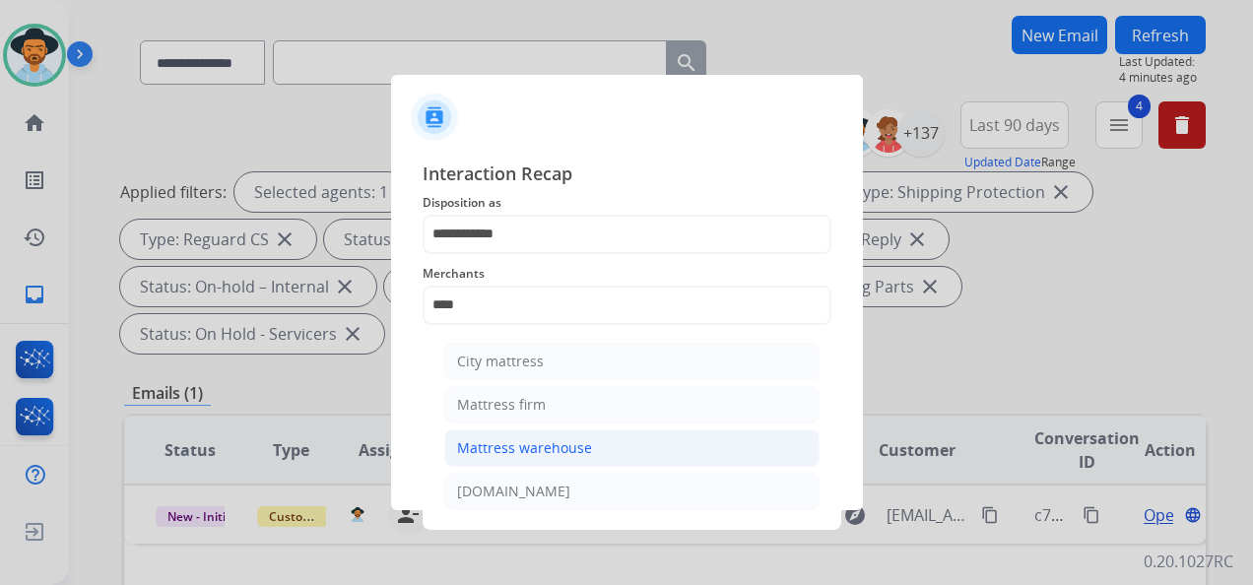
click at [553, 448] on div "Mattress warehouse" at bounding box center [524, 448] width 135 height 20
type input "**********"
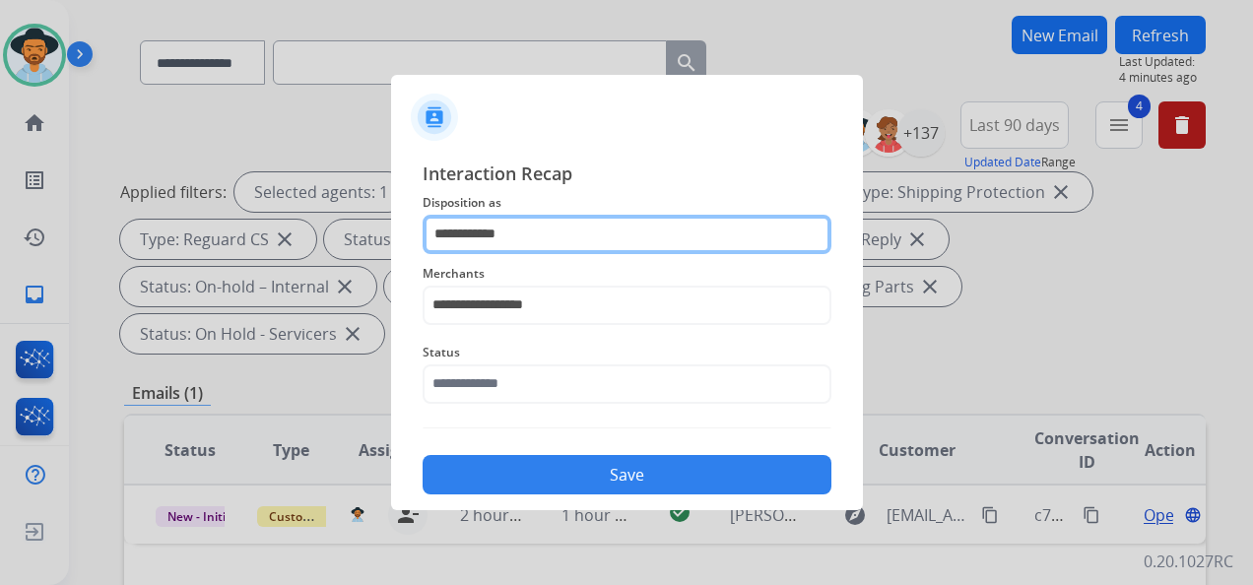
click at [545, 227] on input "**********" at bounding box center [626, 234] width 409 height 39
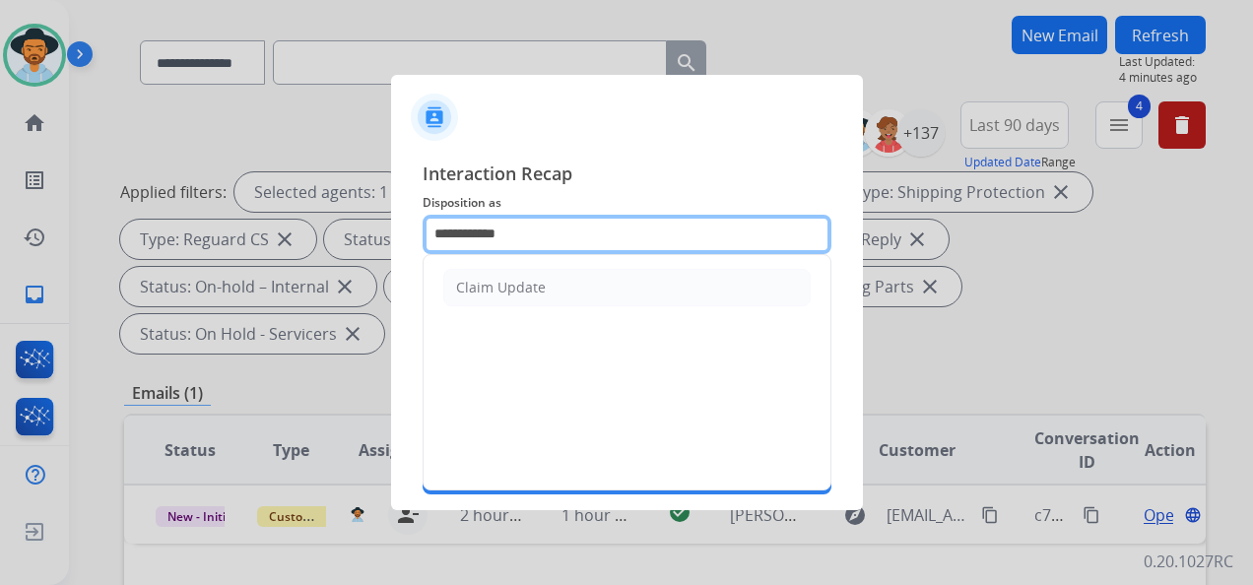
drag, startPoint x: 473, startPoint y: 228, endPoint x: 400, endPoint y: 226, distance: 72.9
click at [400, 226] on div "**********" at bounding box center [627, 327] width 472 height 367
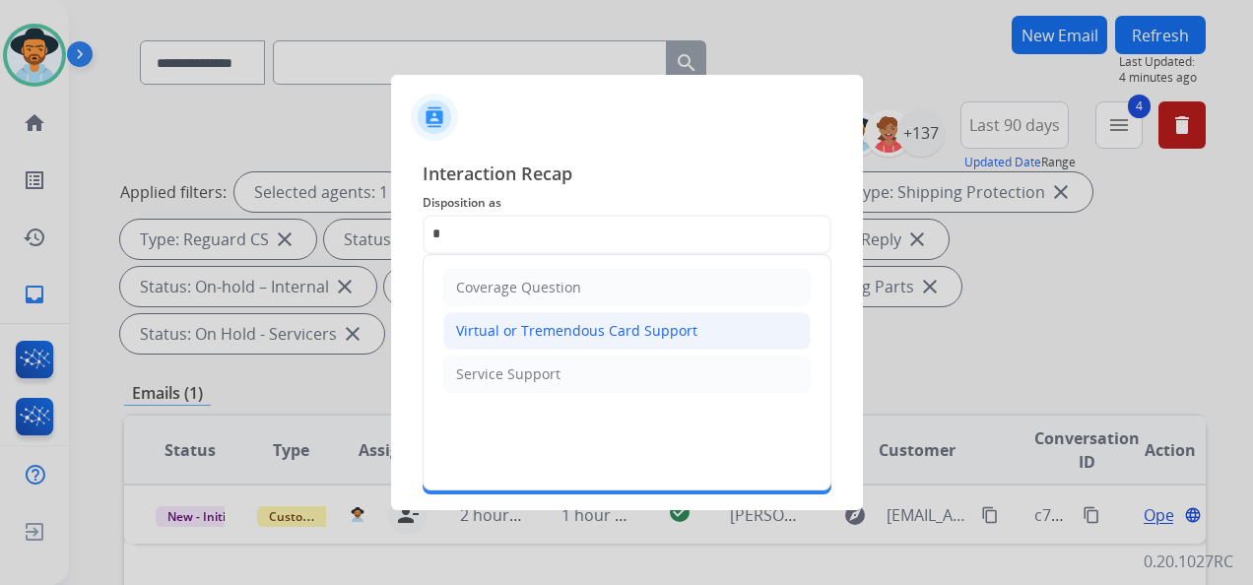
click at [606, 325] on div "Virtual or Tremendous Card Support" at bounding box center [576, 331] width 241 height 20
type input "**********"
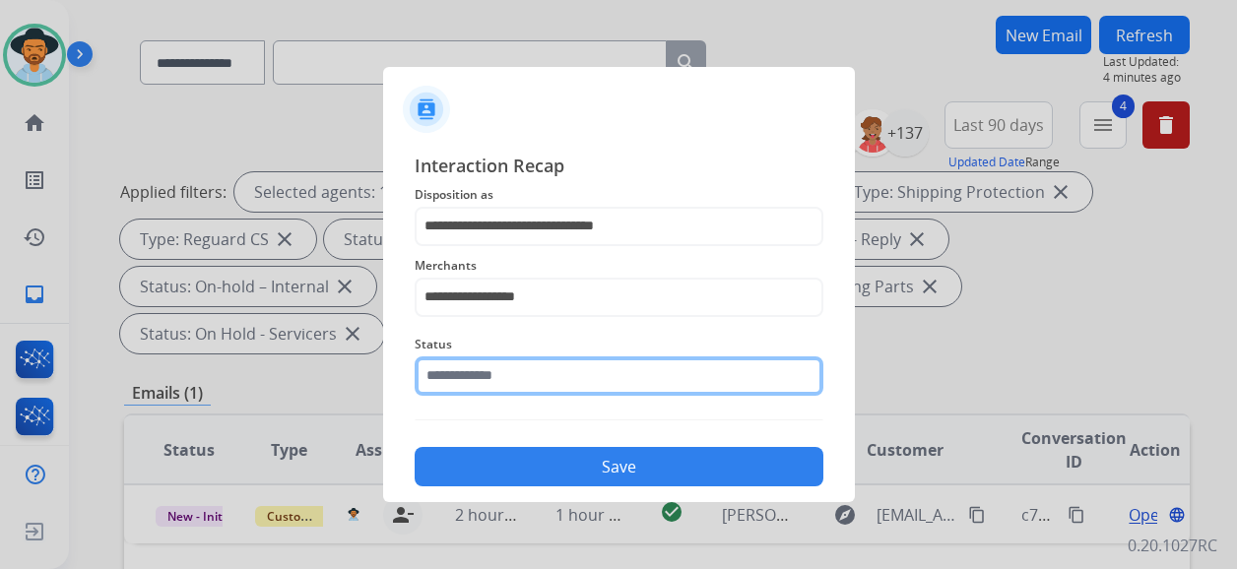
click at [577, 382] on input "text" at bounding box center [619, 376] width 409 height 39
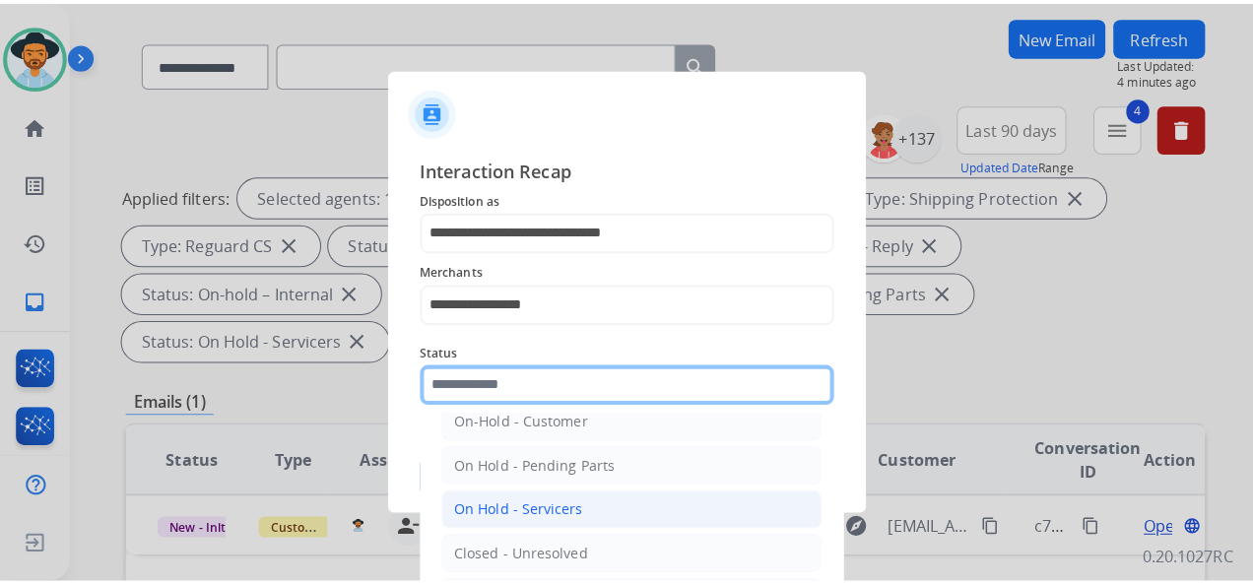
scroll to position [112, 0]
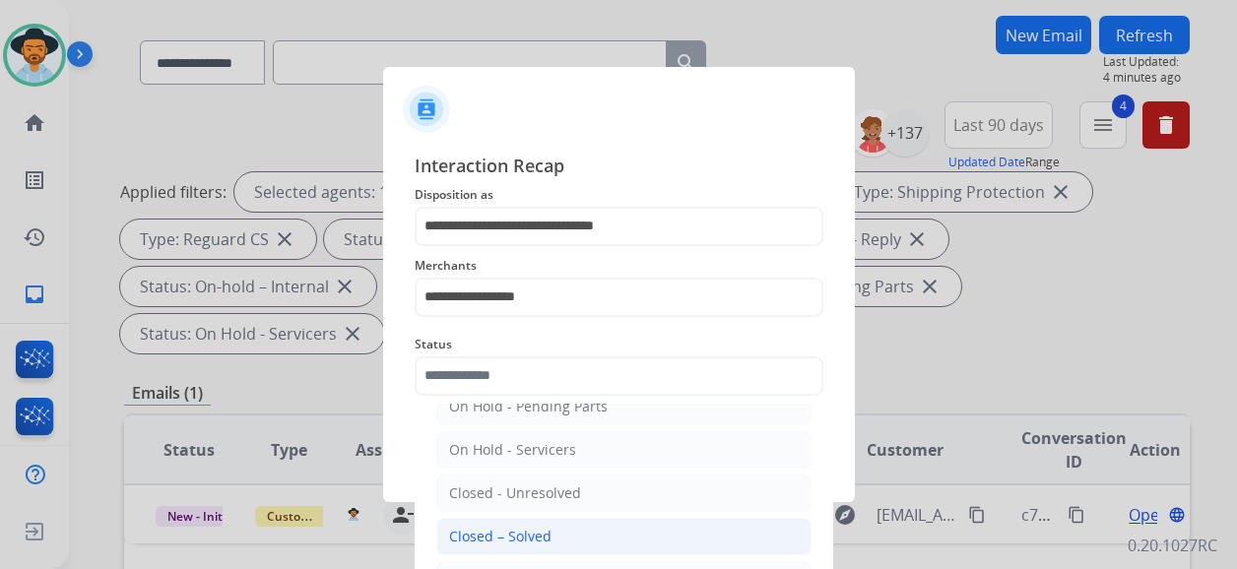
click at [533, 527] on div "Closed – Solved" at bounding box center [500, 537] width 102 height 20
type input "**********"
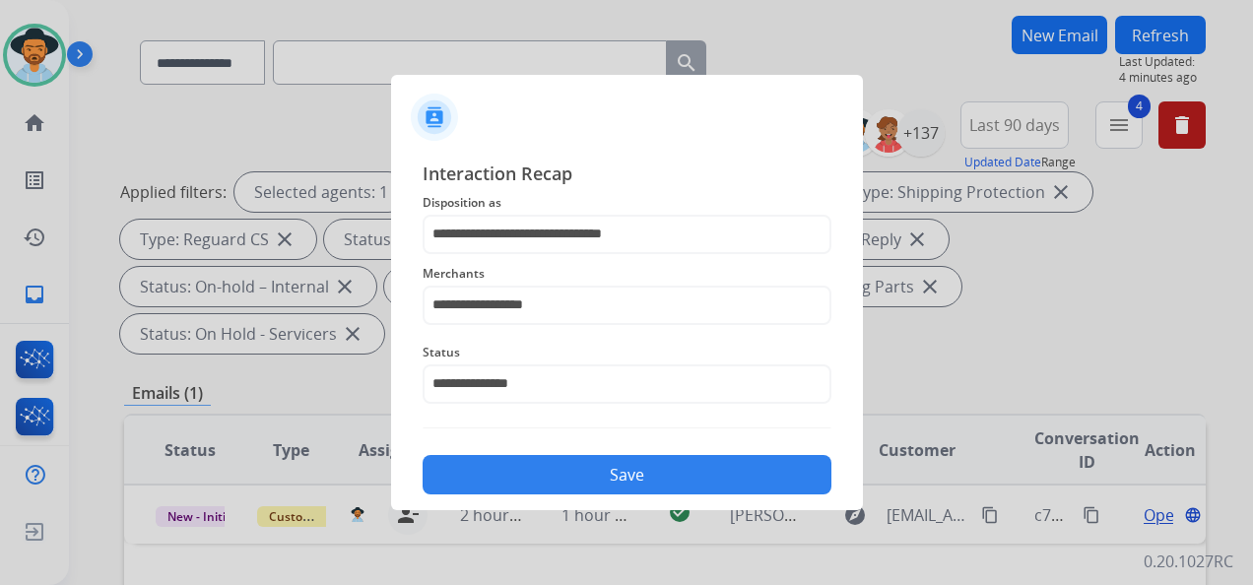
click at [603, 465] on button "Save" at bounding box center [626, 474] width 409 height 39
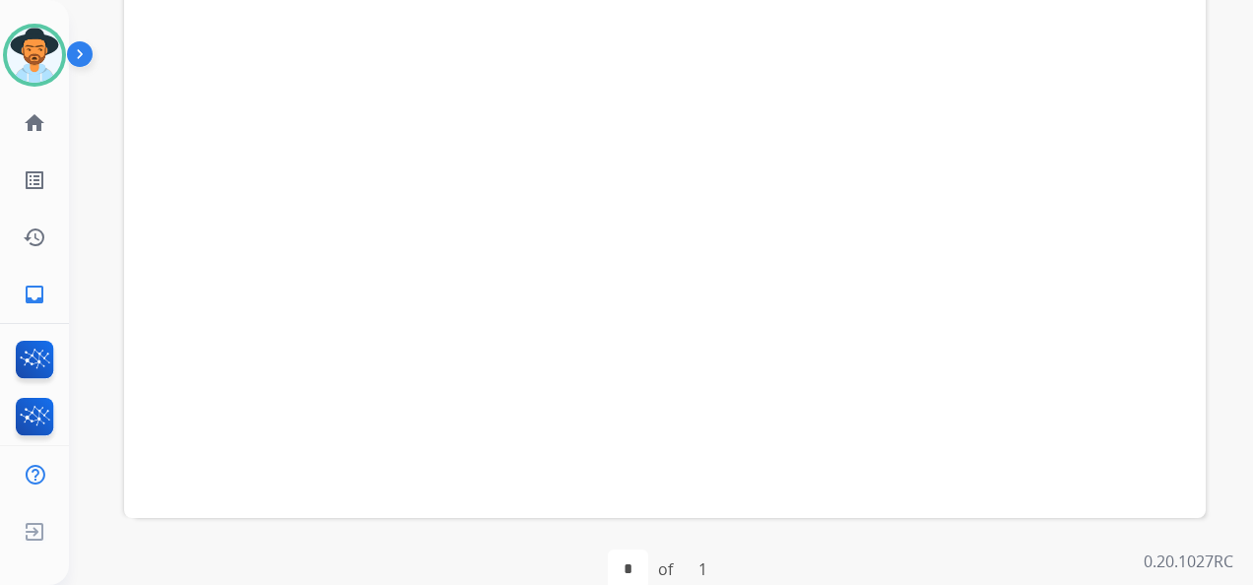
scroll to position [98, 0]
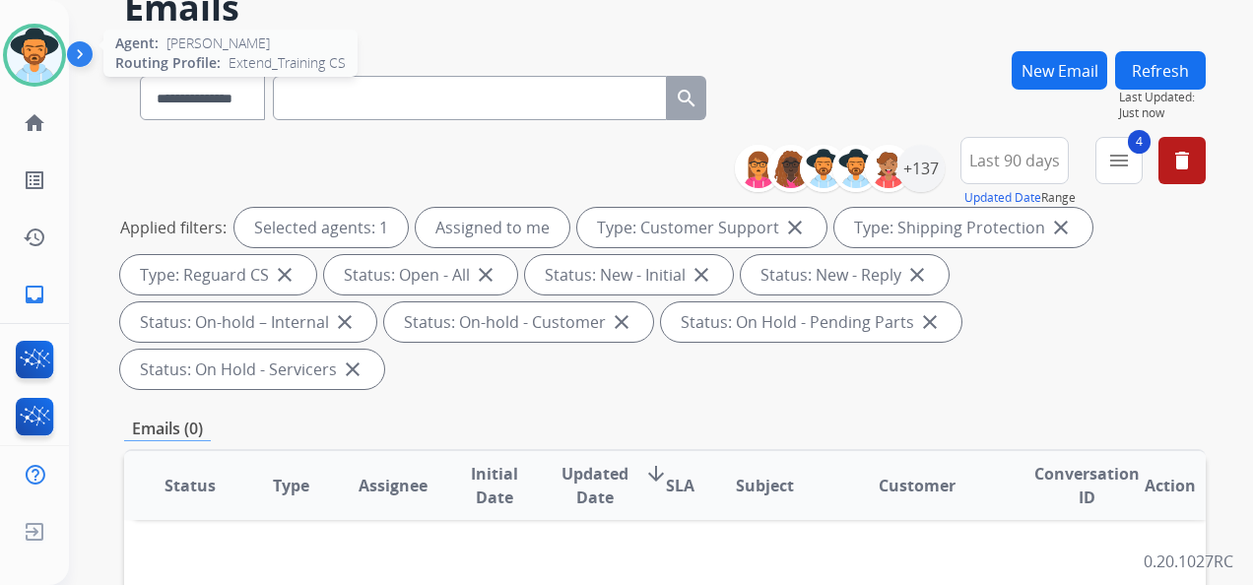
click at [38, 38] on img at bounding box center [34, 55] width 55 height 55
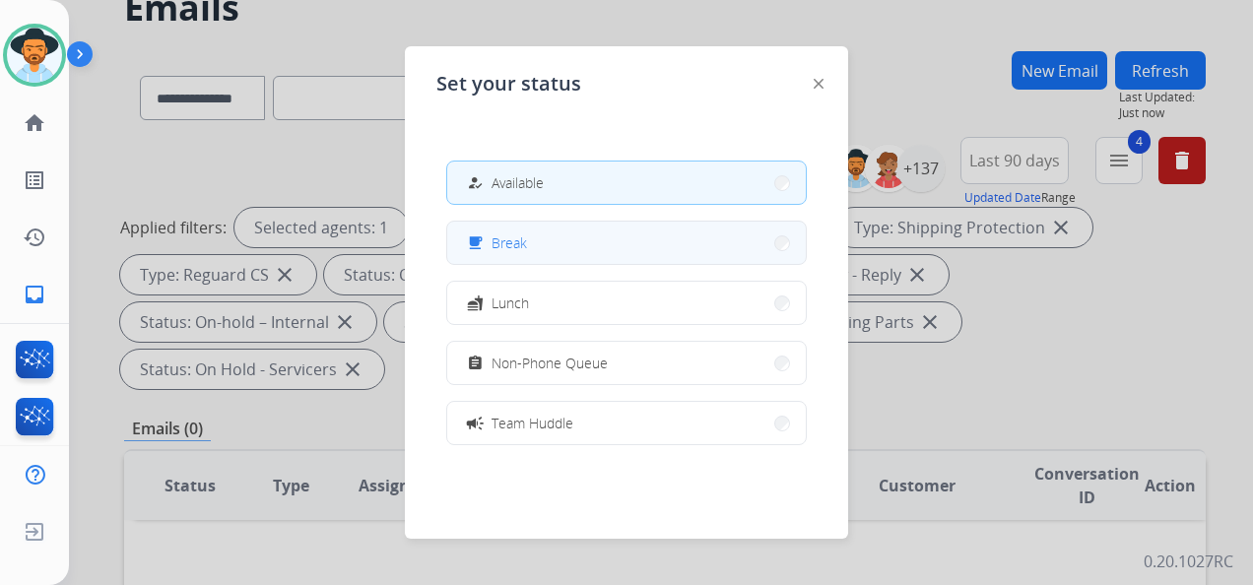
click at [583, 240] on button "free_breakfast Break" at bounding box center [626, 243] width 358 height 42
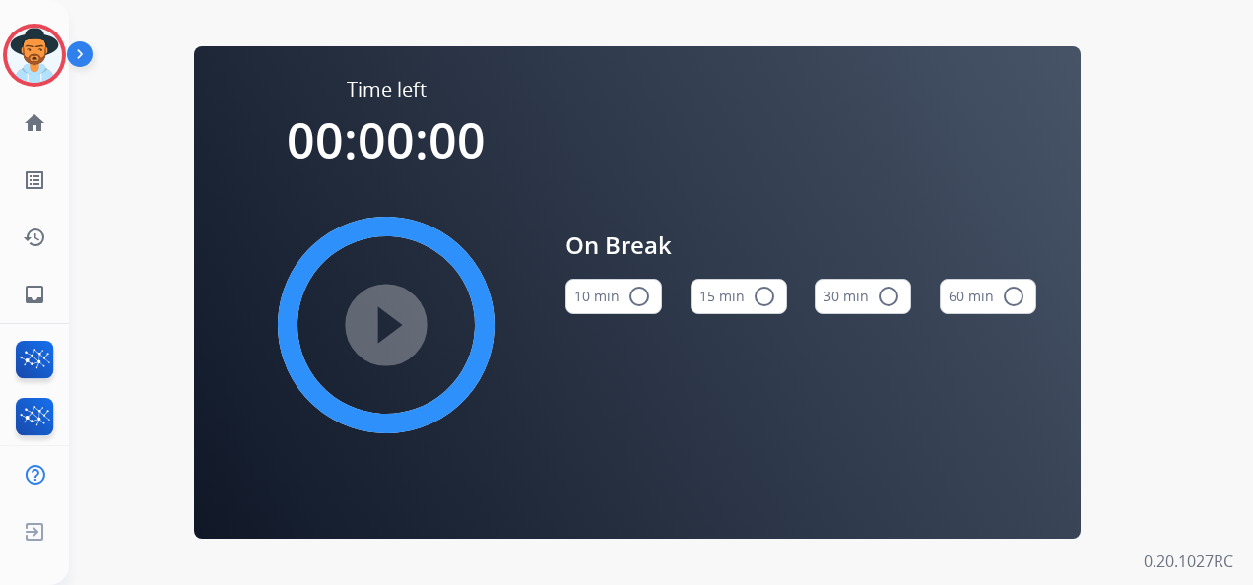
click at [731, 294] on button "15 min radio_button_unchecked" at bounding box center [738, 296] width 97 height 35
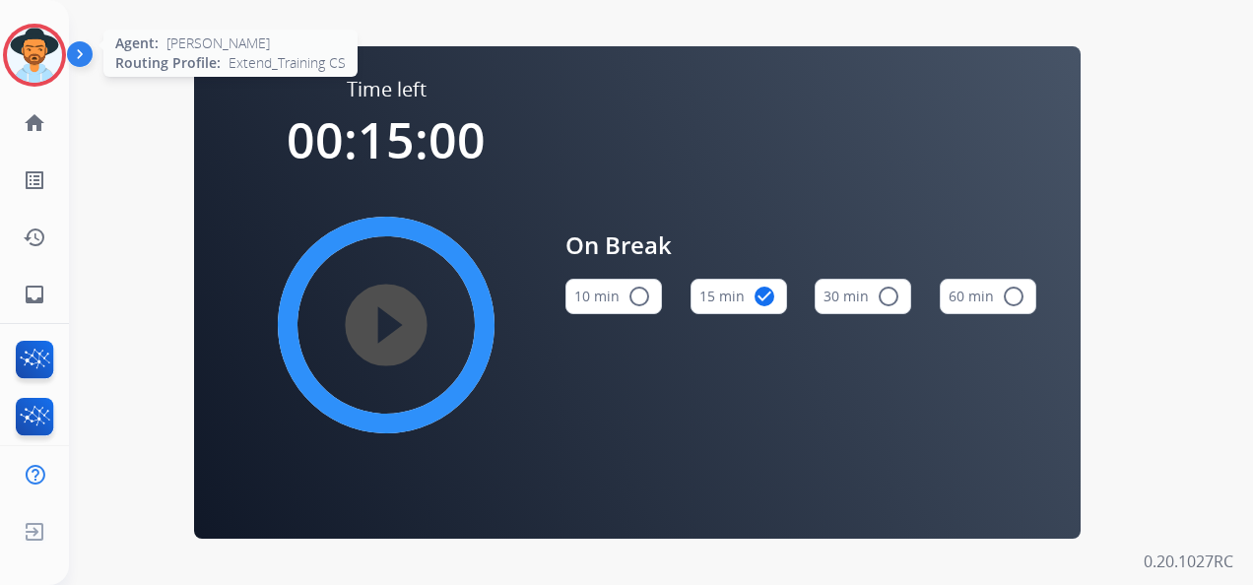
click at [4, 67] on div "Agent: [PERSON_NAME] Profile: Extend_Training CS" at bounding box center [34, 55] width 63 height 63
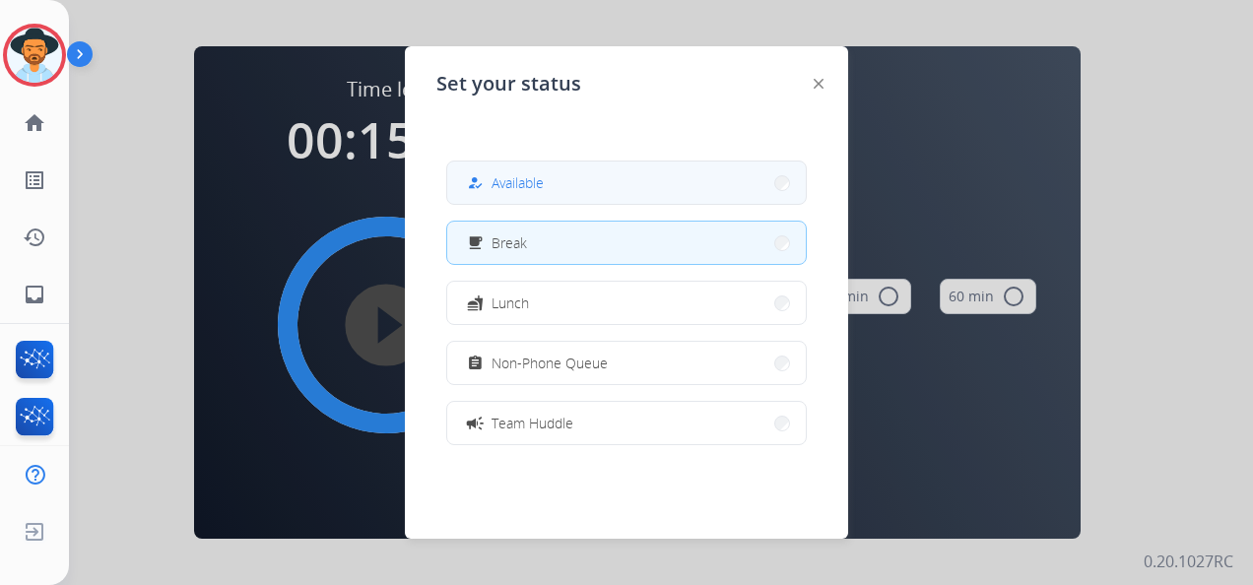
click at [504, 185] on span "Available" at bounding box center [517, 182] width 52 height 21
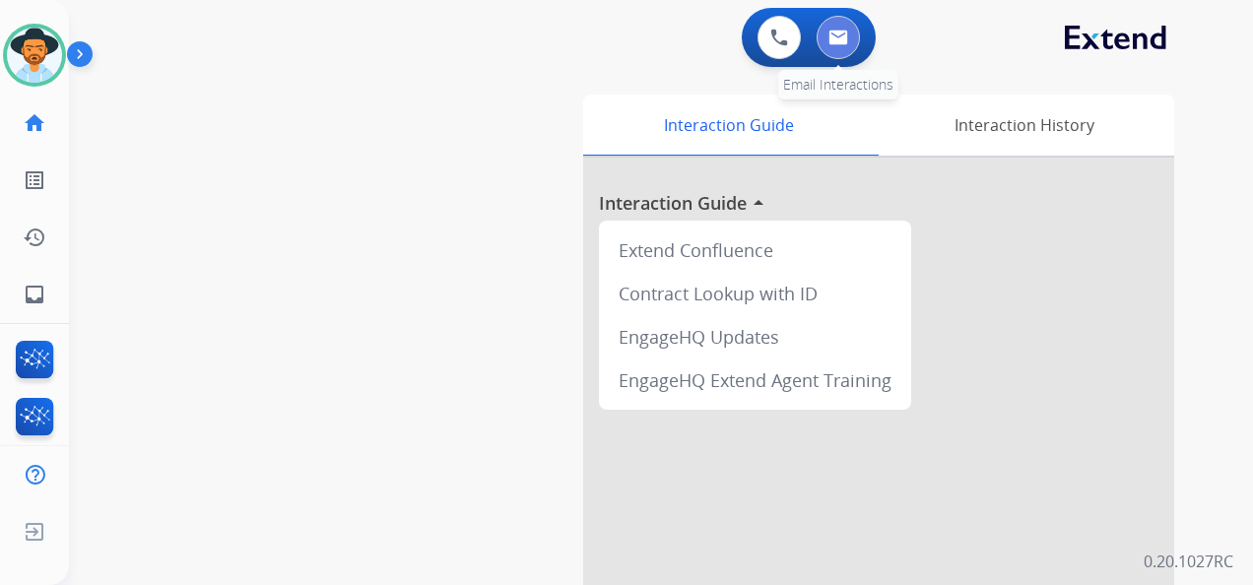
click at [836, 34] on img at bounding box center [838, 38] width 20 height 16
select select "**********"
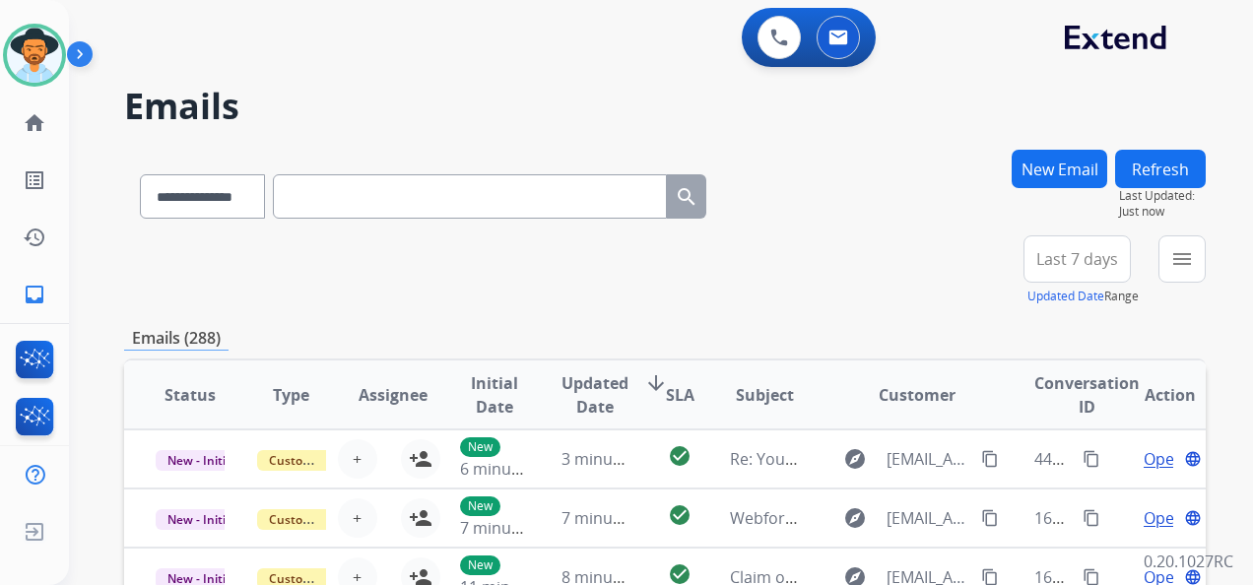
drag, startPoint x: 1060, startPoint y: 263, endPoint x: 1068, endPoint y: 283, distance: 21.2
click at [1068, 283] on div "Last 7 days Updated Date Range Custom Recent Last 7 days Last 14 days Last 30 d…" at bounding box center [1082, 270] width 119 height 71
click at [1054, 256] on span "Last 7 days" at bounding box center [1077, 259] width 82 height 8
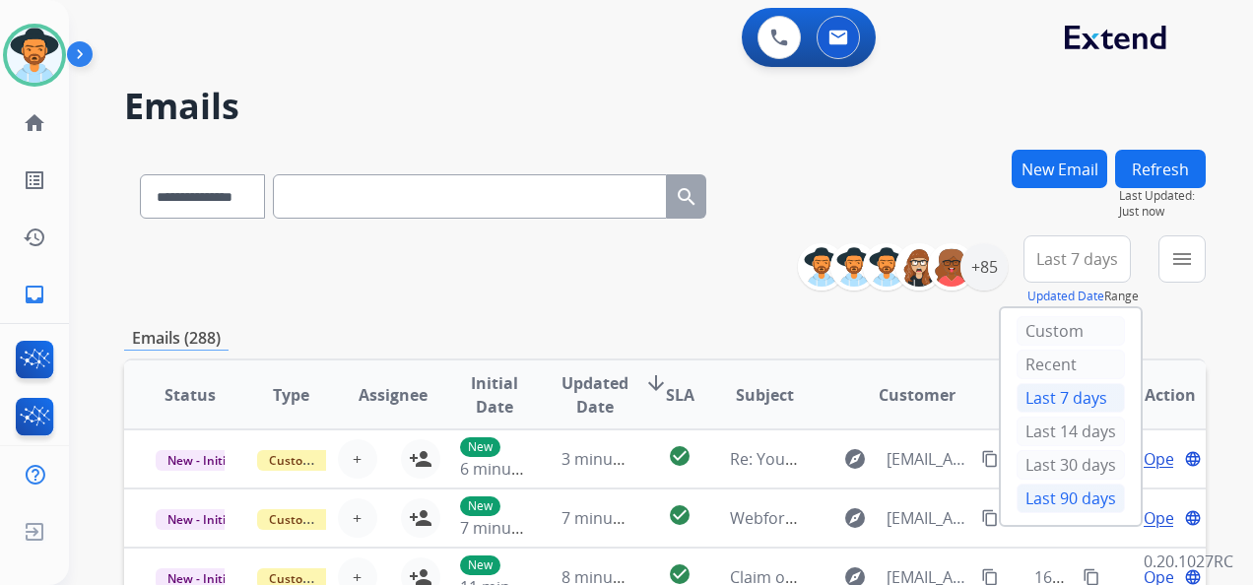
click at [1073, 498] on div "Last 90 days" at bounding box center [1070, 499] width 108 height 30
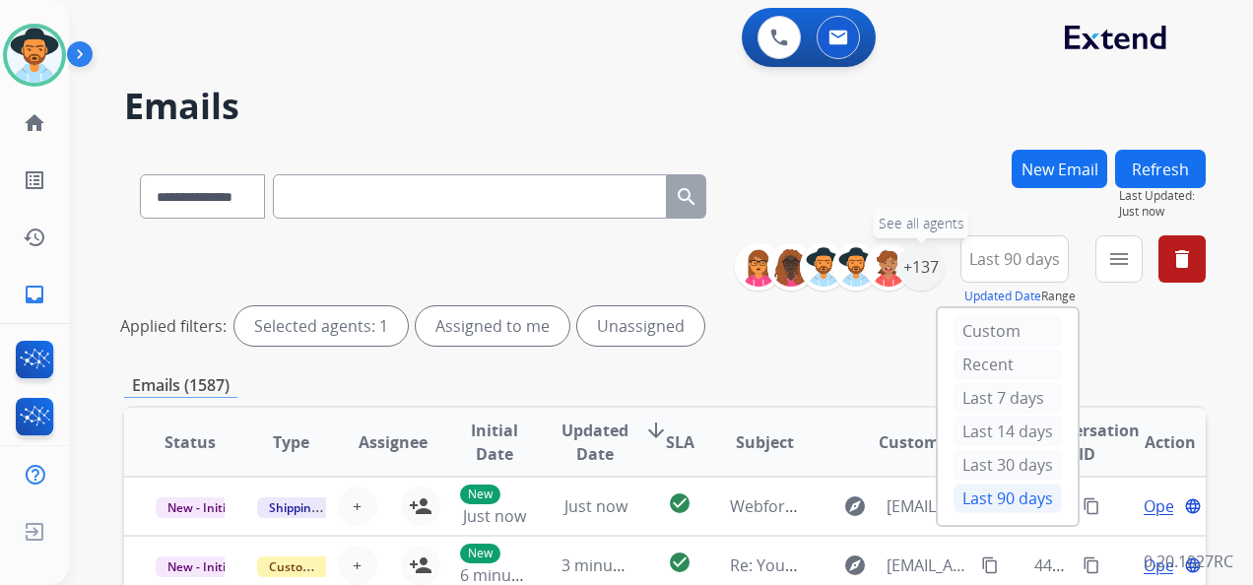
click at [926, 256] on div "+137" at bounding box center [920, 266] width 47 height 47
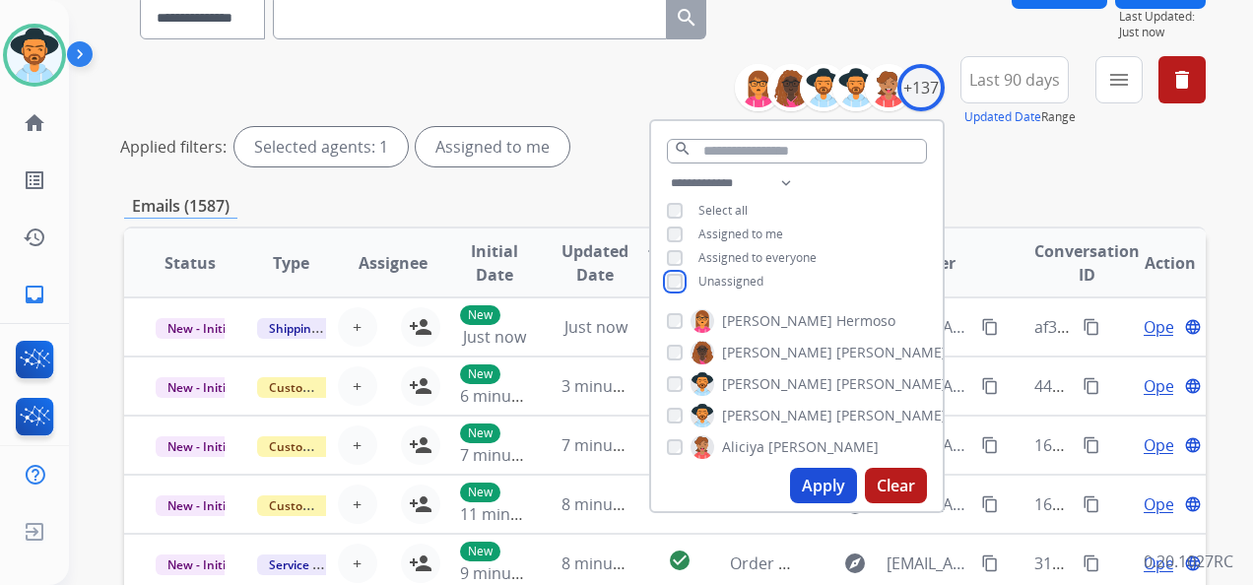
scroll to position [197, 0]
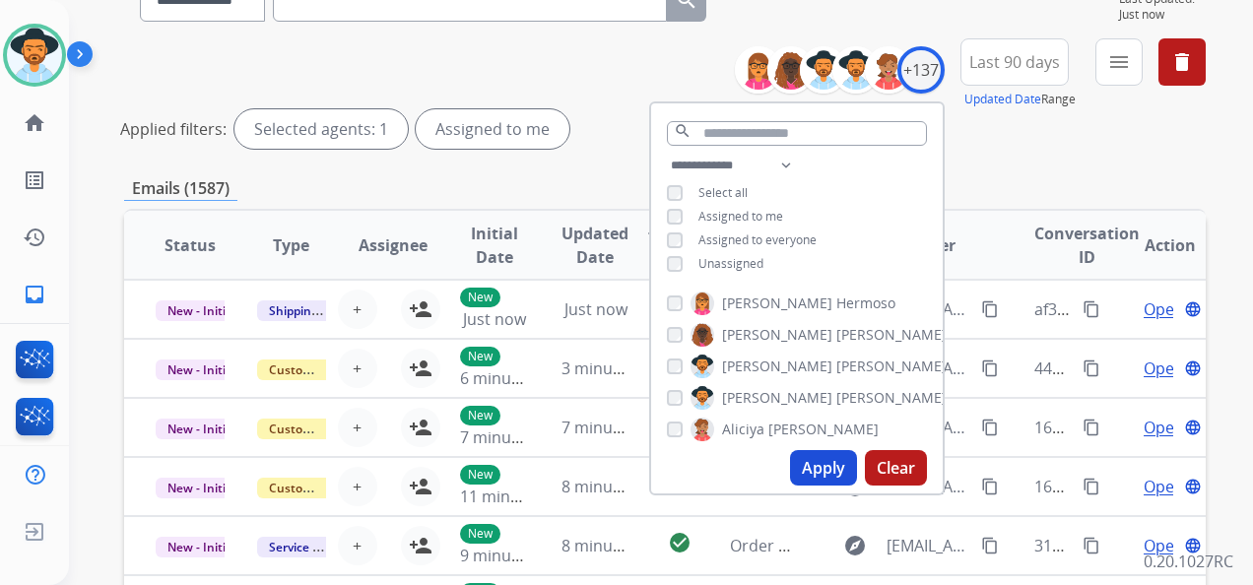
click at [821, 465] on button "Apply" at bounding box center [823, 467] width 67 height 35
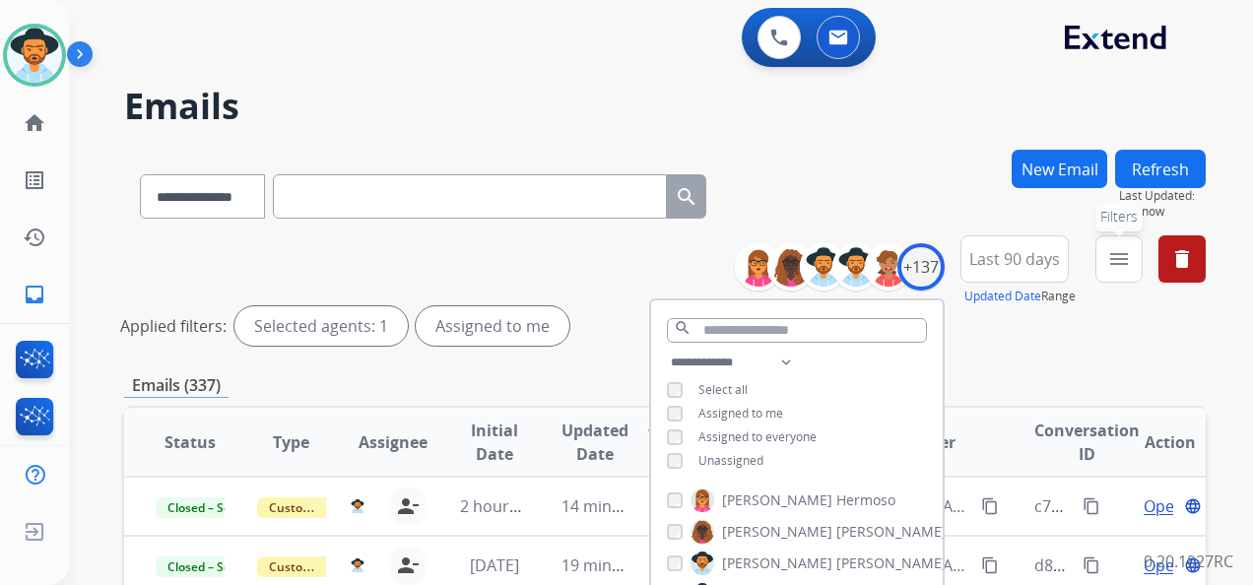
click at [1123, 256] on mat-icon "menu" at bounding box center [1119, 259] width 24 height 24
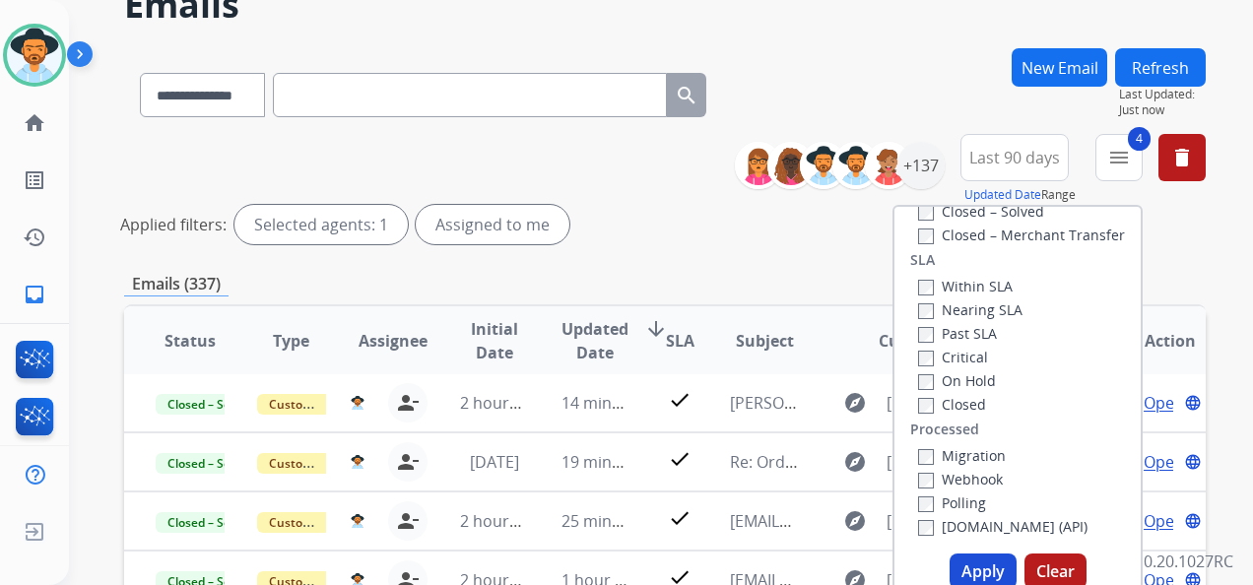
scroll to position [394, 0]
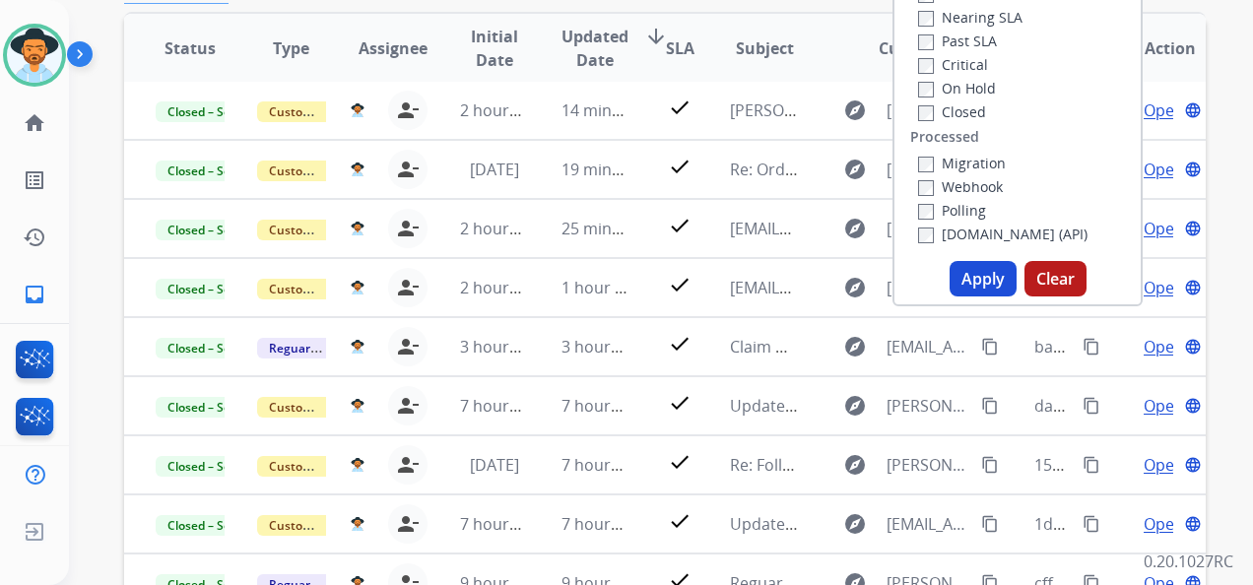
click at [967, 278] on button "Apply" at bounding box center [982, 278] width 67 height 35
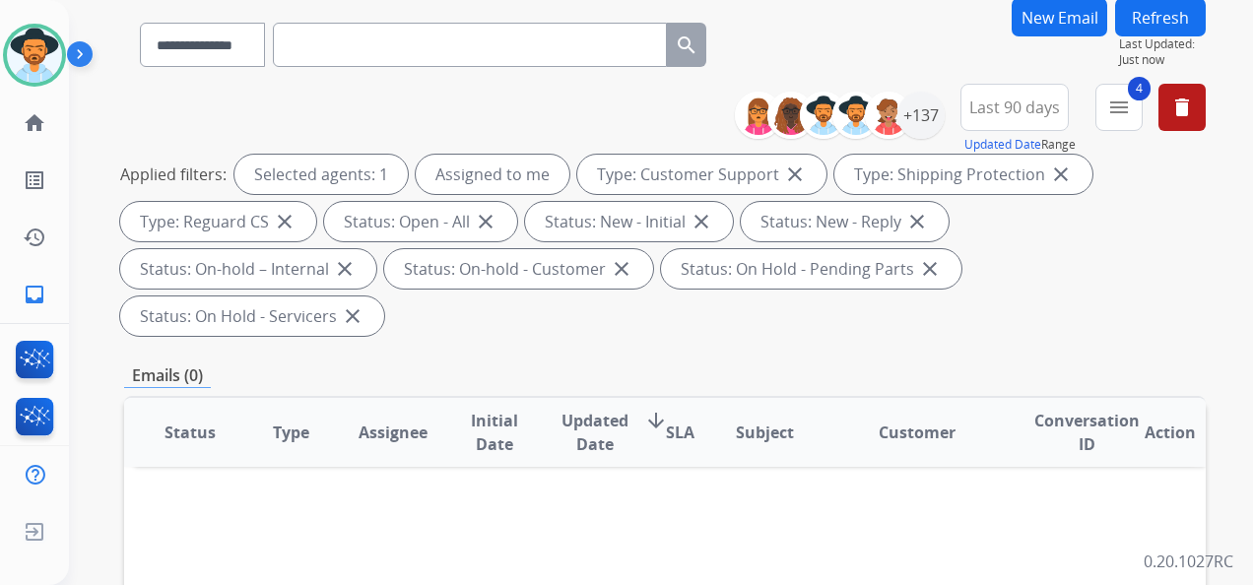
scroll to position [0, 0]
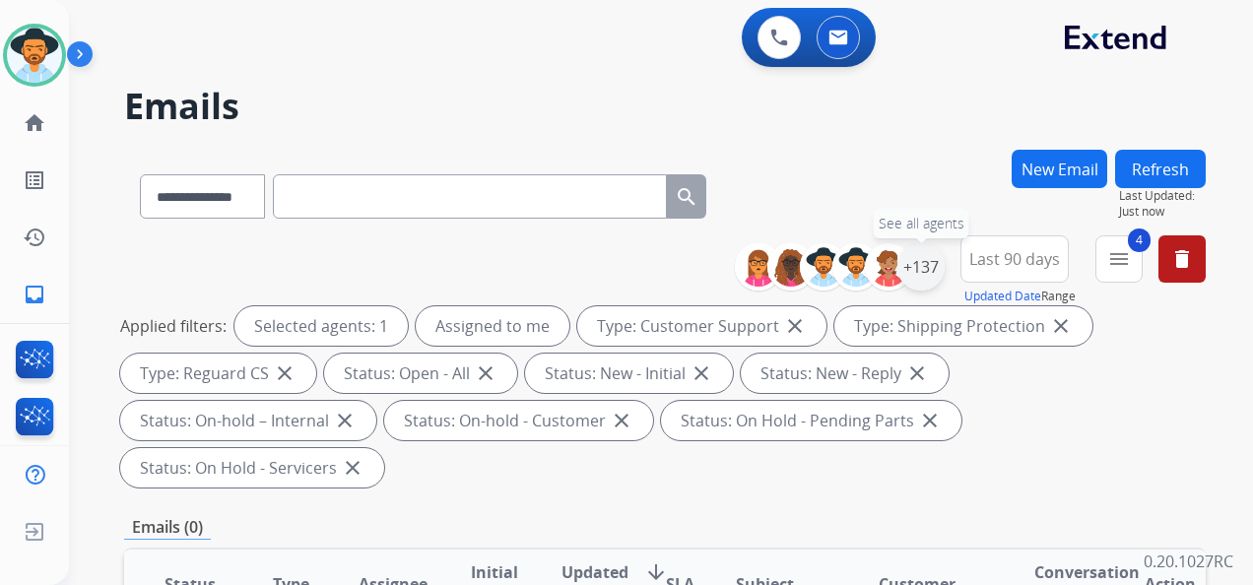
click at [924, 256] on div "+137" at bounding box center [920, 266] width 47 height 47
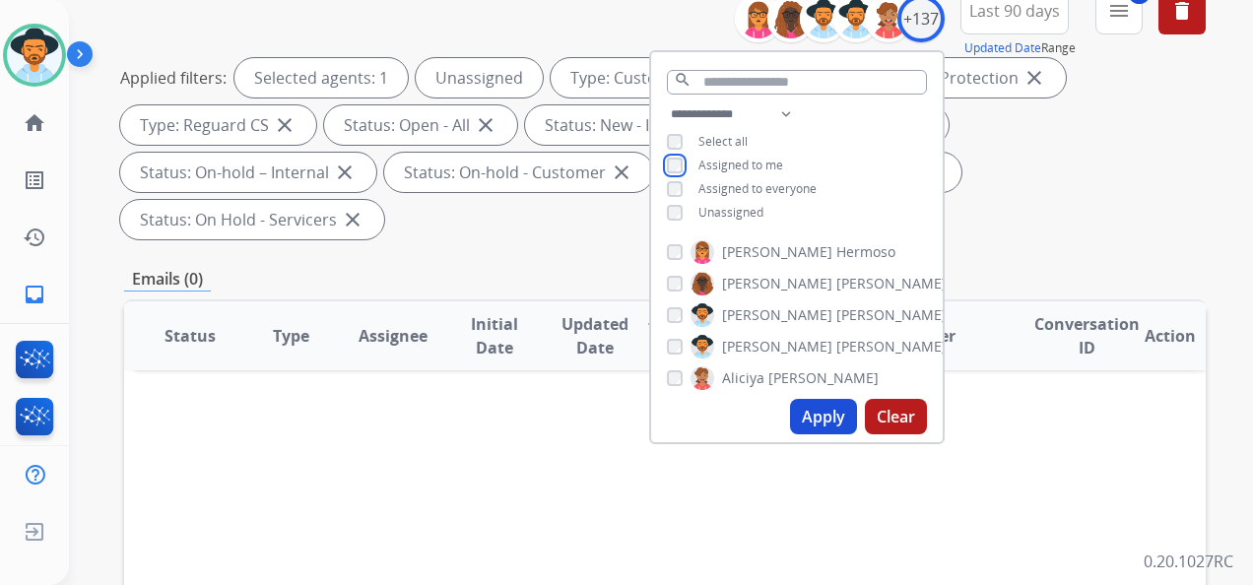
scroll to position [295, 0]
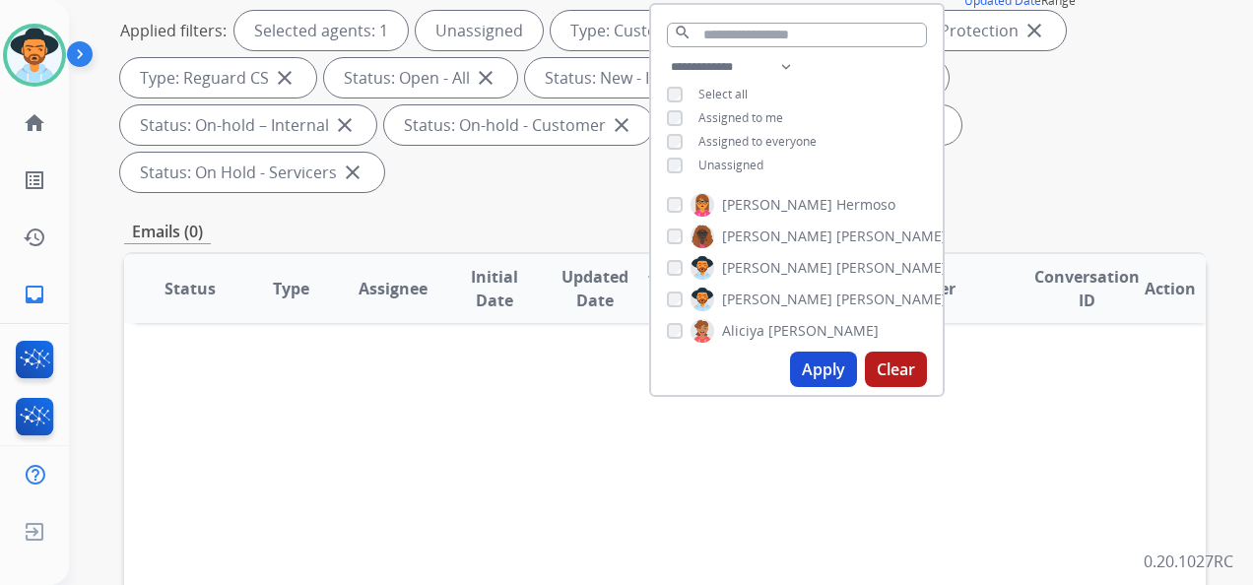
click at [819, 377] on button "Apply" at bounding box center [823, 369] width 67 height 35
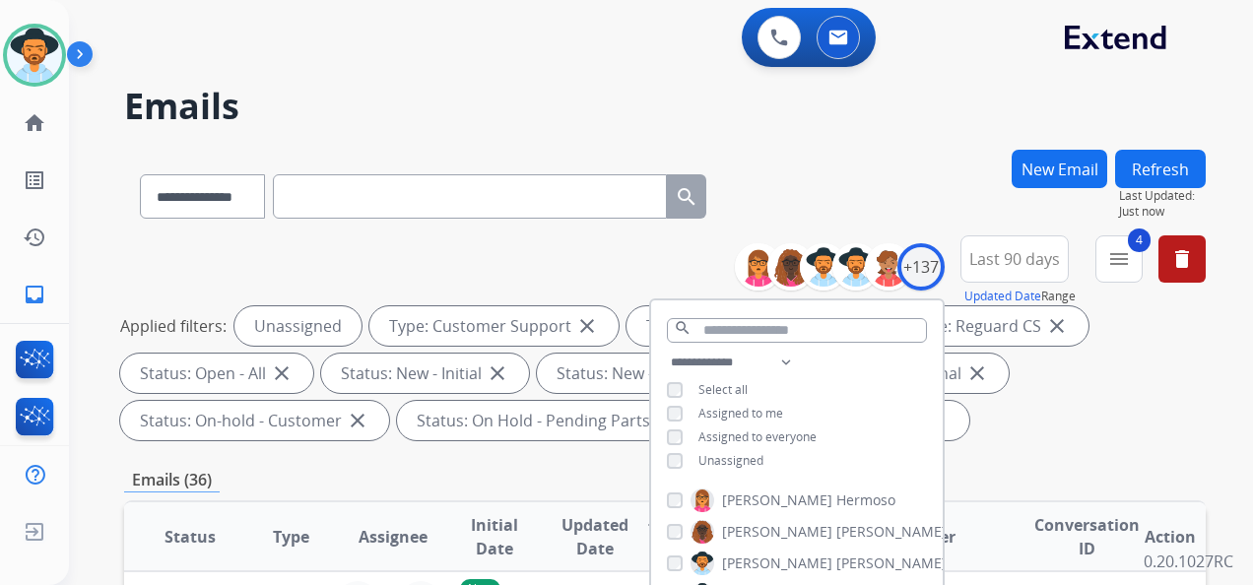
click at [1015, 434] on div "Applied filters: Unassigned Type: Customer Support close Type: Shipping Protect…" at bounding box center [660, 373] width 1081 height 134
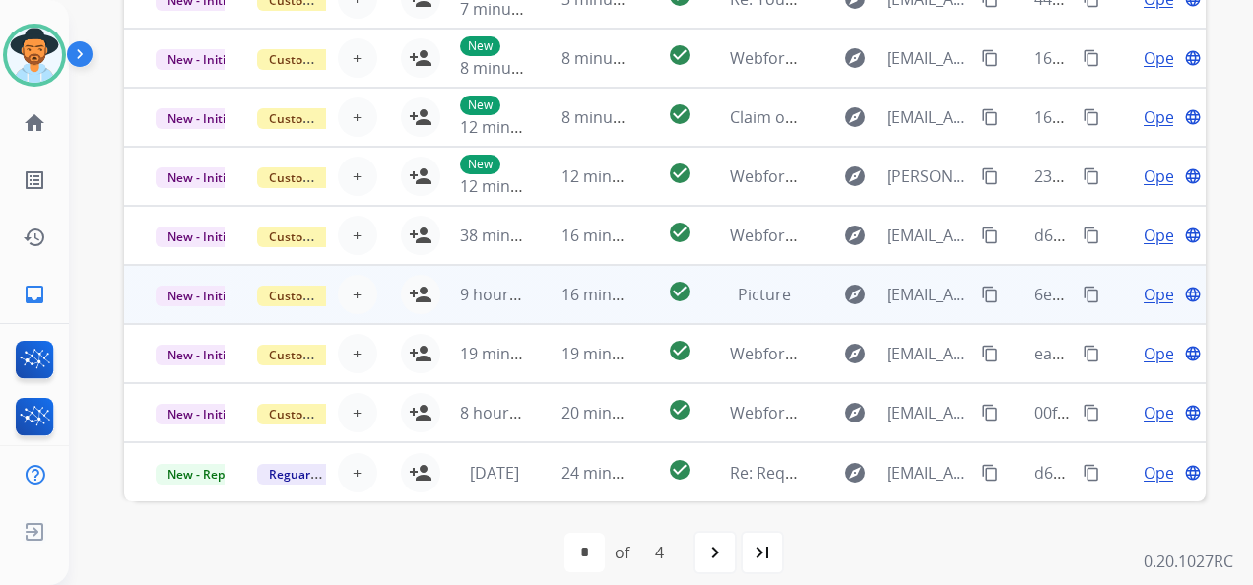
scroll to position [678, 0]
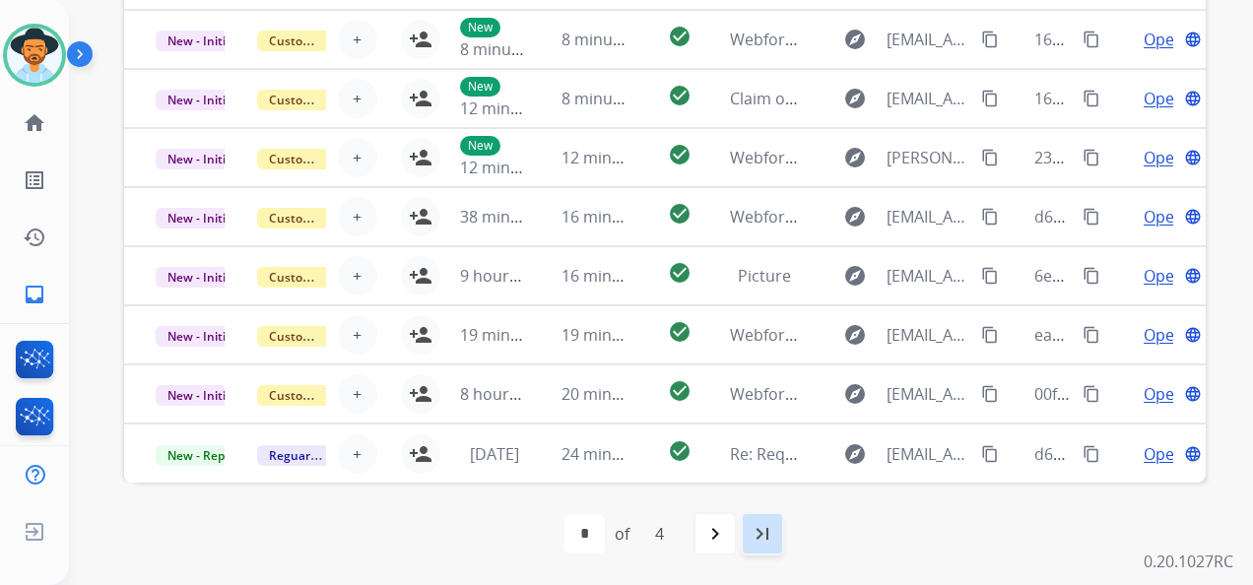
click at [761, 538] on mat-icon "last_page" at bounding box center [762, 534] width 24 height 24
select select "*"
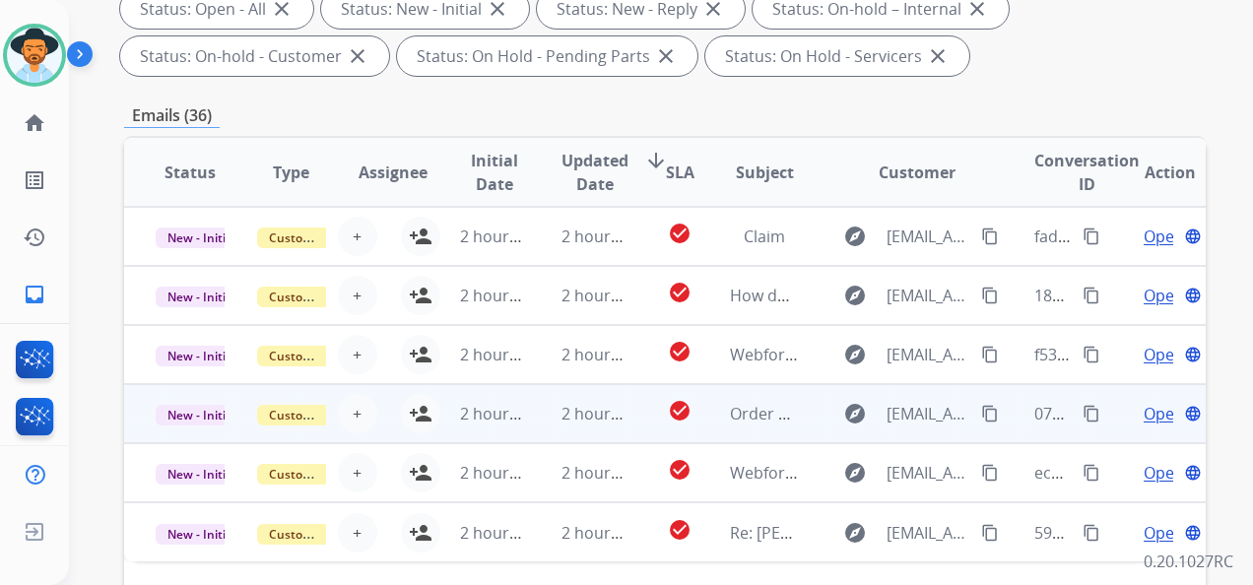
scroll to position [394, 0]
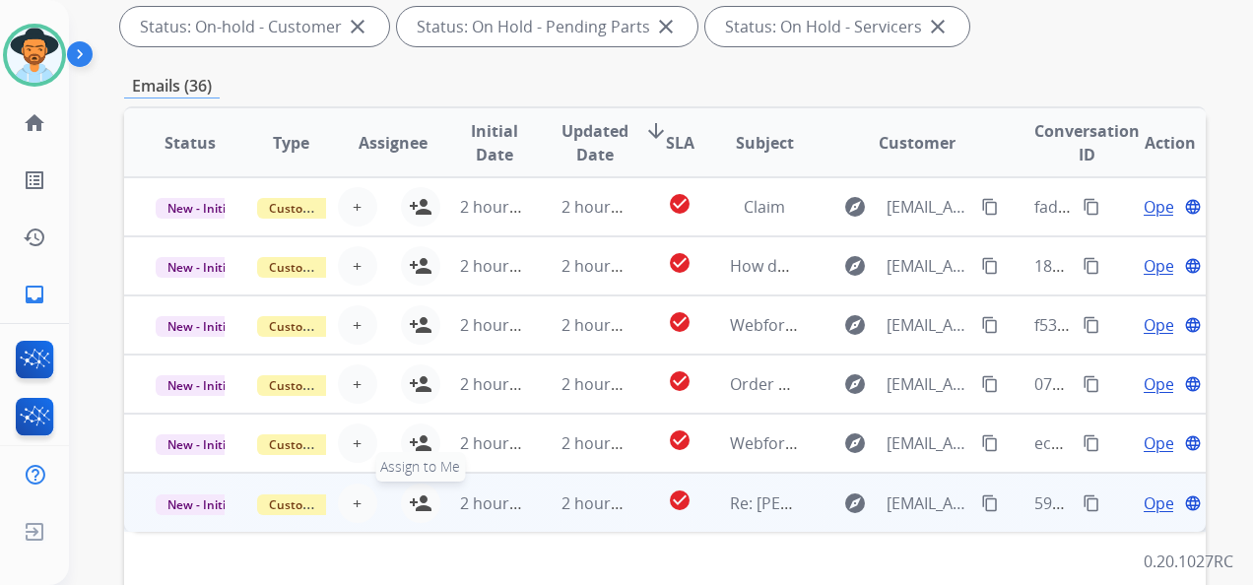
click at [420, 504] on mat-icon "person_add" at bounding box center [421, 503] width 24 height 24
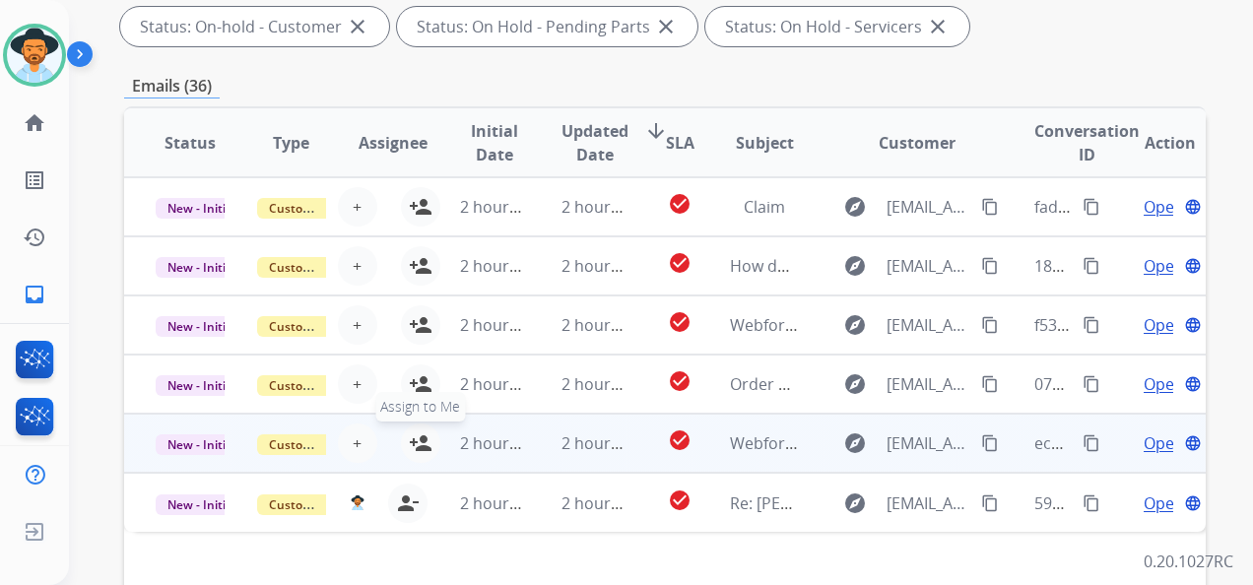
click at [420, 444] on mat-icon "person_add" at bounding box center [421, 443] width 24 height 24
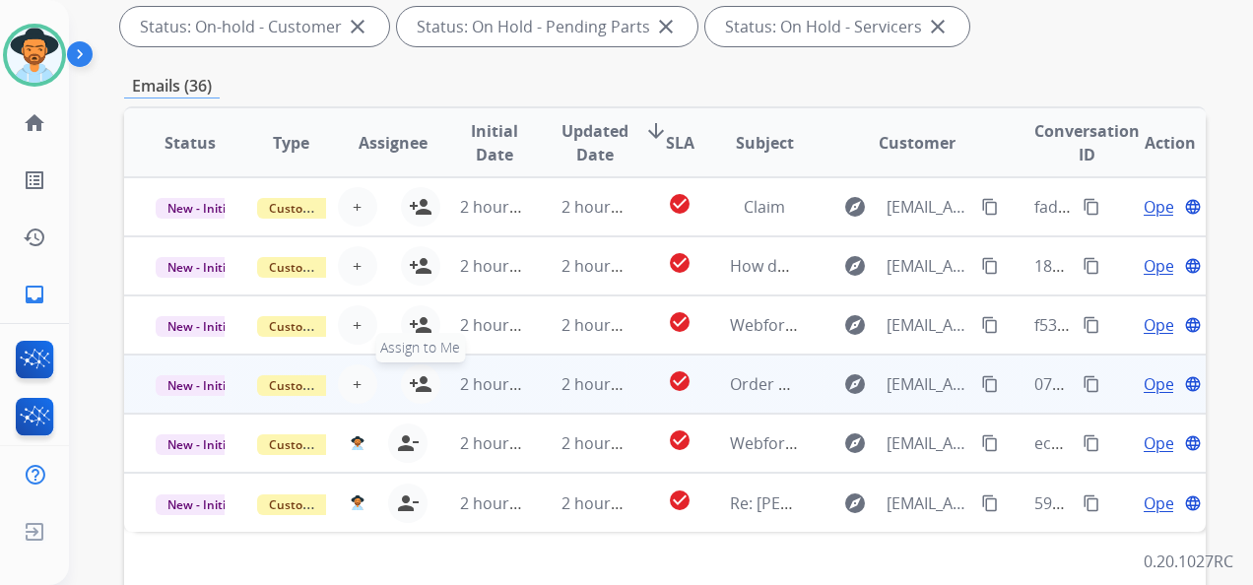
click at [417, 392] on mat-icon "person_add" at bounding box center [421, 384] width 24 height 24
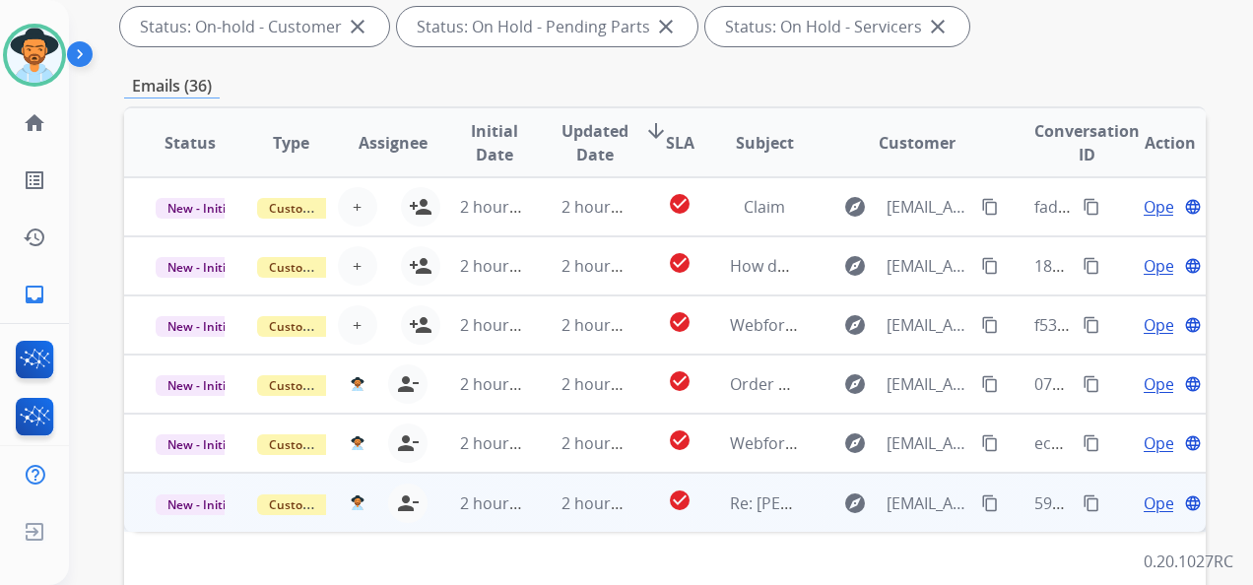
click at [1143, 510] on span "Open" at bounding box center [1163, 503] width 40 height 24
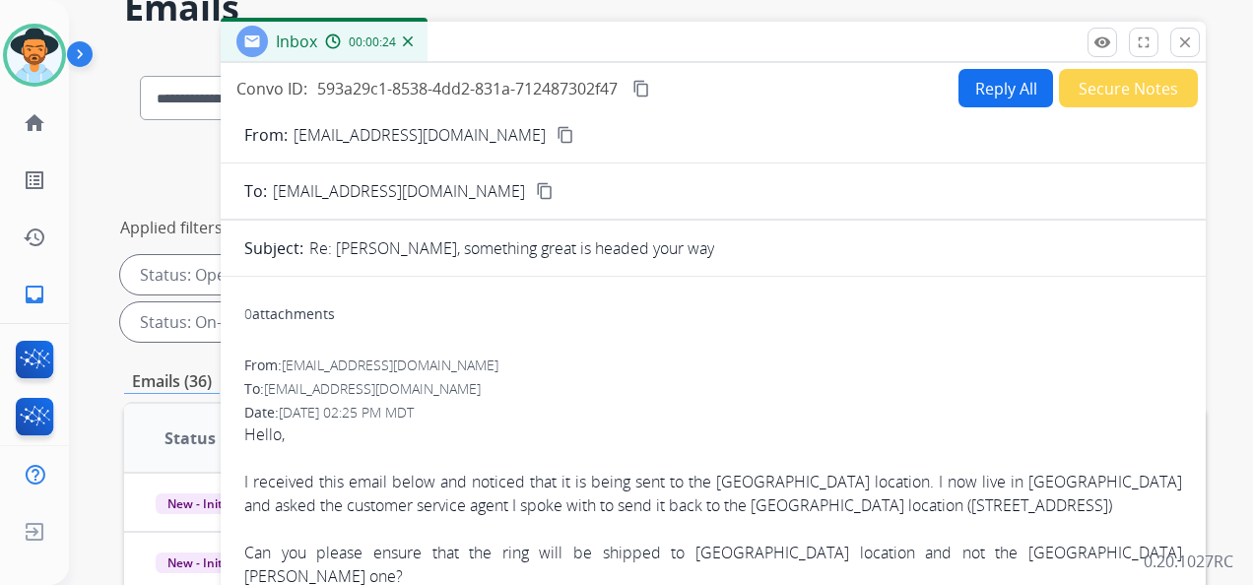
scroll to position [0, 0]
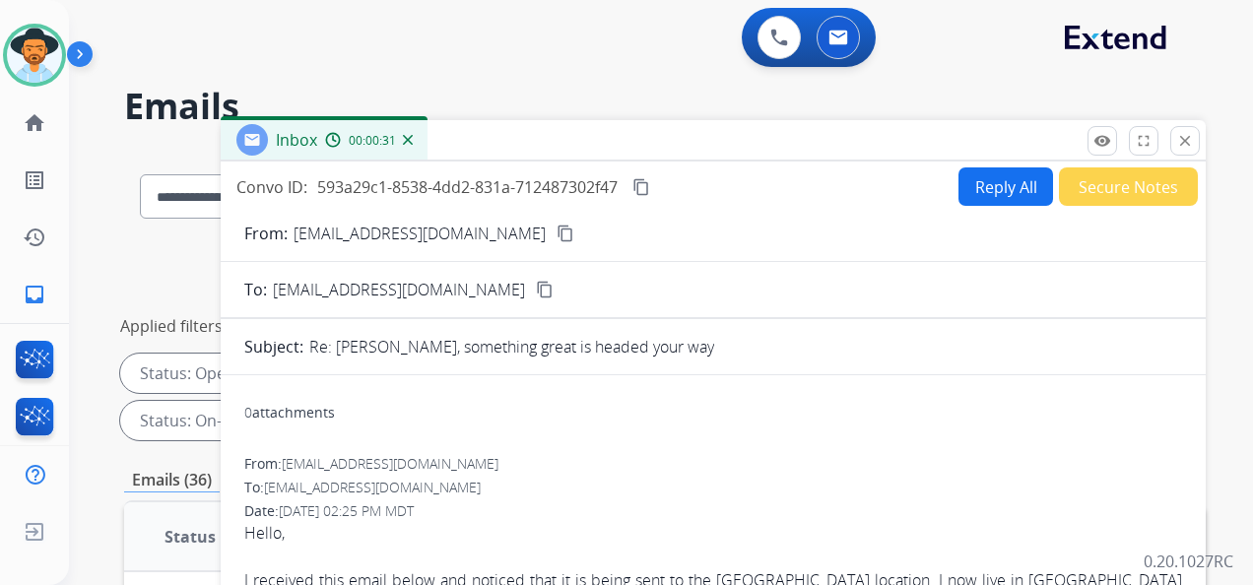
click at [556, 238] on mat-icon "content_copy" at bounding box center [565, 234] width 18 height 18
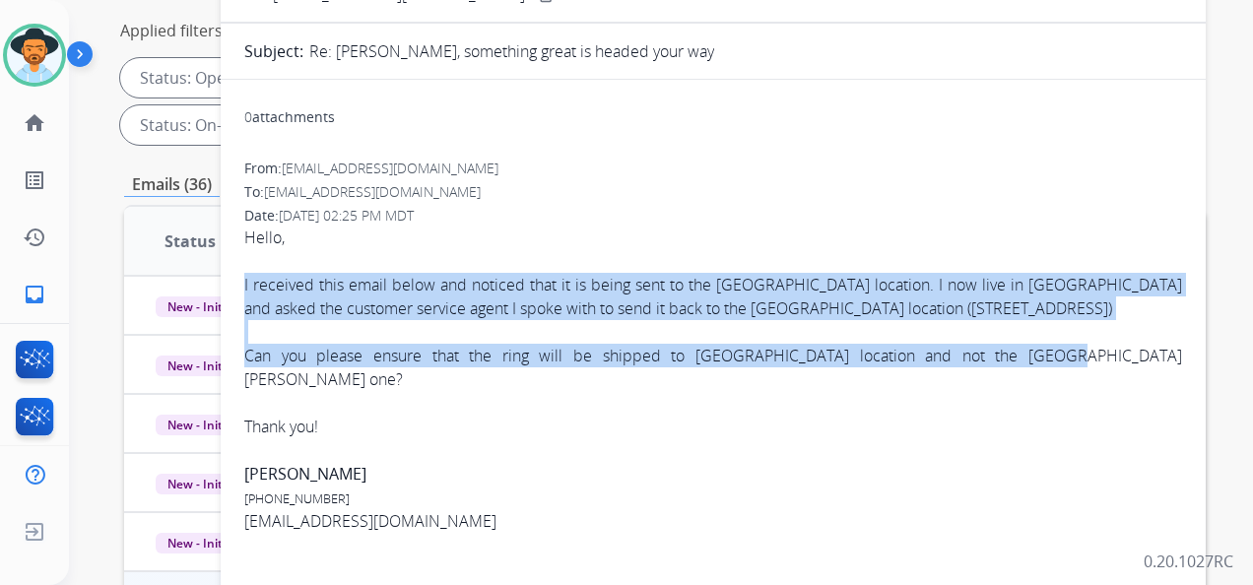
drag, startPoint x: 945, startPoint y: 353, endPoint x: 234, endPoint y: 288, distance: 714.0
copy span "I received this email below and noticed that it is being sent to the [GEOGRAPHI…"
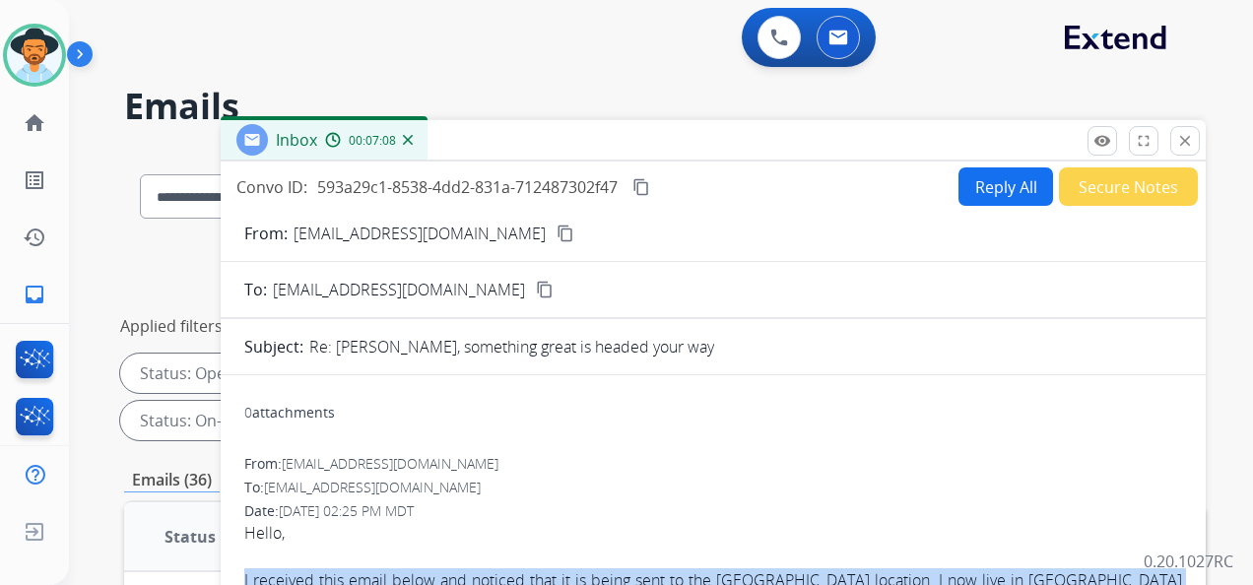
click at [644, 187] on mat-icon "content_copy" at bounding box center [641, 187] width 18 height 18
click at [978, 179] on button "Reply All" at bounding box center [1005, 186] width 95 height 38
select select "**********"
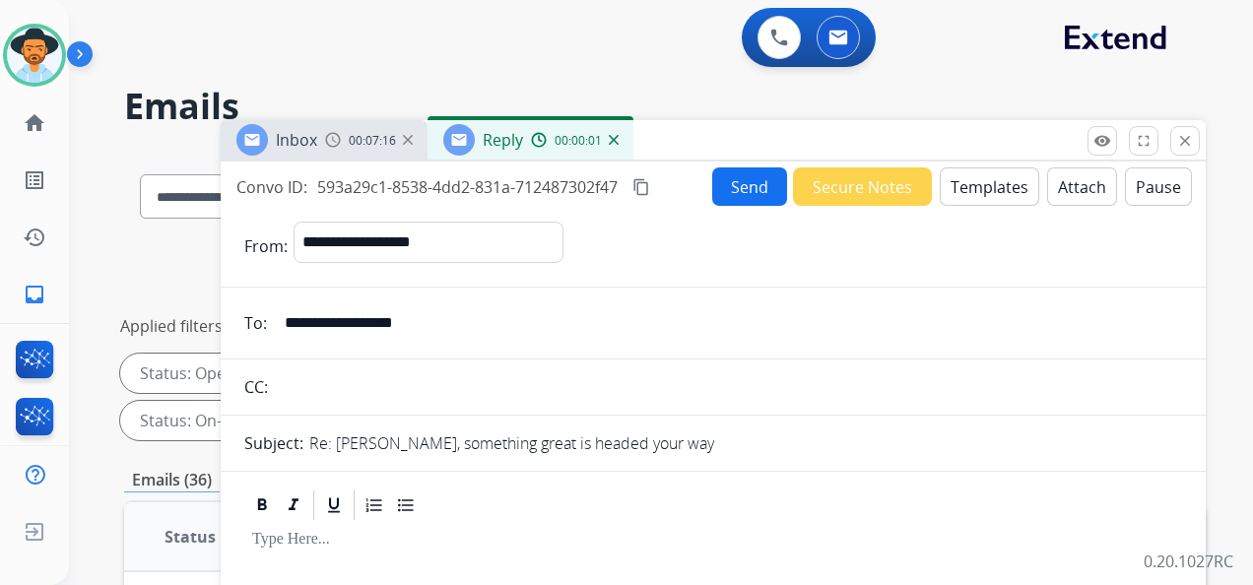
click at [988, 183] on button "Templates" at bounding box center [989, 186] width 99 height 38
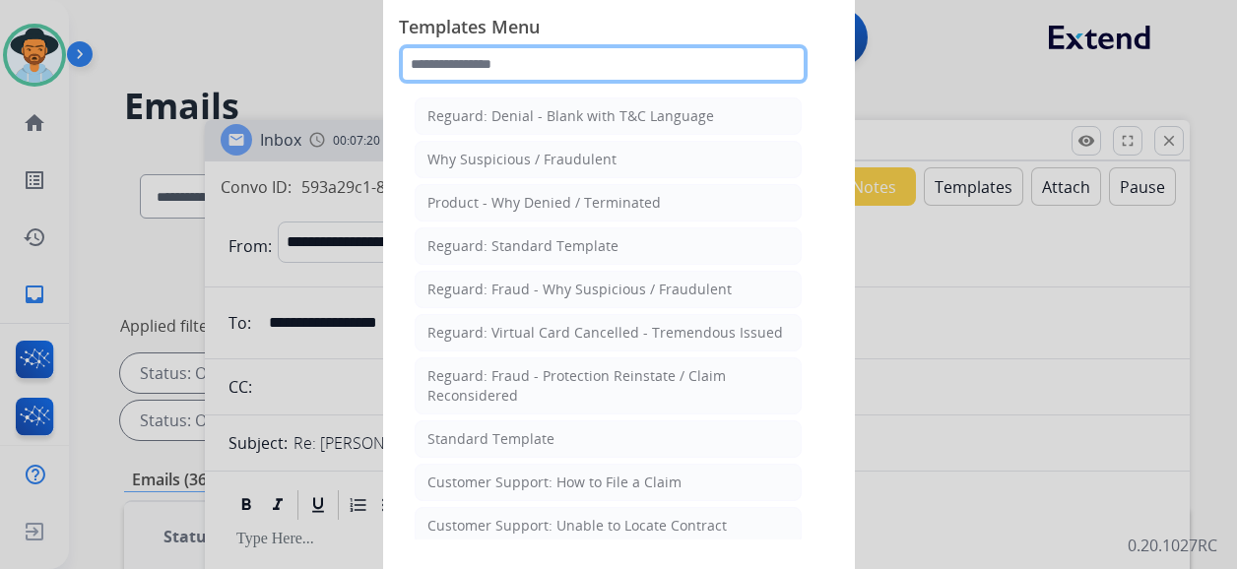
click at [524, 75] on input "text" at bounding box center [603, 63] width 409 height 39
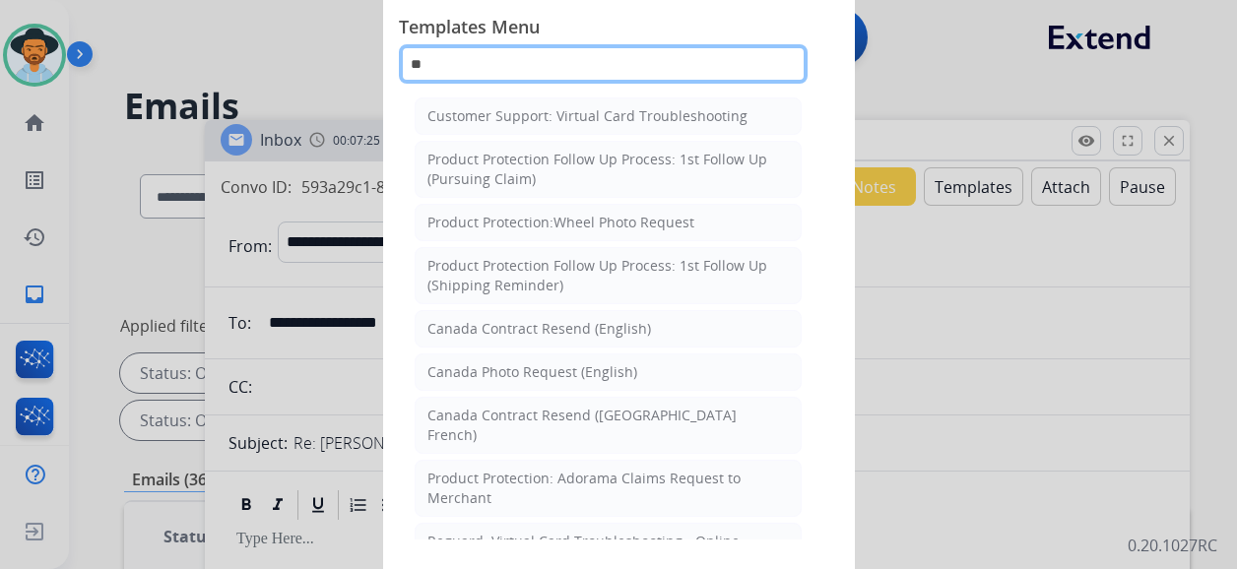
type input "*"
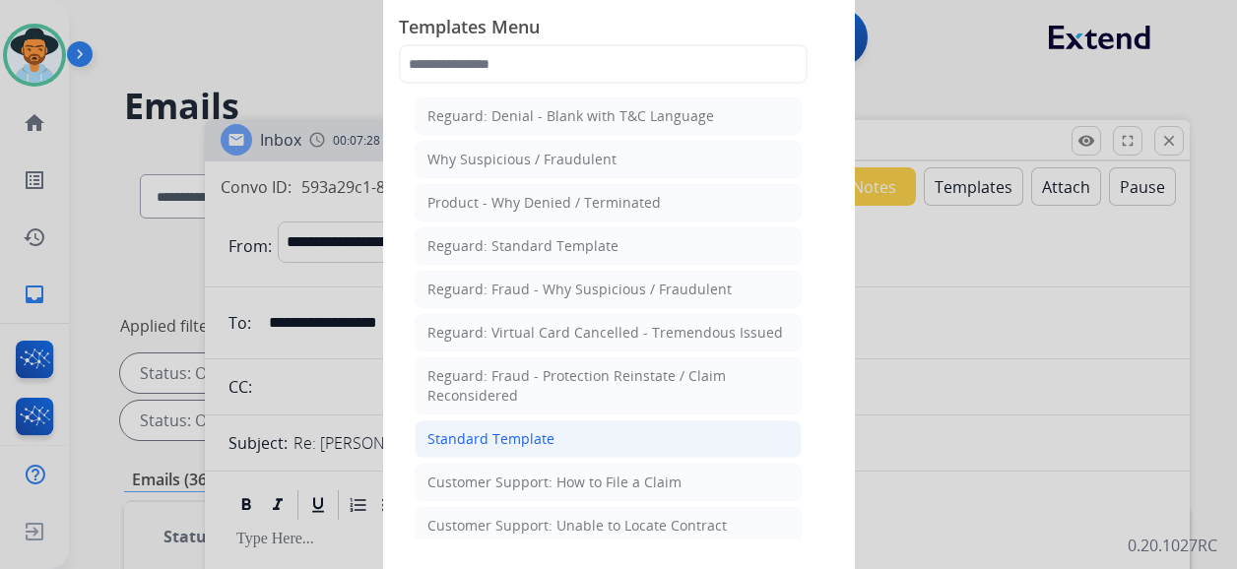
click at [579, 436] on li "Standard Template" at bounding box center [608, 439] width 387 height 37
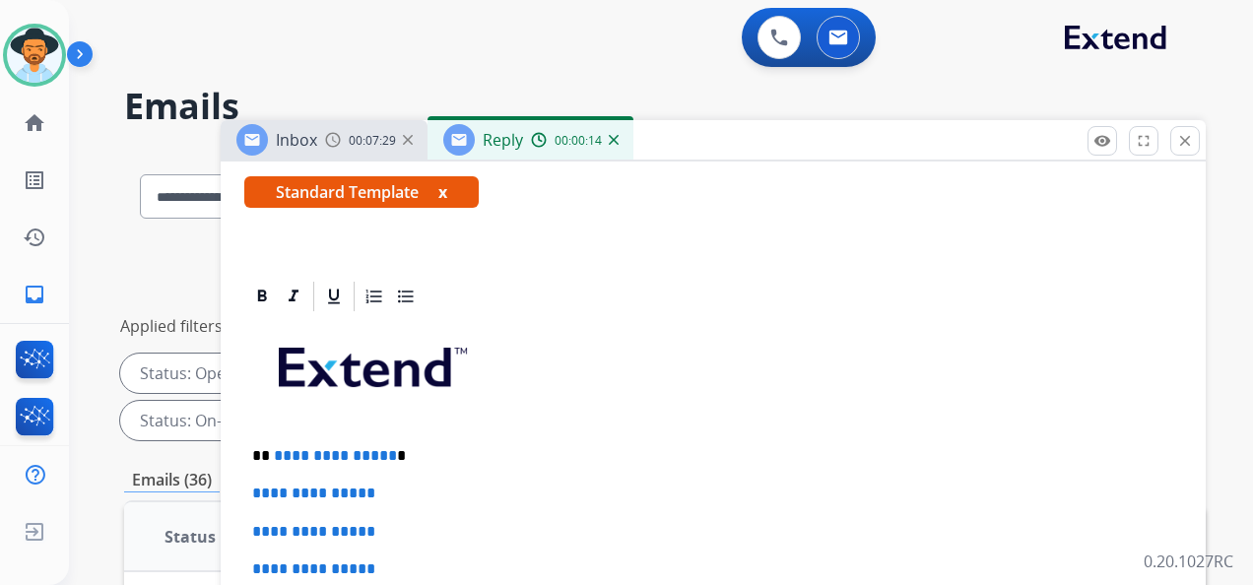
scroll to position [394, 0]
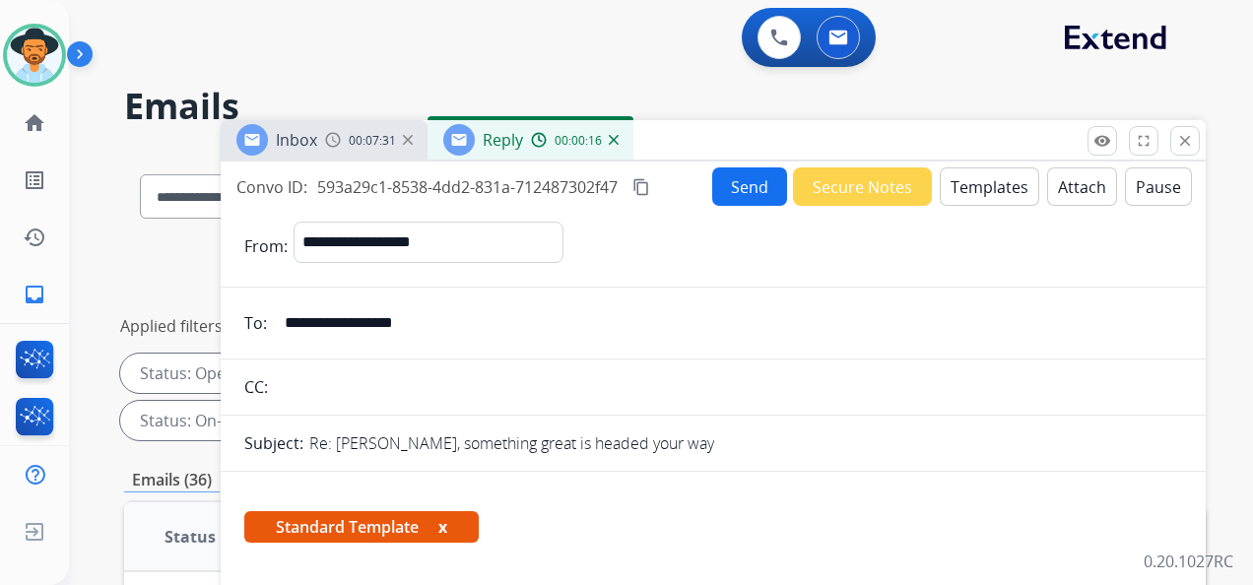
select select "**********"
select select "*"
select select "**********"
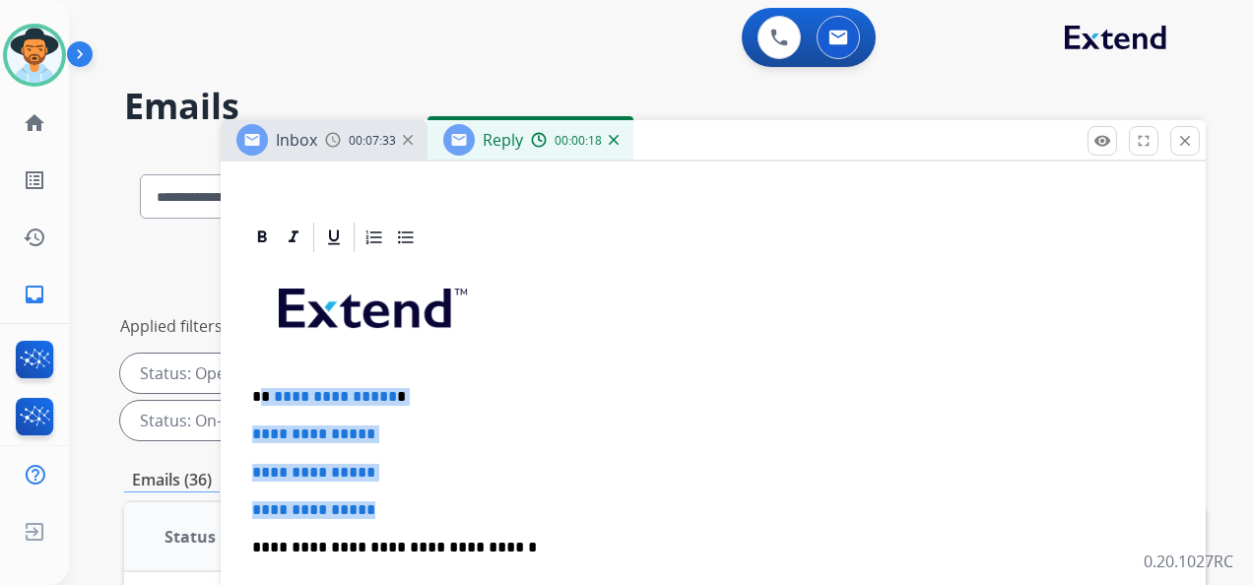
click at [261, 398] on div "**********" at bounding box center [713, 594] width 938 height 678
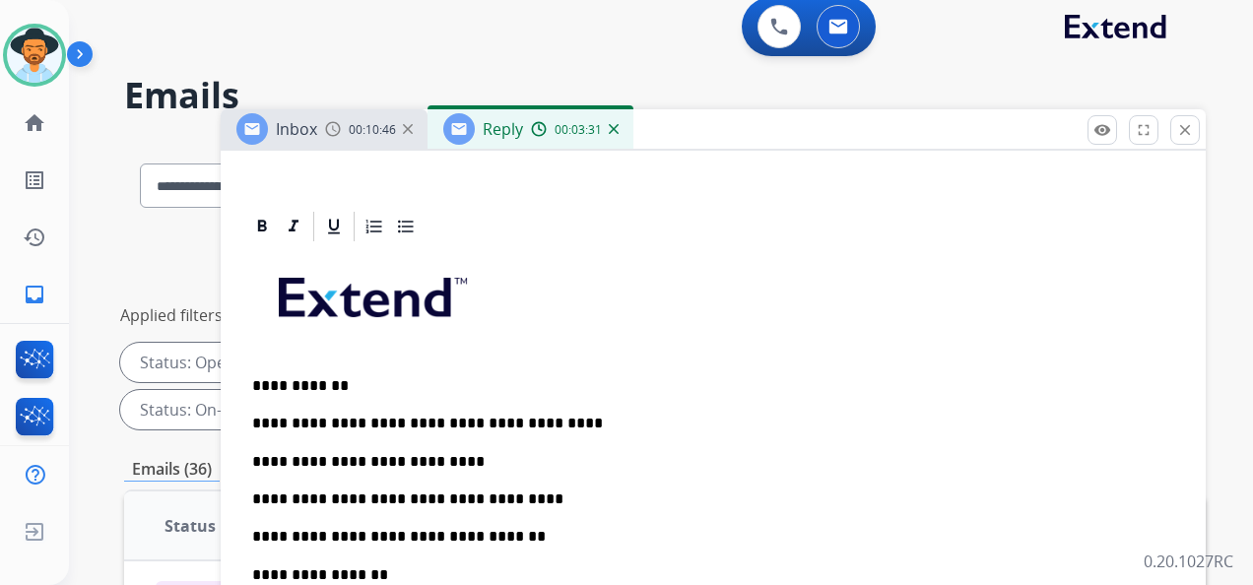
scroll to position [492, 0]
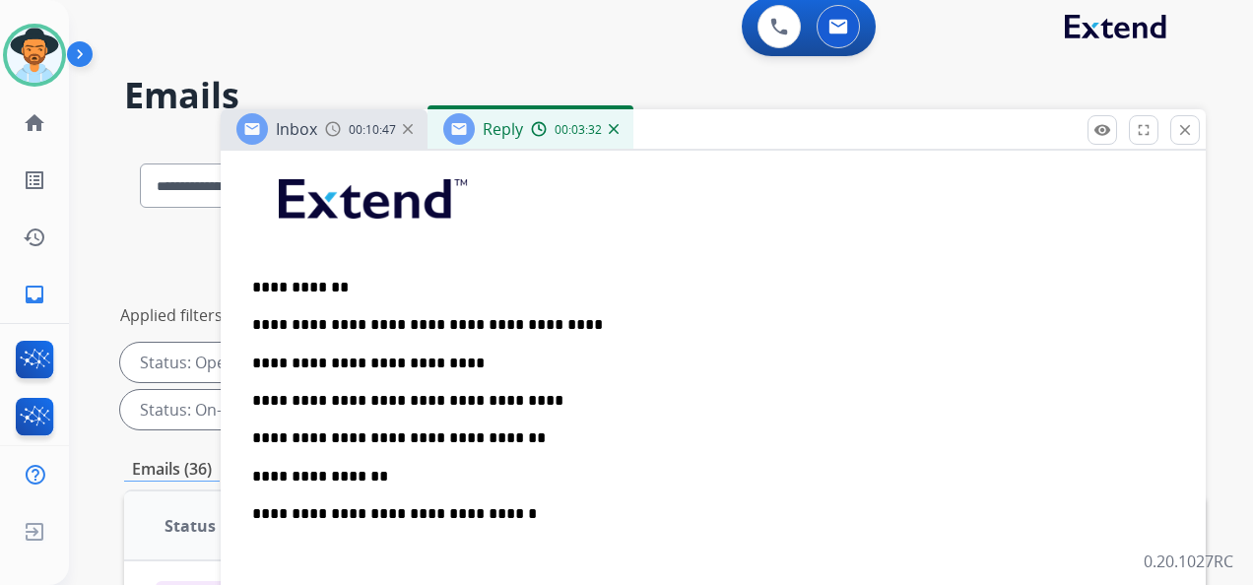
click at [410, 468] on p "**********" at bounding box center [705, 477] width 906 height 18
click at [457, 483] on div "**********" at bounding box center [713, 522] width 938 height 753
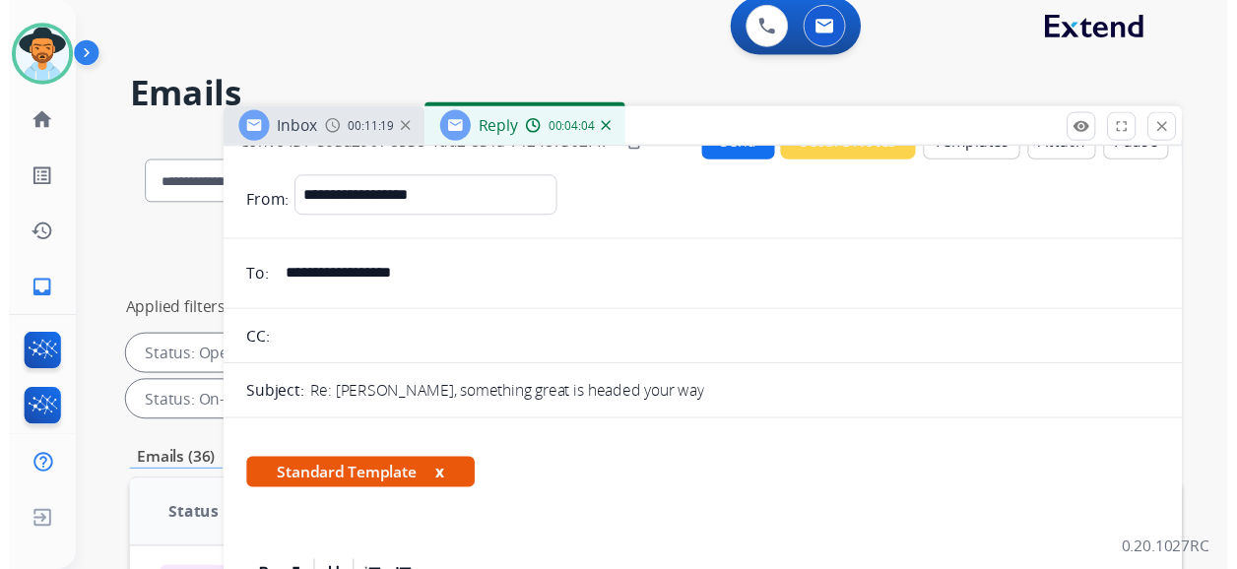
scroll to position [0, 0]
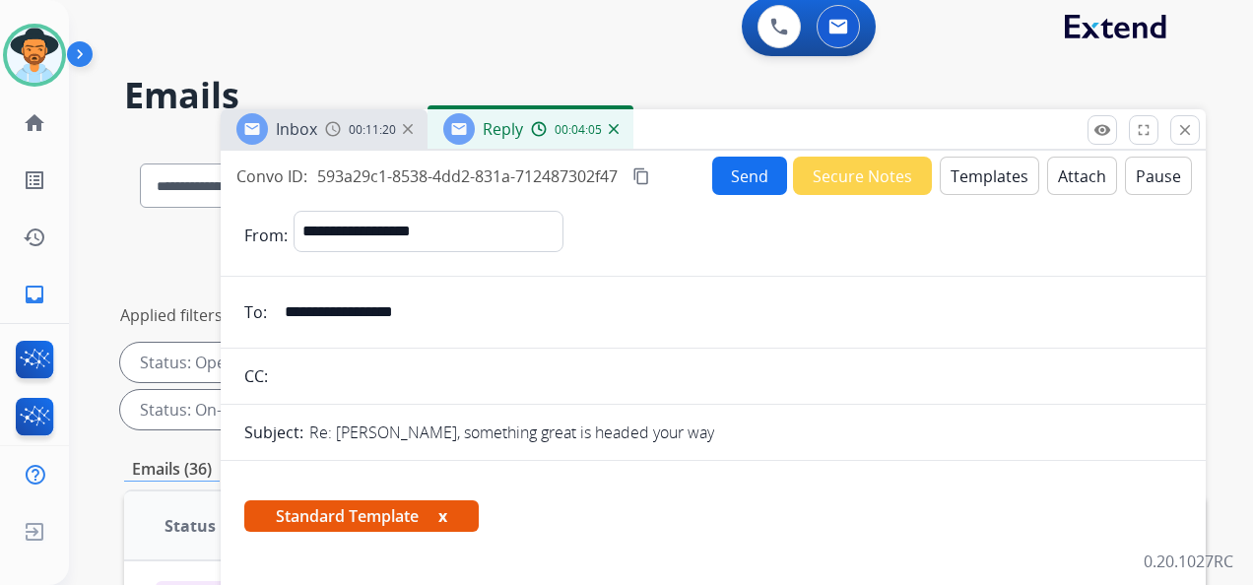
click at [748, 181] on button "Send" at bounding box center [749, 176] width 75 height 38
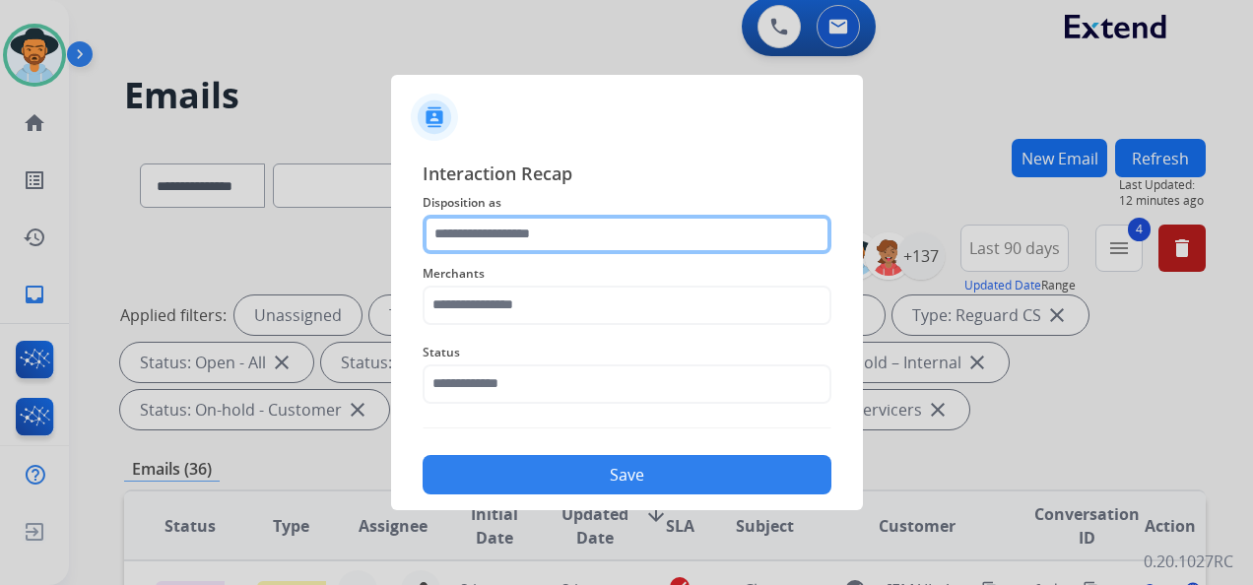
click at [560, 233] on input "text" at bounding box center [626, 234] width 409 height 39
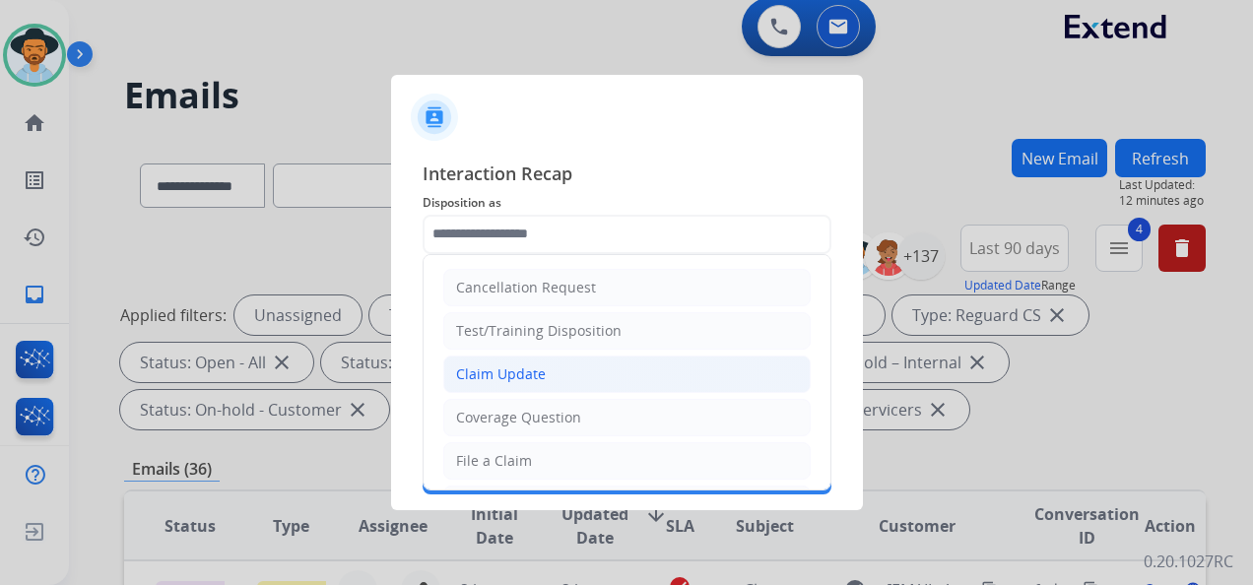
click at [544, 369] on li "Claim Update" at bounding box center [626, 374] width 367 height 37
type input "**********"
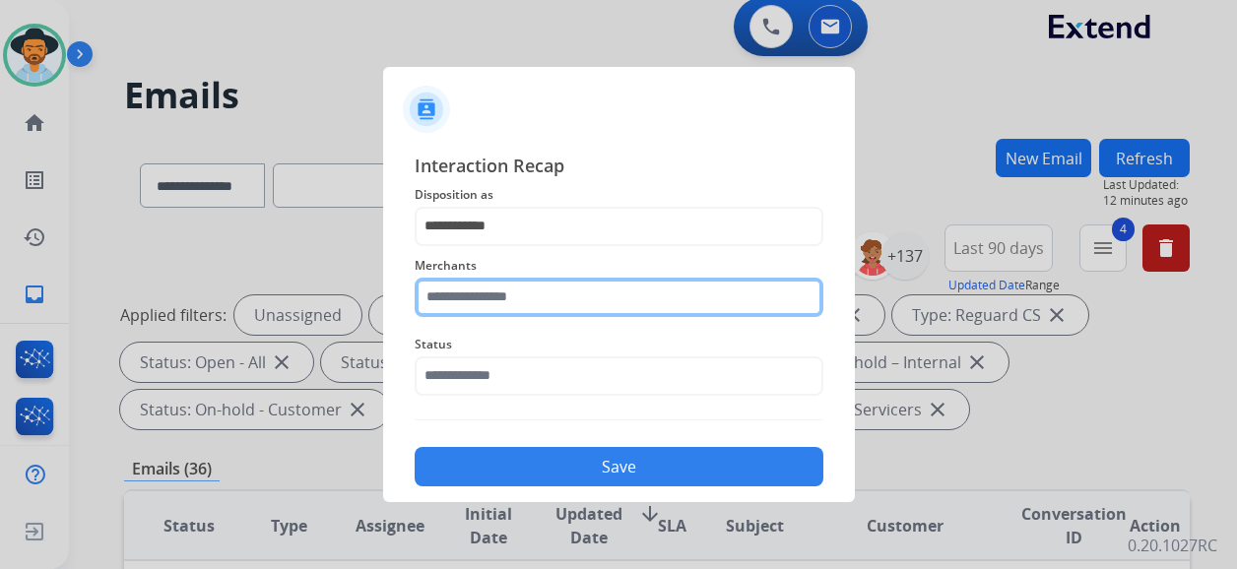
click at [533, 303] on input "text" at bounding box center [619, 297] width 409 height 39
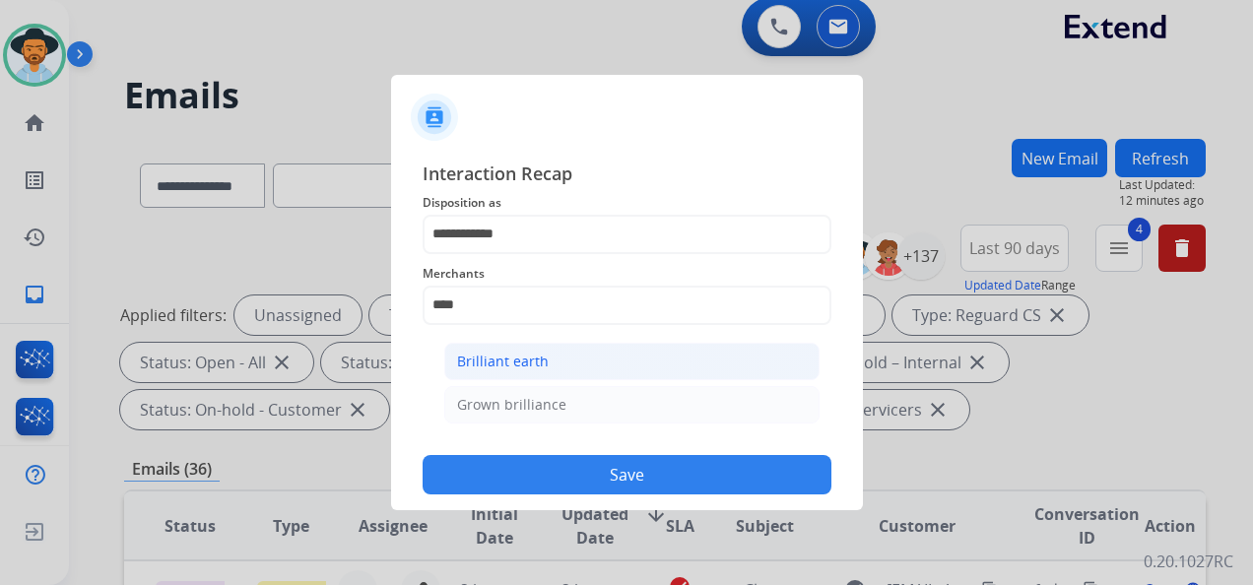
click at [546, 347] on li "Brilliant earth" at bounding box center [631, 361] width 375 height 37
type input "**********"
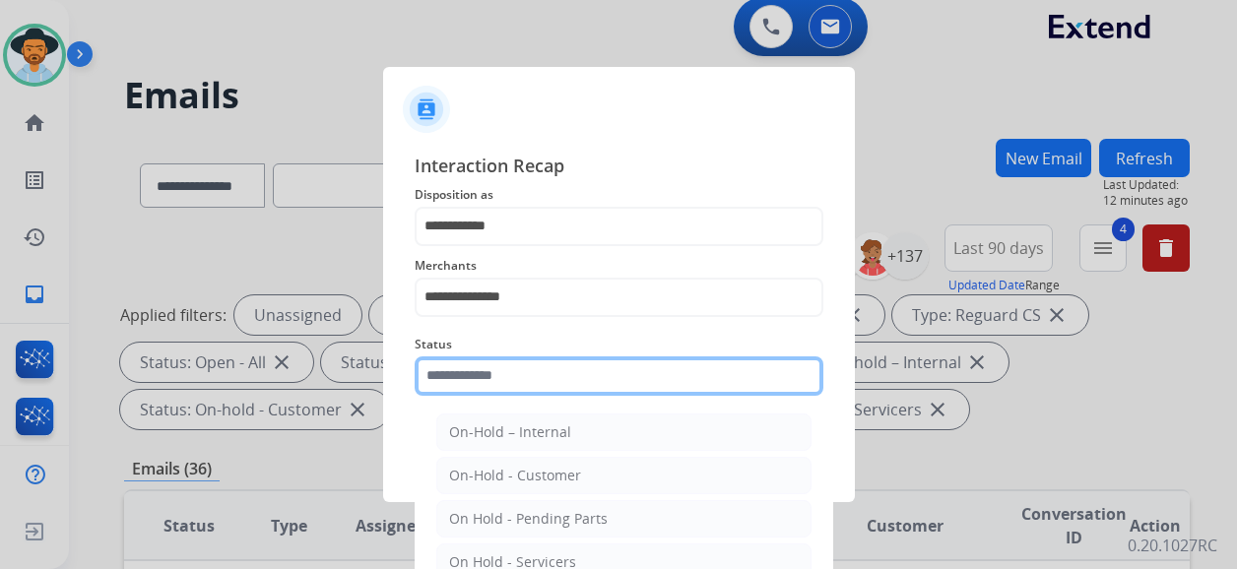
click at [534, 365] on input "text" at bounding box center [619, 376] width 409 height 39
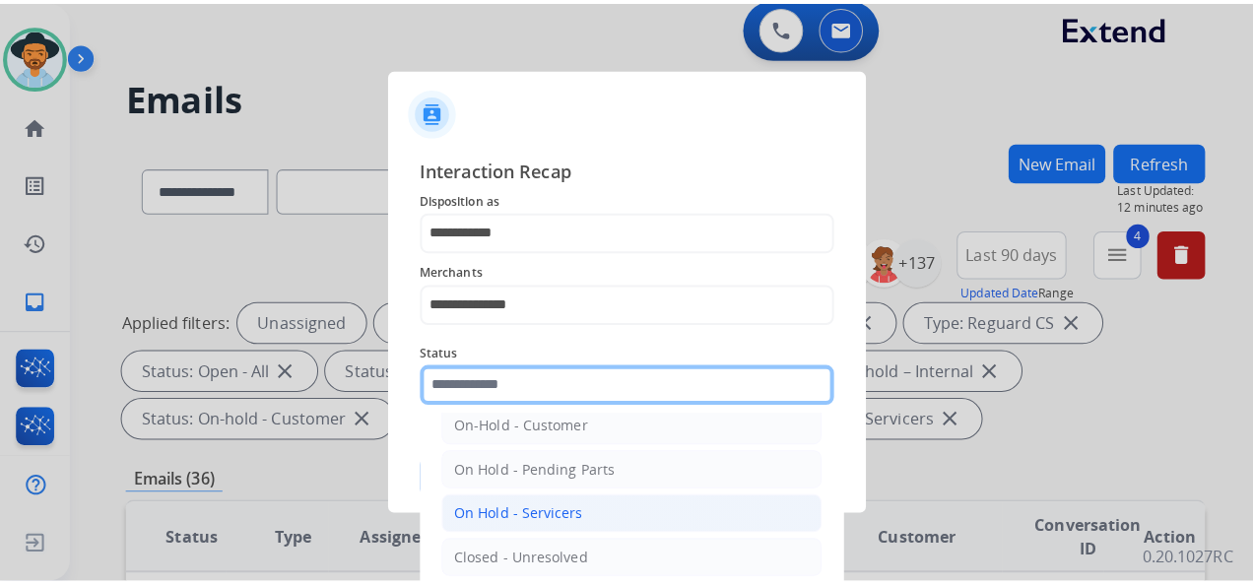
scroll to position [112, 0]
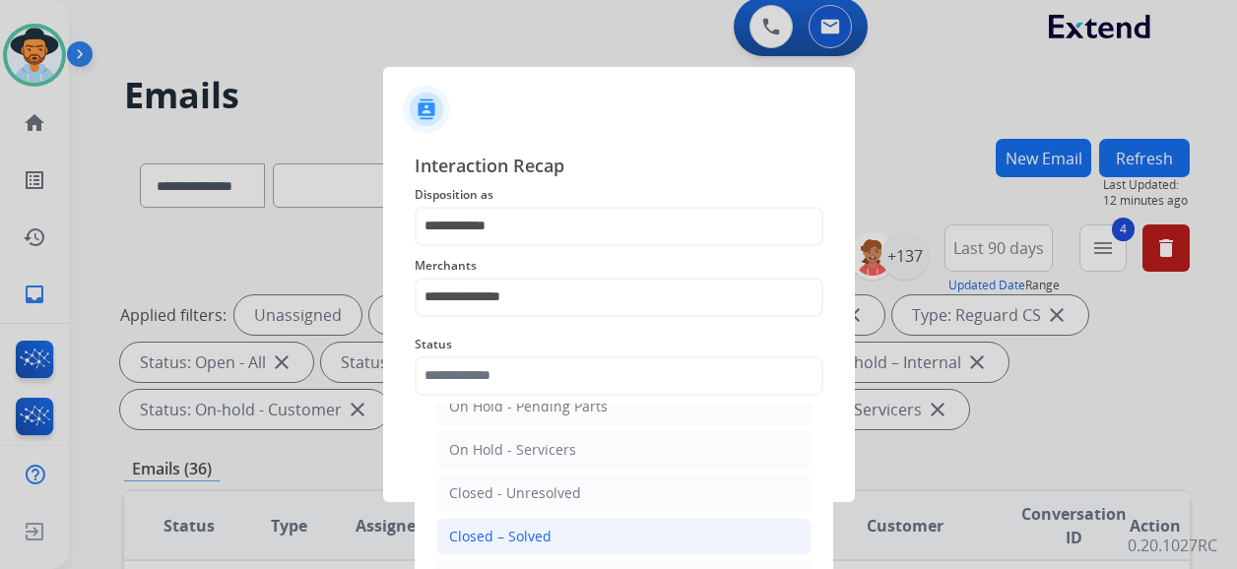
click at [544, 531] on div "Closed – Solved" at bounding box center [500, 537] width 102 height 20
type input "**********"
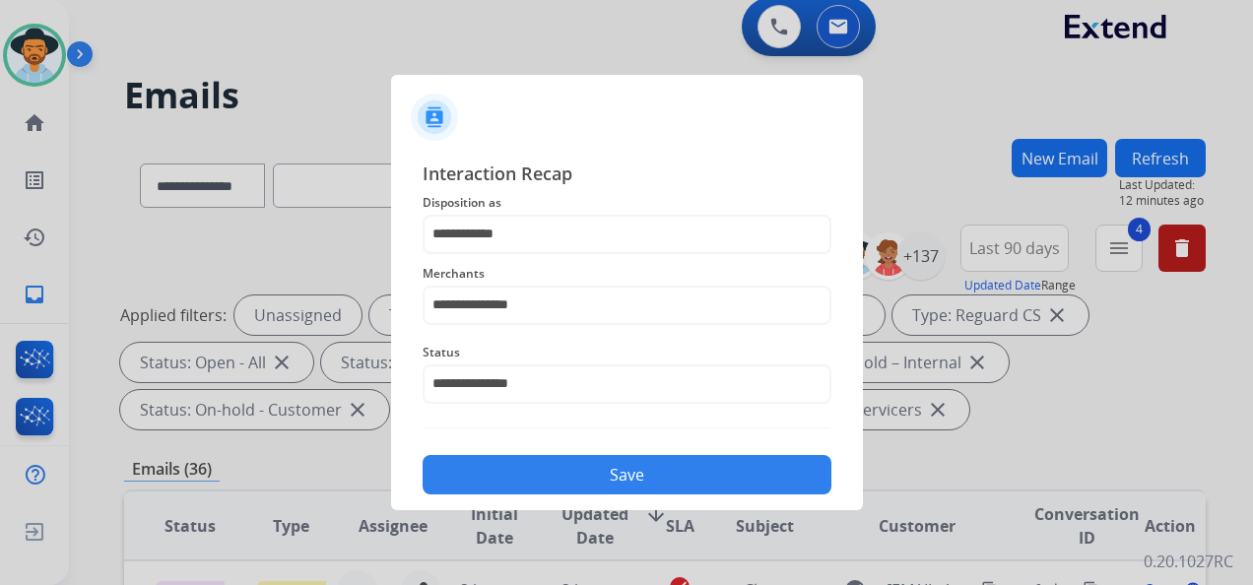
click at [604, 479] on button "Save" at bounding box center [626, 474] width 409 height 39
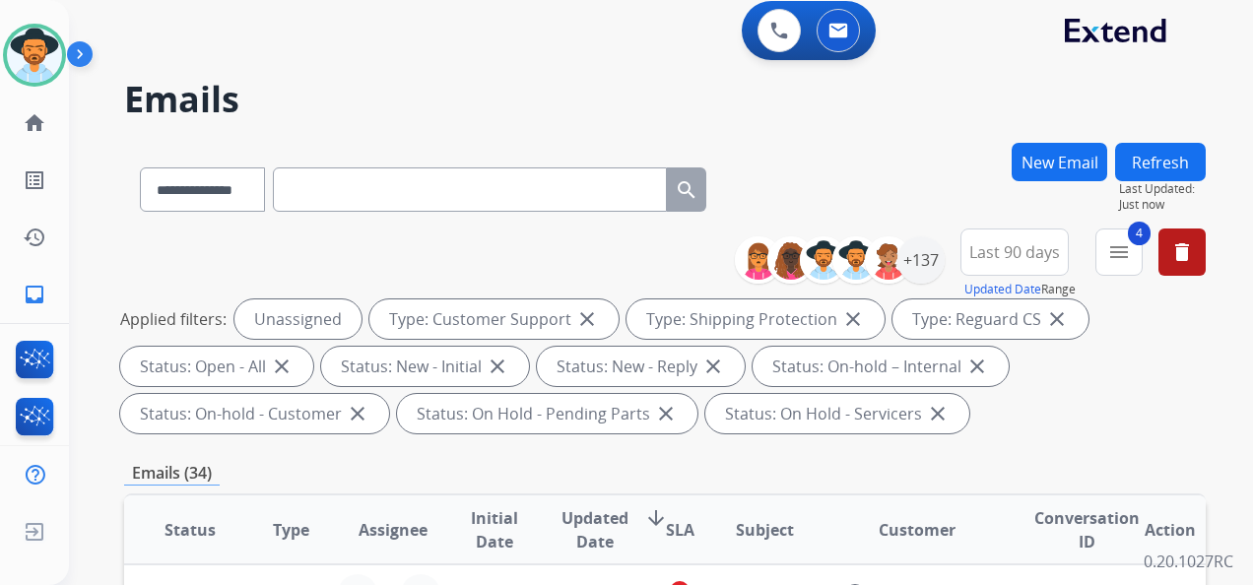
scroll to position [0, 0]
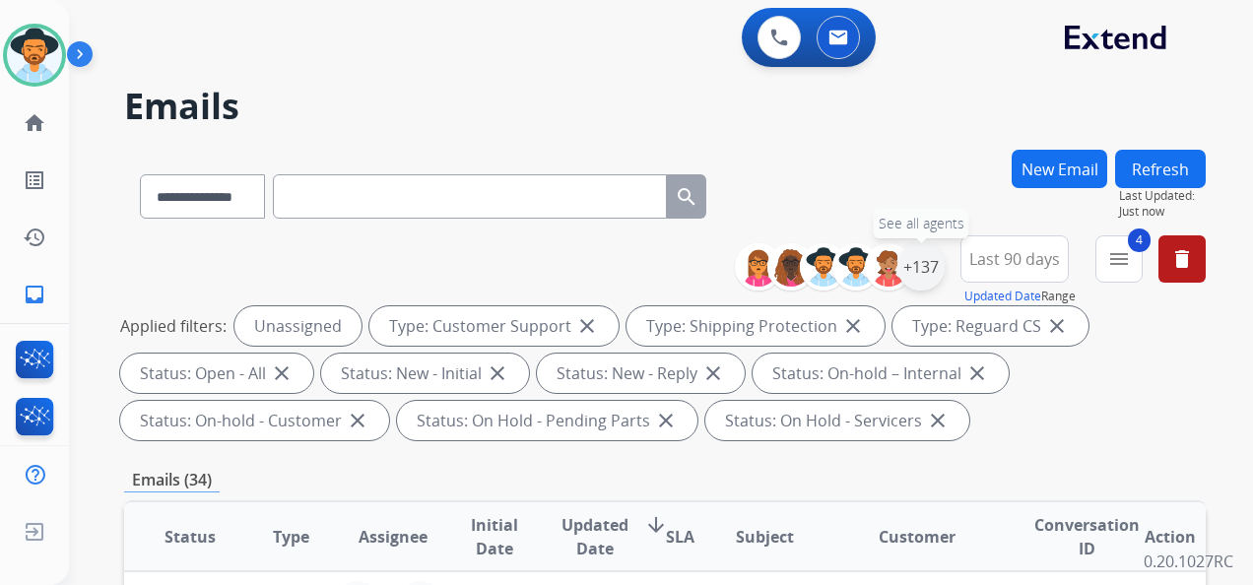
click at [912, 270] on div "+137" at bounding box center [920, 266] width 47 height 47
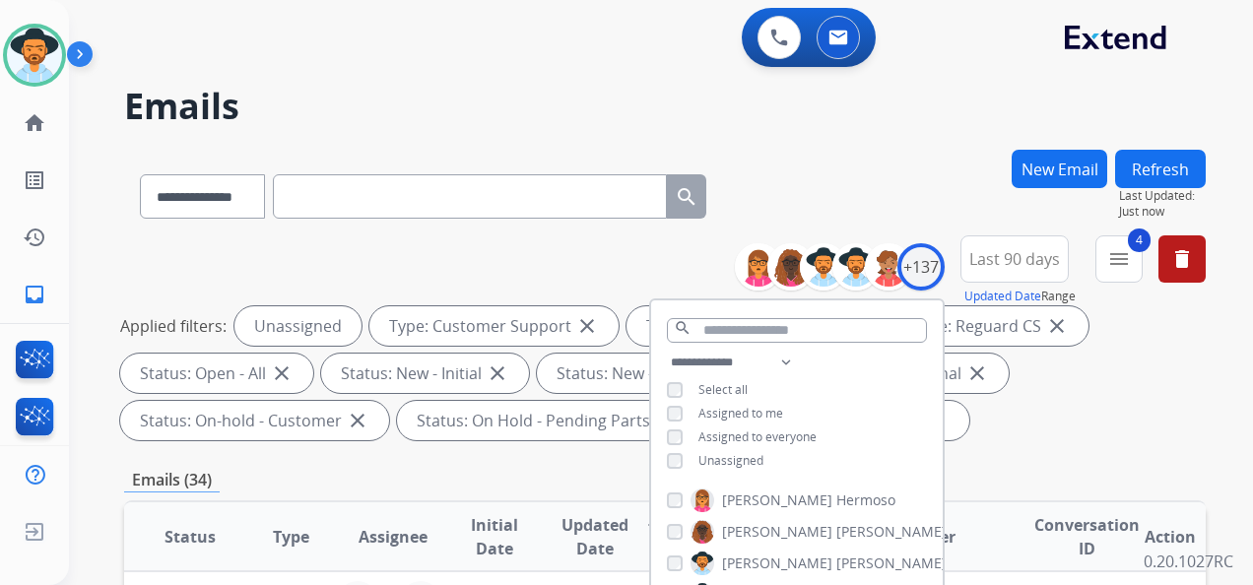
click at [670, 450] on div "**********" at bounding box center [797, 414] width 292 height 126
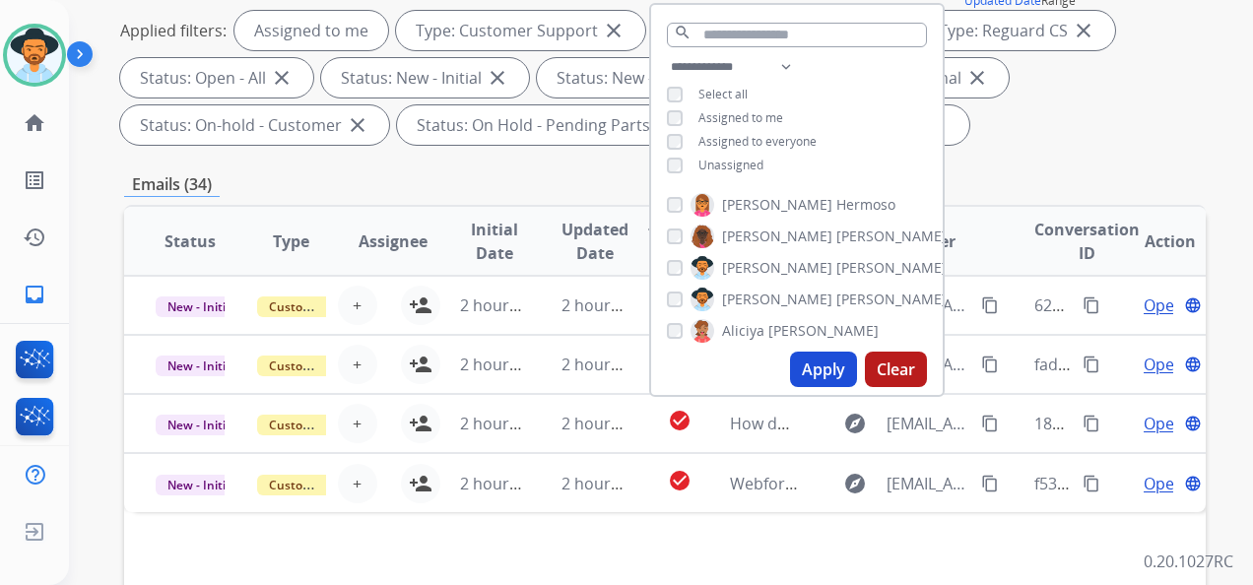
click at [809, 367] on button "Apply" at bounding box center [823, 369] width 67 height 35
select select "*"
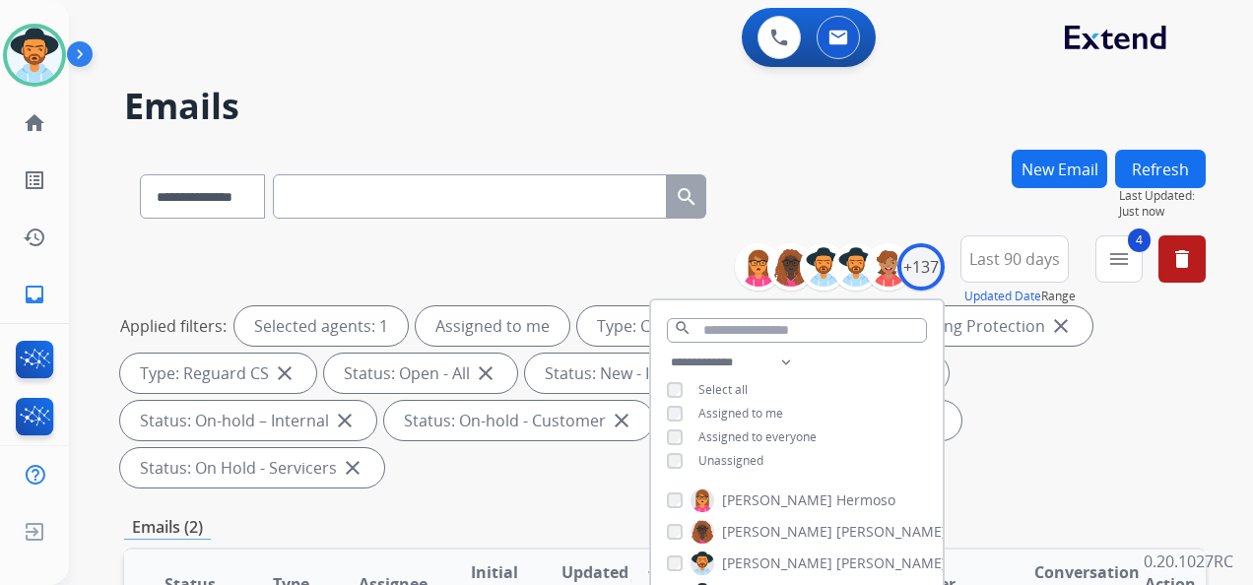
click at [1103, 439] on div "Applied filters: Selected agents: 1 Assigned to me Type: Customer Support close…" at bounding box center [660, 396] width 1081 height 181
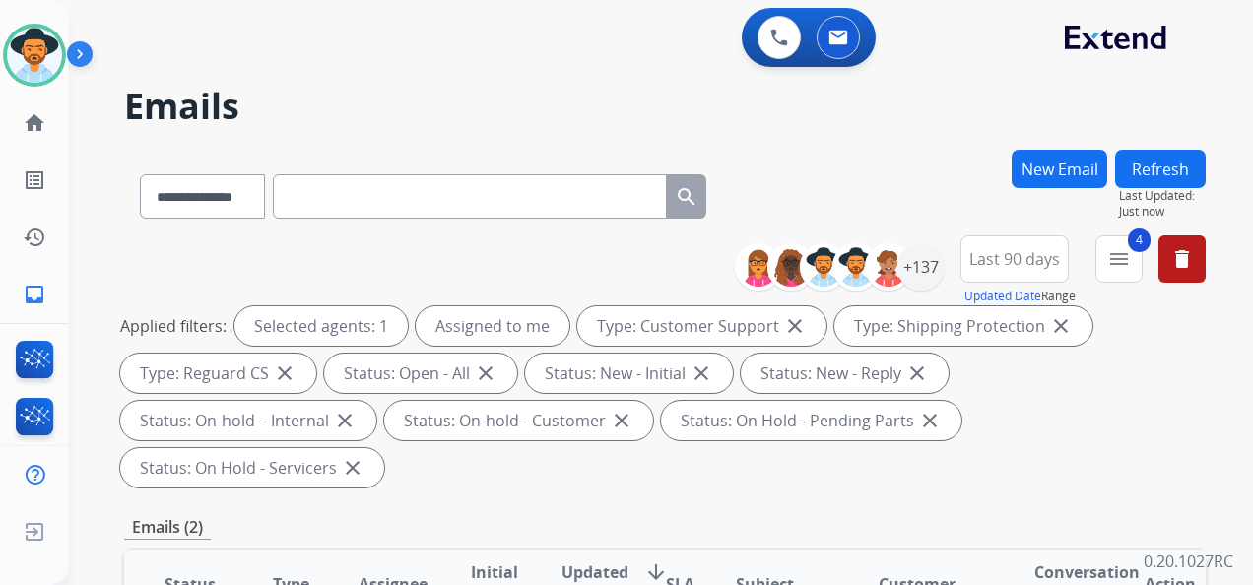
scroll to position [197, 0]
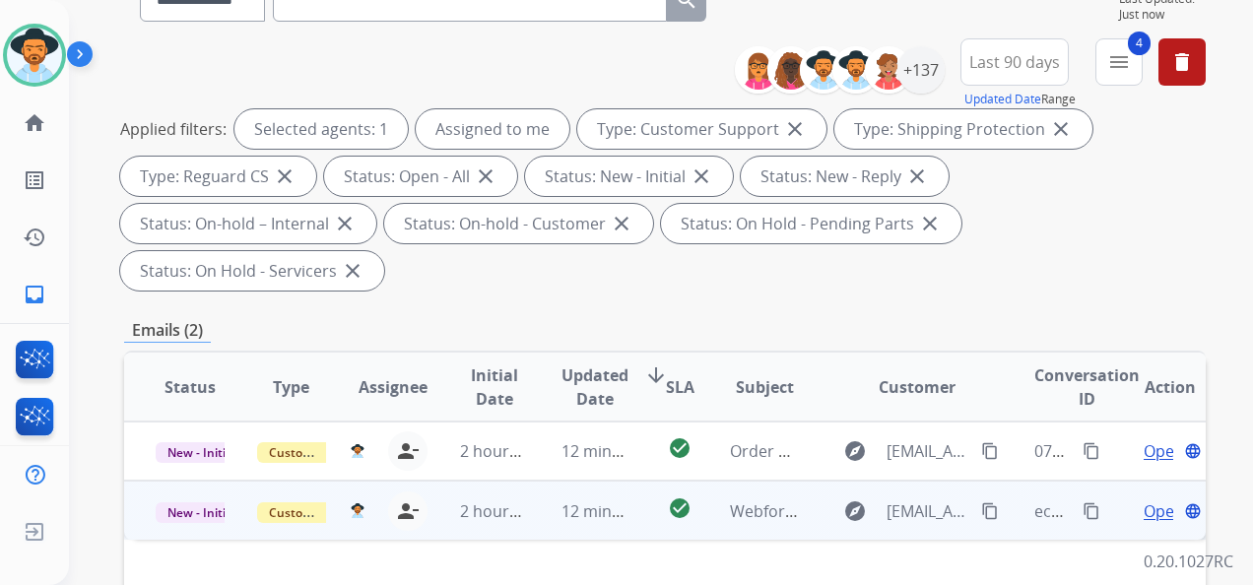
click at [1145, 514] on span "Open" at bounding box center [1163, 511] width 40 height 24
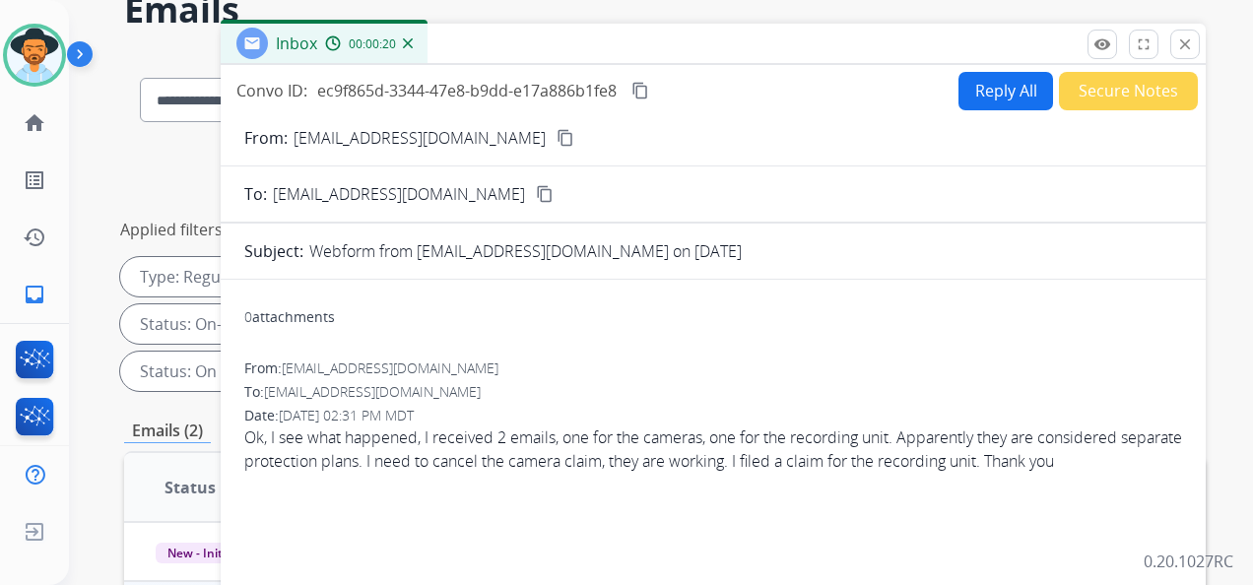
scroll to position [0, 0]
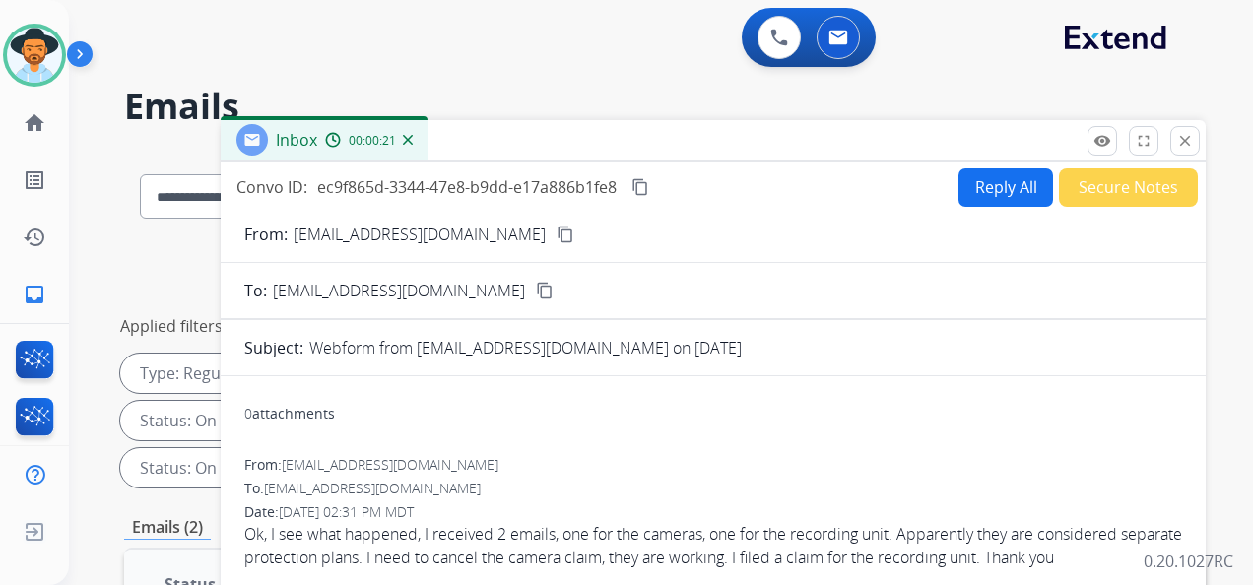
click at [556, 232] on mat-icon "content_copy" at bounding box center [565, 235] width 18 height 18
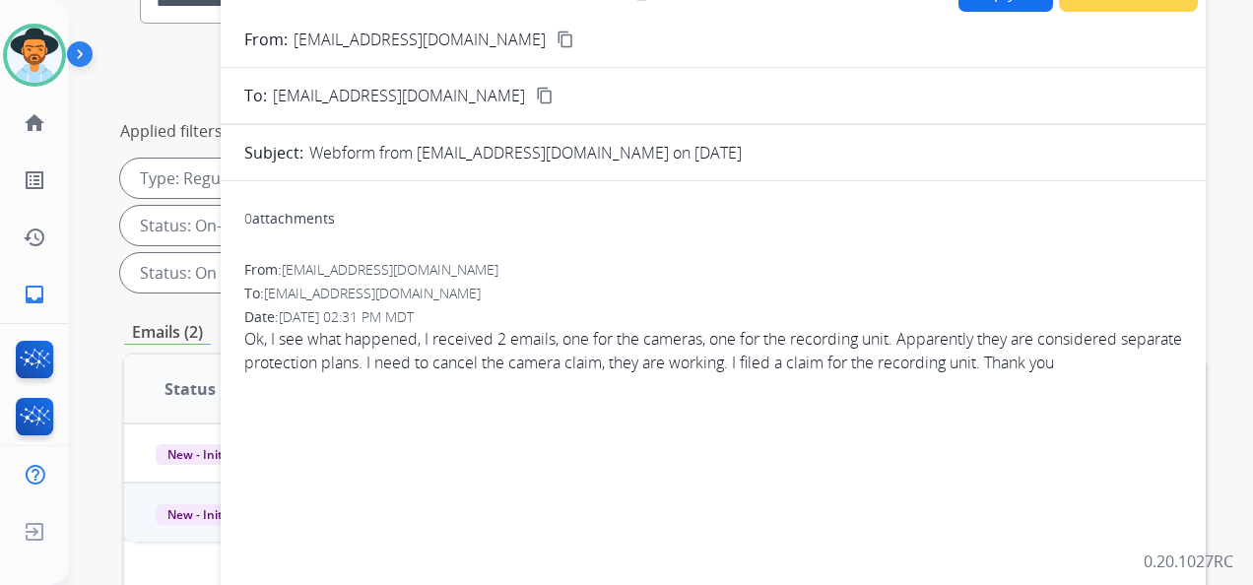
scroll to position [197, 0]
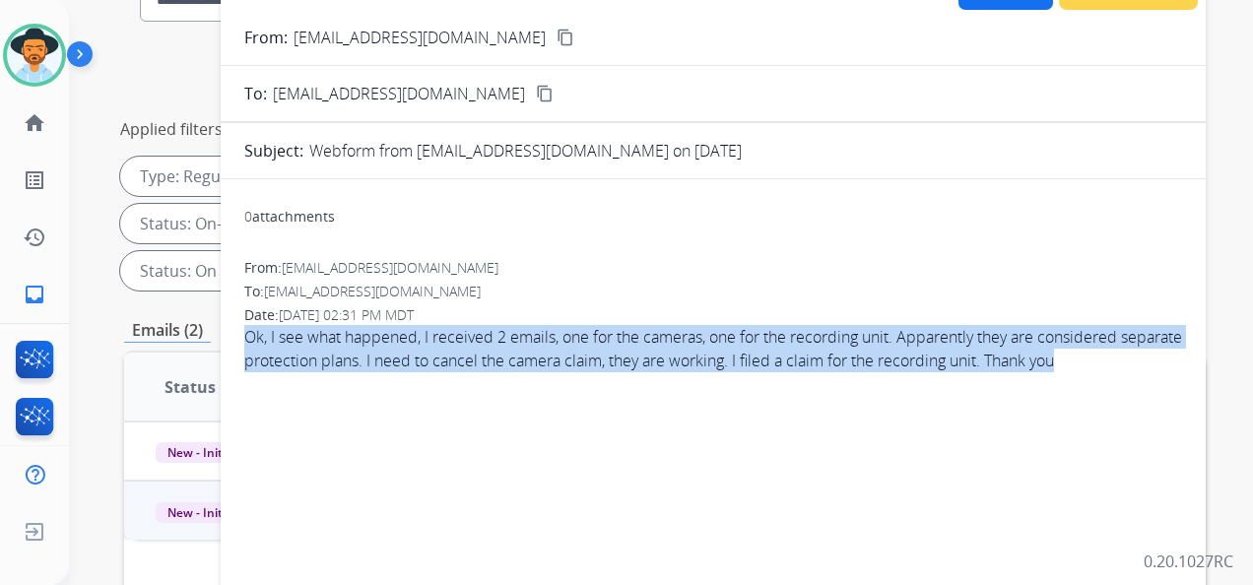
drag, startPoint x: 1131, startPoint y: 357, endPoint x: 230, endPoint y: 343, distance: 900.2
click at [230, 343] on div "0 attachments From: t120rv@proton.me To: support@extend.com Date: 08/28/2025 - …" at bounding box center [713, 511] width 985 height 632
copy span "Ok, I see what happened, I received 2 emails, one for the cameras, one for the …"
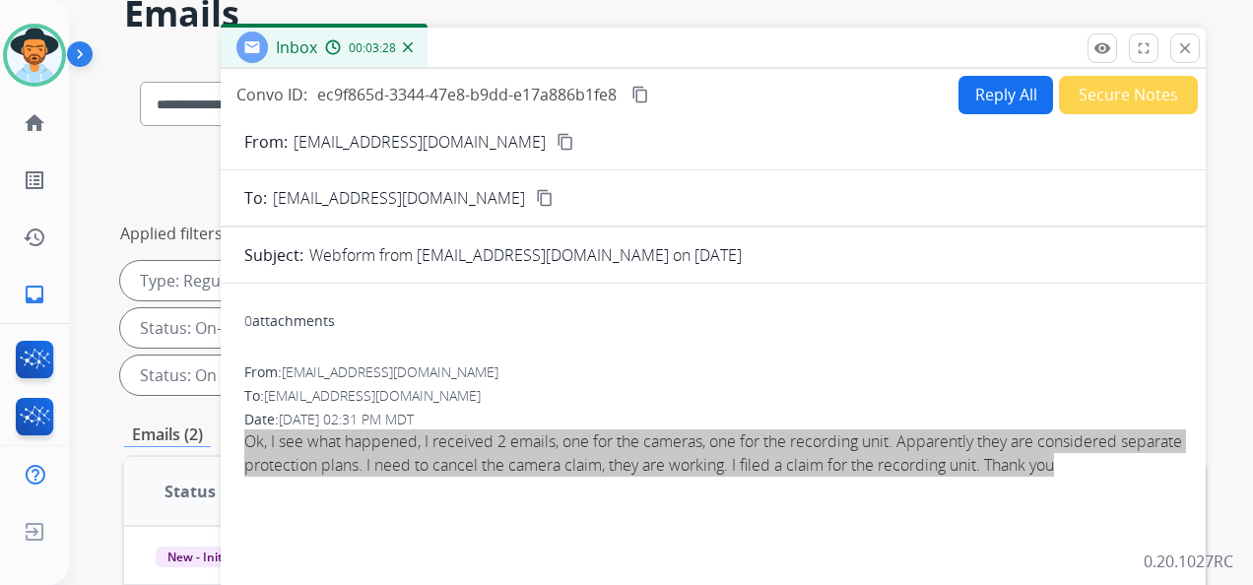
scroll to position [0, 0]
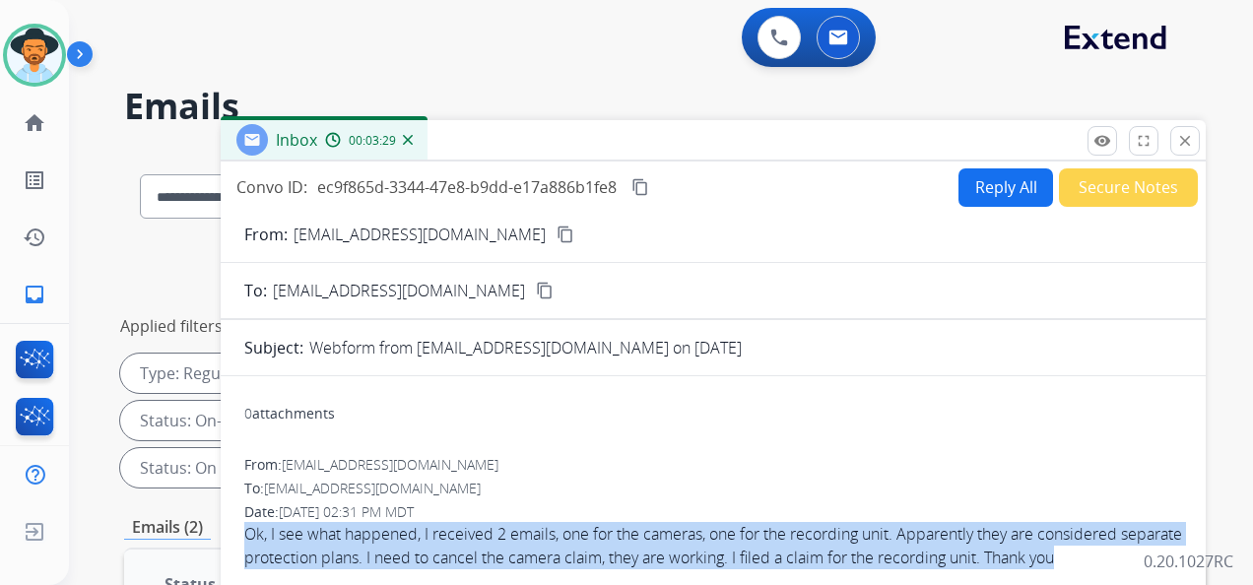
click at [642, 179] on mat-icon "content_copy" at bounding box center [640, 187] width 18 height 18
click at [987, 195] on button "Reply All" at bounding box center [1005, 187] width 95 height 38
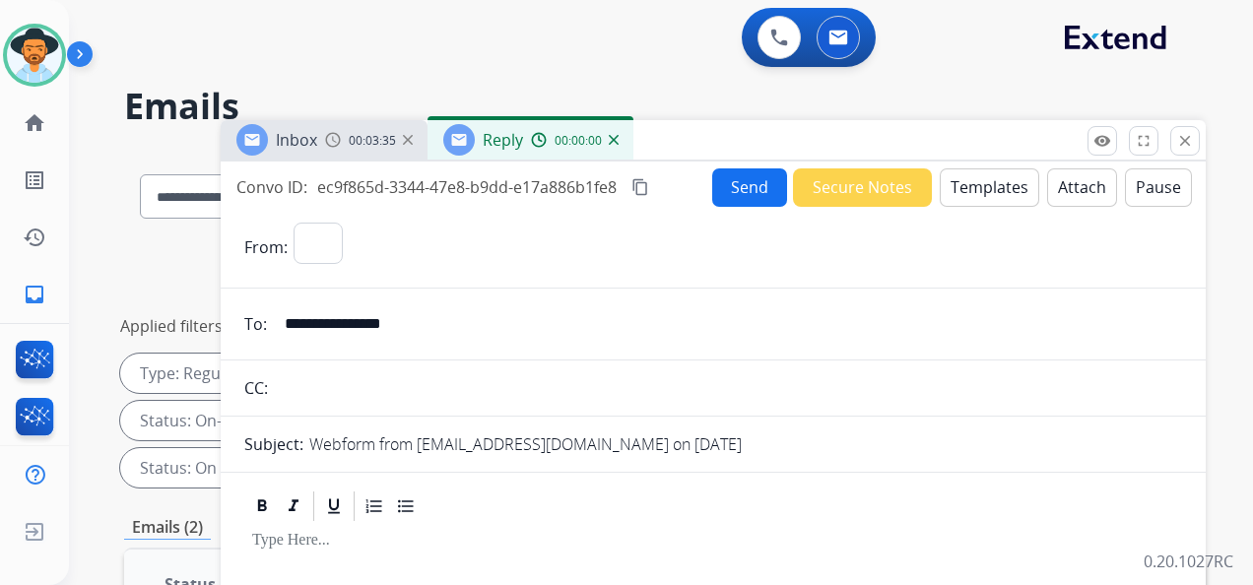
select select "**********"
click at [964, 186] on button "Templates" at bounding box center [989, 187] width 99 height 38
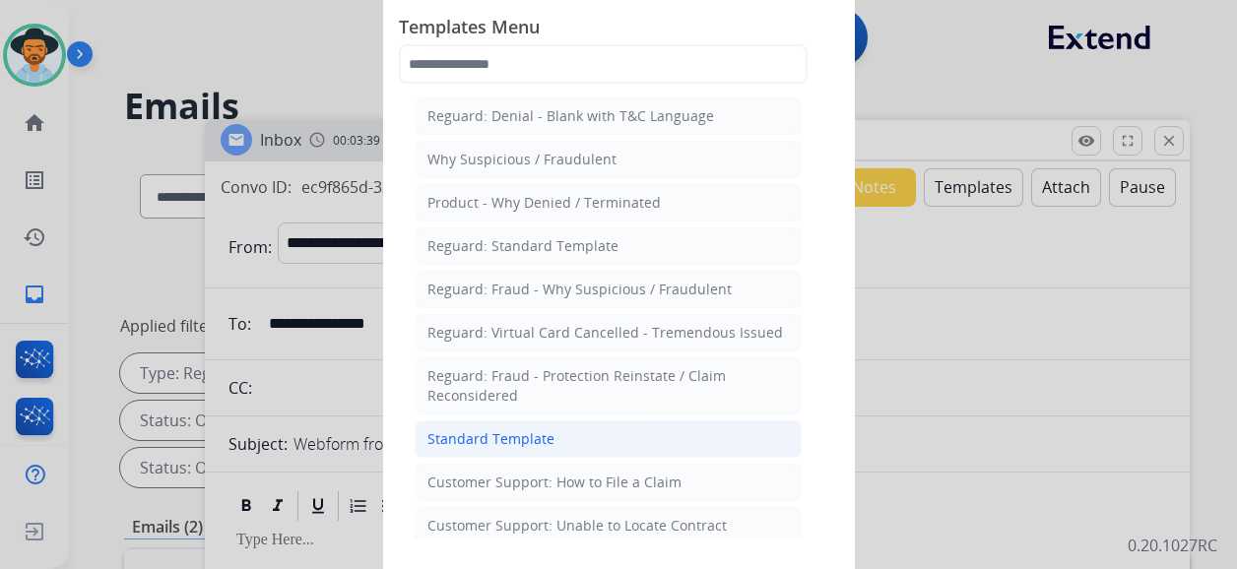
click at [583, 421] on li "Standard Template" at bounding box center [608, 439] width 387 height 37
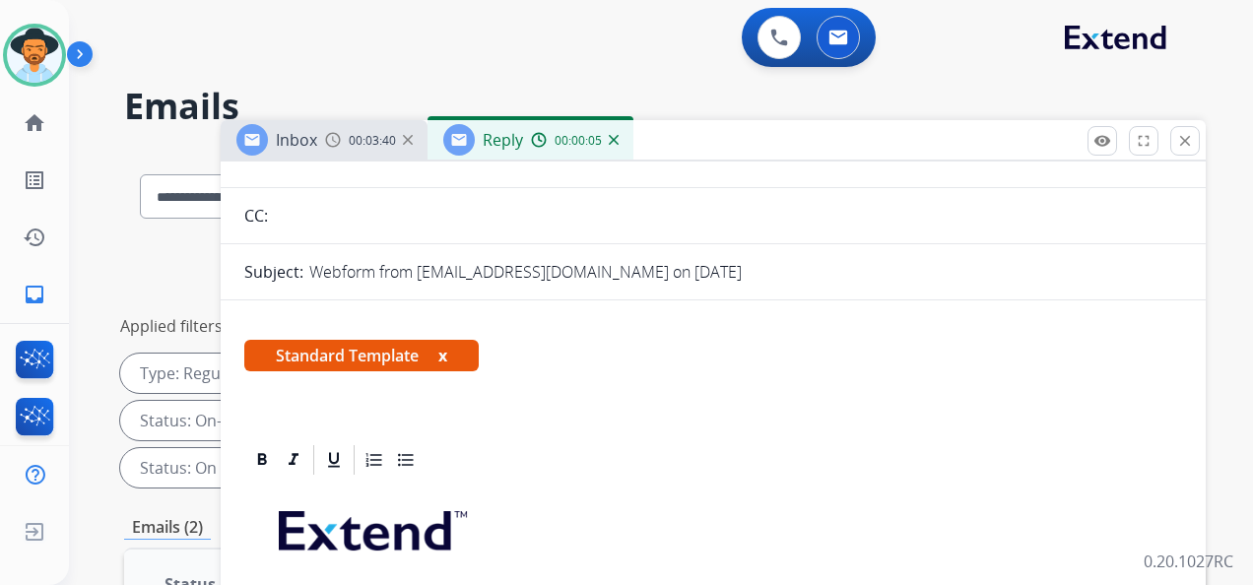
scroll to position [394, 0]
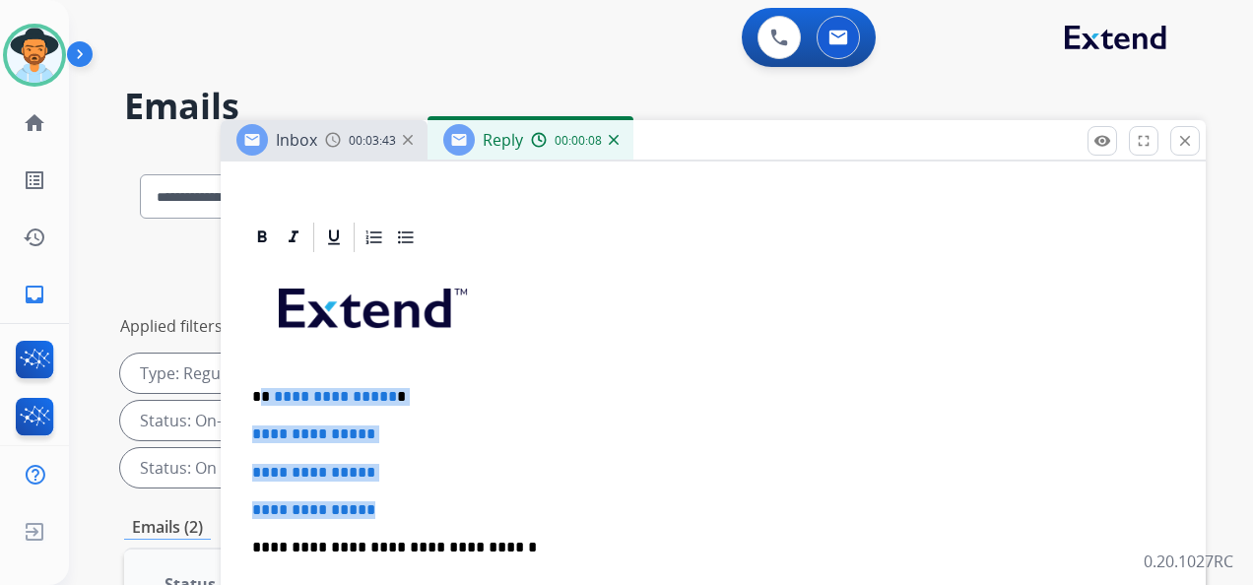
drag, startPoint x: 416, startPoint y: 504, endPoint x: 263, endPoint y: 399, distance: 185.5
click at [262, 400] on div "**********" at bounding box center [713, 594] width 938 height 678
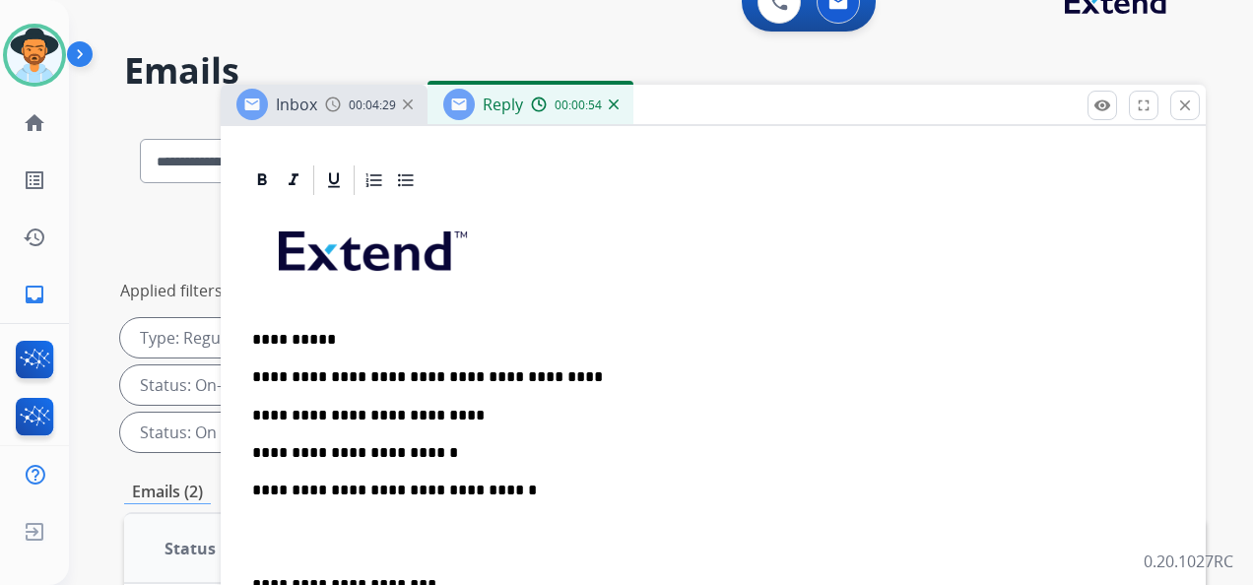
scroll to position [262, 0]
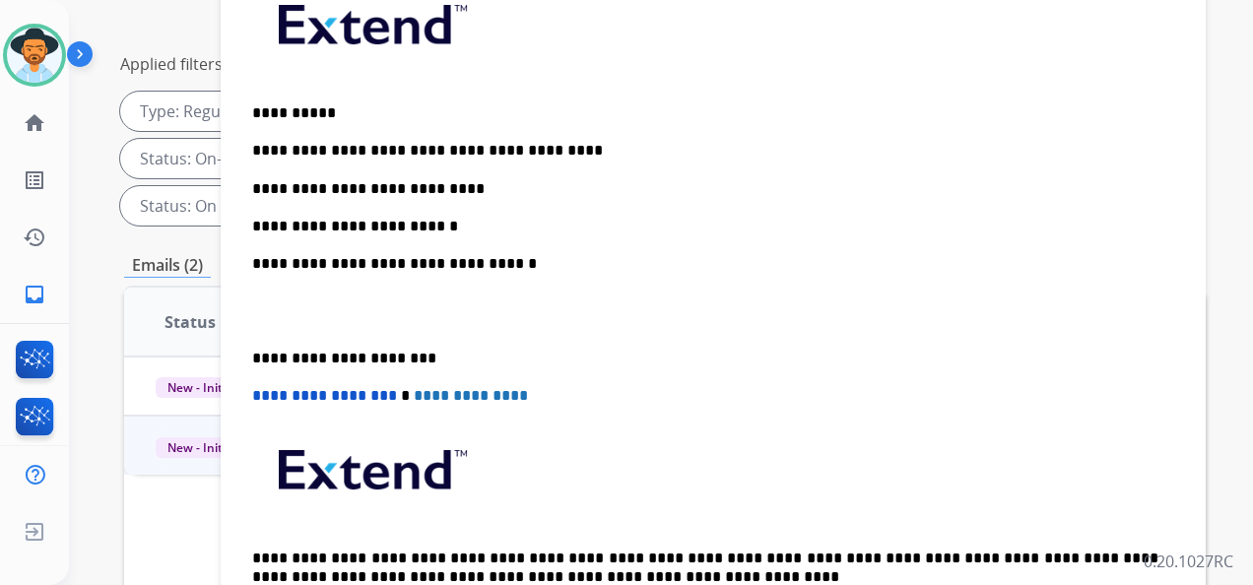
click at [445, 227] on p "**********" at bounding box center [705, 227] width 906 height 18
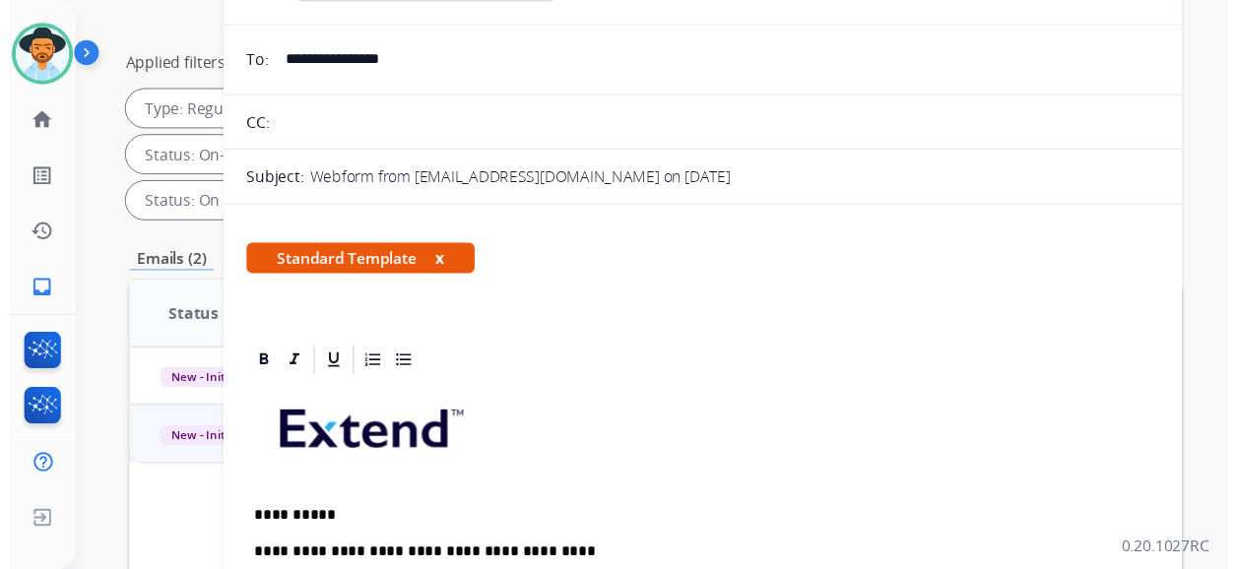
scroll to position [0, 0]
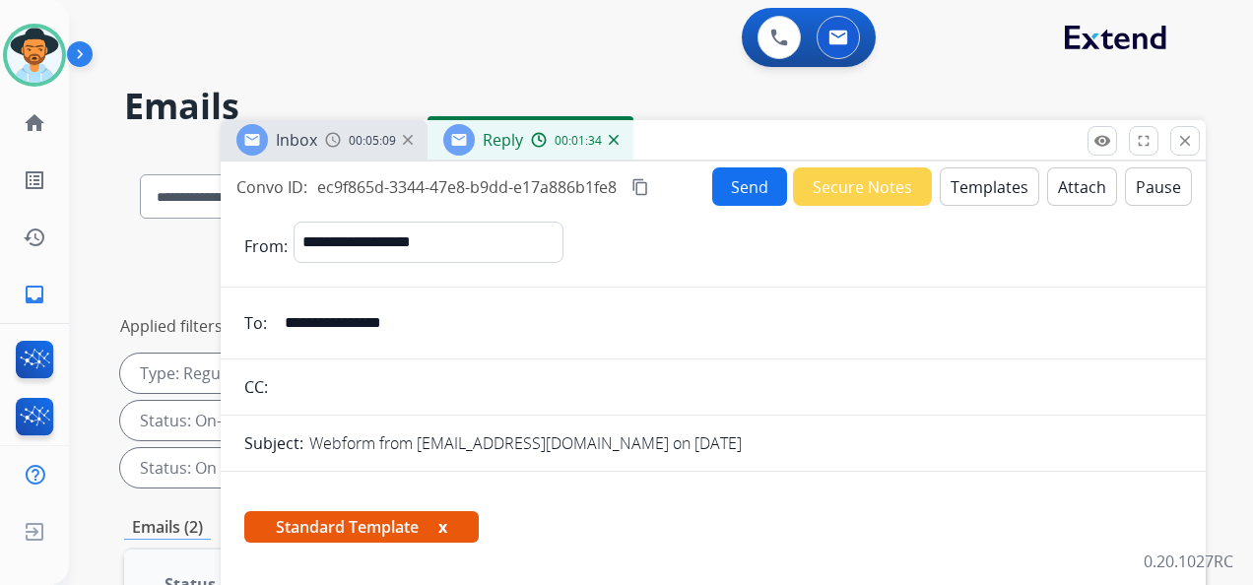
click at [747, 173] on button "Send" at bounding box center [749, 186] width 75 height 38
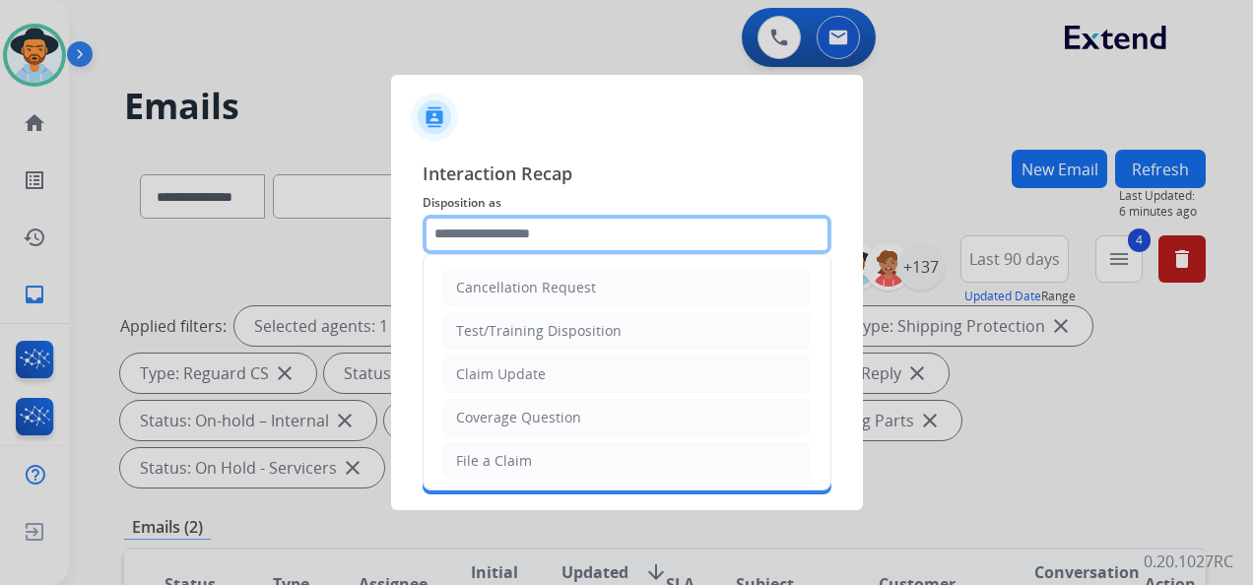
click at [567, 238] on input "text" at bounding box center [626, 234] width 409 height 39
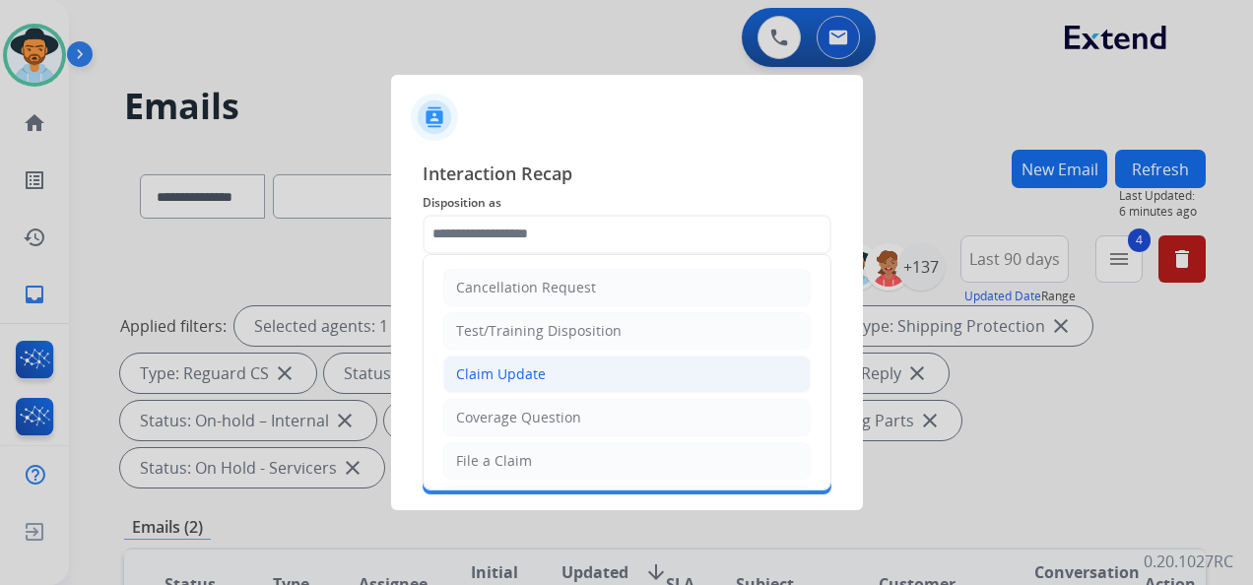
click at [576, 378] on li "Claim Update" at bounding box center [626, 374] width 367 height 37
type input "**********"
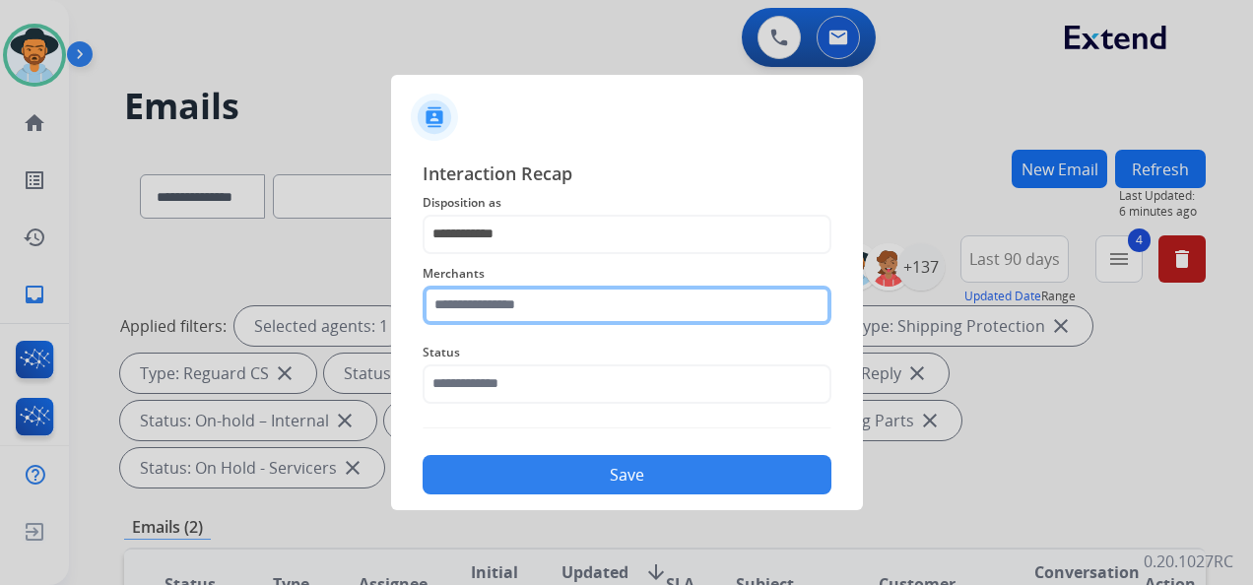
click at [544, 300] on input "text" at bounding box center [626, 305] width 409 height 39
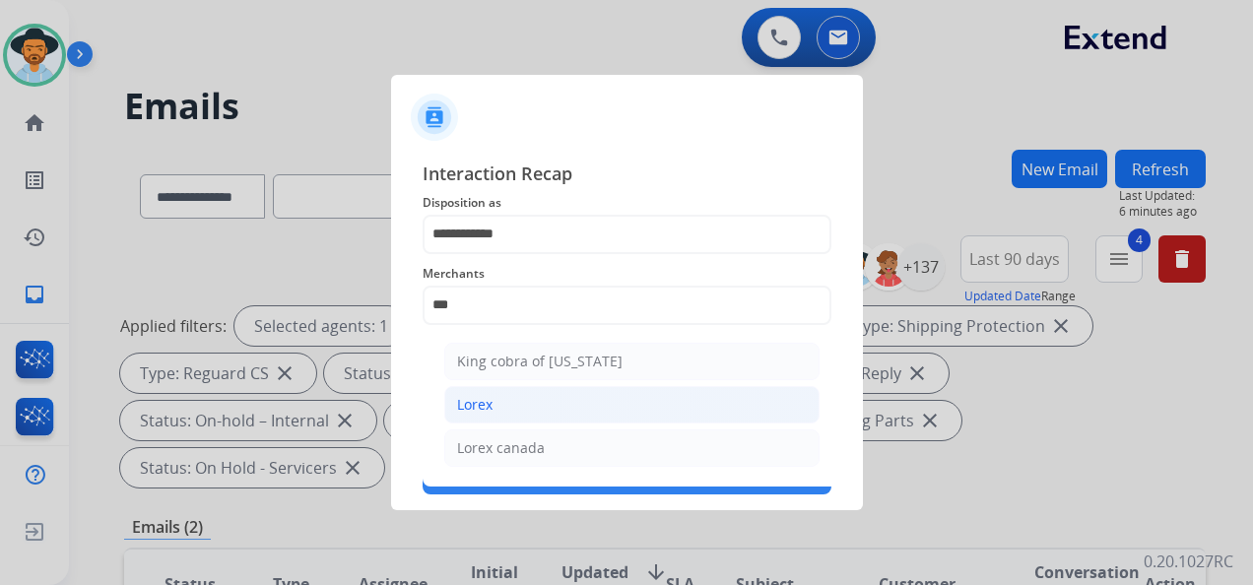
click at [528, 402] on li "Lorex" at bounding box center [631, 404] width 375 height 37
type input "*****"
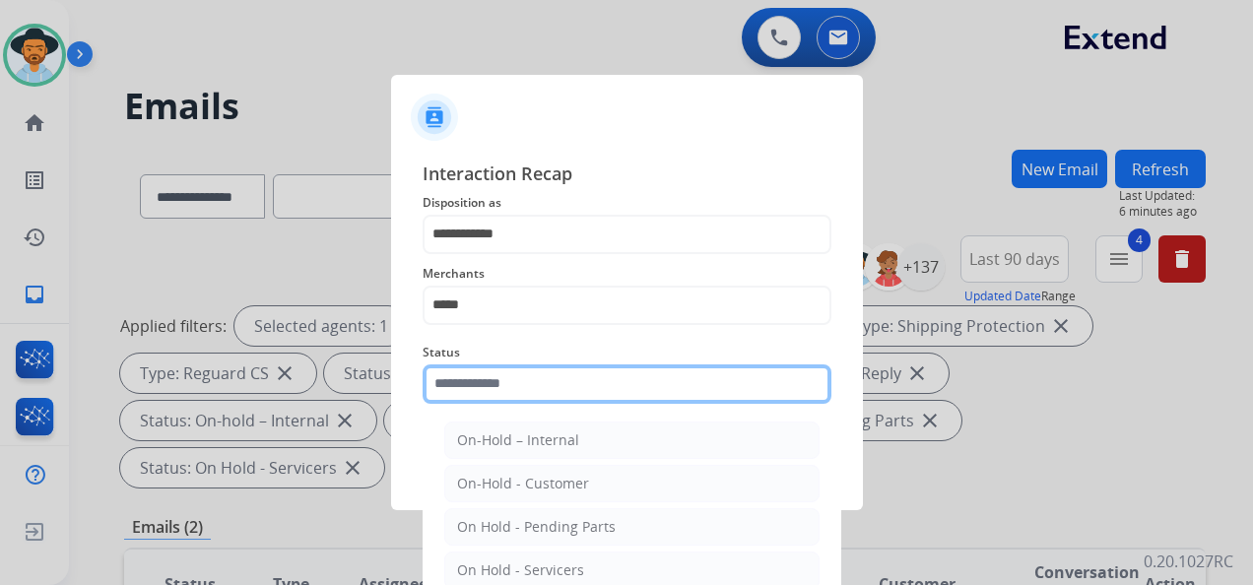
click at [561, 384] on input "text" at bounding box center [626, 383] width 409 height 39
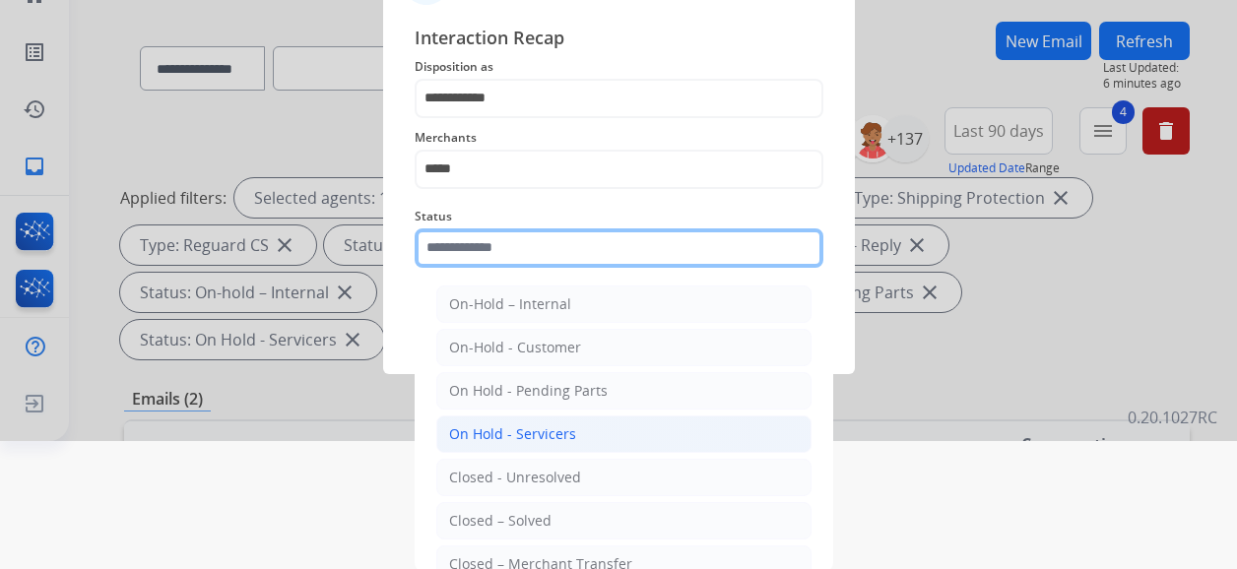
scroll to position [129, 0]
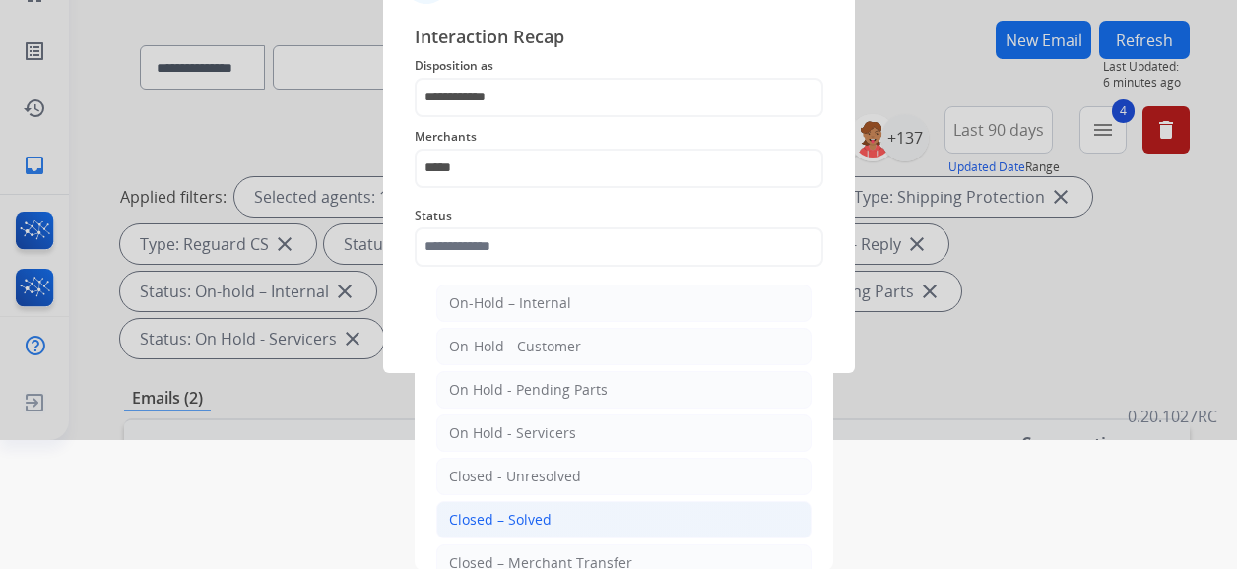
click at [558, 517] on li "Closed – Solved" at bounding box center [623, 519] width 375 height 37
type input "**********"
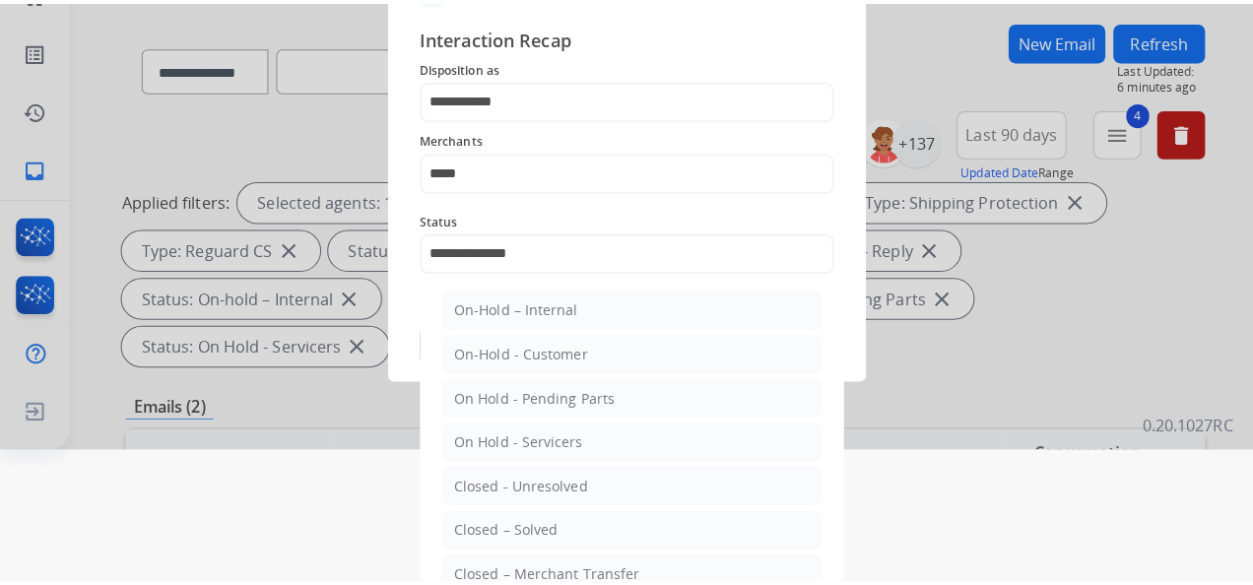
scroll to position [0, 0]
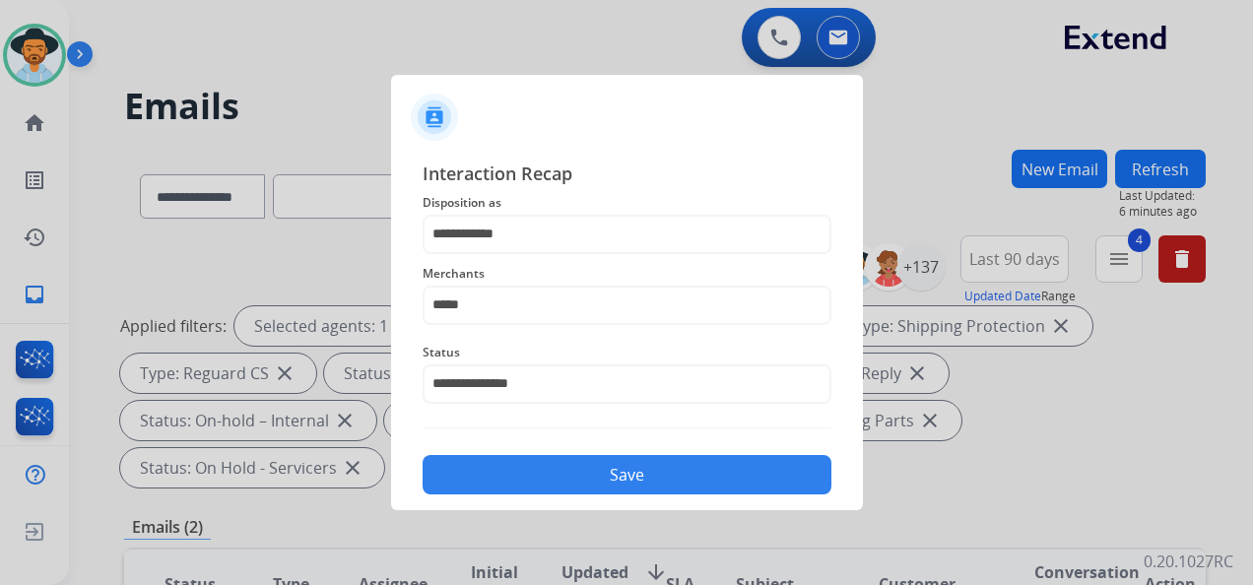
click at [617, 464] on button "Save" at bounding box center [626, 474] width 409 height 39
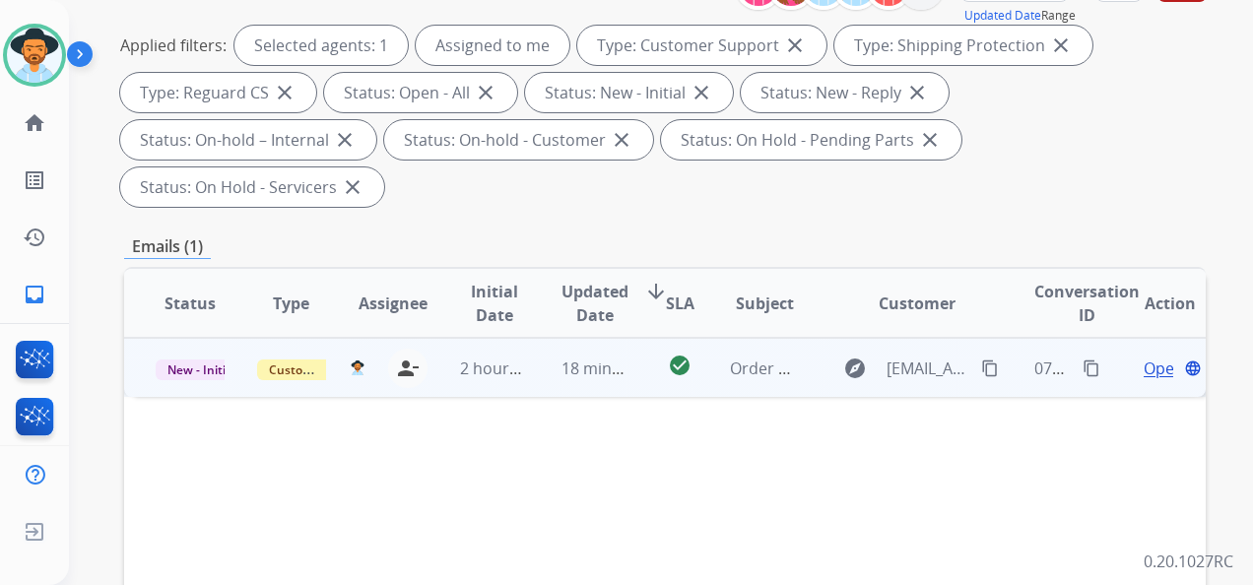
scroll to position [295, 0]
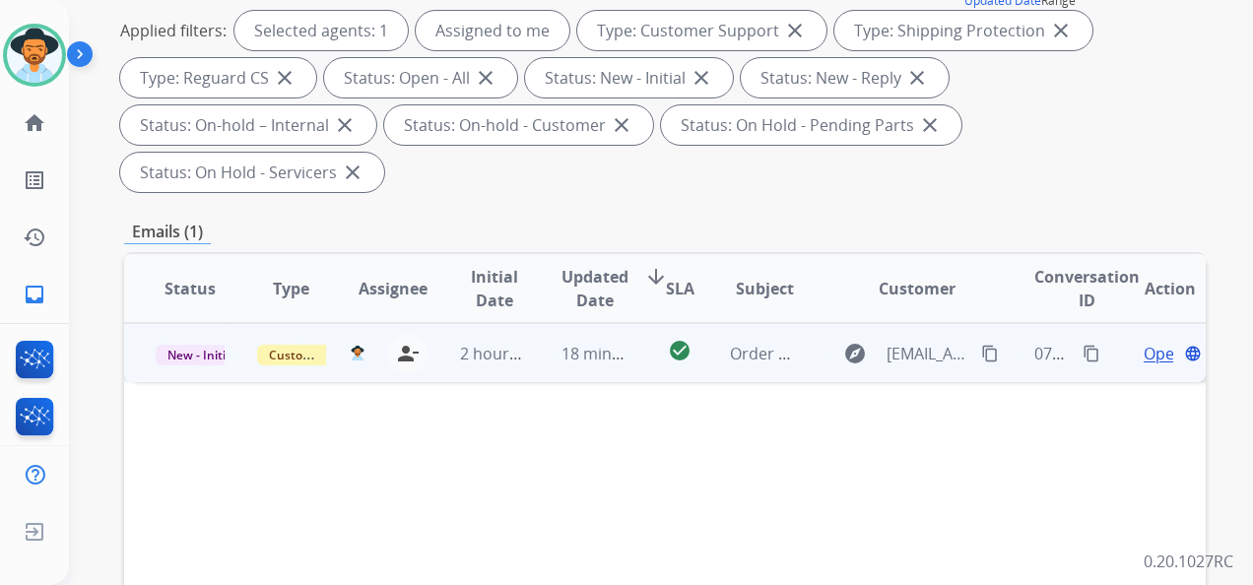
click at [1143, 355] on span "Open" at bounding box center [1163, 354] width 40 height 24
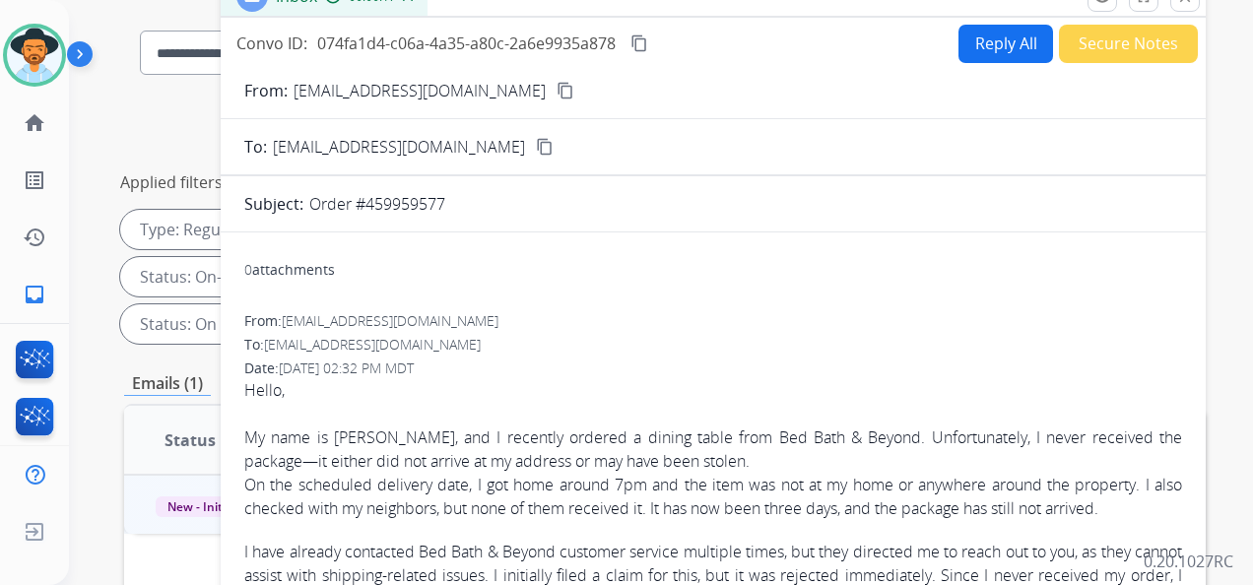
scroll to position [0, 0]
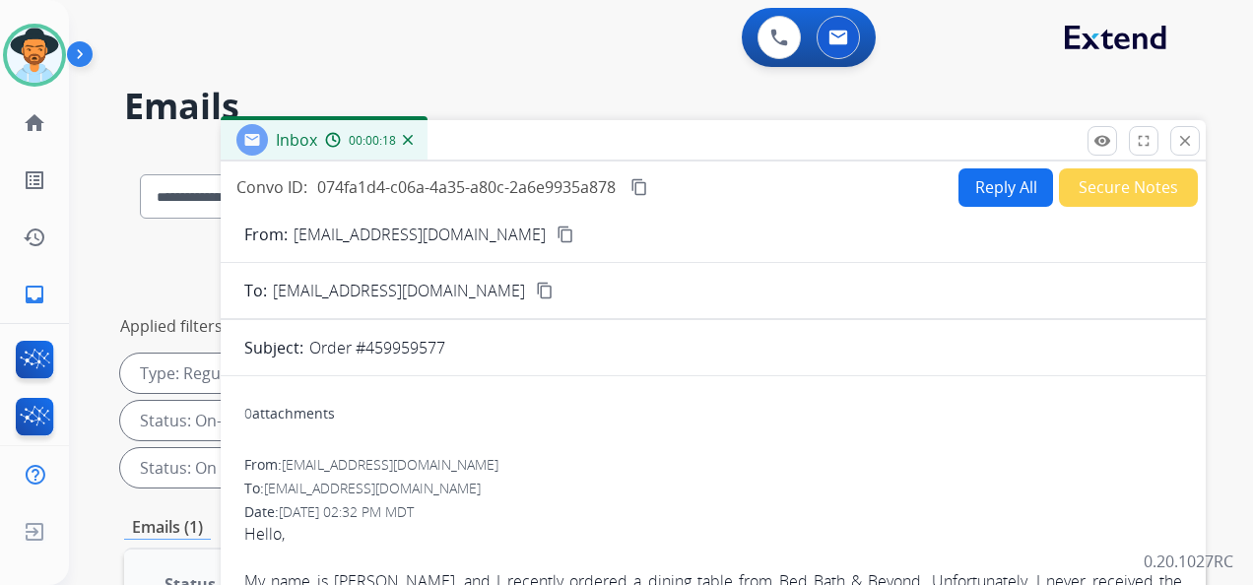
click at [556, 236] on mat-icon "content_copy" at bounding box center [565, 235] width 18 height 18
click at [634, 181] on mat-icon "content_copy" at bounding box center [639, 187] width 18 height 18
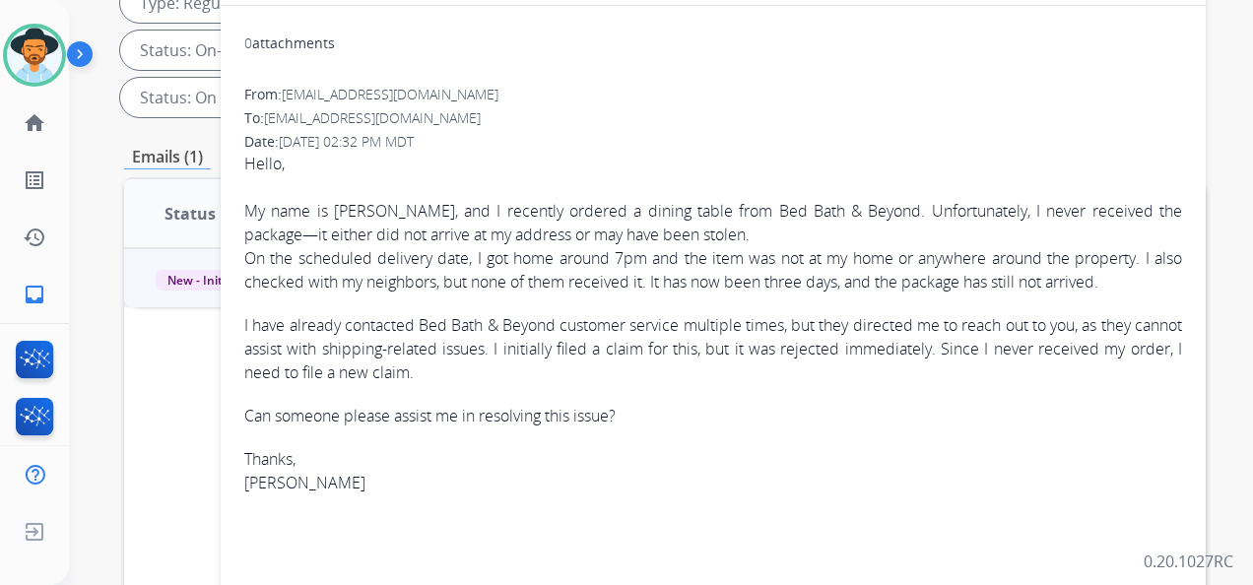
scroll to position [394, 0]
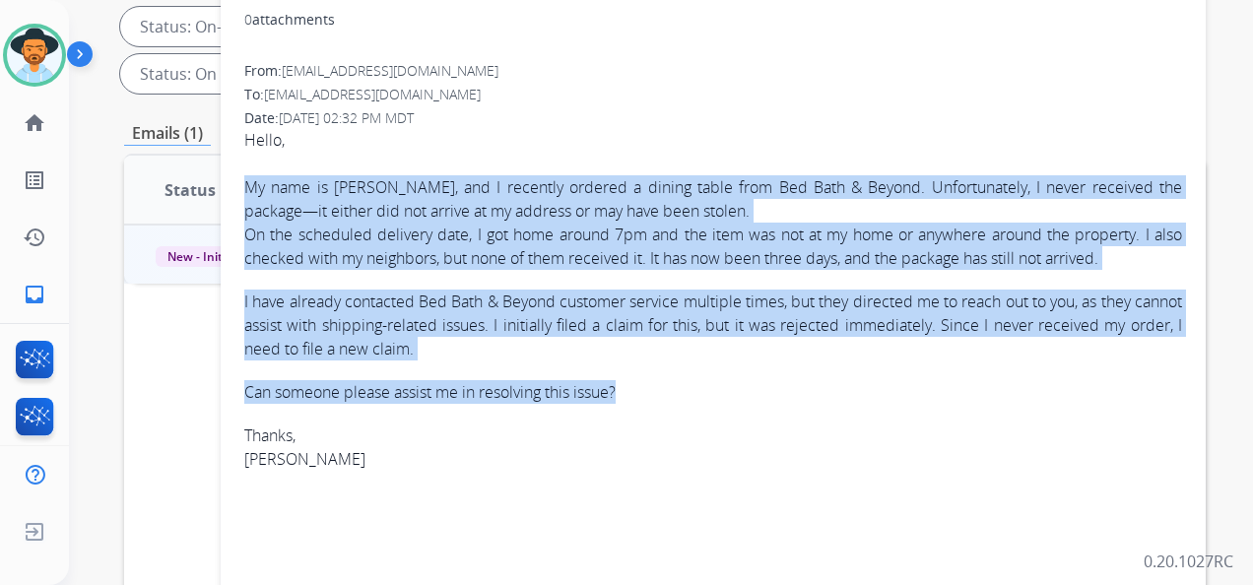
drag, startPoint x: 634, startPoint y: 387, endPoint x: 242, endPoint y: 185, distance: 440.9
click at [242, 185] on div "0 attachments From: viviaan.mac@gmail.com To: support@extend.com Date: 08/28/20…" at bounding box center [713, 314] width 985 height 632
copy div "My name is Vivian, and I recently ordered a dining table from Bed Bath & Beyond…"
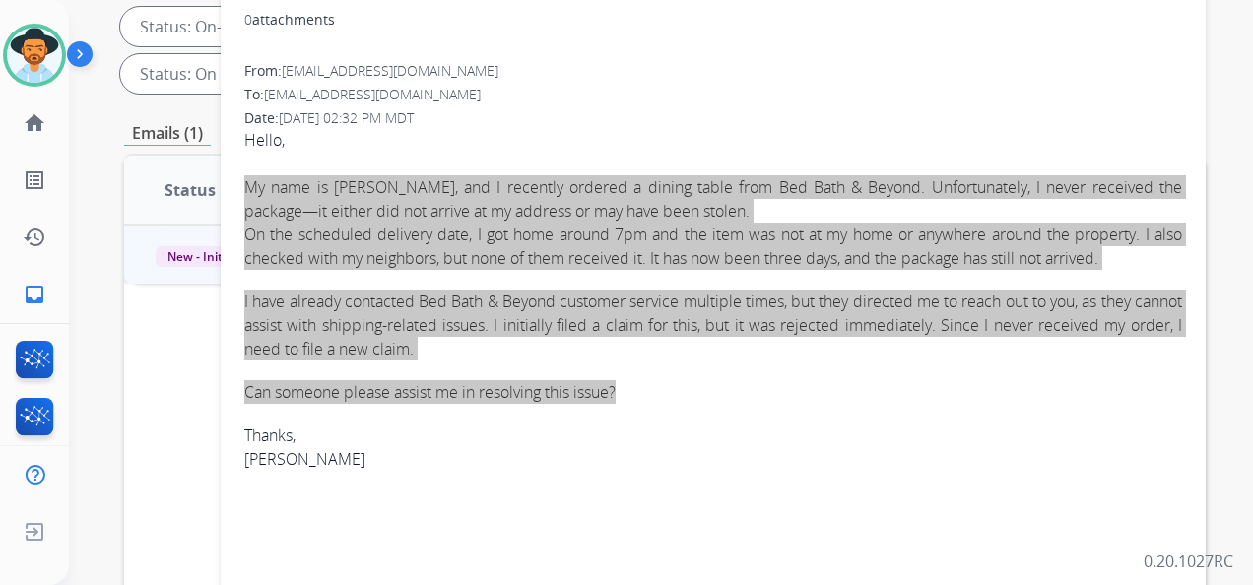
scroll to position [0, 0]
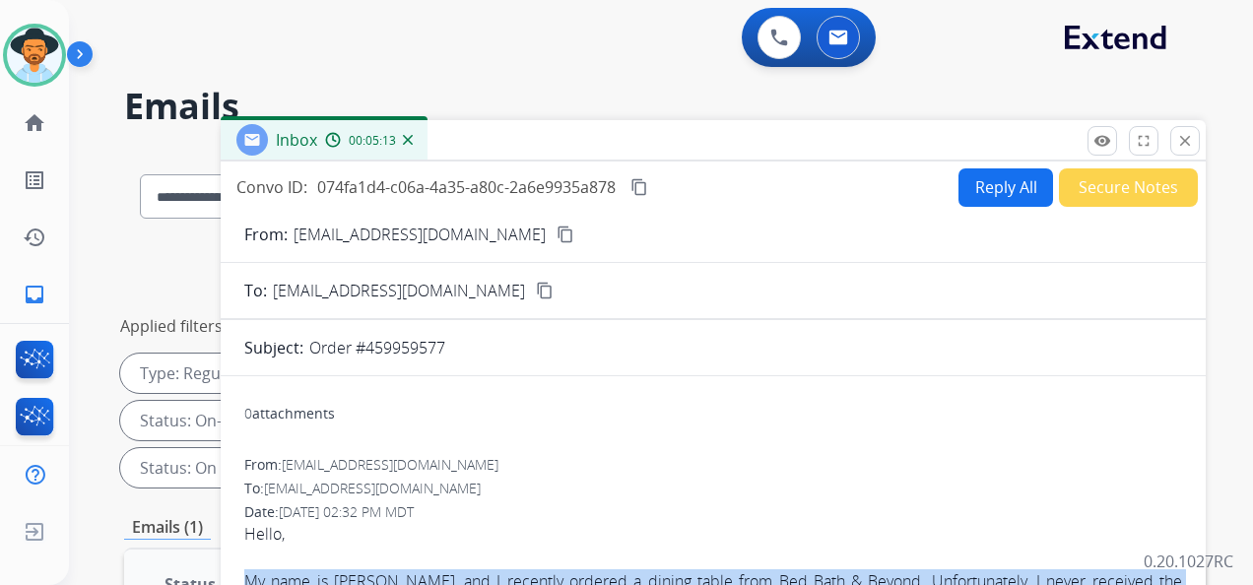
click at [986, 191] on button "Reply All" at bounding box center [1005, 187] width 95 height 38
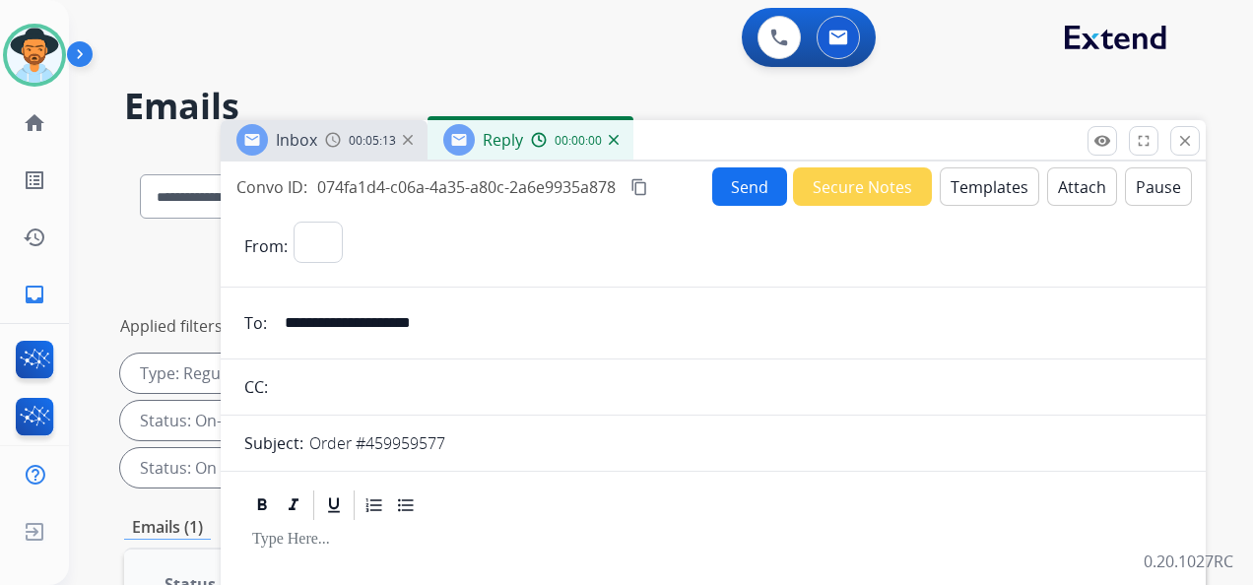
select select "**********"
click at [977, 192] on button "Templates" at bounding box center [989, 186] width 99 height 38
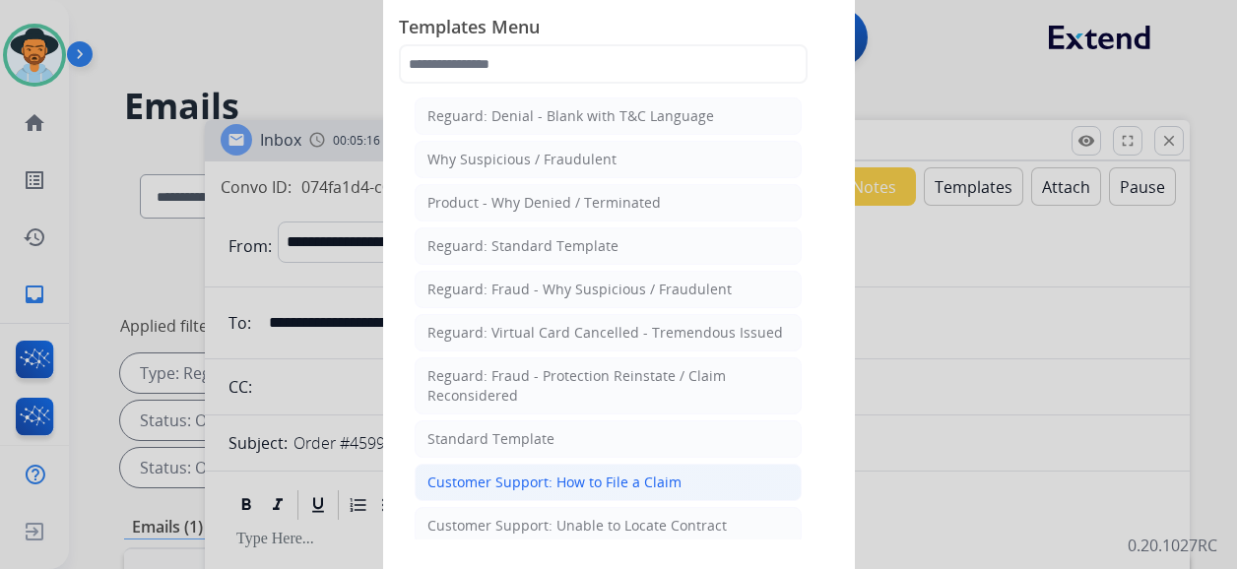
click at [656, 485] on div "Customer Support: How to File a Claim" at bounding box center [554, 483] width 254 height 20
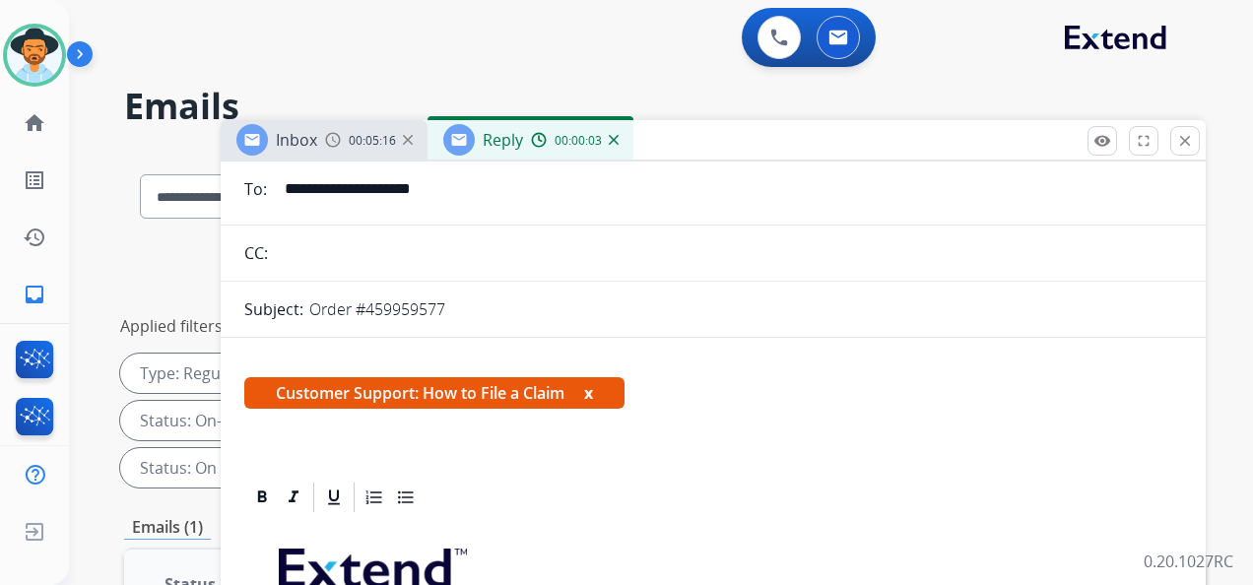
scroll to position [394, 0]
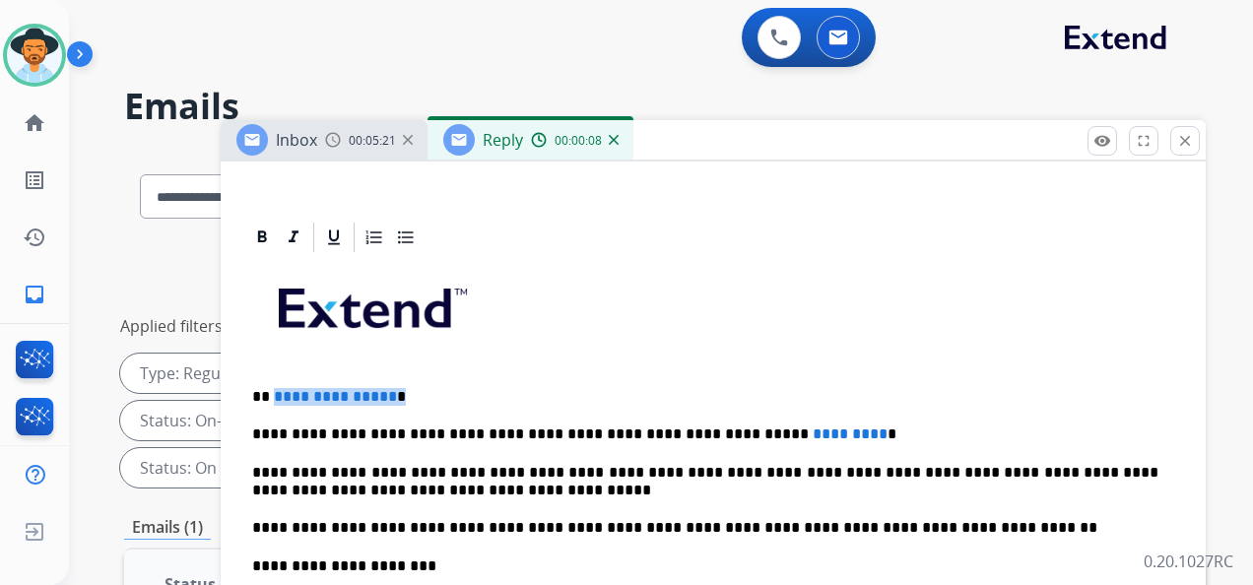
drag, startPoint x: 408, startPoint y: 401, endPoint x: 275, endPoint y: 402, distance: 133.0
click at [273, 401] on p "**********" at bounding box center [705, 397] width 906 height 18
drag, startPoint x: 703, startPoint y: 426, endPoint x: 788, endPoint y: 434, distance: 85.1
click at [785, 435] on p "**********" at bounding box center [705, 434] width 906 height 18
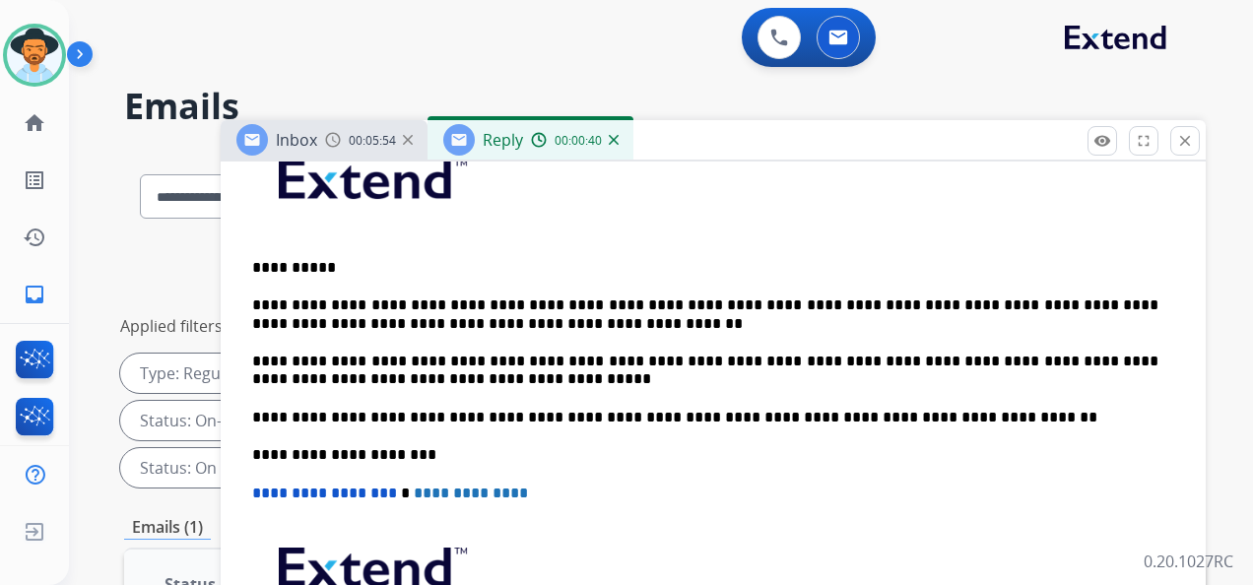
scroll to position [492, 0]
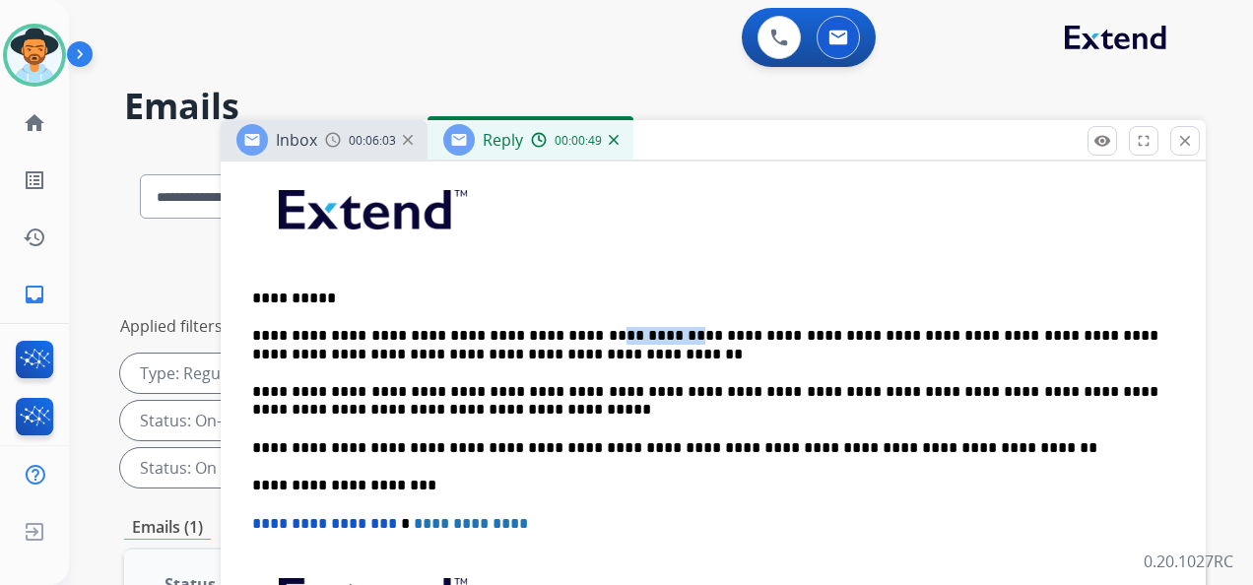
drag, startPoint x: 622, startPoint y: 334, endPoint x: 563, endPoint y: 331, distance: 59.2
click at [563, 331] on p "**********" at bounding box center [705, 345] width 906 height 36
click at [556, 336] on p "**********" at bounding box center [705, 345] width 906 height 36
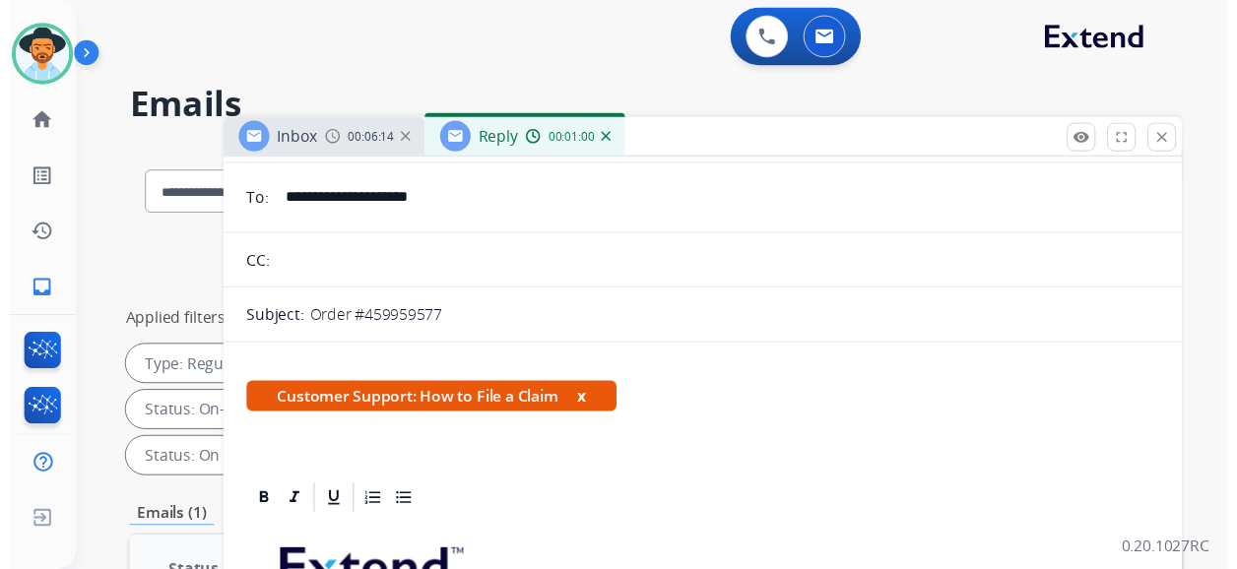
scroll to position [0, 0]
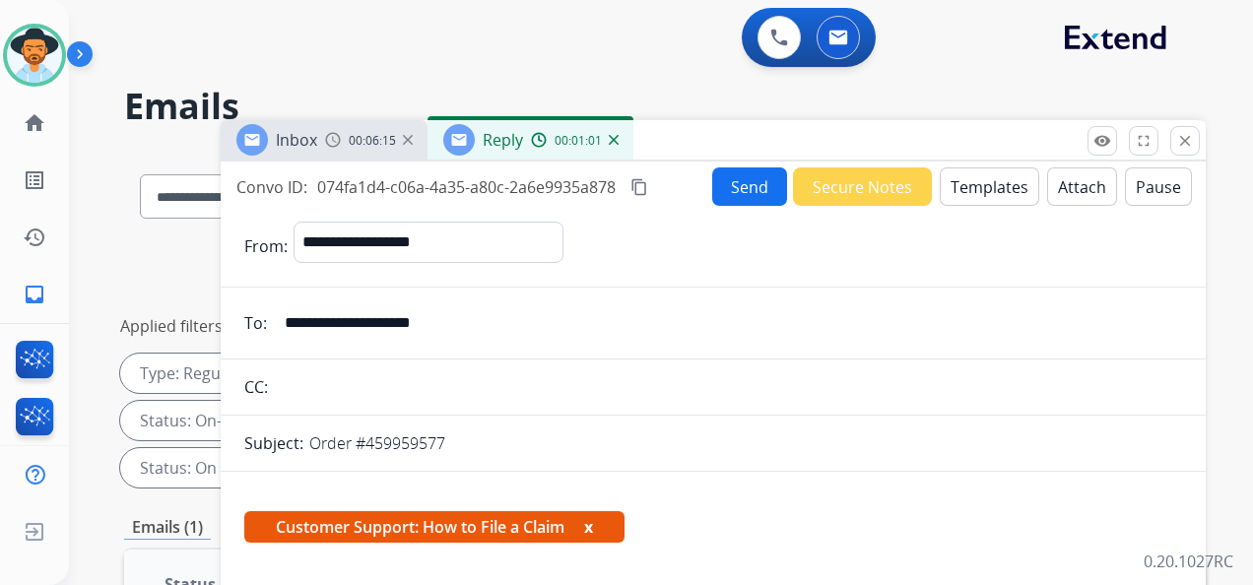
click at [748, 188] on button "Send" at bounding box center [749, 186] width 75 height 38
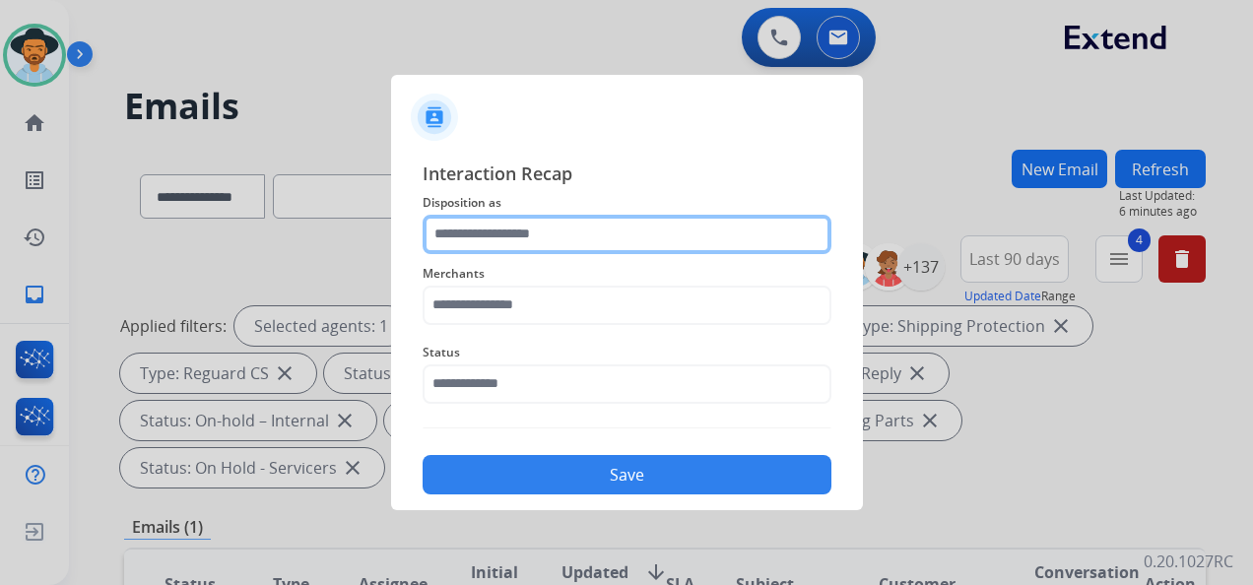
click at [604, 232] on input "text" at bounding box center [626, 234] width 409 height 39
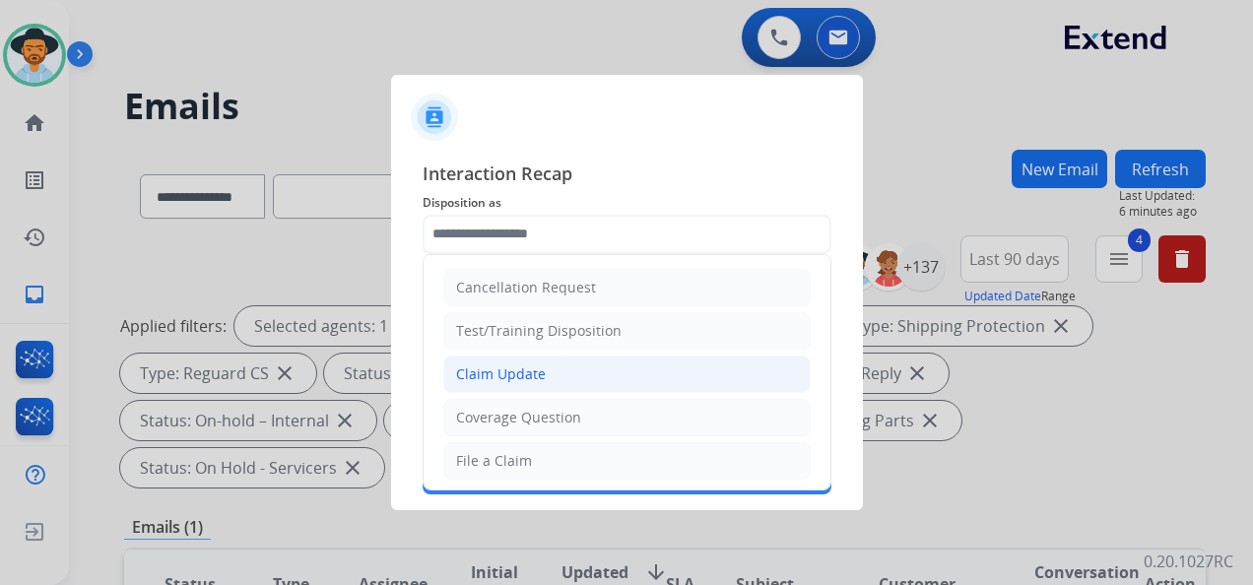
click at [601, 370] on li "Claim Update" at bounding box center [626, 374] width 367 height 37
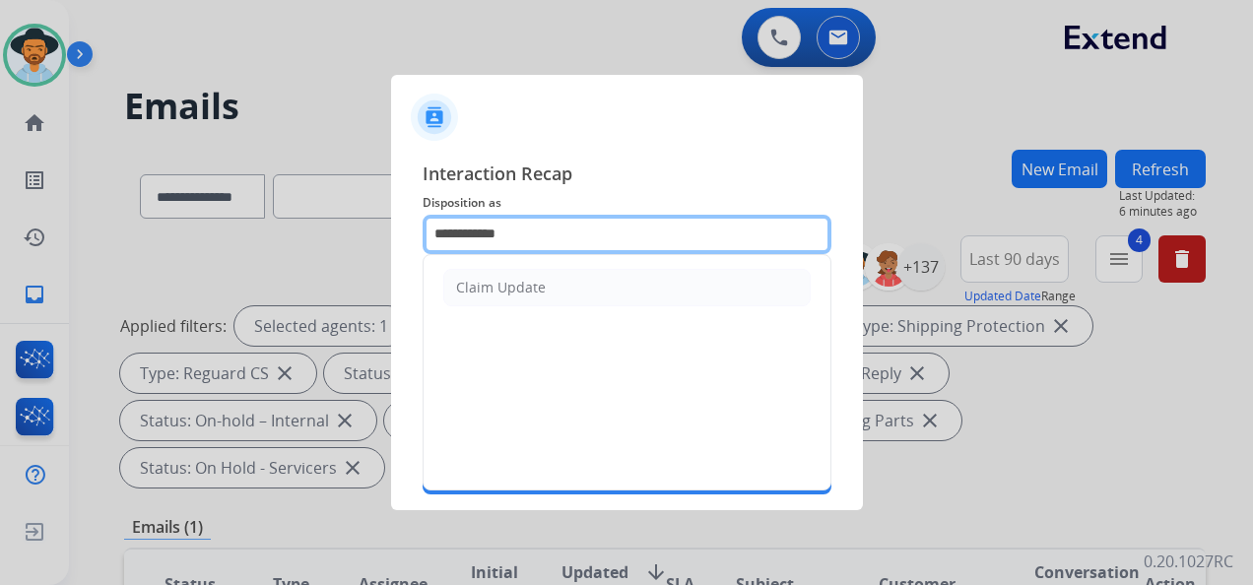
drag, startPoint x: 620, startPoint y: 236, endPoint x: 441, endPoint y: 229, distance: 179.4
click at [441, 228] on input "**********" at bounding box center [626, 234] width 409 height 39
type input "*"
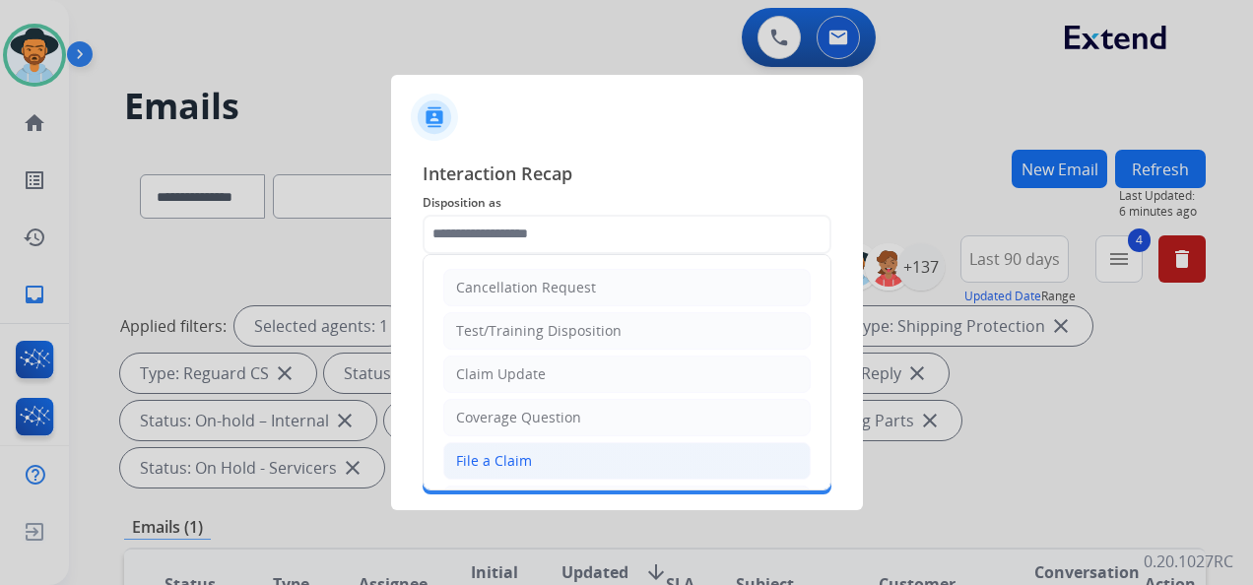
click at [535, 459] on li "File a Claim" at bounding box center [626, 460] width 367 height 37
type input "**********"
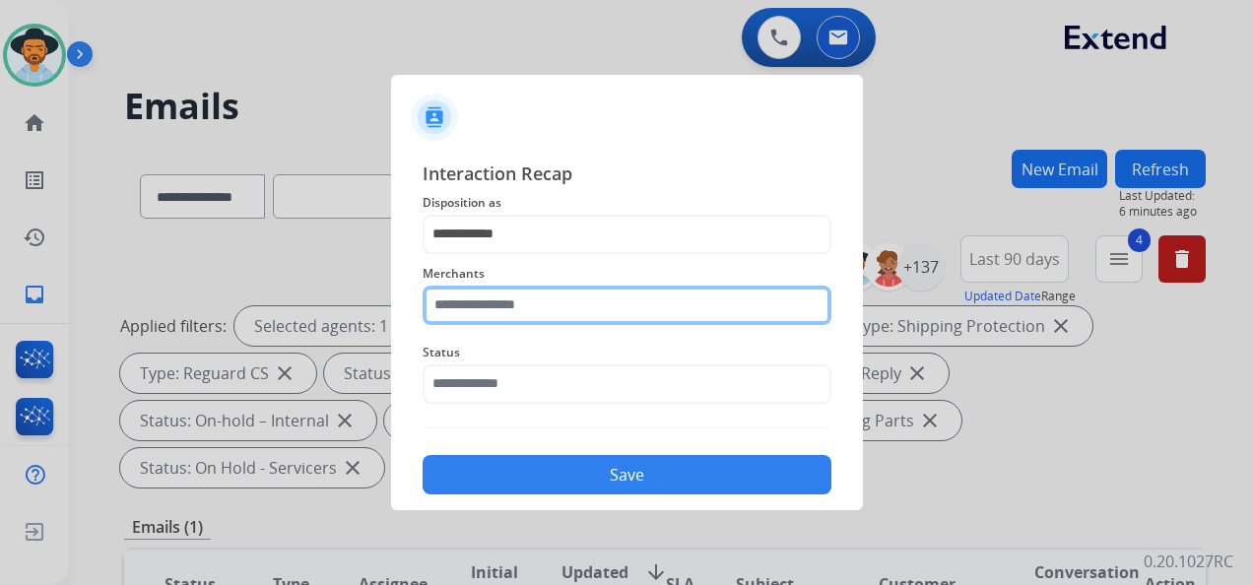
click at [574, 301] on input "text" at bounding box center [626, 305] width 409 height 39
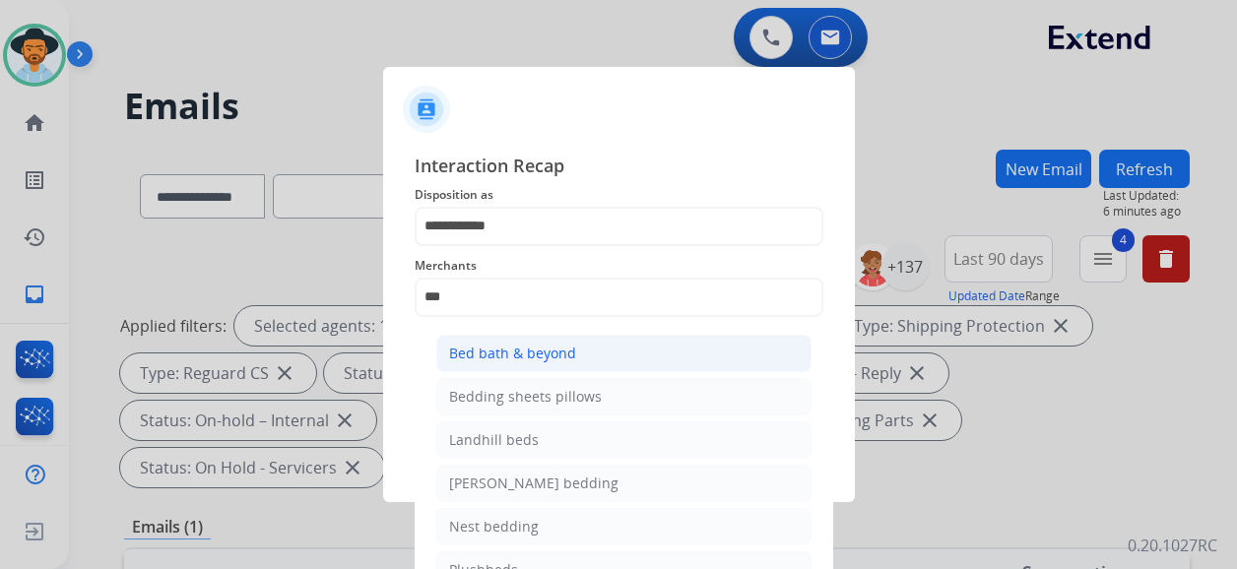
click at [571, 354] on div "Bed bath & beyond" at bounding box center [512, 354] width 127 height 20
type input "**********"
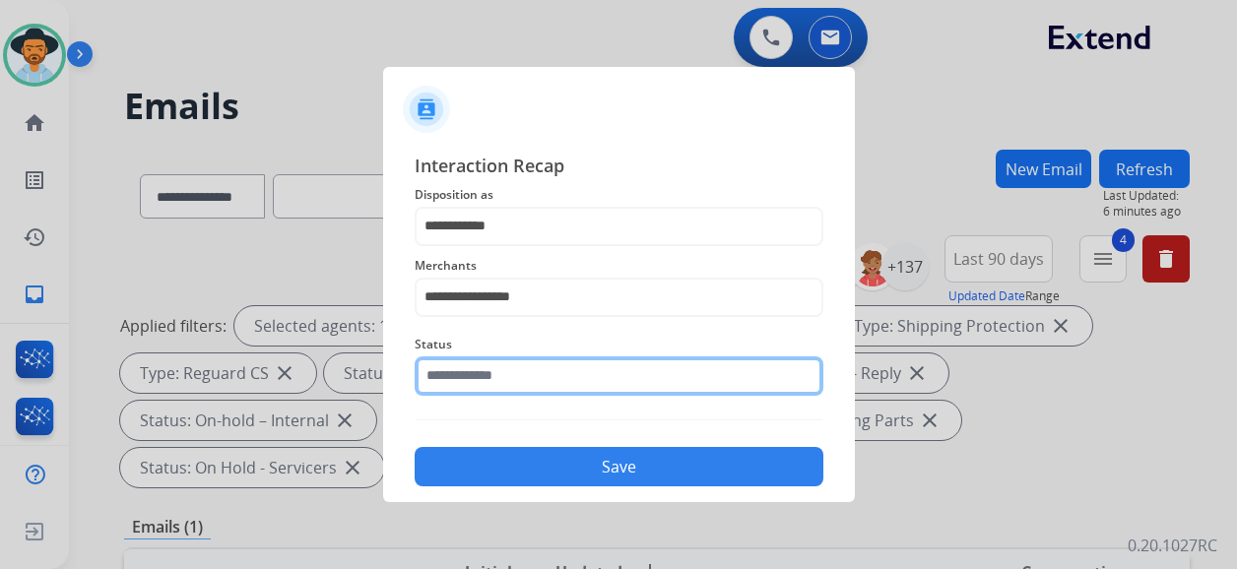
click at [560, 368] on input "text" at bounding box center [619, 376] width 409 height 39
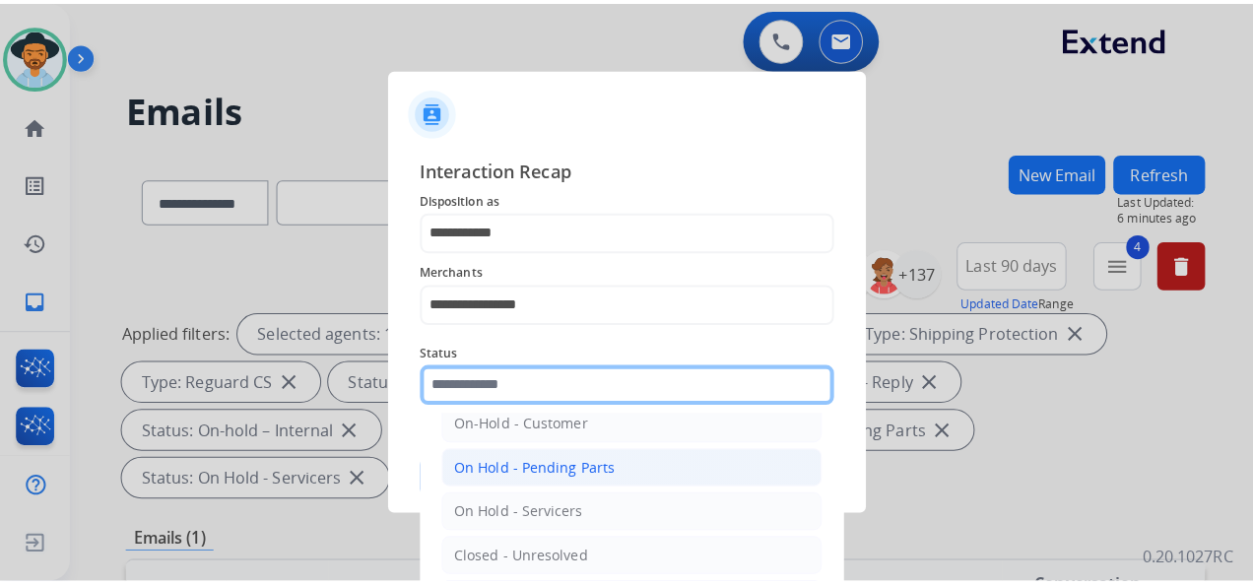
scroll to position [112, 0]
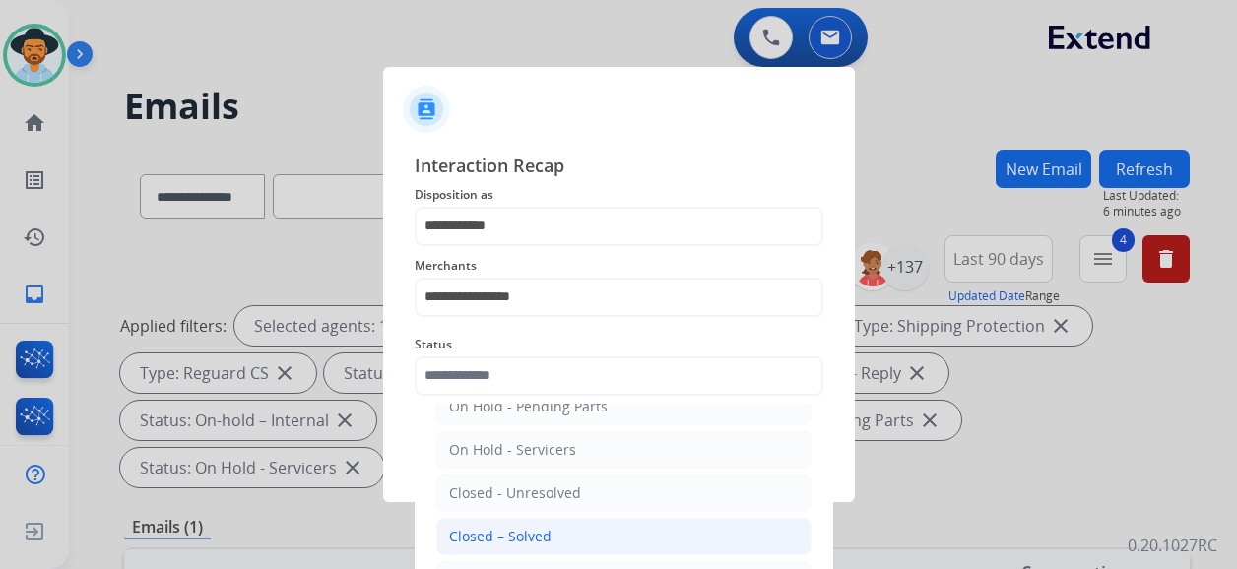
click at [553, 520] on li "Closed – Solved" at bounding box center [623, 536] width 375 height 37
type input "**********"
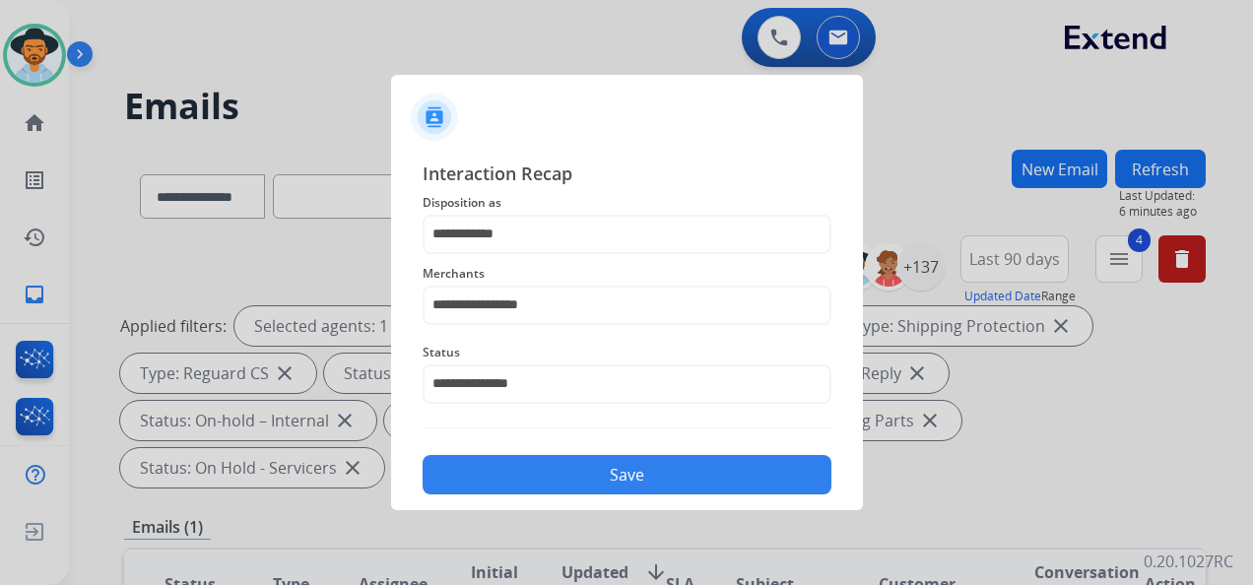
click at [600, 463] on button "Save" at bounding box center [626, 474] width 409 height 39
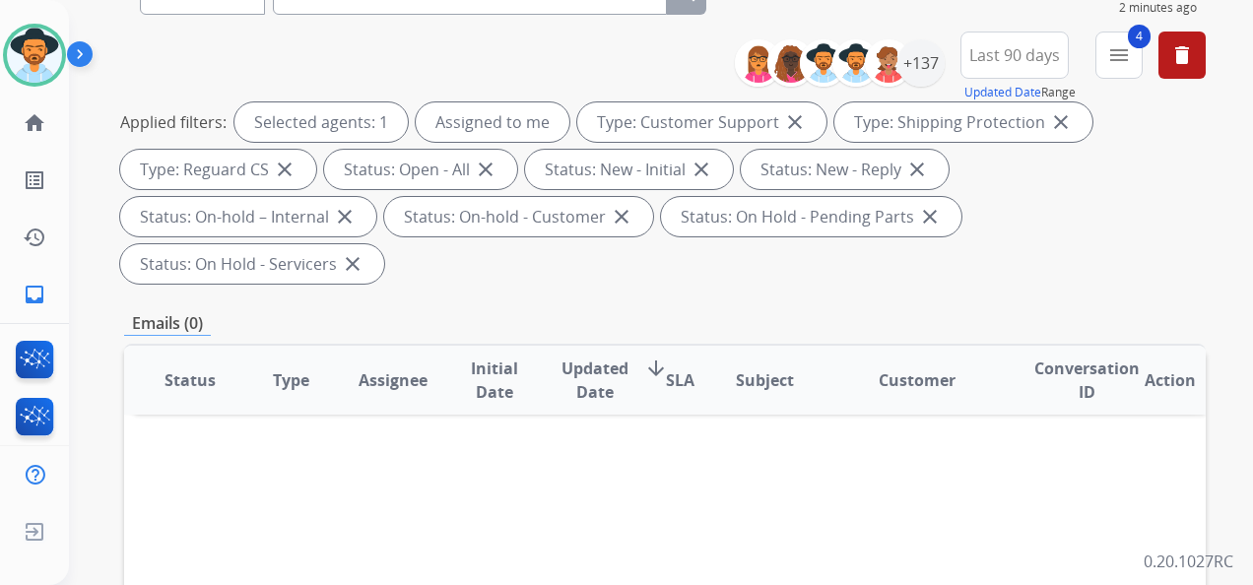
scroll to position [197, 0]
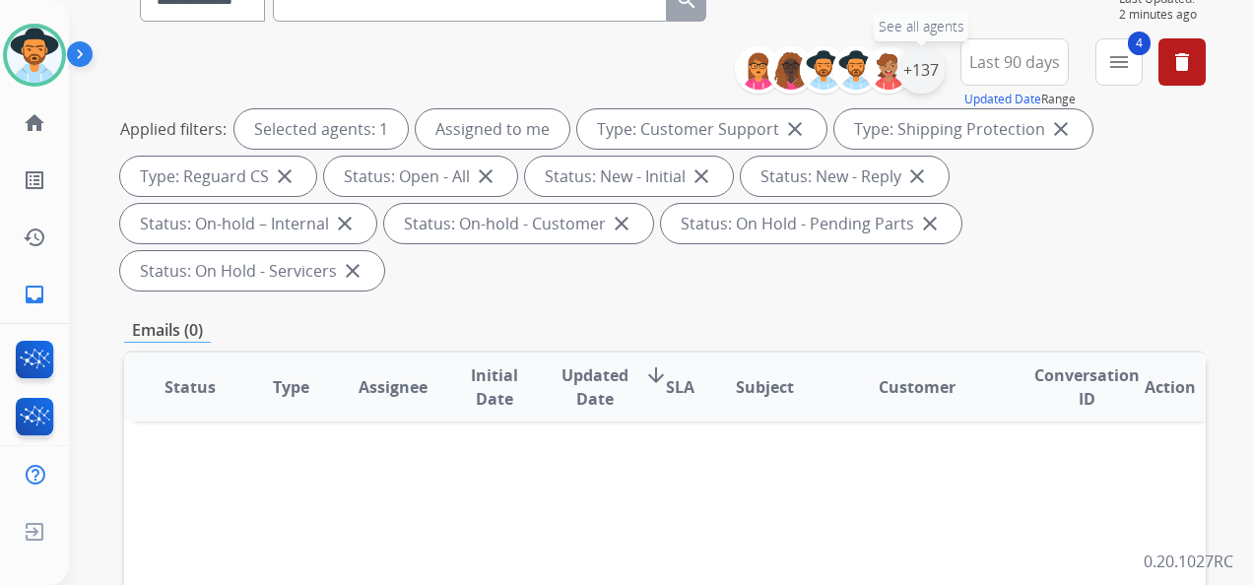
click at [923, 71] on div "+137" at bounding box center [920, 69] width 47 height 47
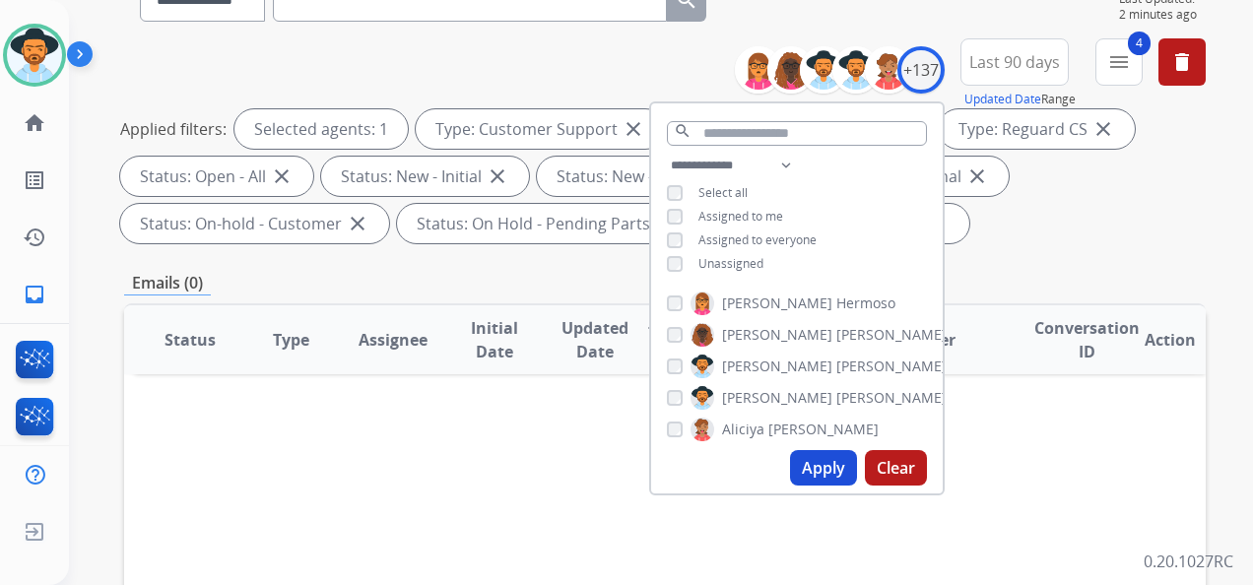
click at [664, 252] on div "**********" at bounding box center [797, 217] width 292 height 126
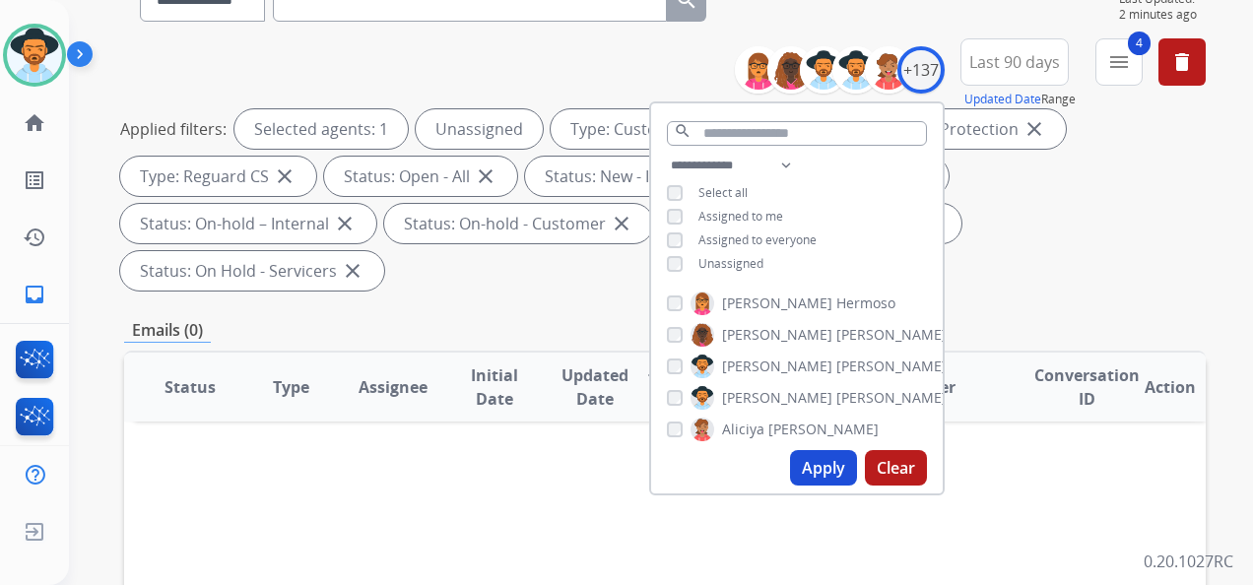
click at [818, 461] on button "Apply" at bounding box center [823, 467] width 67 height 35
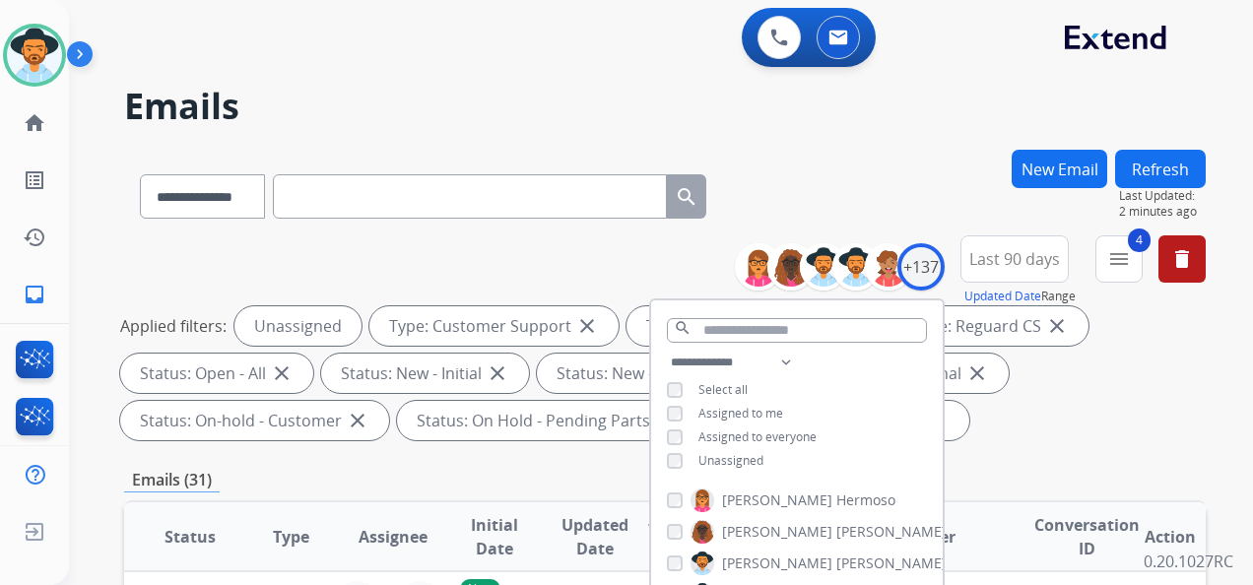
click at [1111, 424] on div "Applied filters: Unassigned Type: Customer Support close Type: Shipping Protect…" at bounding box center [660, 373] width 1081 height 134
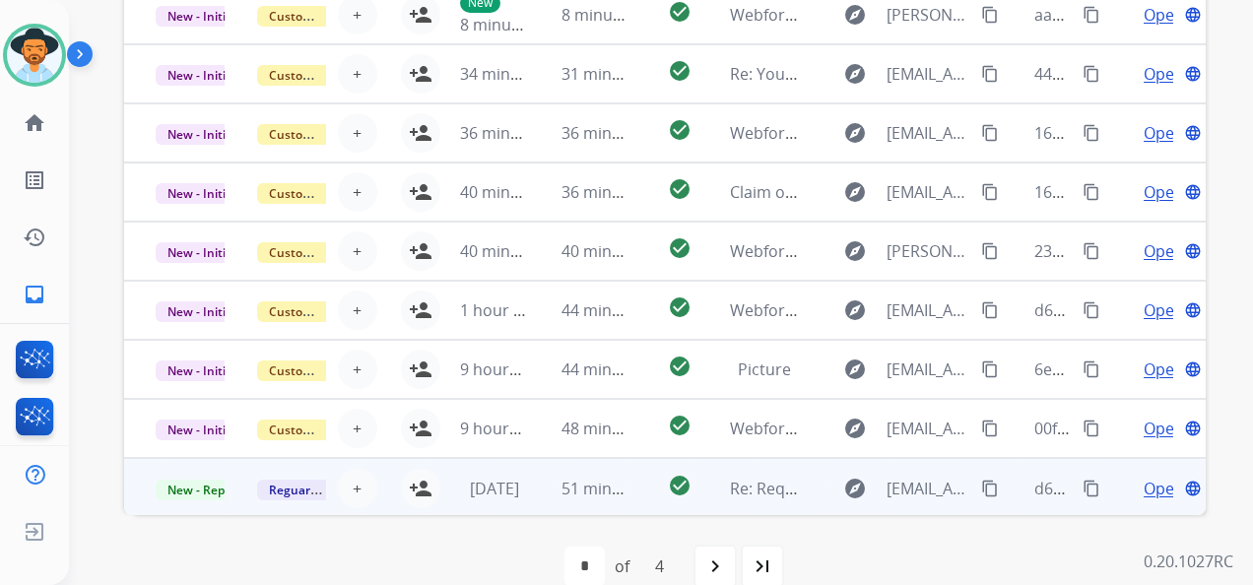
scroll to position [678, 0]
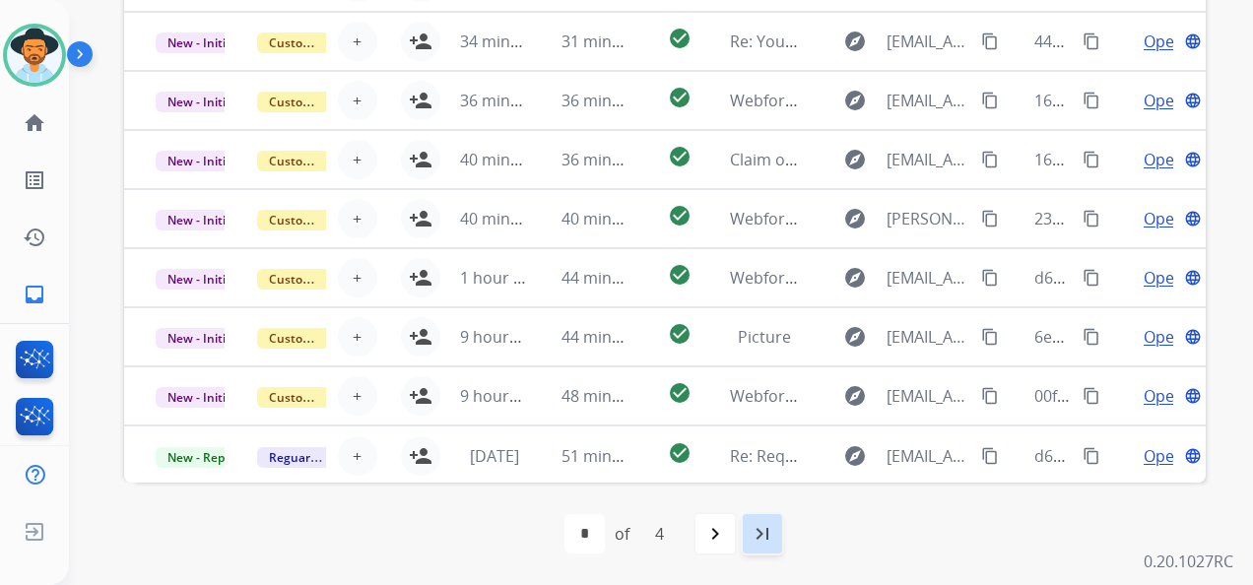
click at [760, 540] on mat-icon "last_page" at bounding box center [762, 534] width 24 height 24
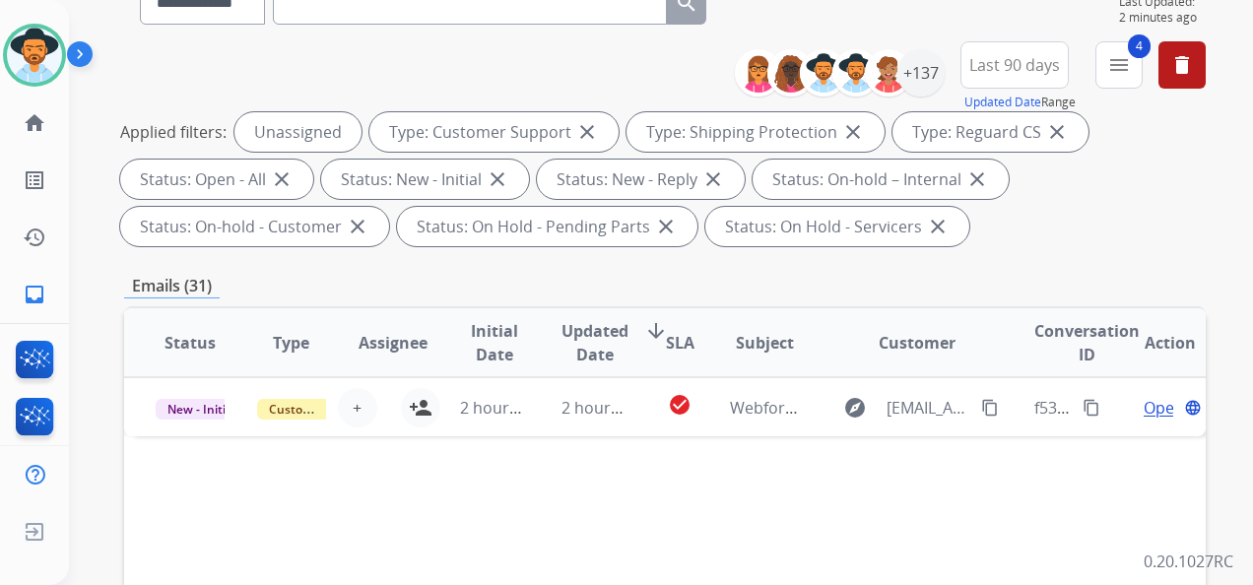
scroll to position [197, 0]
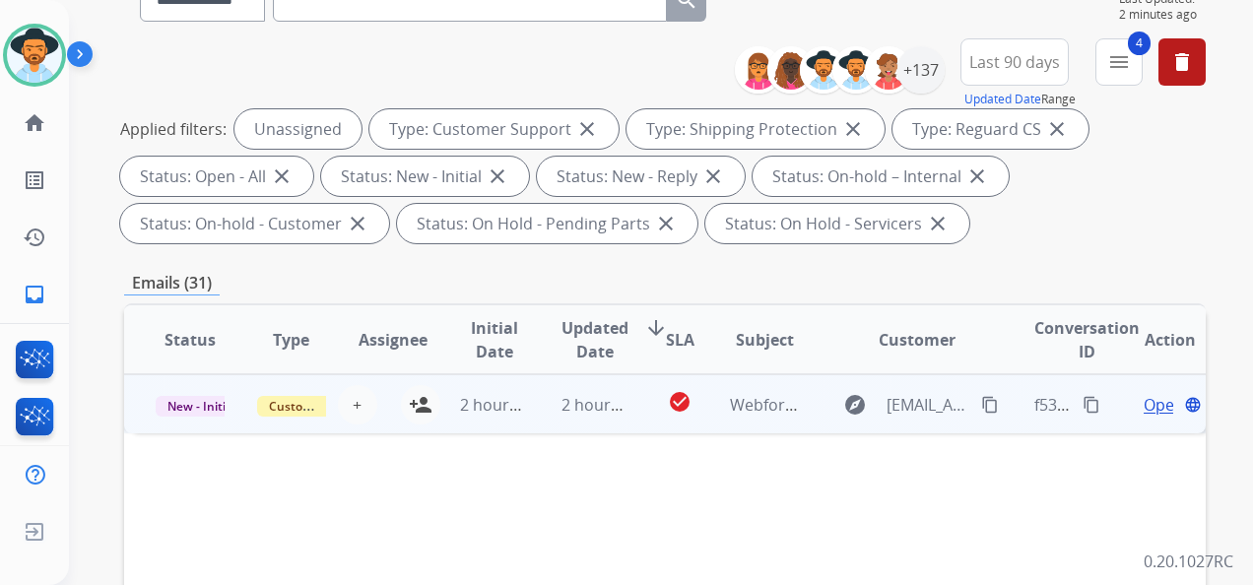
click at [1146, 404] on span "Open" at bounding box center [1163, 405] width 40 height 24
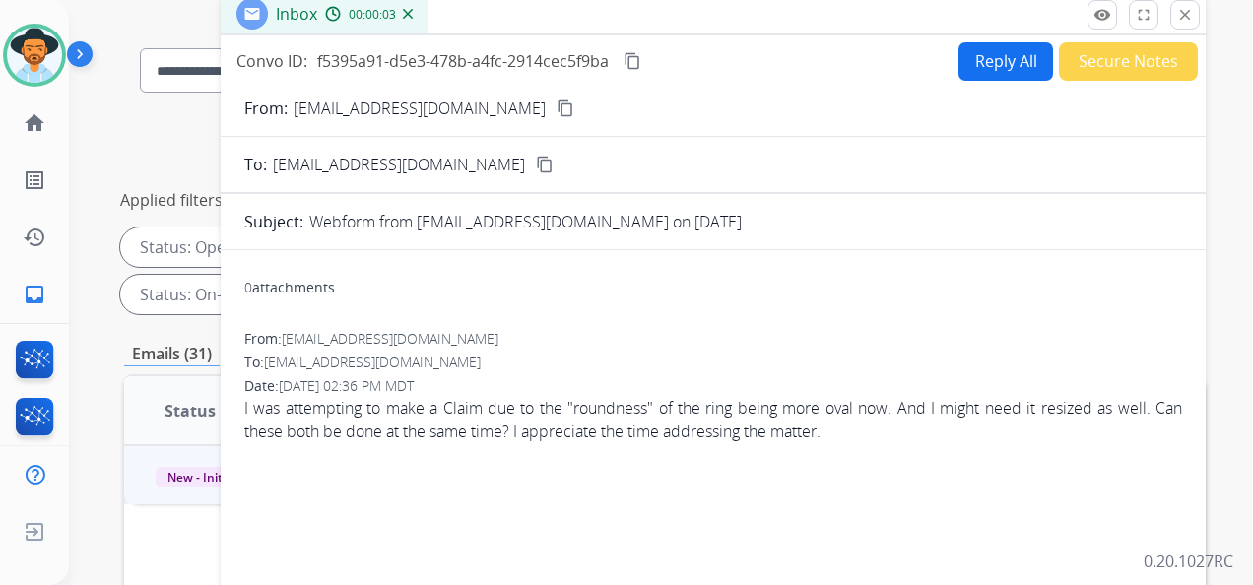
scroll to position [0, 0]
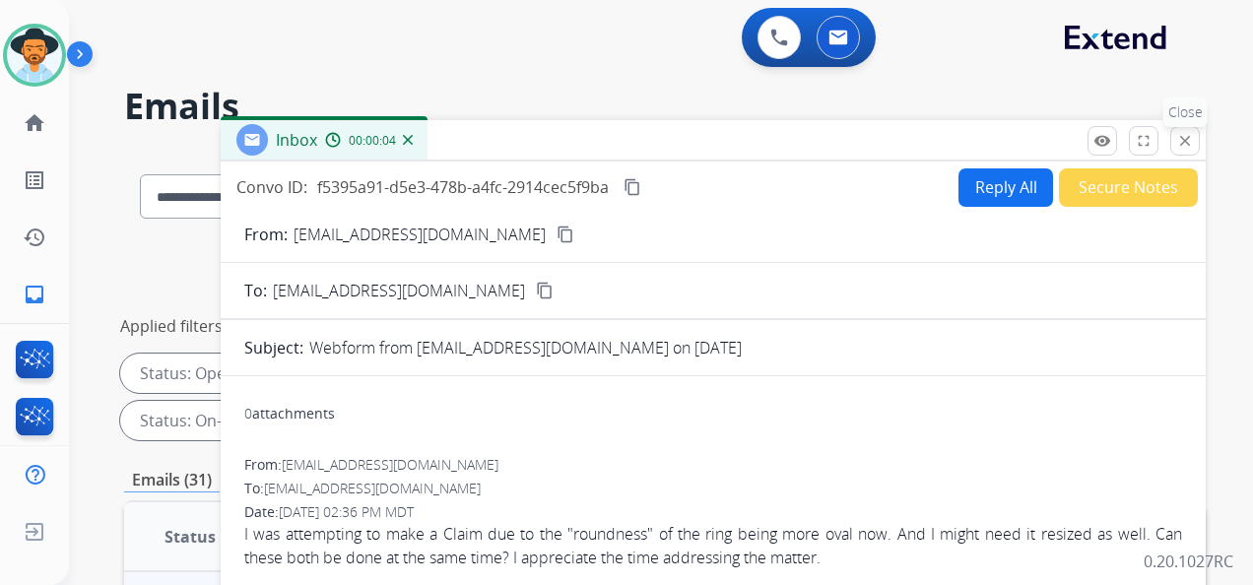
click at [1190, 137] on mat-icon "close" at bounding box center [1185, 141] width 18 height 18
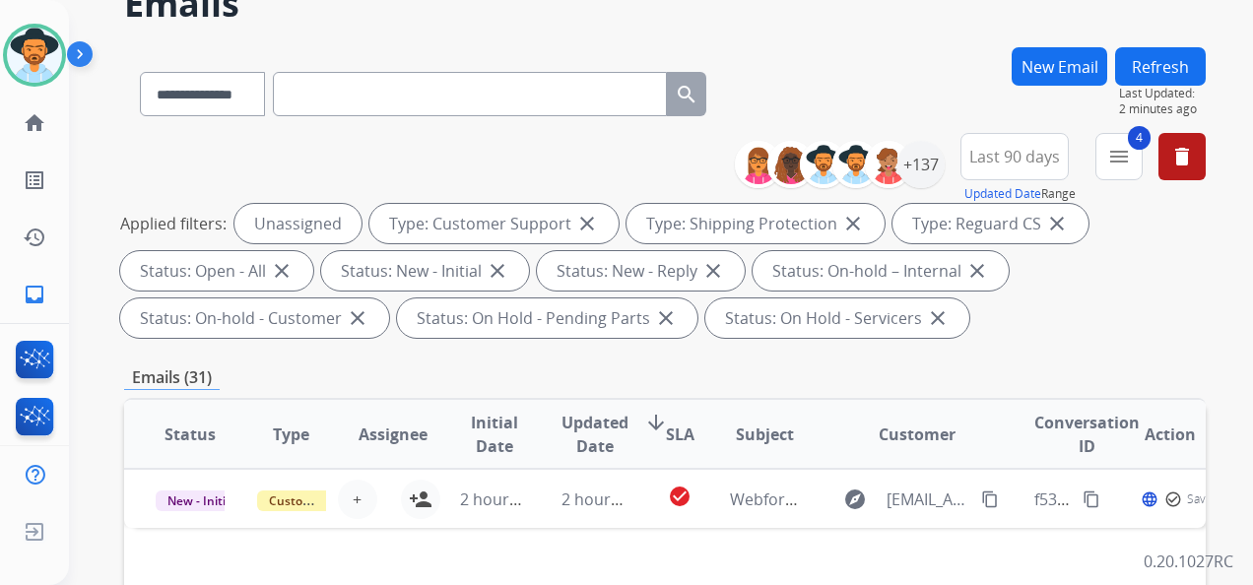
scroll to position [295, 0]
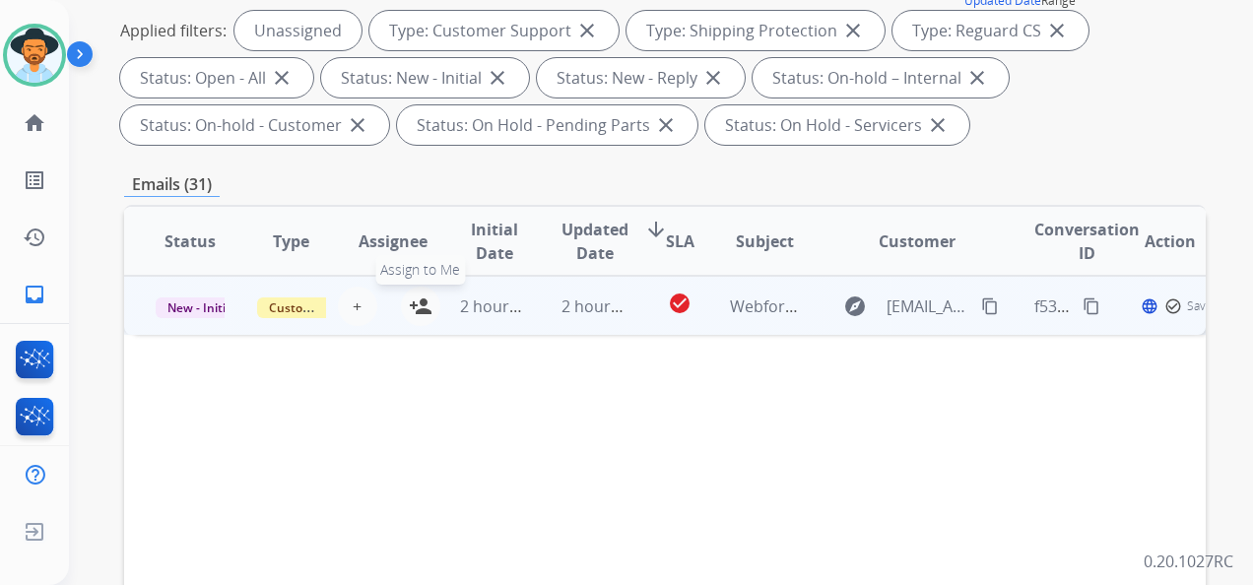
click at [421, 301] on mat-icon "person_add" at bounding box center [421, 306] width 24 height 24
click at [1143, 307] on span "Open" at bounding box center [1163, 306] width 40 height 24
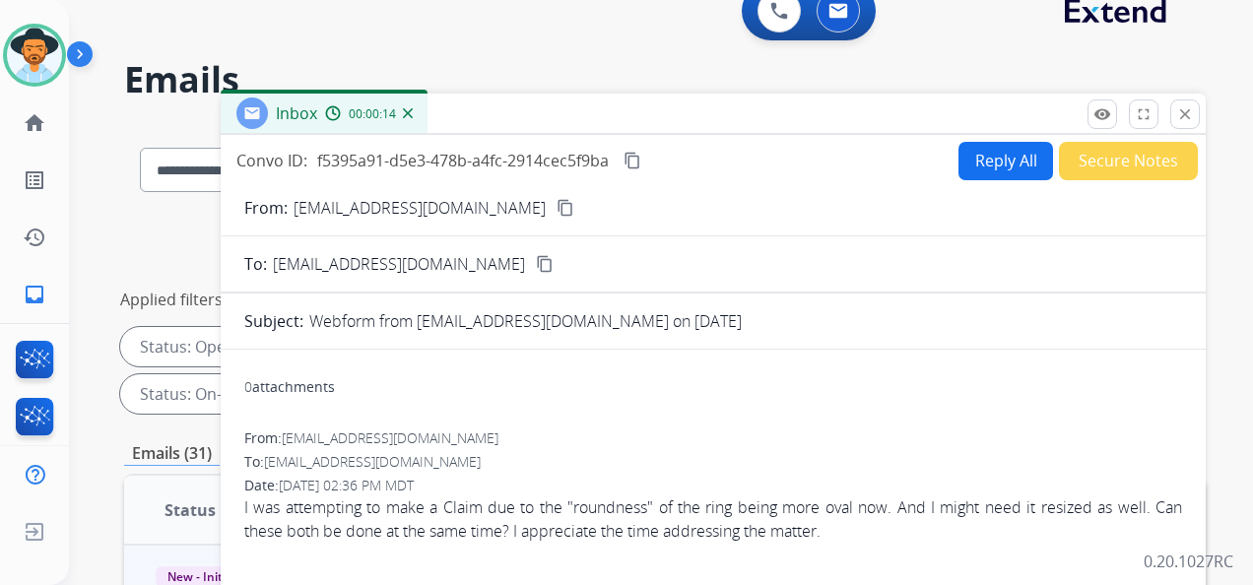
scroll to position [0, 0]
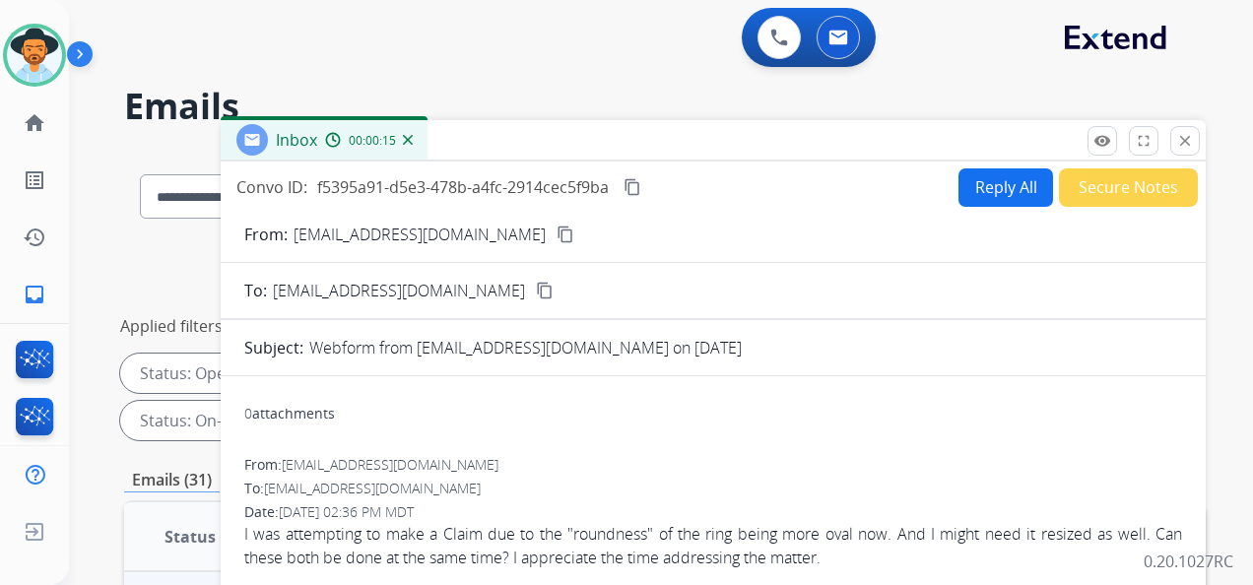
click at [556, 234] on mat-icon "content_copy" at bounding box center [565, 235] width 18 height 18
click at [1183, 131] on button "close Close" at bounding box center [1185, 141] width 30 height 30
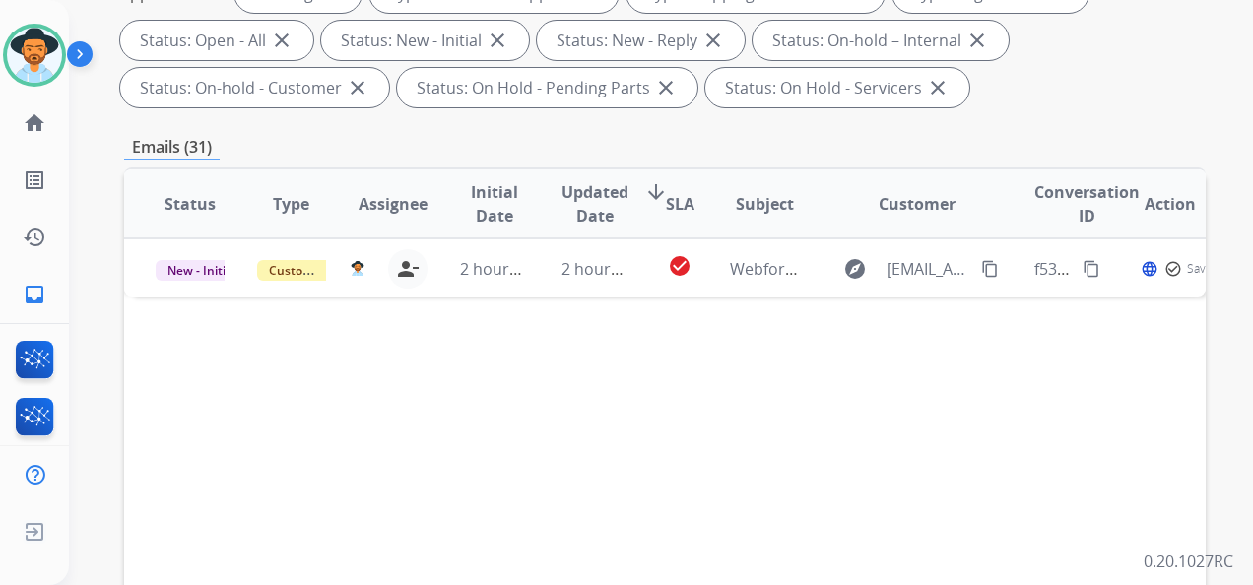
scroll to position [394, 0]
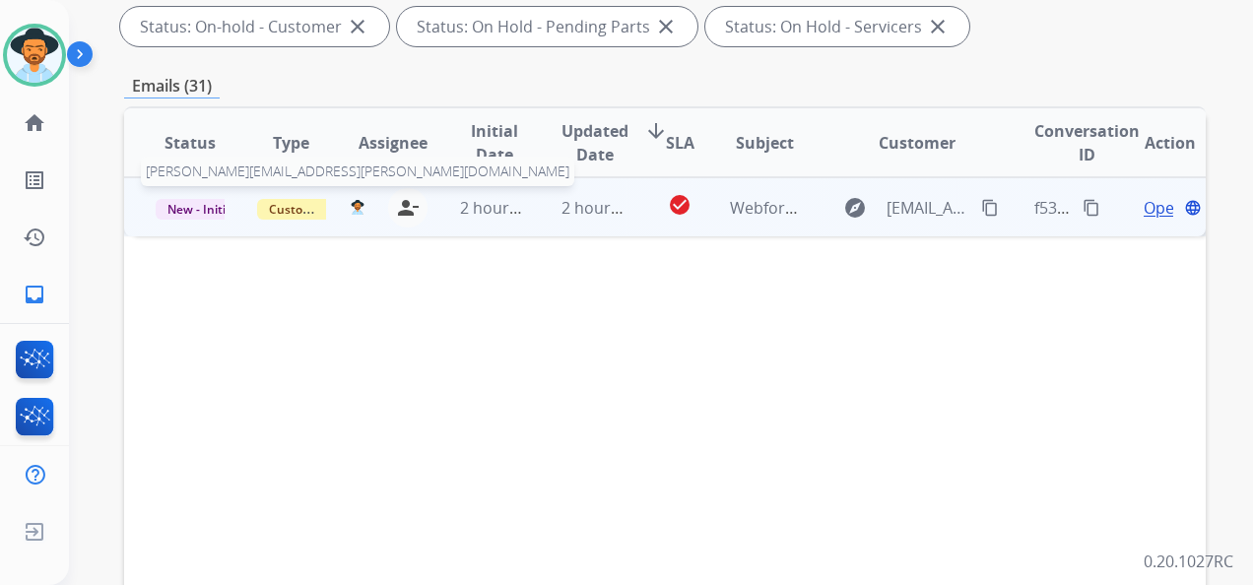
click at [356, 203] on img at bounding box center [358, 207] width 14 height 15
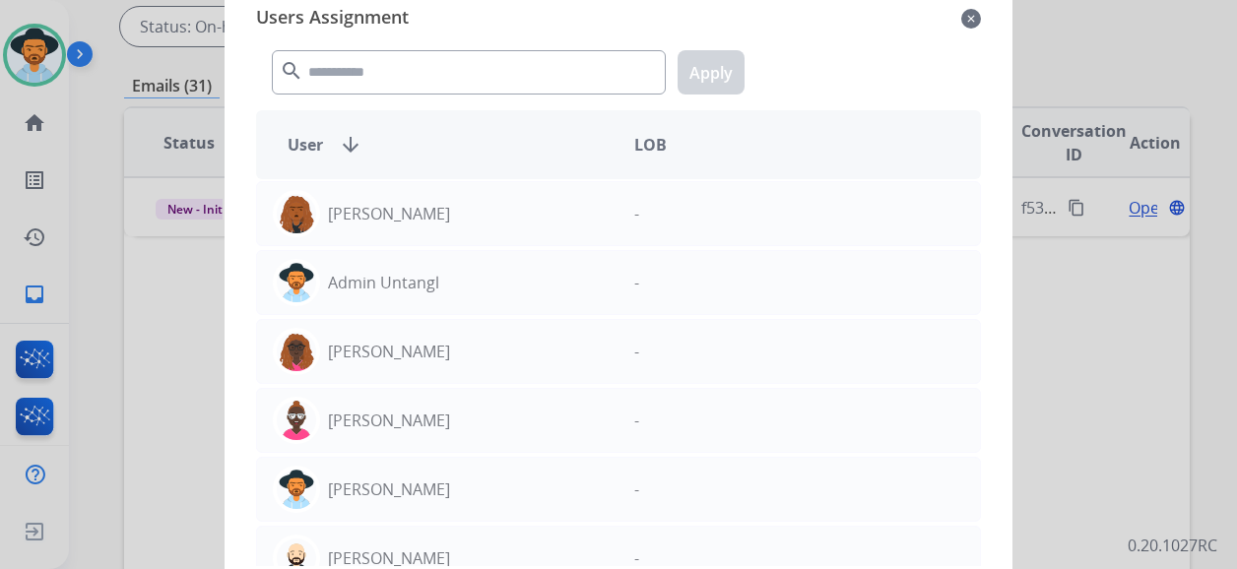
click at [969, 14] on mat-icon "close" at bounding box center [971, 19] width 20 height 24
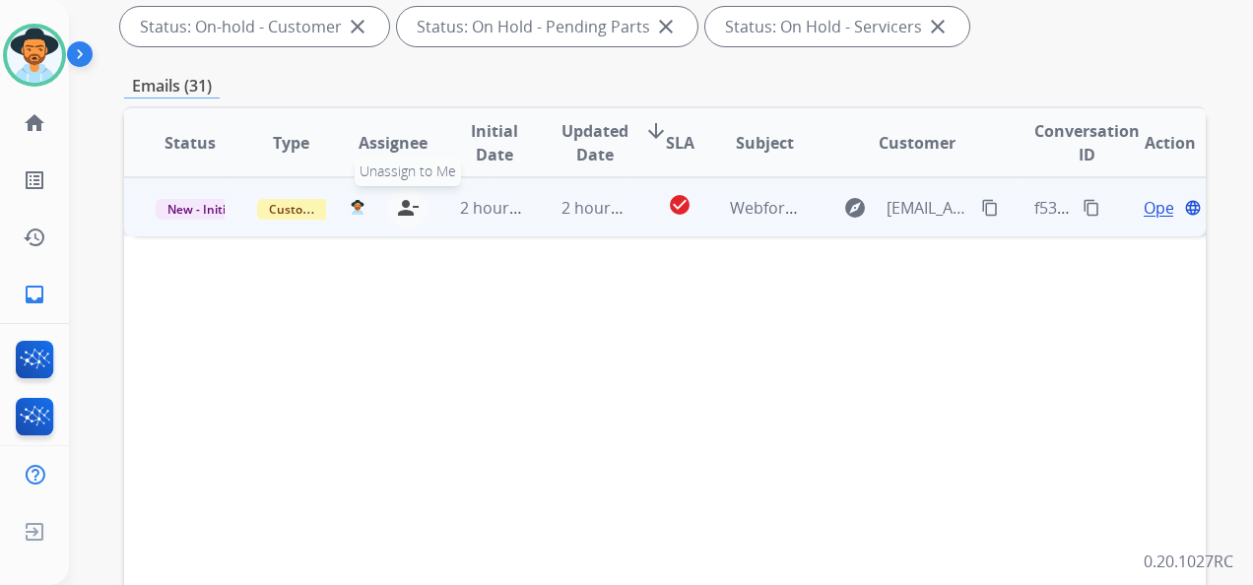
click at [407, 201] on mat-icon "person_remove" at bounding box center [408, 208] width 24 height 24
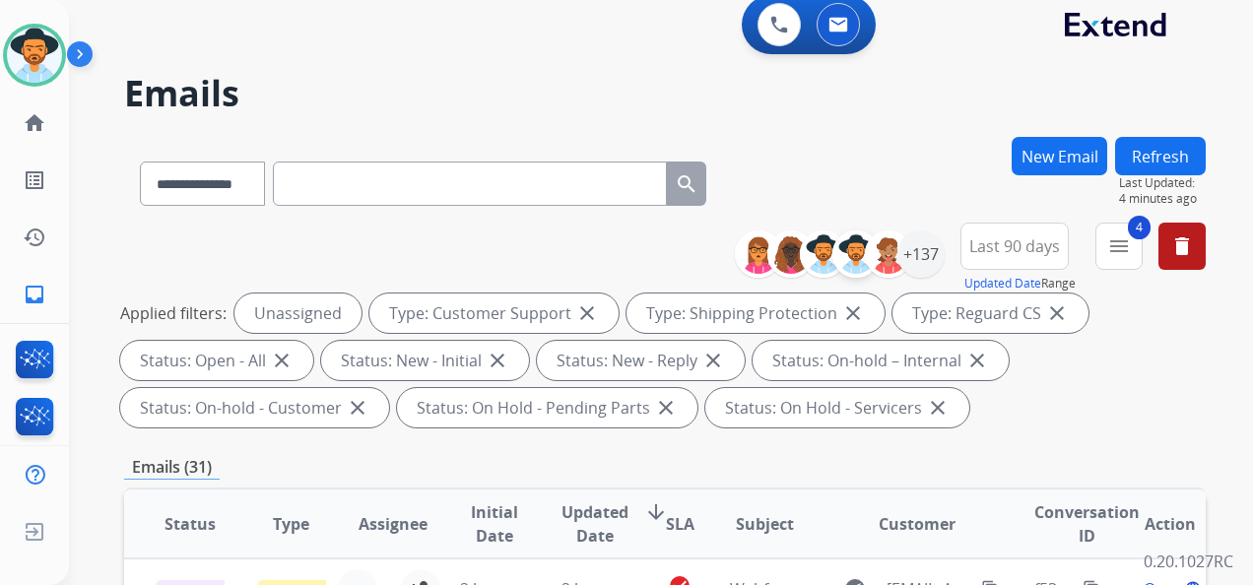
scroll to position [0, 0]
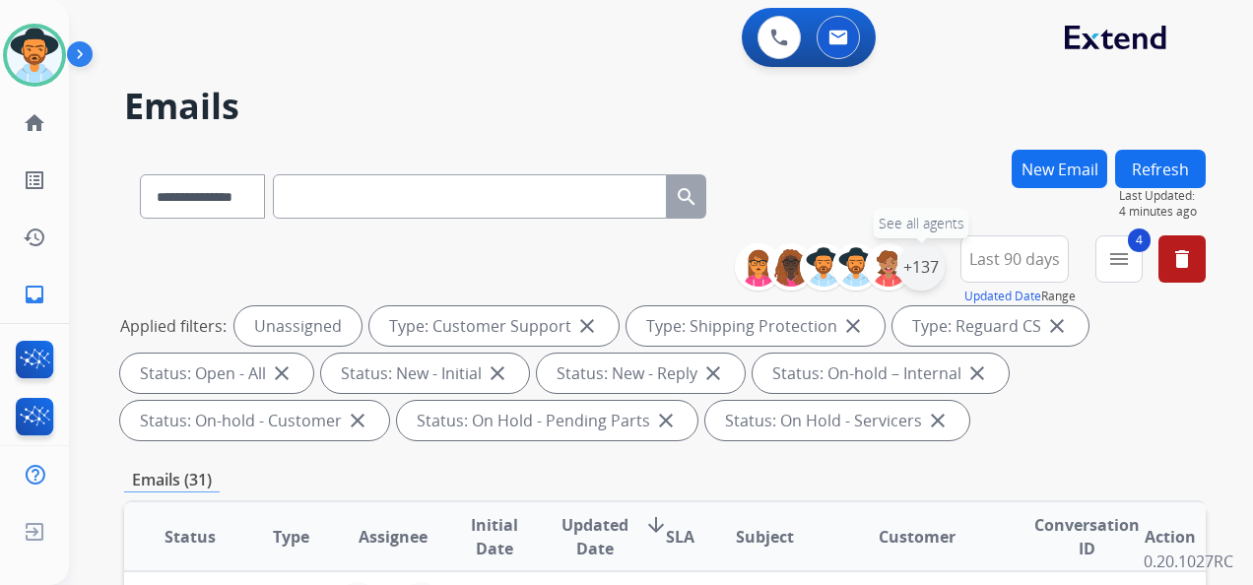
click at [918, 270] on div "+137" at bounding box center [920, 266] width 47 height 47
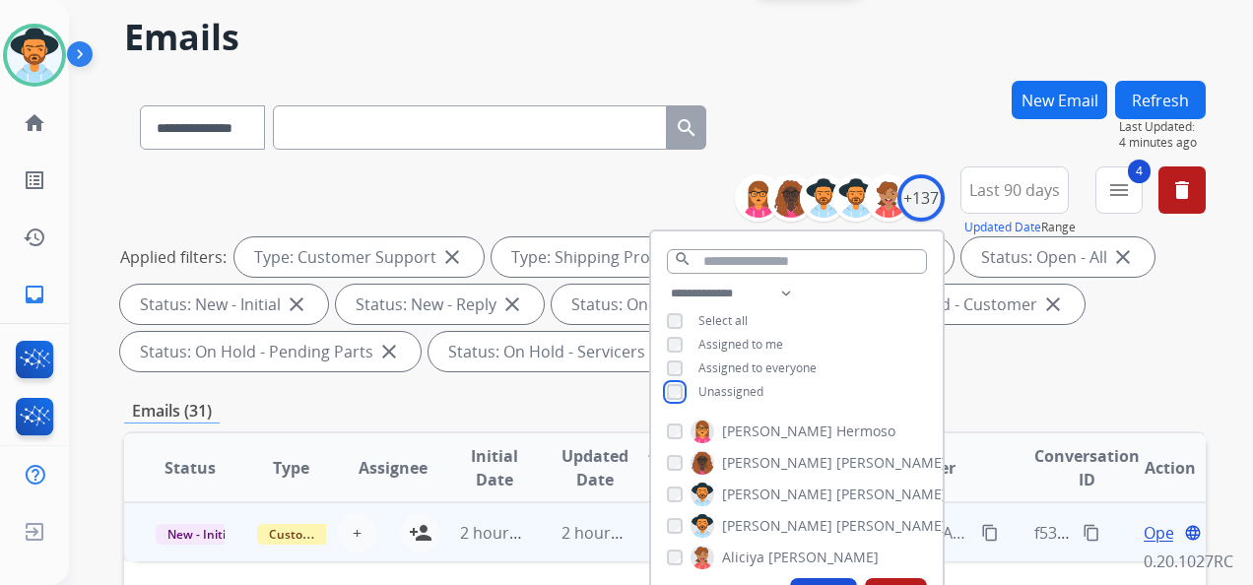
scroll to position [197, 0]
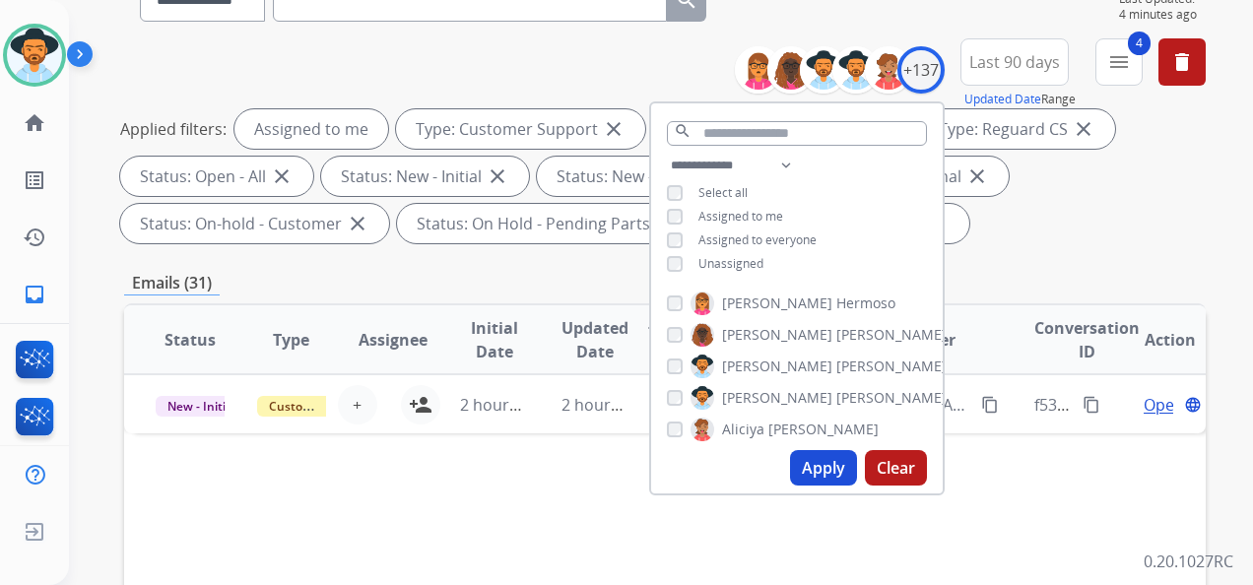
click at [842, 469] on button "Apply" at bounding box center [823, 467] width 67 height 35
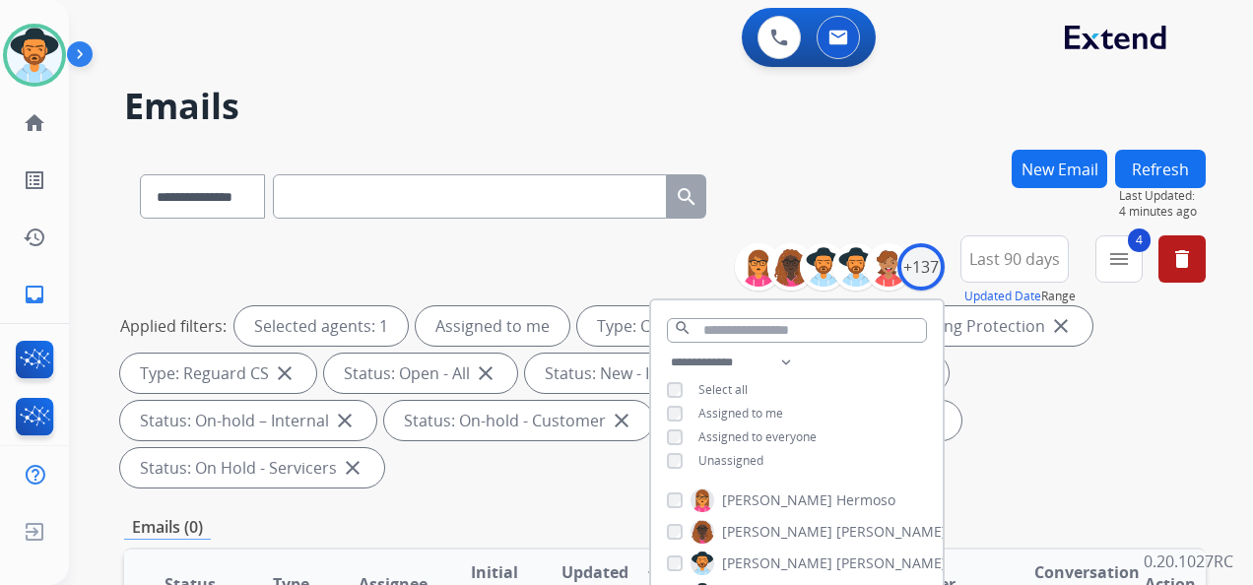
click at [636, 276] on div "**********" at bounding box center [664, 365] width 1081 height 260
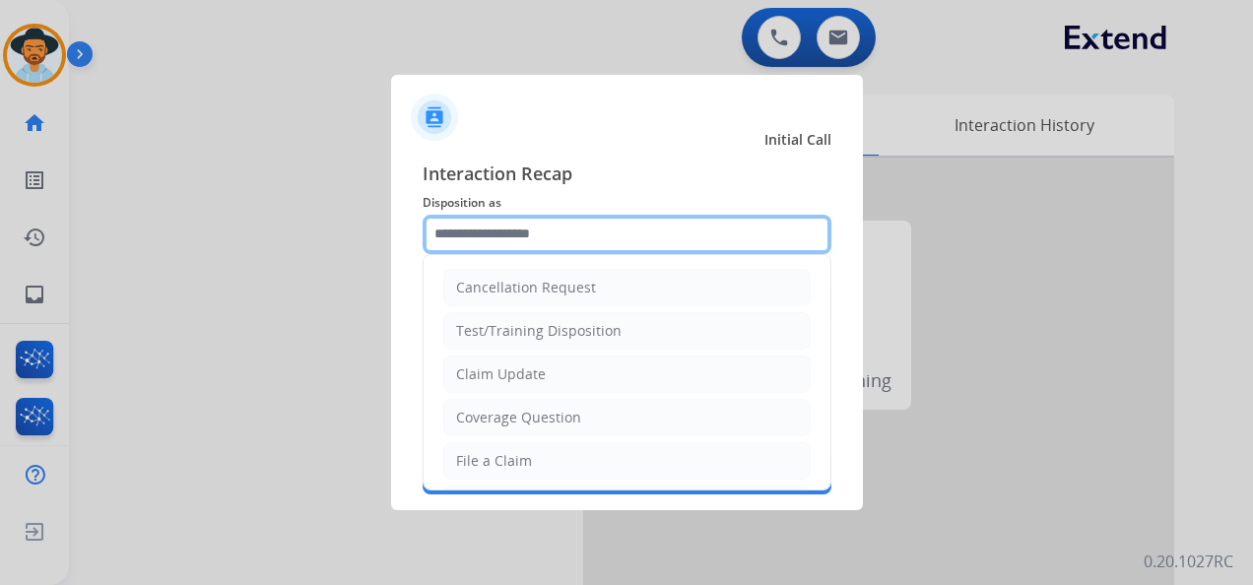
click at [625, 221] on input "text" at bounding box center [626, 234] width 409 height 39
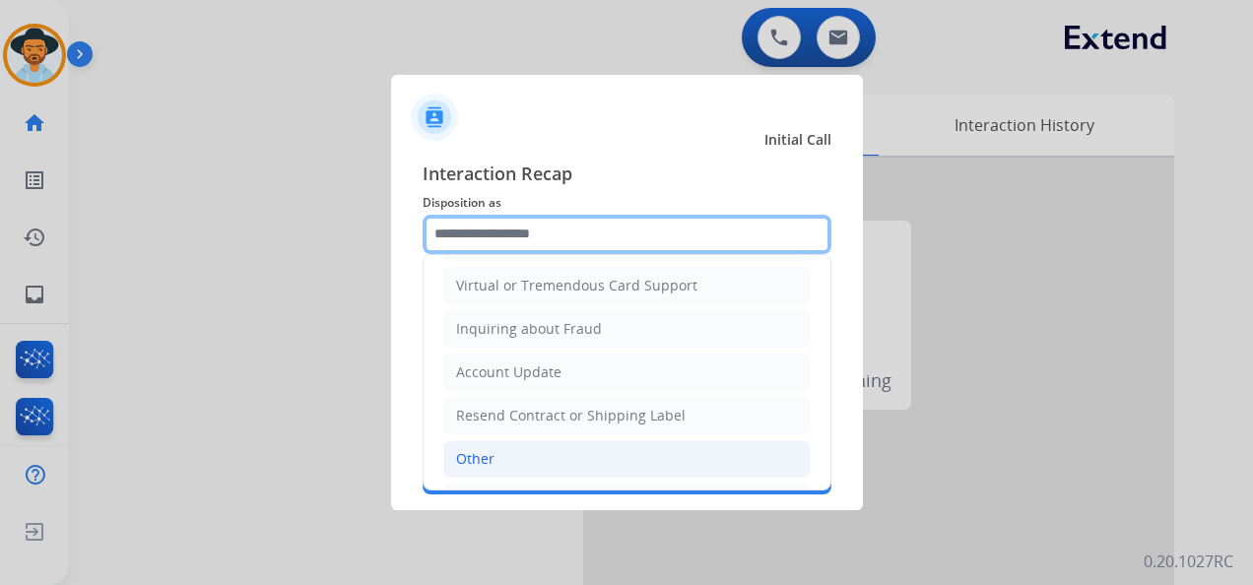
scroll to position [298, 0]
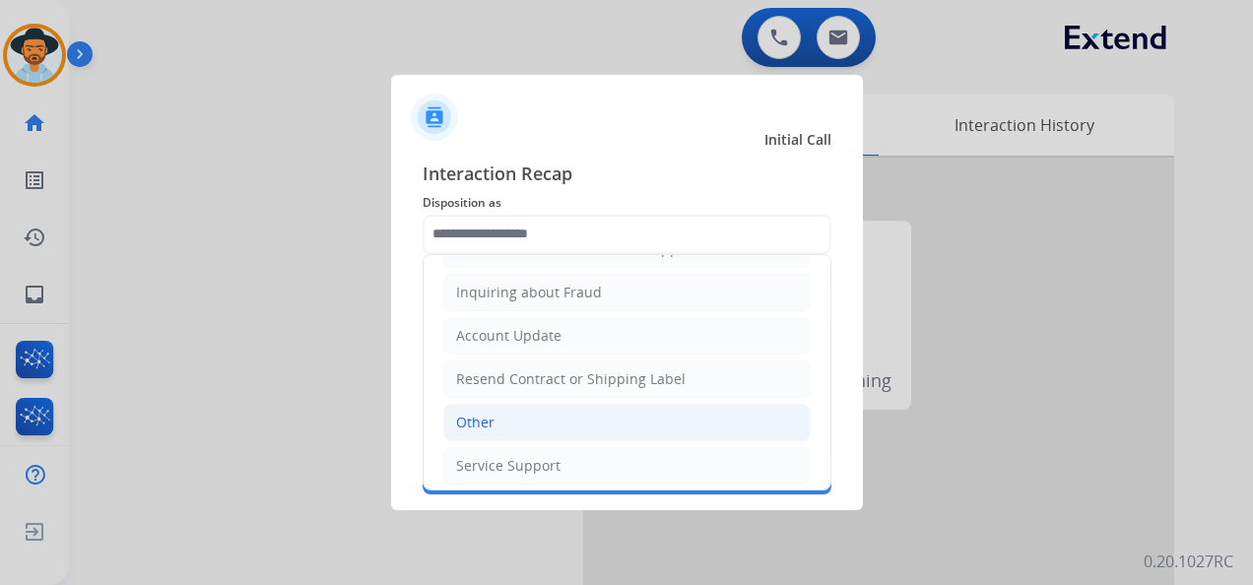
click at [556, 417] on li "Other" at bounding box center [626, 422] width 367 height 37
type input "*****"
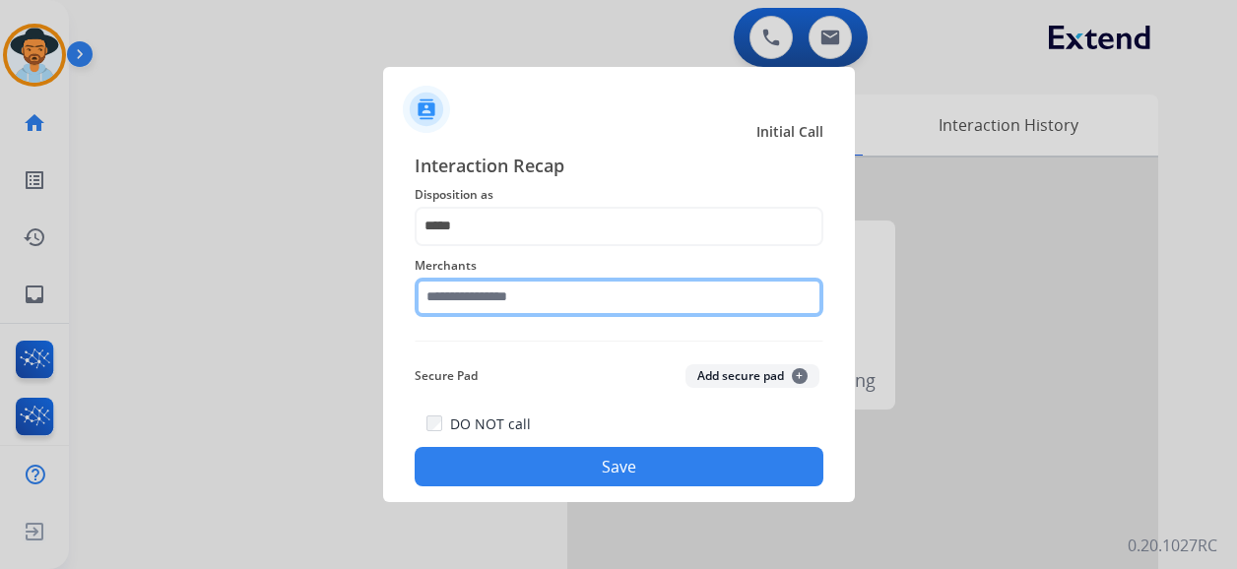
click at [578, 312] on input "text" at bounding box center [619, 297] width 409 height 39
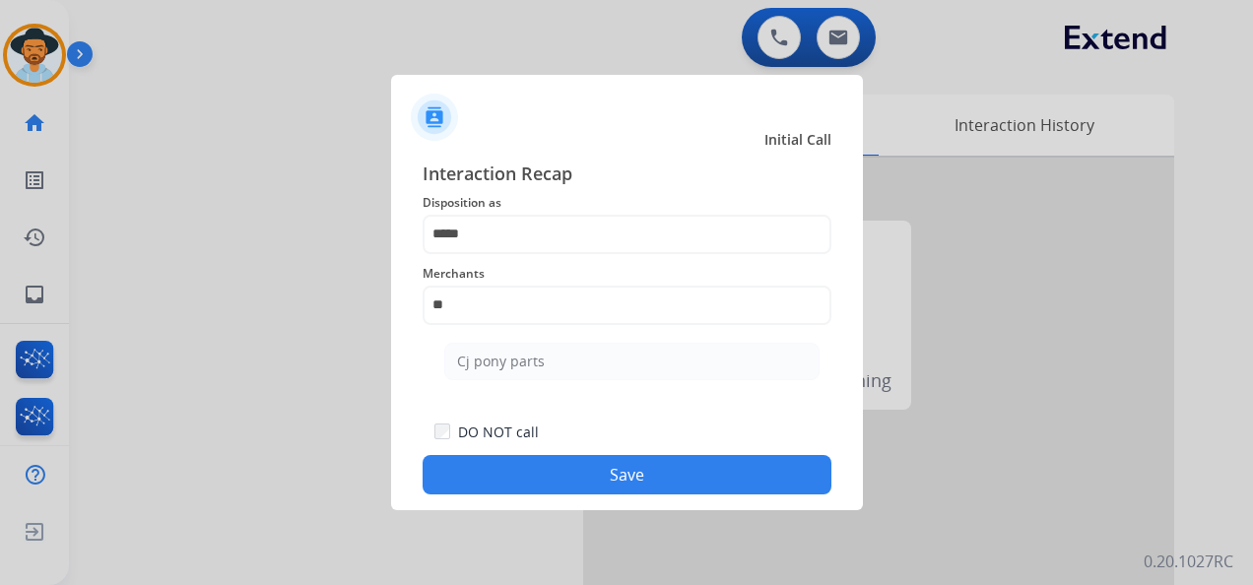
drag, startPoint x: 502, startPoint y: 355, endPoint x: 518, endPoint y: 336, distance: 24.5
click at [504, 355] on div "Cj pony parts" at bounding box center [501, 362] width 88 height 20
type input "**********"
click at [617, 478] on button "Save" at bounding box center [626, 474] width 409 height 39
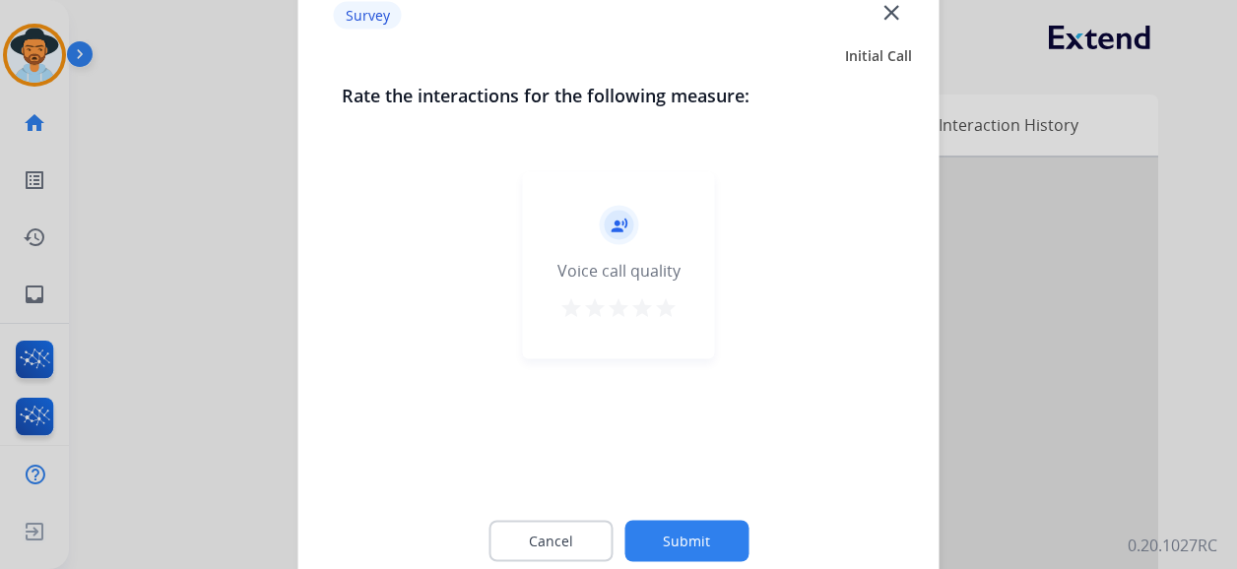
click at [678, 303] on div "record_voice_over Voice call quality star star star star star" at bounding box center [619, 265] width 192 height 187
click at [663, 309] on mat-icon "star" at bounding box center [666, 308] width 24 height 24
click at [695, 542] on button "Submit" at bounding box center [686, 541] width 124 height 41
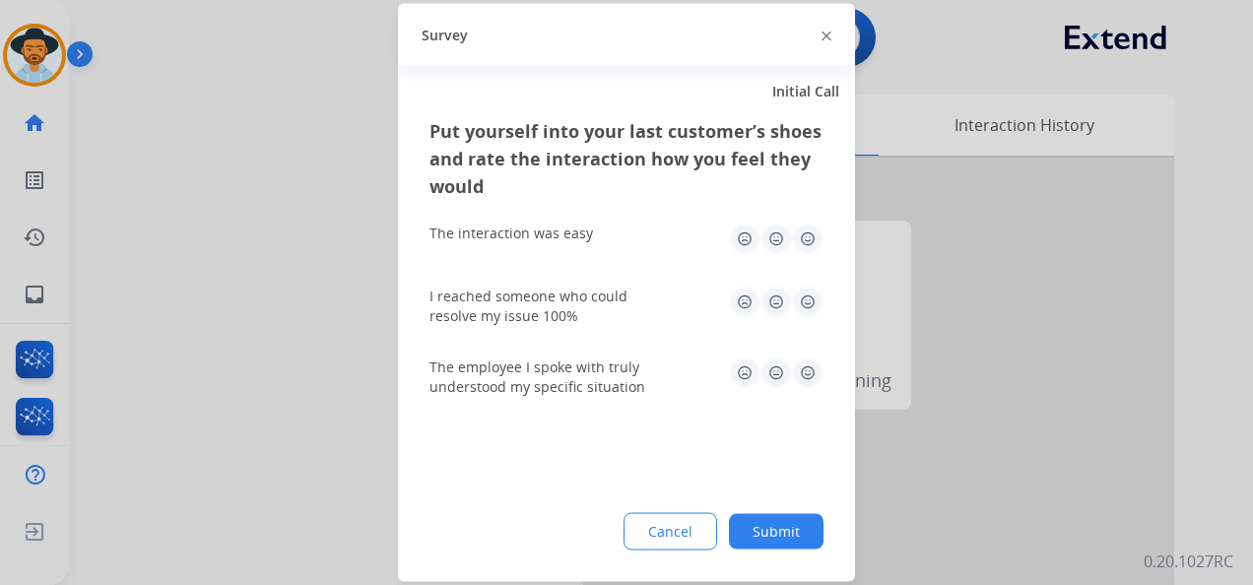
drag, startPoint x: 808, startPoint y: 242, endPoint x: 840, endPoint y: 266, distance: 40.2
click at [809, 242] on img at bounding box center [808, 240] width 32 height 32
click at [808, 299] on img at bounding box center [808, 303] width 32 height 32
click at [812, 372] on img at bounding box center [808, 373] width 32 height 32
click at [776, 538] on button "Submit" at bounding box center [776, 531] width 95 height 35
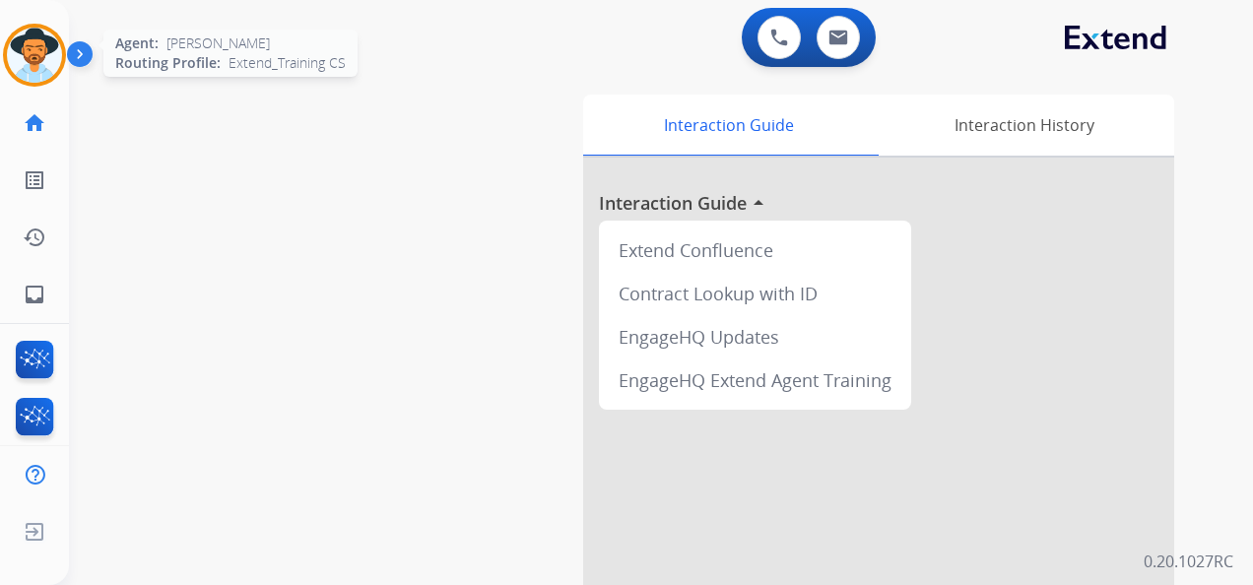
click at [43, 43] on img at bounding box center [34, 55] width 55 height 55
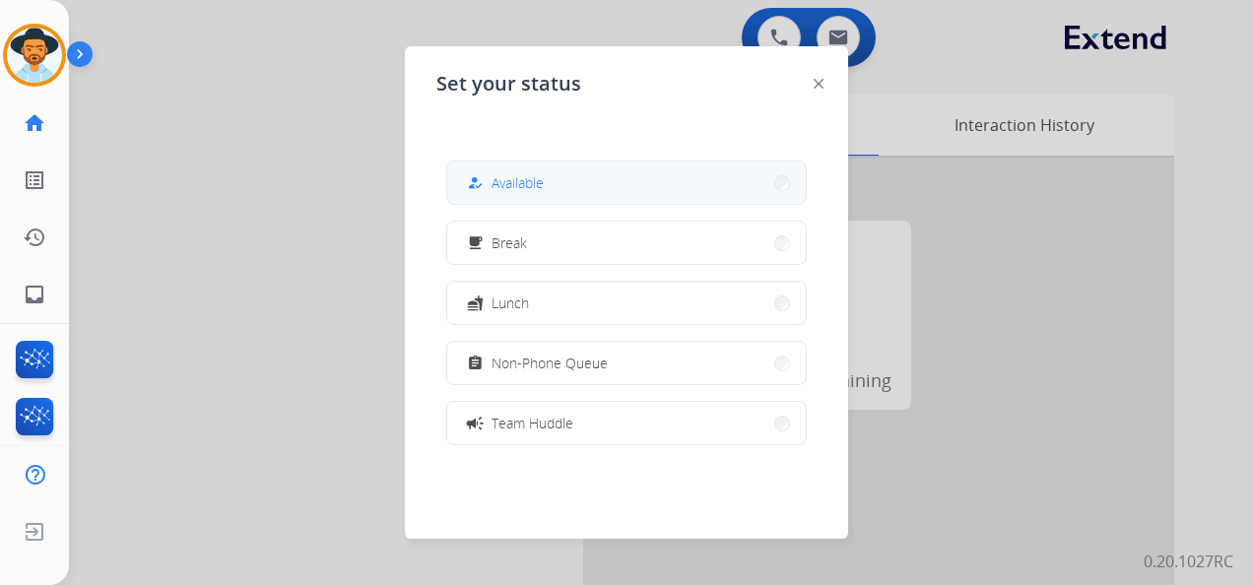
click at [589, 197] on button "how_to_reg Available" at bounding box center [626, 183] width 358 height 42
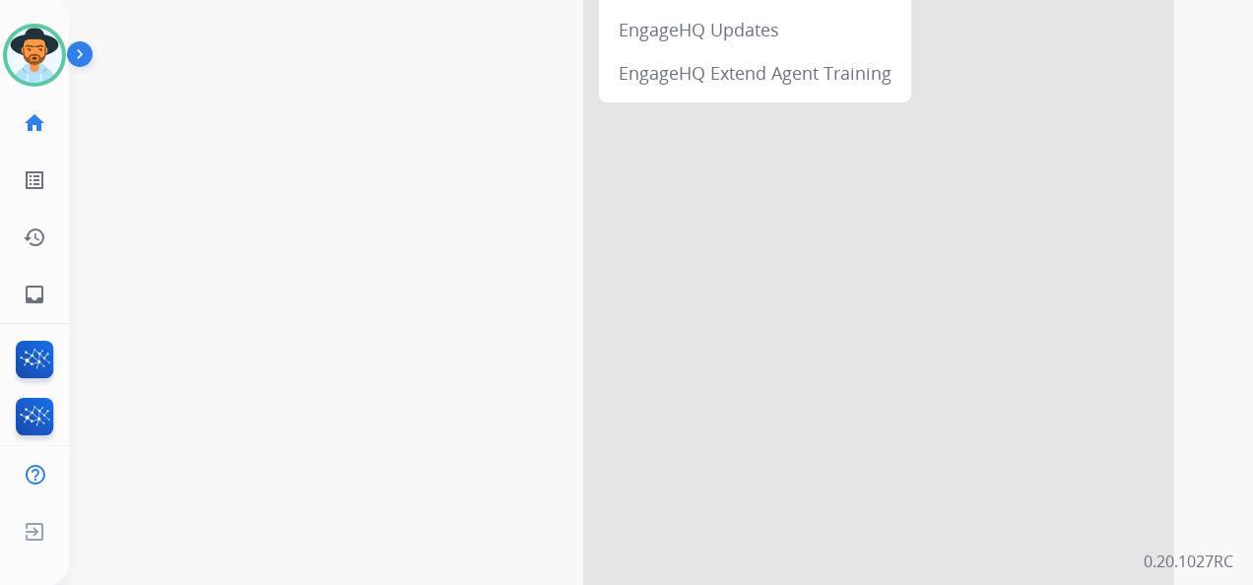
scroll to position [295, 0]
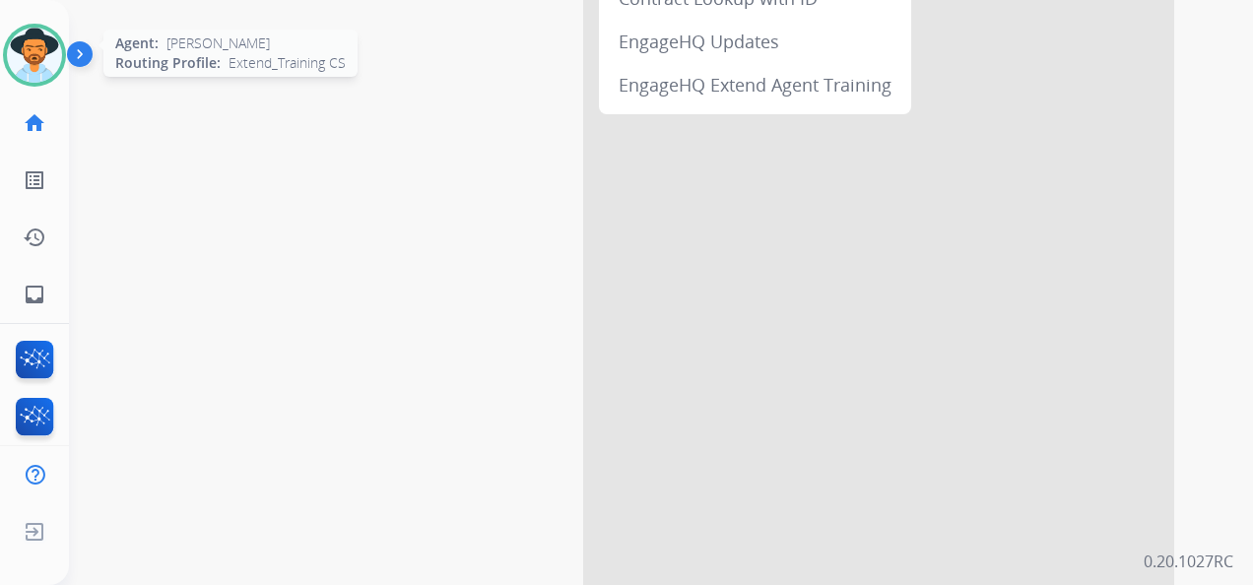
click at [22, 57] on img at bounding box center [34, 55] width 55 height 55
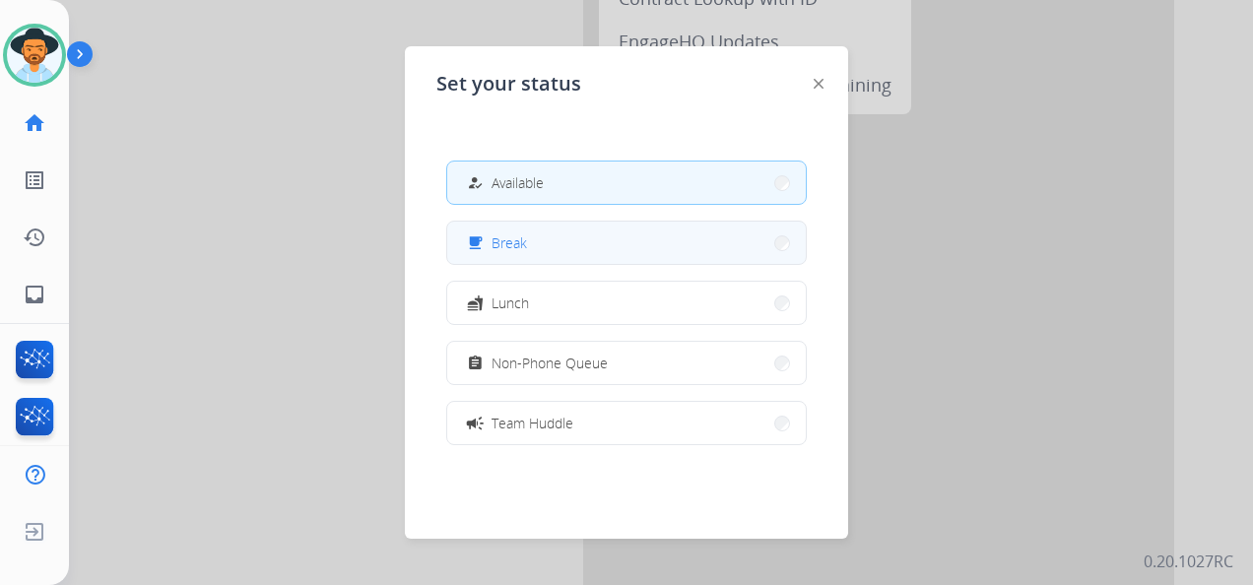
click at [579, 249] on button "free_breakfast Break" at bounding box center [626, 243] width 358 height 42
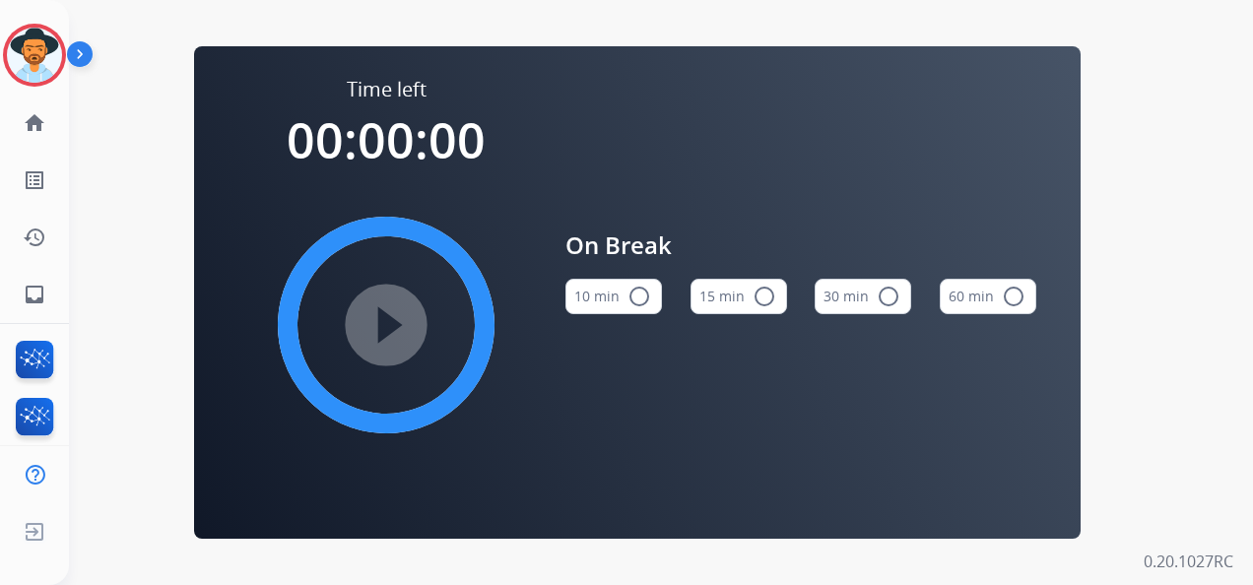
click at [745, 303] on button "15 min radio_button_unchecked" at bounding box center [738, 296] width 97 height 35
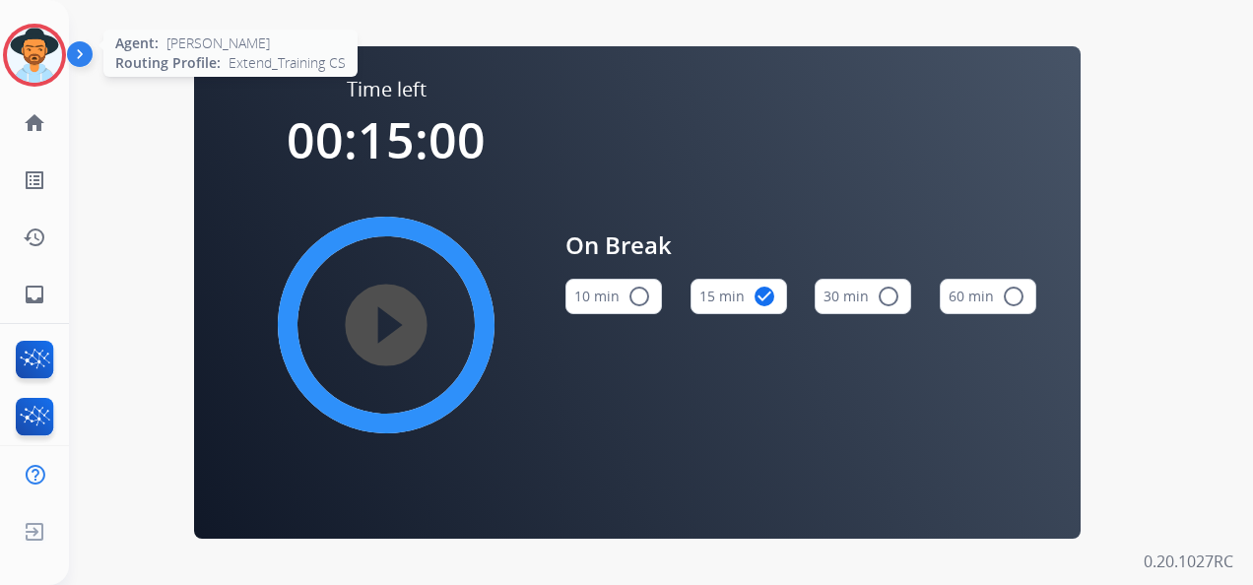
click at [34, 57] on img at bounding box center [34, 55] width 55 height 55
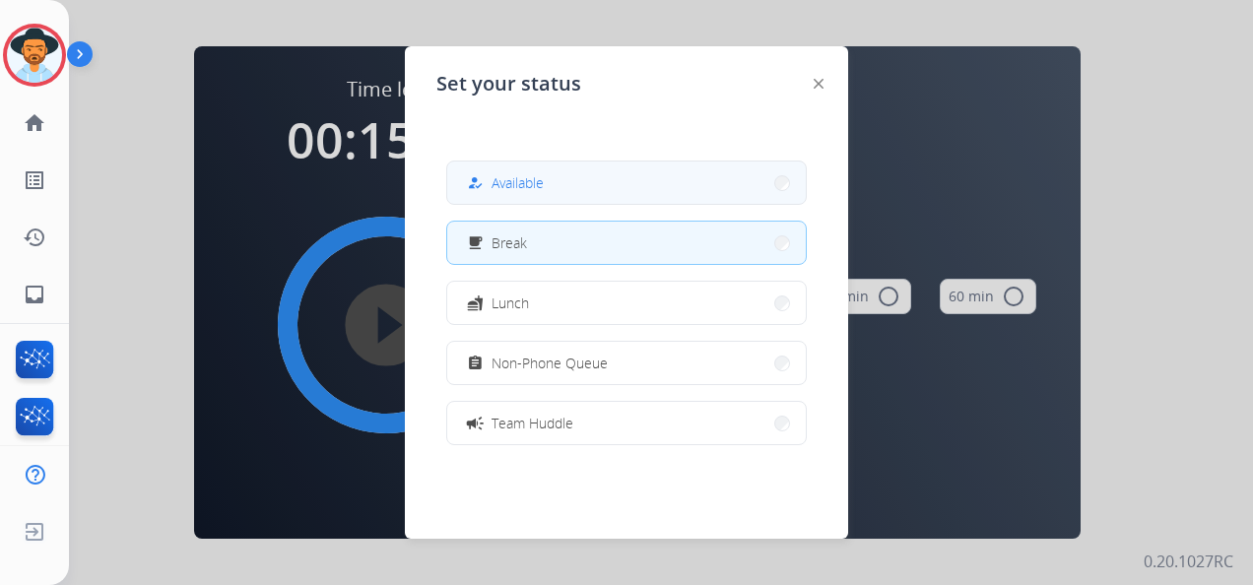
click at [544, 182] on span "Available" at bounding box center [517, 182] width 52 height 21
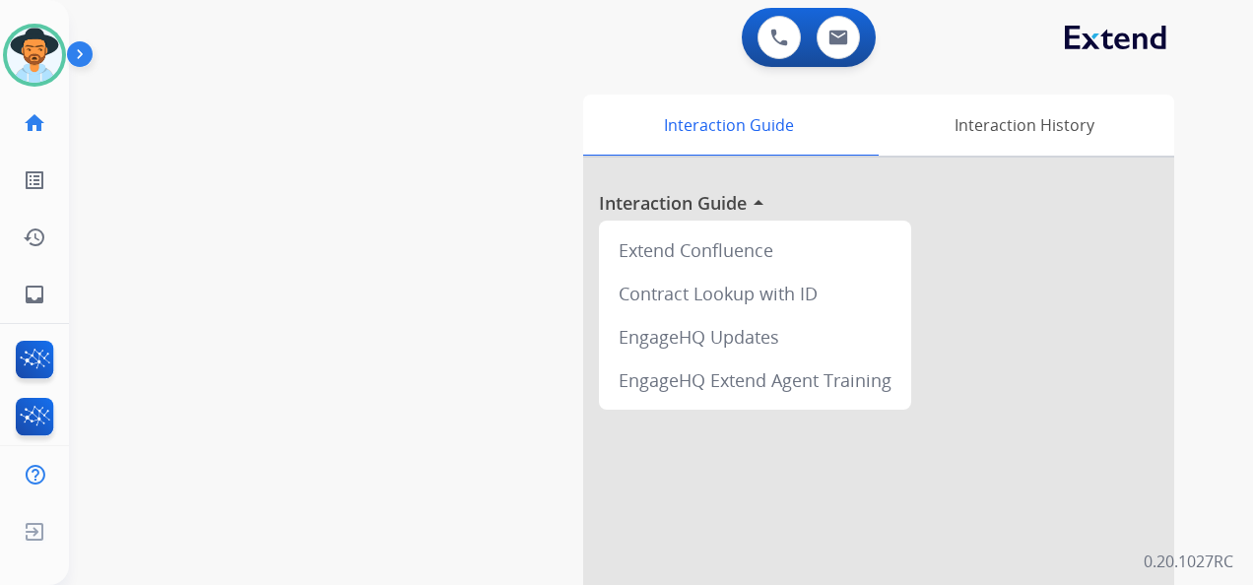
drag, startPoint x: 135, startPoint y: 322, endPoint x: 133, endPoint y: 346, distance: 23.7
drag, startPoint x: 133, startPoint y: 346, endPoint x: 473, endPoint y: 12, distance: 476.3
click at [473, 12] on div "0 Voice Interactions 0 Email Interactions" at bounding box center [649, 39] width 1113 height 63
click at [53, 53] on img at bounding box center [34, 55] width 55 height 55
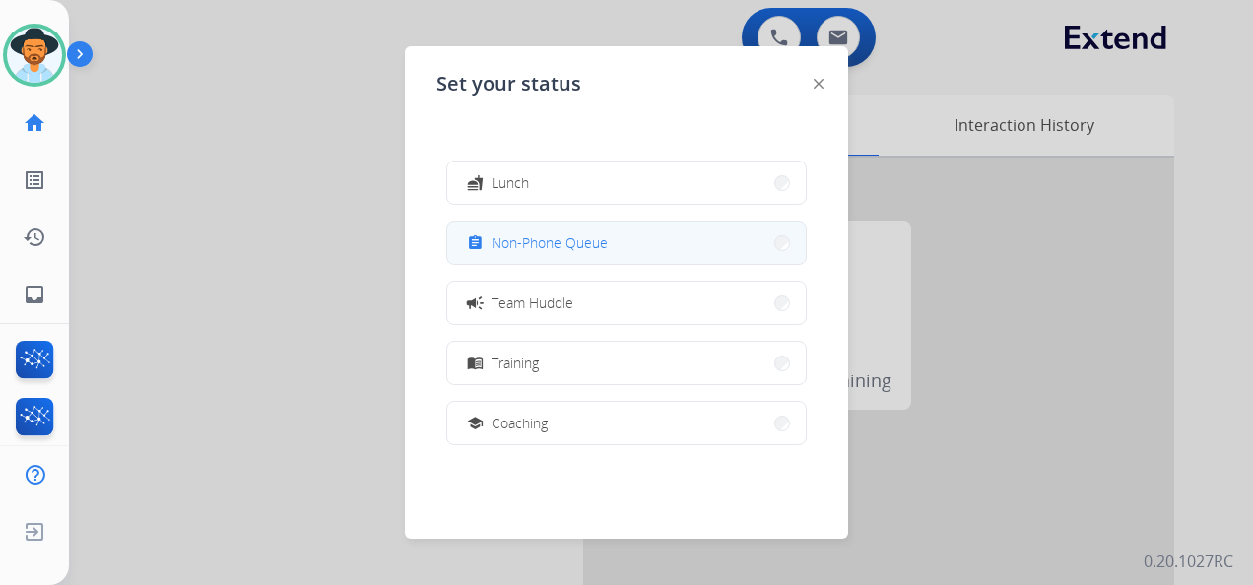
scroll to position [311, 0]
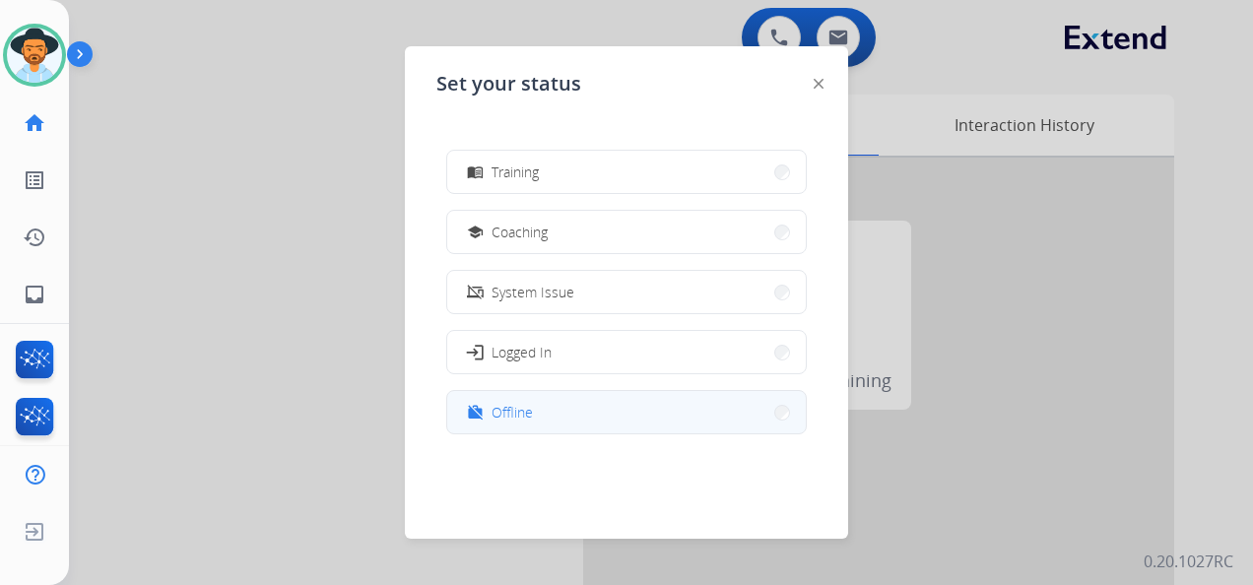
click at [611, 412] on button "work_off Offline" at bounding box center [626, 412] width 358 height 42
